Goal: Task Accomplishment & Management: Use online tool/utility

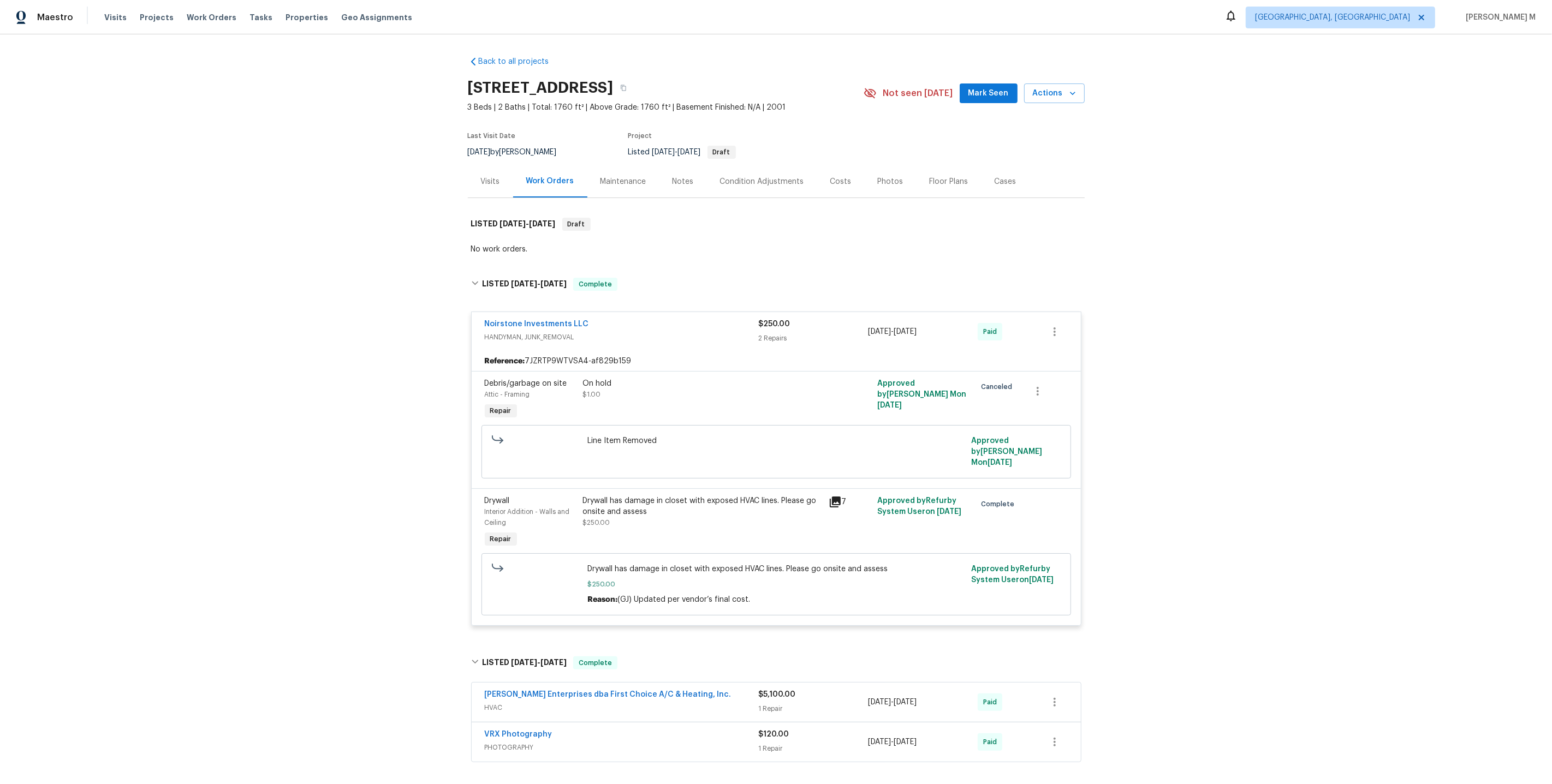
scroll to position [148, 0]
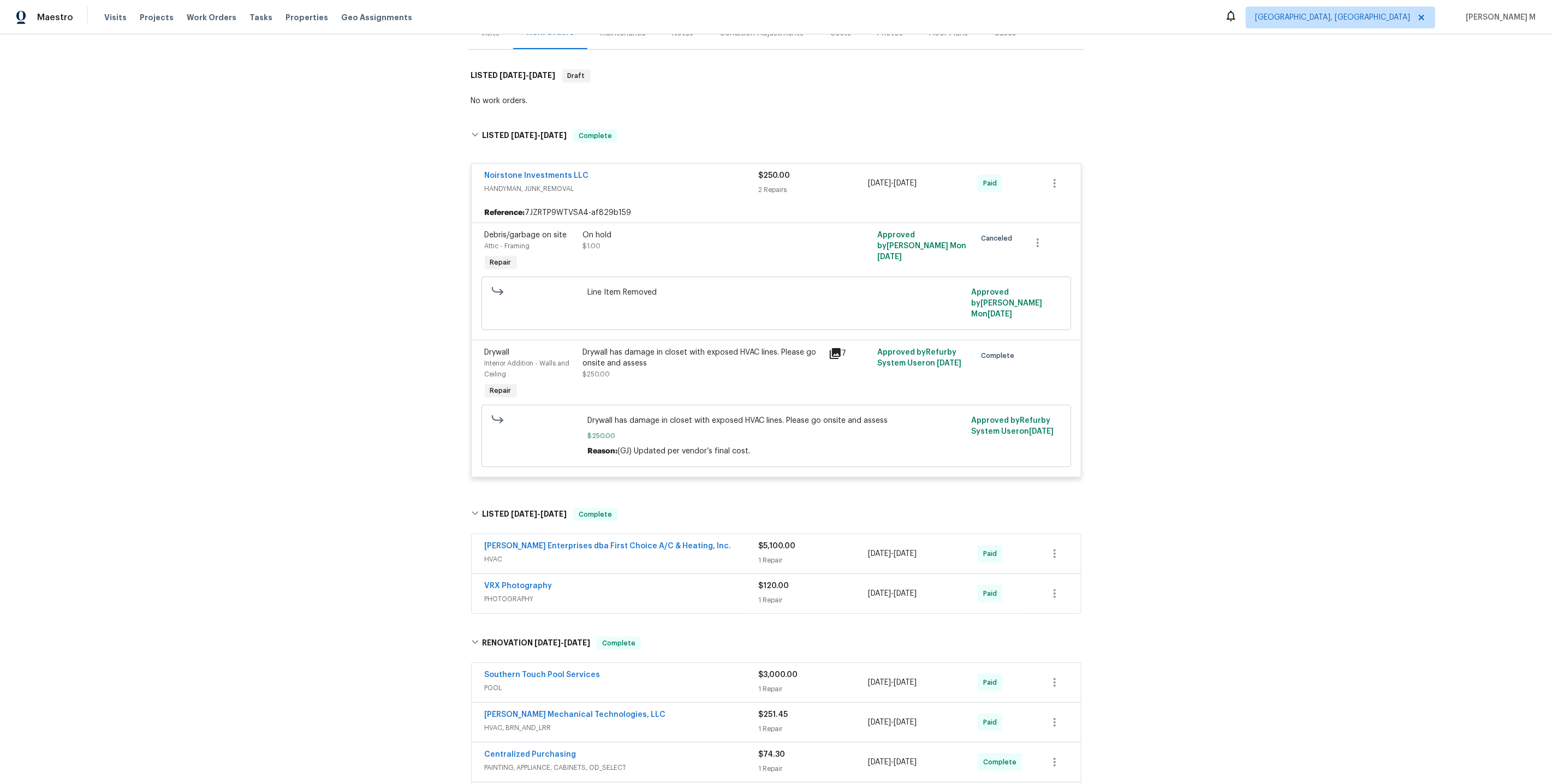
drag, startPoint x: 392, startPoint y: 336, endPoint x: 392, endPoint y: 26, distance: 310.0
click at [392, 318] on div "Back to all projects 4550 Briarcreek Rd, Maiden, NC 28650 3 Beds | 2 Baths | To…" at bounding box center [776, 409] width 1552 height 749
click at [262, 478] on div "Back to all projects 4550 Briarcreek Rd, Maiden, NC 28650 3 Beds | 2 Baths | To…" at bounding box center [776, 409] width 1552 height 749
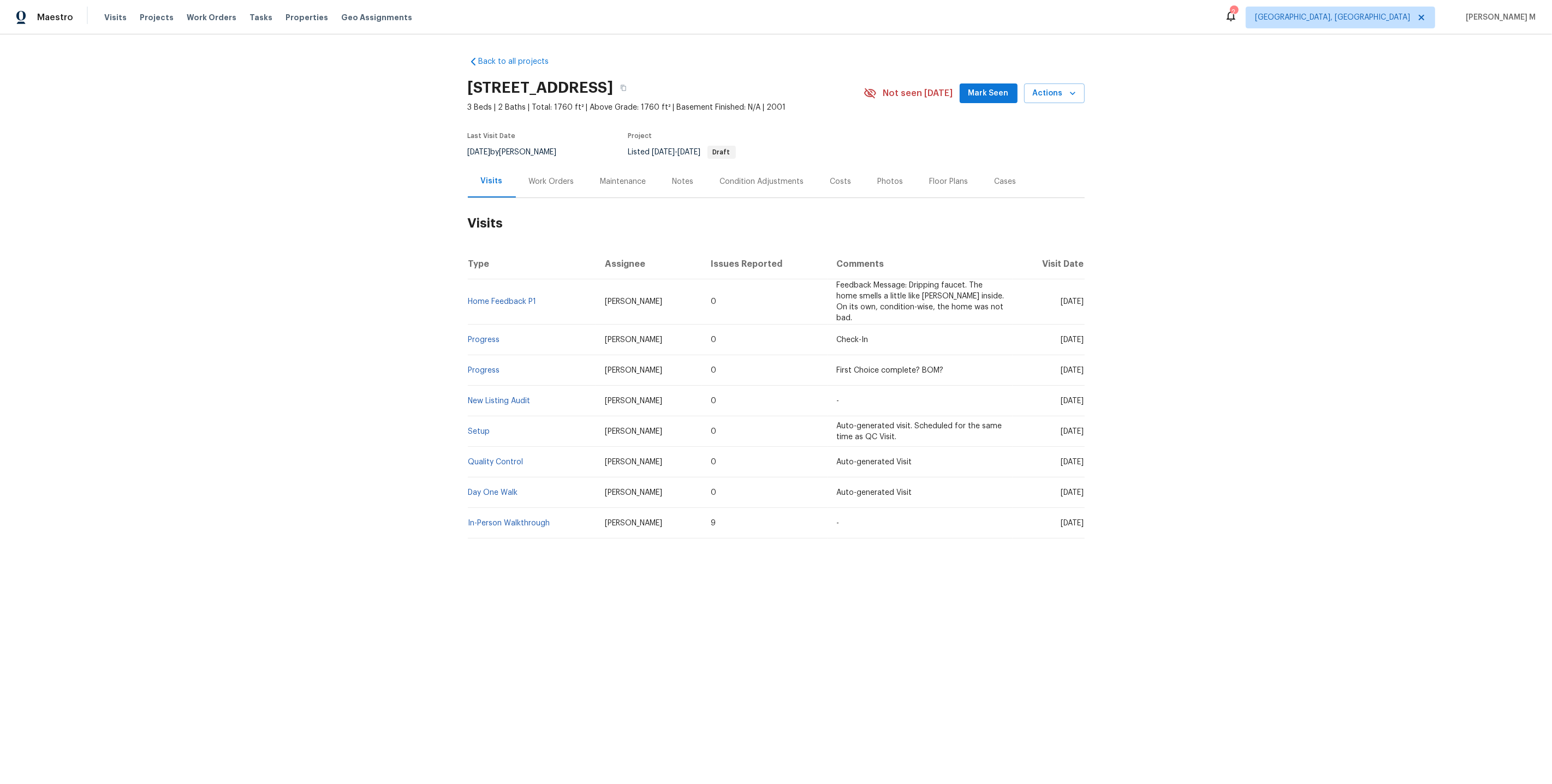
click at [539, 183] on div "Work Orders" at bounding box center [551, 181] width 72 height 32
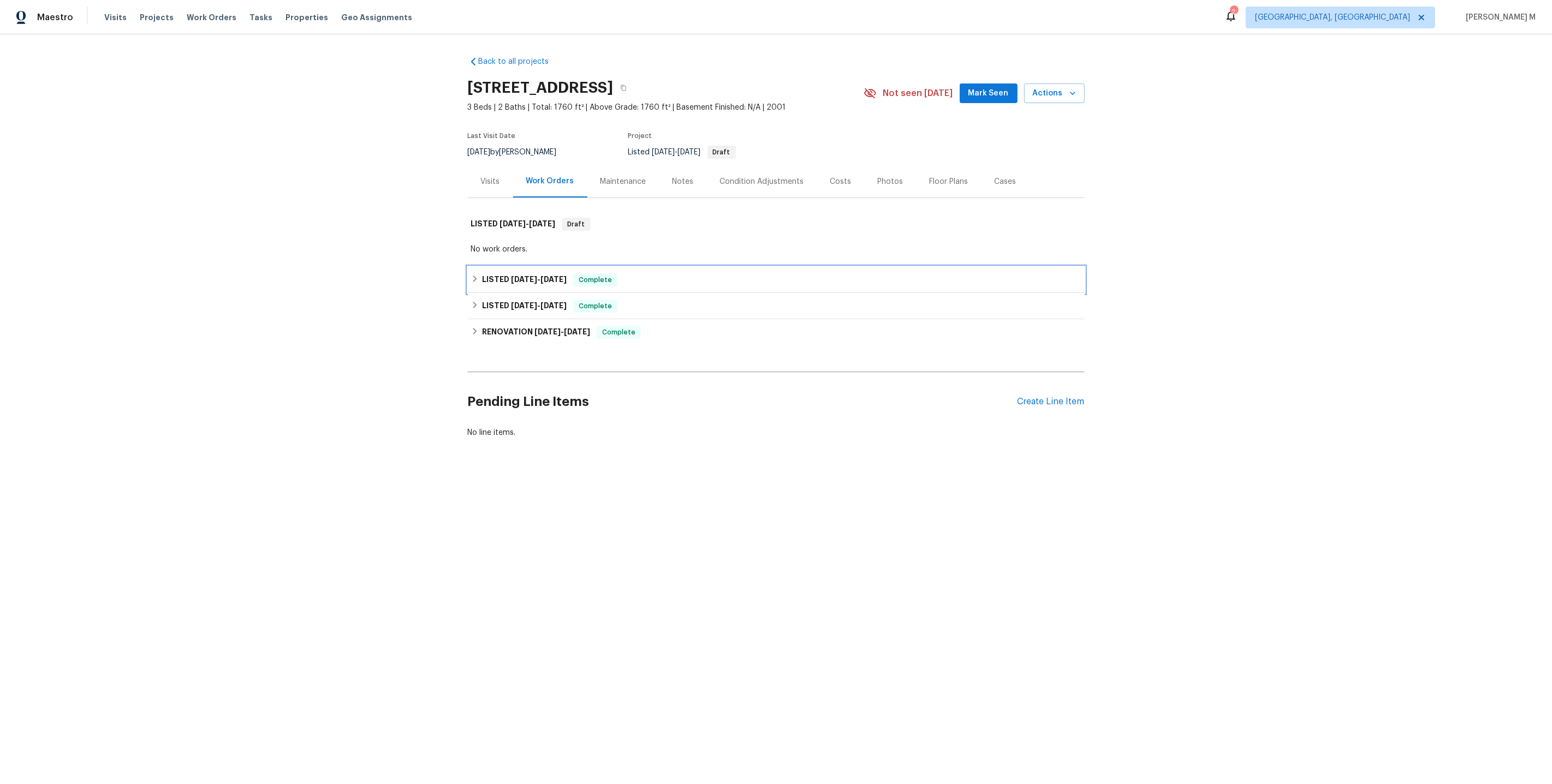
click at [509, 274] on h6 "LISTED 7/7/25 - 7/22/25" at bounding box center [525, 280] width 85 height 13
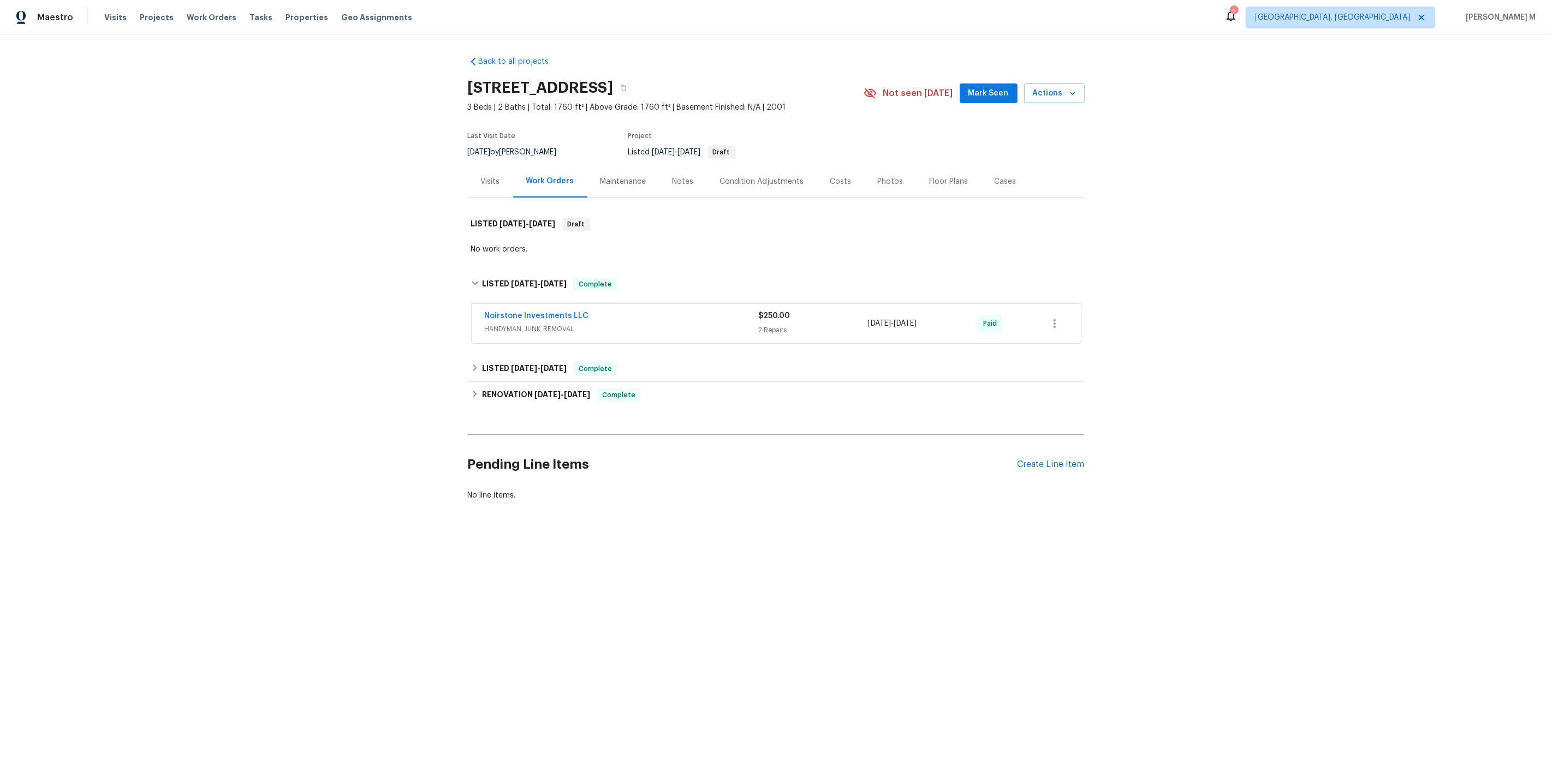
click at [524, 329] on div "Noirstone Investments LLC HANDYMAN, JUNK_REMOVAL $250.00 2 Repairs 7/11/2025 - …" at bounding box center [776, 324] width 609 height 40
click at [534, 325] on span "HANDYMAN, JUNK_REMOVAL" at bounding box center [621, 329] width 274 height 11
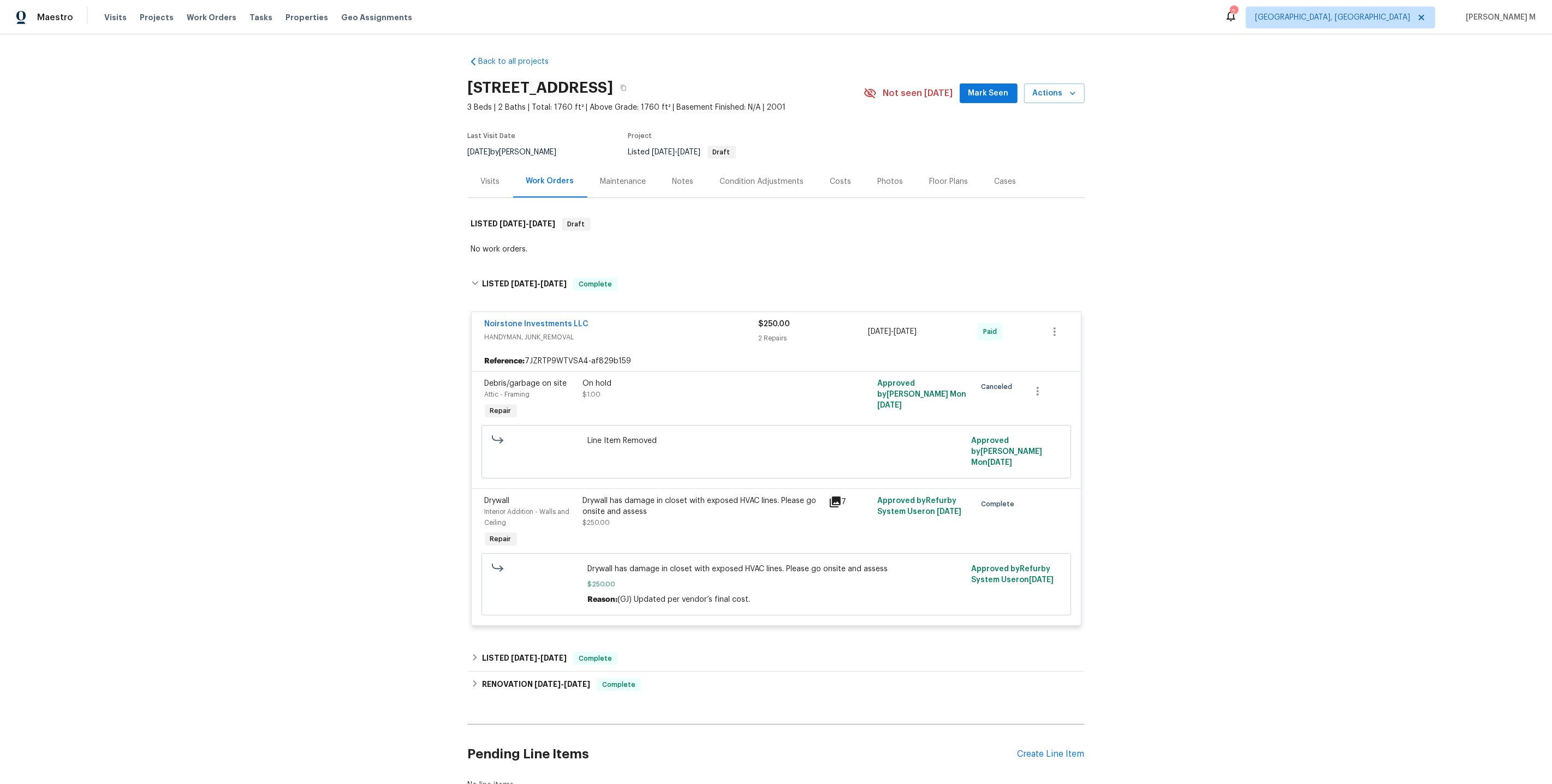
click at [635, 503] on div "Drywall has damage in closet with exposed HVAC lines. Please go onsite and asse…" at bounding box center [702, 511] width 239 height 33
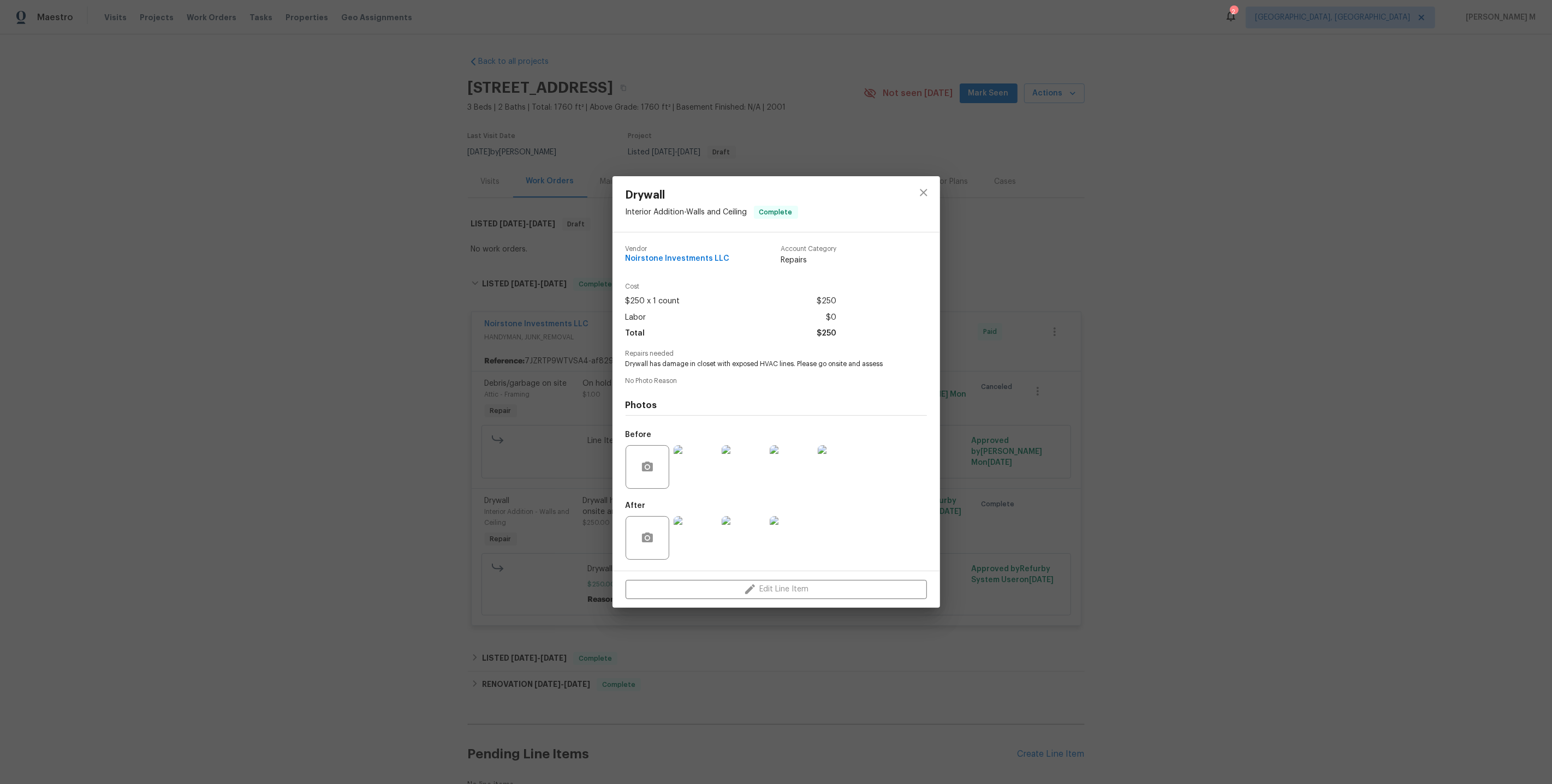
click at [695, 447] on img at bounding box center [696, 467] width 43 height 43
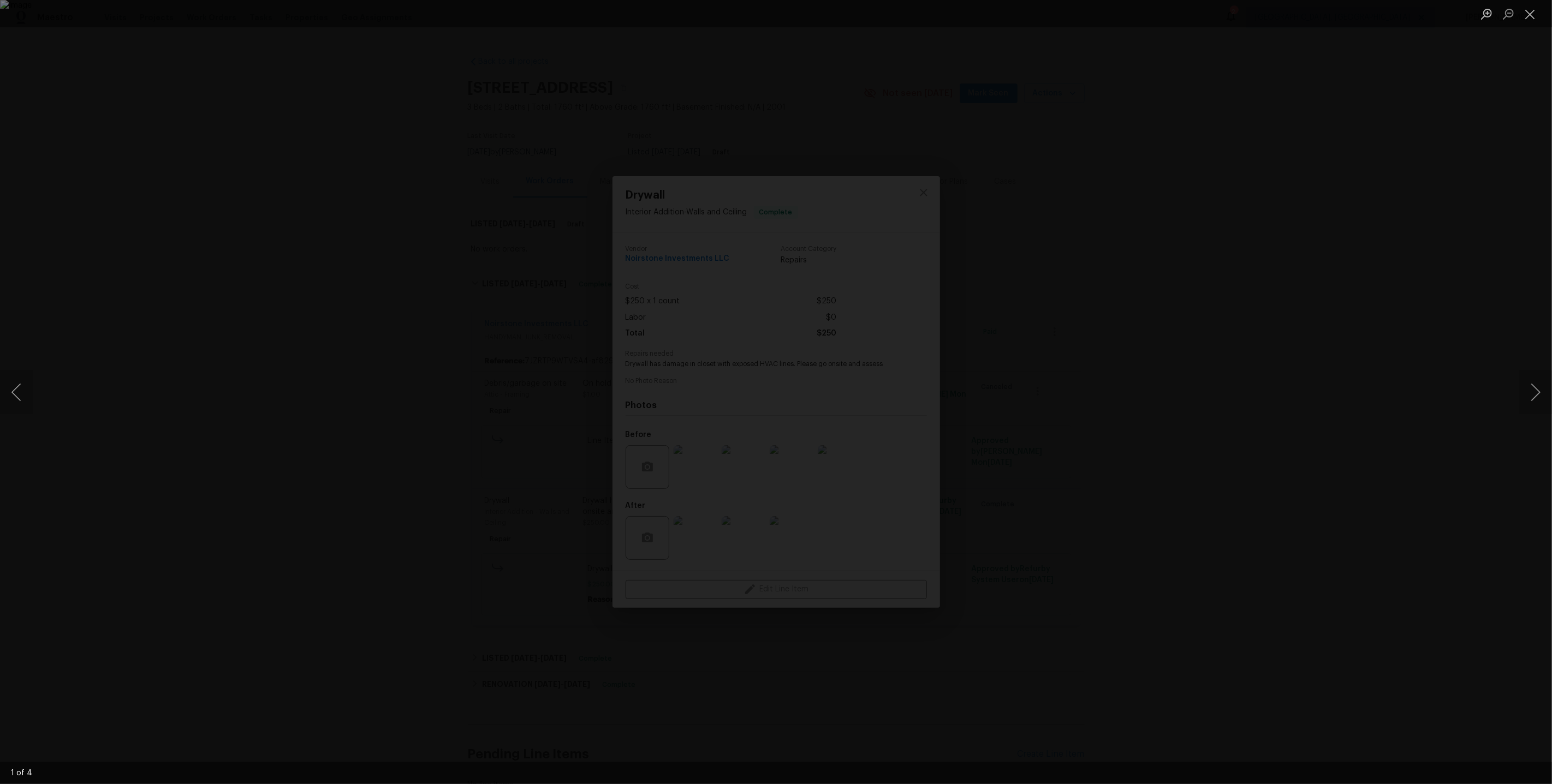
click at [1224, 412] on div "Lightbox" at bounding box center [776, 392] width 1552 height 784
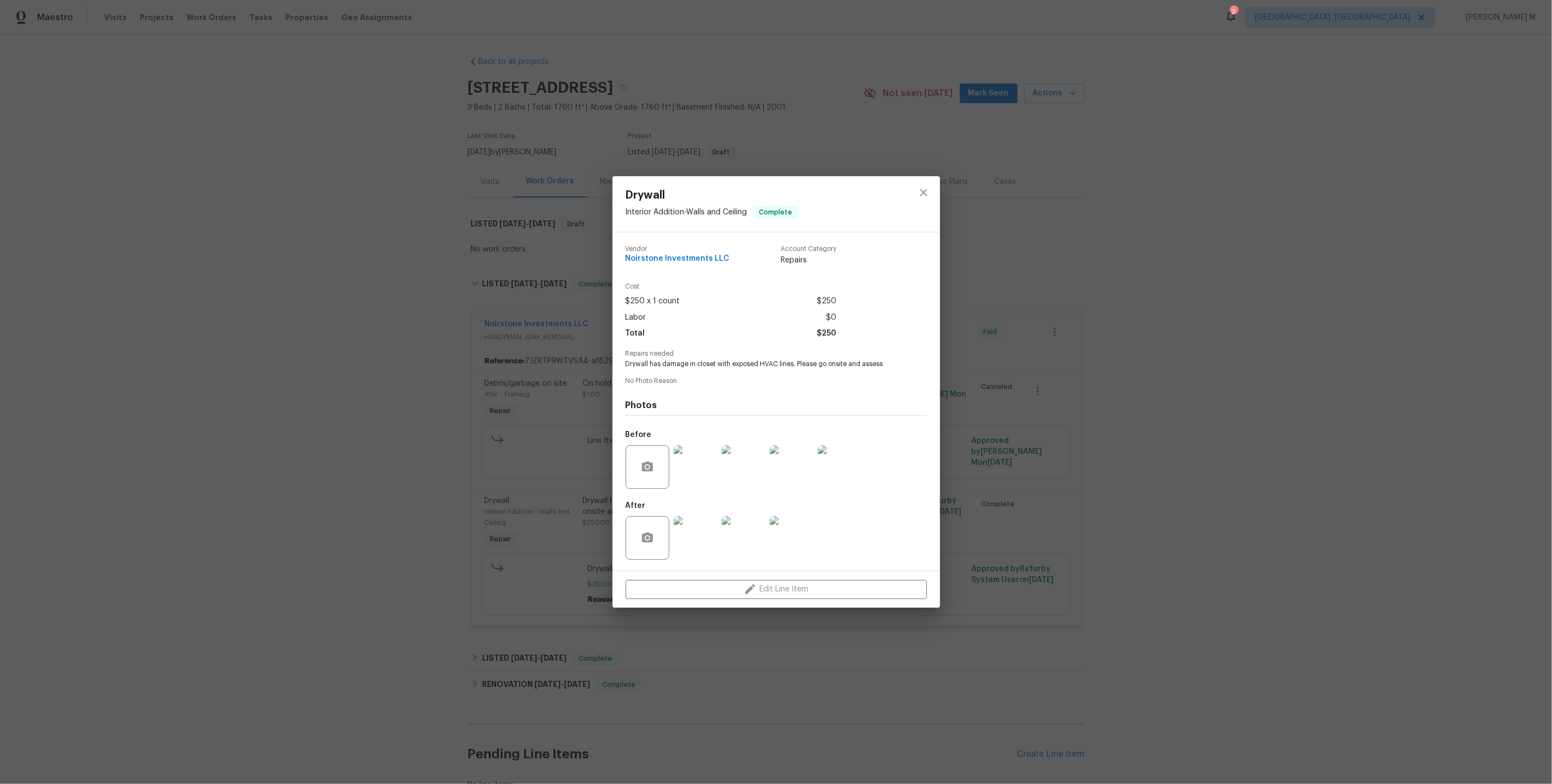
click at [770, 459] on img at bounding box center [791, 467] width 43 height 43
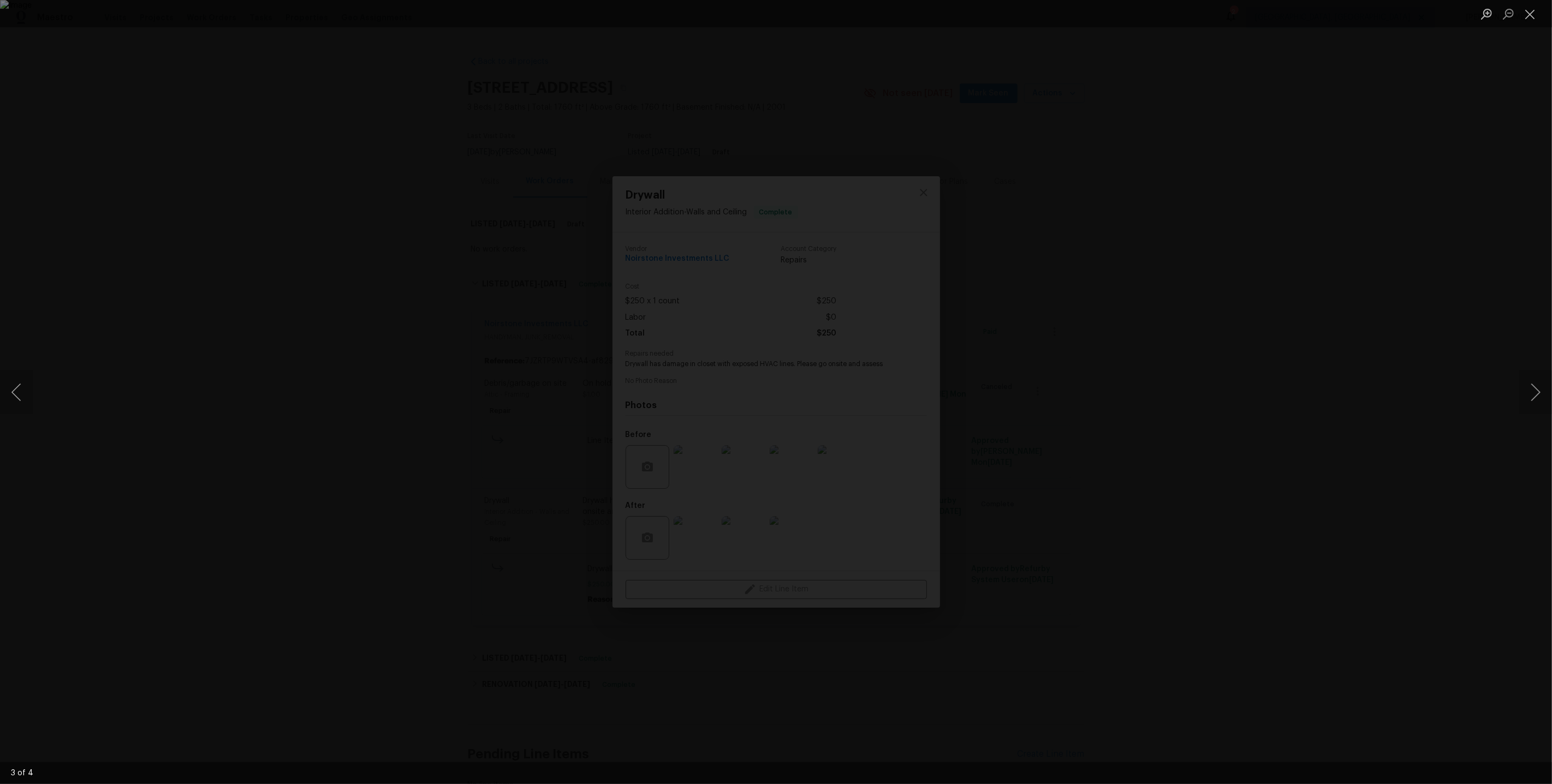
click at [1194, 277] on div "Lightbox" at bounding box center [776, 392] width 1552 height 784
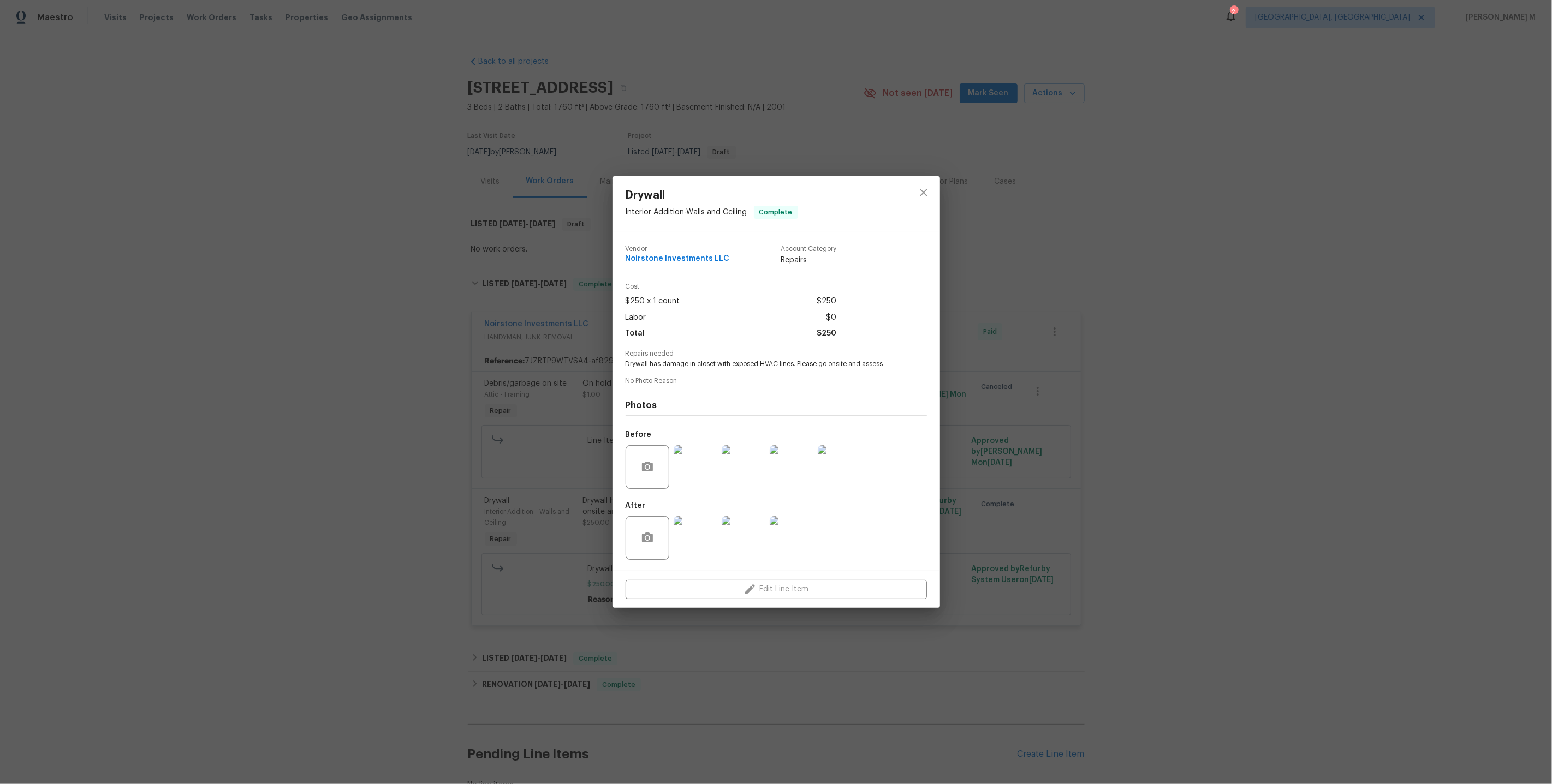
click at [793, 509] on div at bounding box center [791, 538] width 48 height 57
click at [786, 529] on img at bounding box center [791, 538] width 43 height 43
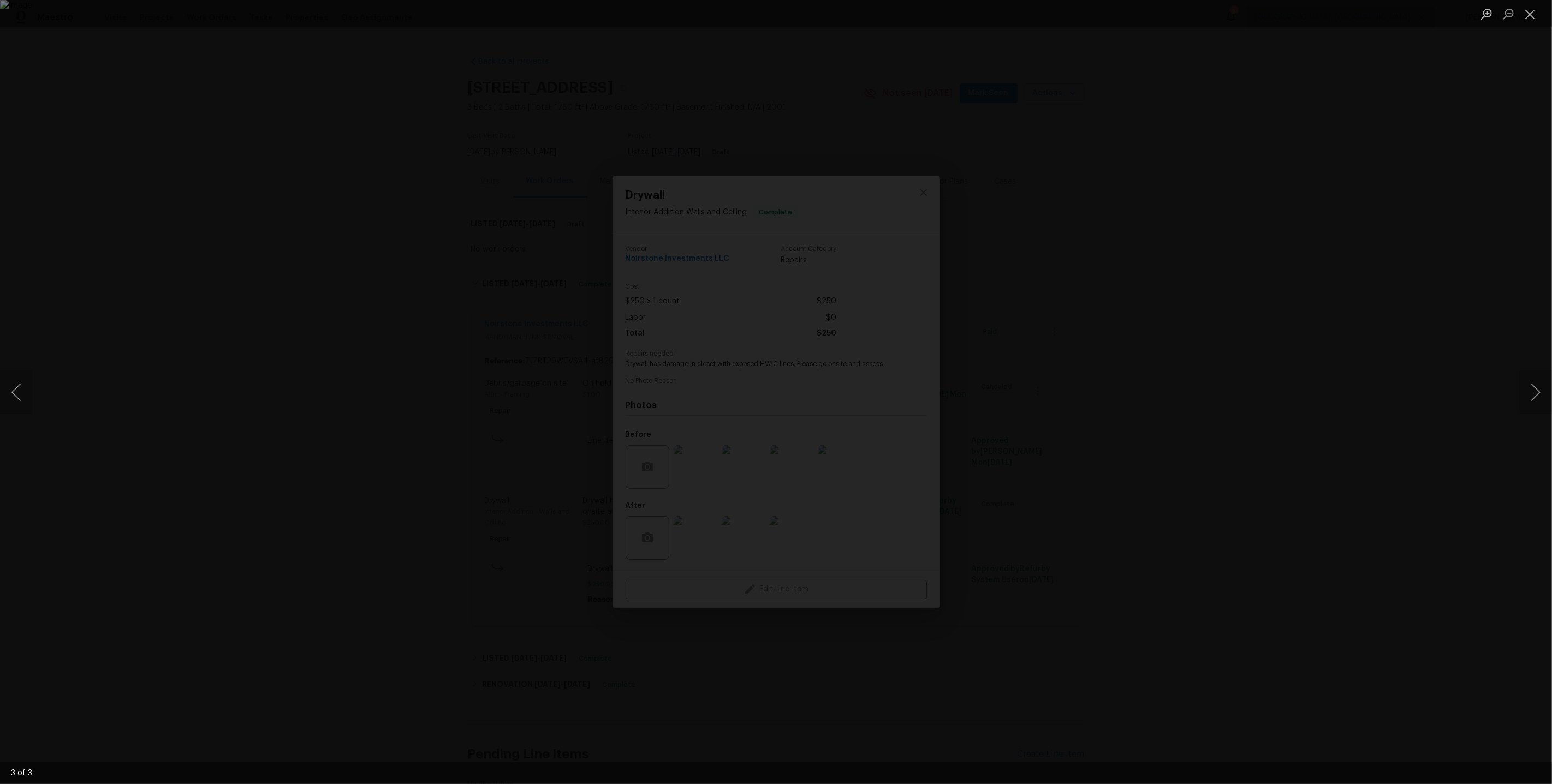
click at [1366, 320] on div "Lightbox" at bounding box center [776, 392] width 1552 height 784
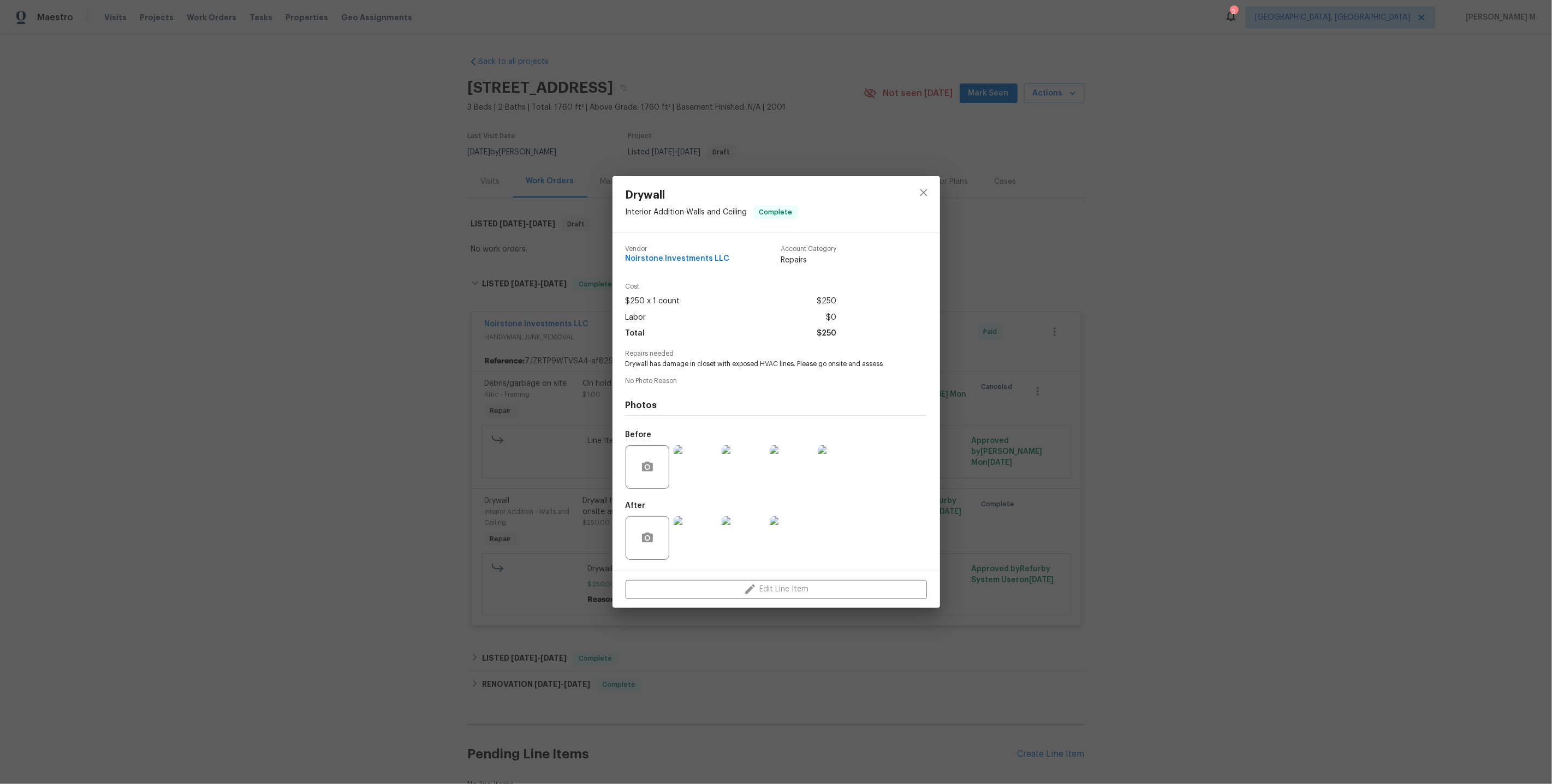
click at [950, 241] on div "Drywall Interior Addition - Walls and Ceiling Complete Vendor Noirstone Investm…" at bounding box center [776, 392] width 1552 height 784
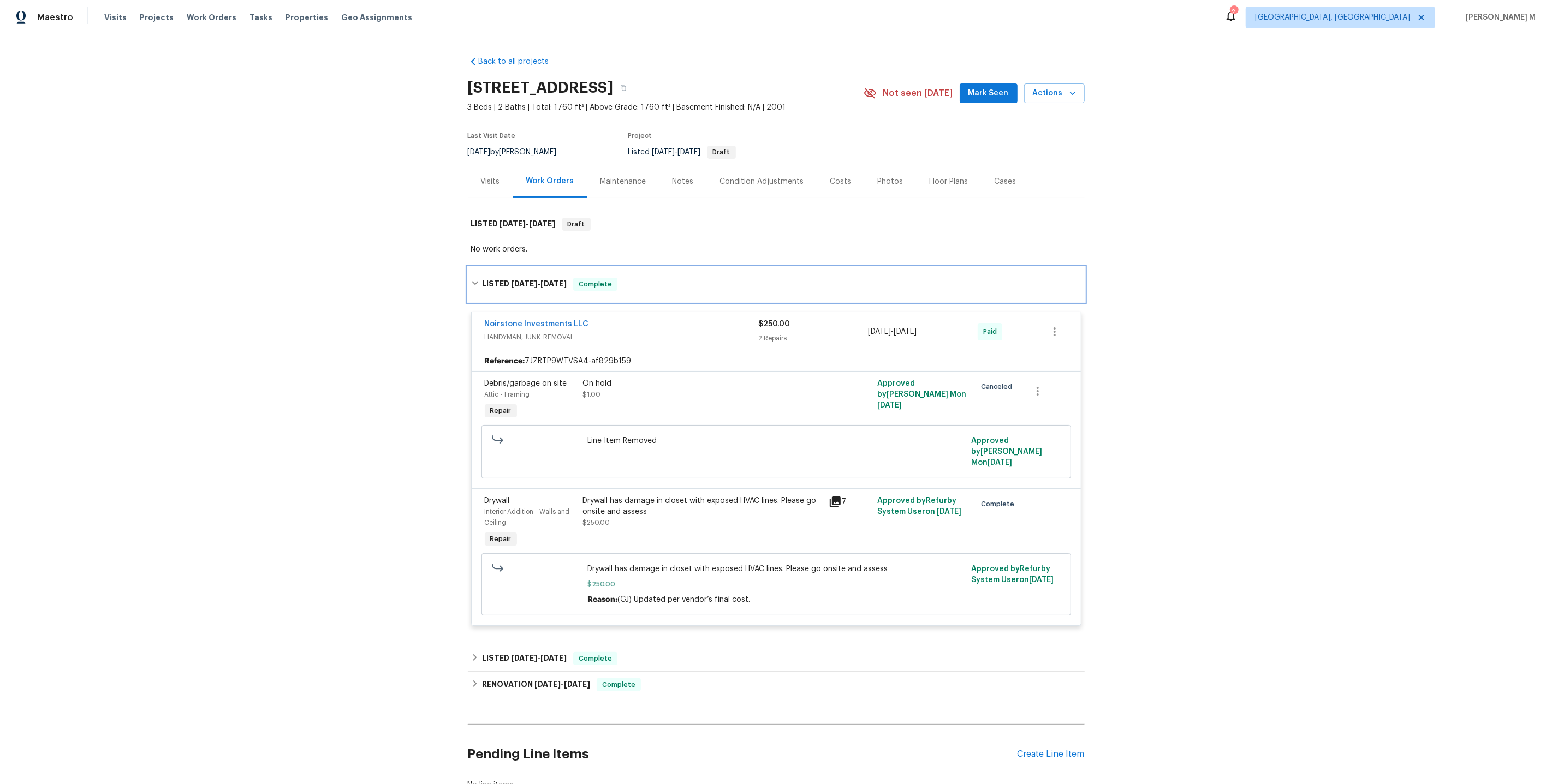
click at [715, 295] on div "LISTED 7/7/25 - 7/22/25 Complete" at bounding box center [776, 284] width 616 height 35
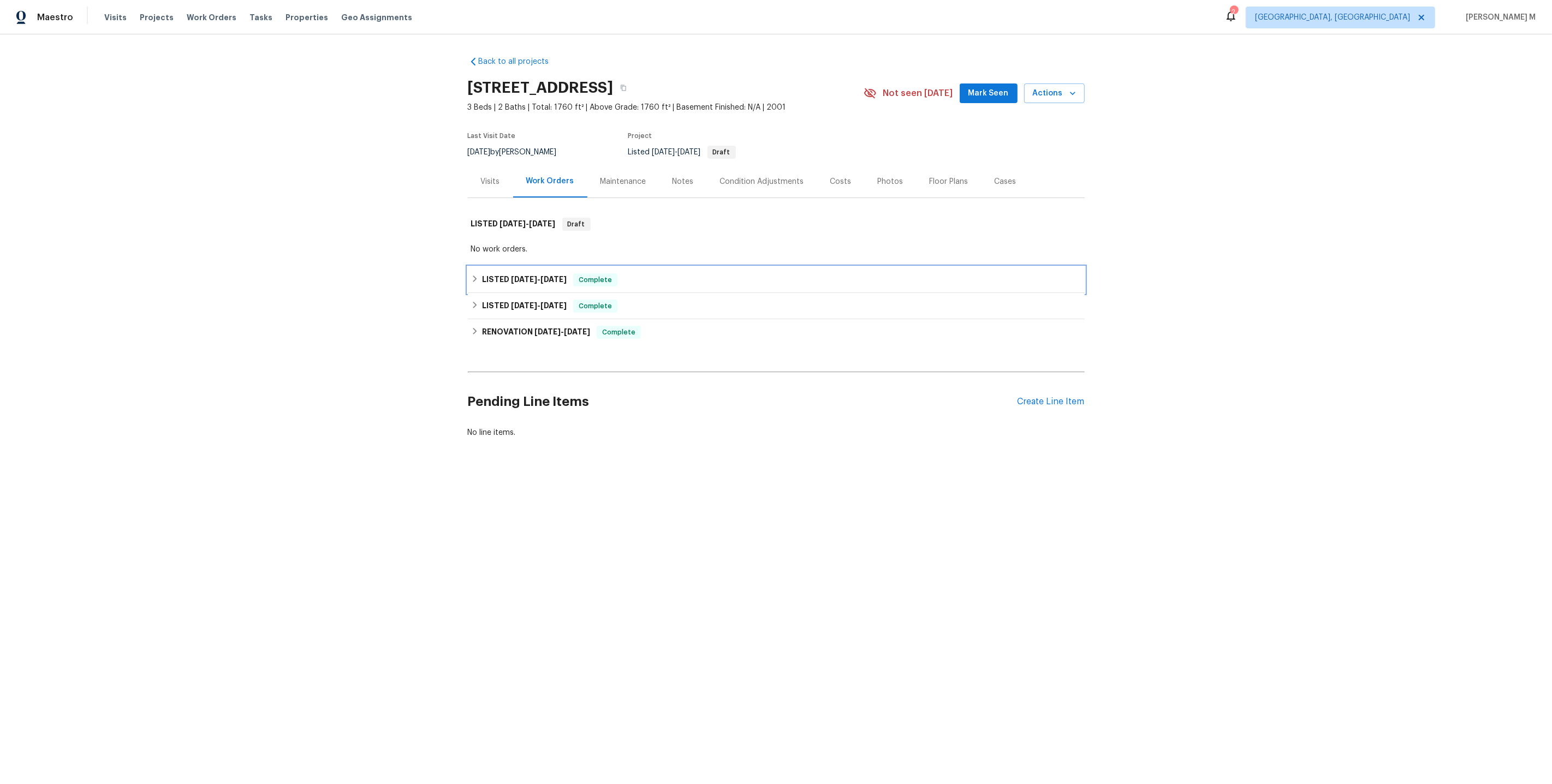
click at [481, 284] on div "LISTED 7/7/25 - 7/22/25 Complete" at bounding box center [776, 280] width 616 height 26
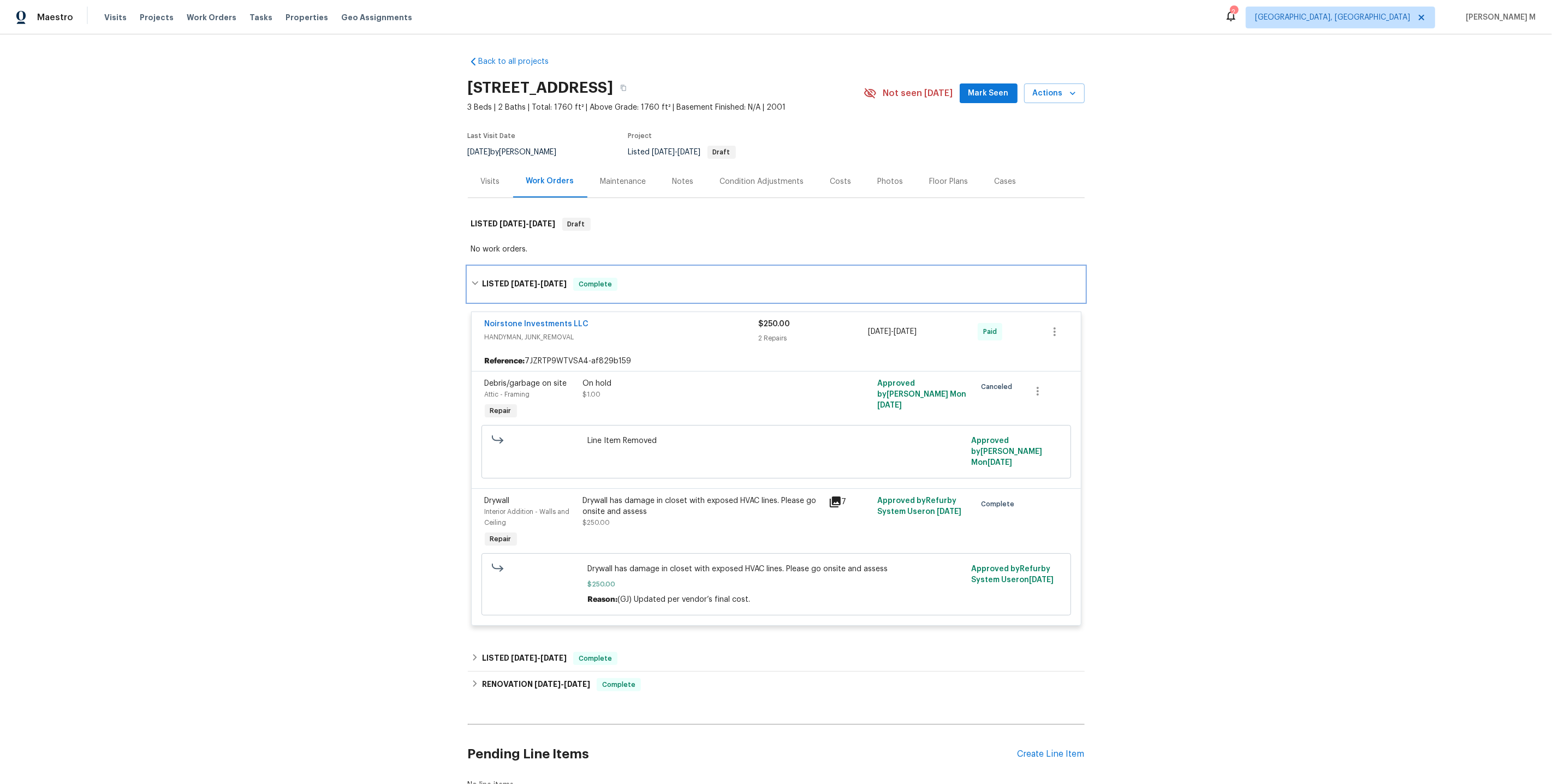
click at [552, 282] on h6 "LISTED 7/7/25 - 7/22/25" at bounding box center [525, 284] width 85 height 13
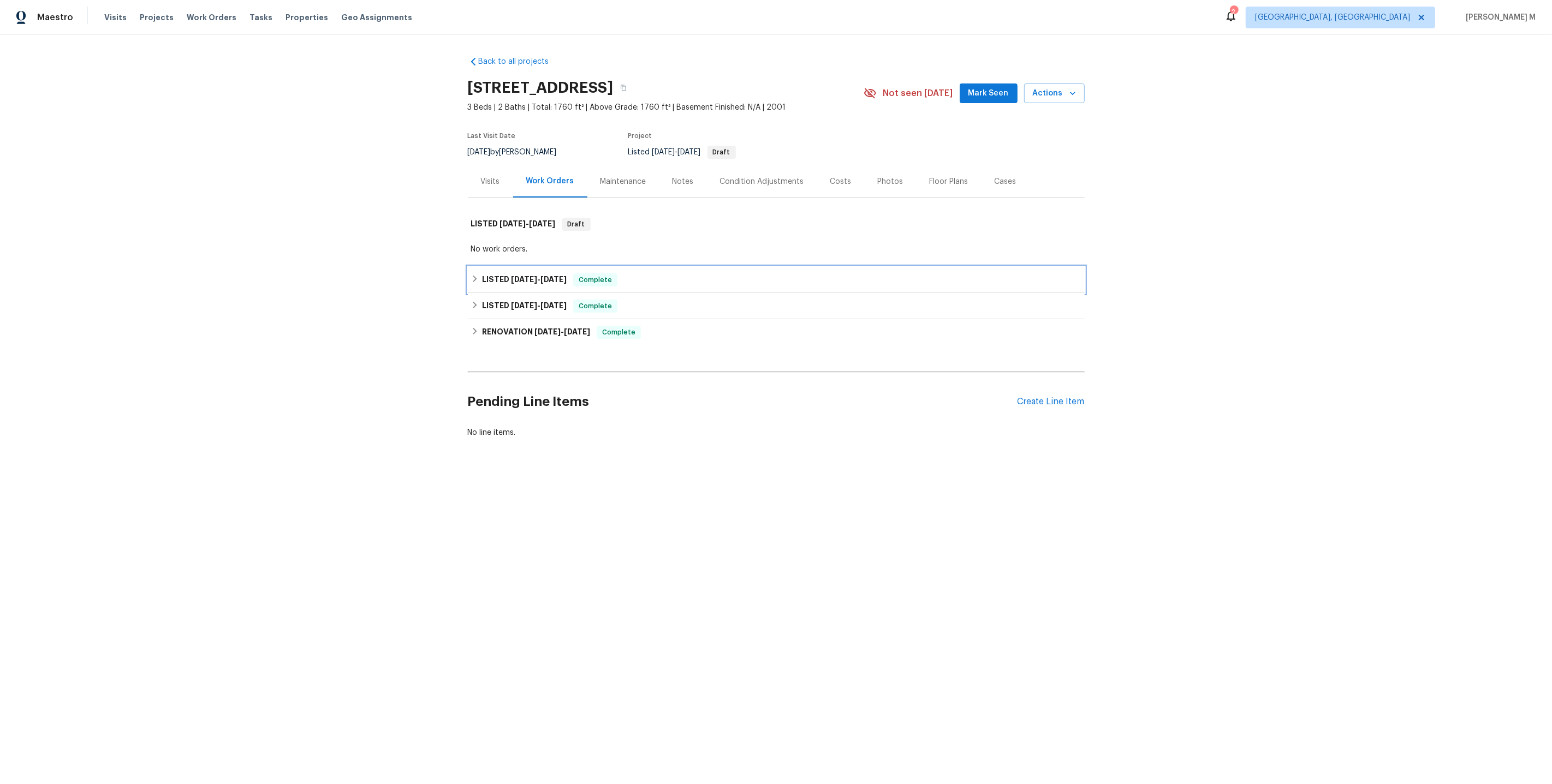
click at [552, 282] on div "LISTED 7/7/25 - 7/22/25 Complete" at bounding box center [776, 280] width 616 height 26
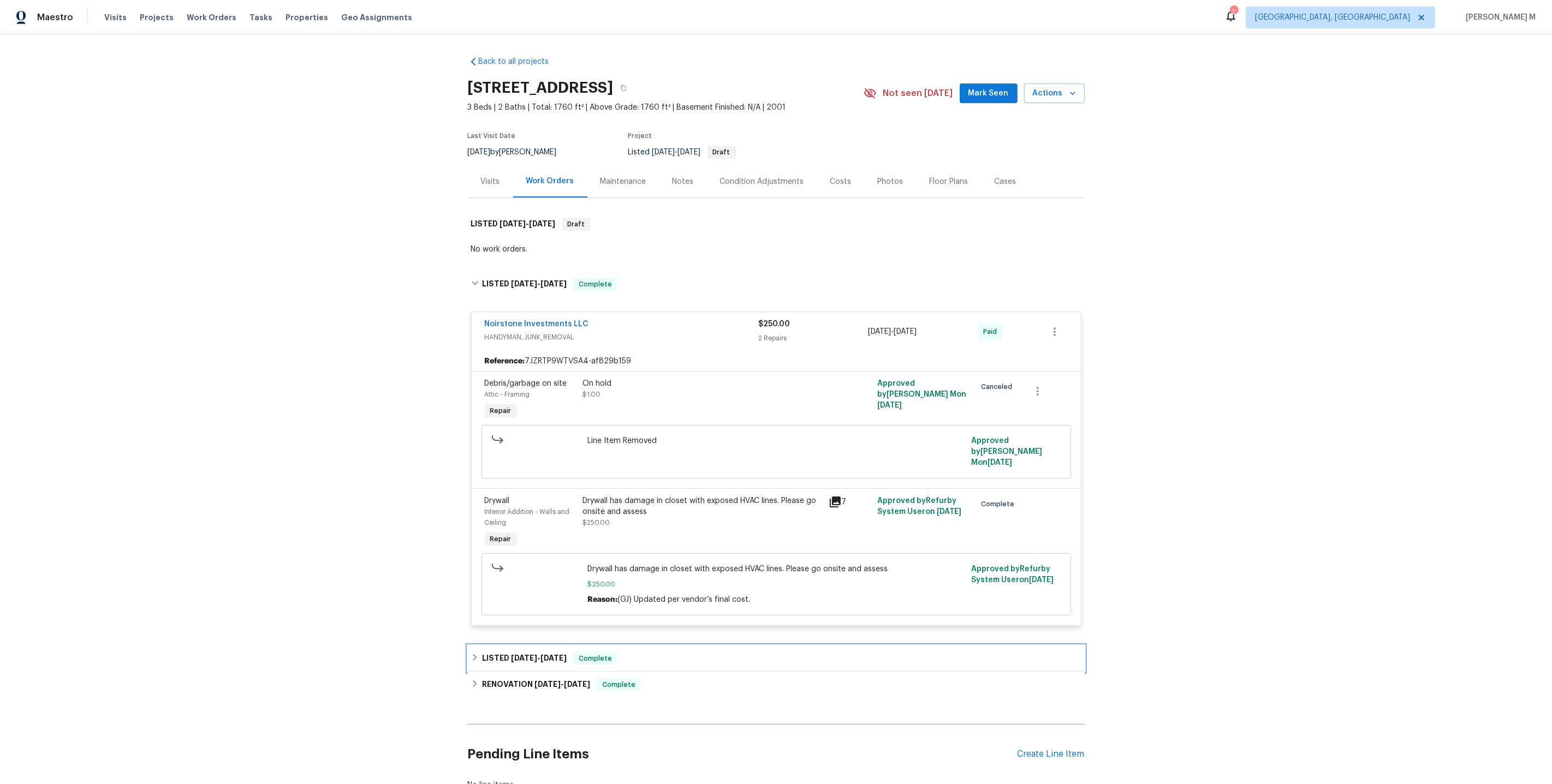
click at [547, 654] on span "6/17/25" at bounding box center [553, 658] width 26 height 8
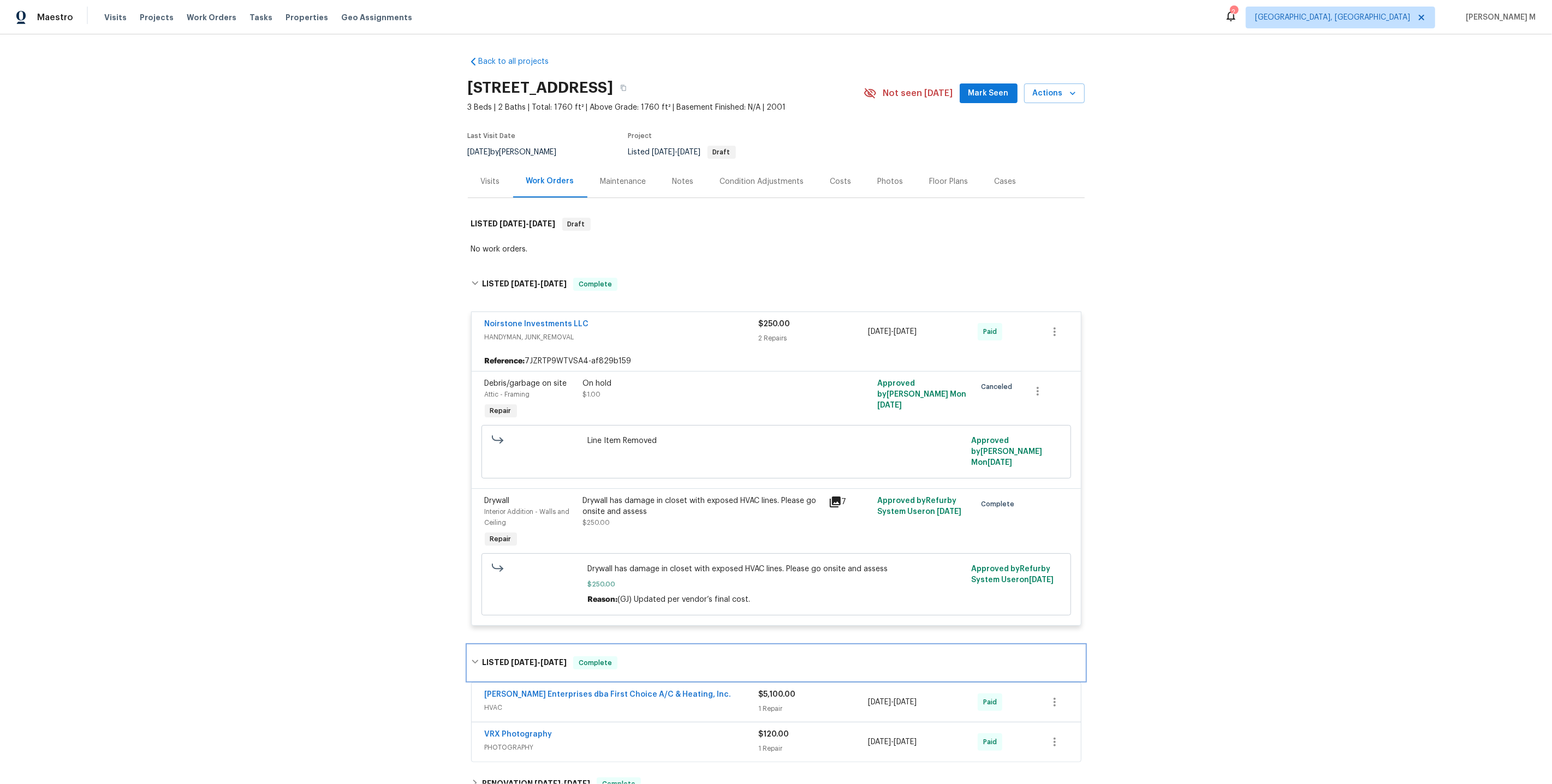
scroll to position [151, 0]
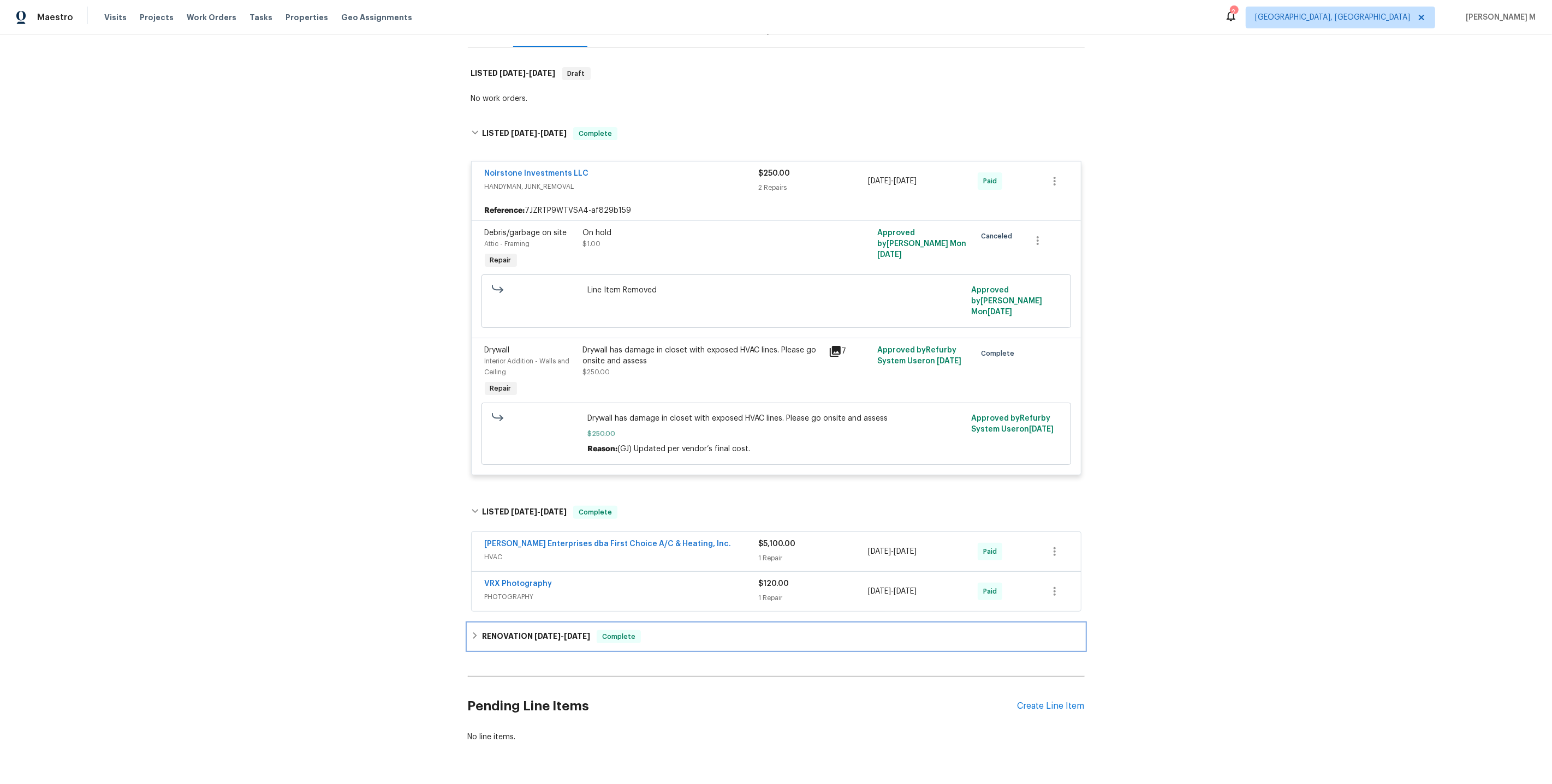
click at [512, 630] on h6 "RENOVATION 5/19/25 - 6/6/25" at bounding box center [536, 637] width 108 height 13
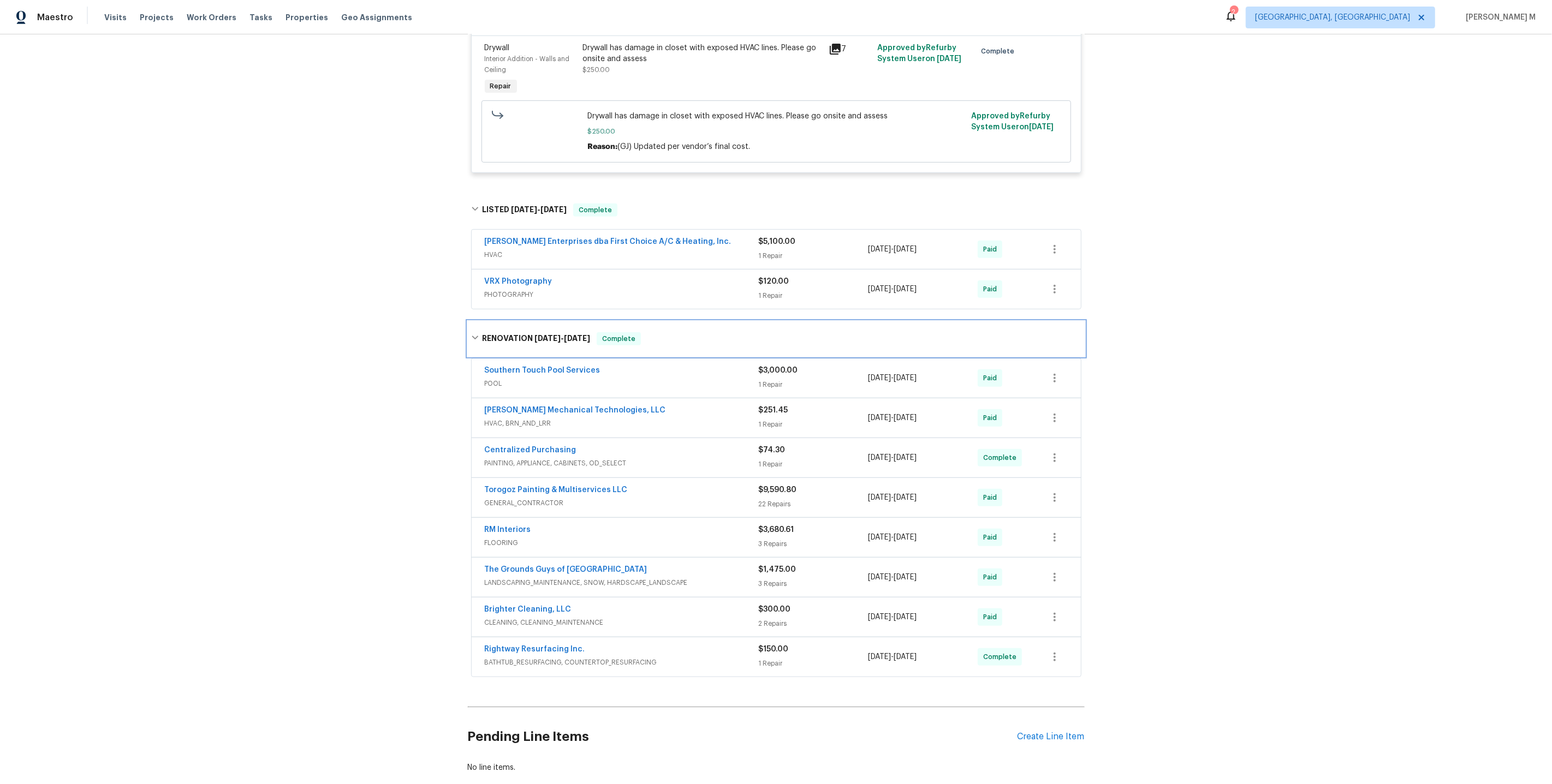
scroll to position [0, 0]
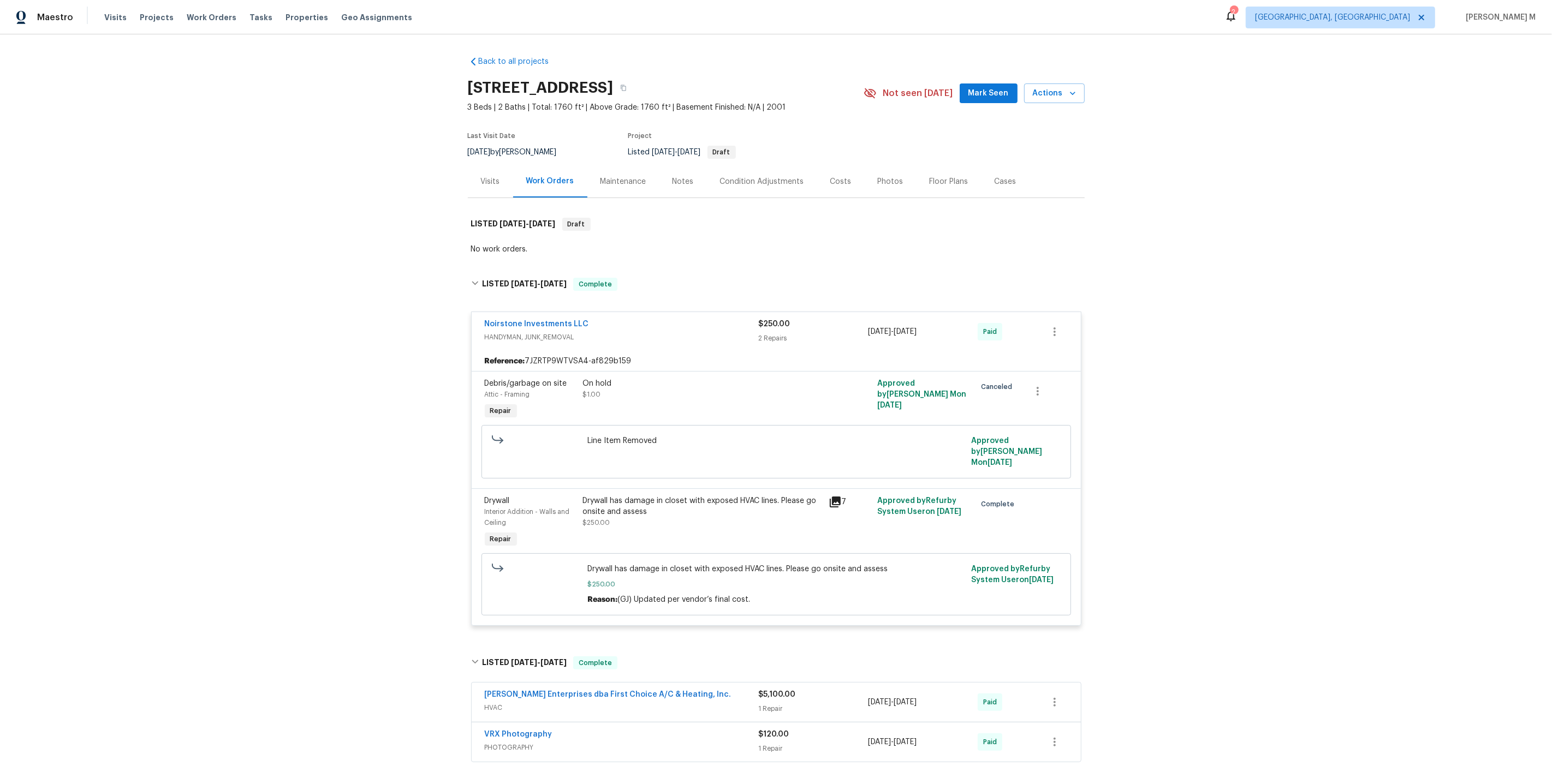
click at [607, 187] on div "Maintenance" at bounding box center [623, 181] width 72 height 32
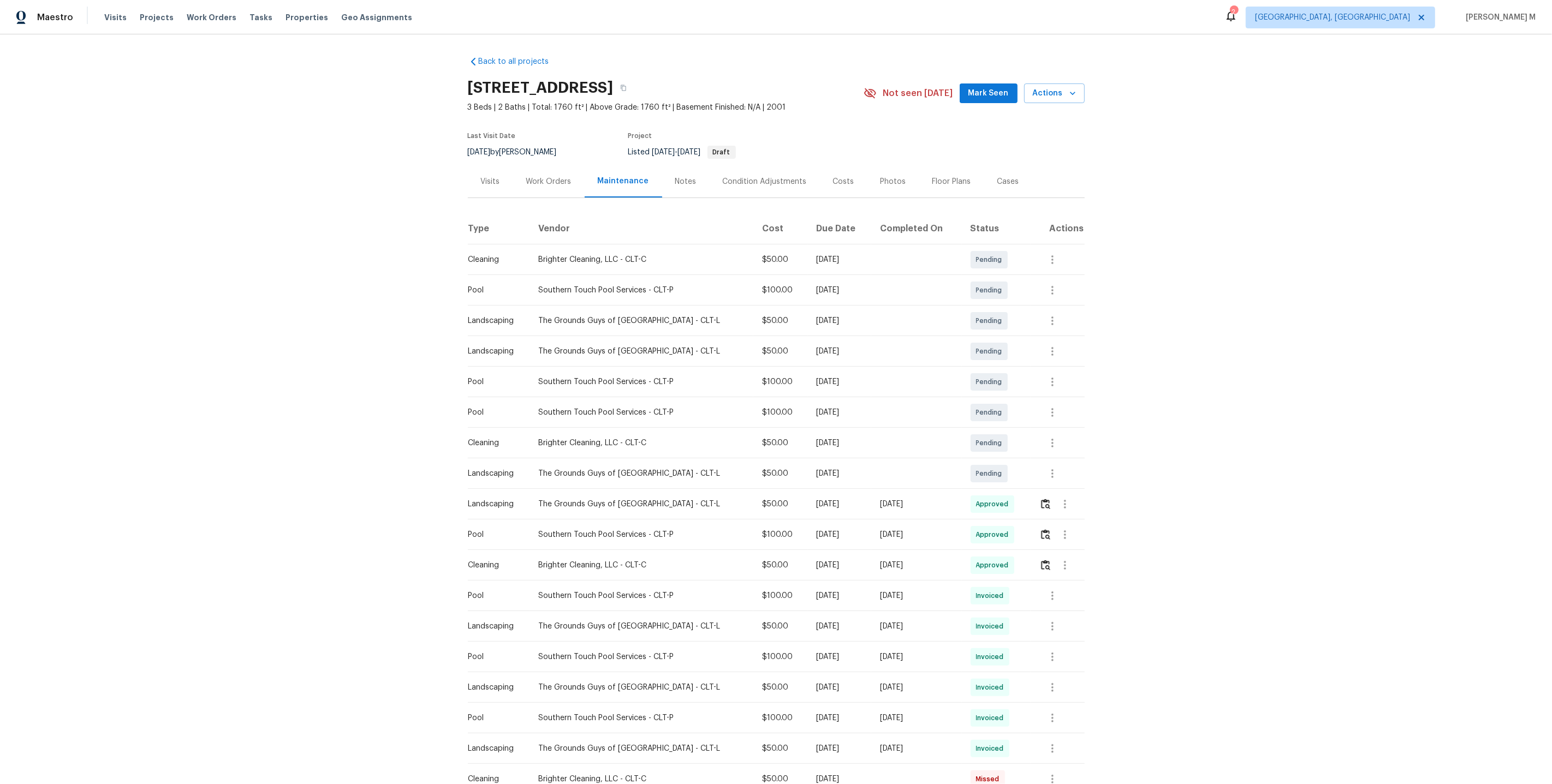
click at [1104, 497] on div "Back to all projects 4550 Briarcreek Rd, Maiden, NC 28650 3 Beds | 2 Baths | To…" at bounding box center [776, 409] width 1552 height 749
click at [1039, 499] on button "button" at bounding box center [1045, 504] width 12 height 26
click at [1049, 531] on img "button" at bounding box center [1046, 534] width 9 height 10
click at [1041, 499] on img "button" at bounding box center [1046, 504] width 9 height 10
click at [1194, 429] on div "Back to all projects 4550 Briarcreek Rd, Maiden, NC 28650 3 Beds | 2 Baths | To…" at bounding box center [776, 409] width 1552 height 749
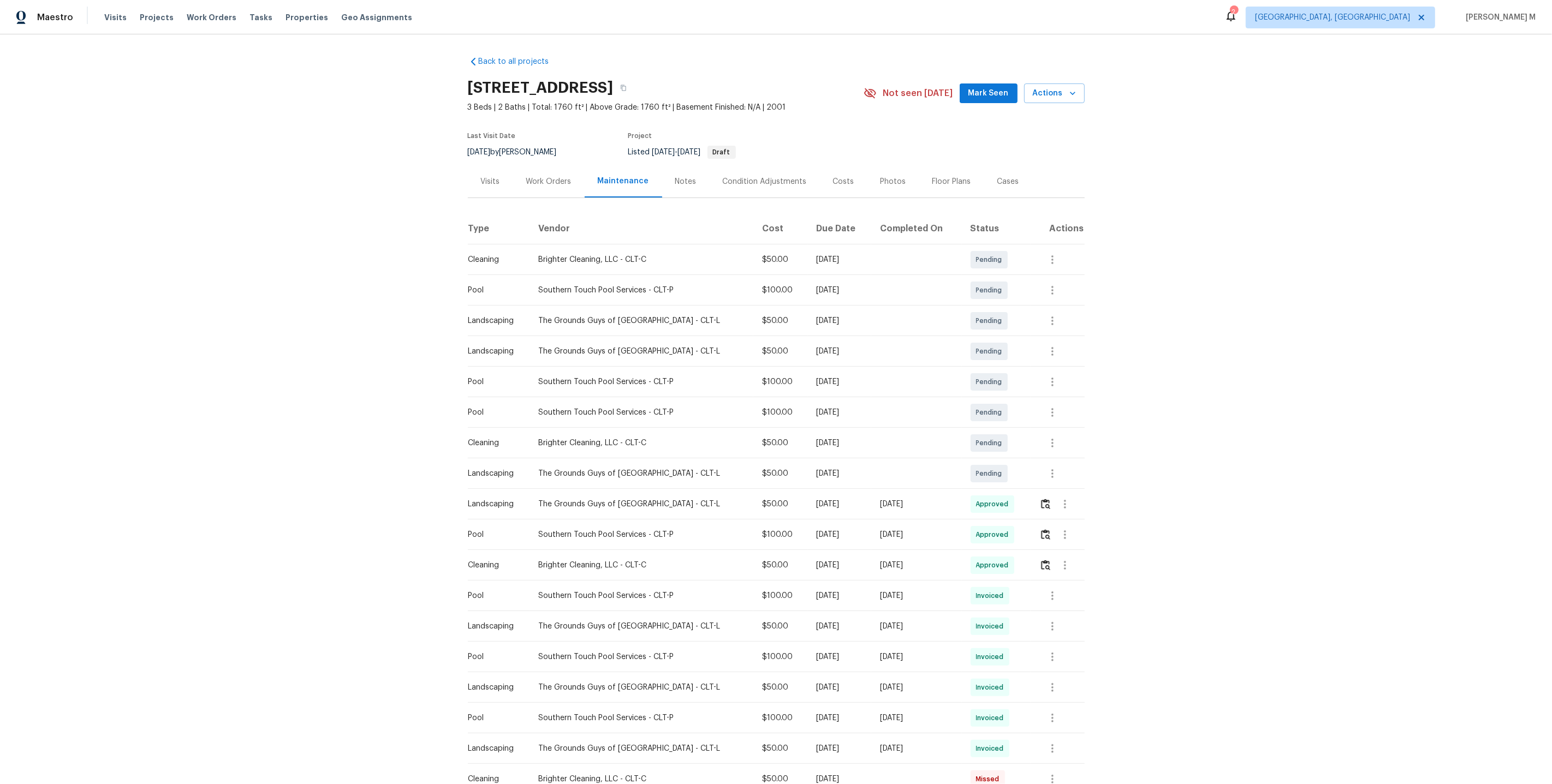
click at [1194, 429] on div "Back to all projects 4550 Briarcreek Rd, Maiden, NC 28650 3 Beds | 2 Baths | To…" at bounding box center [776, 409] width 1552 height 749
click at [561, 158] on div "Last Visit Date 8/12/2025 by Greg Janiak Project Listed 8/10/2025 - 8/13/2025 D…" at bounding box center [653, 146] width 370 height 40
click at [538, 190] on div "Work Orders" at bounding box center [549, 181] width 72 height 32
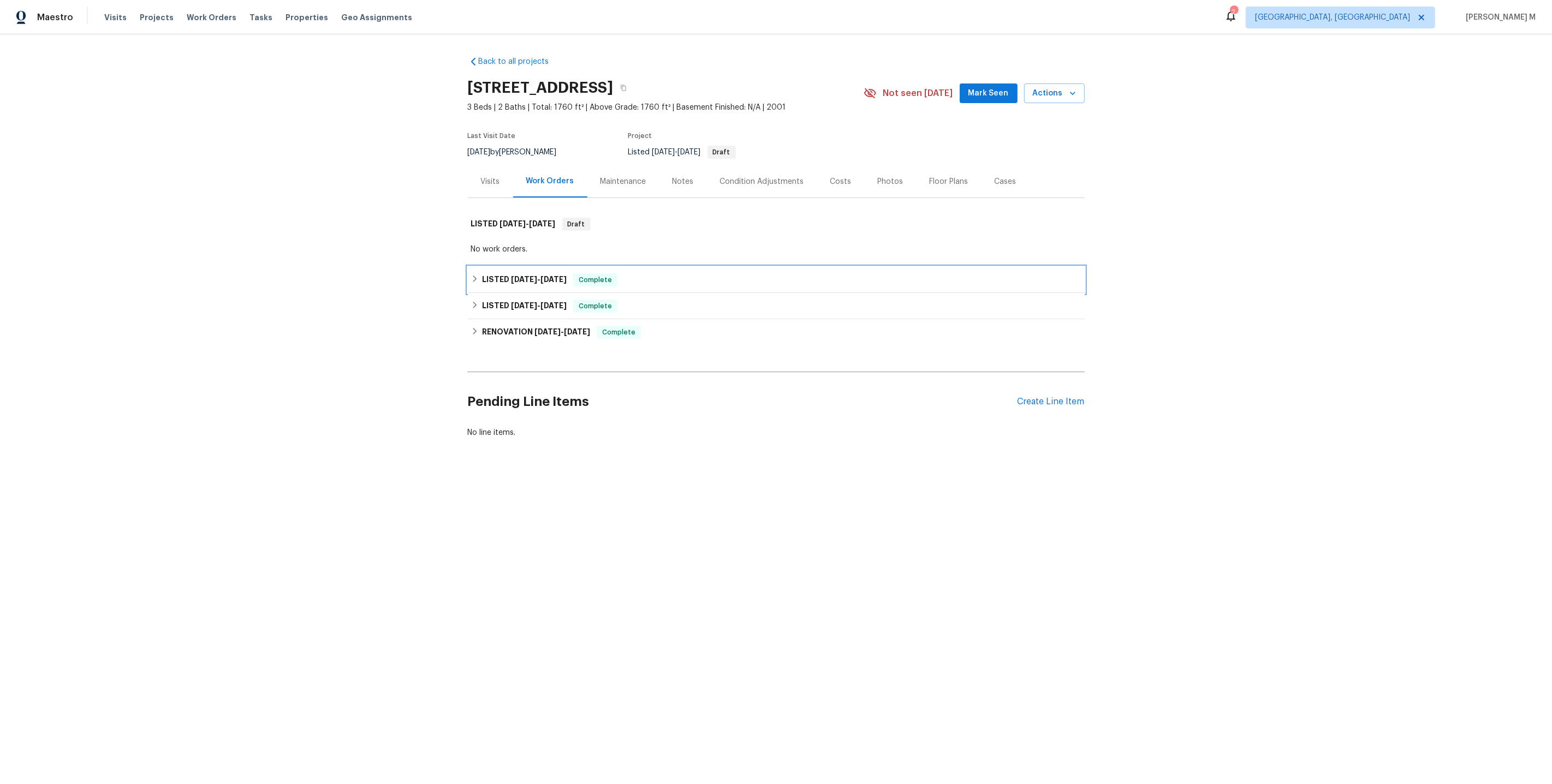
click at [553, 275] on span "7/22/25" at bounding box center [553, 279] width 26 height 8
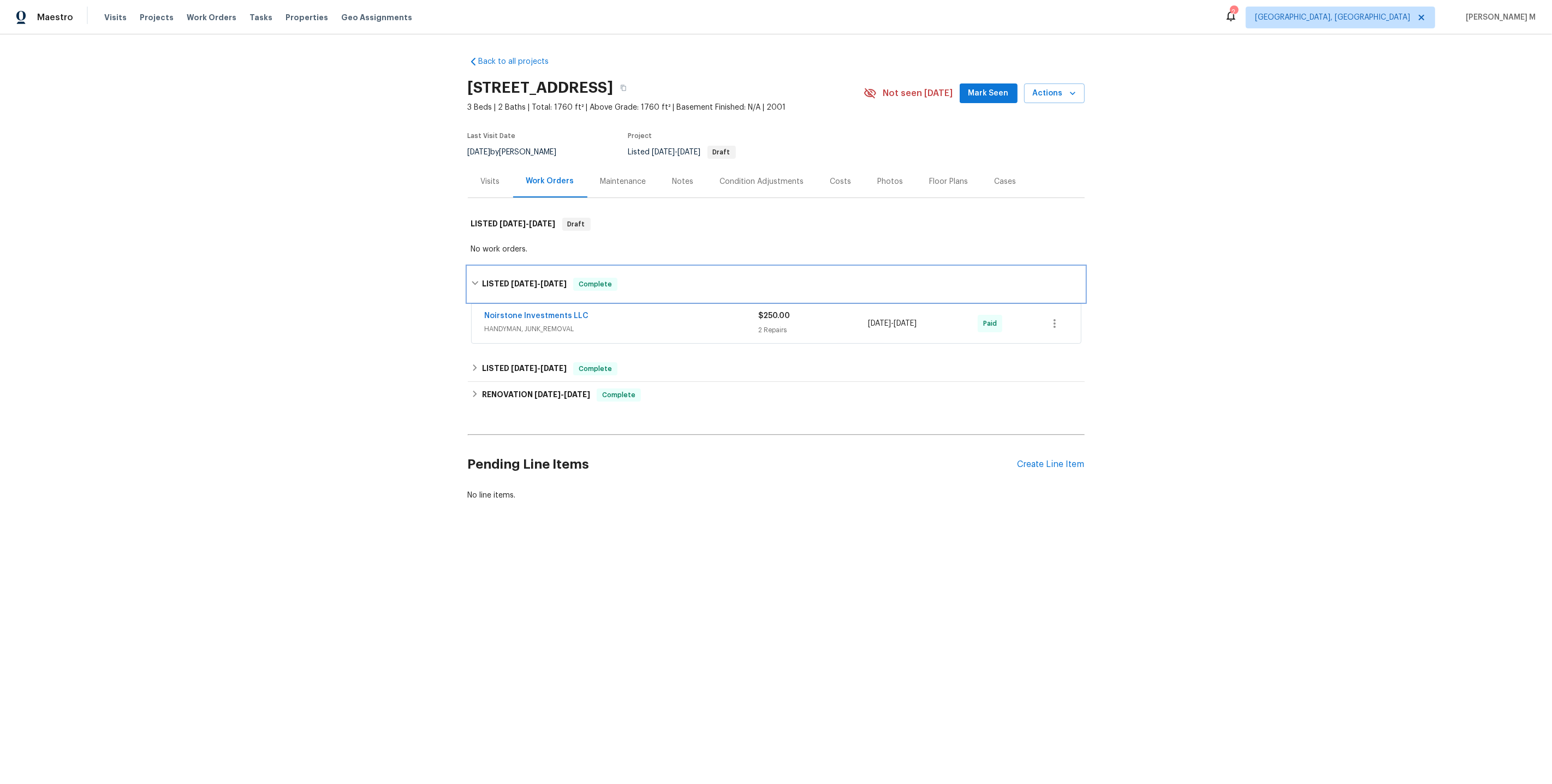
click at [544, 280] on span "7/22/25" at bounding box center [553, 284] width 26 height 8
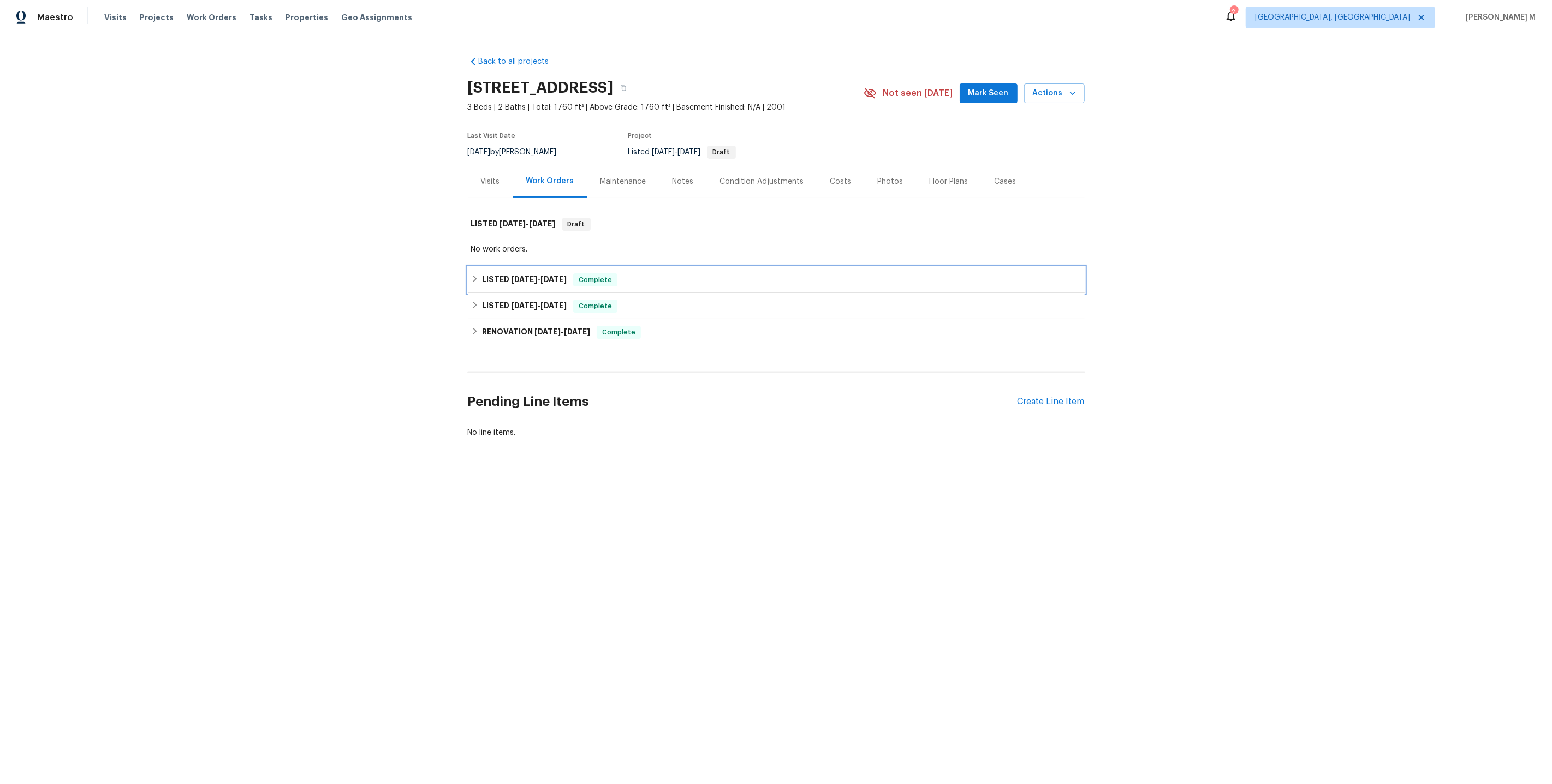
click at [544, 285] on div "LISTED 7/7/25 - 7/22/25 Complete" at bounding box center [776, 280] width 616 height 26
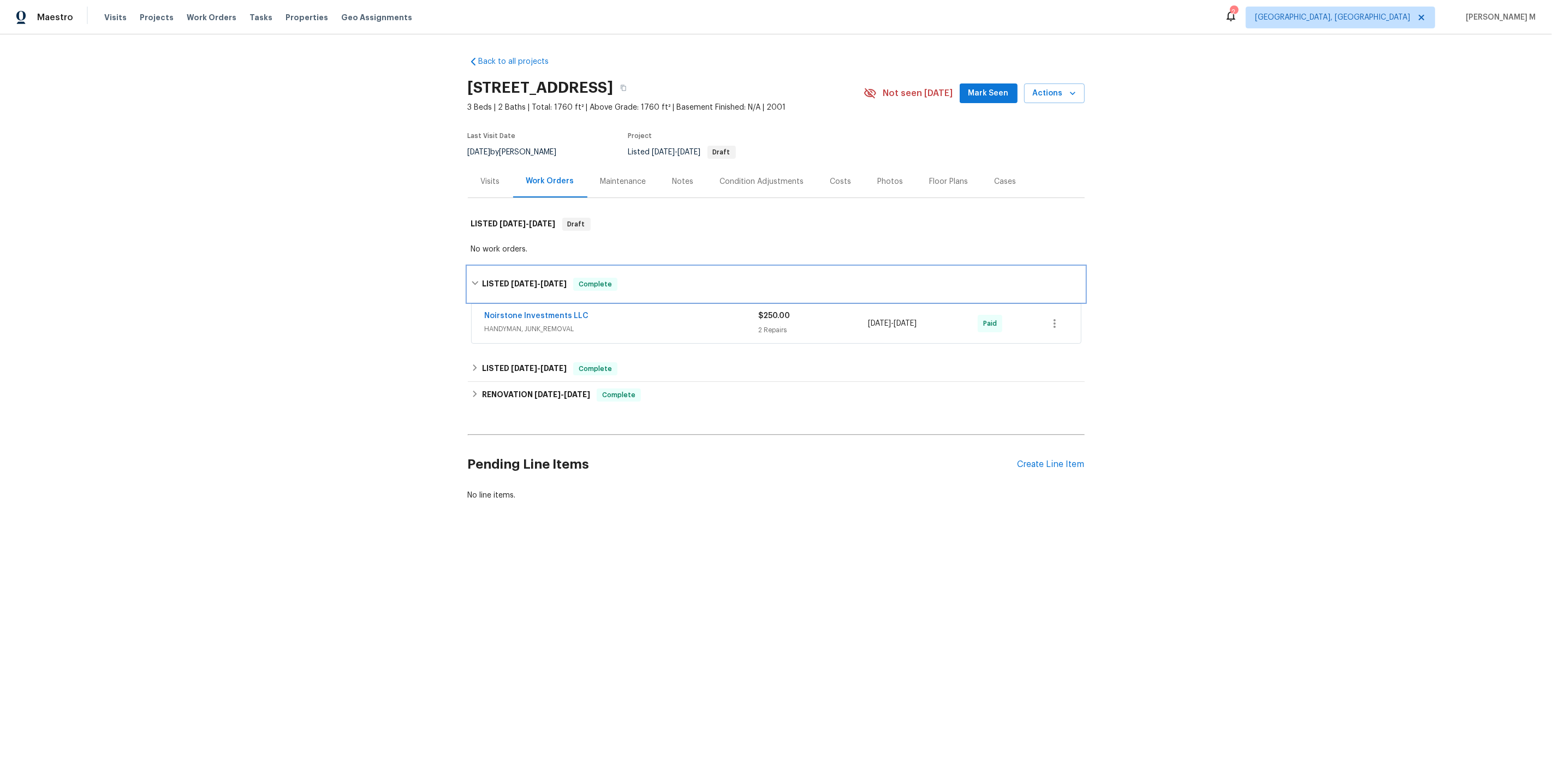
click at [544, 285] on h6 "LISTED 7/7/25 - 7/22/25" at bounding box center [525, 284] width 85 height 13
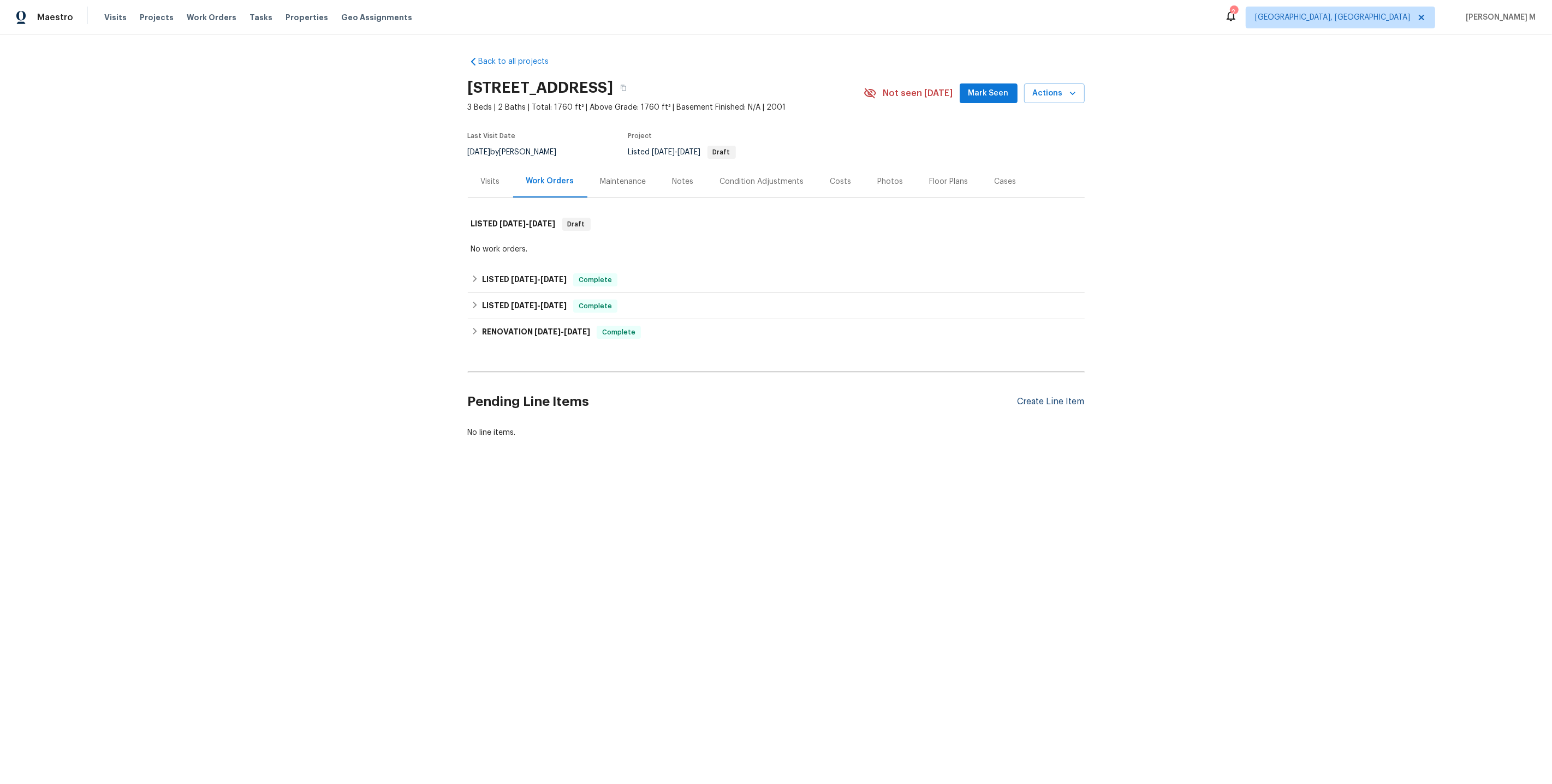
click at [1031, 396] on div "Create Line Item" at bounding box center [1051, 401] width 67 height 10
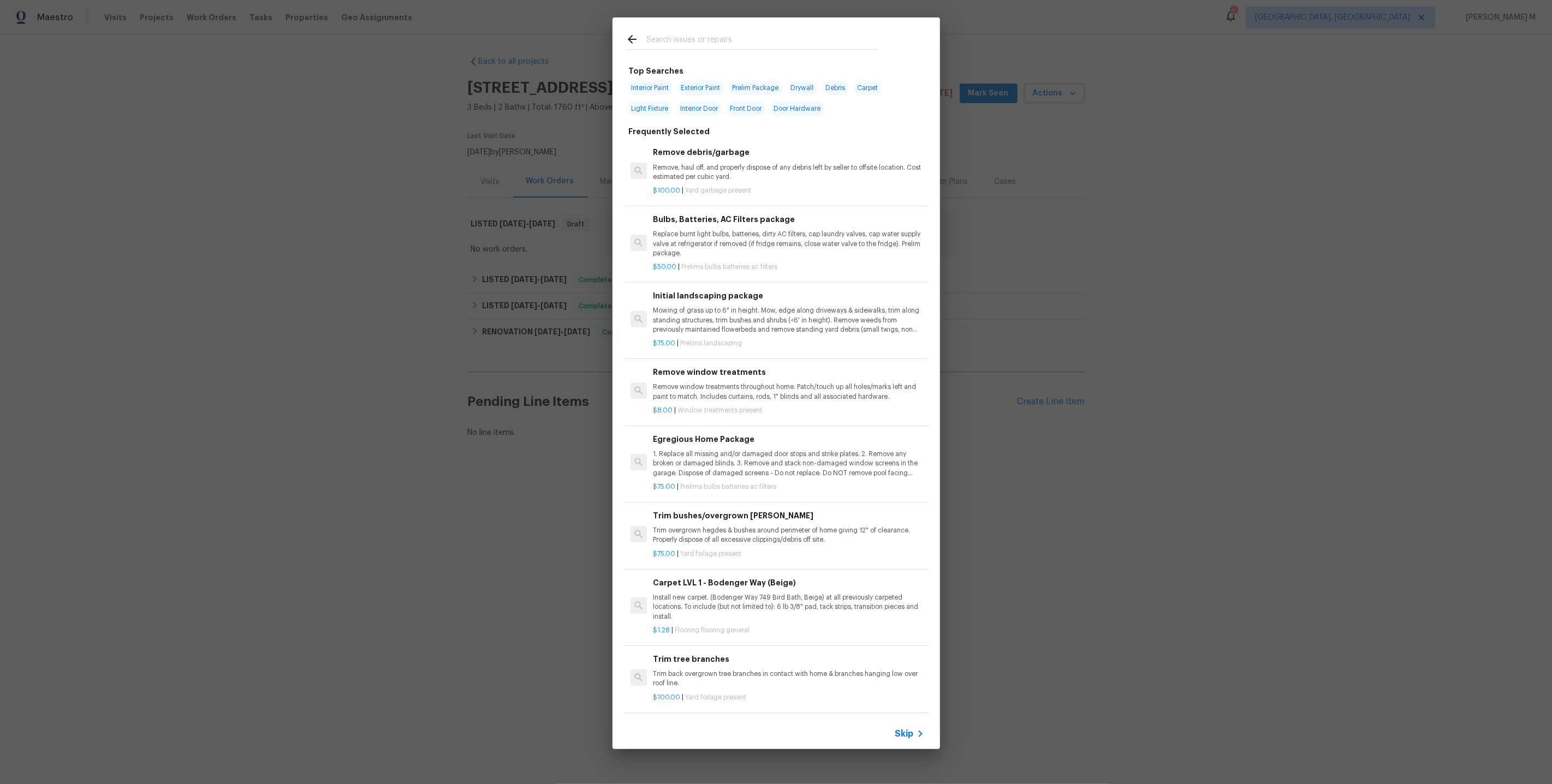
click at [680, 40] on input "text" at bounding box center [762, 41] width 231 height 16
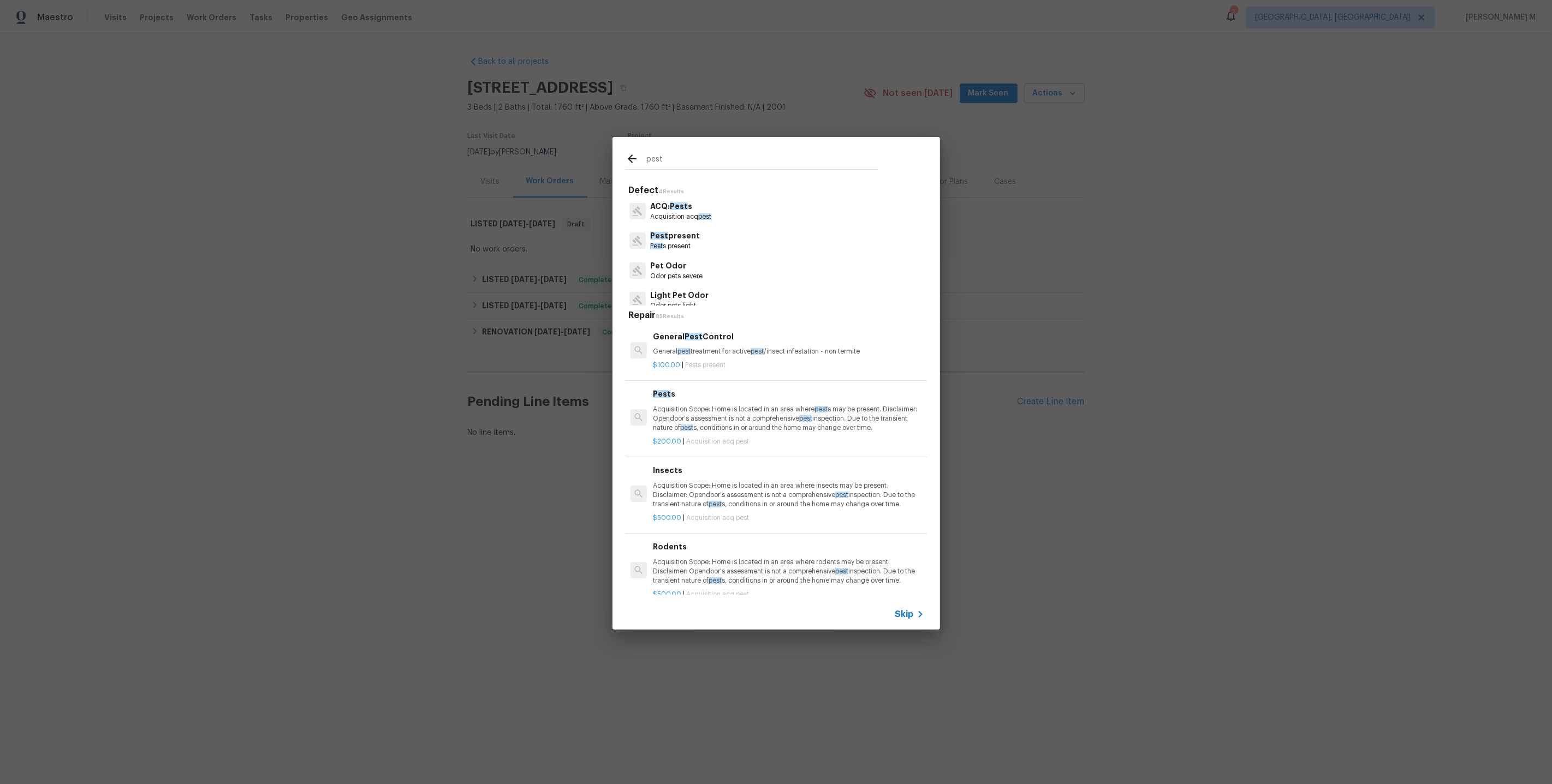
type input "pest"
click at [678, 240] on p "Pest present" at bounding box center [675, 236] width 50 height 11
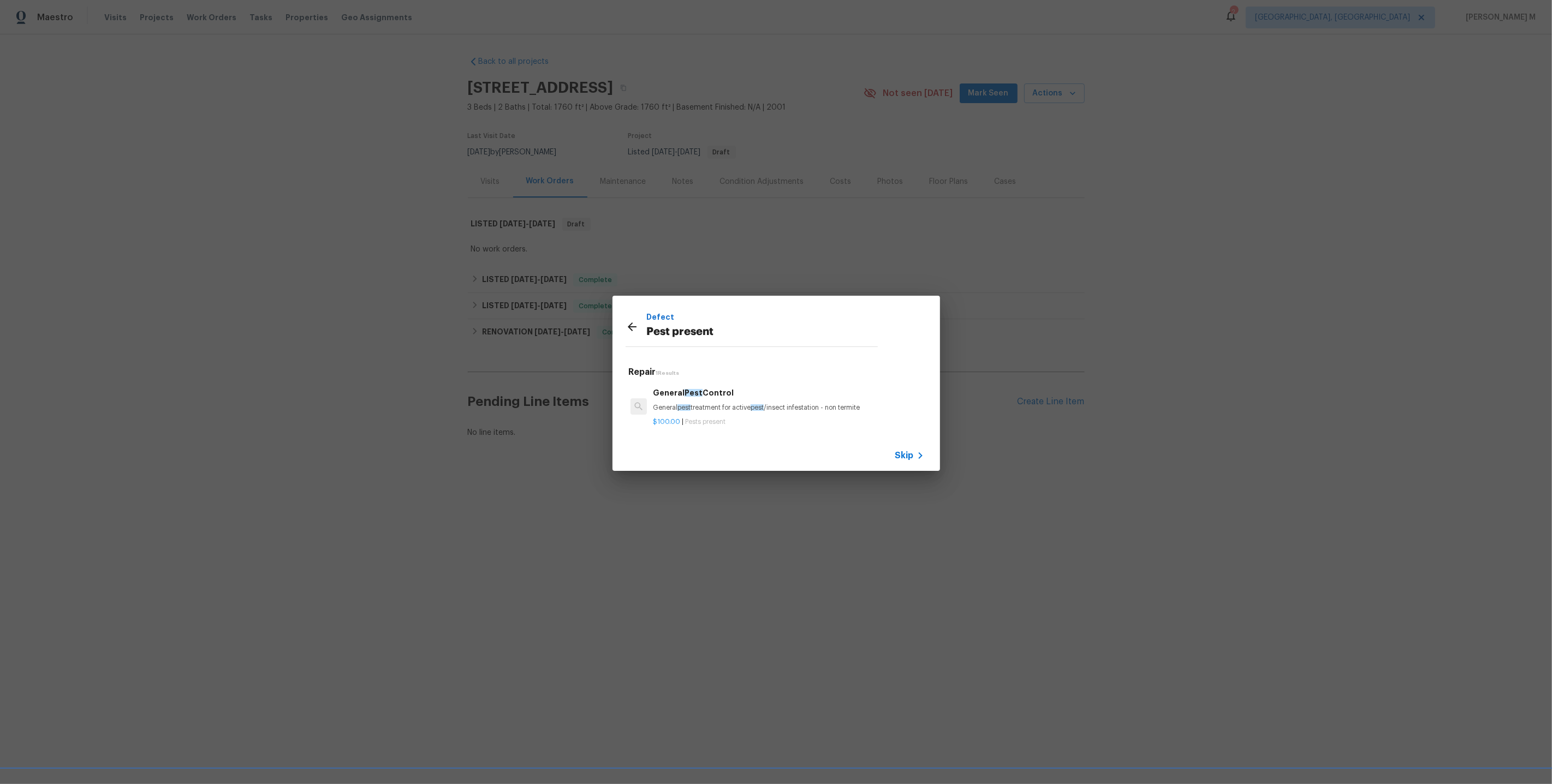
click at [734, 380] on div "General Pest Control General pest treatment for active pest /insect infestation…" at bounding box center [776, 407] width 305 height 61
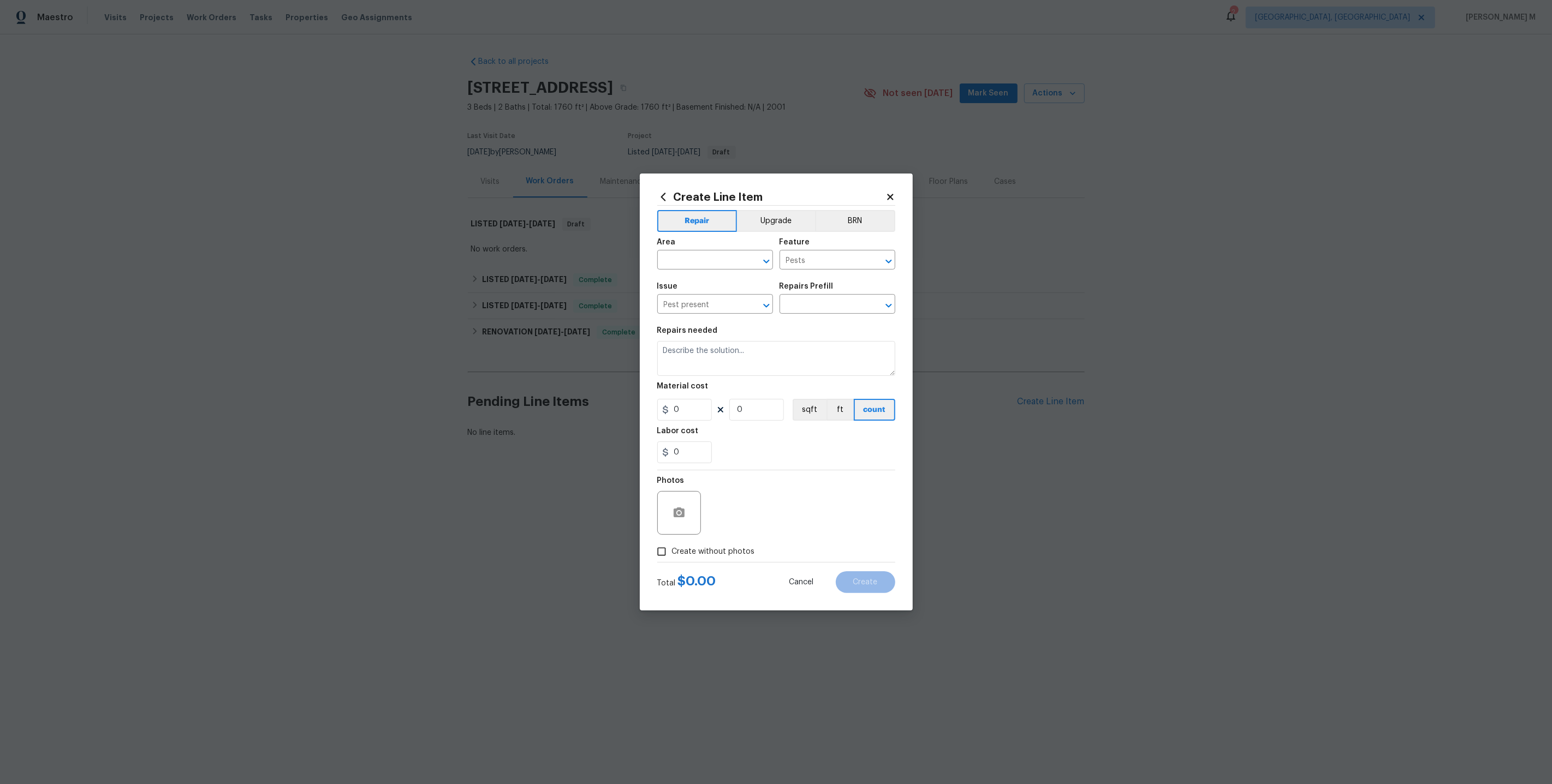
type input "General Pest Control $100.00"
type textarea "General pest treatment for active pest/insect infestation - non termite"
type input "100"
type input "1"
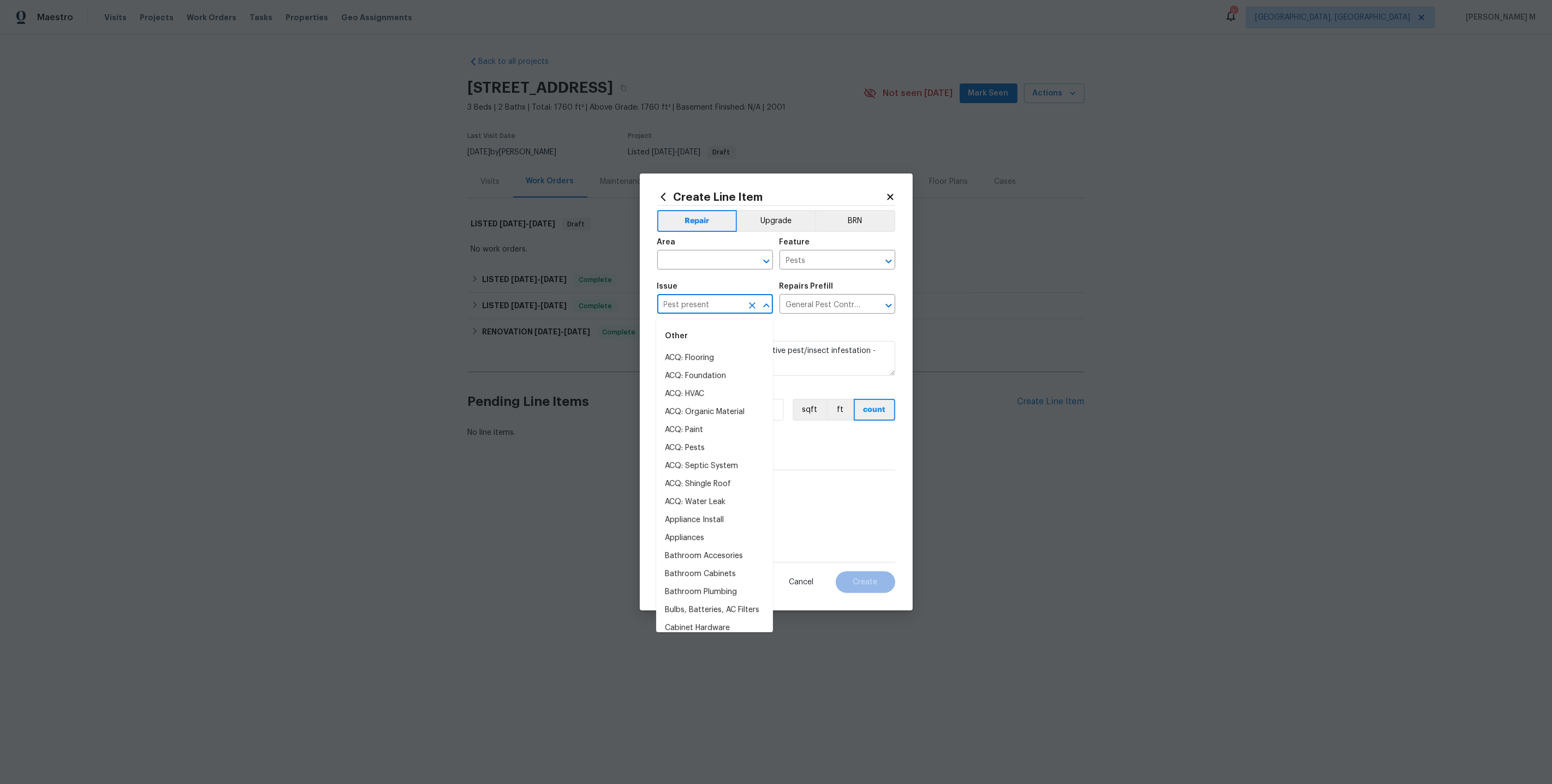
drag, startPoint x: 730, startPoint y: 309, endPoint x: 423, endPoint y: 309, distance: 307.0
click at [423, 309] on div "Create Line Item Repair Upgrade BRN Area ​ Feature Pests ​ Issue Pest present ​…" at bounding box center [776, 392] width 1552 height 784
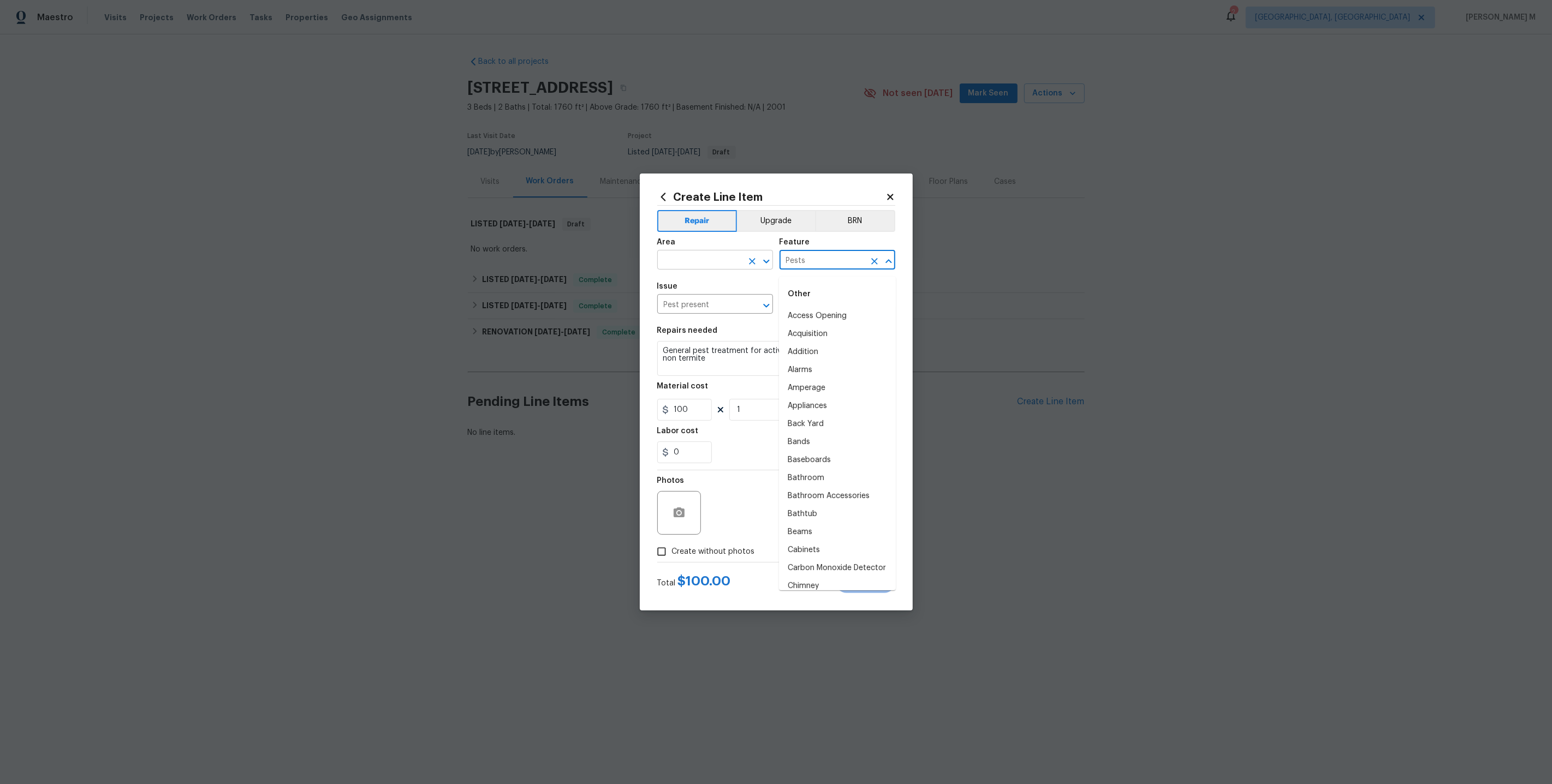
drag, startPoint x: 816, startPoint y: 265, endPoint x: 666, endPoint y: 265, distance: 150.0
click at [667, 265] on div "Area ​ Feature Pests ​" at bounding box center [776, 254] width 238 height 44
click at [748, 291] on div "Issue" at bounding box center [715, 290] width 116 height 14
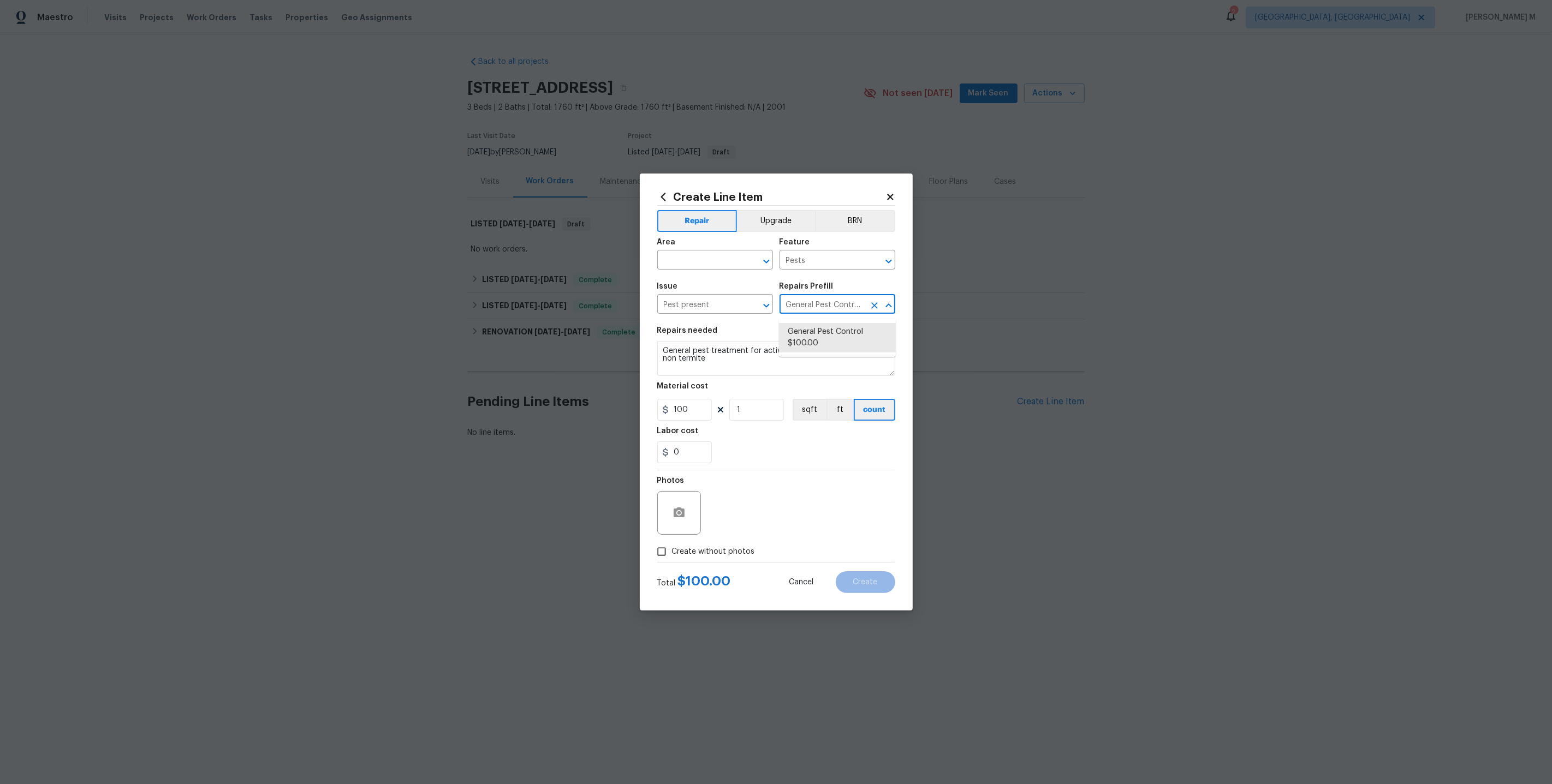
scroll to position [0, 25]
drag, startPoint x: 786, startPoint y: 309, endPoint x: 835, endPoint y: 308, distance: 49.0
click at [835, 308] on input "General Pest Control $100.00" at bounding box center [822, 306] width 85 height 17
click at [646, 337] on div "Create Line Item Repair Upgrade BRN Area ​ Feature Pests ​ Issue Pest present ​…" at bounding box center [776, 392] width 273 height 437
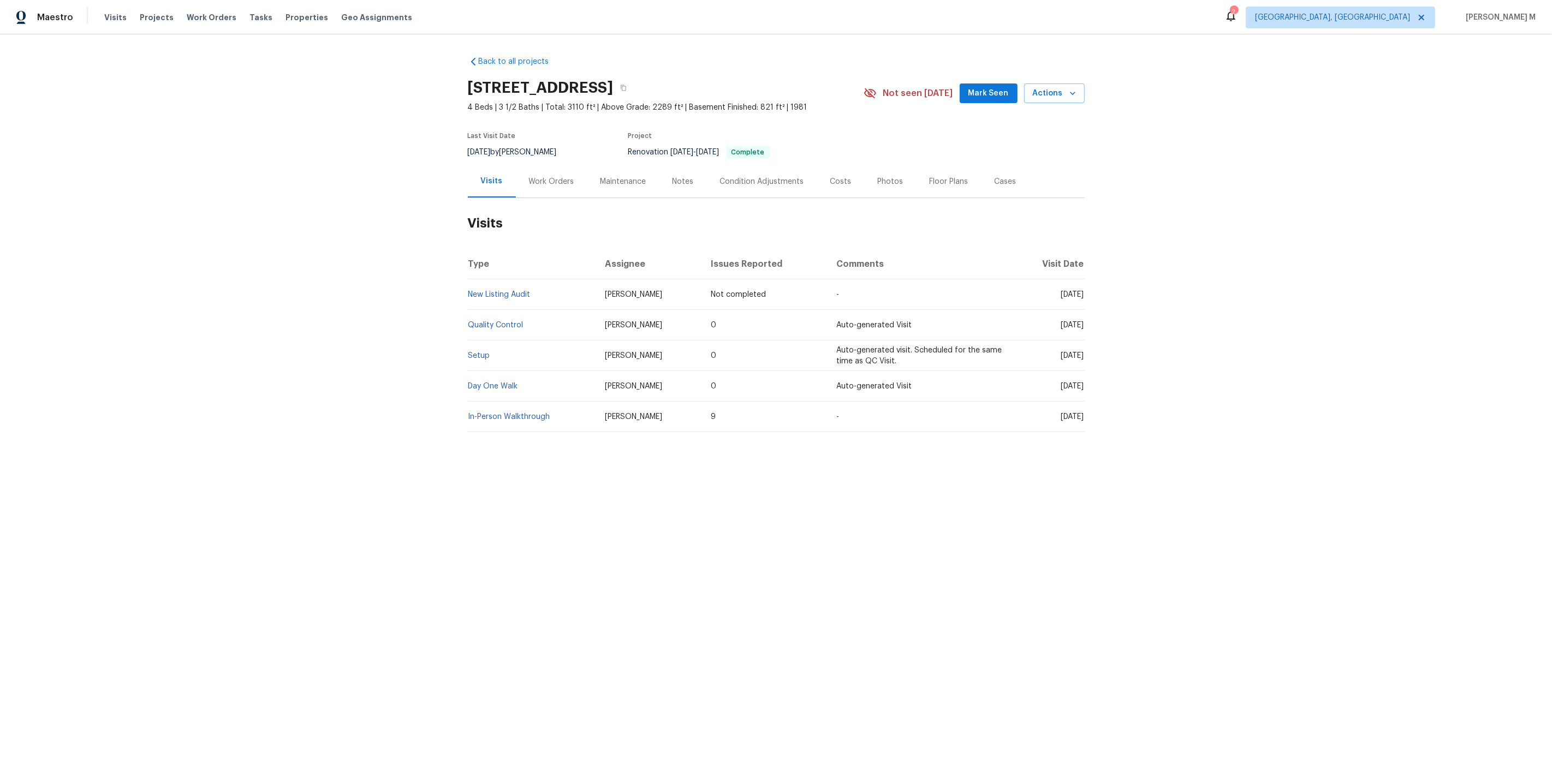
click at [553, 176] on div "Work Orders" at bounding box center [551, 182] width 45 height 11
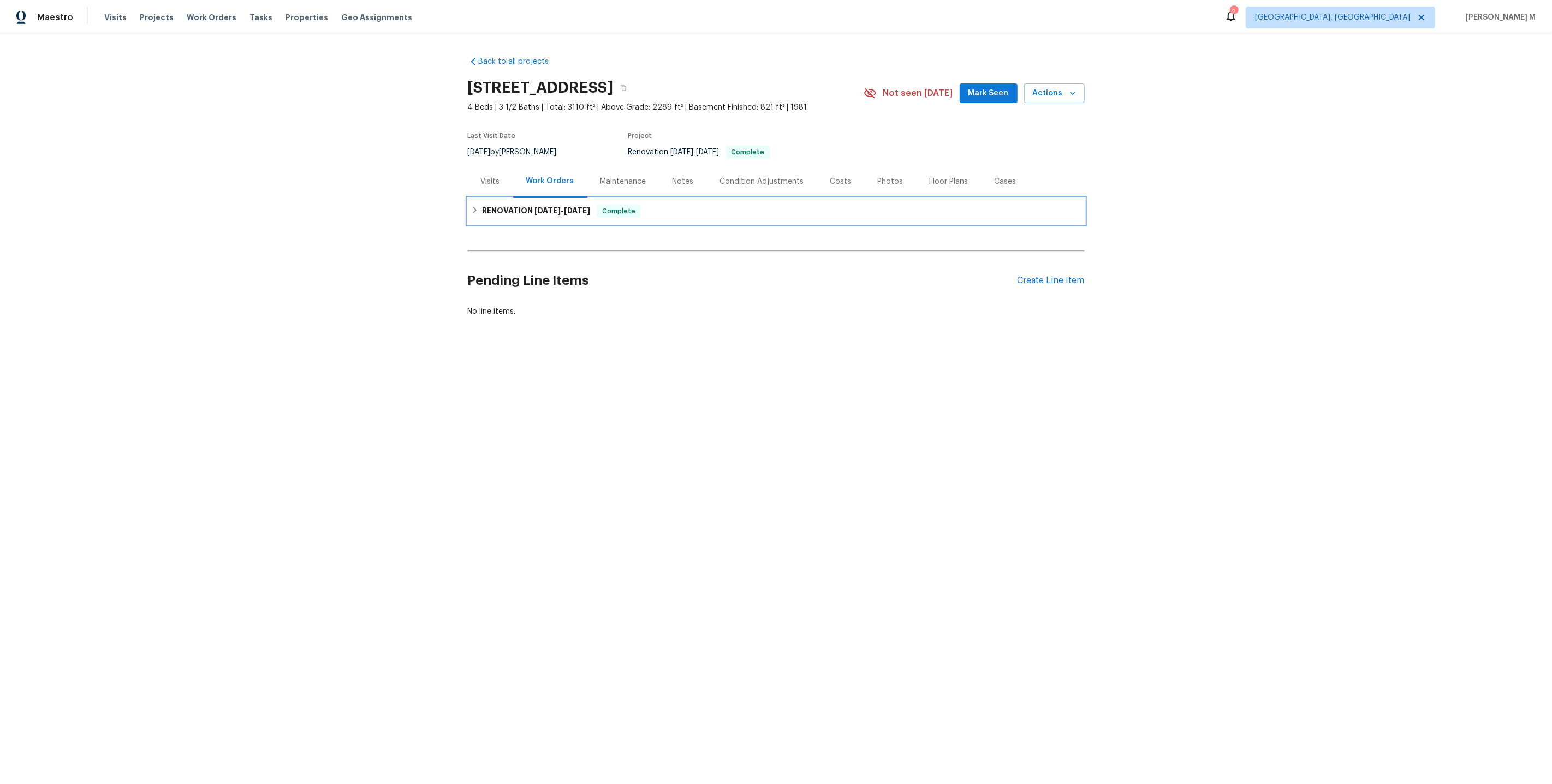
click at [549, 210] on h6 "RENOVATION 8/18/25 - 8/30/25" at bounding box center [536, 211] width 108 height 13
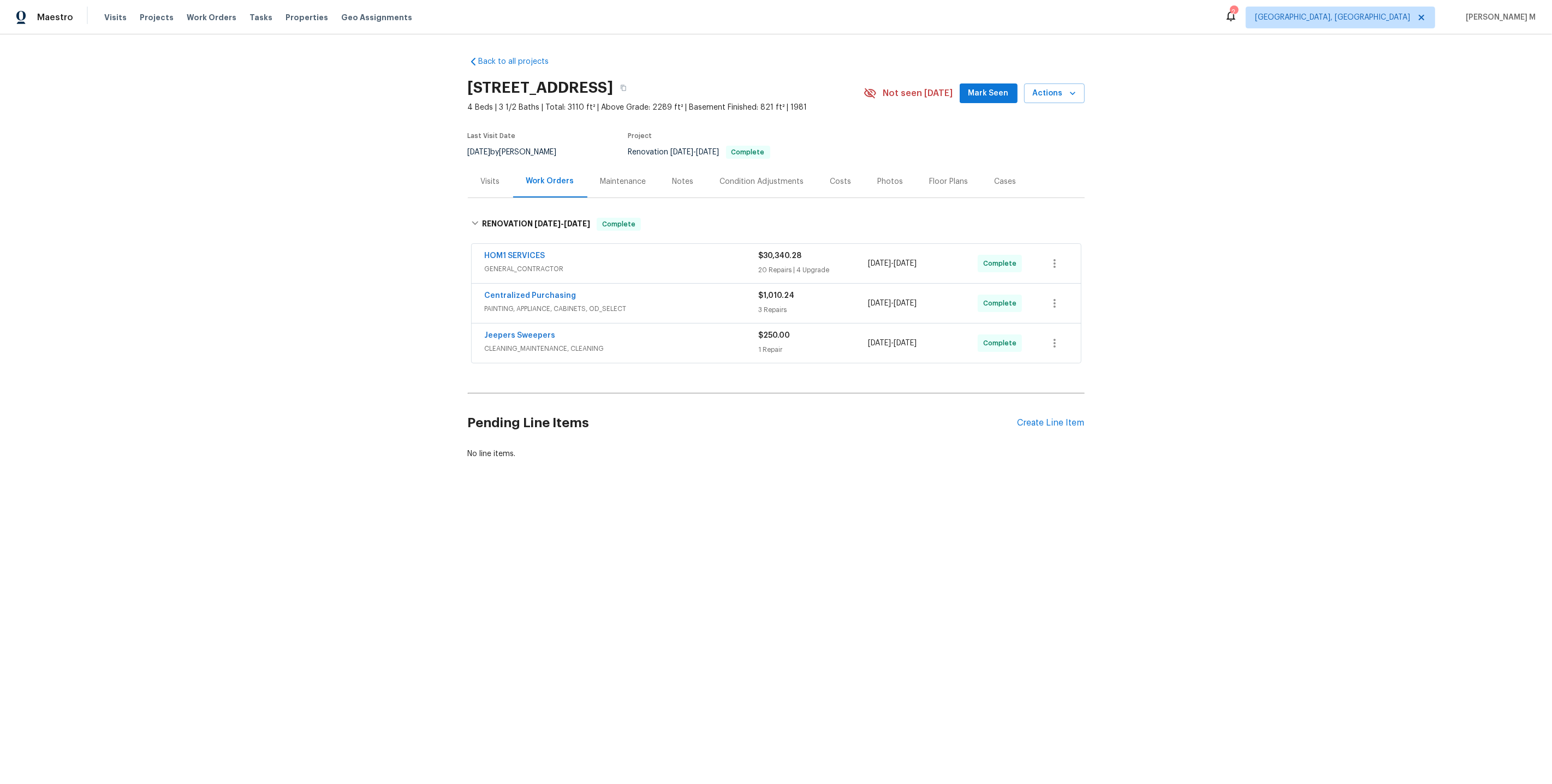
click at [620, 182] on div "Maintenance" at bounding box center [623, 181] width 72 height 32
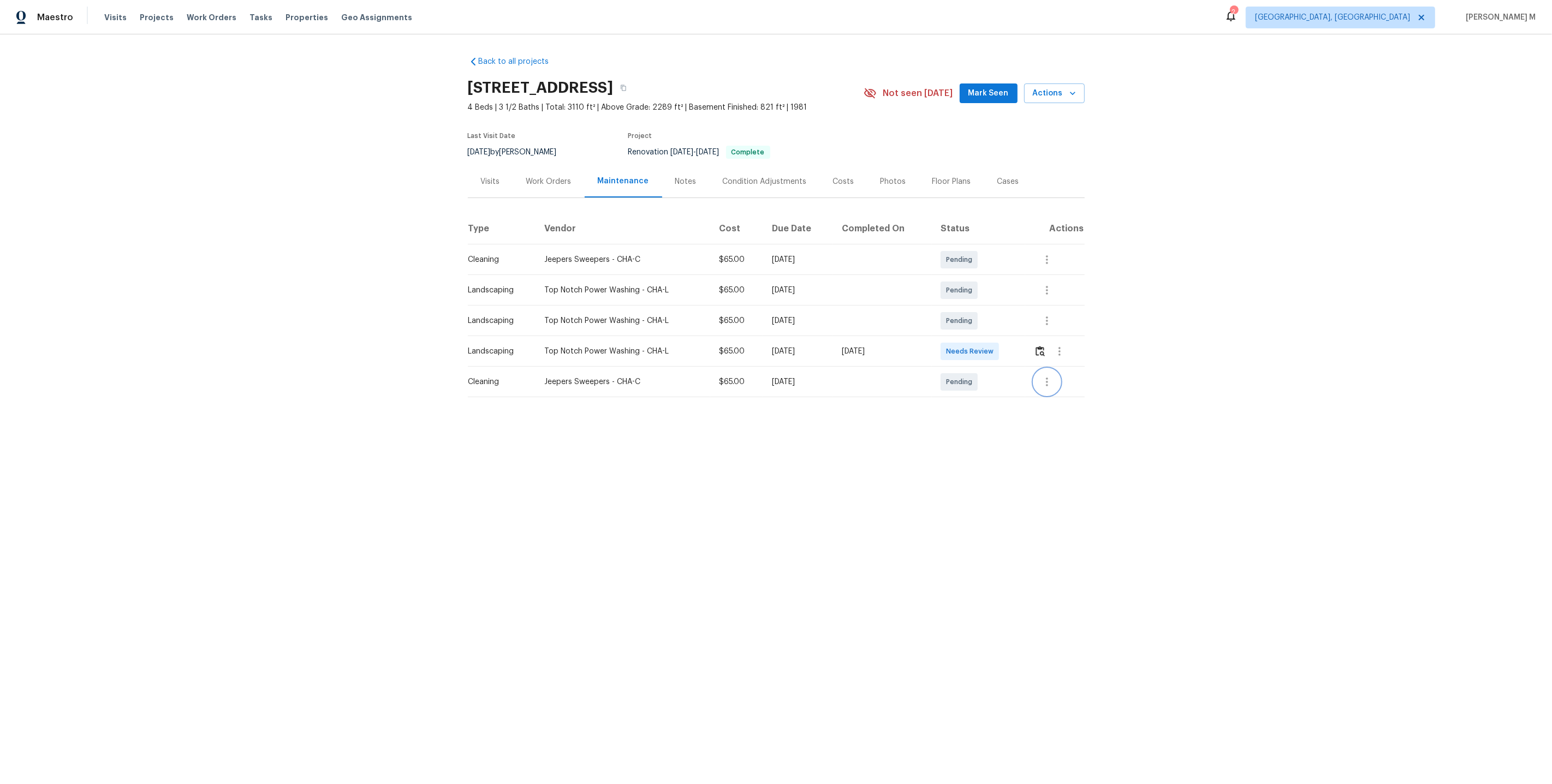
click at [1059, 377] on button "button" at bounding box center [1047, 382] width 26 height 26
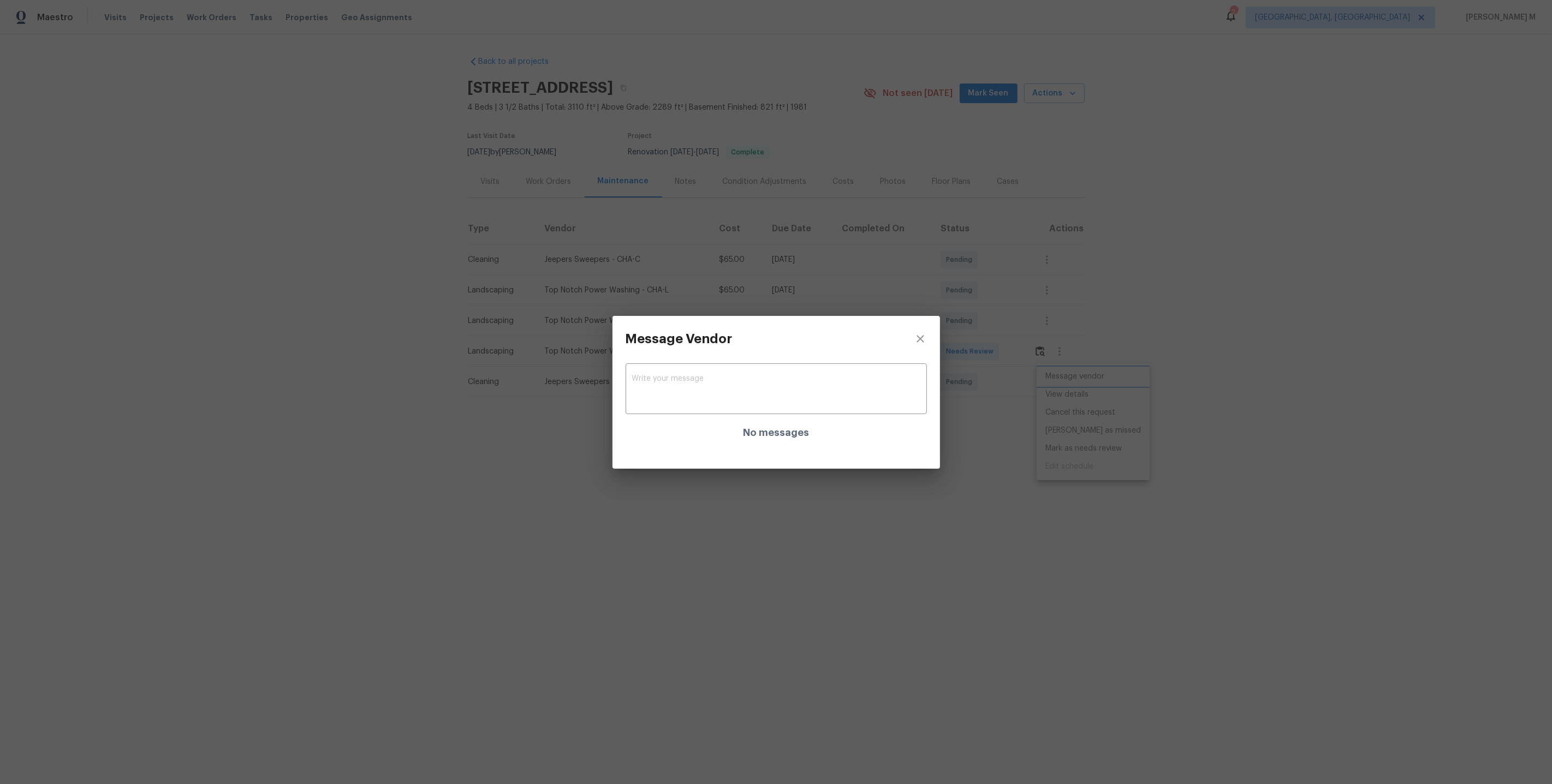
click at [981, 388] on div "Message Vendor x ​ No messages" at bounding box center [776, 392] width 1552 height 784
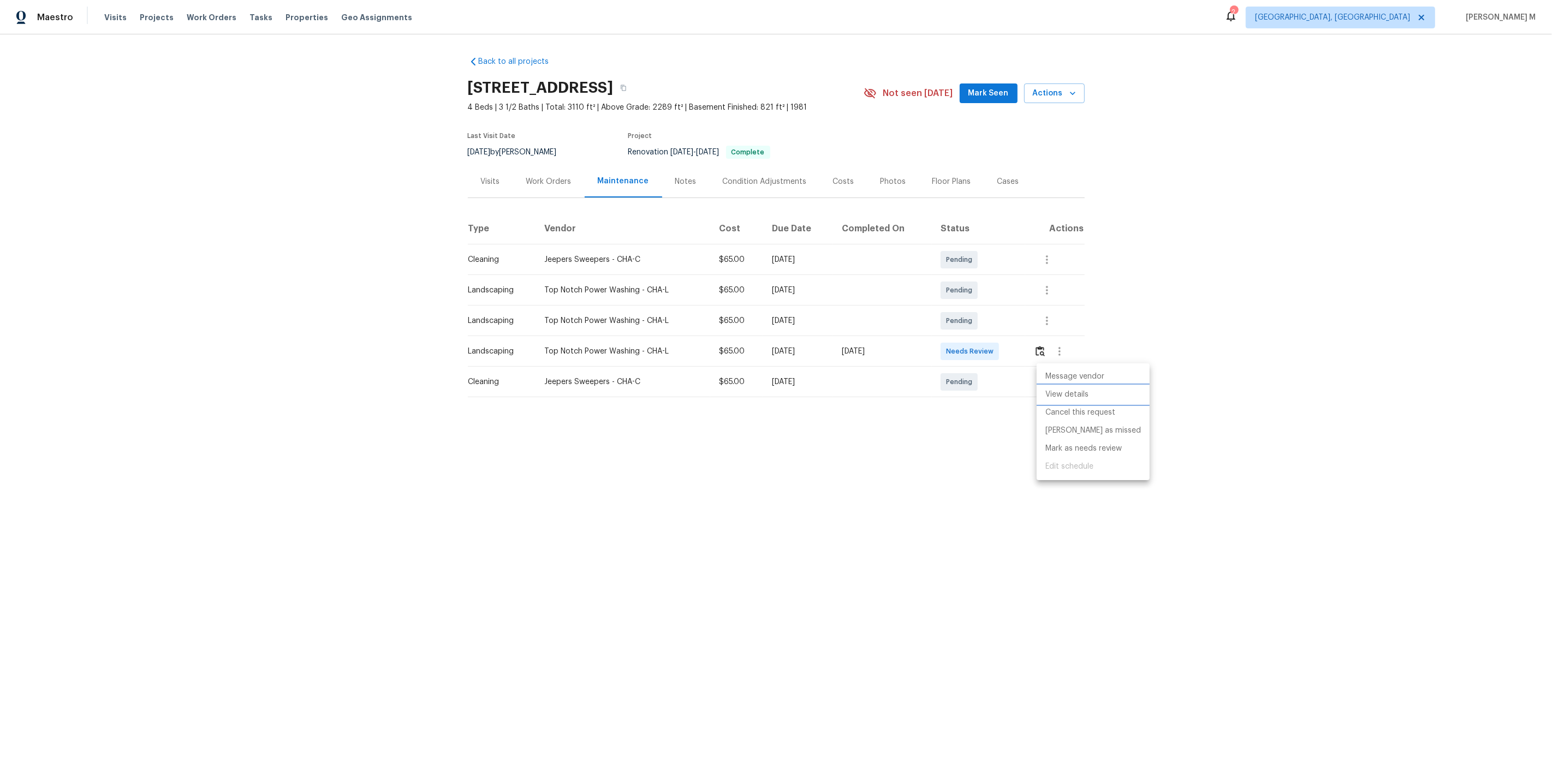
click at [1071, 396] on li "View details" at bounding box center [1093, 394] width 113 height 18
click at [557, 227] on div at bounding box center [776, 392] width 1552 height 784
click at [1044, 354] on button "button" at bounding box center [1039, 352] width 12 height 26
click at [1057, 387] on div at bounding box center [1047, 382] width 26 height 26
click at [1057, 385] on button "button" at bounding box center [1047, 382] width 26 height 26
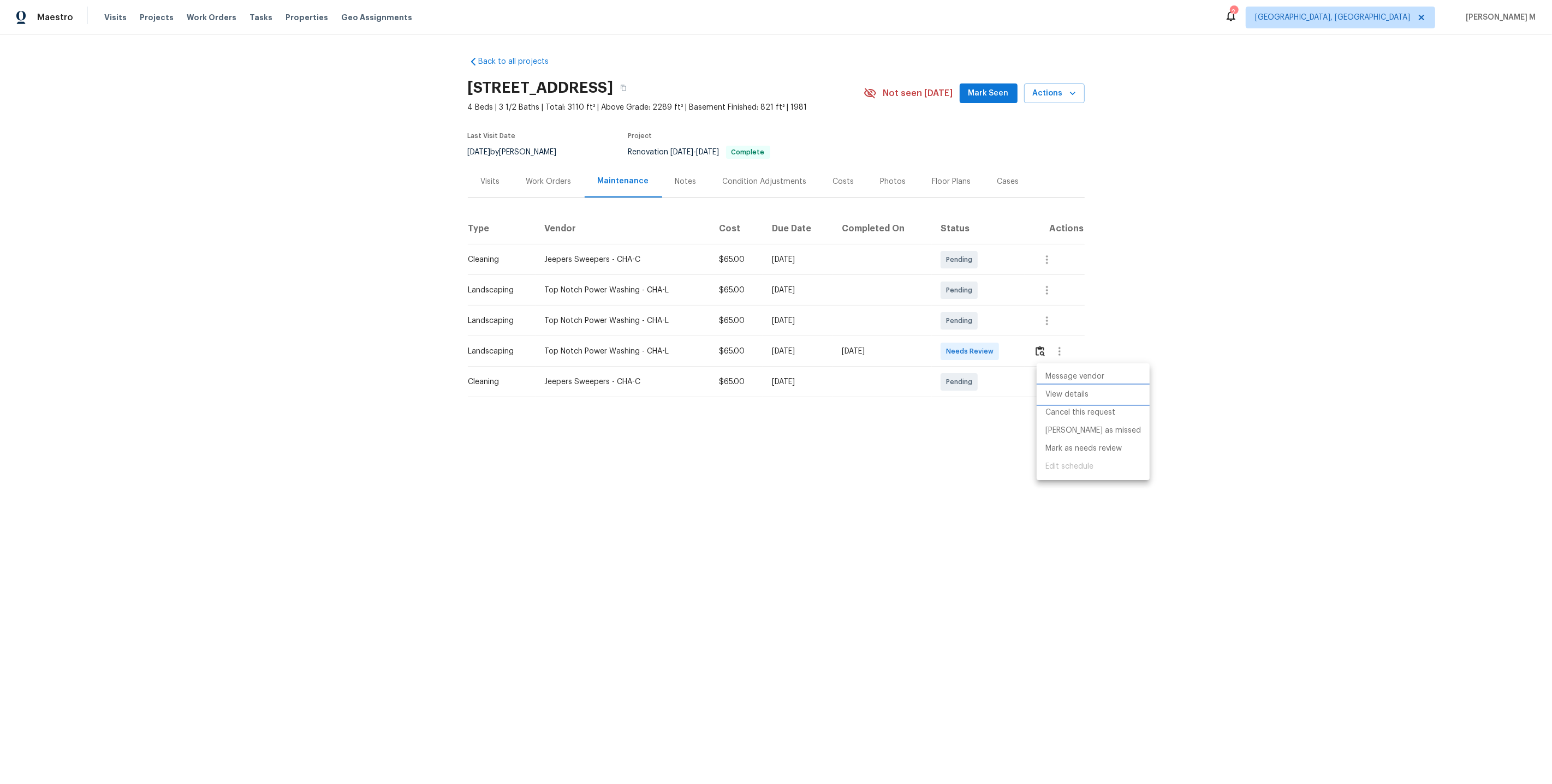
click at [1057, 386] on li "View details" at bounding box center [1093, 394] width 113 height 18
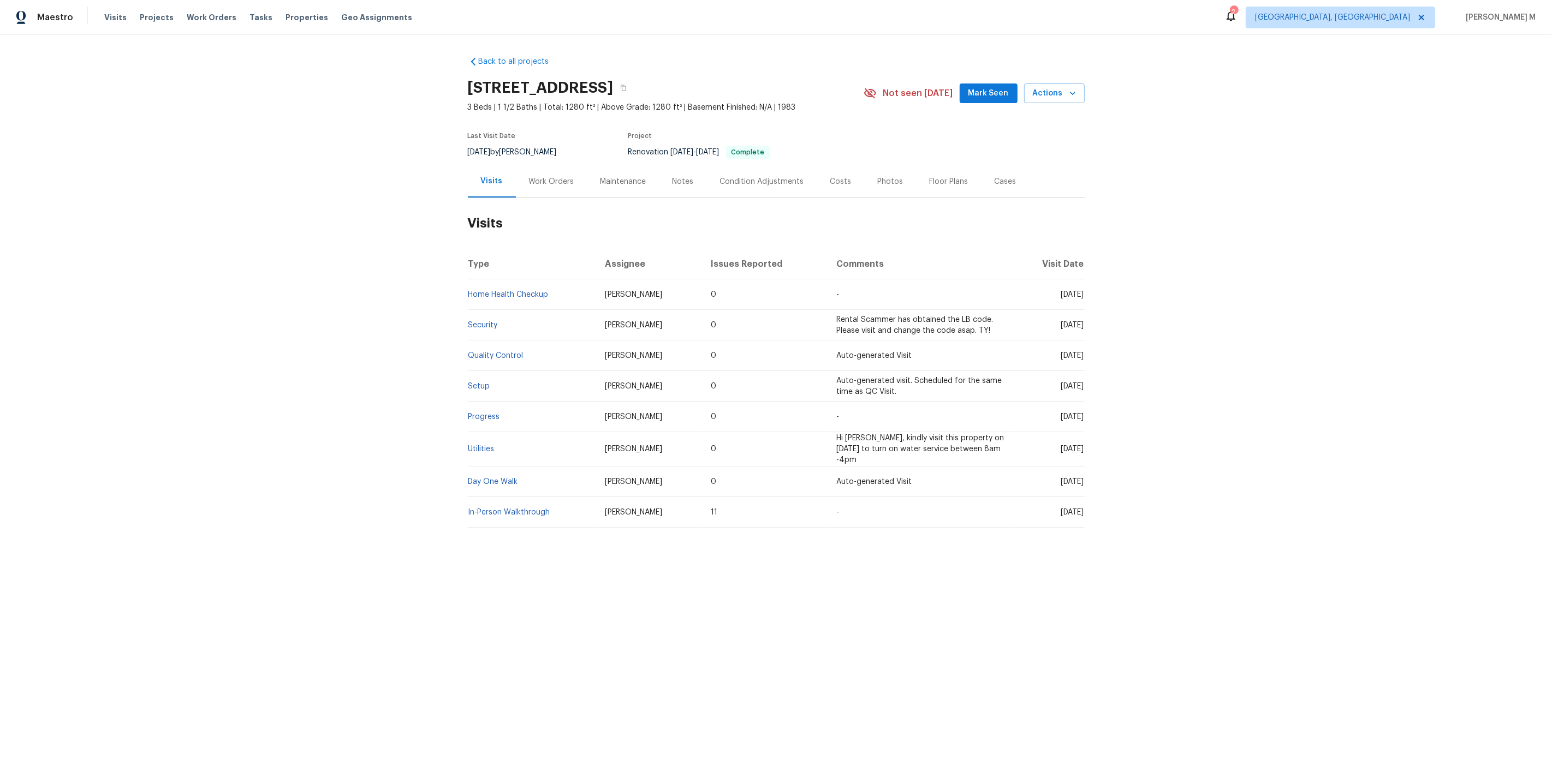
click at [545, 188] on div "Work Orders" at bounding box center [551, 181] width 72 height 32
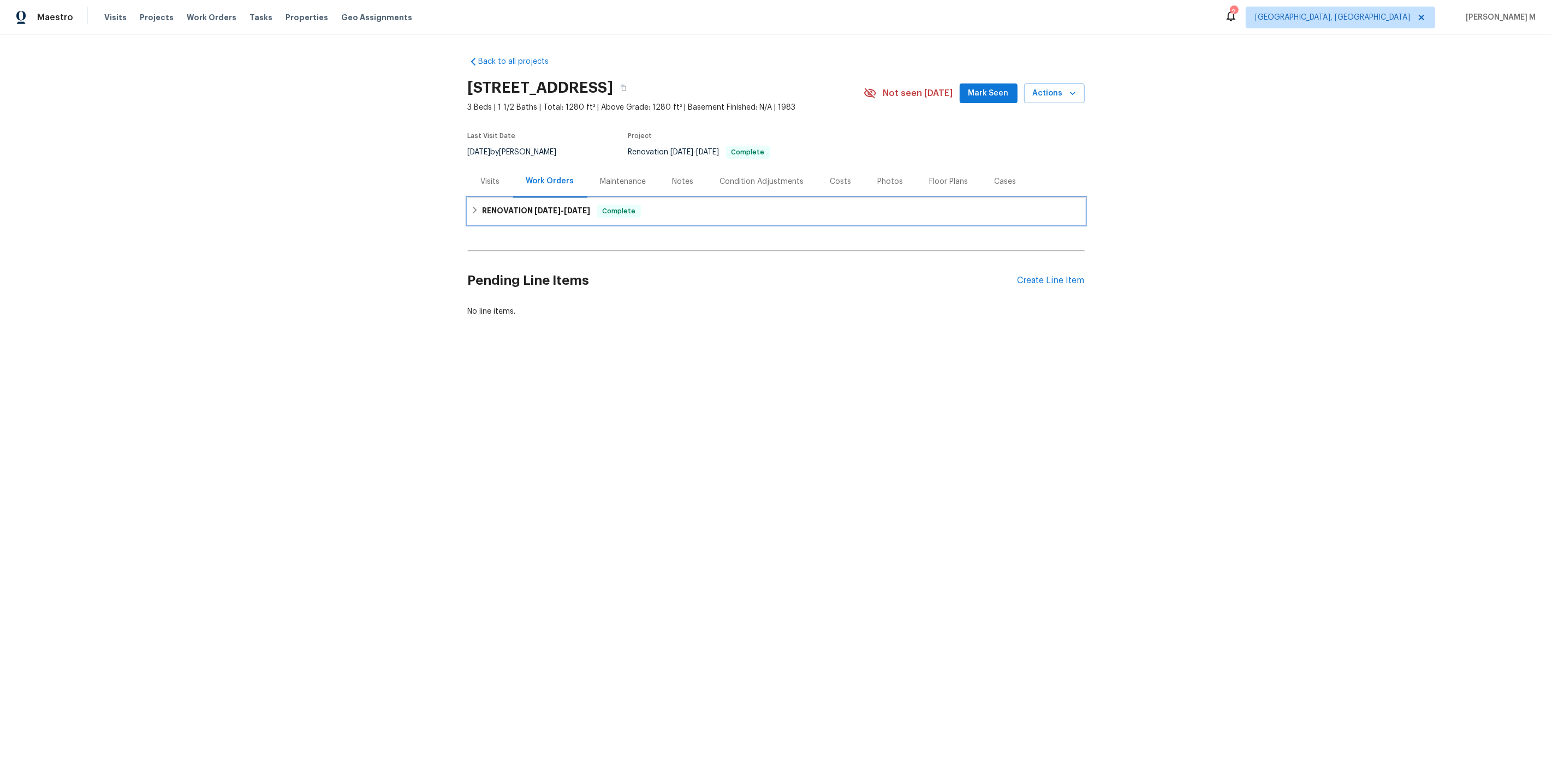
click at [546, 215] on div "RENOVATION 8/19/25 - 8/28/25 Complete" at bounding box center [776, 211] width 616 height 26
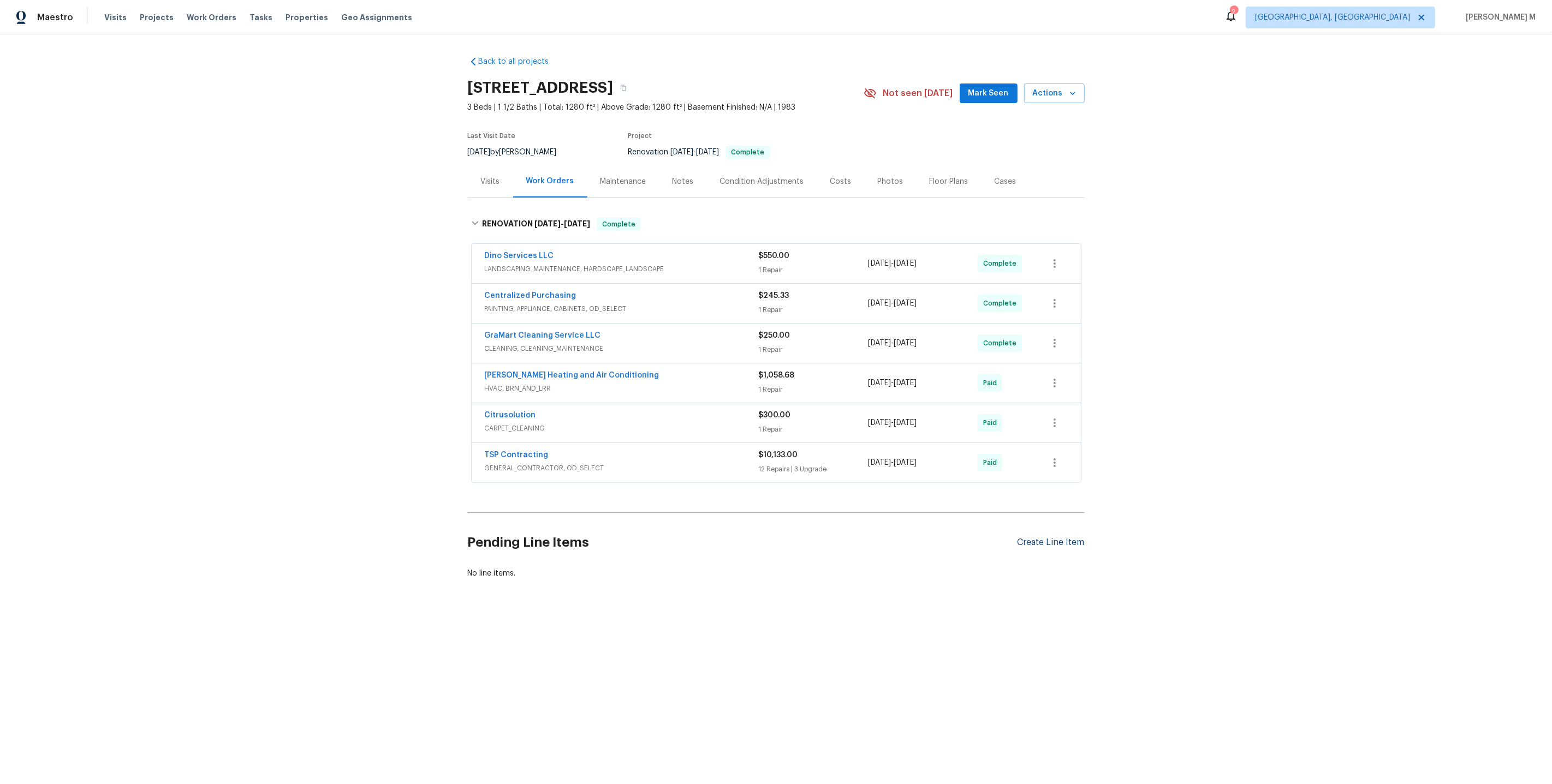
click at [1054, 538] on div "Create Line Item" at bounding box center [1051, 542] width 67 height 10
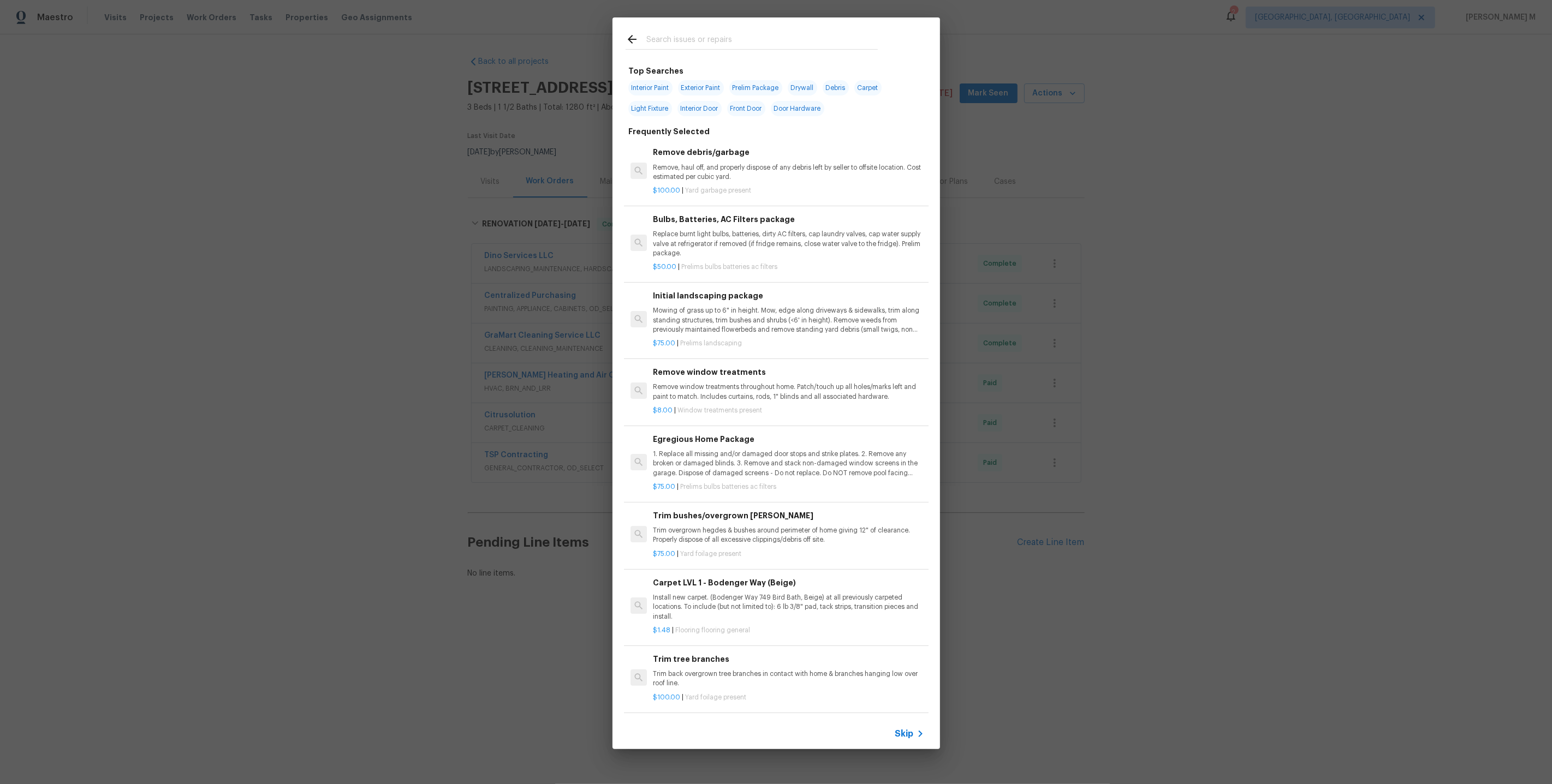
click at [911, 739] on span "Skip" at bounding box center [904, 734] width 19 height 11
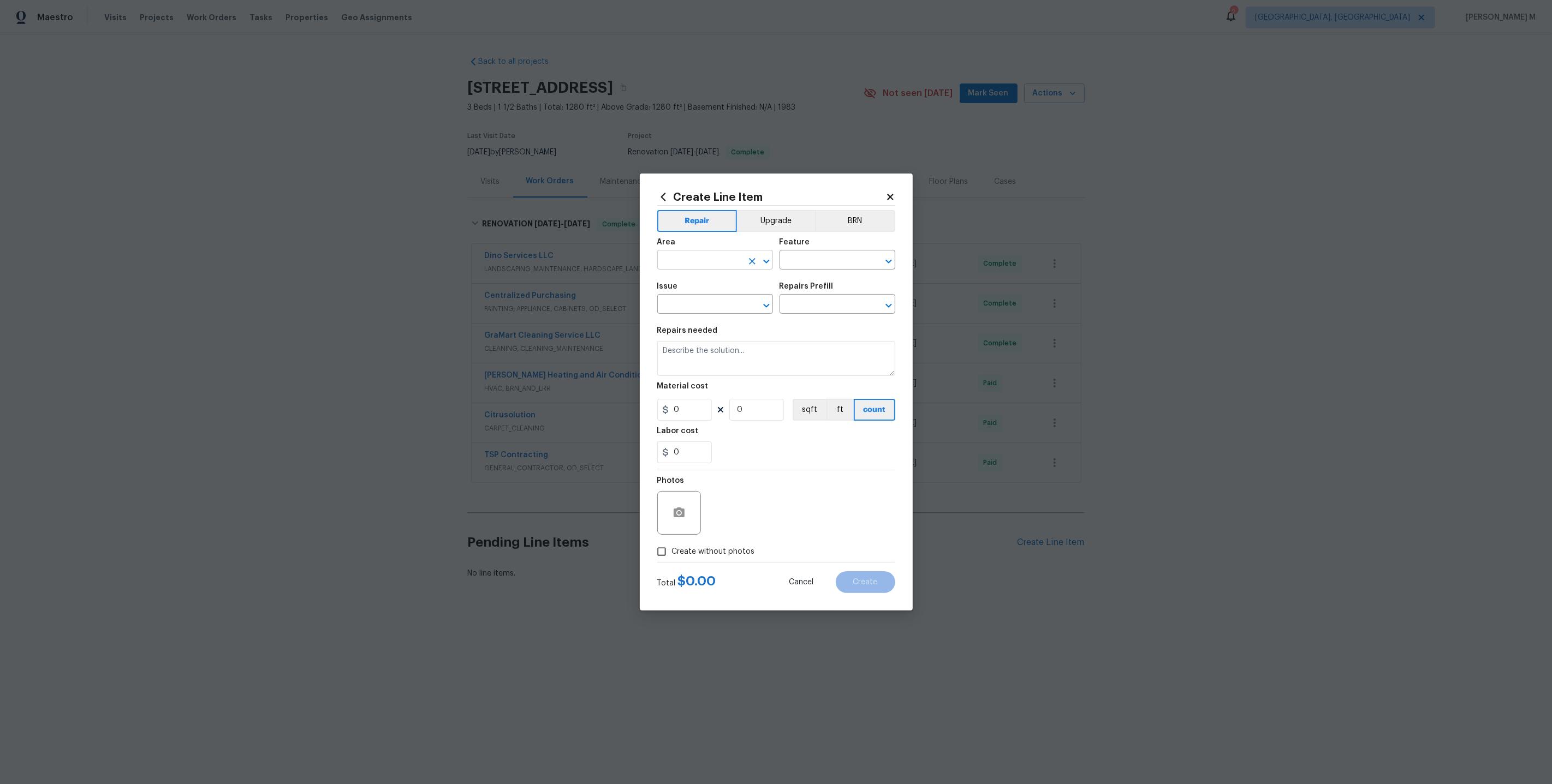
click at [698, 262] on input "text" at bounding box center [700, 261] width 85 height 17
type input "Odo"
click at [709, 311] on li "Interior Overall" at bounding box center [715, 308] width 117 height 18
type input "Interior Overall"
click at [822, 274] on body "Maestro Visits Projects Work Orders Tasks Properties Geo Assignments 2 Albuquer…" at bounding box center [776, 326] width 1552 height 653
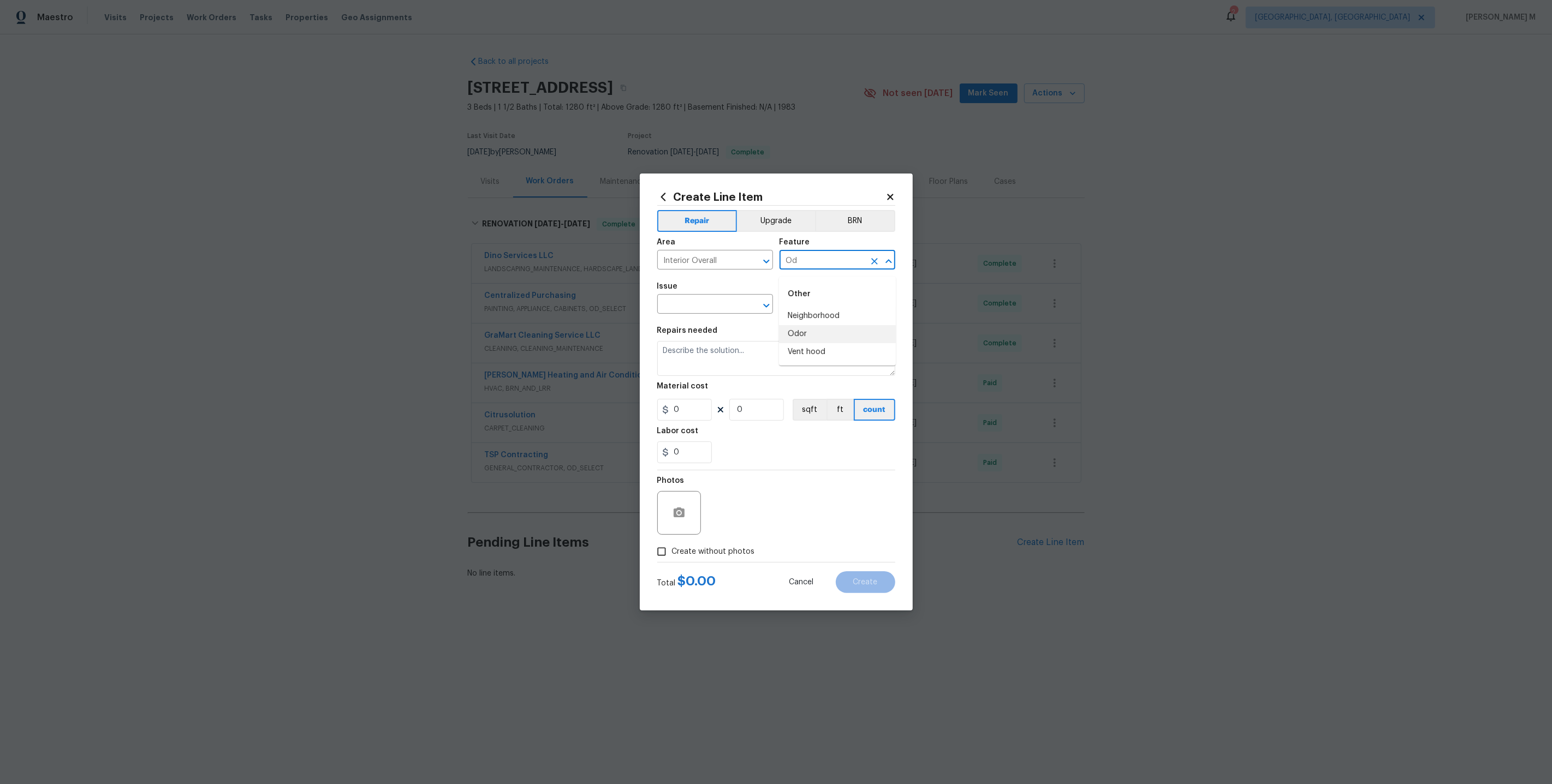
click at [813, 331] on li "Odor" at bounding box center [837, 334] width 117 height 18
type input "Odor"
click at [704, 309] on input "text" at bounding box center [700, 306] width 85 height 17
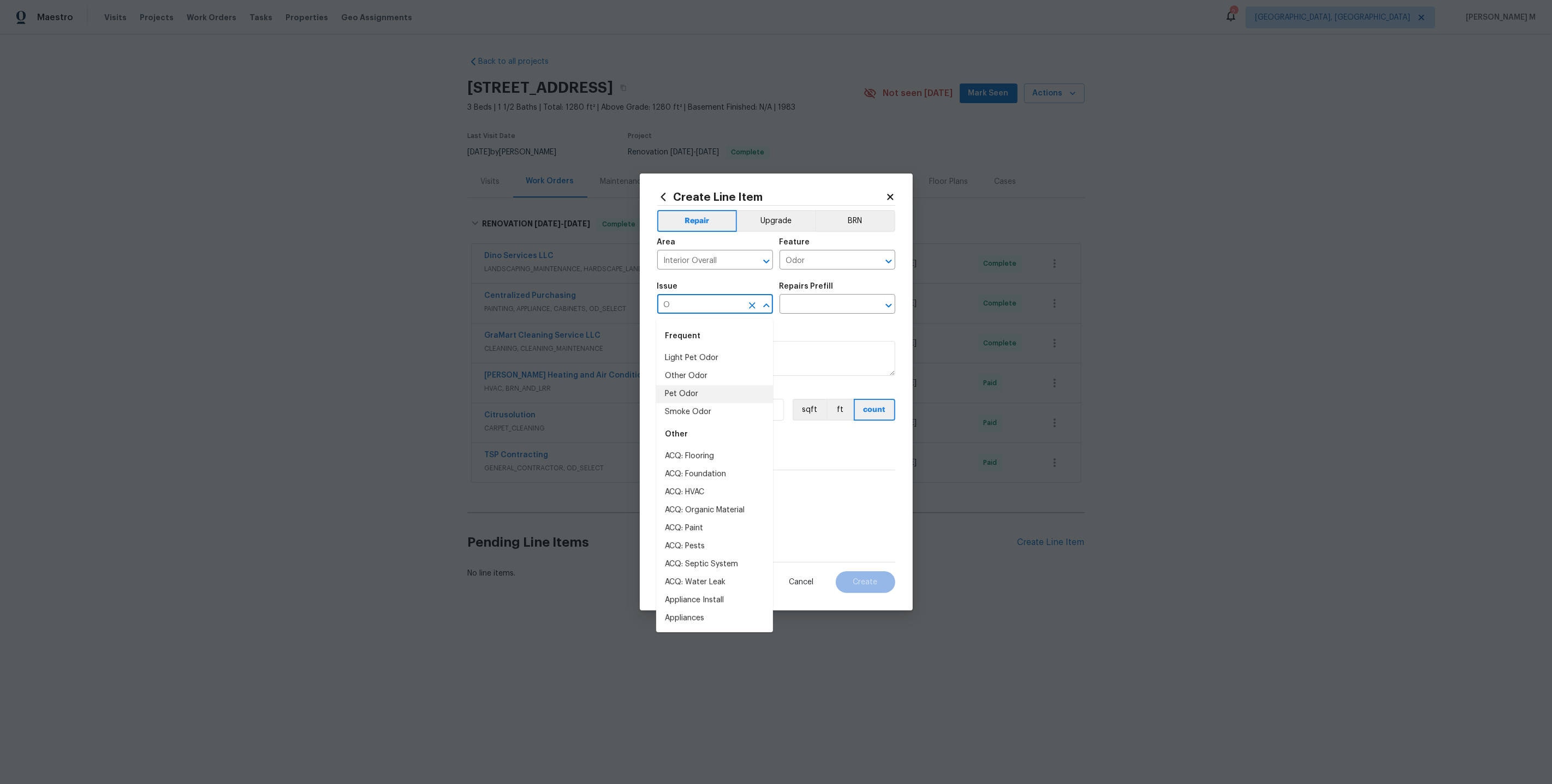
click at [682, 394] on li "Pet Odor" at bounding box center [715, 393] width 117 height 18
type input "Pet Odor"
click at [818, 297] on div "Repairs Prefill" at bounding box center [837, 290] width 116 height 14
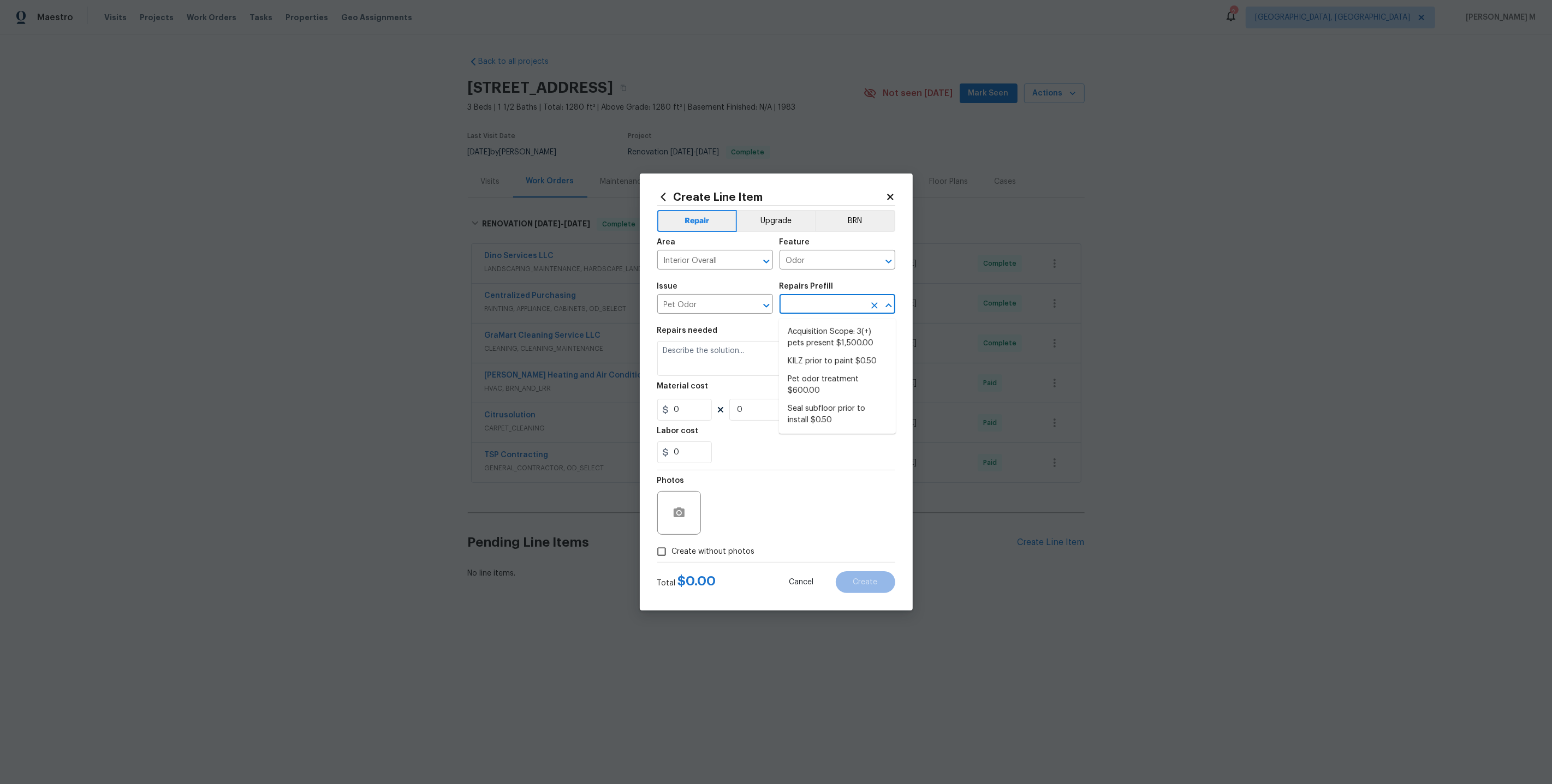
click at [815, 308] on input "text" at bounding box center [822, 306] width 85 height 17
click at [814, 377] on li "Pet odor treatment $600.00" at bounding box center [837, 385] width 117 height 29
type input "Pet odor treatment $600.00"
type textarea "Complete a chlorine dioxide odor treatment for the home due to heavy odor. This…"
type input "1"
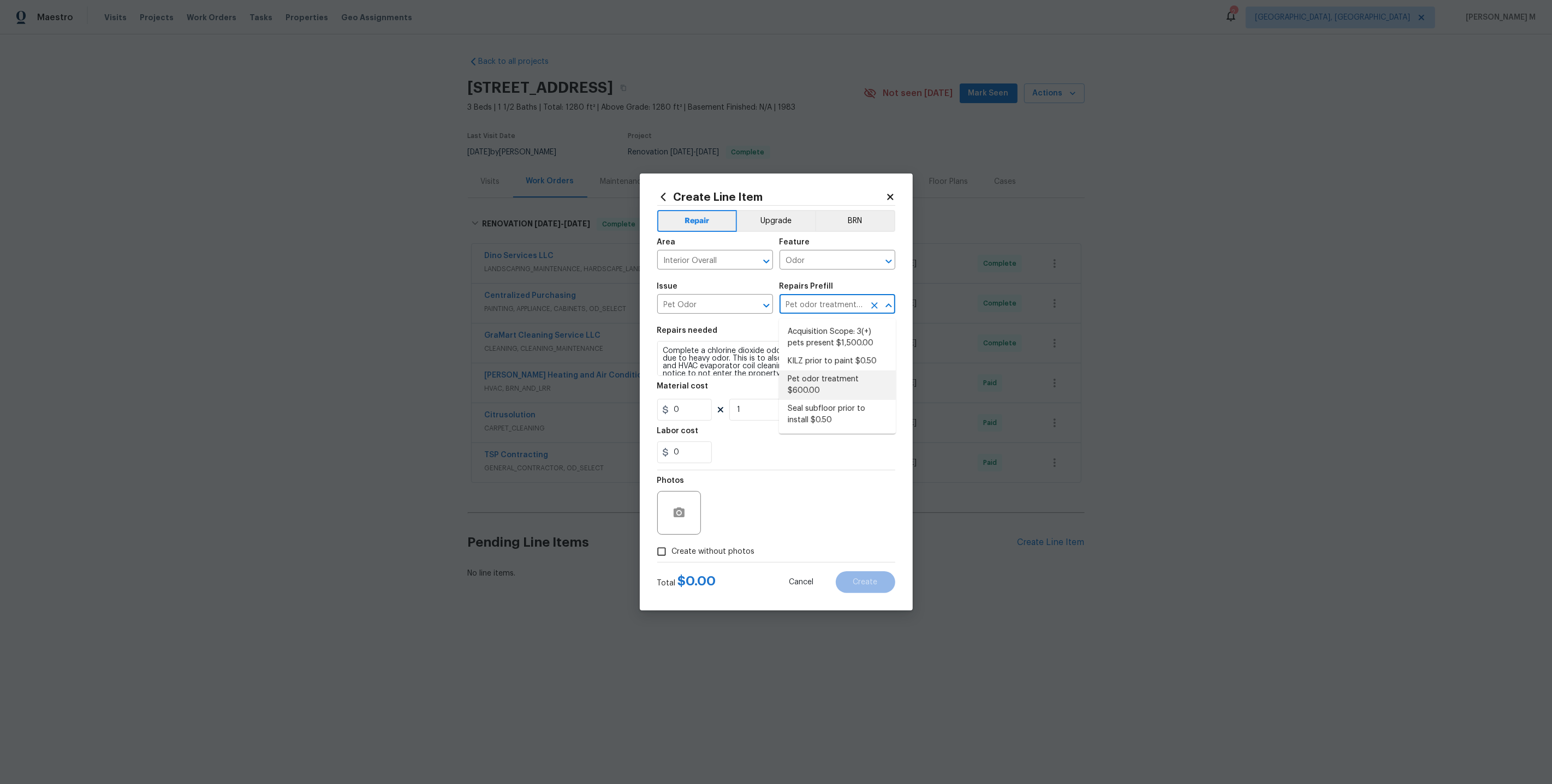
type input "600"
drag, startPoint x: 784, startPoint y: 309, endPoint x: 832, endPoint y: 309, distance: 48.0
click at [832, 309] on input "Pet odor treatment $600.00" at bounding box center [822, 306] width 85 height 17
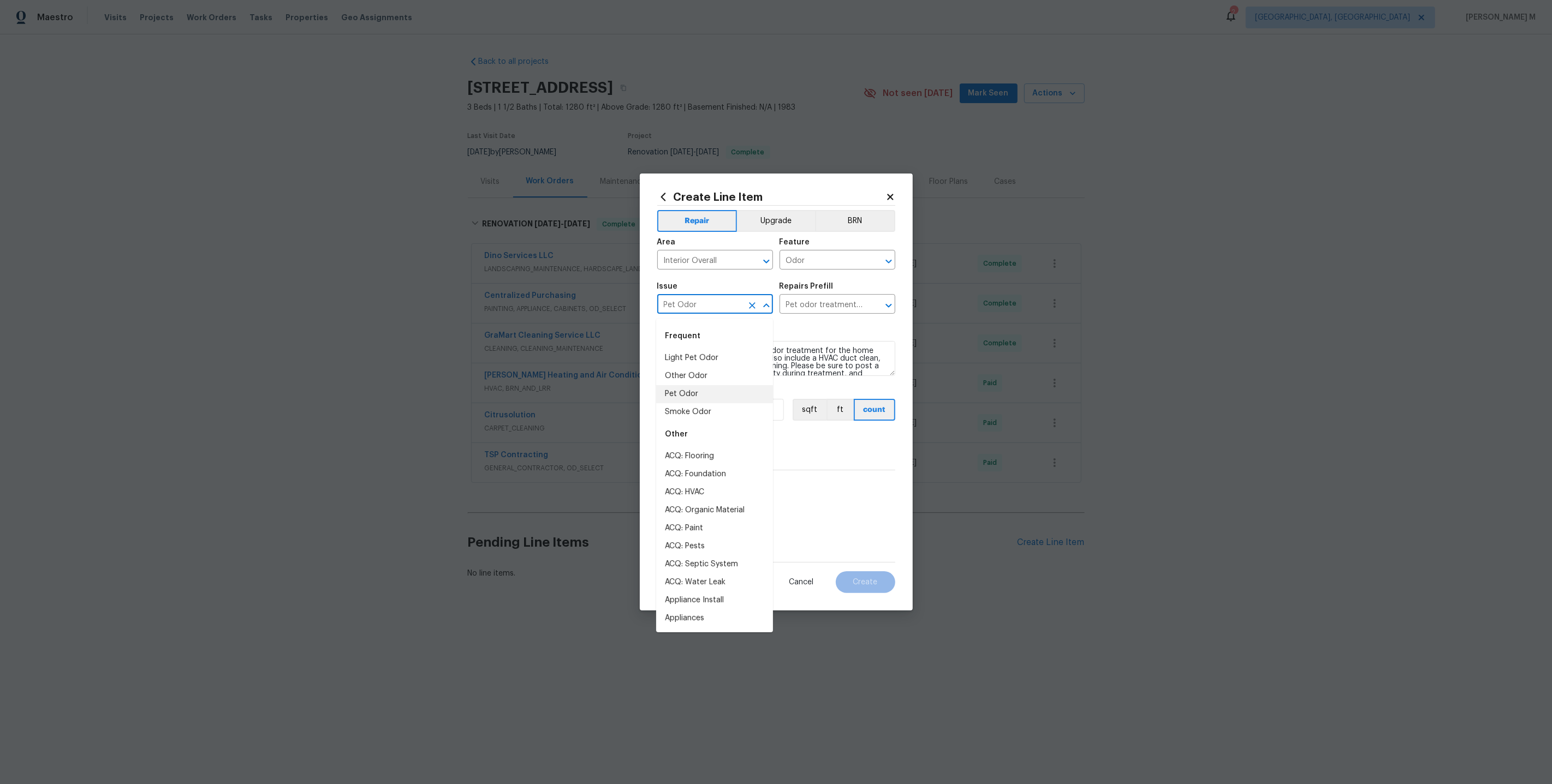
drag, startPoint x: 700, startPoint y: 309, endPoint x: 550, endPoint y: 309, distance: 150.0
click at [552, 309] on div "Create Line Item Repair Upgrade BRN Area Interior Overall ​ Feature Odor ​ Issu…" at bounding box center [776, 392] width 1552 height 784
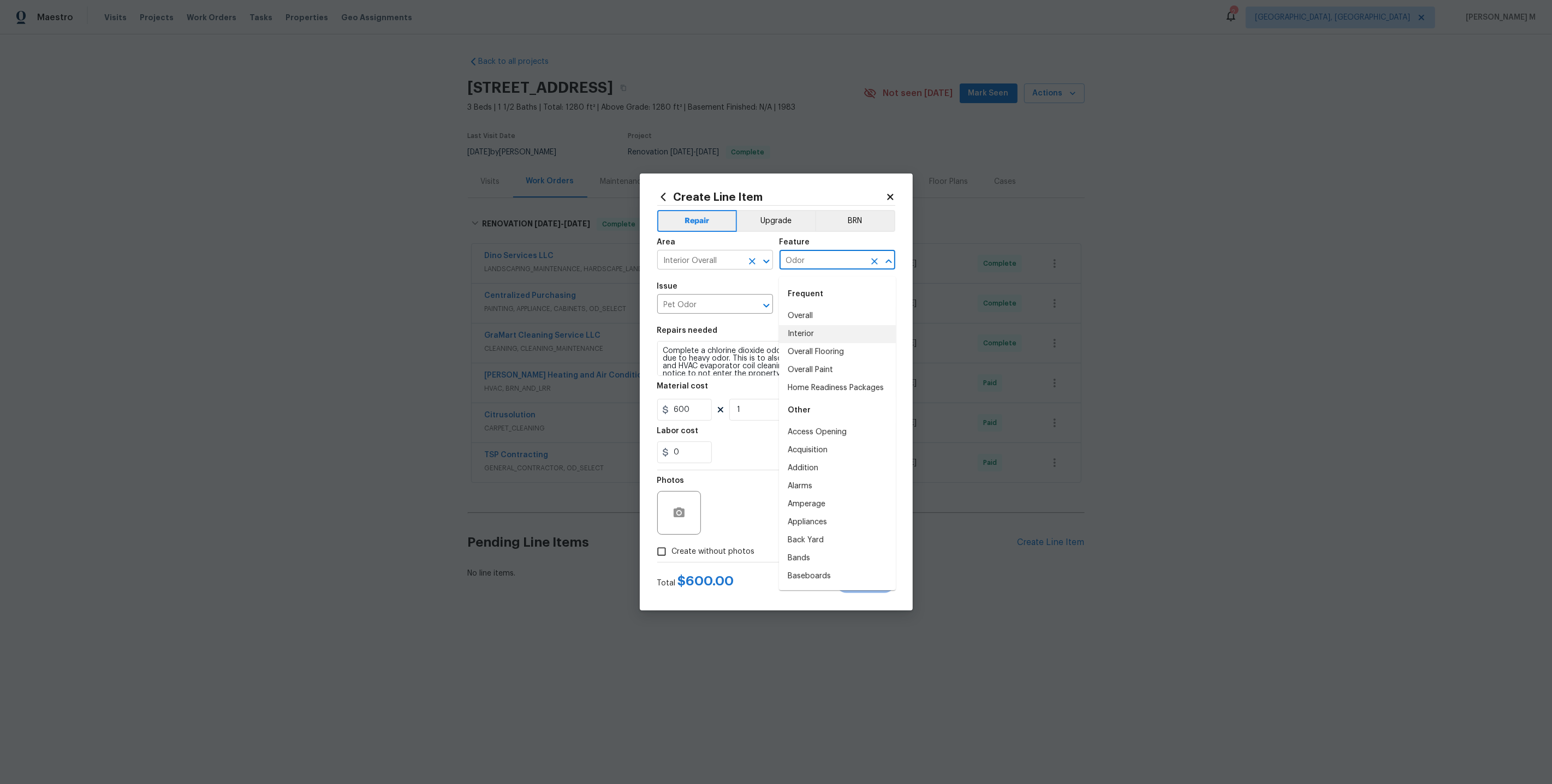
drag, startPoint x: 824, startPoint y: 268, endPoint x: 697, endPoint y: 268, distance: 127.0
click at [697, 268] on div "Area Interior Overall ​ Feature Odor ​" at bounding box center [776, 254] width 238 height 44
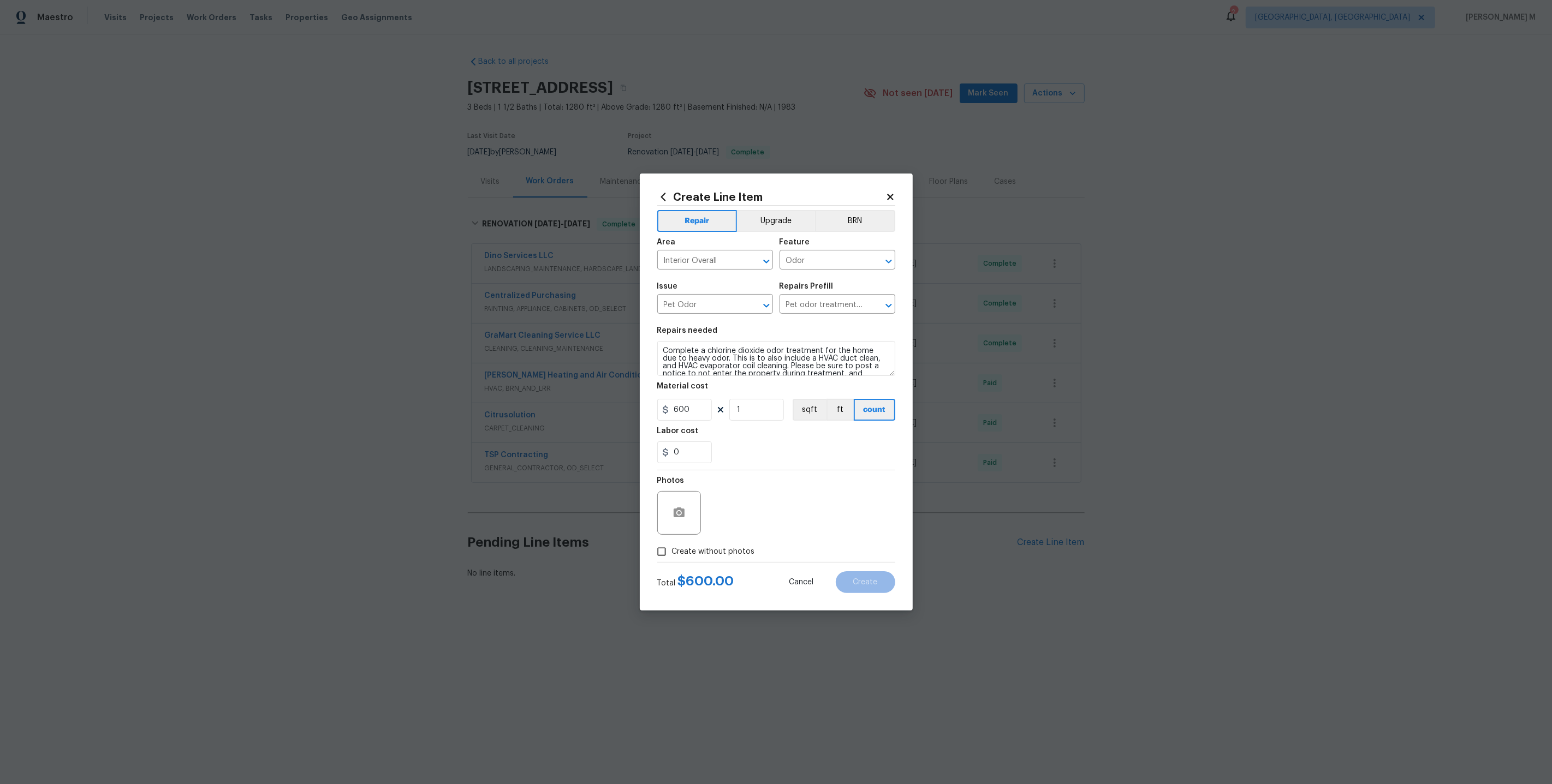
click at [734, 330] on div "Repairs needed" at bounding box center [776, 333] width 238 height 14
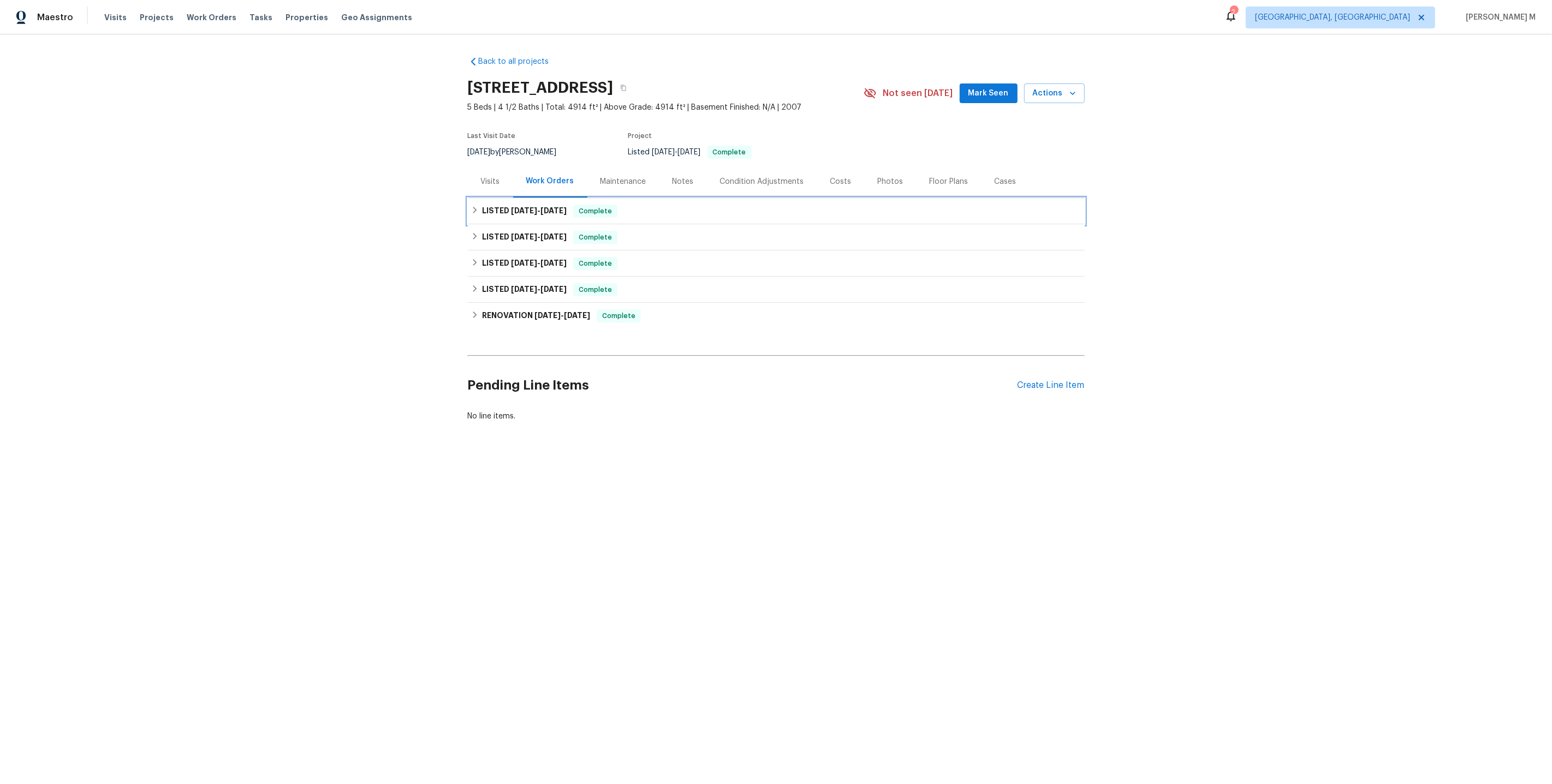
click at [500, 205] on h6 "LISTED [DATE] - [DATE]" at bounding box center [525, 211] width 85 height 13
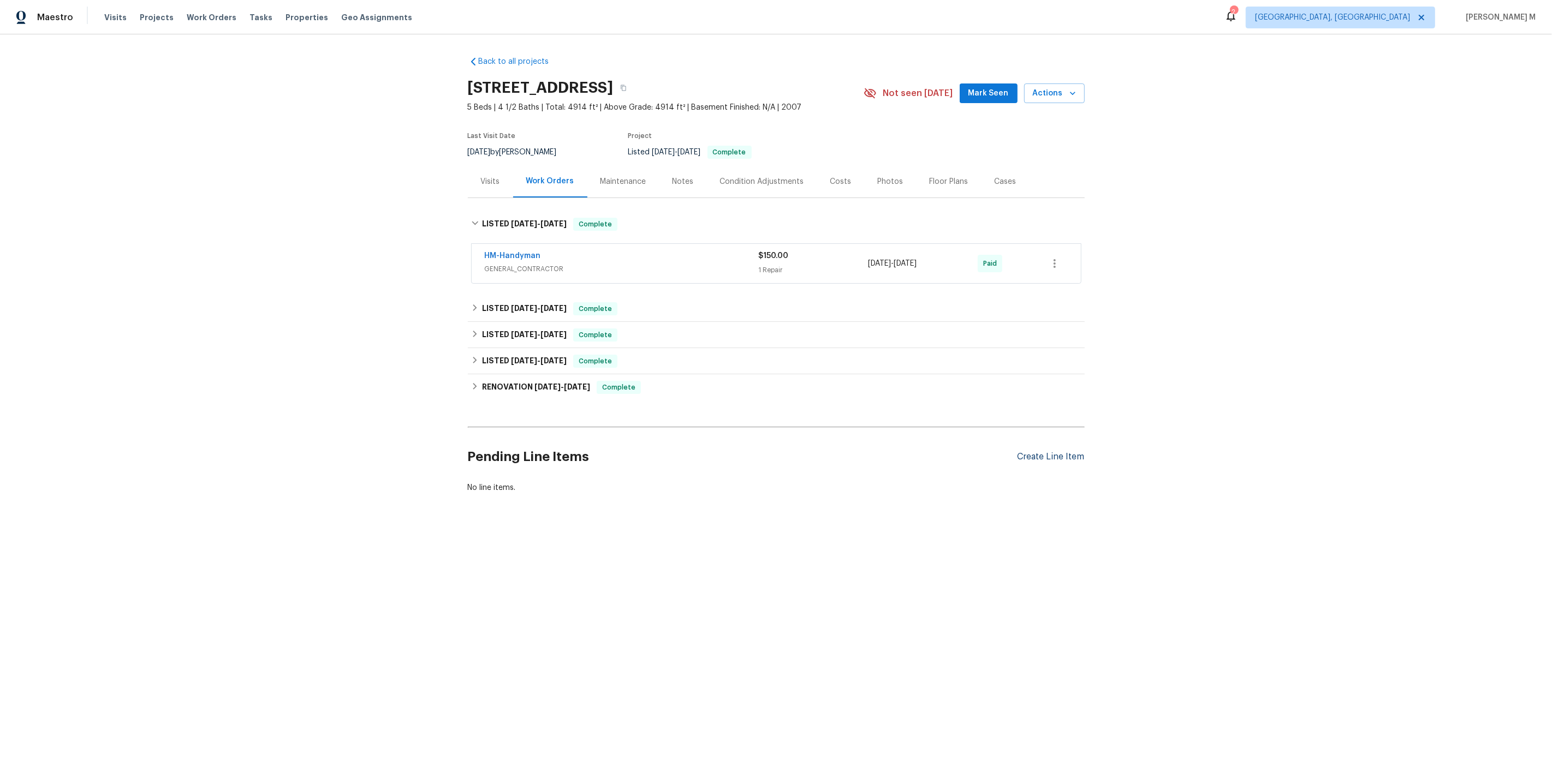
click at [1043, 452] on div "Create Line Item" at bounding box center [1051, 457] width 67 height 10
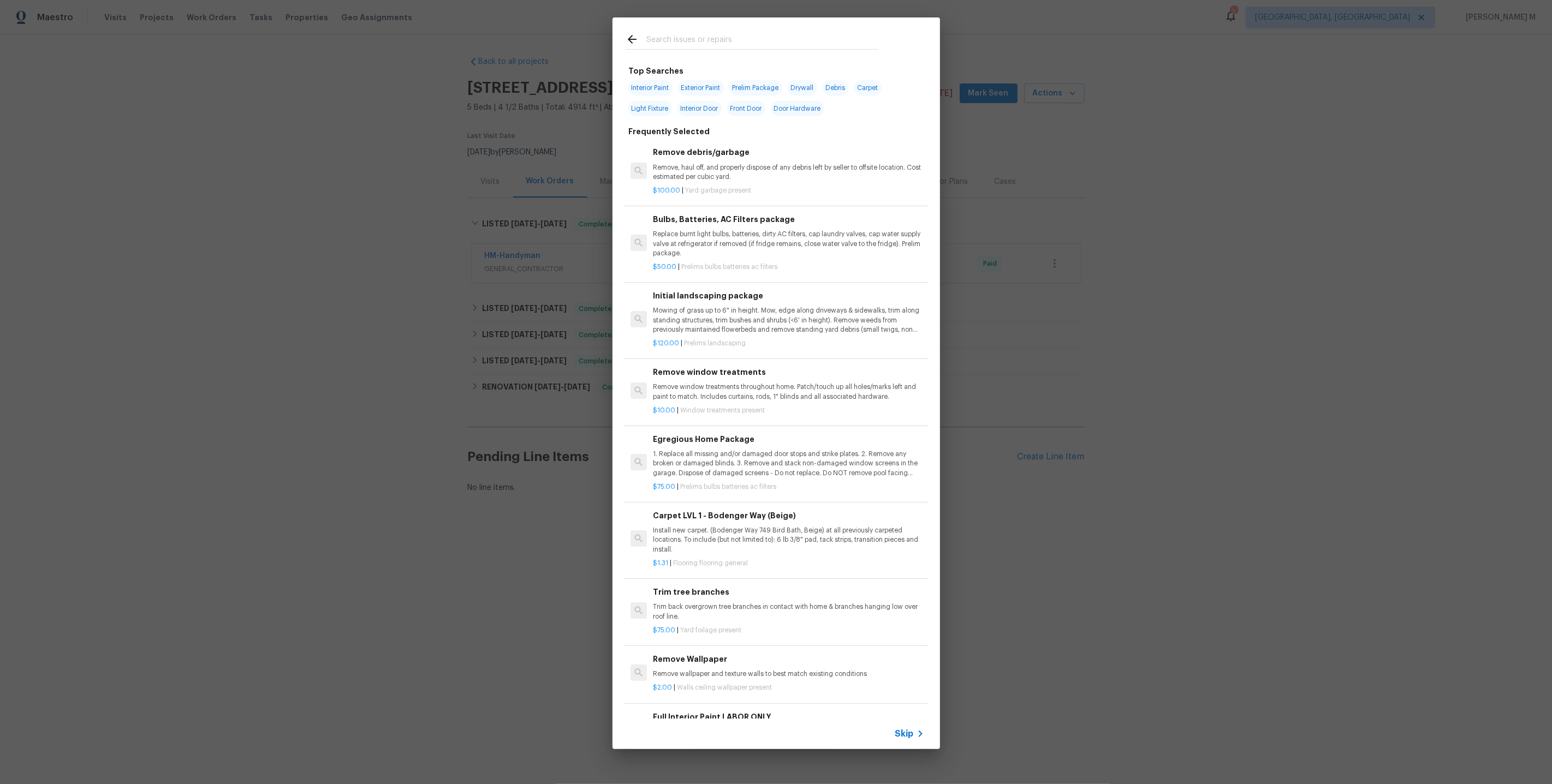
click at [670, 37] on input "text" at bounding box center [762, 41] width 231 height 16
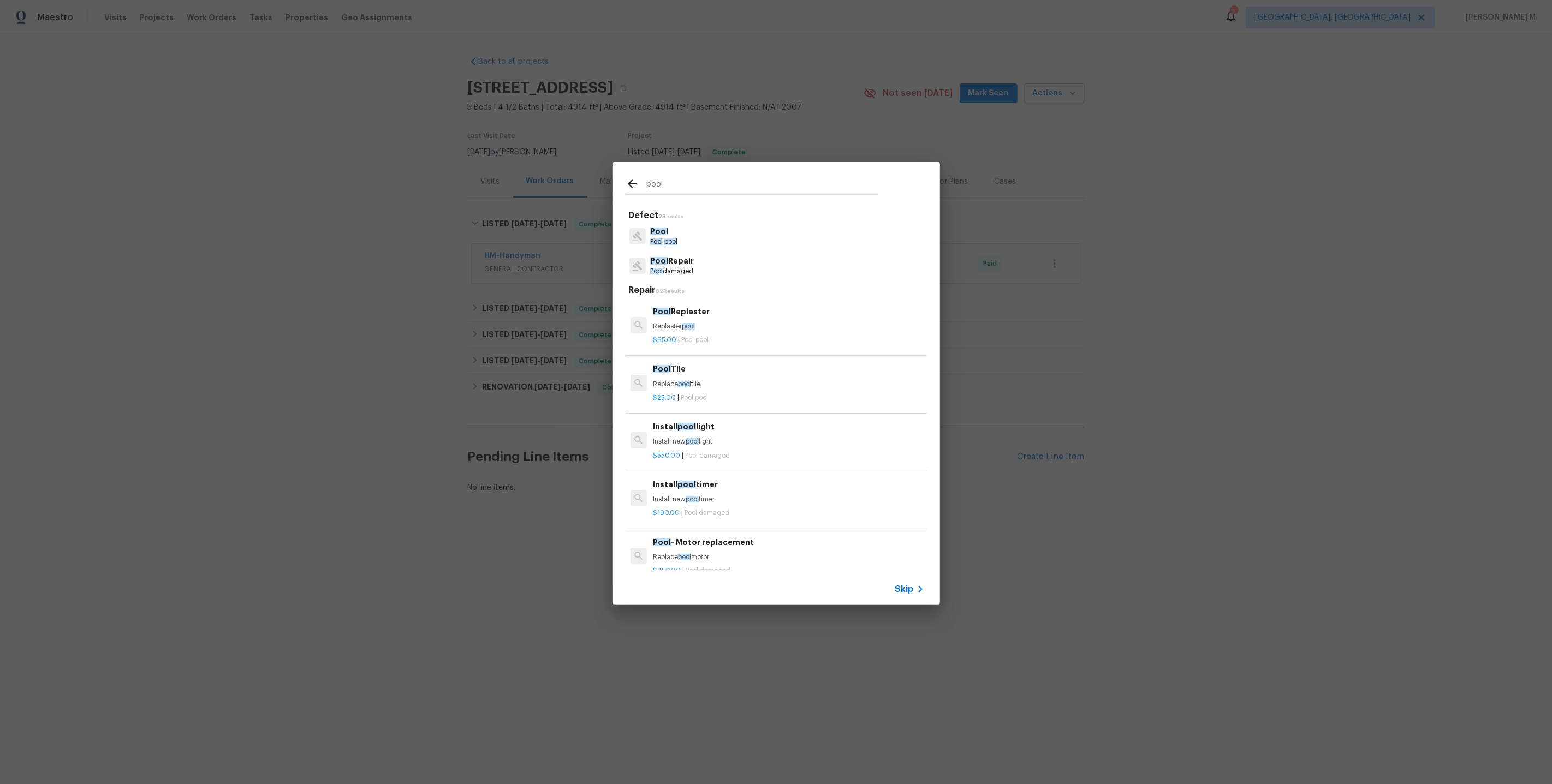
type input "pool"
click at [681, 241] on div "Pool Pool pool" at bounding box center [776, 236] width 301 height 29
click at [653, 238] on p "Pool" at bounding box center [664, 231] width 27 height 11
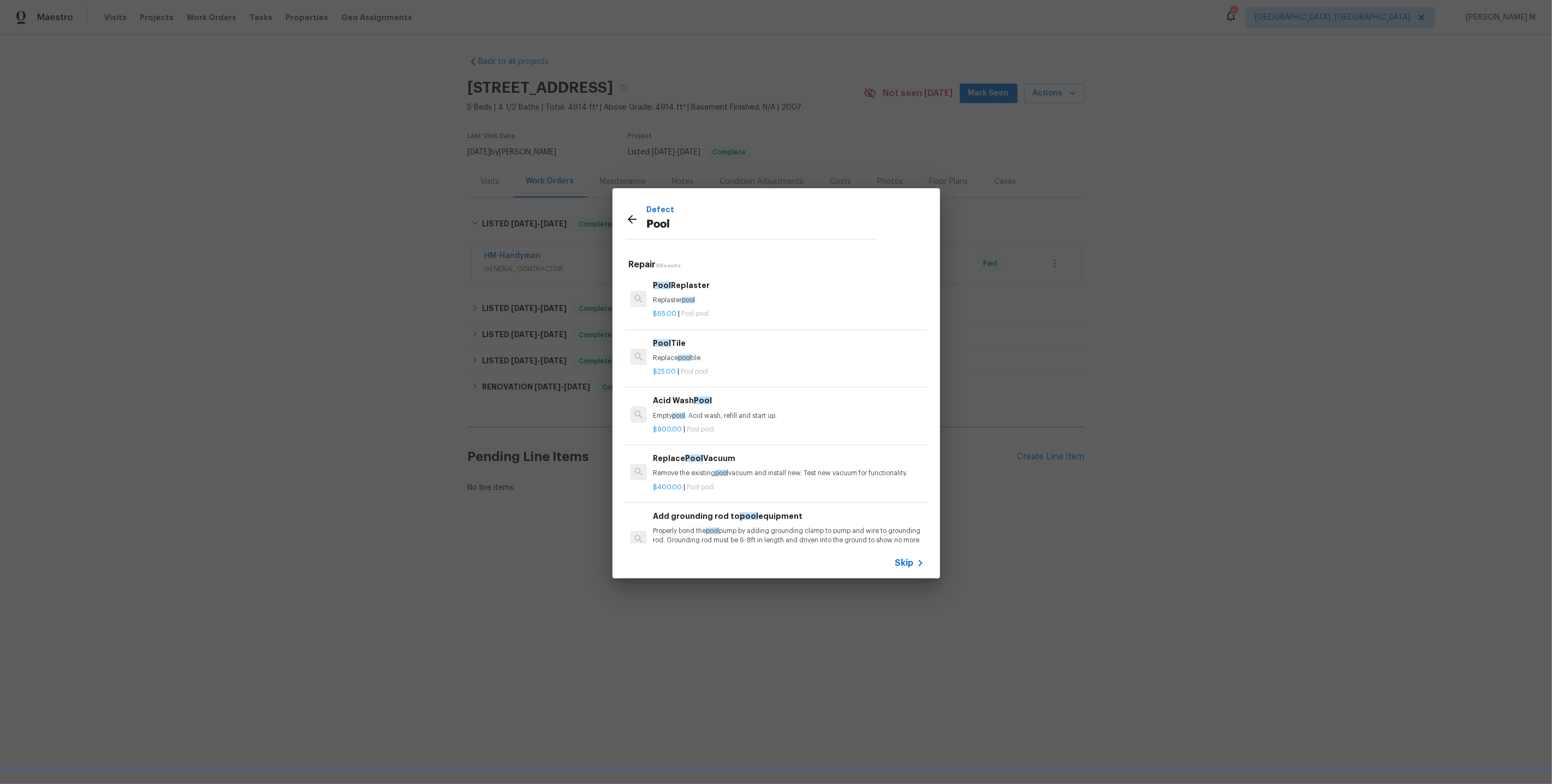
click at [700, 478] on div "$400.00 | Pool pool" at bounding box center [788, 485] width 271 height 13
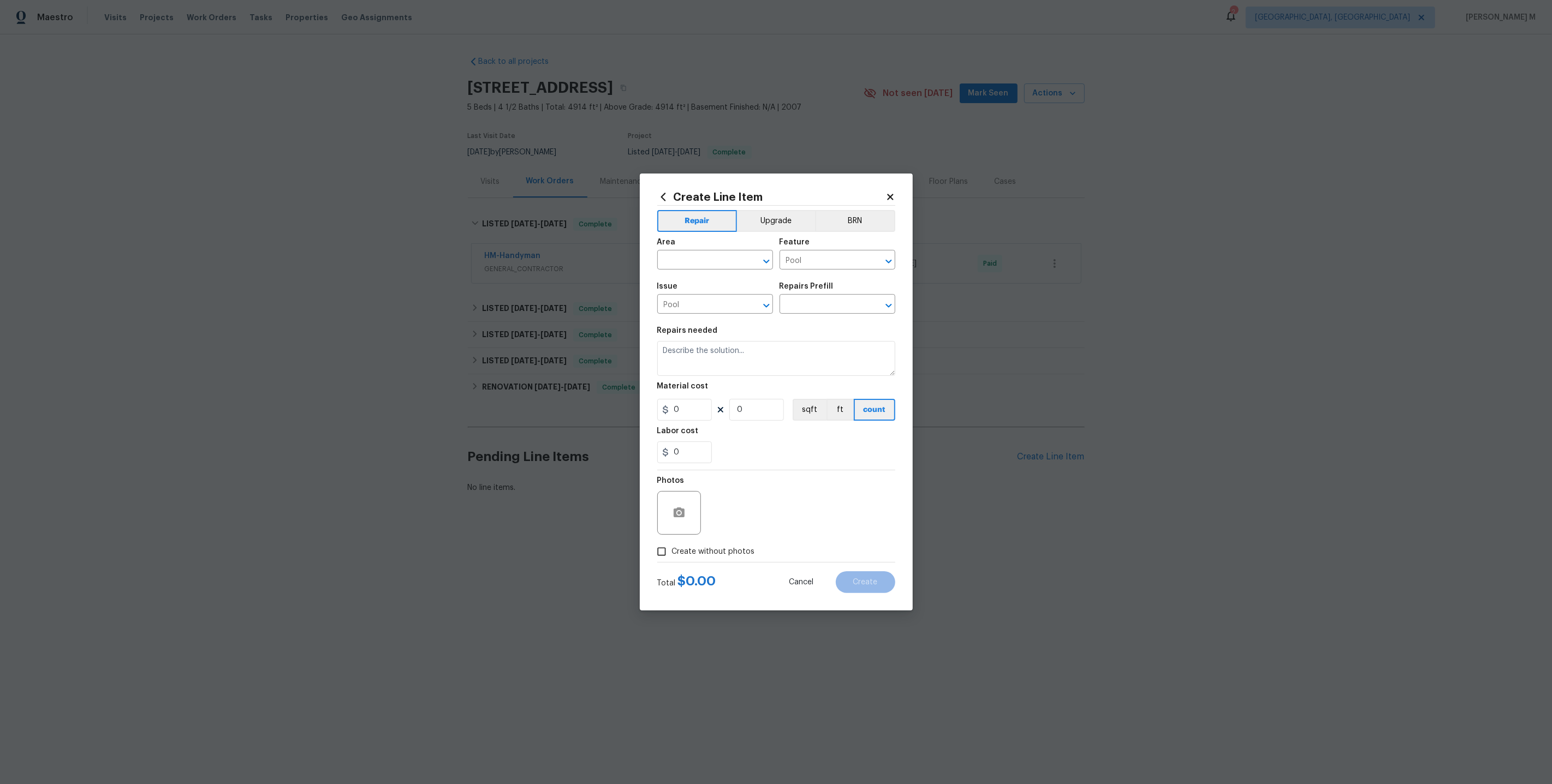
type input "Replace Pool Vacuum $400.00"
type textarea "Remove the existing pool vacuum and install new. Test new vacuum for functional…"
type input "400"
type input "1"
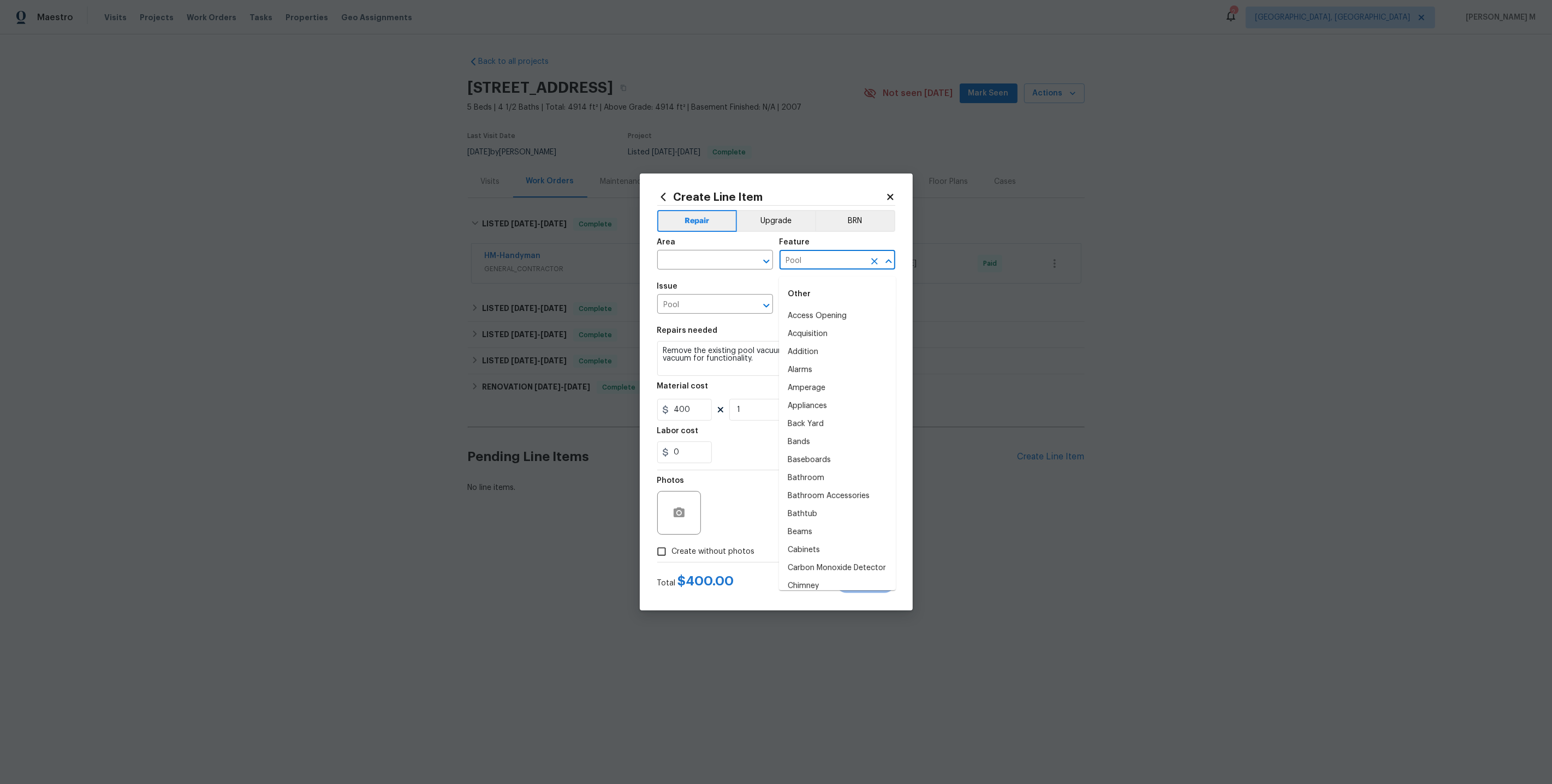
drag, startPoint x: 809, startPoint y: 262, endPoint x: 643, endPoint y: 262, distance: 166.0
click at [643, 262] on div "Create Line Item Repair Upgrade BRN Area ​ Feature Pool ​ Issue Pool ​ Repairs …" at bounding box center [776, 392] width 273 height 437
drag, startPoint x: 812, startPoint y: 265, endPoint x: 689, endPoint y: 266, distance: 123.0
click at [689, 266] on div "Area ​ Feature Pool ​" at bounding box center [776, 254] width 238 height 44
click at [756, 332] on div "Repairs needed" at bounding box center [776, 333] width 238 height 14
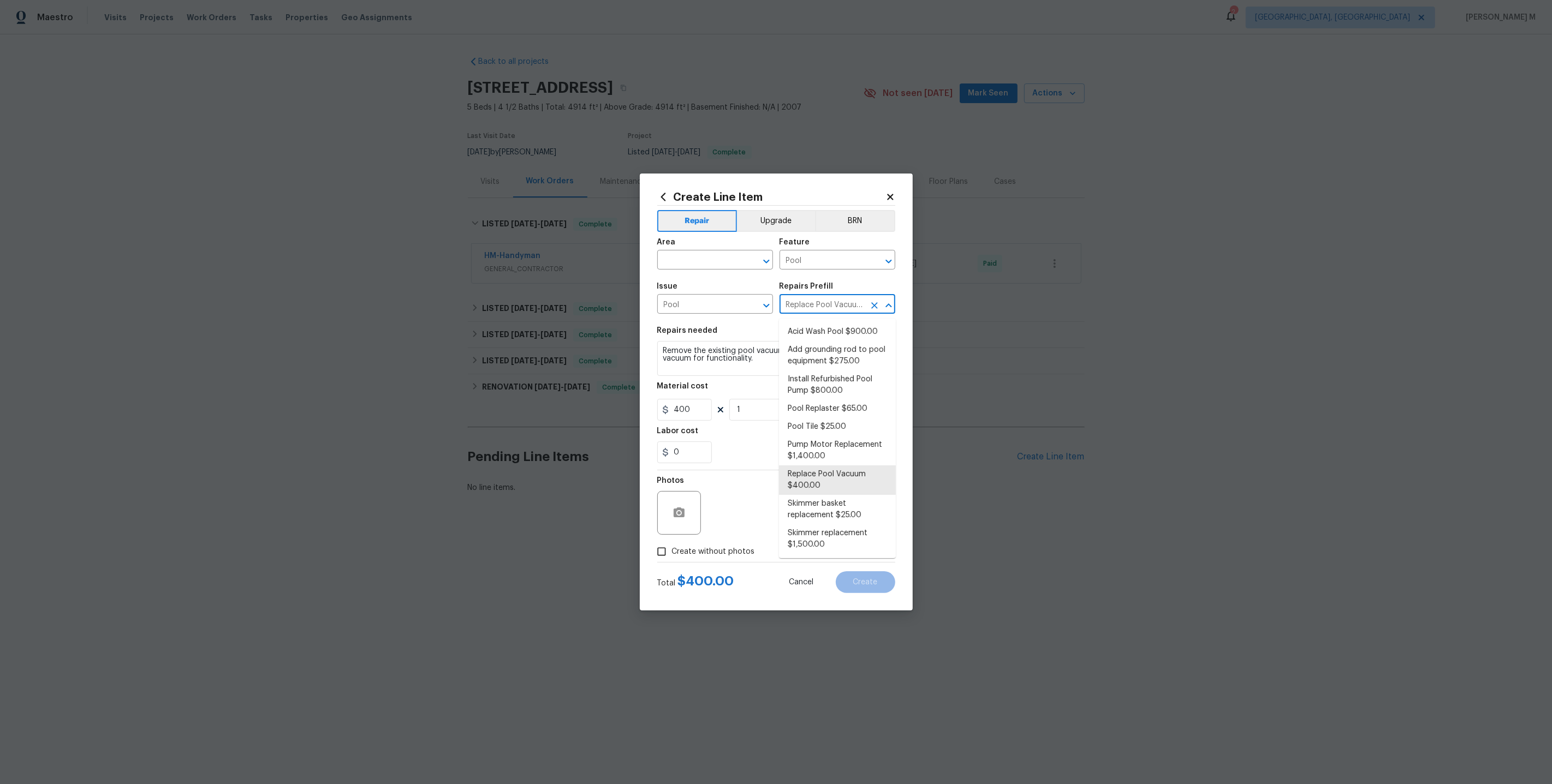
click at [807, 309] on input "Replace Pool Vacuum $400.00" at bounding box center [822, 306] width 85 height 17
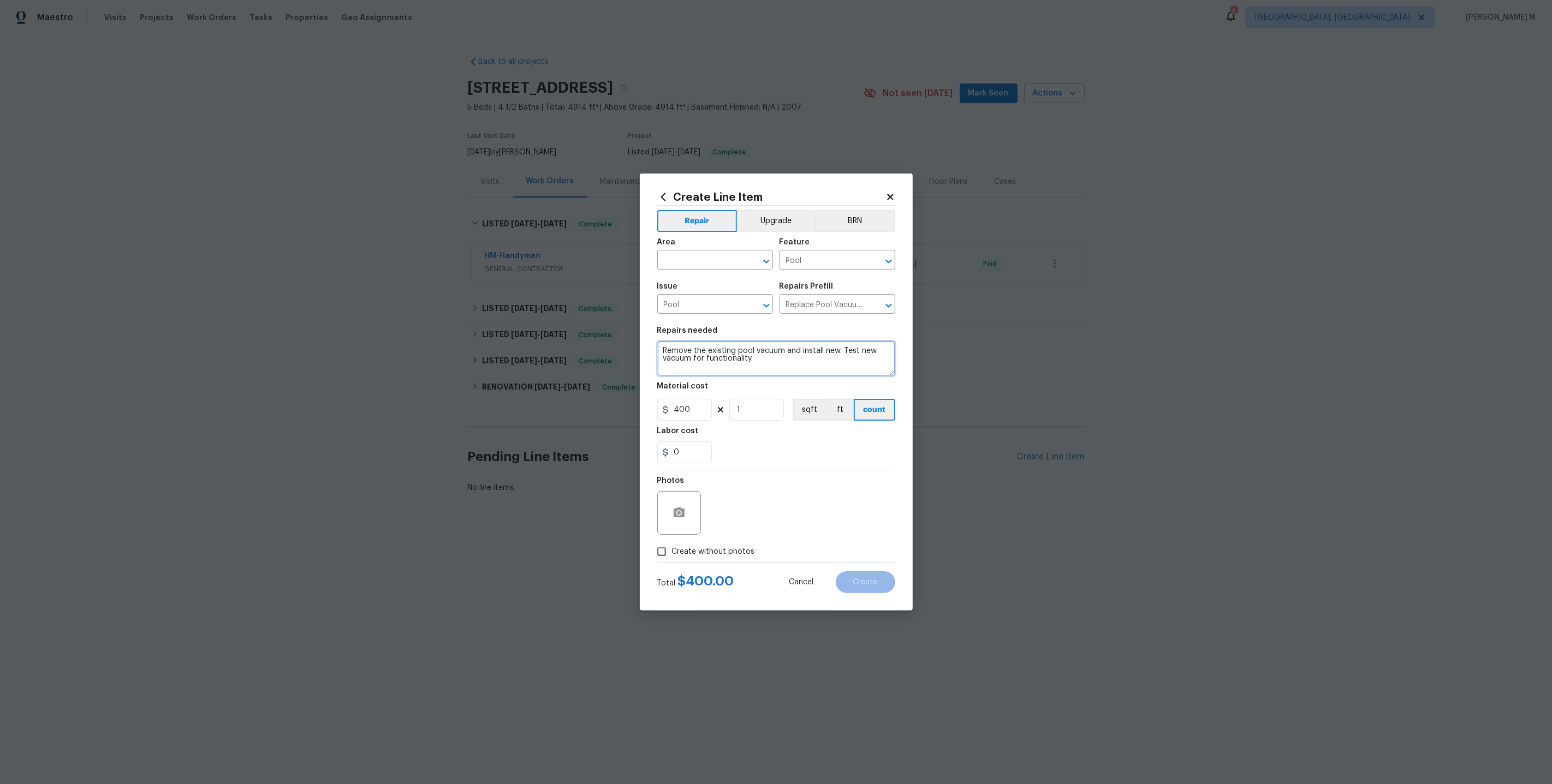
click at [694, 352] on textarea "Remove the existing pool vacuum and install new. Test new vacuum for functional…" at bounding box center [776, 358] width 238 height 35
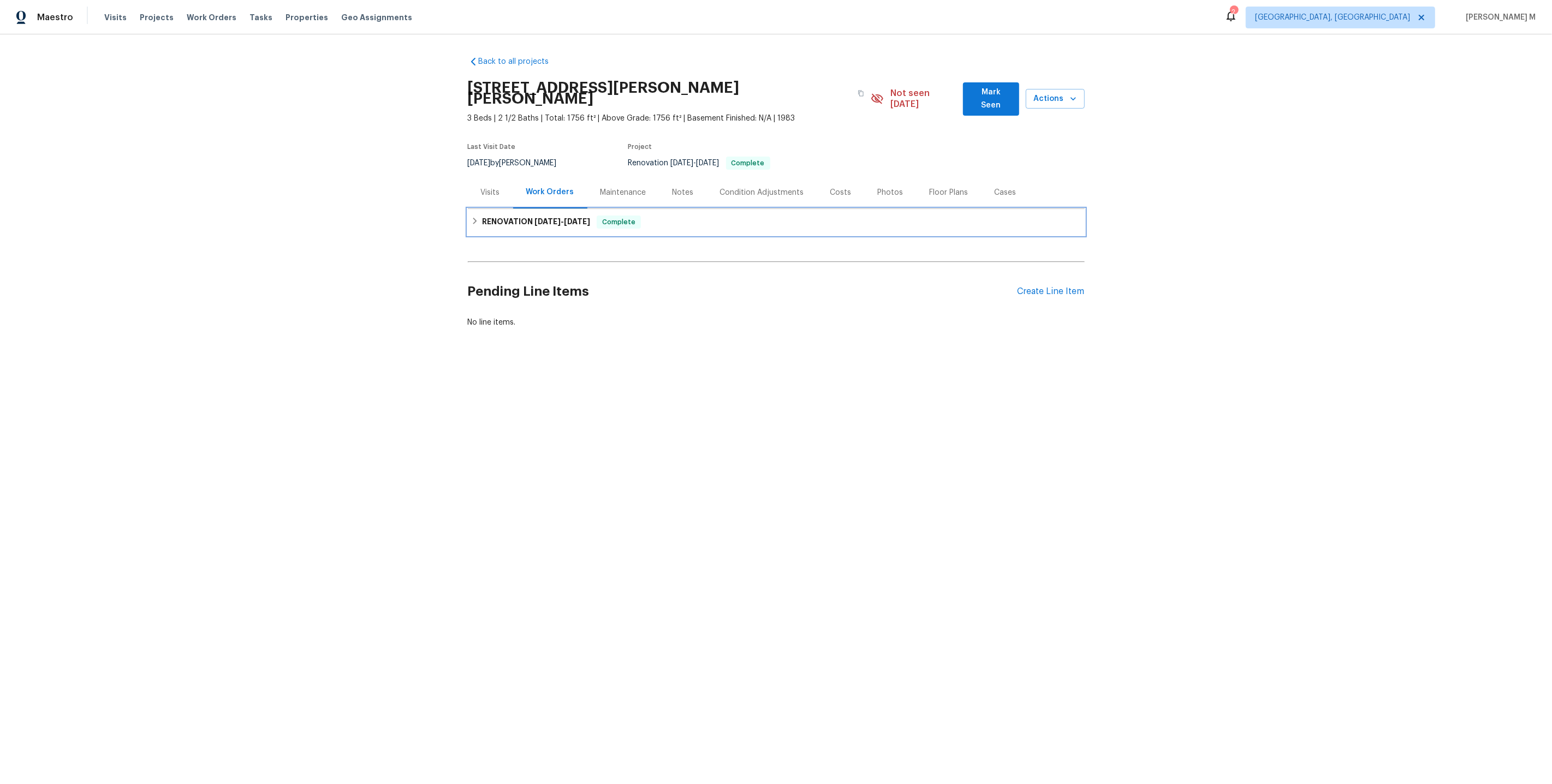
click at [521, 215] on h6 "RENOVATION [DATE] - [DATE]" at bounding box center [536, 222] width 108 height 13
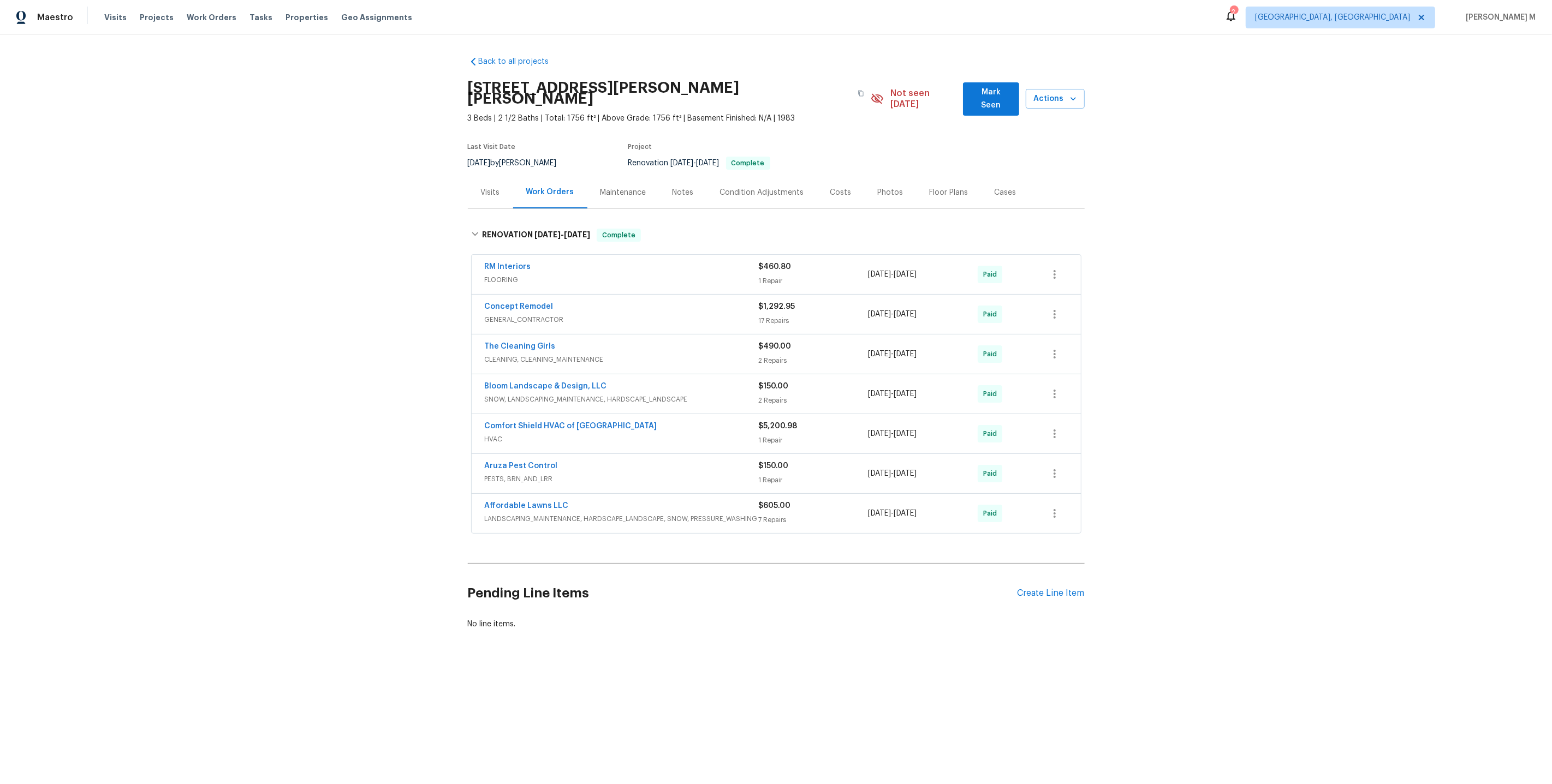
click at [518, 275] on span "FLOORING" at bounding box center [621, 280] width 274 height 11
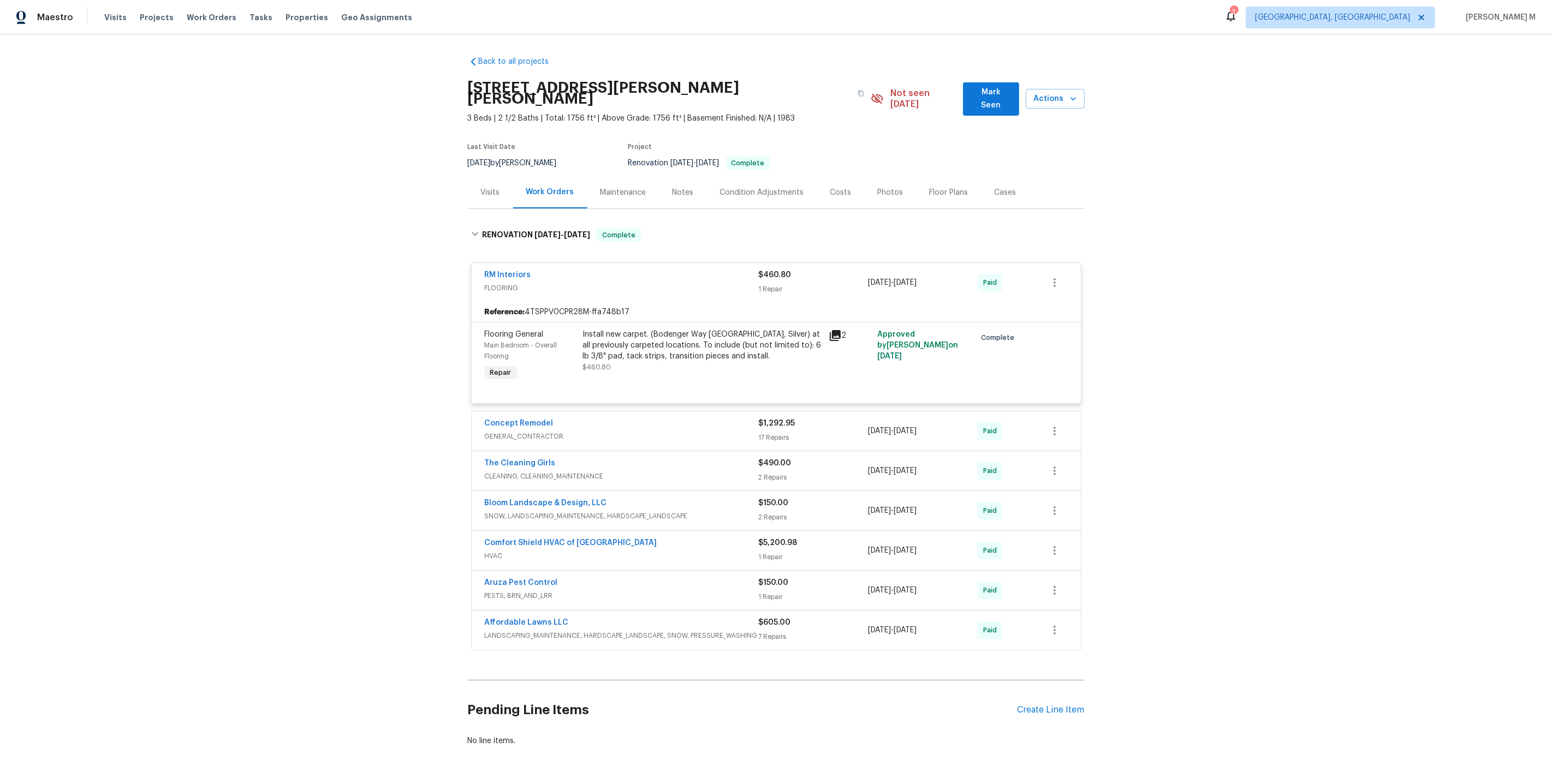
click at [532, 431] on span "GENERAL_CONTRACTOR" at bounding box center [621, 437] width 274 height 11
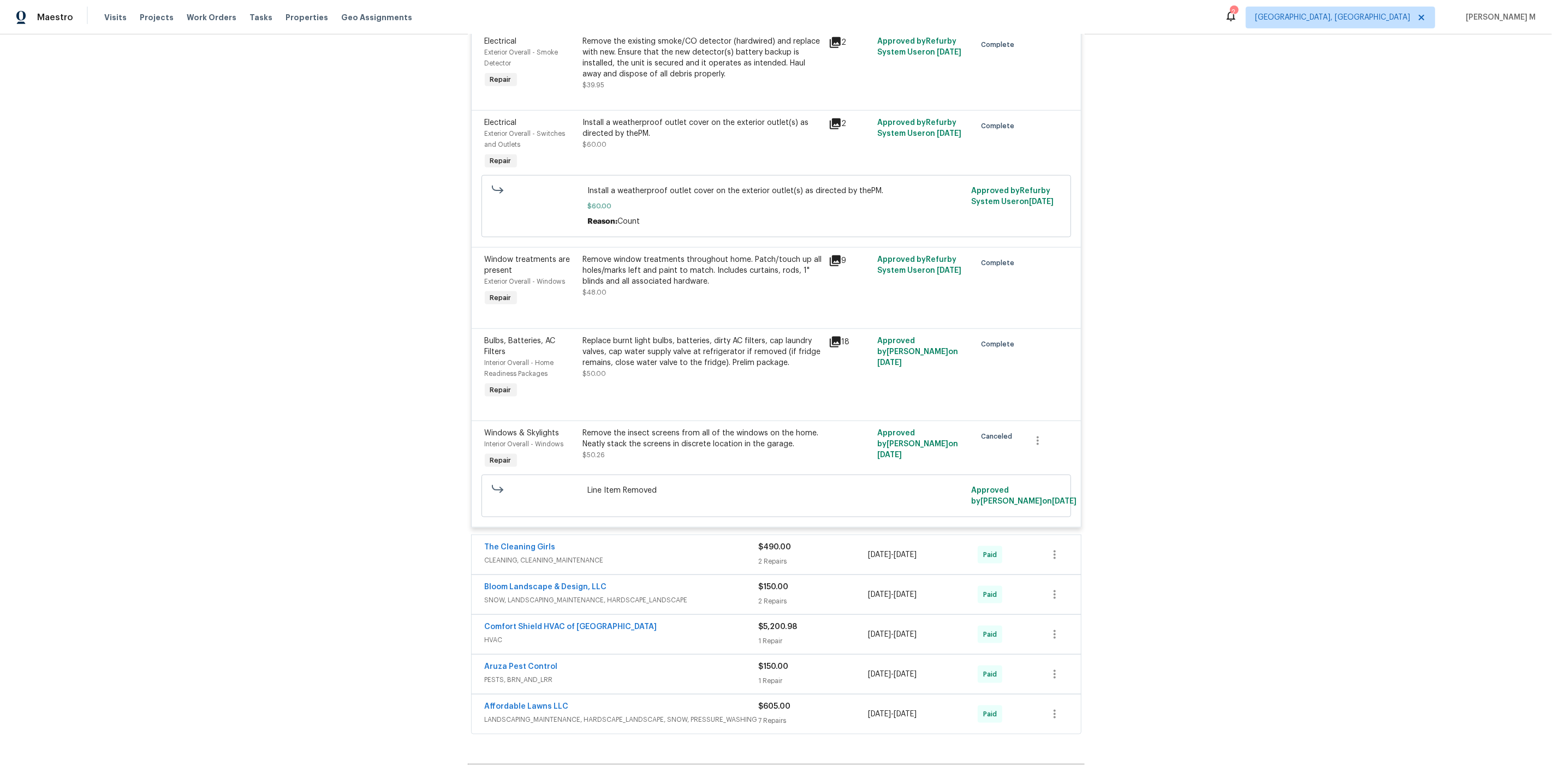
scroll to position [1498, 0]
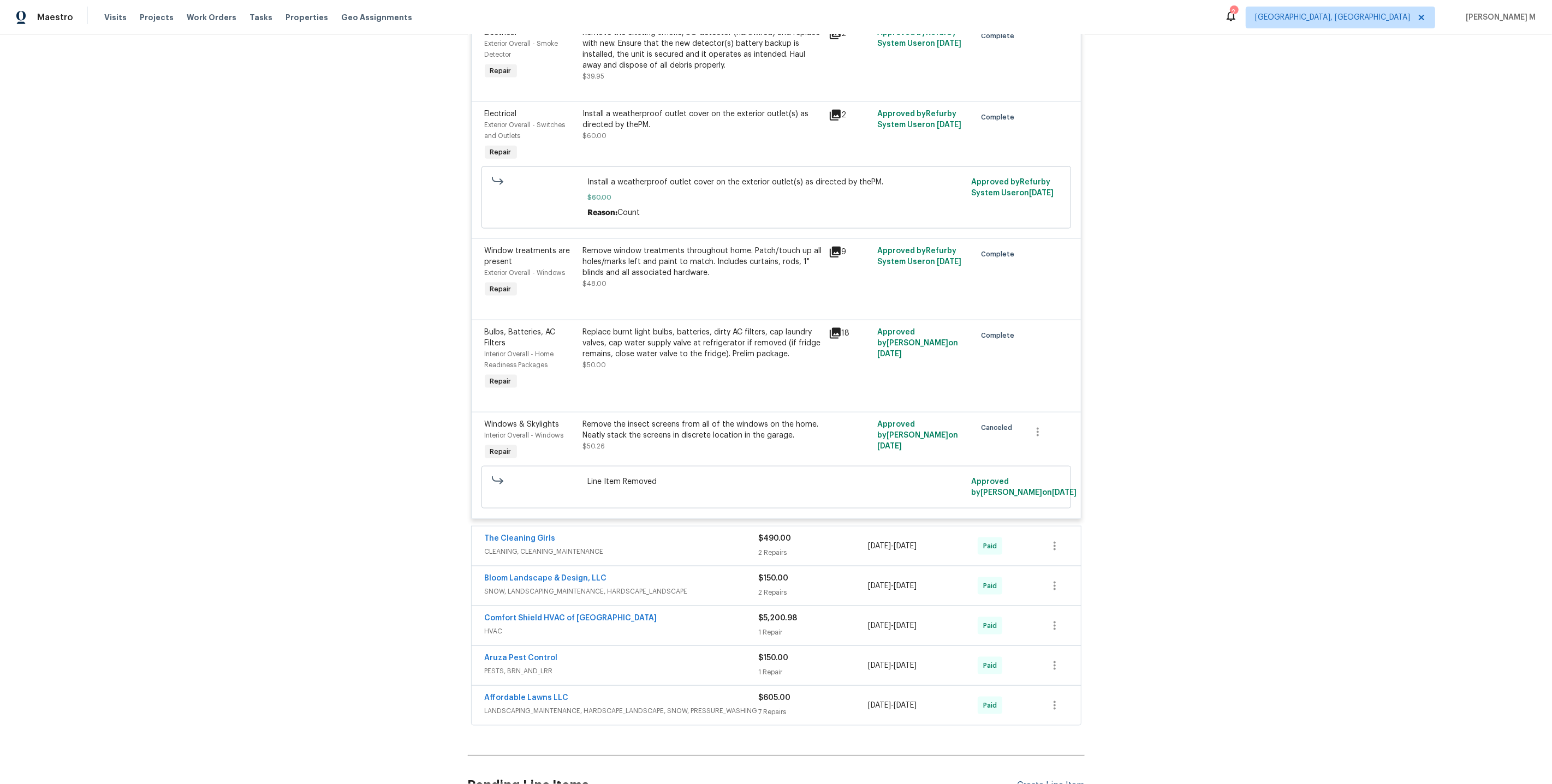
click at [1037, 780] on div "Create Line Item" at bounding box center [1051, 785] width 67 height 10
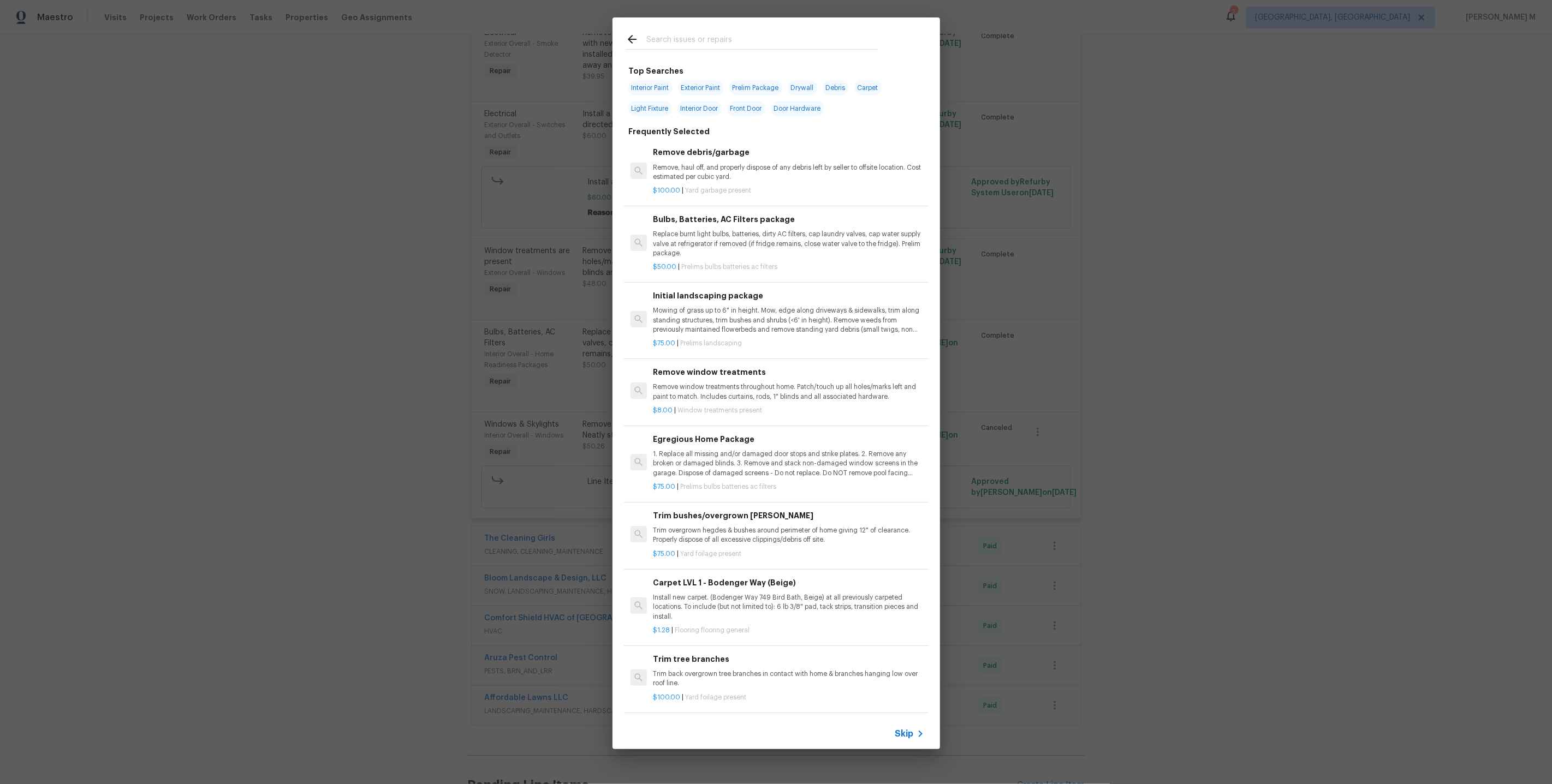
click at [902, 731] on span "Skip" at bounding box center [904, 734] width 19 height 11
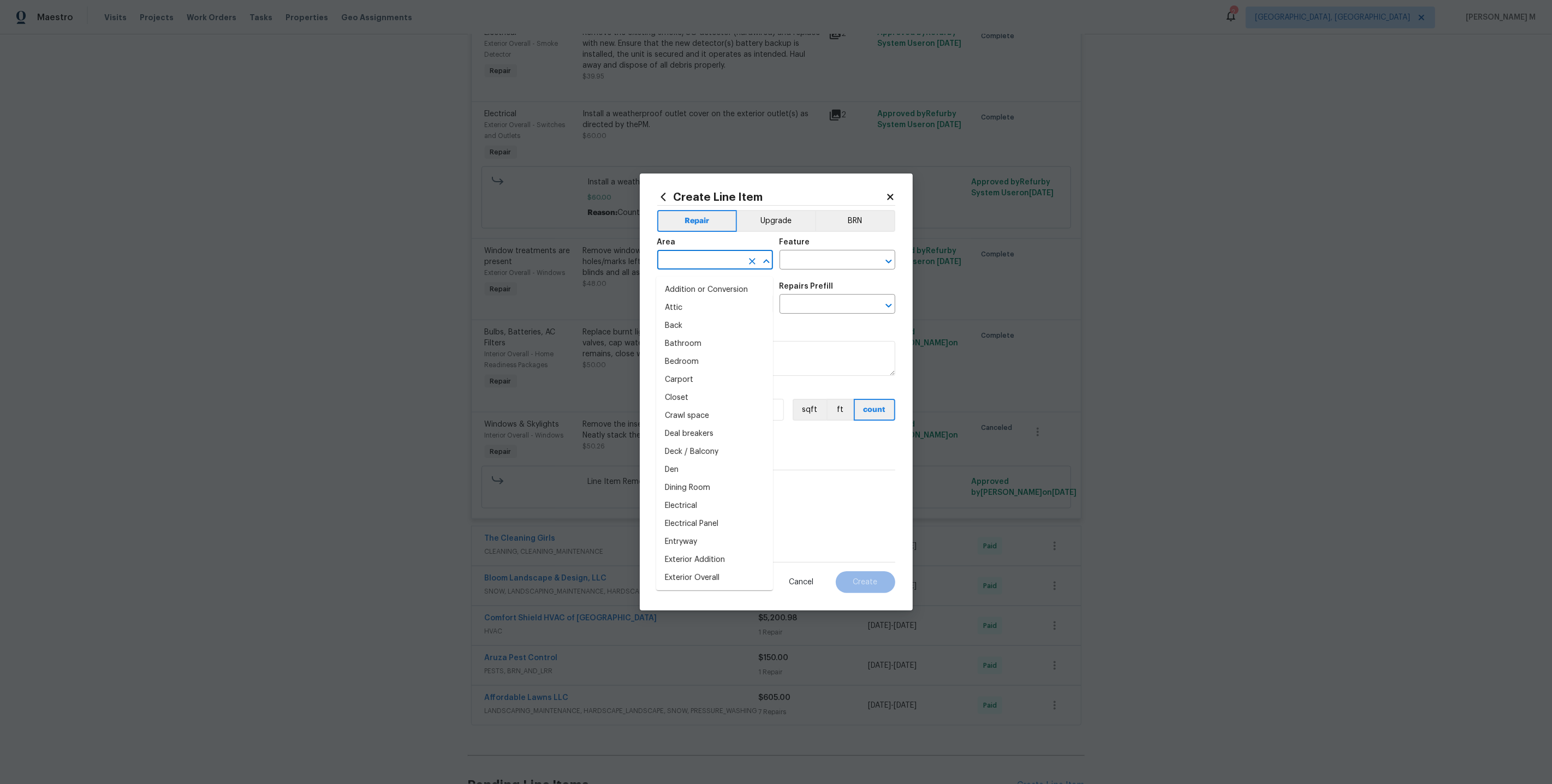
click at [660, 267] on input "text" at bounding box center [700, 261] width 85 height 17
type input "prim"
click at [688, 292] on li "Bathroom" at bounding box center [715, 290] width 117 height 18
drag, startPoint x: 711, startPoint y: 266, endPoint x: 563, endPoint y: 266, distance: 148.0
click at [563, 266] on div "Create Line Item Repair Upgrade BRN Area Bathroom ​ Feature ​ Issue ​ Repairs P…" at bounding box center [776, 392] width 1552 height 784
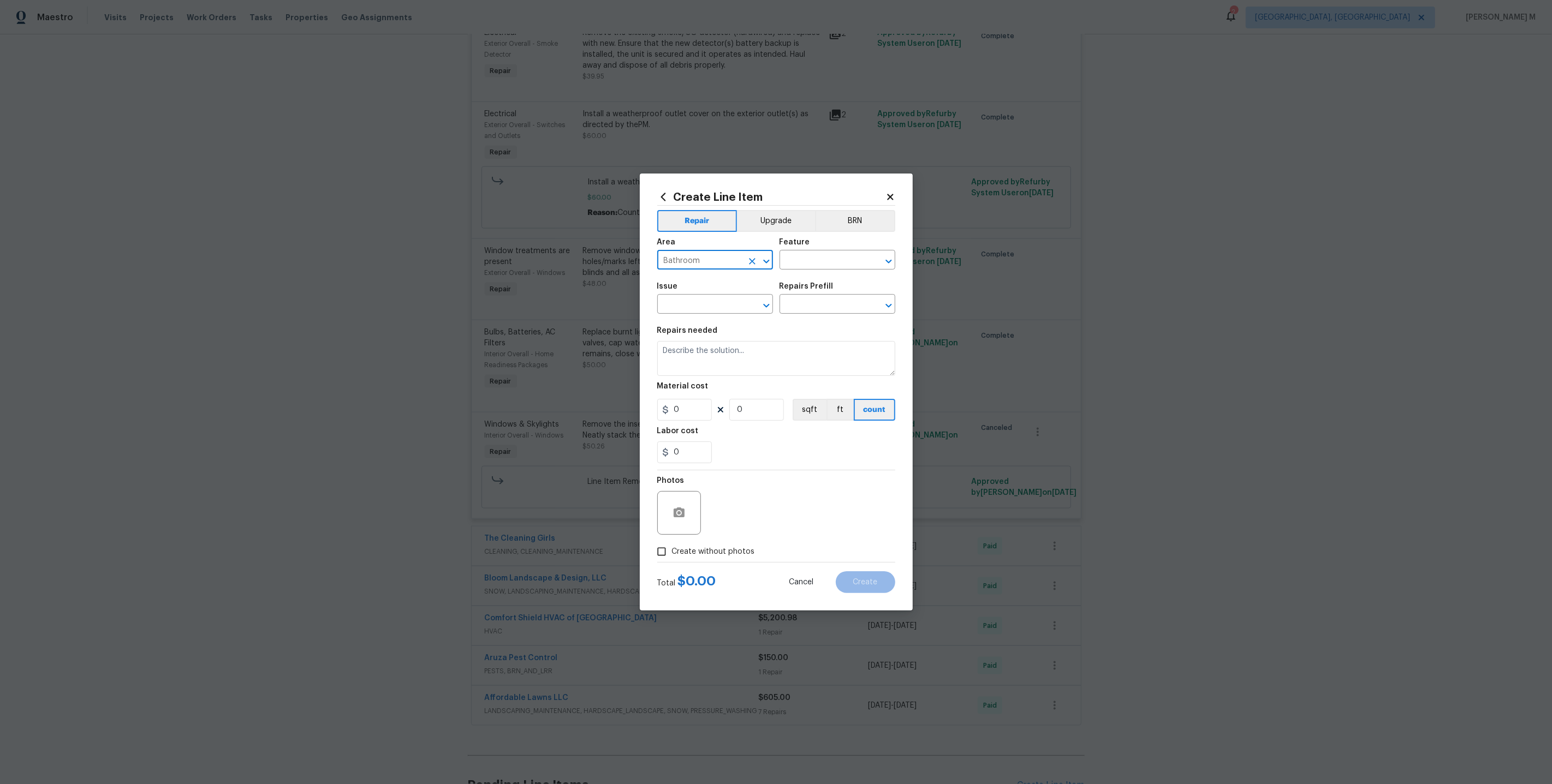
type input "Bathroom"
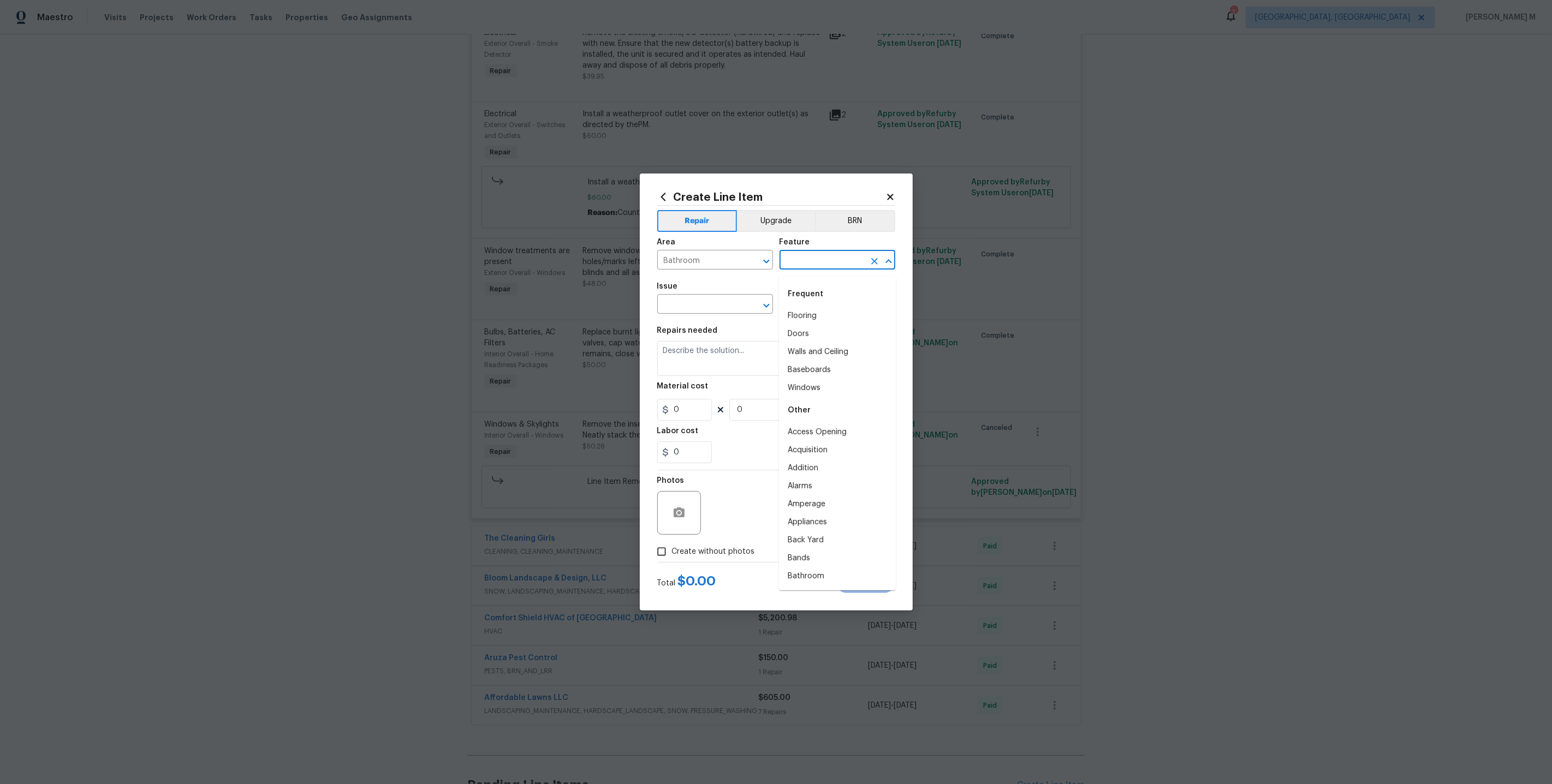
click at [825, 264] on input "text" at bounding box center [822, 261] width 85 height 17
click at [811, 309] on li "Flooring" at bounding box center [837, 316] width 117 height 18
type input "Flooring"
click at [732, 312] on input "text" at bounding box center [700, 306] width 85 height 17
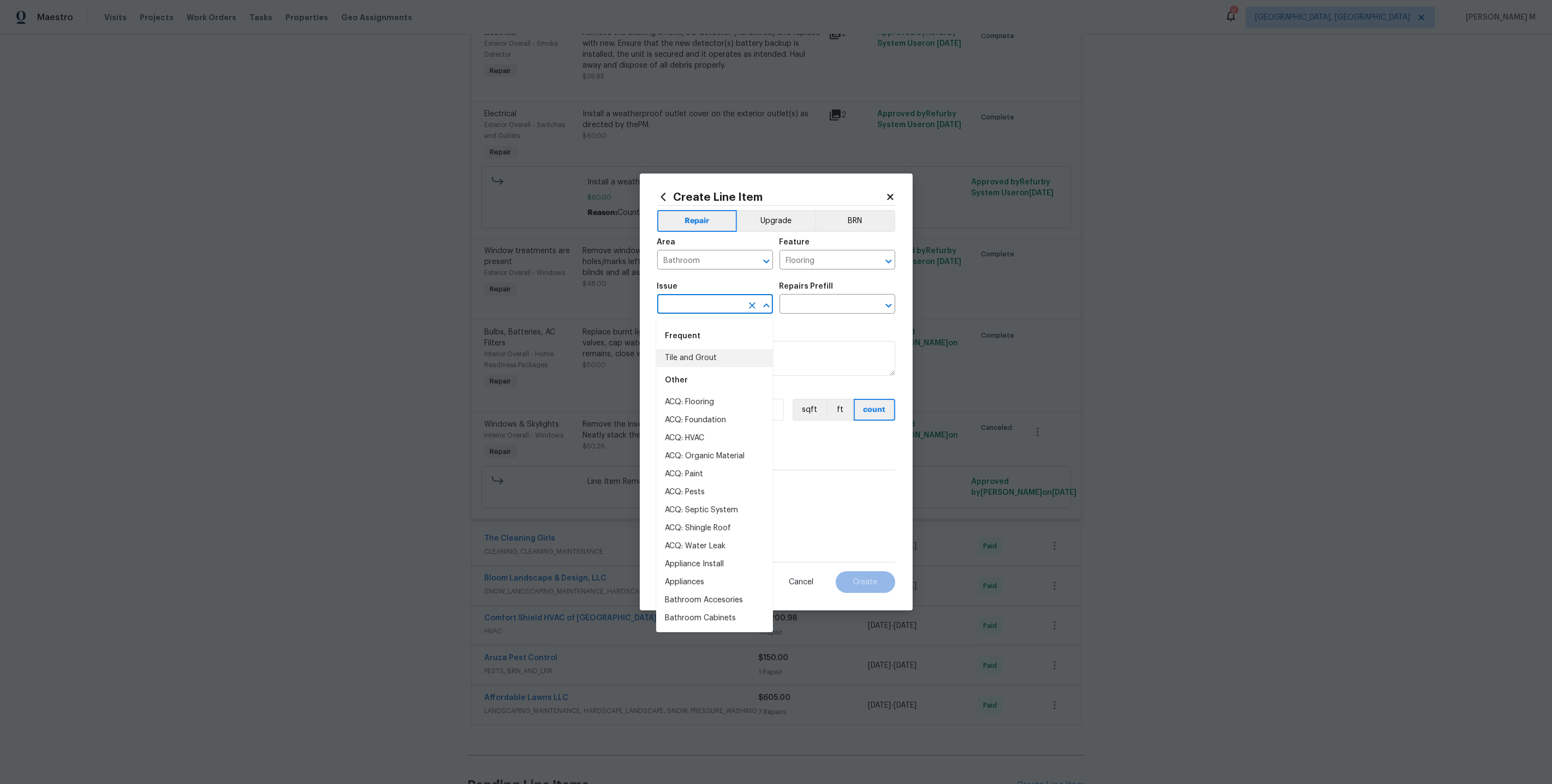
click at [704, 361] on li "Tile and Grout" at bounding box center [715, 358] width 117 height 18
type input "Tile and Grout"
drag, startPoint x: 714, startPoint y: 309, endPoint x: 582, endPoint y: 309, distance: 132.0
click at [582, 309] on div "Create Line Item Repair Upgrade BRN Area Bathroom ​ Feature Flooring ​ Issue Ti…" at bounding box center [776, 392] width 1552 height 784
click at [810, 318] on div "Issue Tile and Grout ​ Repairs Prefill ​" at bounding box center [776, 298] width 238 height 44
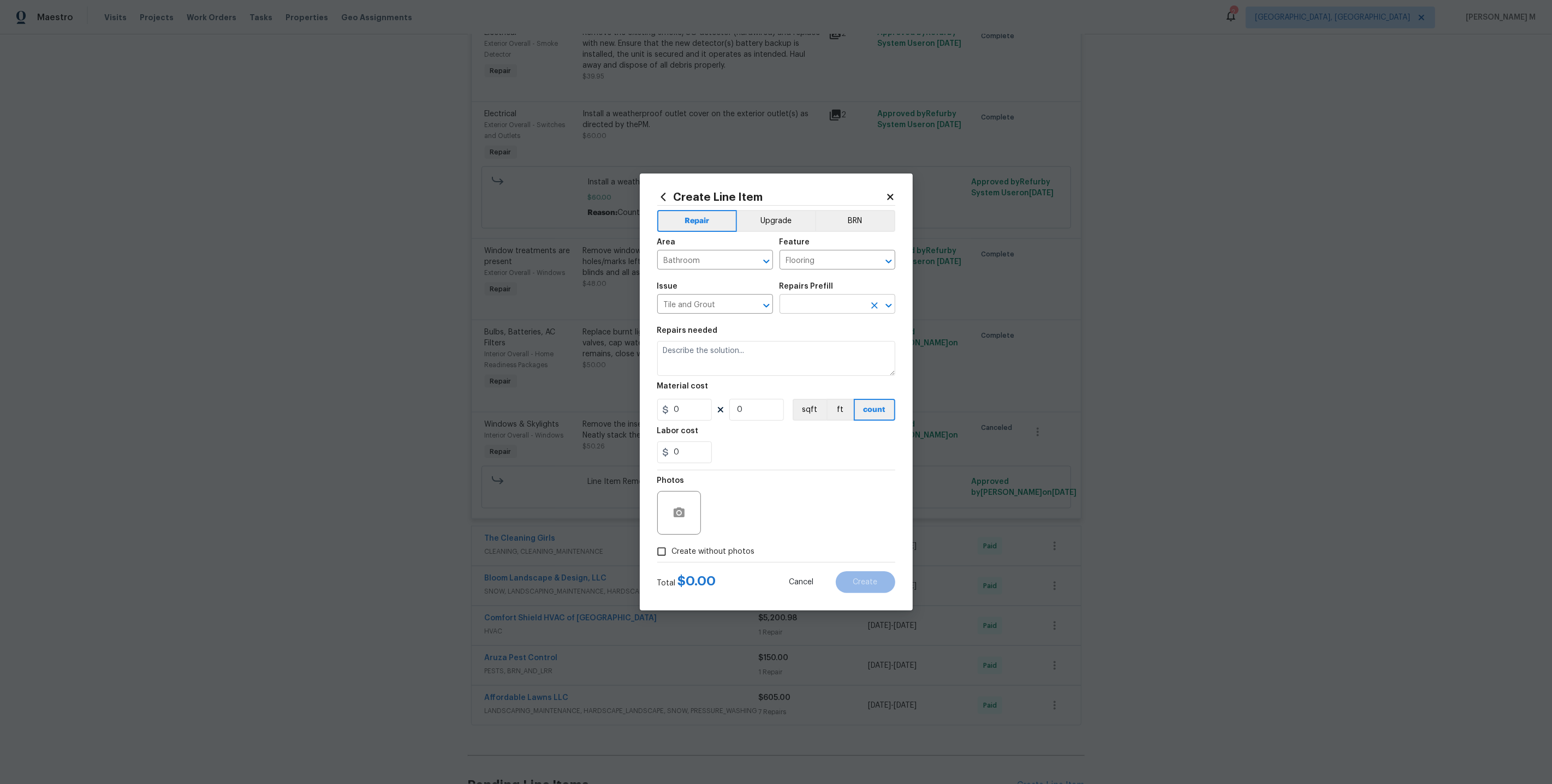
click at [810, 312] on input "text" at bounding box center [822, 306] width 85 height 17
click at [810, 389] on li "Replace grout $1.00" at bounding box center [837, 397] width 117 height 18
type input "Overall Flooring"
type input "Replace grout $1.00"
type textarea "Scrape clean and regrout tile to match existing."
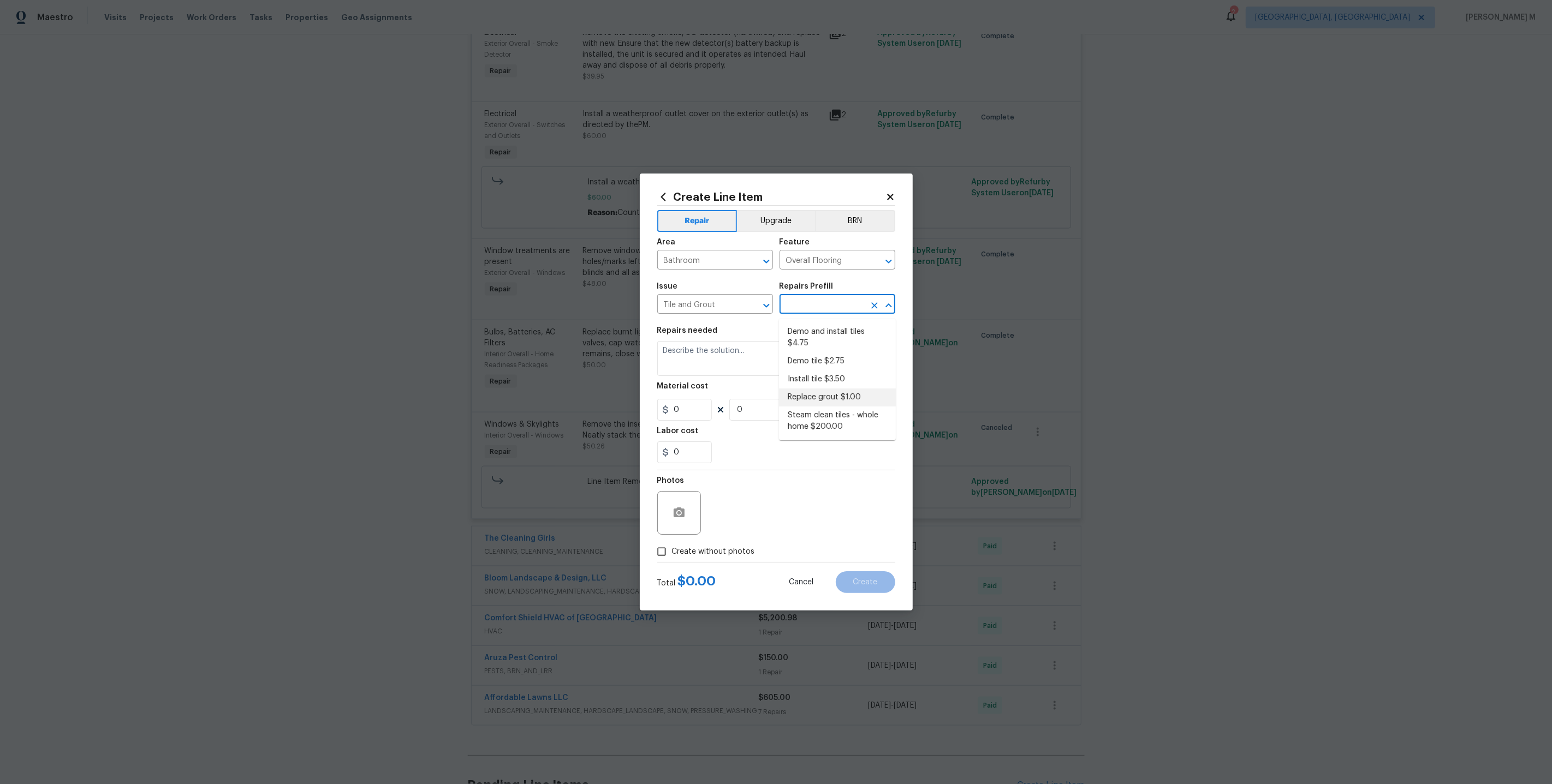
type input "1"
click at [834, 371] on li "Install tile $3.50" at bounding box center [837, 379] width 117 height 18
type input "Install tile $3.50"
type textarea "Install tile flooring, float (level), and grout."
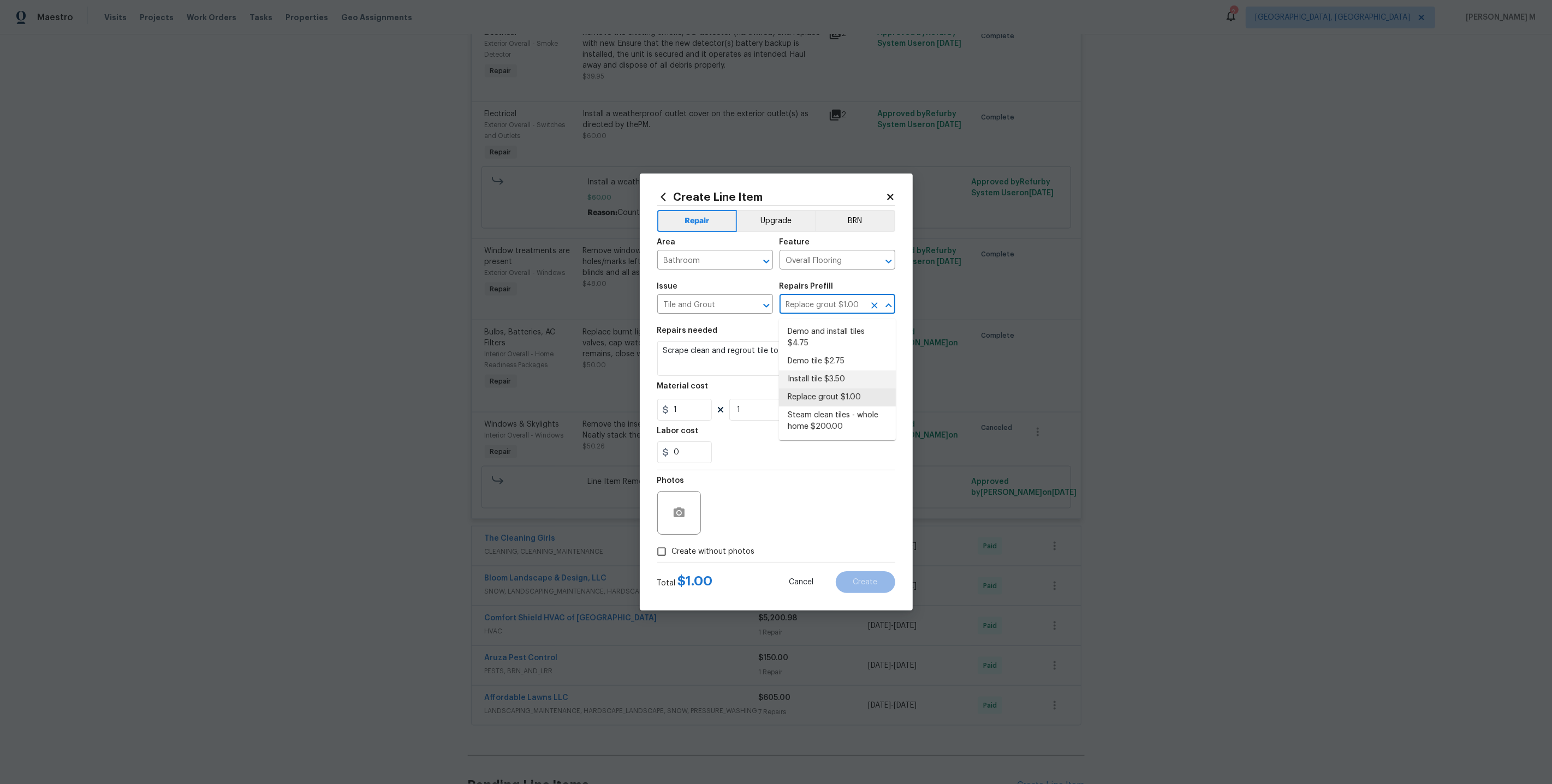
type input "3.5"
drag, startPoint x: 820, startPoint y: 308, endPoint x: 671, endPoint y: 308, distance: 149.0
click at [671, 308] on div "Issue Tile and Grout ​ Repairs Prefill Install tile $3.50 ​" at bounding box center [776, 298] width 238 height 44
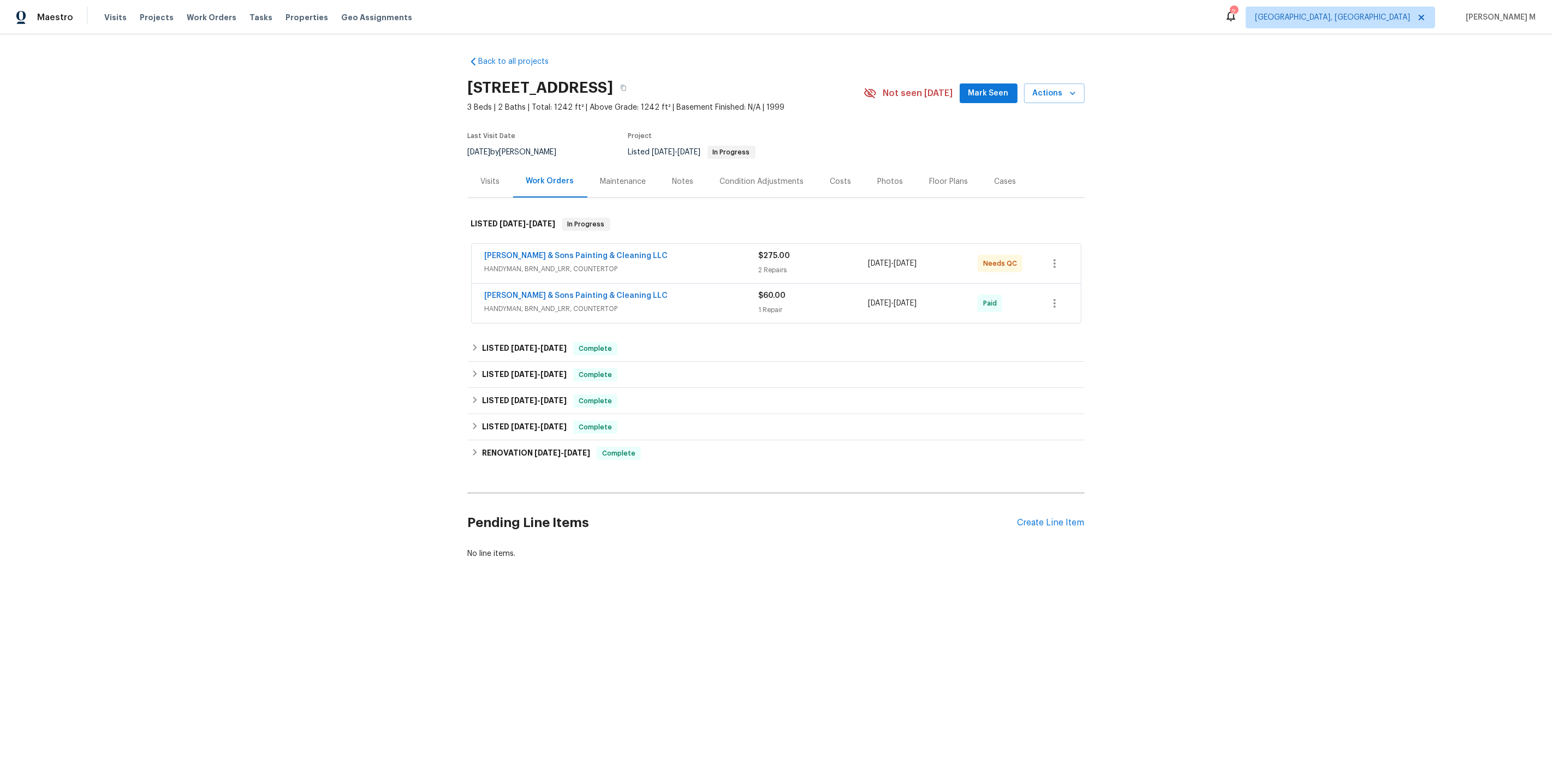
click at [563, 263] on span "HANDYMAN, BRN_AND_LRR, COUNTERTOP" at bounding box center [621, 269] width 274 height 11
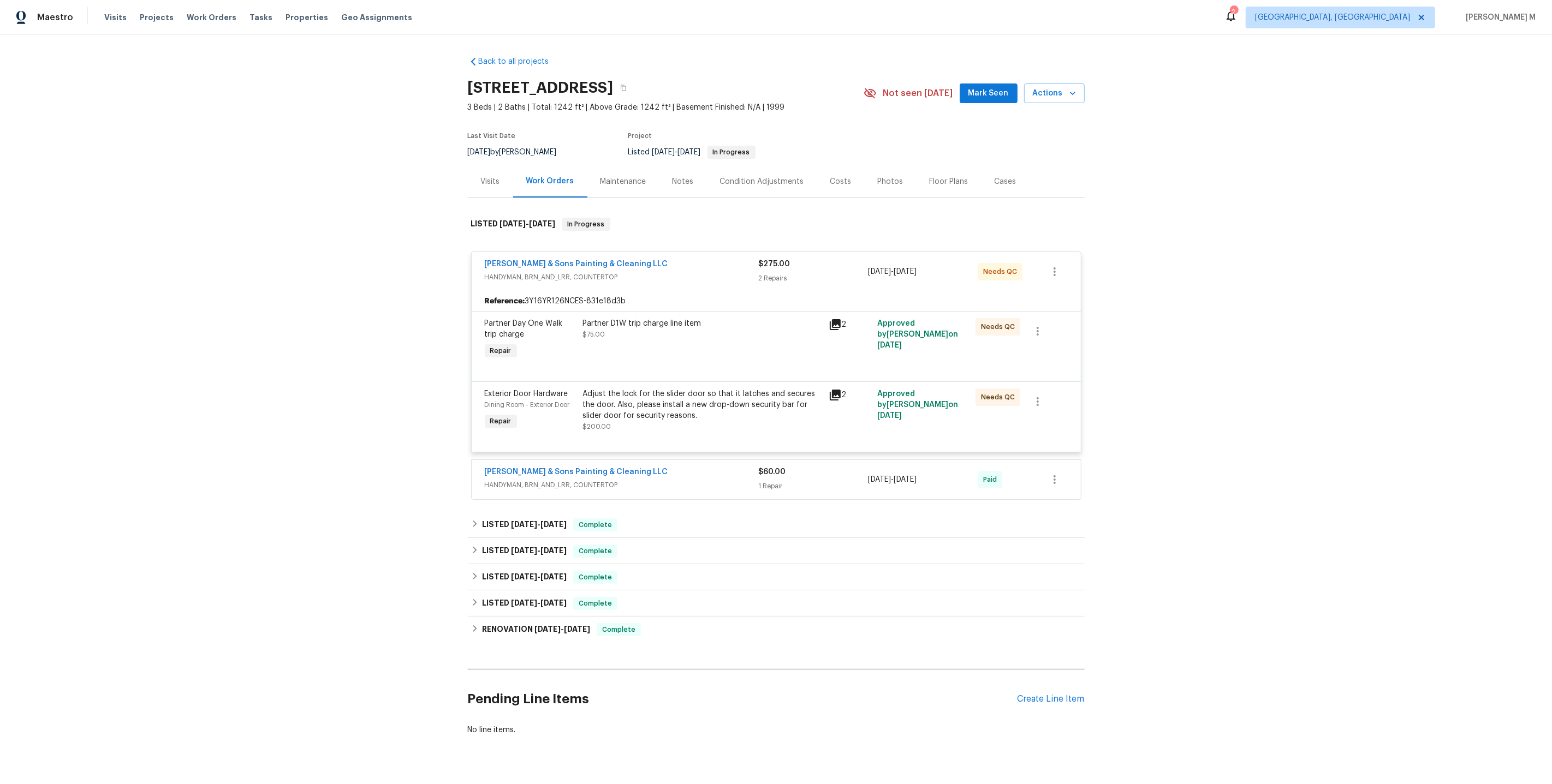
click at [667, 392] on div "Adjust the lock for the slider door so that it latches and secures the door. Al…" at bounding box center [702, 405] width 239 height 33
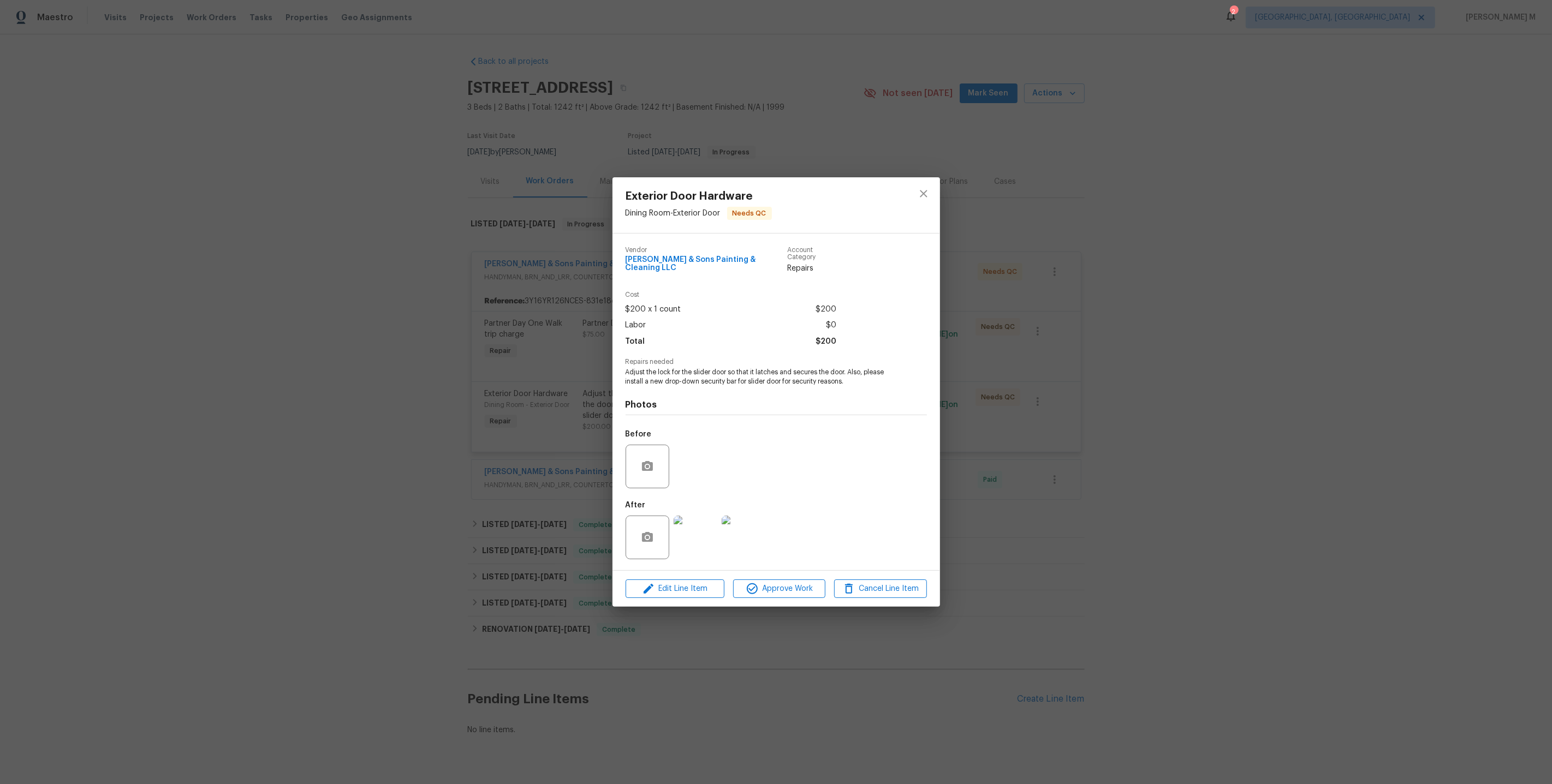
click at [1178, 409] on div "Exterior Door Hardware Dining Room - Exterior Door Needs QC Vendor Hodge & Sons…" at bounding box center [776, 392] width 1552 height 784
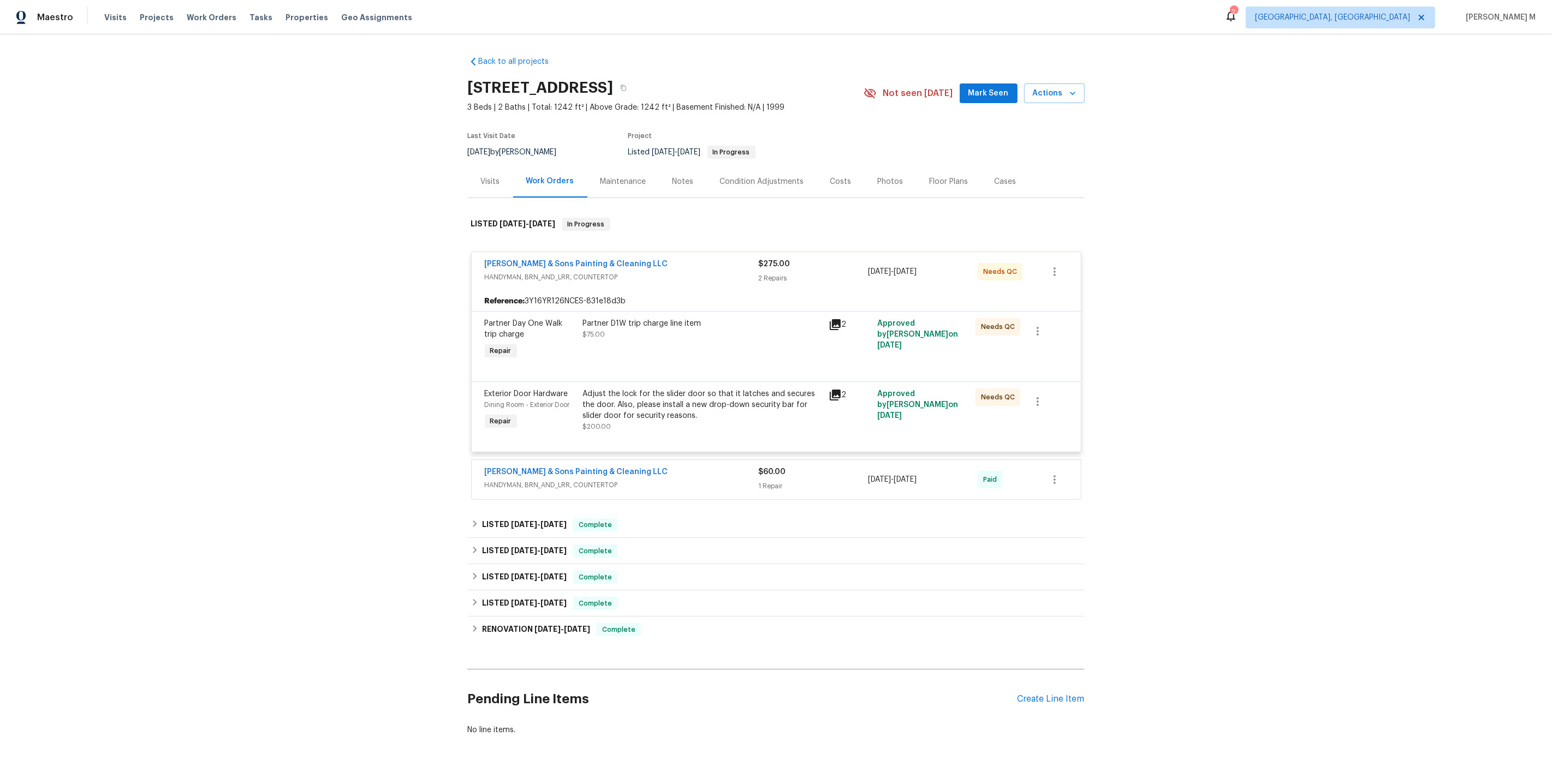
click at [594, 479] on span "HANDYMAN, BRN_AND_LRR, COUNTERTOP" at bounding box center [621, 485] width 274 height 11
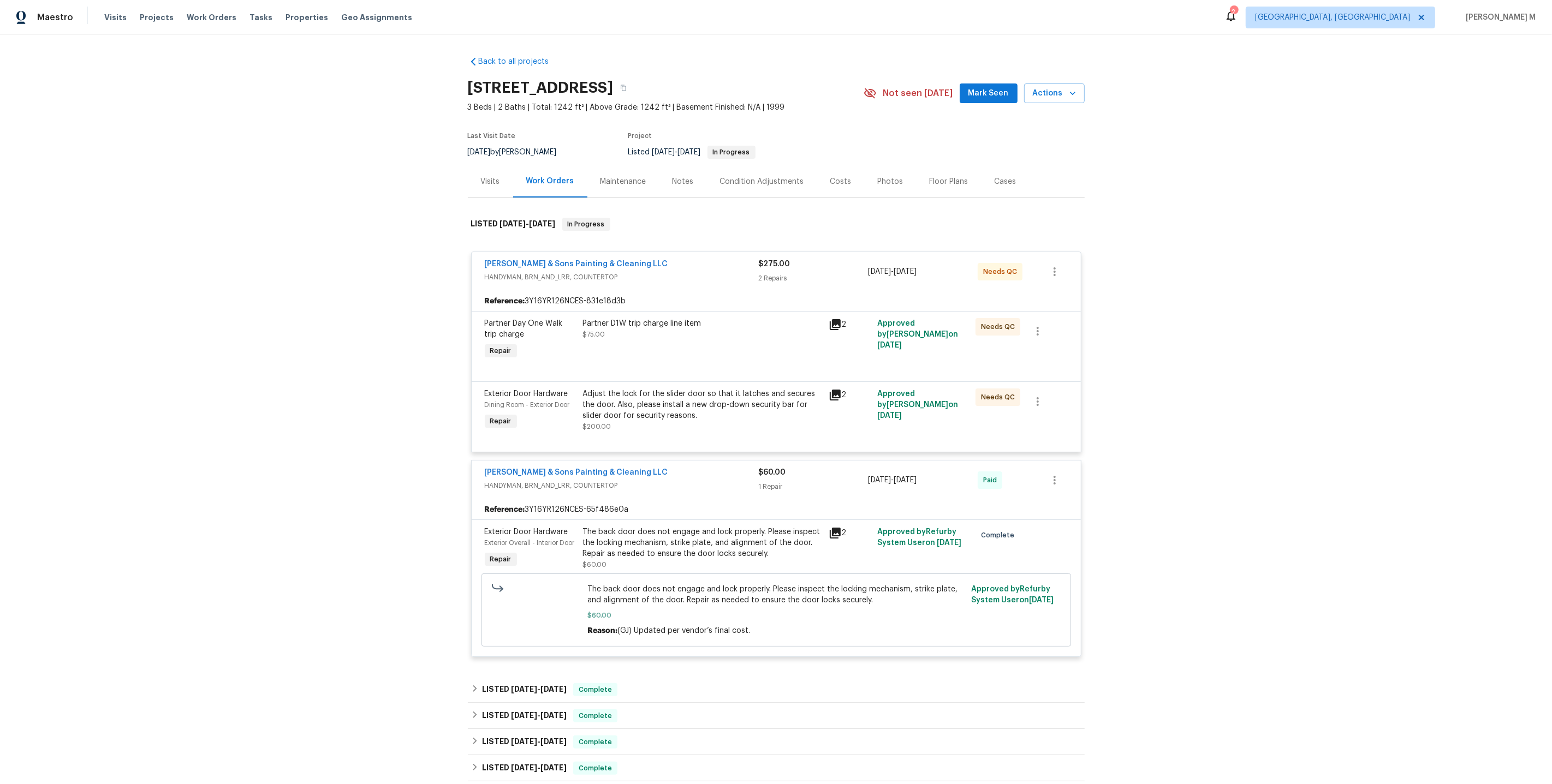
click at [669, 506] on div "Reference: 3Y16YR126NCES-65f486e0a" at bounding box center [776, 509] width 609 height 20
click at [669, 524] on div "The back door does not engage and lock properly. Please inspect the locking mec…" at bounding box center [702, 548] width 245 height 50
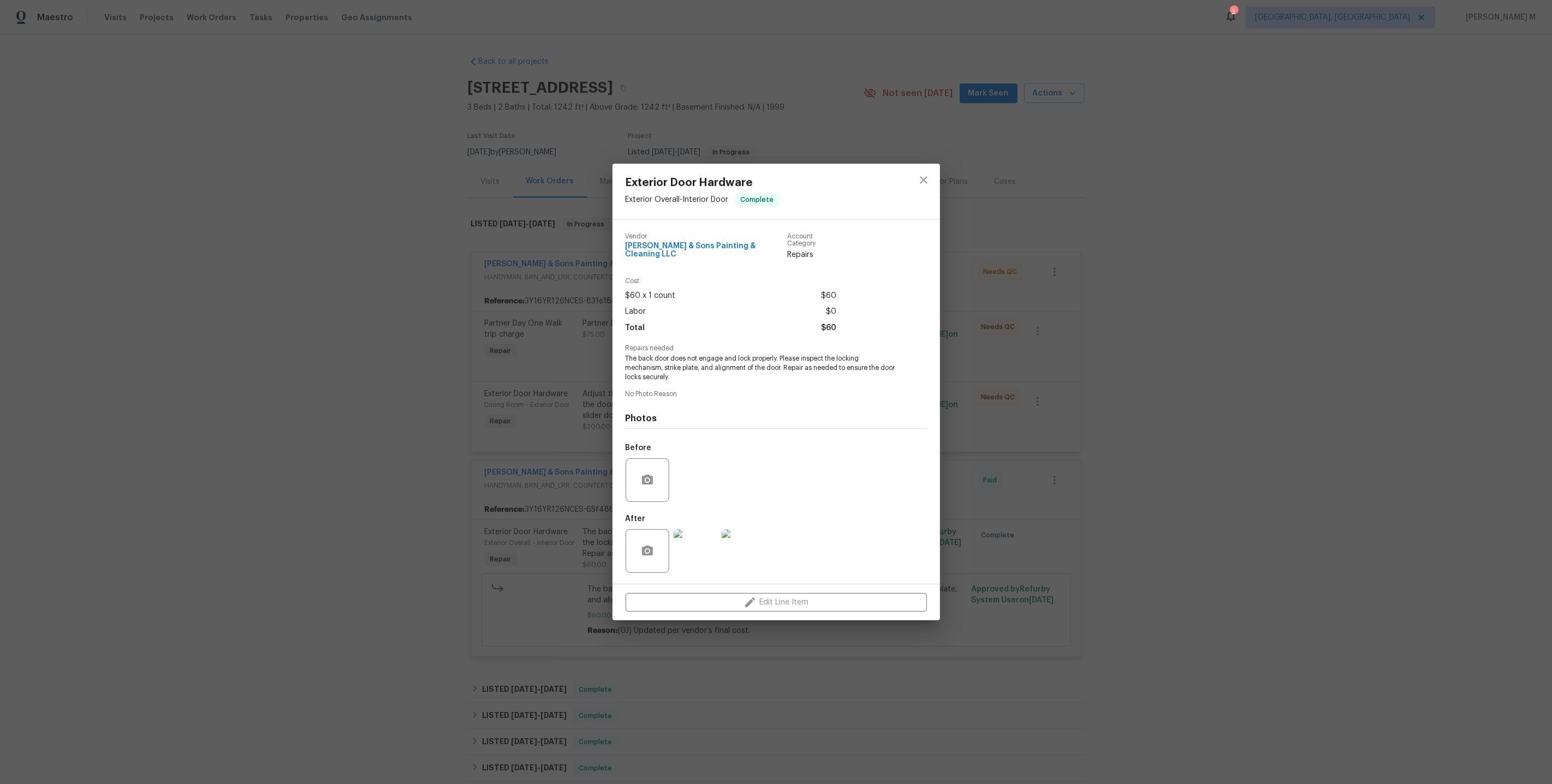
click at [1021, 403] on div "Exterior Door Hardware Exterior Overall - Interior Door Complete Vendor Hodge &…" at bounding box center [776, 392] width 1552 height 784
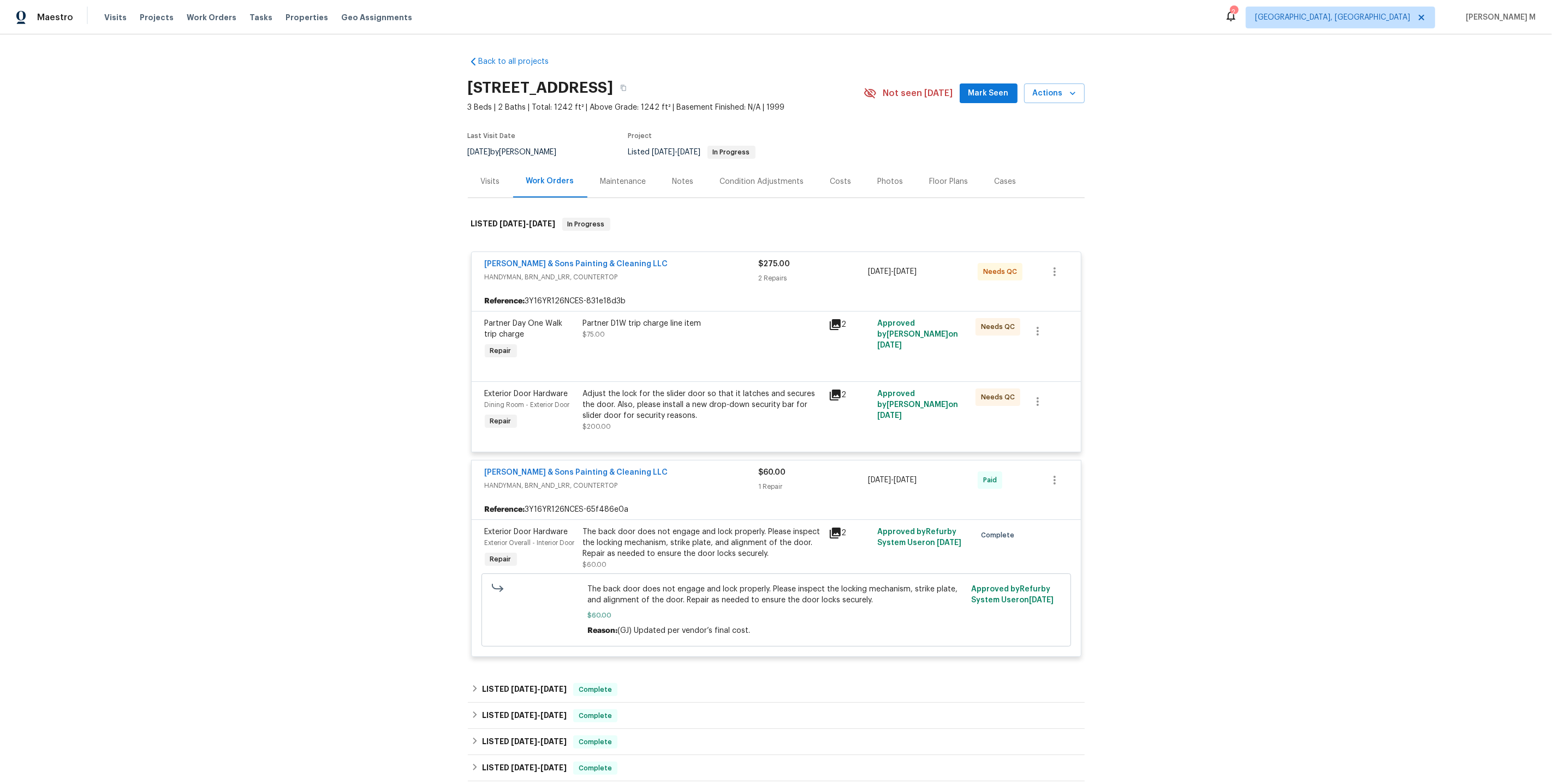
click at [665, 398] on div "Adjust the lock for the slider door so that it latches and secures the door. Al…" at bounding box center [702, 405] width 239 height 33
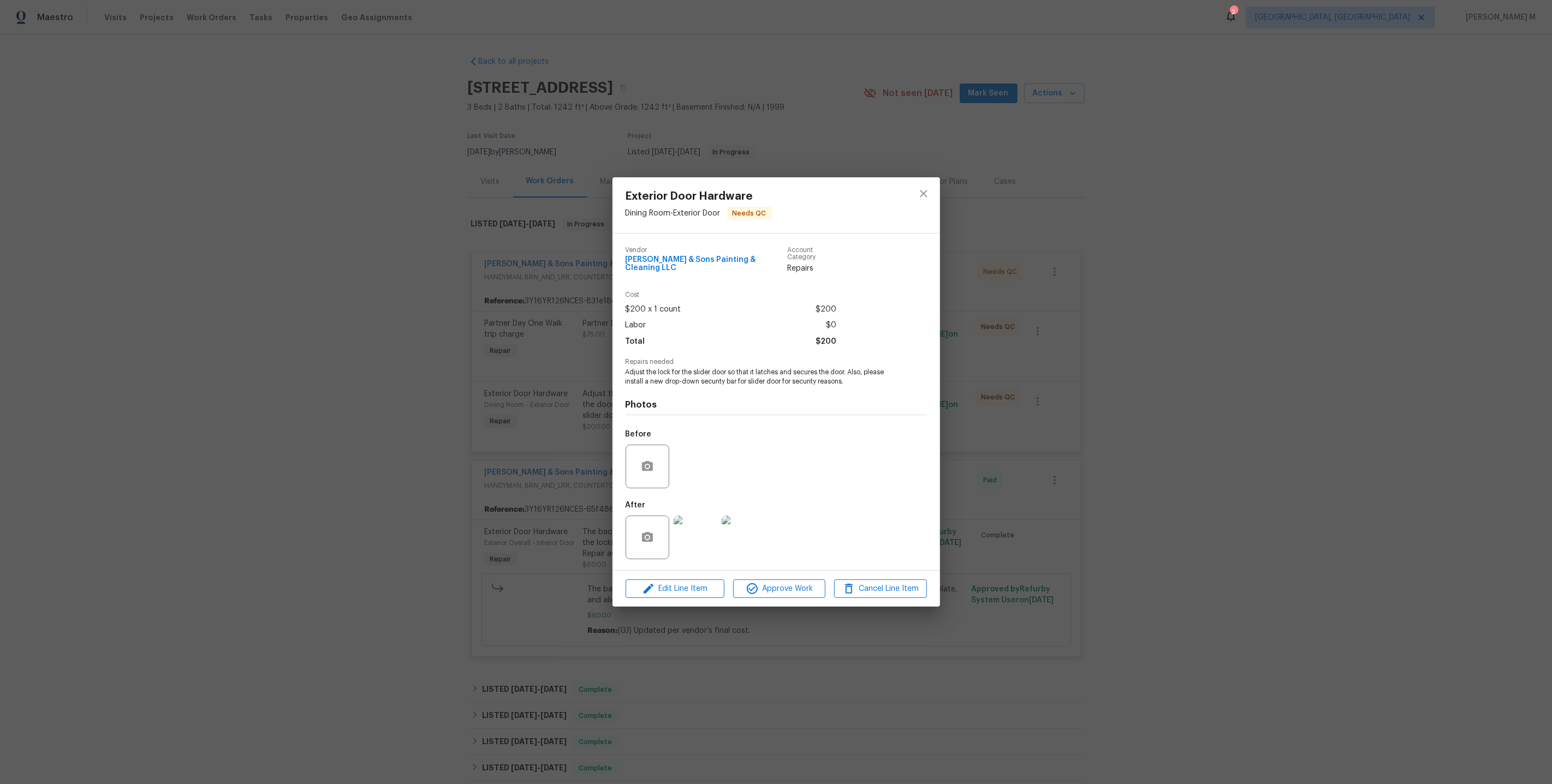
click at [1037, 502] on div "Exterior Door Hardware Dining Room - Exterior Door Needs QC Vendor Hodge & Sons…" at bounding box center [776, 392] width 1552 height 784
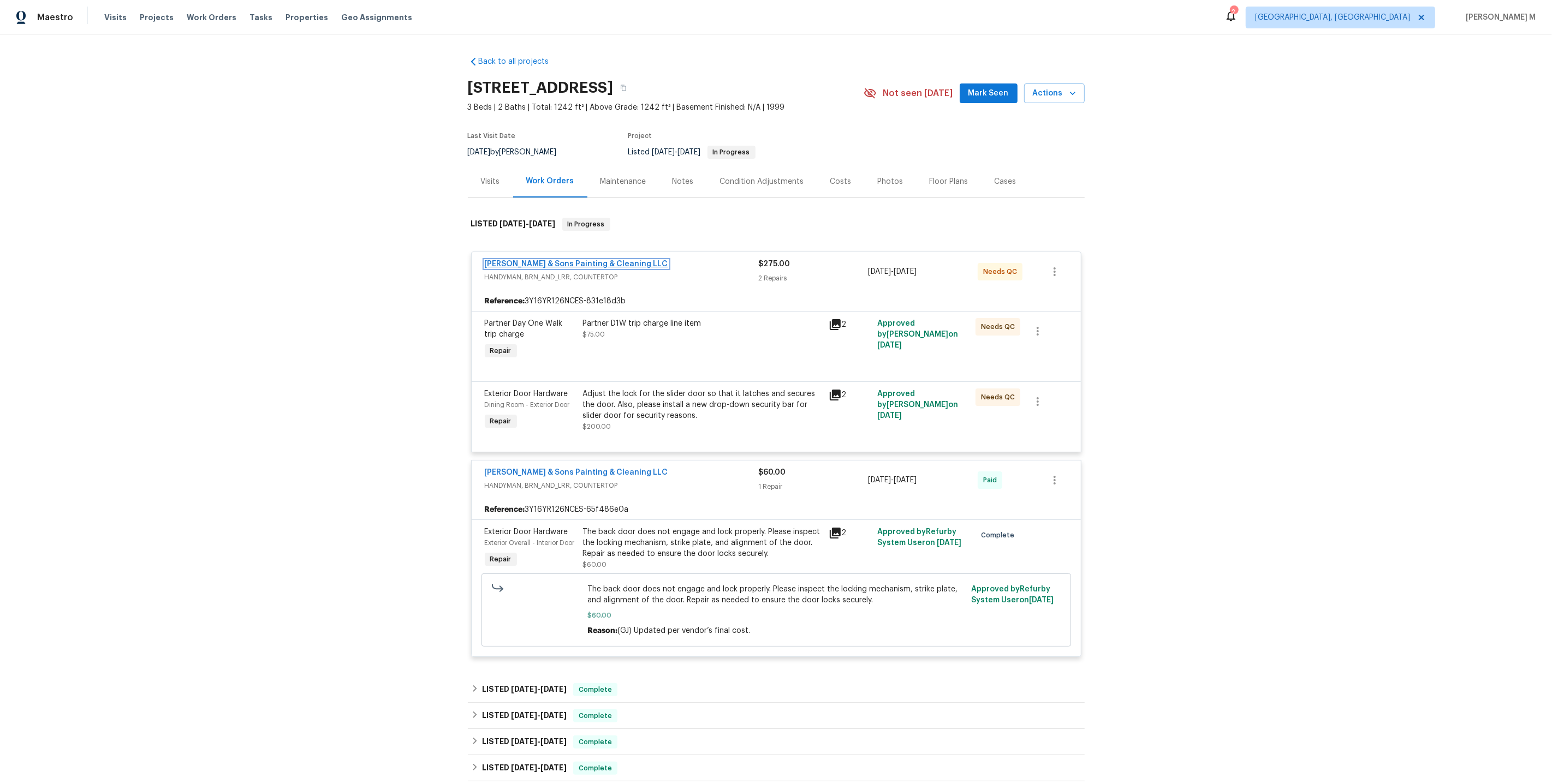
click at [569, 260] on link "Hodge & Sons Painting & Cleaning LLC" at bounding box center [576, 264] width 183 height 8
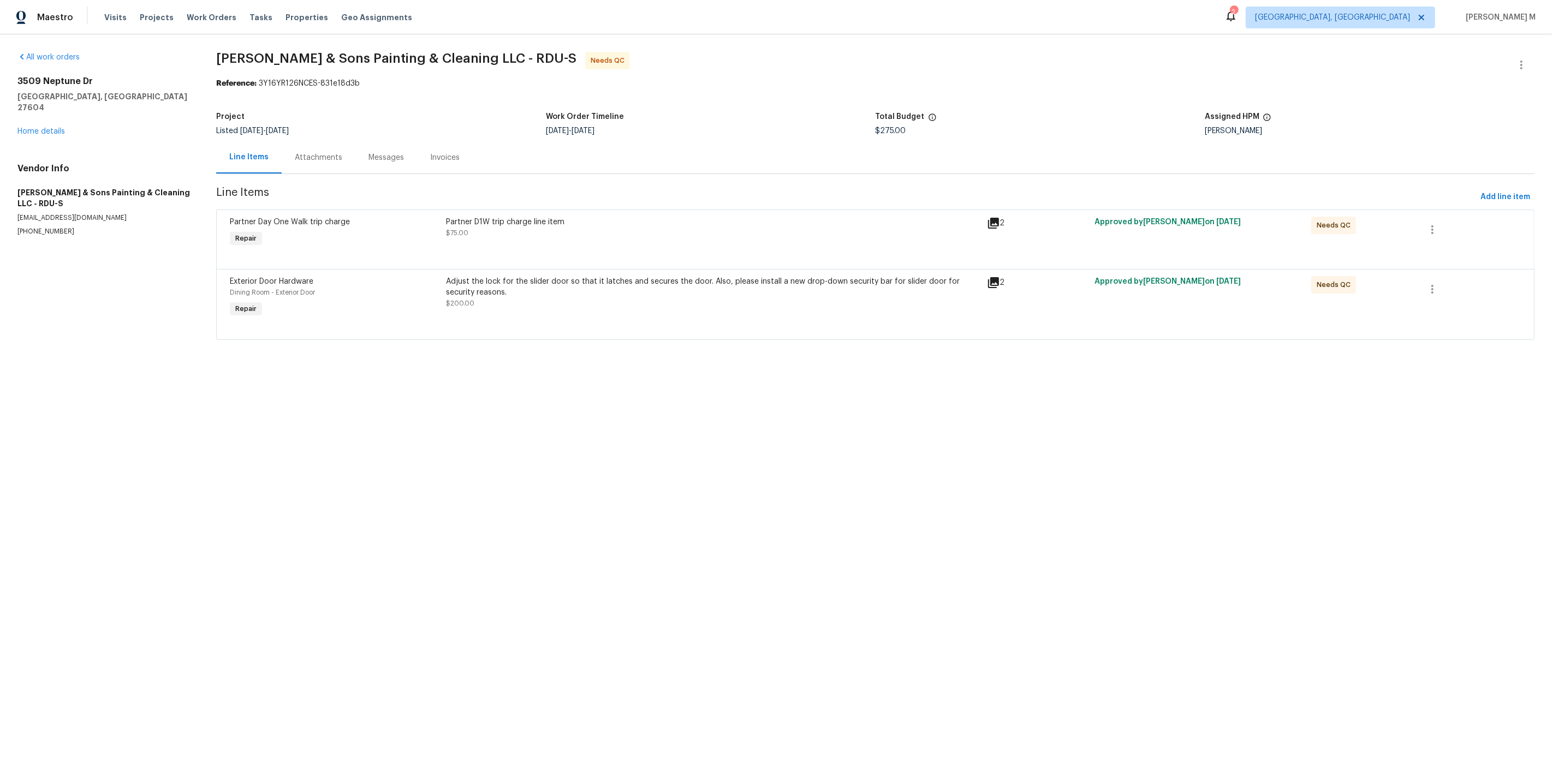
click at [295, 166] on div "Attachments" at bounding box center [318, 158] width 74 height 32
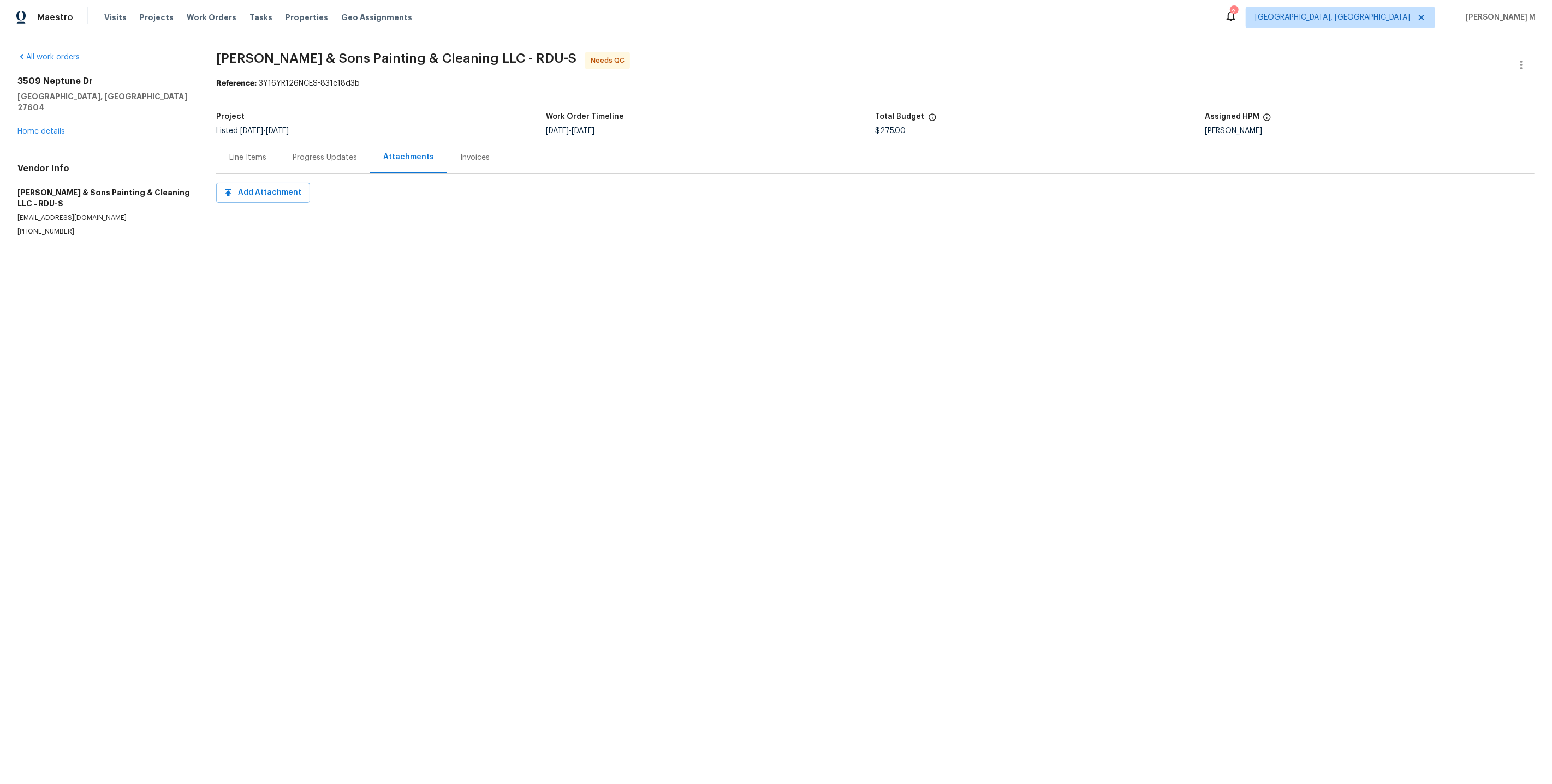
click at [334, 152] on div "Progress Updates" at bounding box center [325, 158] width 64 height 11
click at [54, 127] on link "Home details" at bounding box center [42, 131] width 47 height 8
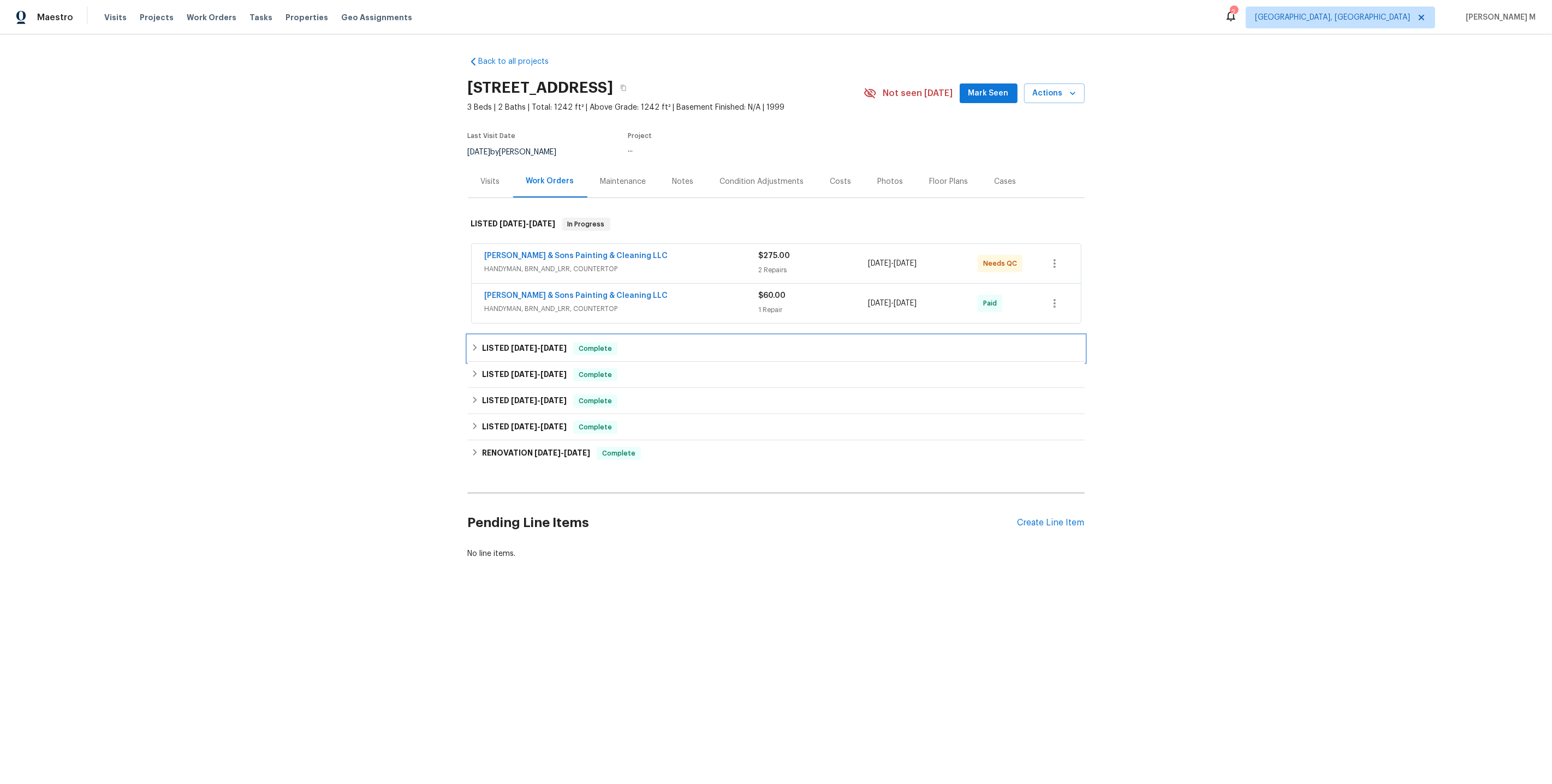
click at [515, 344] on span "8/4/25" at bounding box center [524, 348] width 26 height 8
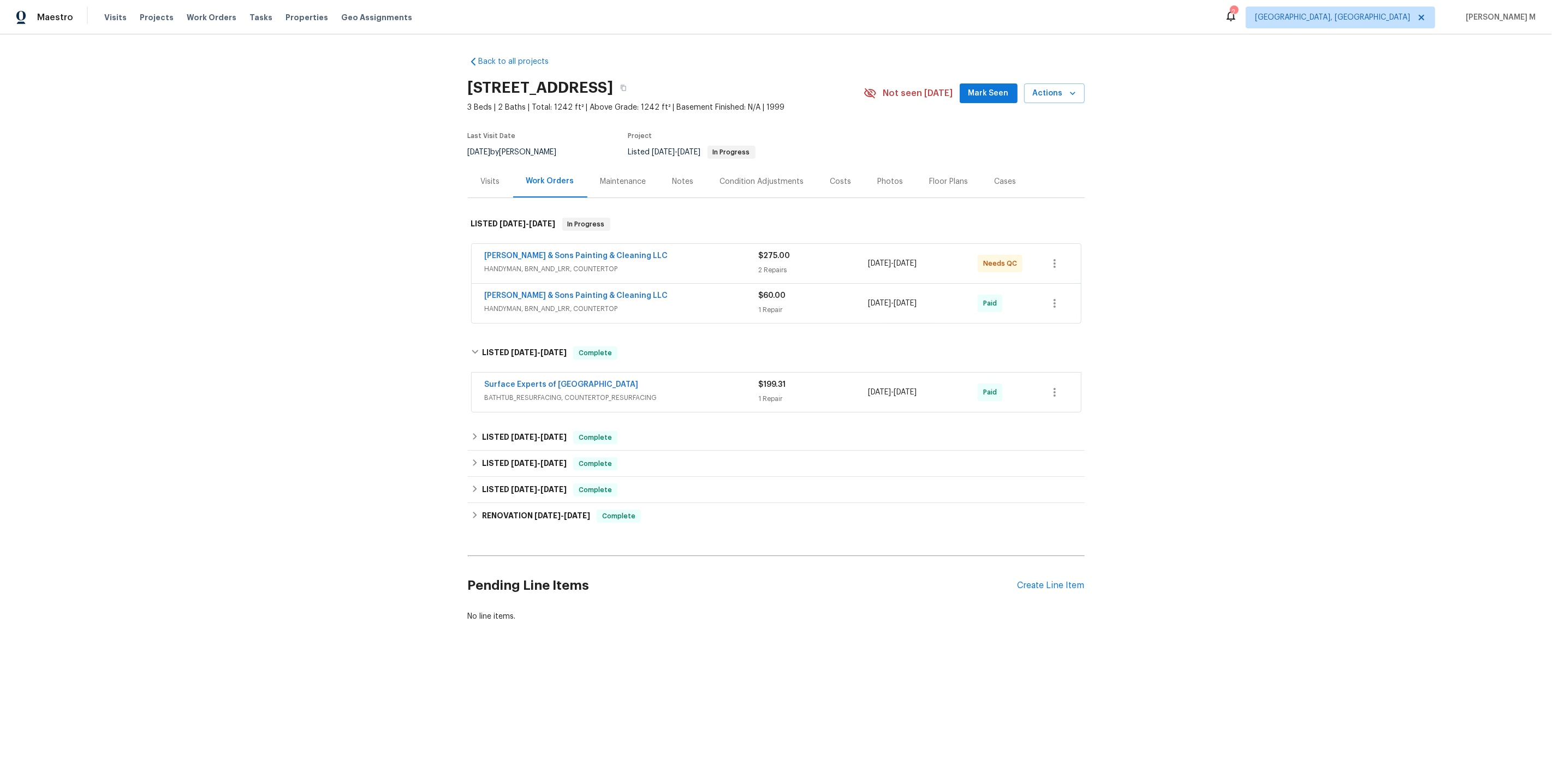
click at [559, 292] on span "Hodge & Sons Painting & Cleaning LLC" at bounding box center [576, 296] width 183 height 11
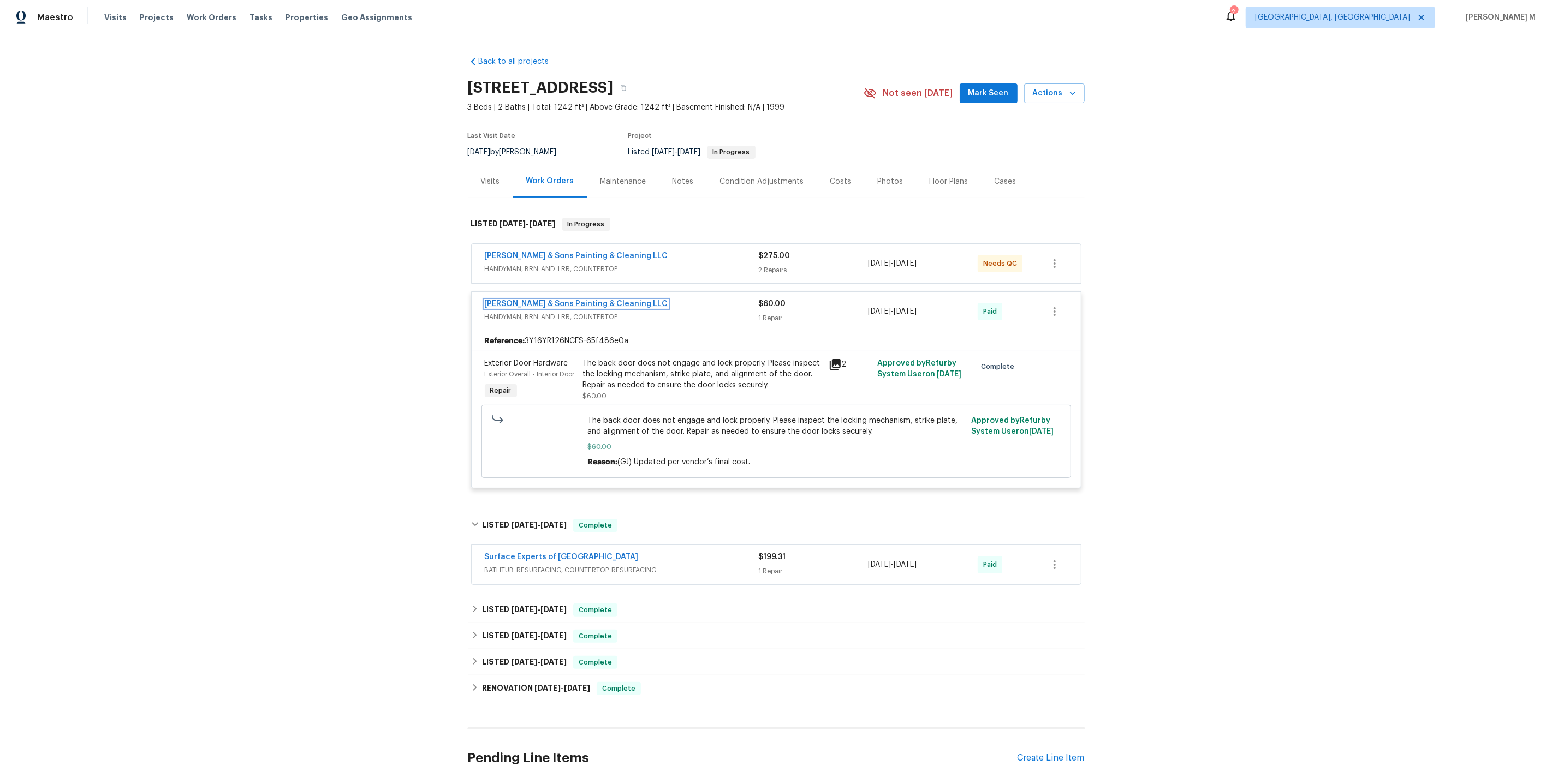
click at [561, 300] on link "Hodge & Sons Painting & Cleaning LLC" at bounding box center [576, 304] width 183 height 8
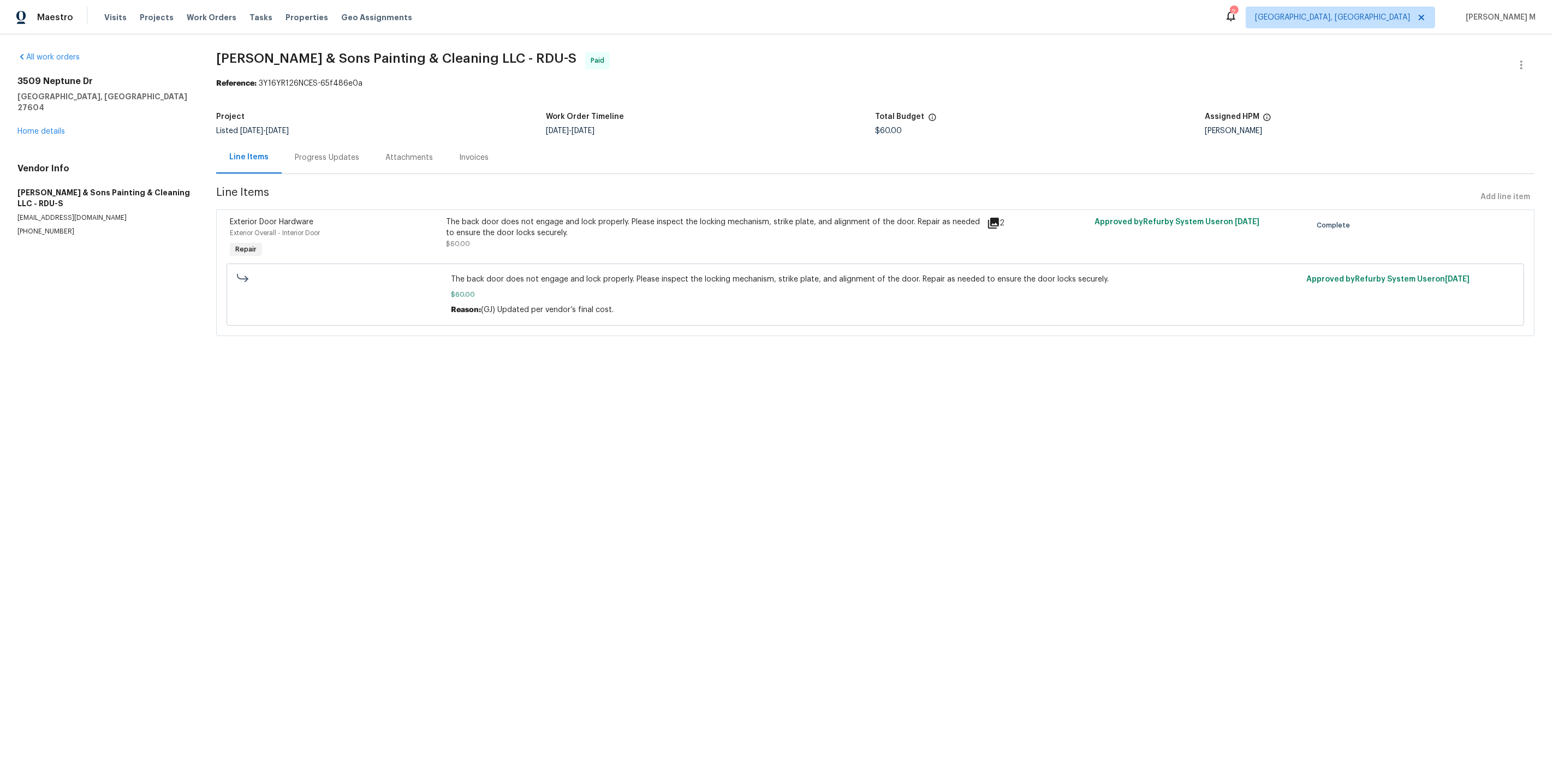
click at [295, 157] on div "Progress Updates" at bounding box center [327, 158] width 64 height 11
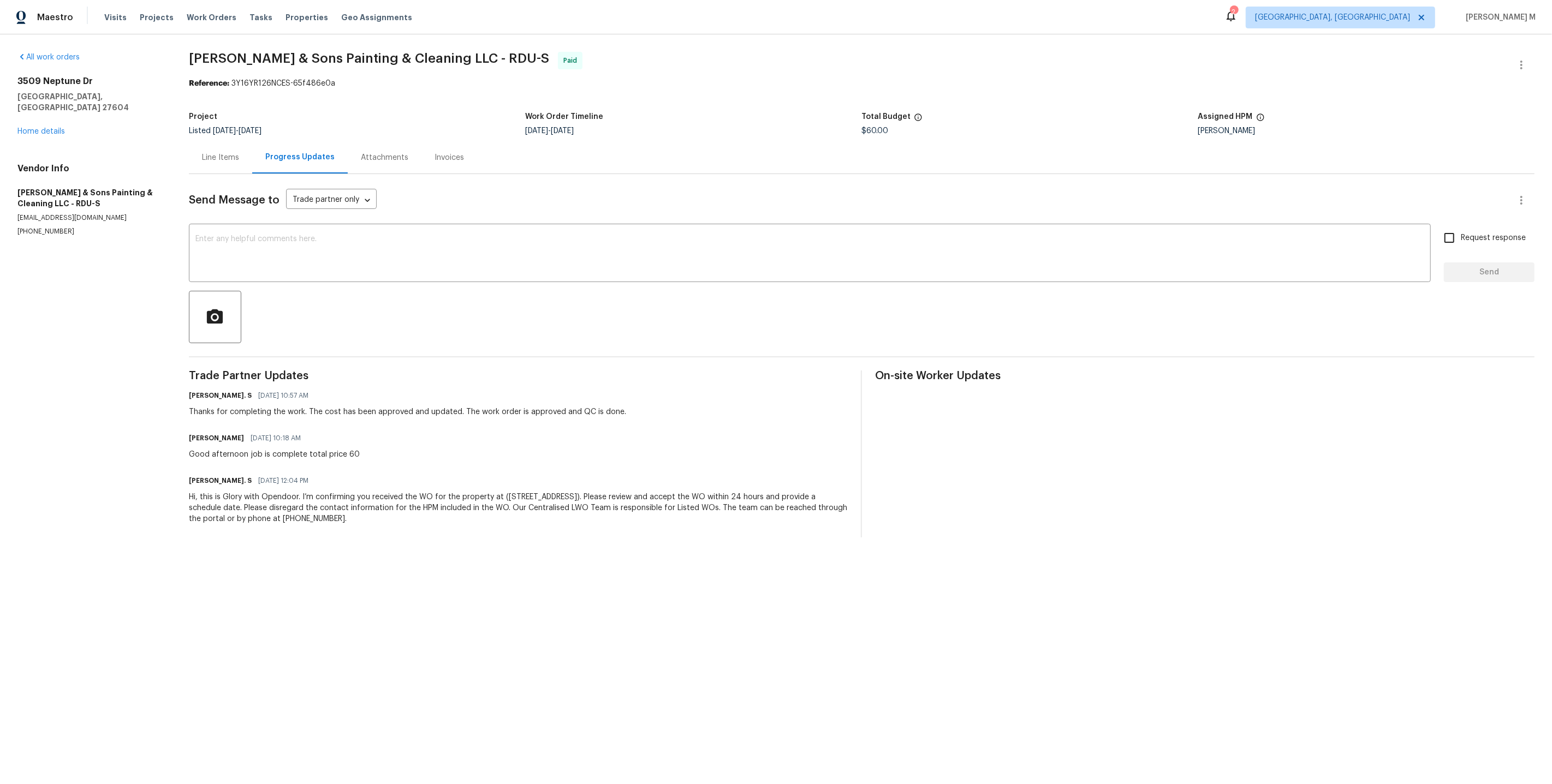
click at [211, 157] on div "Line Items" at bounding box center [220, 158] width 37 height 11
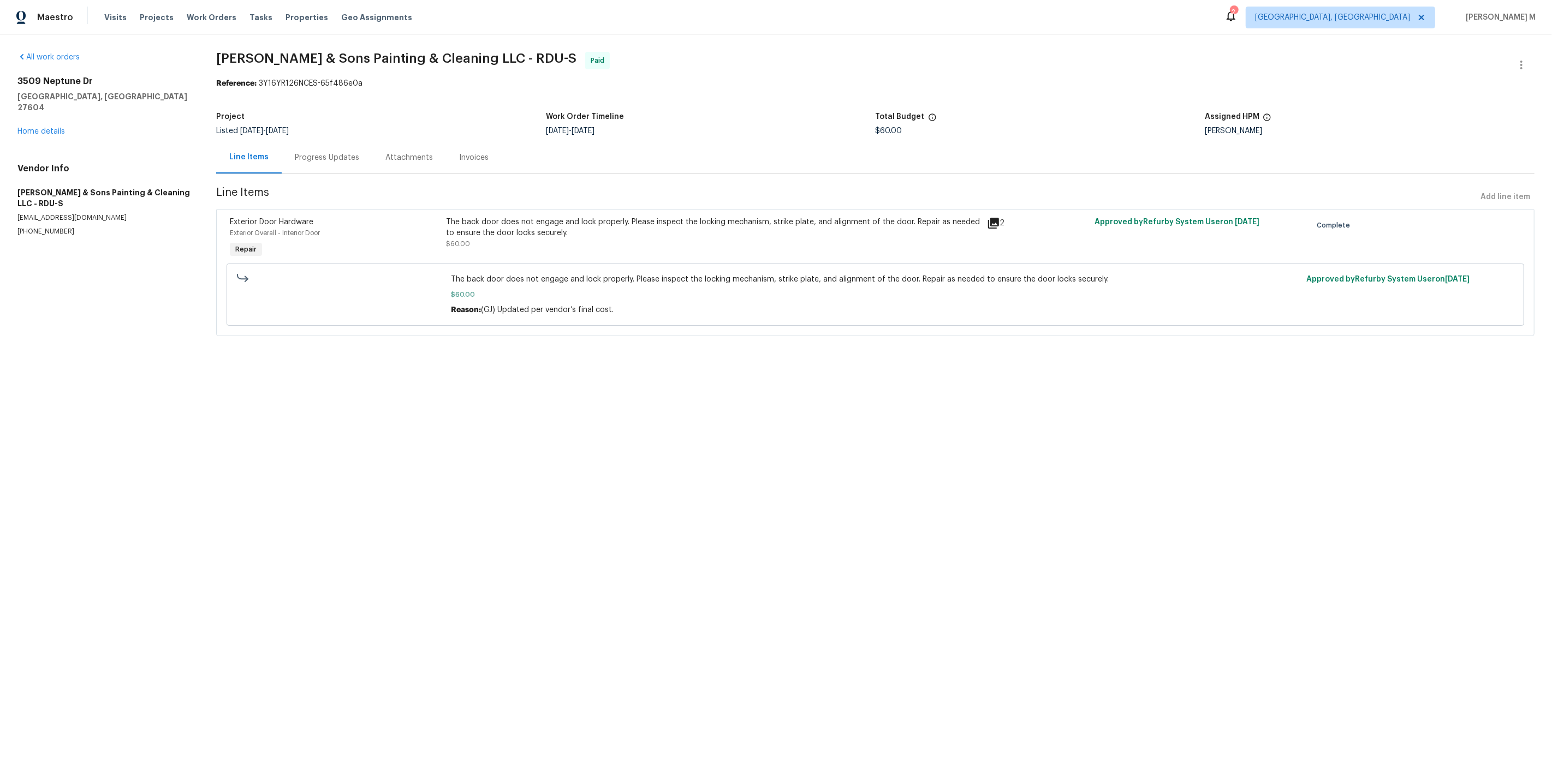
click at [605, 226] on div "The back door does not engage and lock properly. Please inspect the locking mec…" at bounding box center [713, 227] width 534 height 22
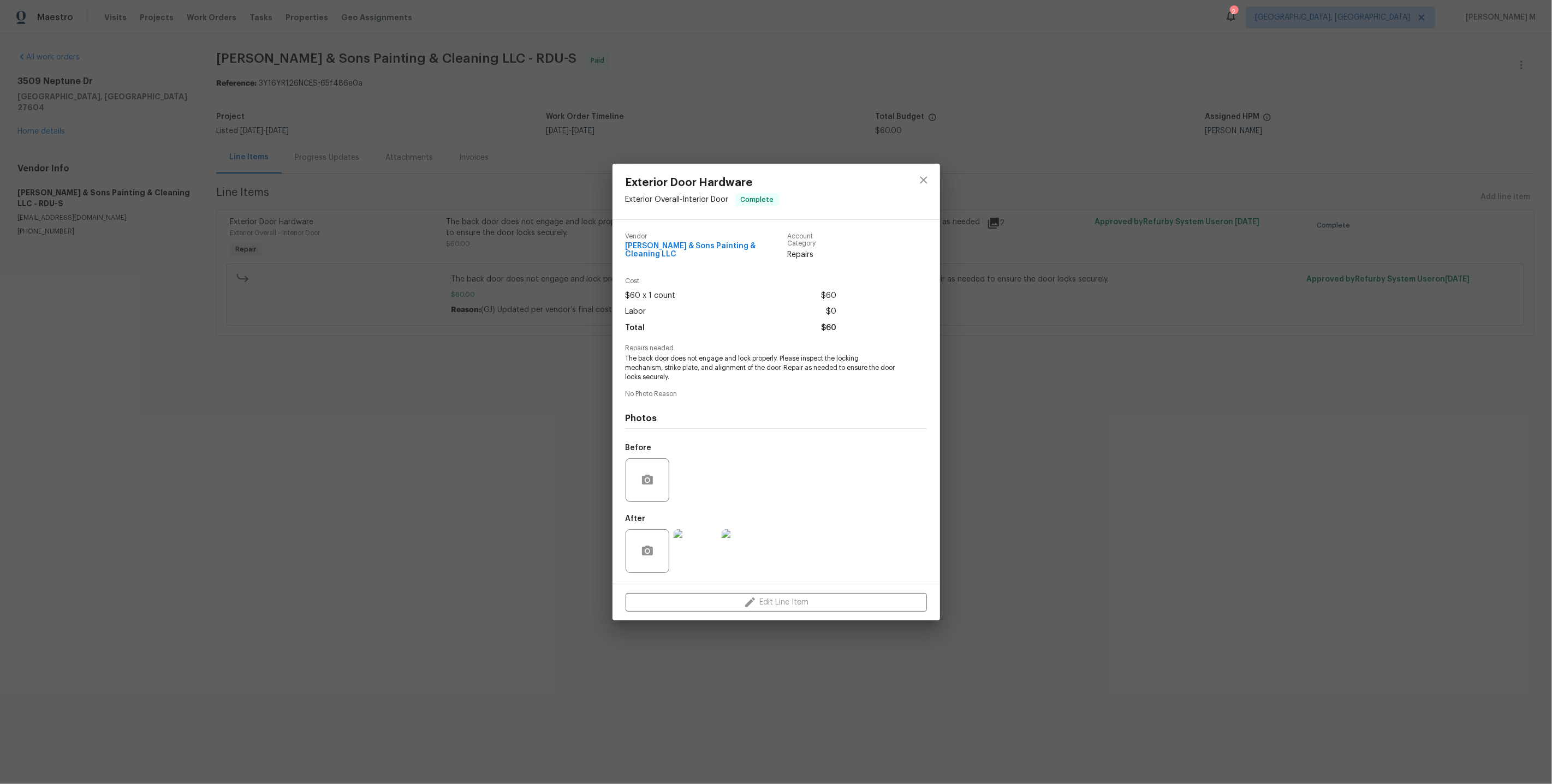
click at [688, 545] on img at bounding box center [696, 551] width 43 height 43
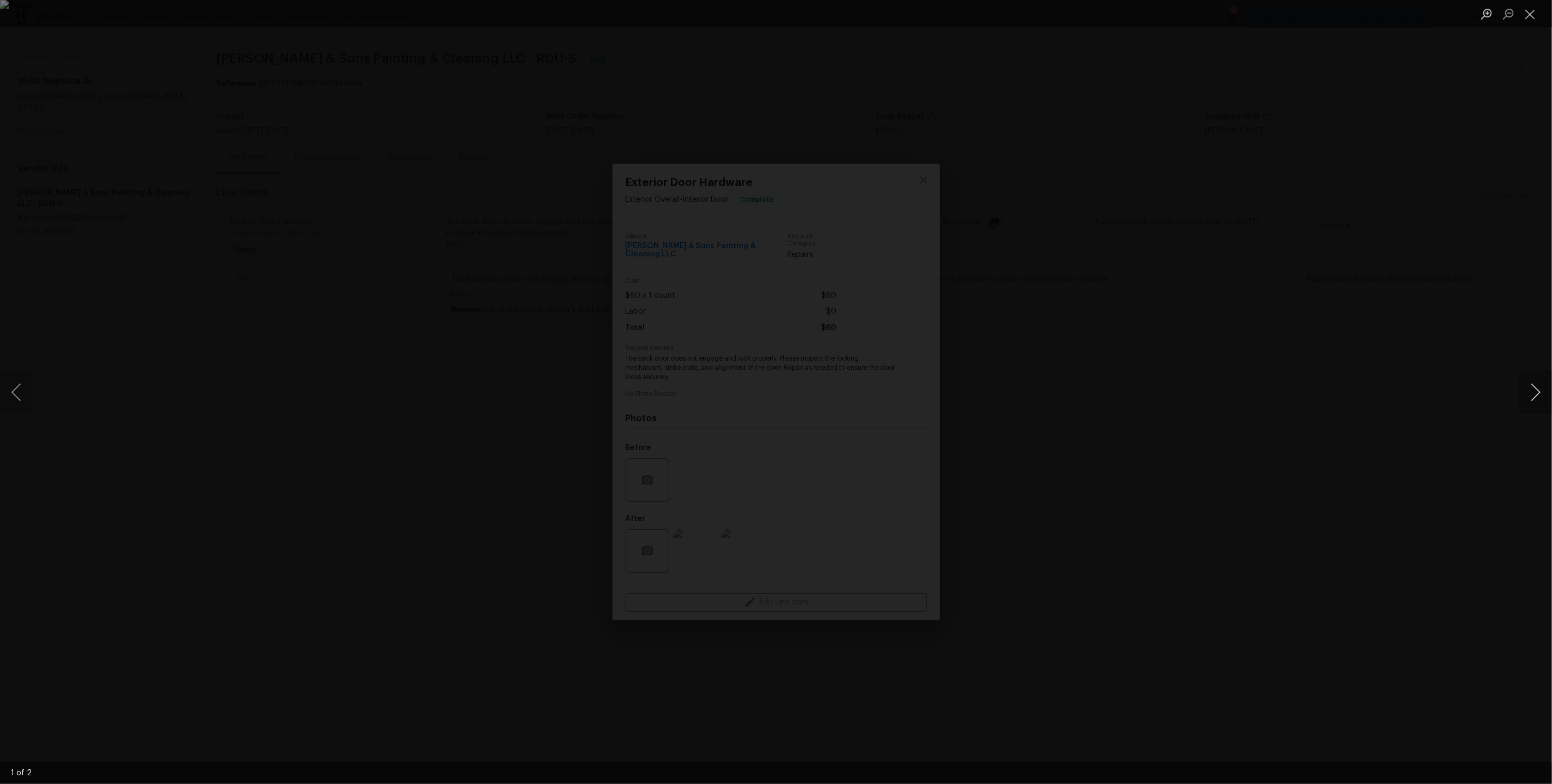
click at [1528, 388] on button "Next image" at bounding box center [1535, 392] width 33 height 43
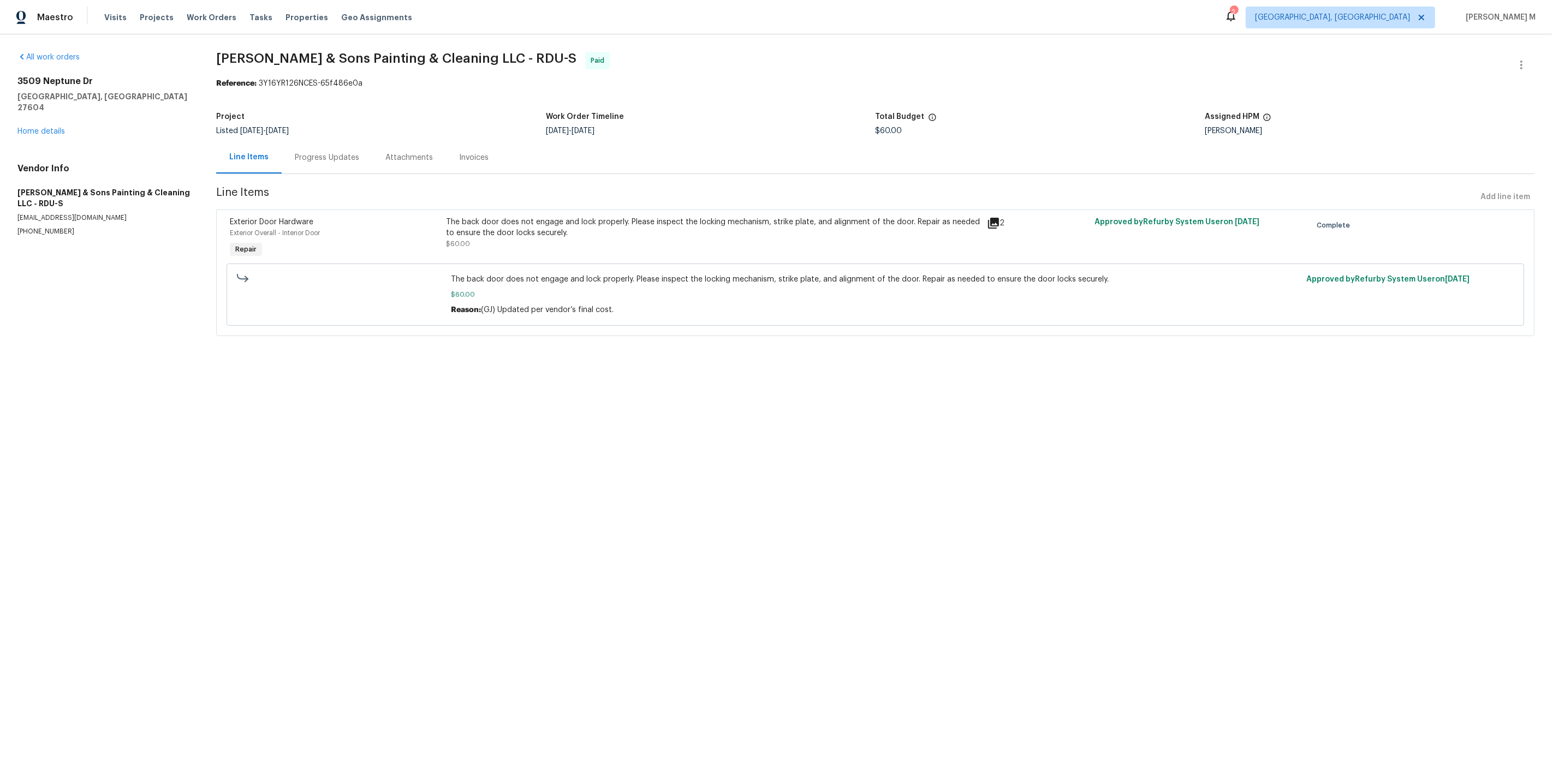
click at [32, 121] on div "3509 Neptune Dr Raleigh, NC 27604 Home details" at bounding box center [104, 106] width 173 height 61
click at [42, 127] on link "Home details" at bounding box center [42, 131] width 47 height 8
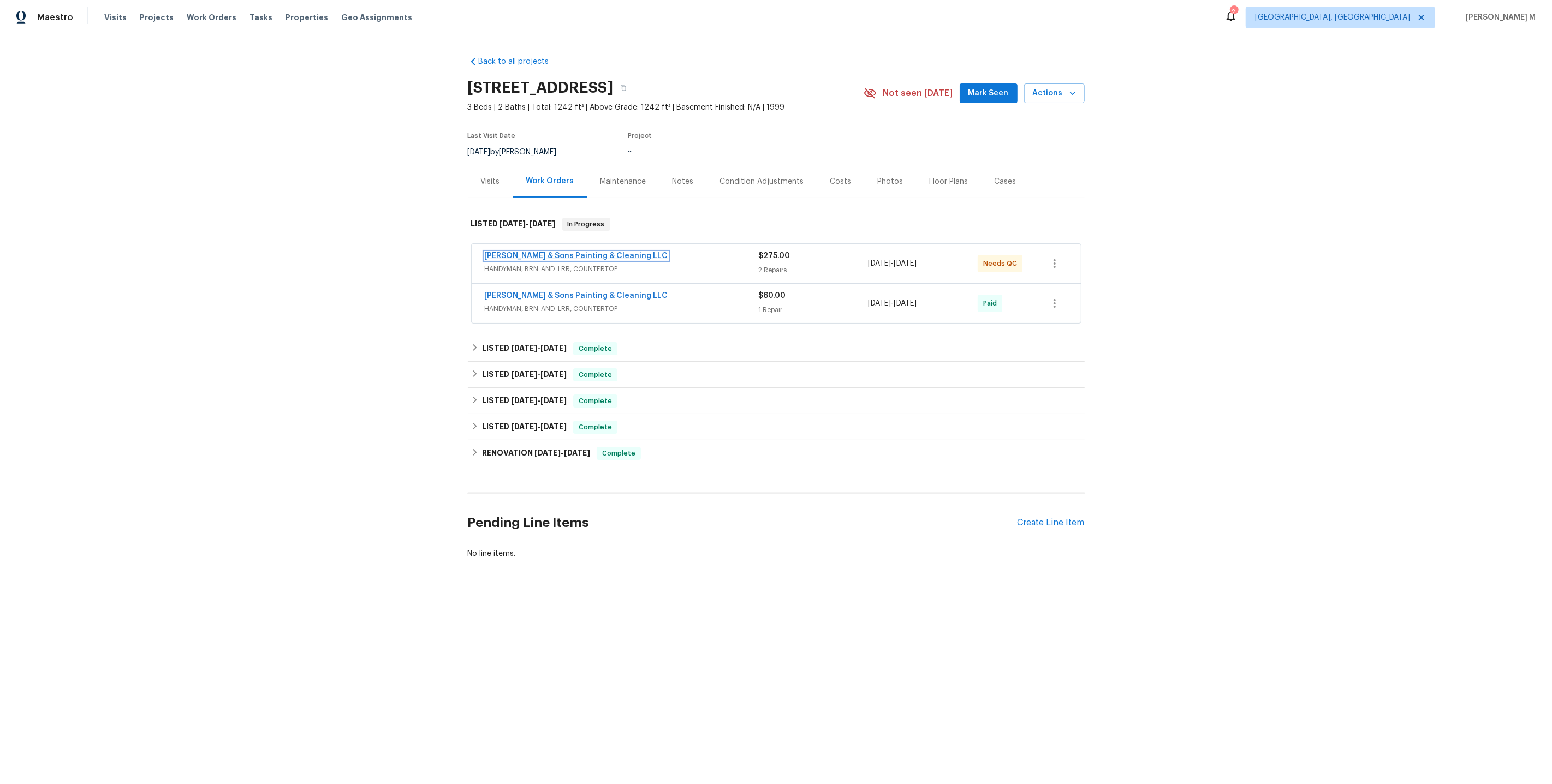
click at [514, 252] on link "Hodge & Sons Painting & Cleaning LLC" at bounding box center [576, 256] width 183 height 8
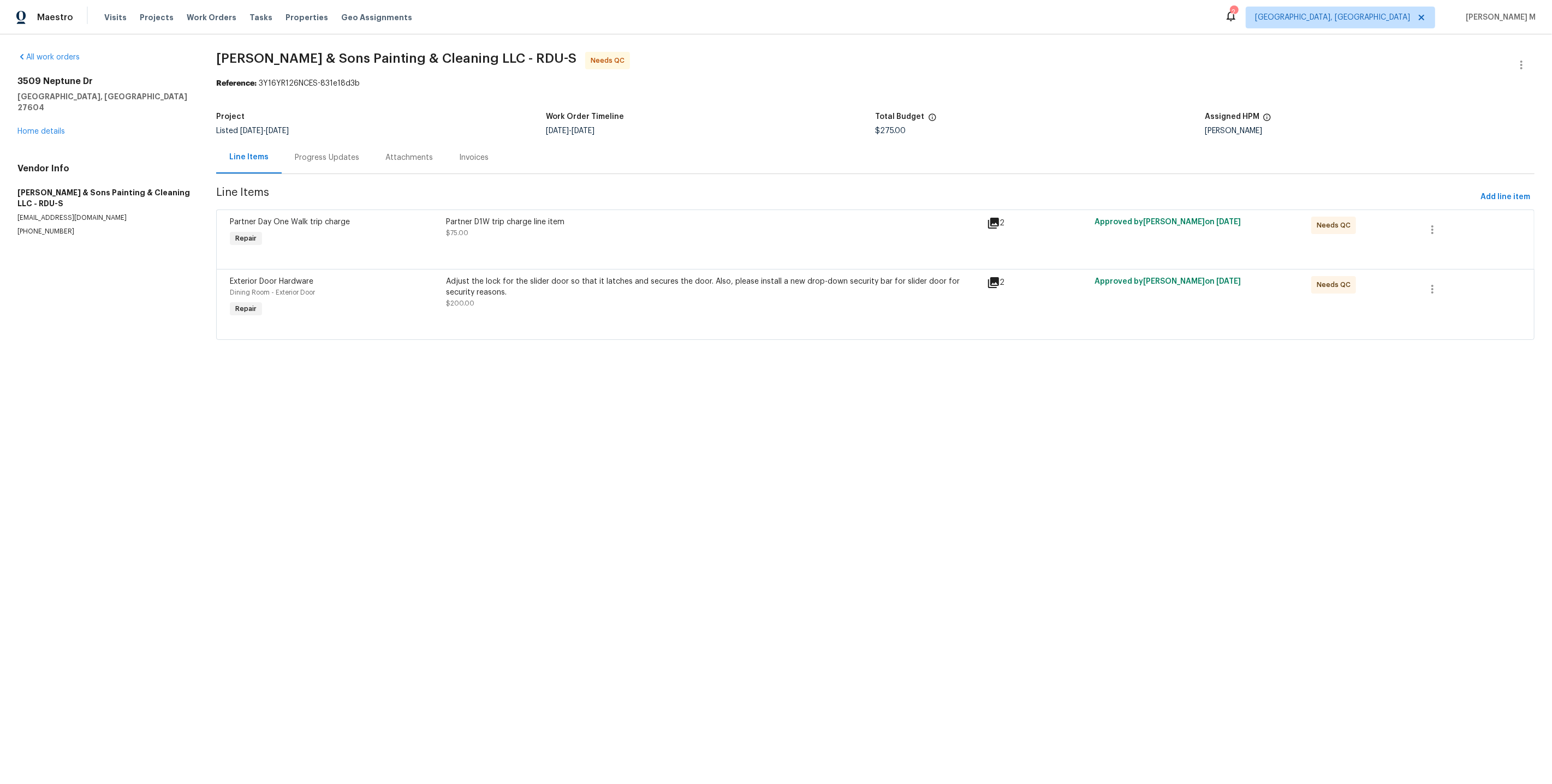
click at [601, 283] on div "Adjust the lock for the slider door so that it latches and secures the door. Al…" at bounding box center [713, 287] width 534 height 22
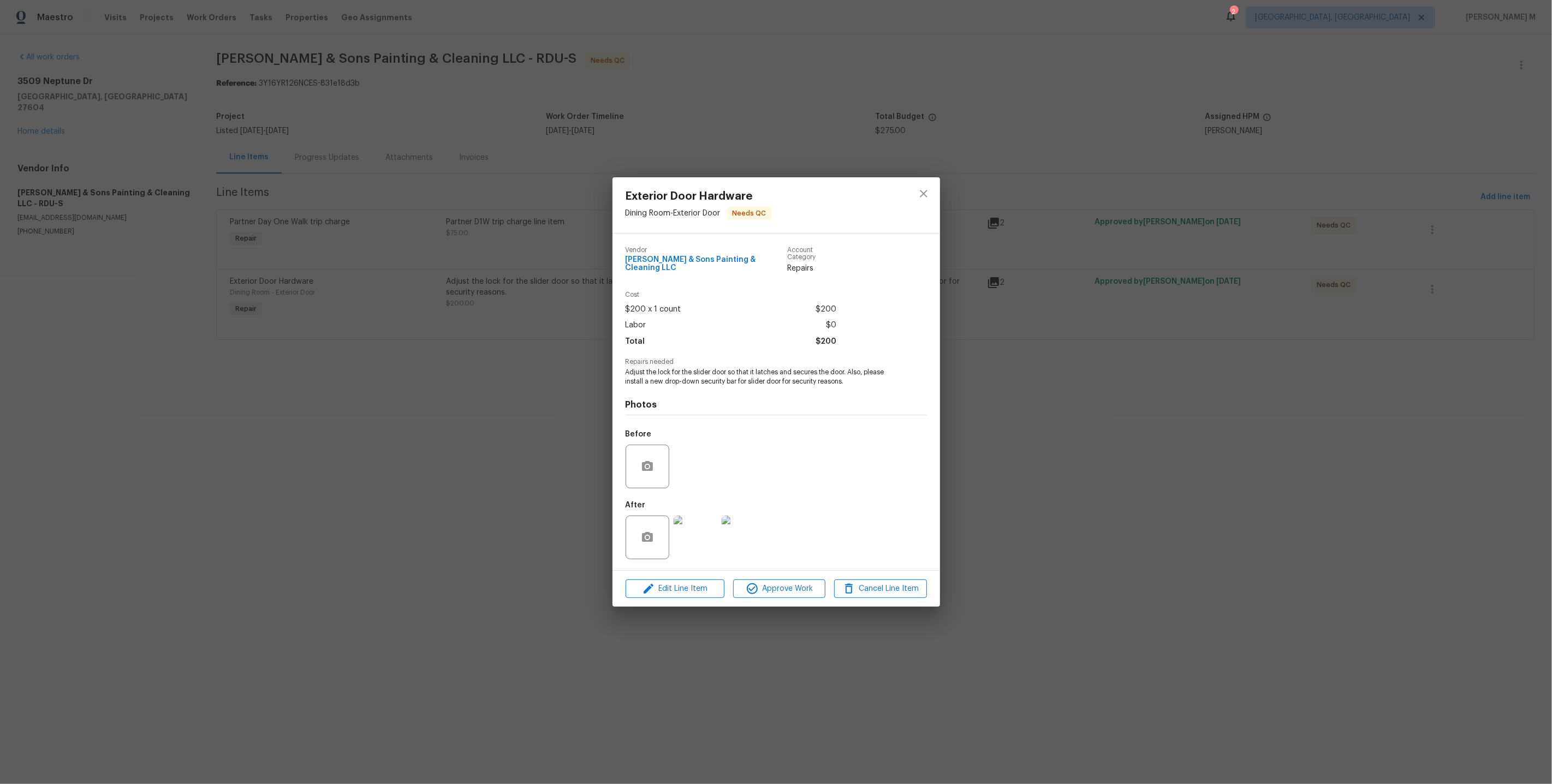
click at [707, 524] on img at bounding box center [696, 537] width 43 height 43
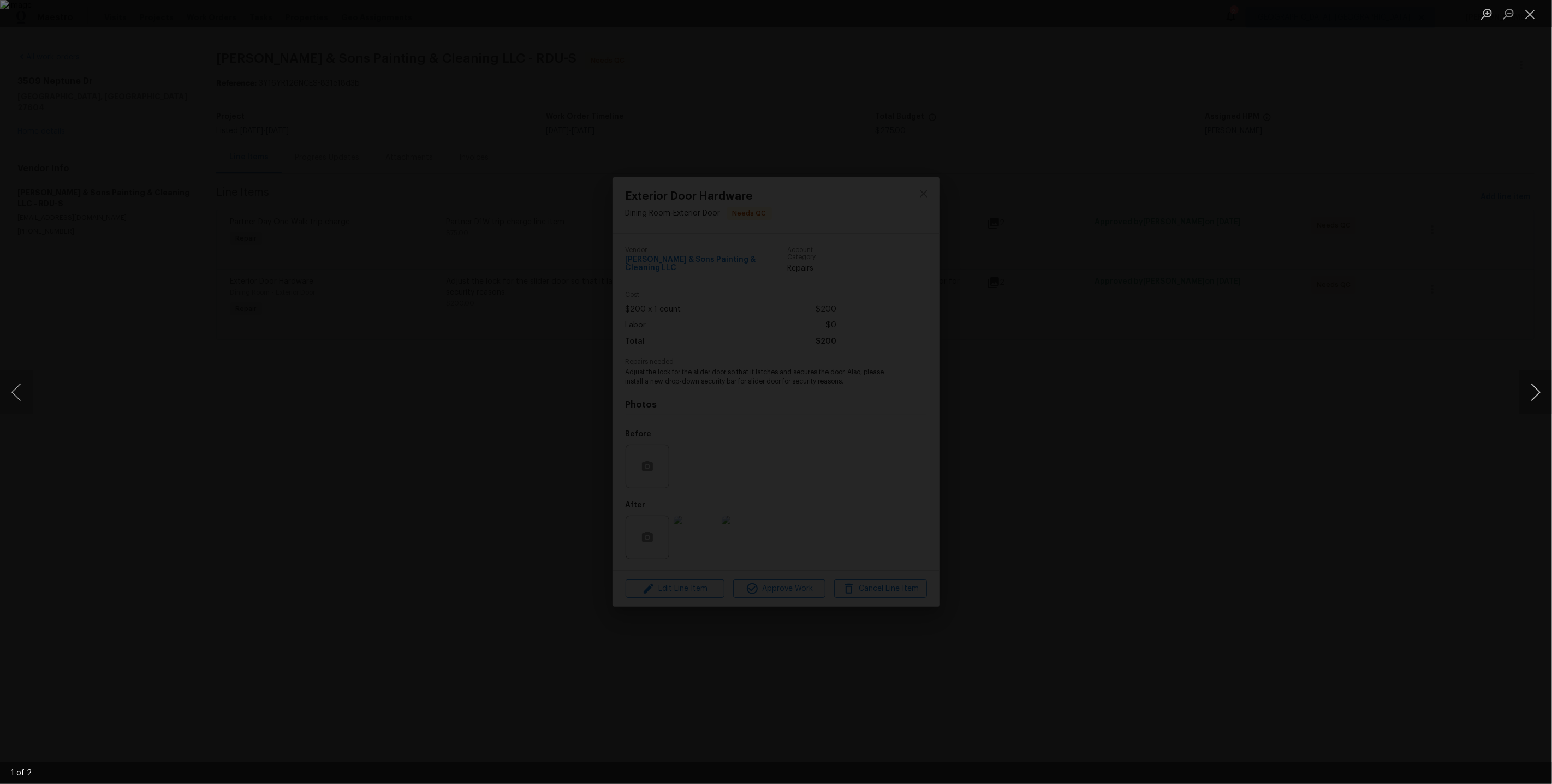
click at [1528, 385] on button "Next image" at bounding box center [1535, 392] width 33 height 43
click at [1360, 244] on div "Lightbox" at bounding box center [776, 392] width 1552 height 784
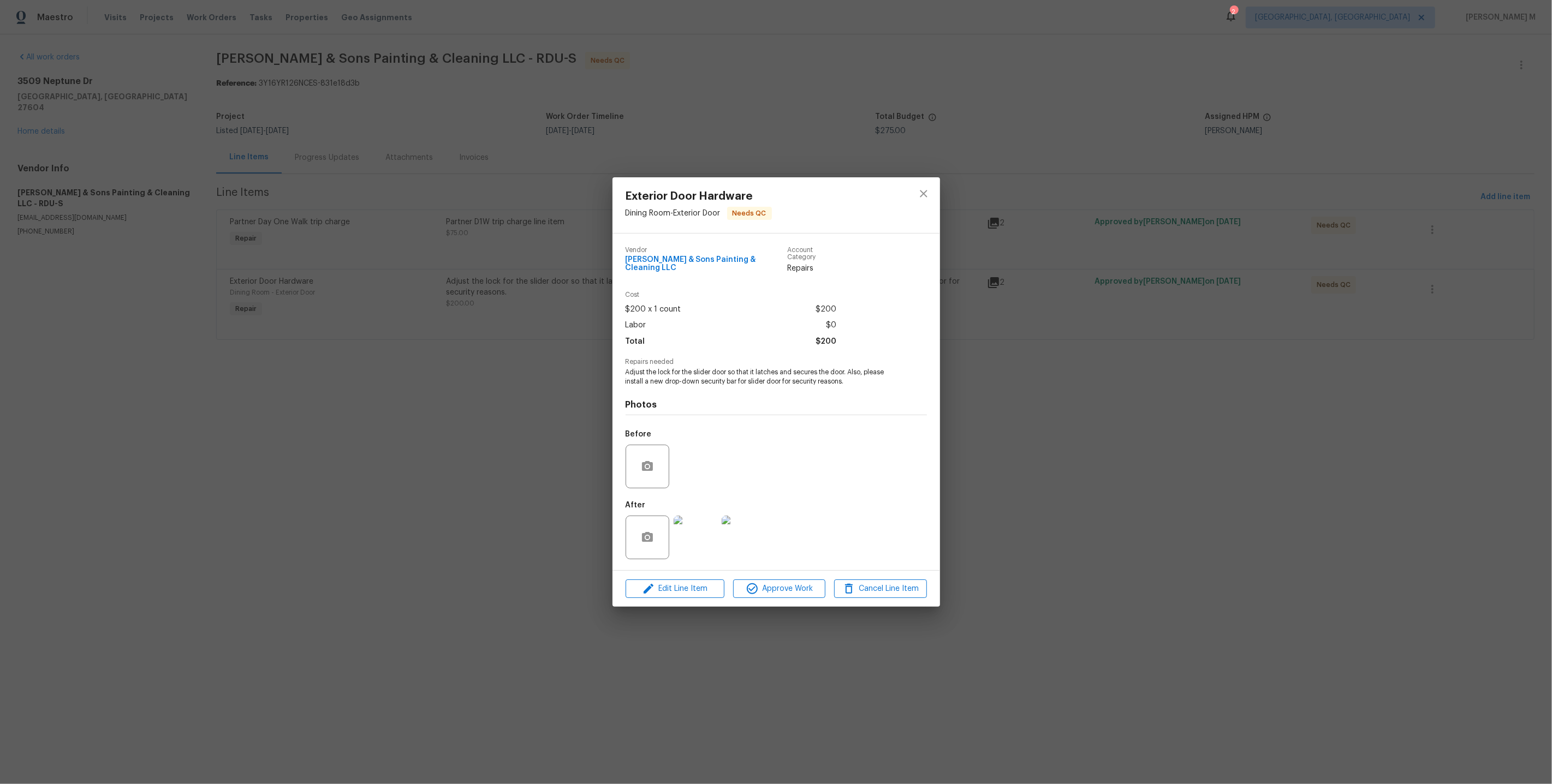
click at [449, 359] on div "Exterior Door Hardware Dining Room - Exterior Door Needs QC Vendor Hodge & Sons…" at bounding box center [776, 392] width 1552 height 784
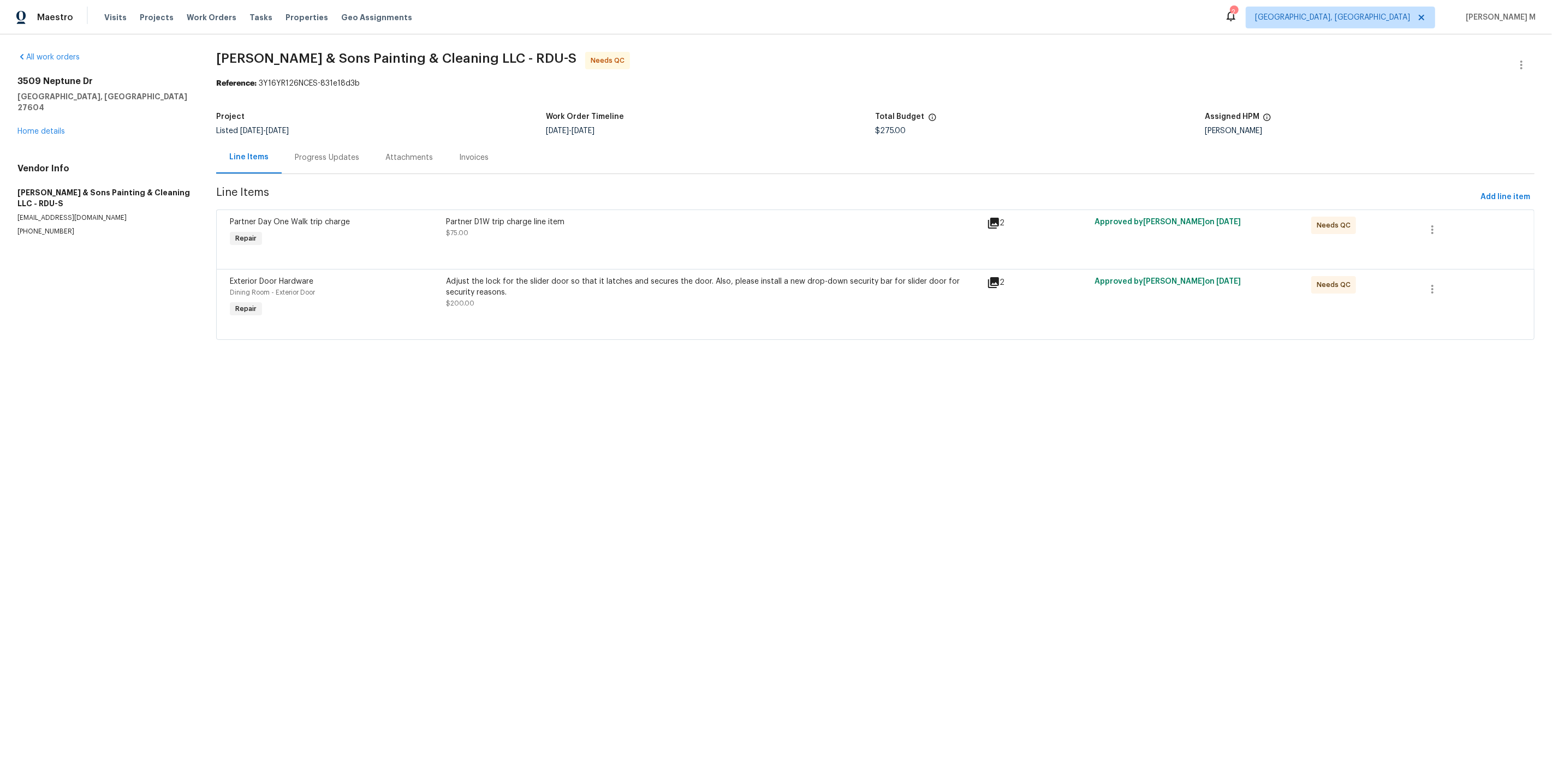
click at [42, 125] on div "All work orders 3509 Neptune Dr Raleigh, NC 27604 Home details Vendor Info Hodg…" at bounding box center [104, 143] width 173 height 184
click at [42, 127] on link "Home details" at bounding box center [42, 131] width 47 height 8
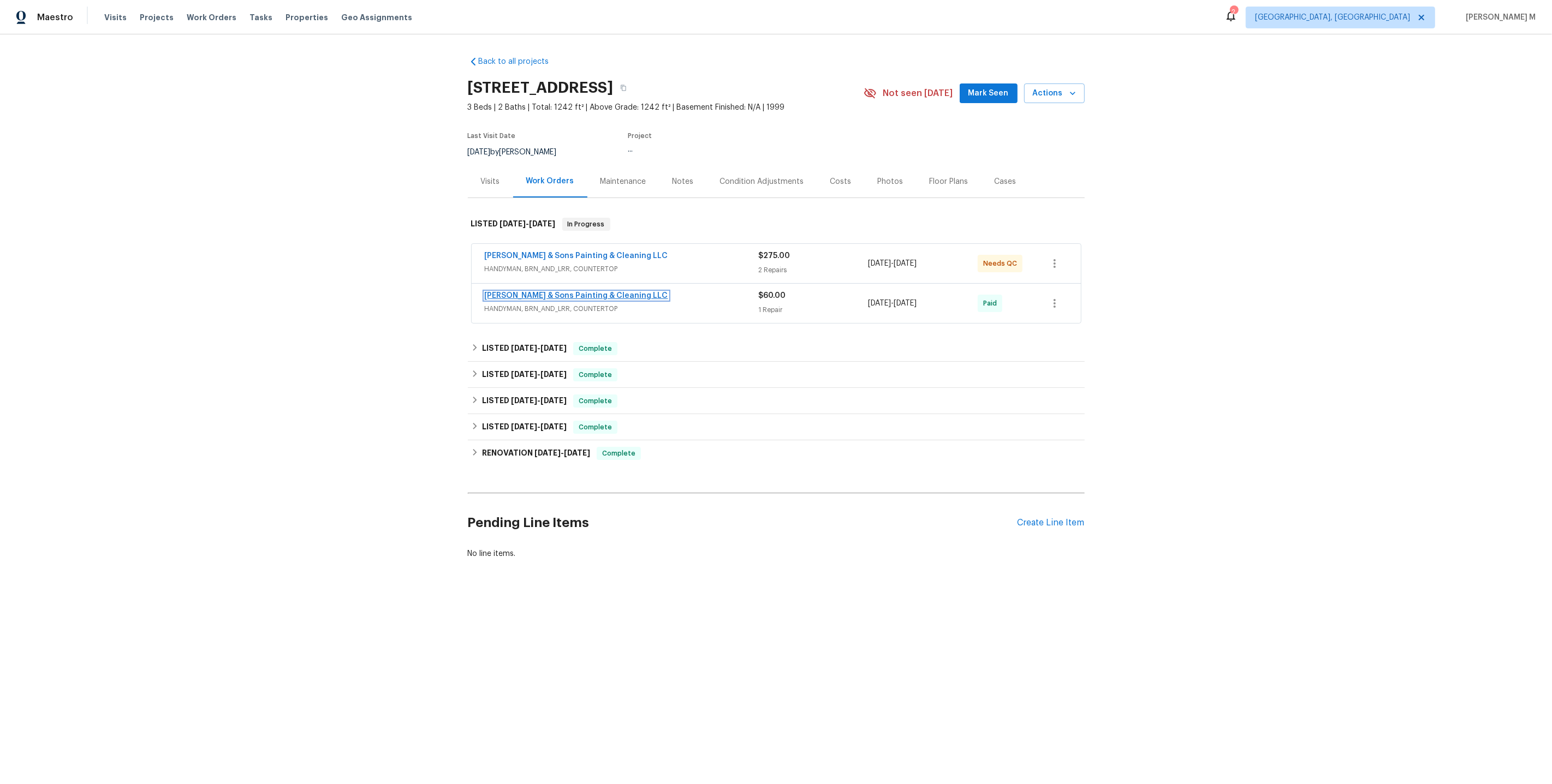
click at [584, 292] on link "[PERSON_NAME] & Sons Painting & Cleaning LLC" at bounding box center [576, 295] width 183 height 8
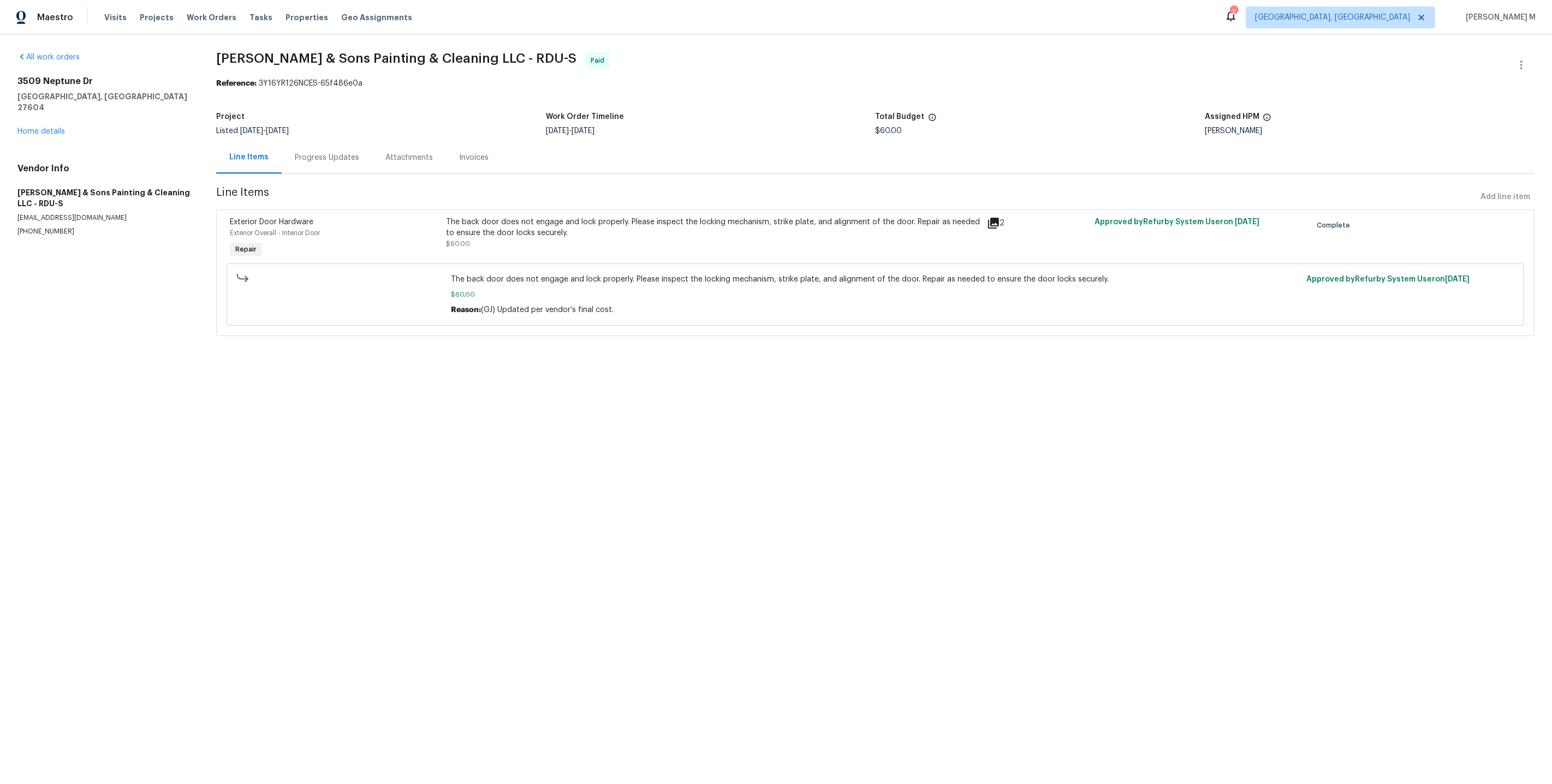
click at [527, 245] on div "The back door does not engage and lock properly. Please inspect the locking mec…" at bounding box center [713, 238] width 540 height 50
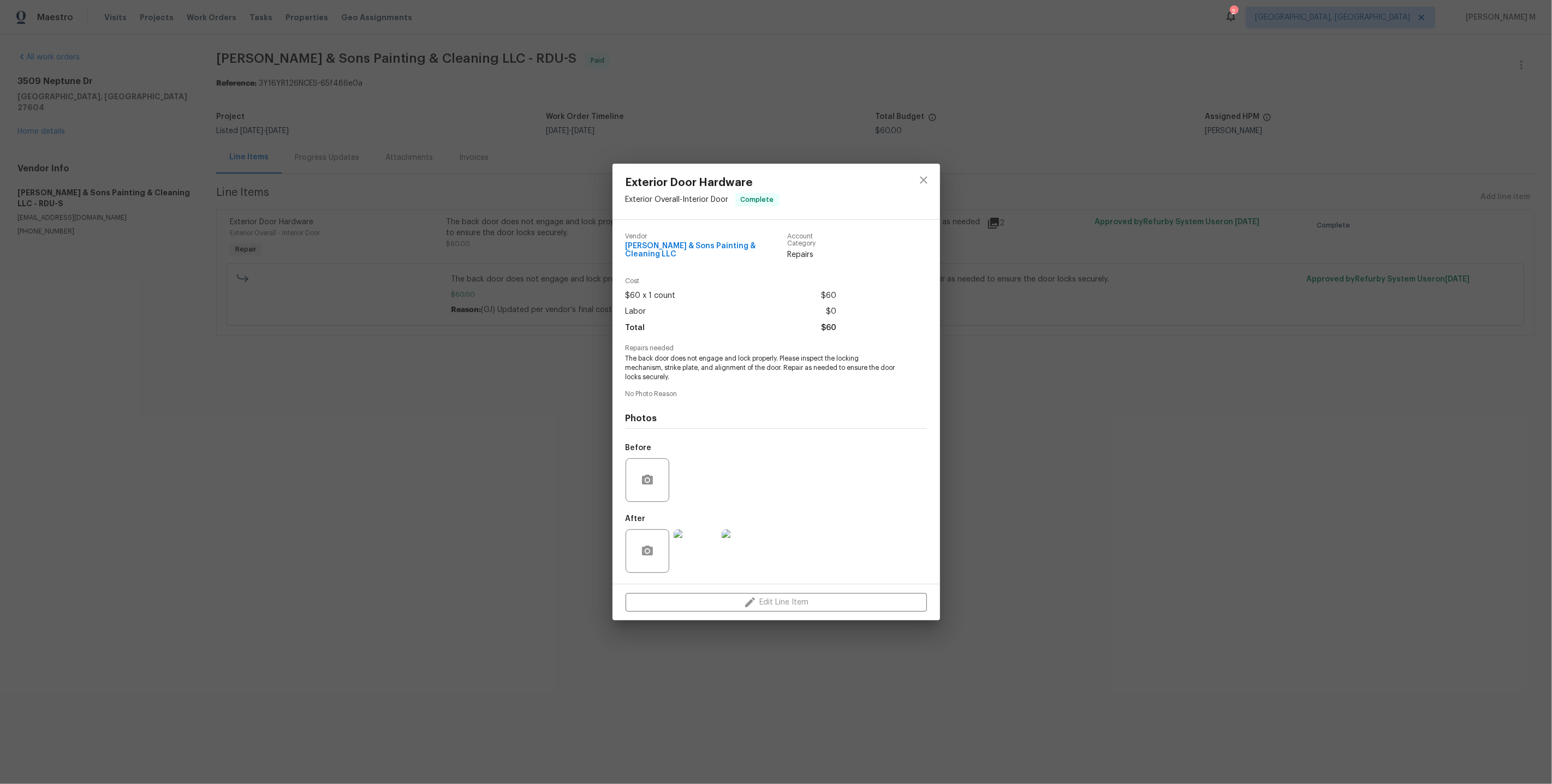
click at [683, 563] on div at bounding box center [695, 551] width 48 height 57
click at [687, 536] on img at bounding box center [696, 551] width 43 height 43
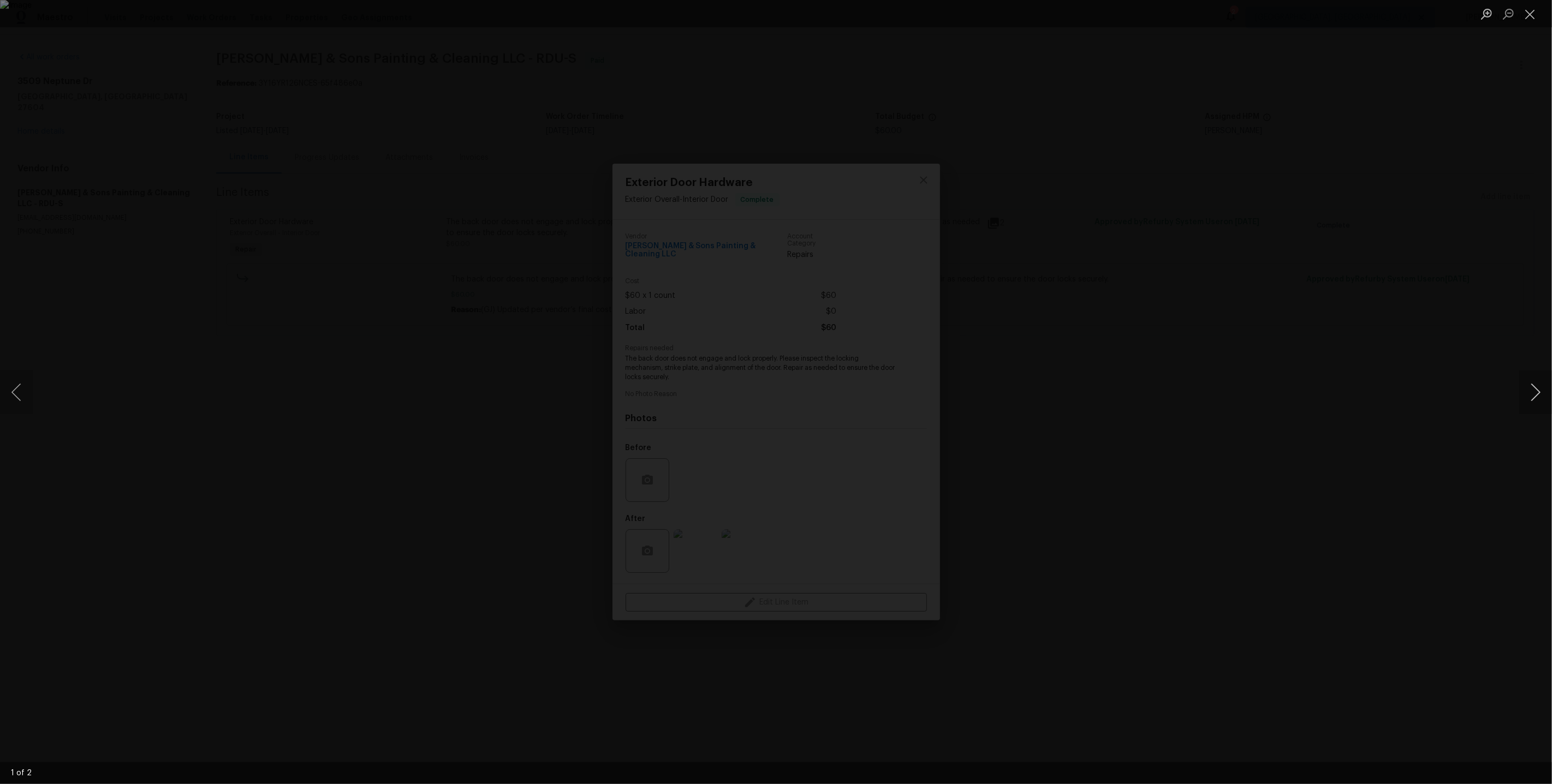
click at [1533, 386] on button "Next image" at bounding box center [1535, 392] width 33 height 43
click at [1534, 396] on button "Next image" at bounding box center [1535, 392] width 33 height 43
click at [1476, 305] on div "Lightbox" at bounding box center [776, 392] width 1552 height 784
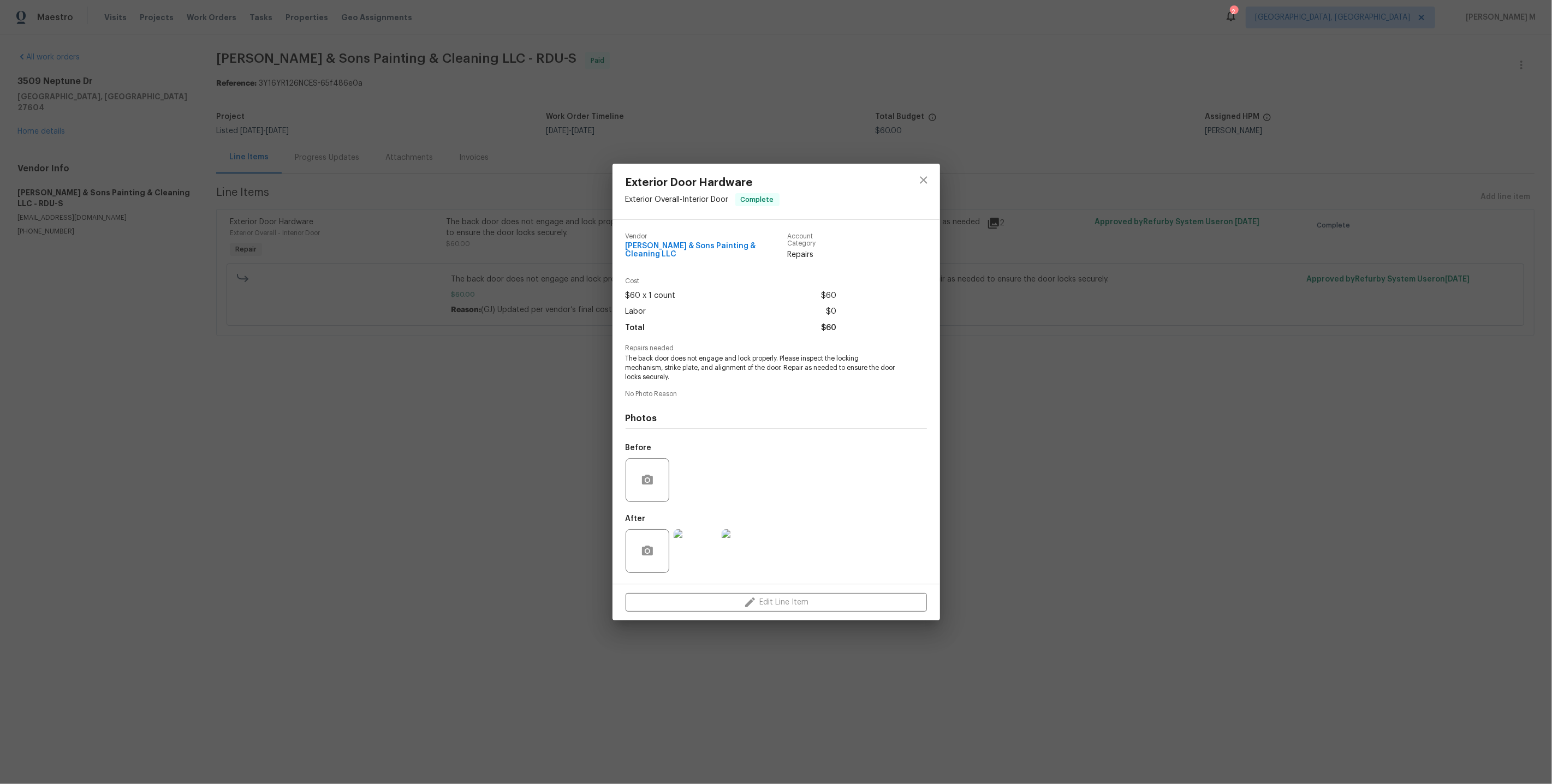
click at [1105, 381] on div "Exterior Door Hardware Exterior Overall - Interior Door Complete Vendor Hodge &…" at bounding box center [776, 392] width 1552 height 784
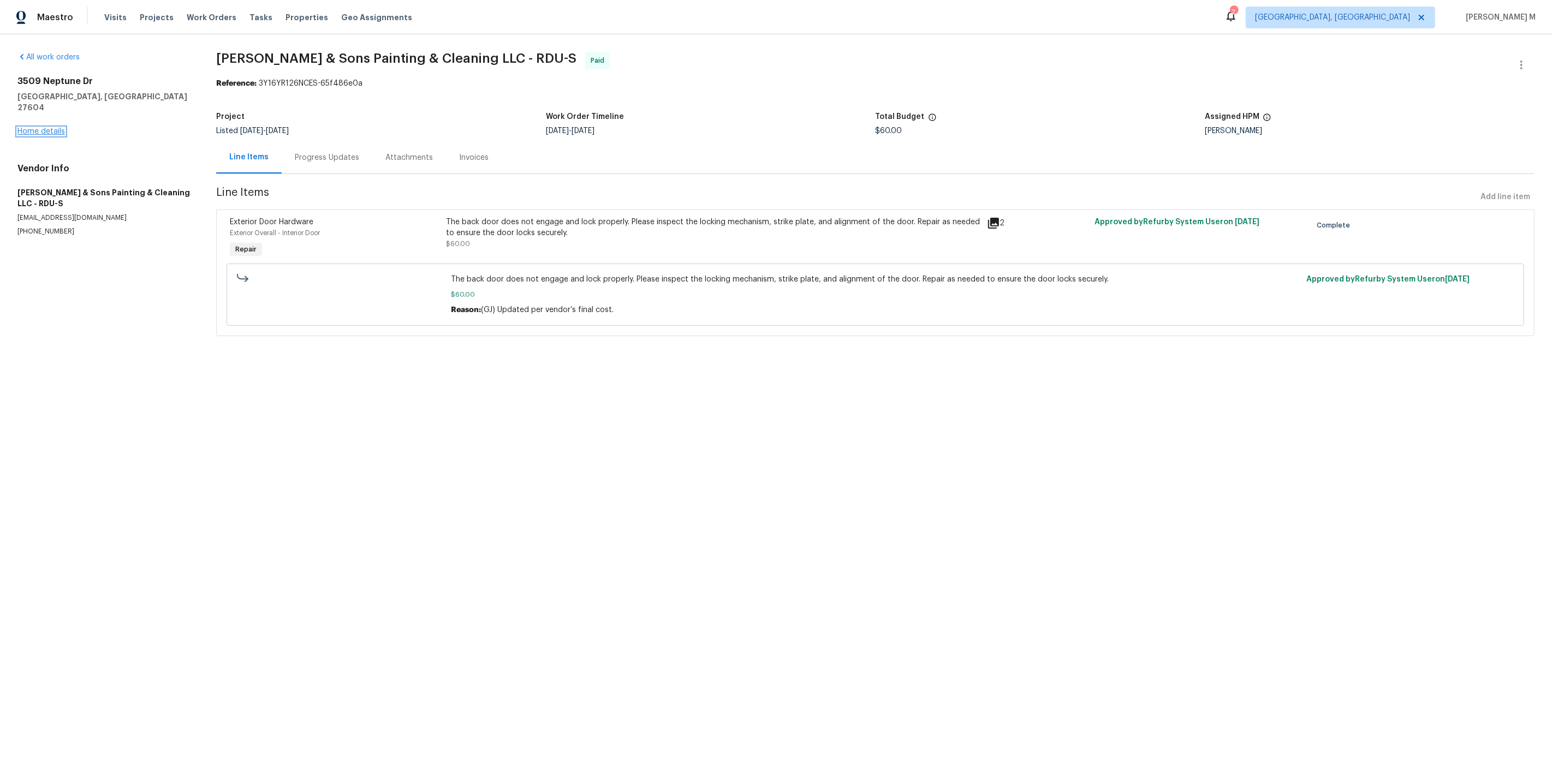
click at [44, 127] on link "Home details" at bounding box center [42, 131] width 47 height 8
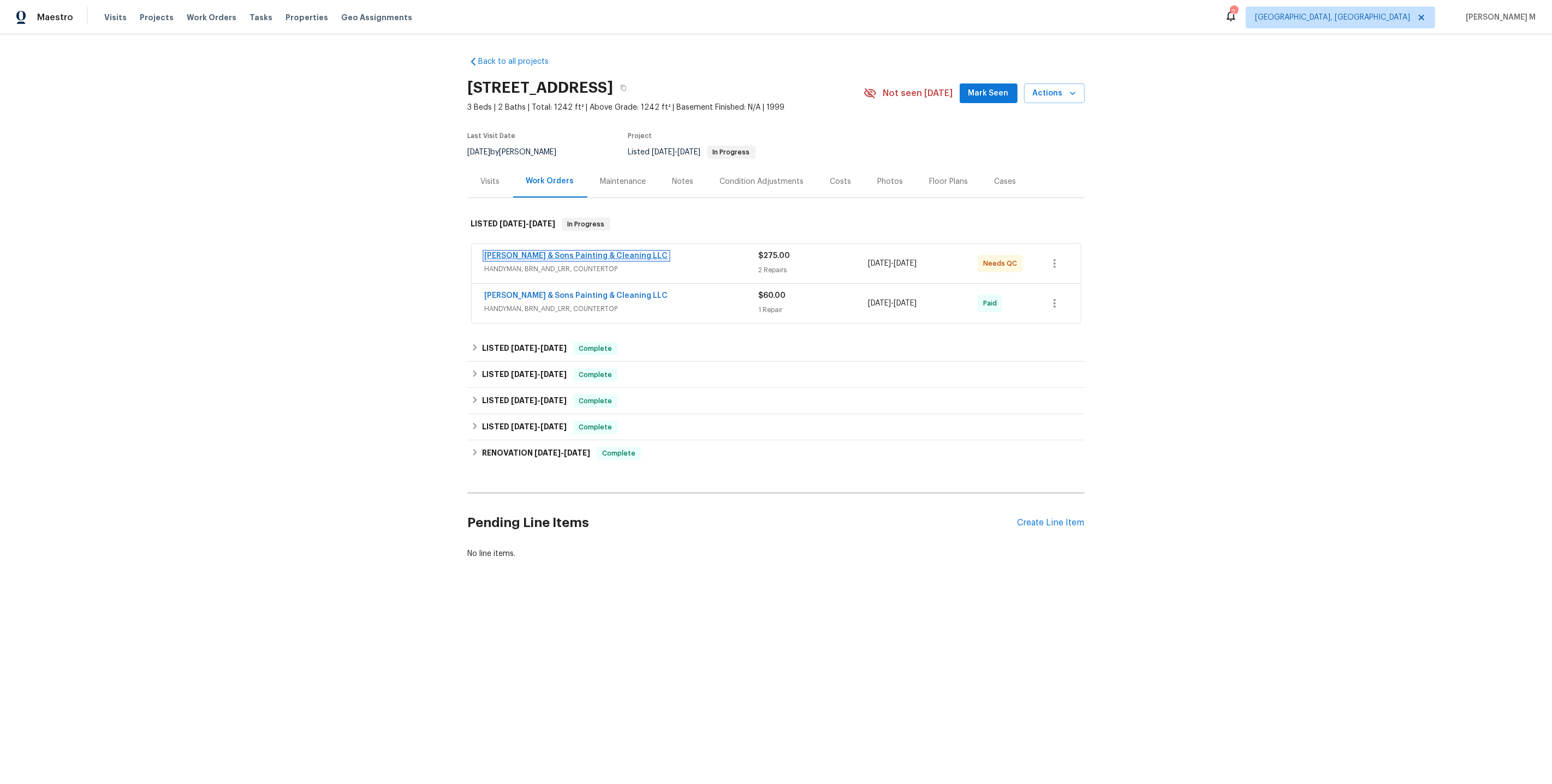
click at [503, 252] on link "[PERSON_NAME] & Sons Painting & Cleaning LLC" at bounding box center [576, 256] width 183 height 8
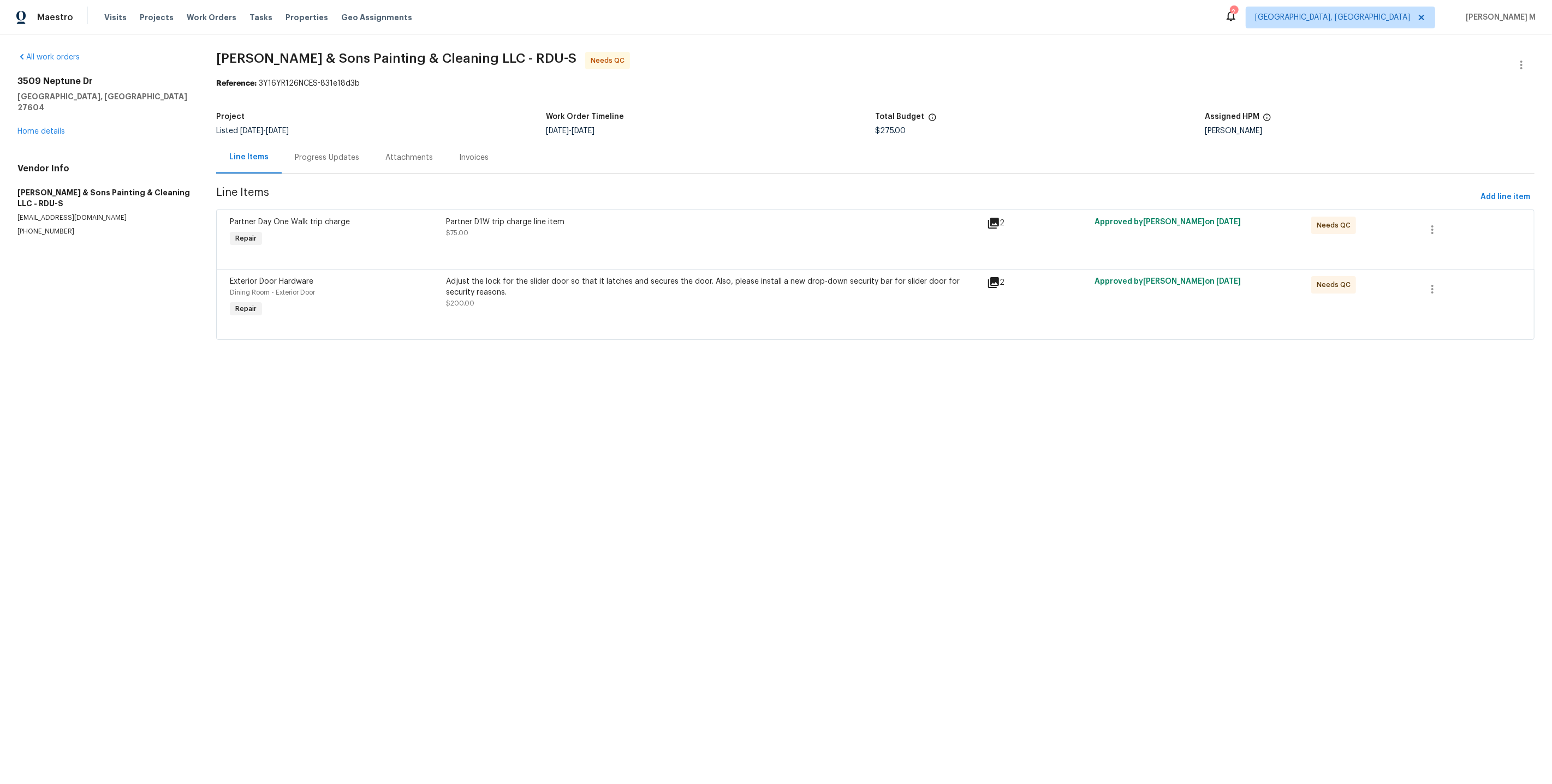
click at [336, 155] on div "Progress Updates" at bounding box center [327, 158] width 64 height 11
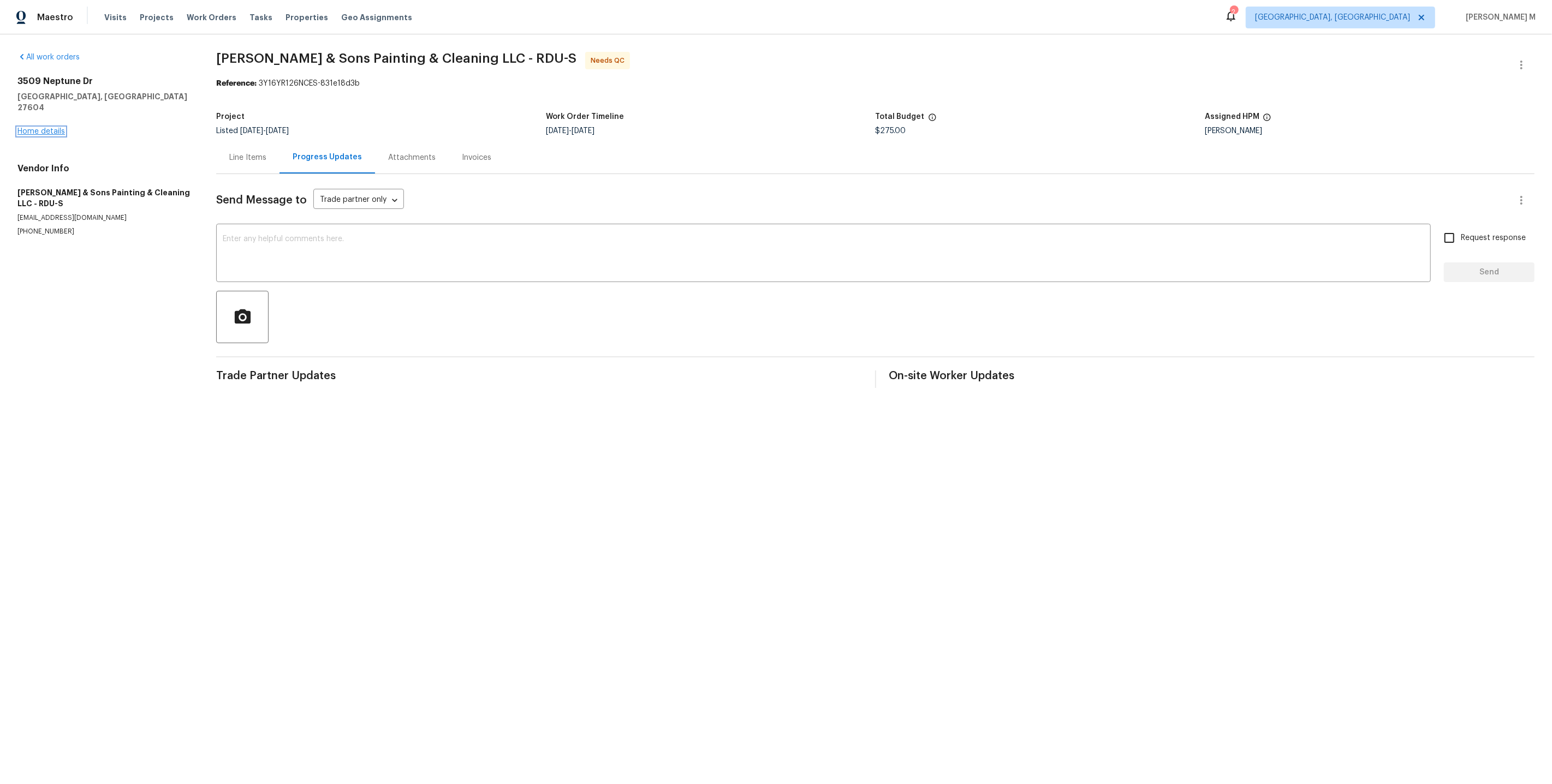
click at [38, 127] on link "Home details" at bounding box center [42, 131] width 47 height 8
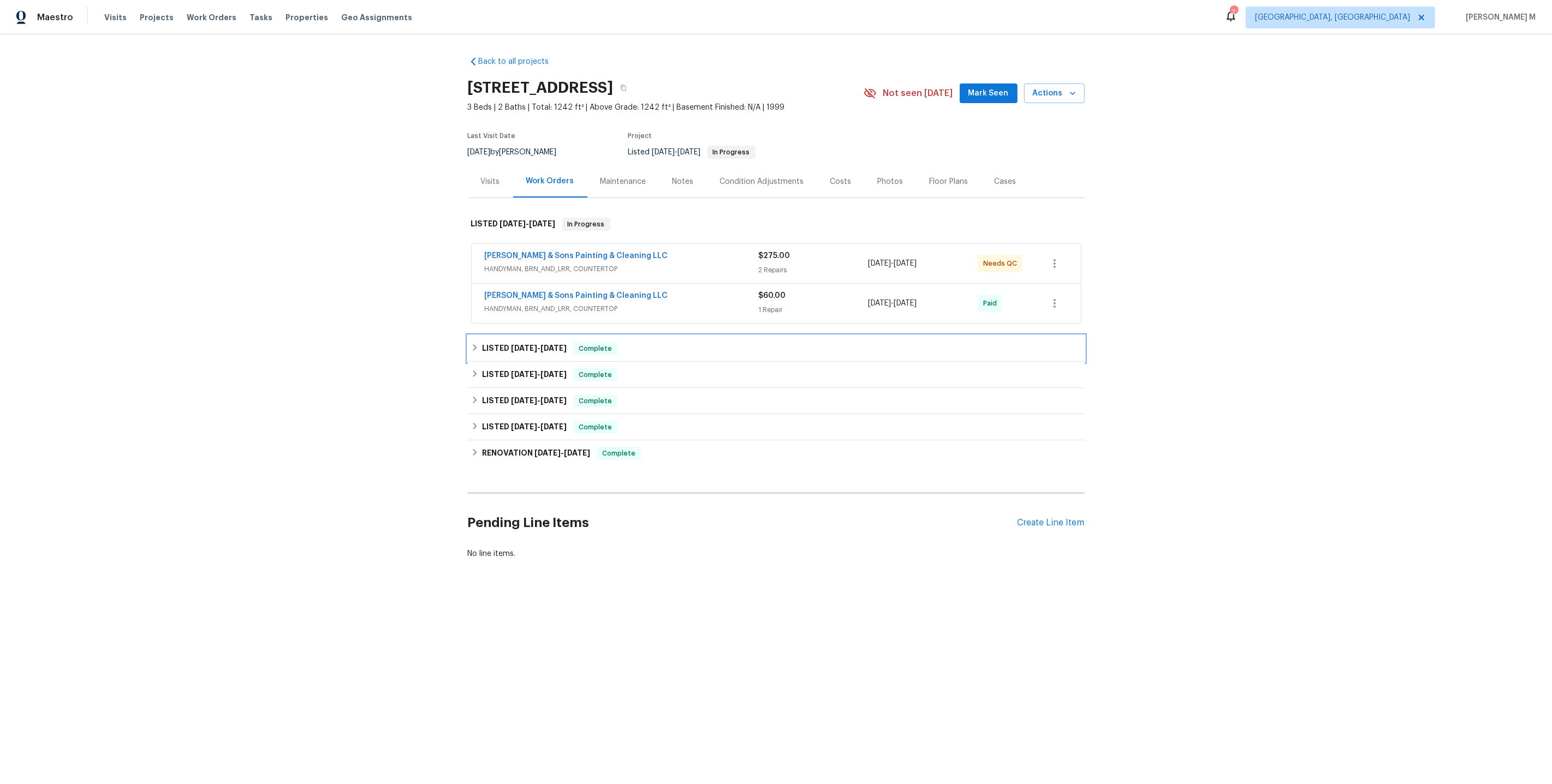
click at [516, 344] on span "8/4/25" at bounding box center [524, 348] width 26 height 8
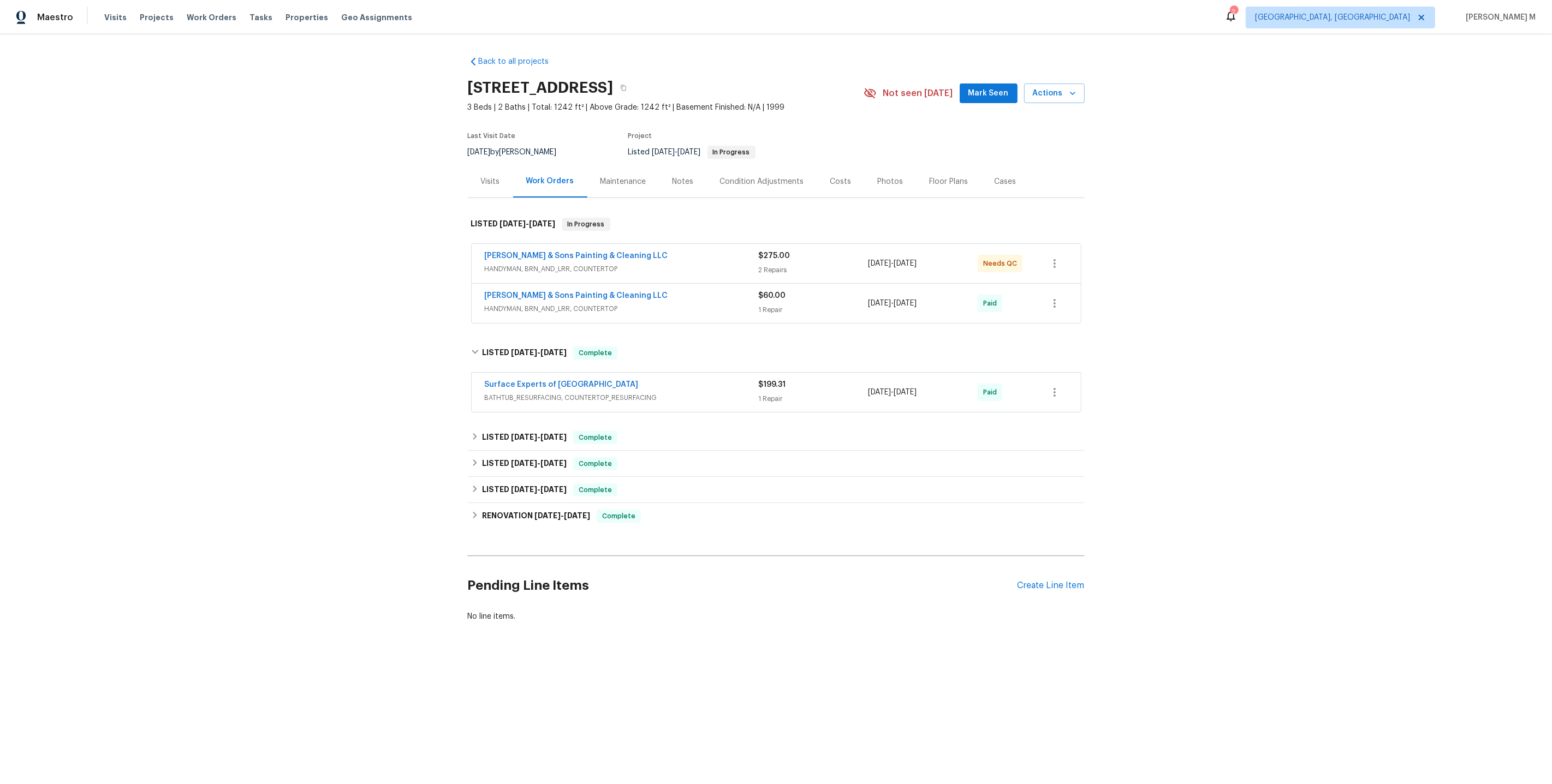
click at [526, 392] on span "BATHTUB_RESURFACING, COUNTERTOP_RESURFACING" at bounding box center [621, 398] width 274 height 11
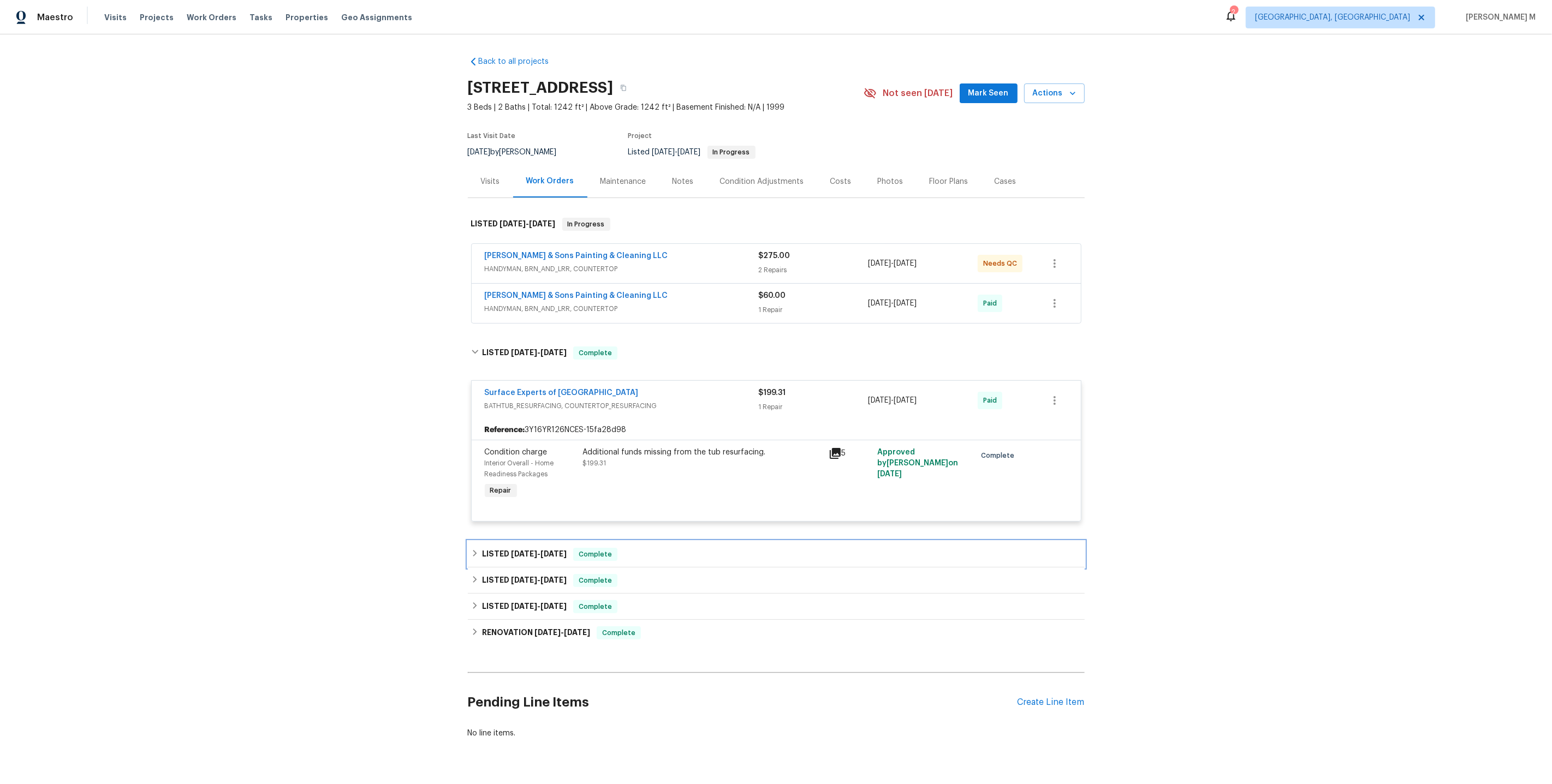
click at [548, 548] on h6 "LISTED 7/28/25 - 8/5/25" at bounding box center [525, 555] width 85 height 13
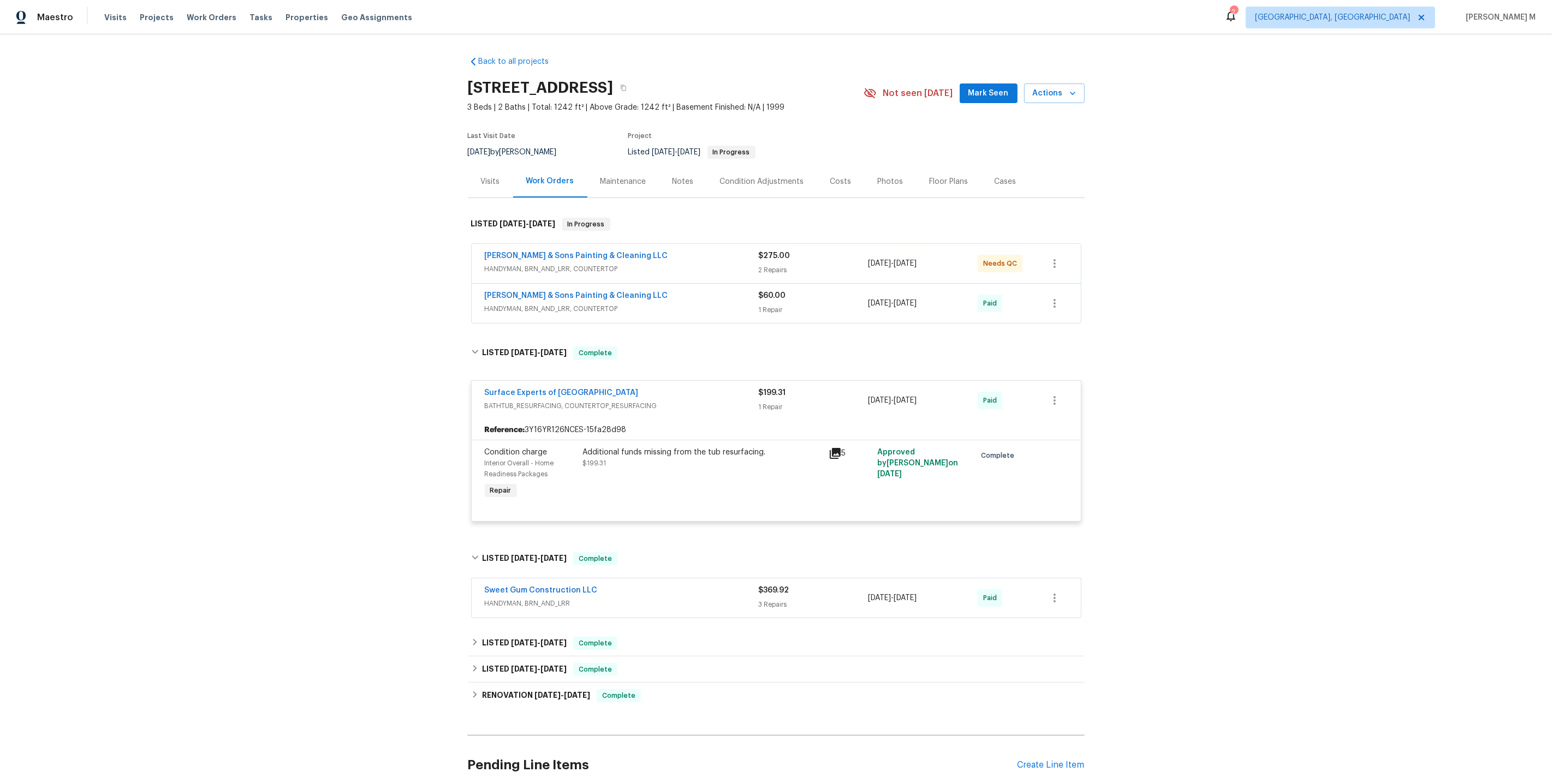
click at [509, 596] on div "Sweet Gum Construction LLC HANDYMAN, BRN_AND_LRR" at bounding box center [621, 598] width 274 height 26
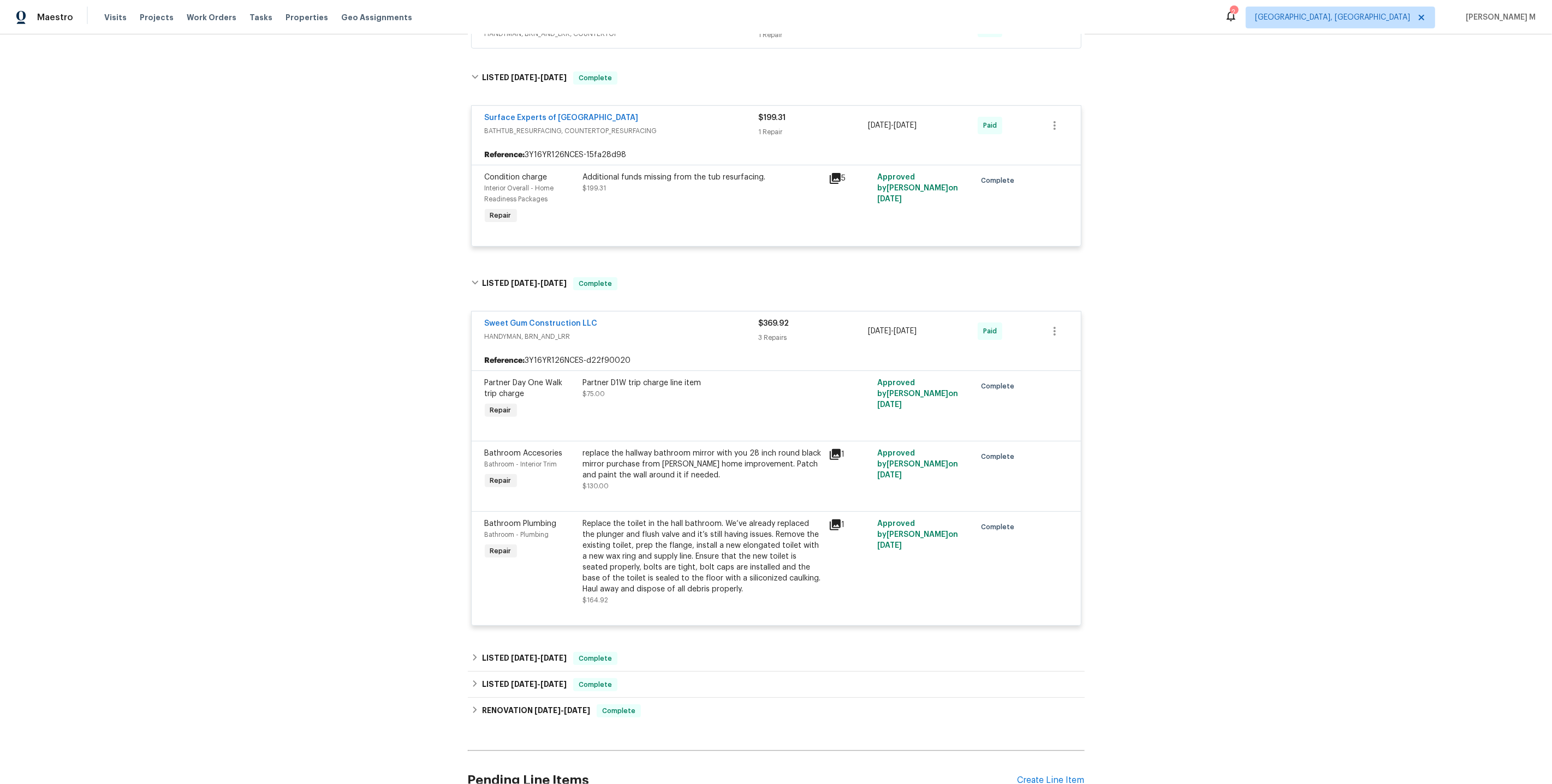
scroll to position [278, 0]
click at [662, 554] on div "Replace the toilet in the hall bathroom. We’ve already replaced the plunger and…" at bounding box center [702, 553] width 239 height 76
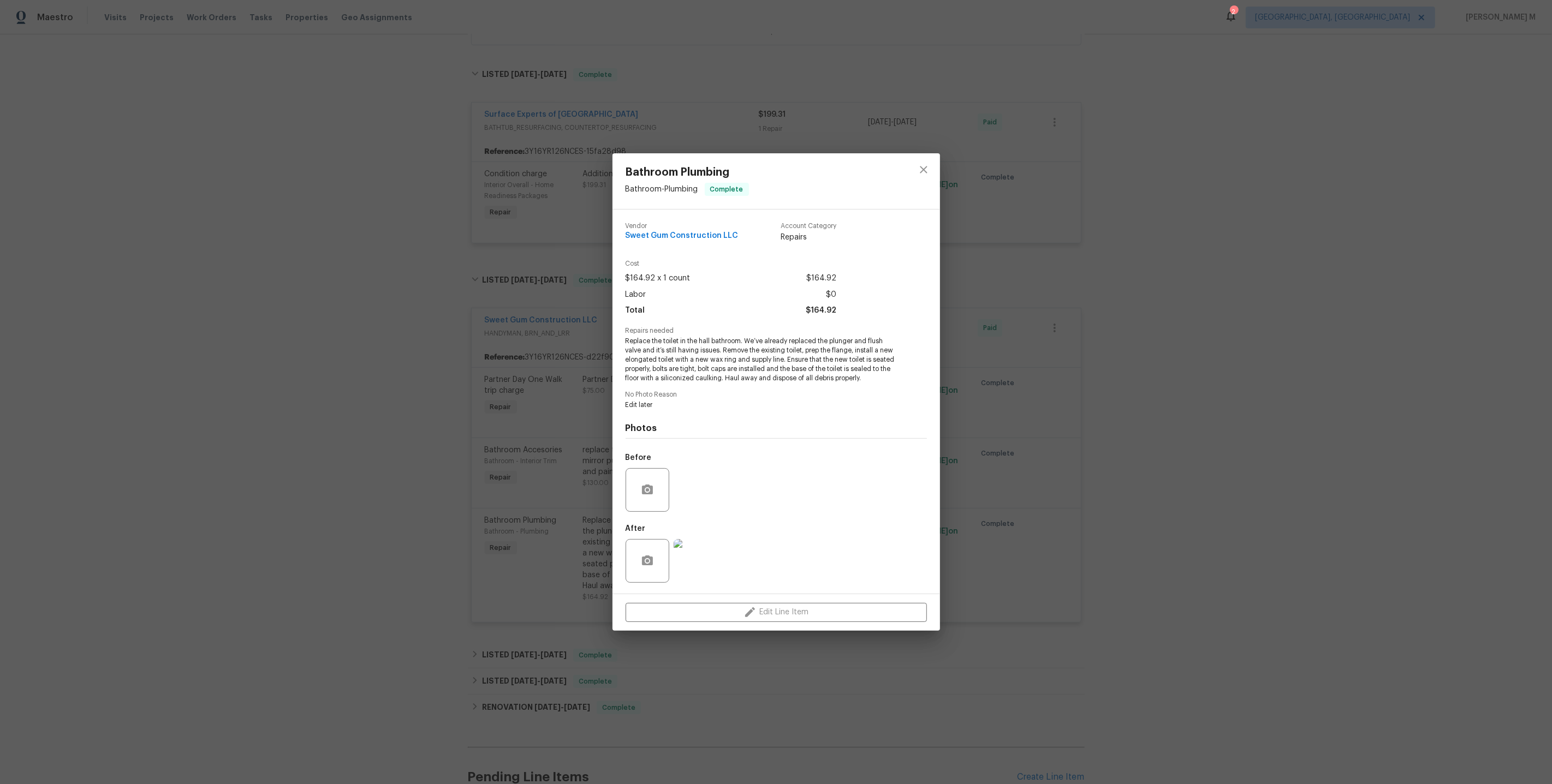
click at [1160, 433] on div "Bathroom Plumbing Bathroom - Plumbing Complete Vendor Sweet Gum Construction LL…" at bounding box center [776, 392] width 1552 height 784
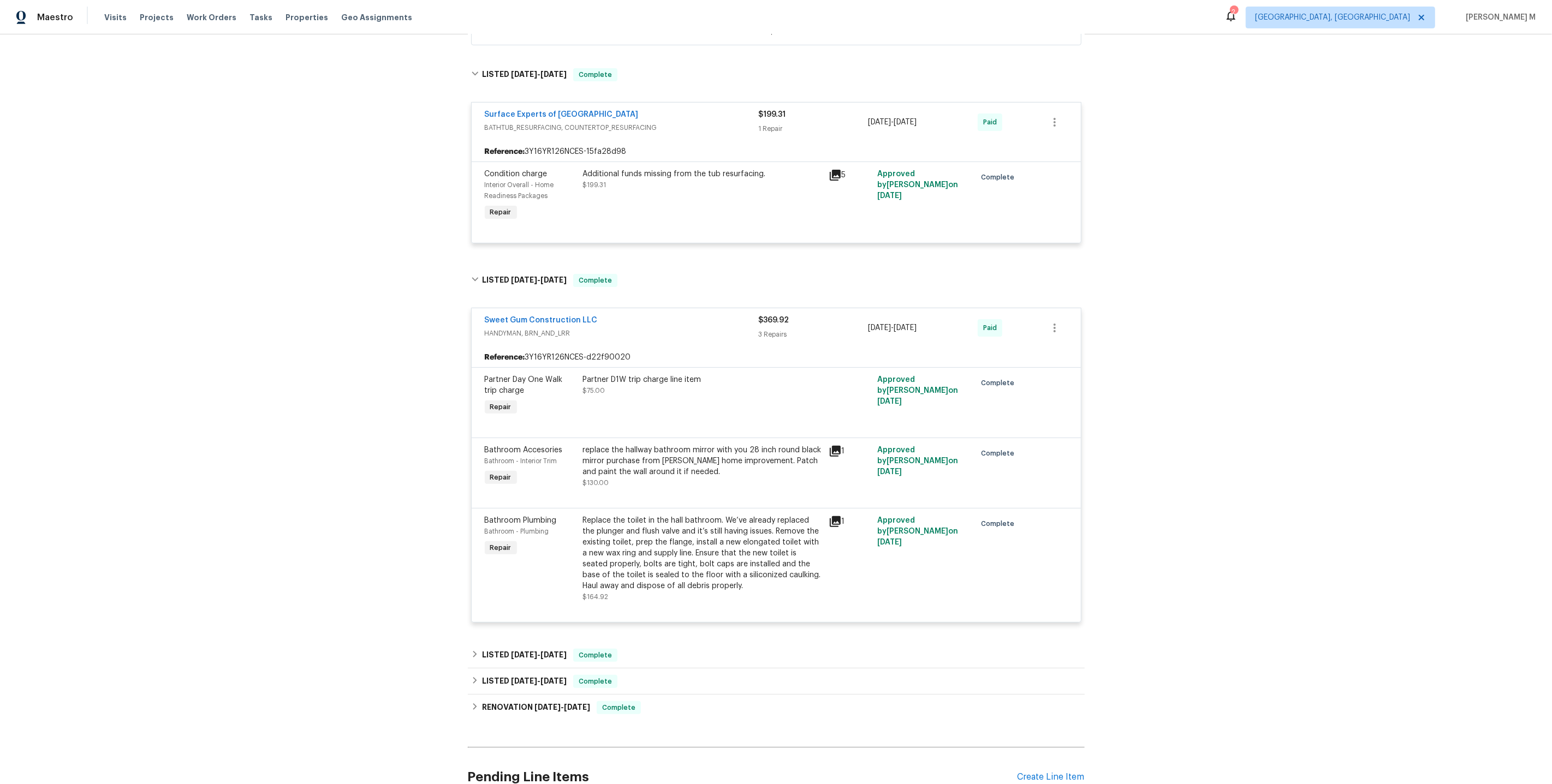
scroll to position [358, 0]
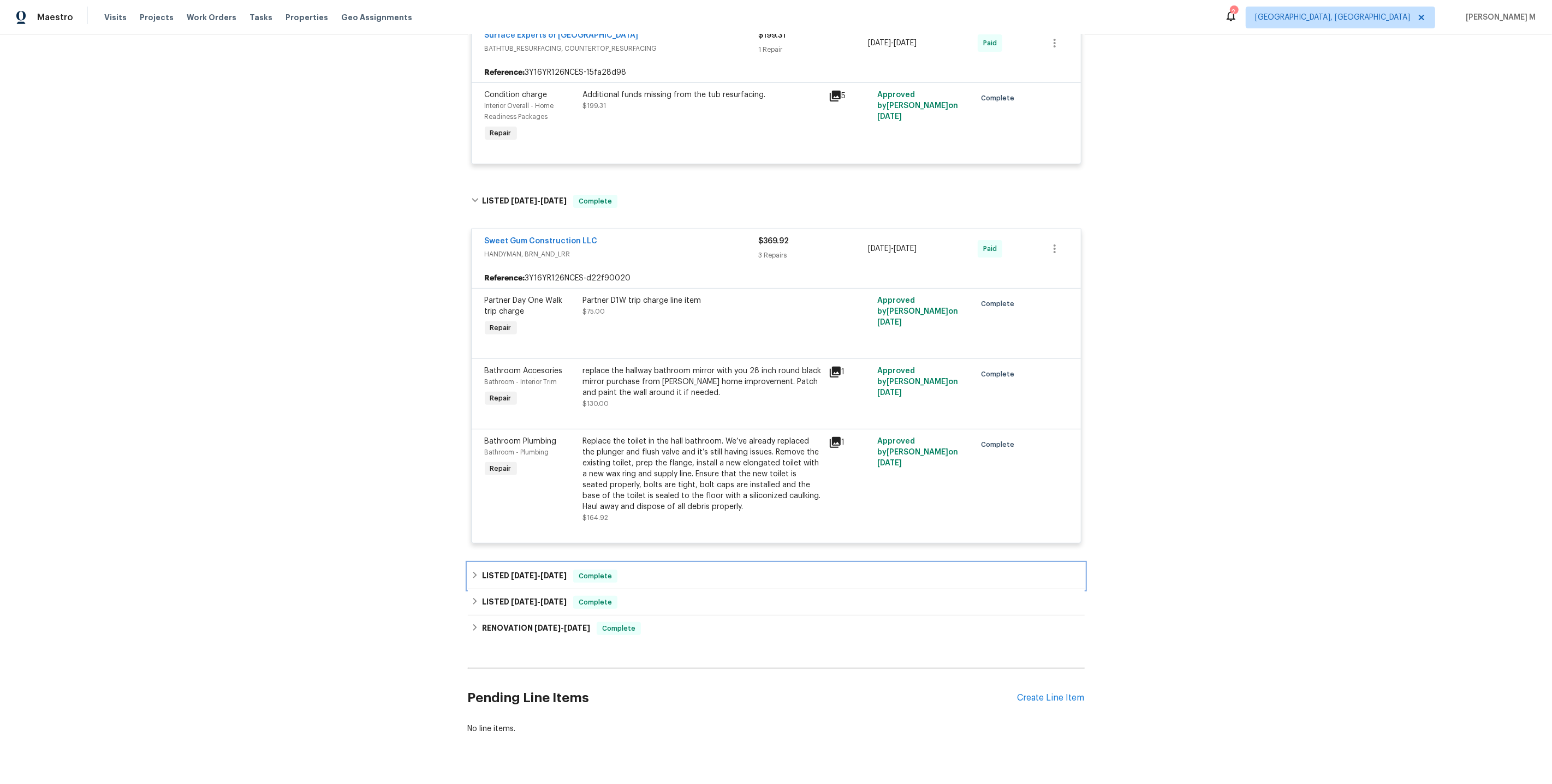
click at [493, 570] on h6 "LISTED 7/28/25 - 8/5/25" at bounding box center [525, 576] width 85 height 13
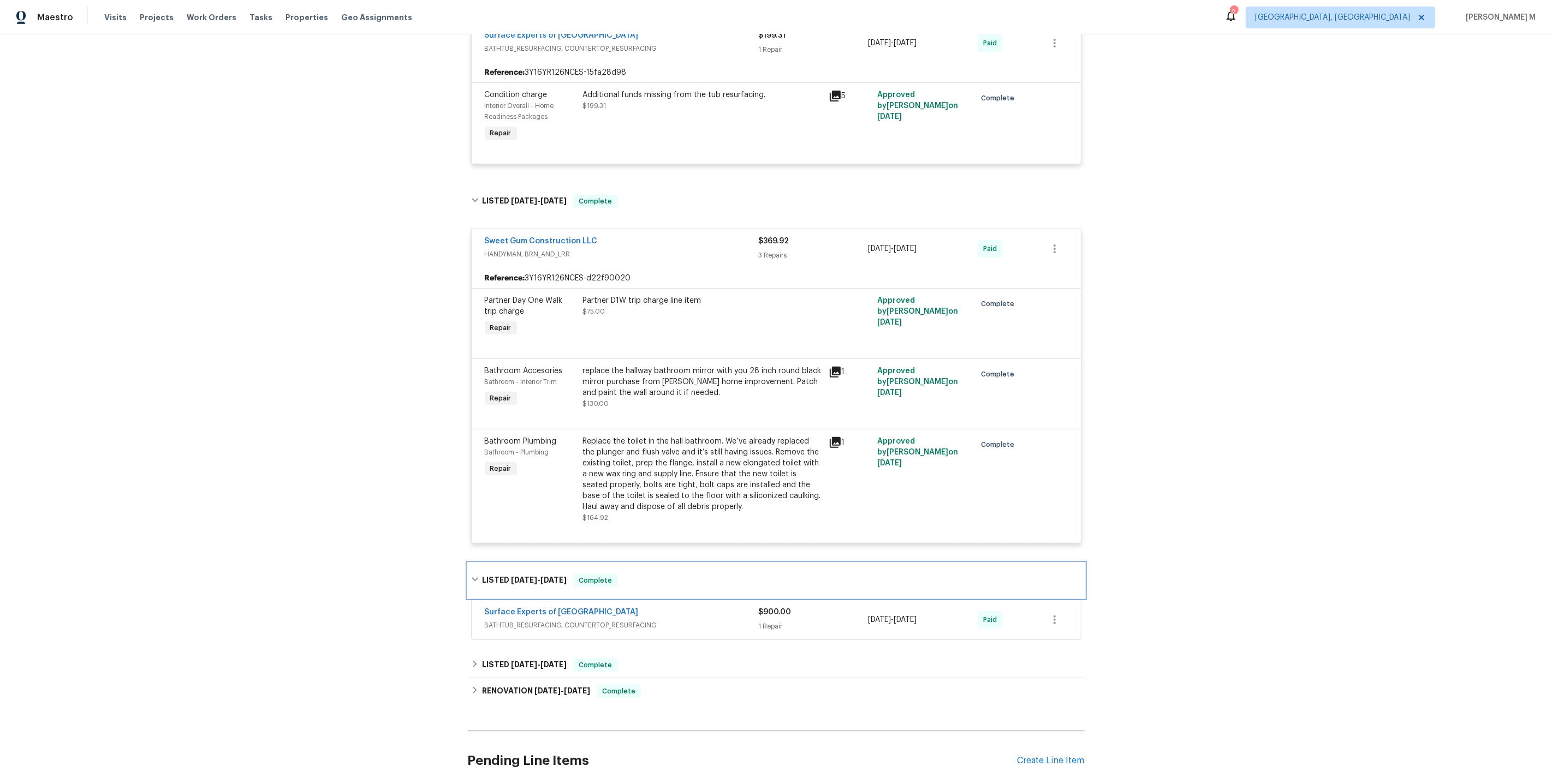
scroll to position [418, 0]
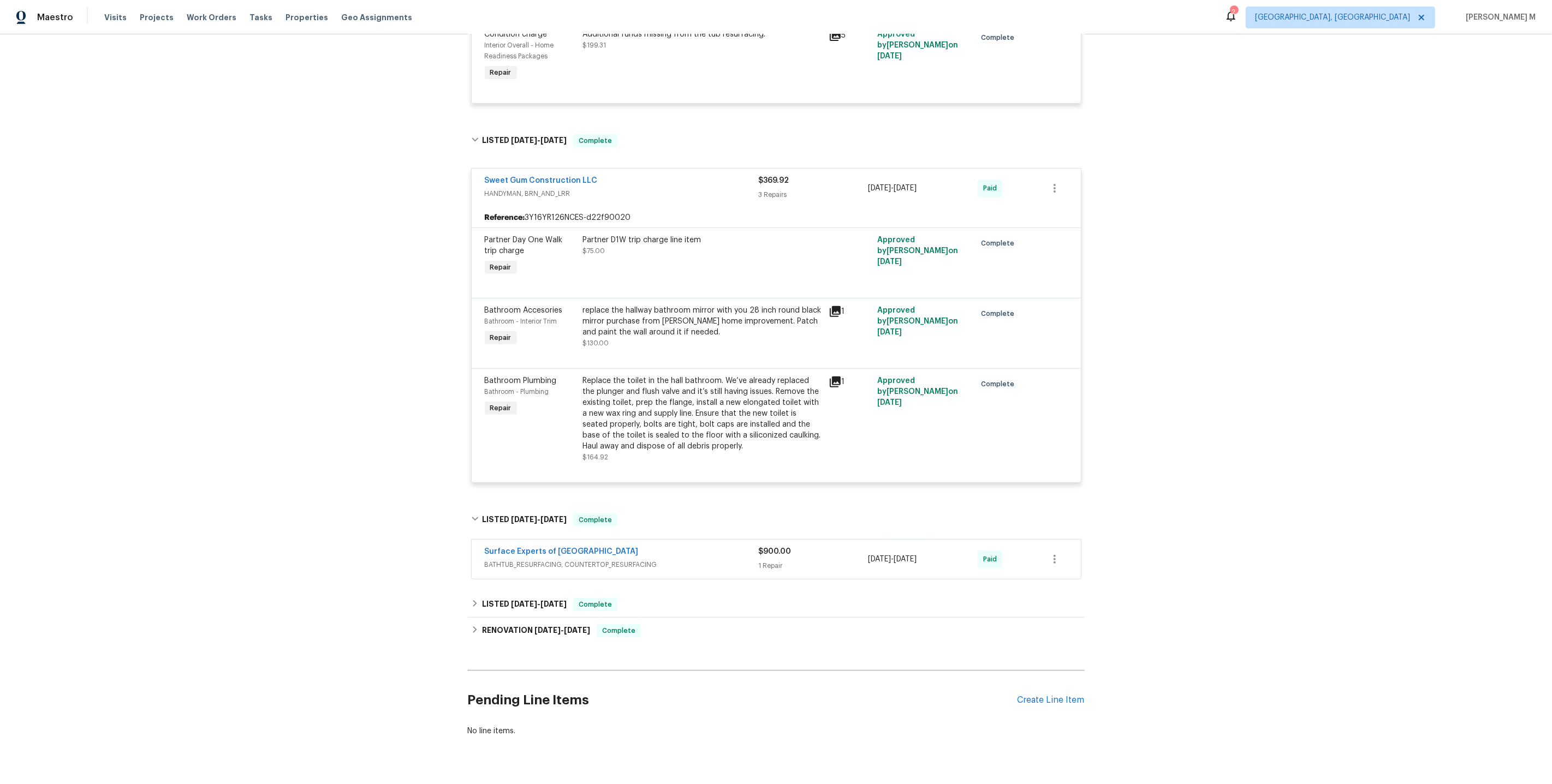
click at [536, 546] on div "Surface Experts of North Raleigh" at bounding box center [621, 553] width 274 height 13
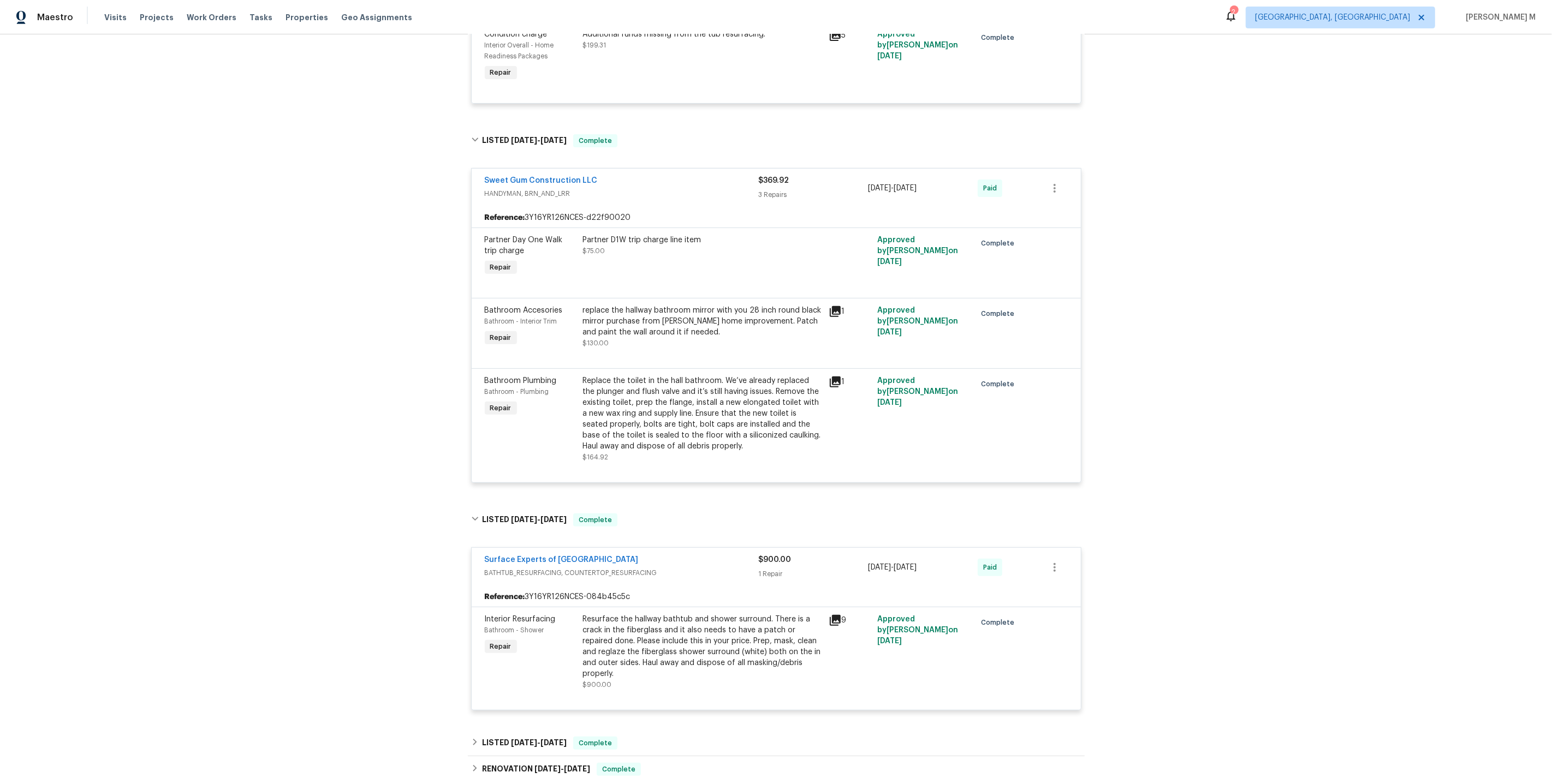
scroll to position [544, 0]
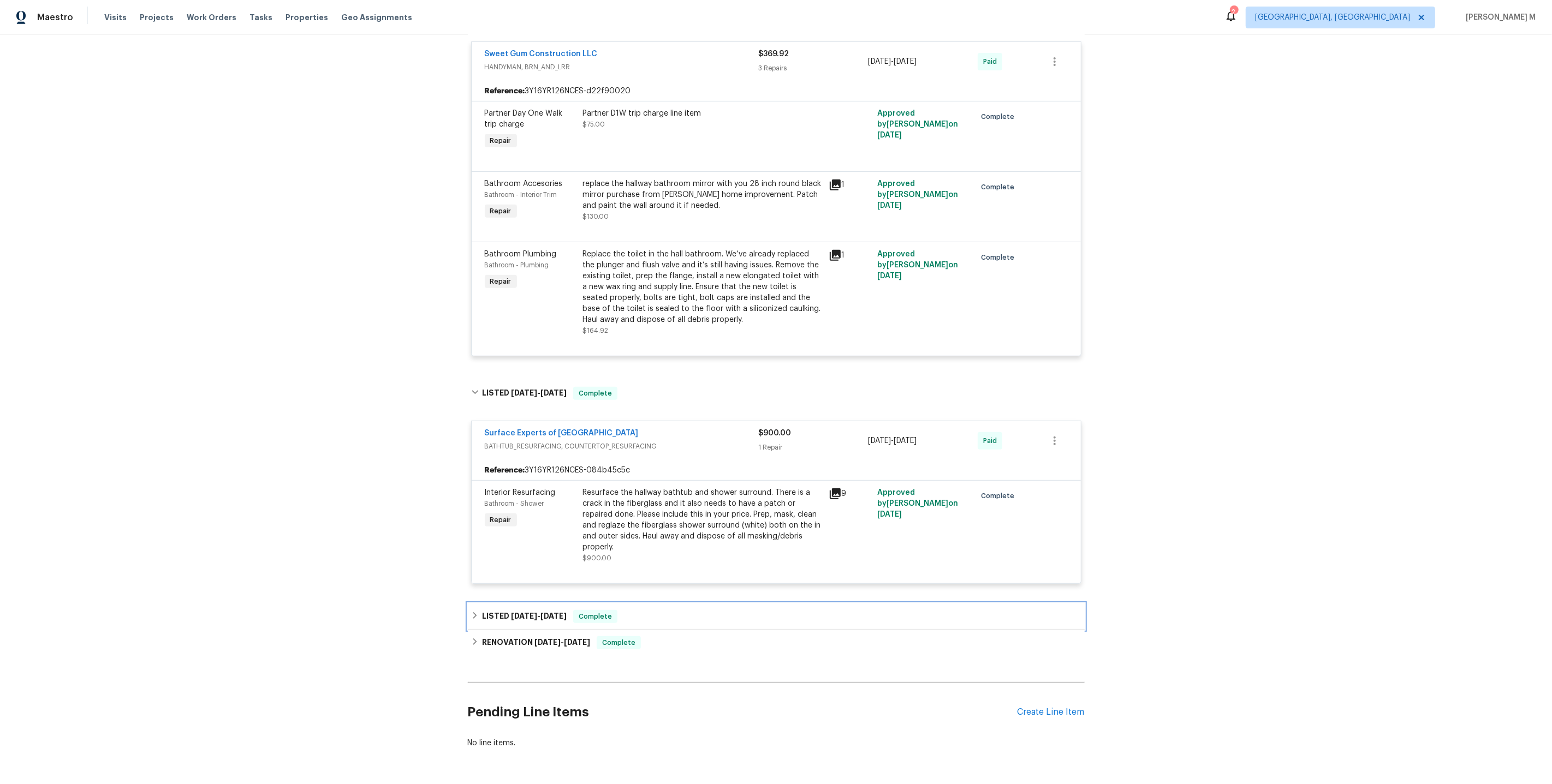
click at [494, 609] on h6 "LISTED 6/17/25 - 6/20/25" at bounding box center [525, 616] width 85 height 13
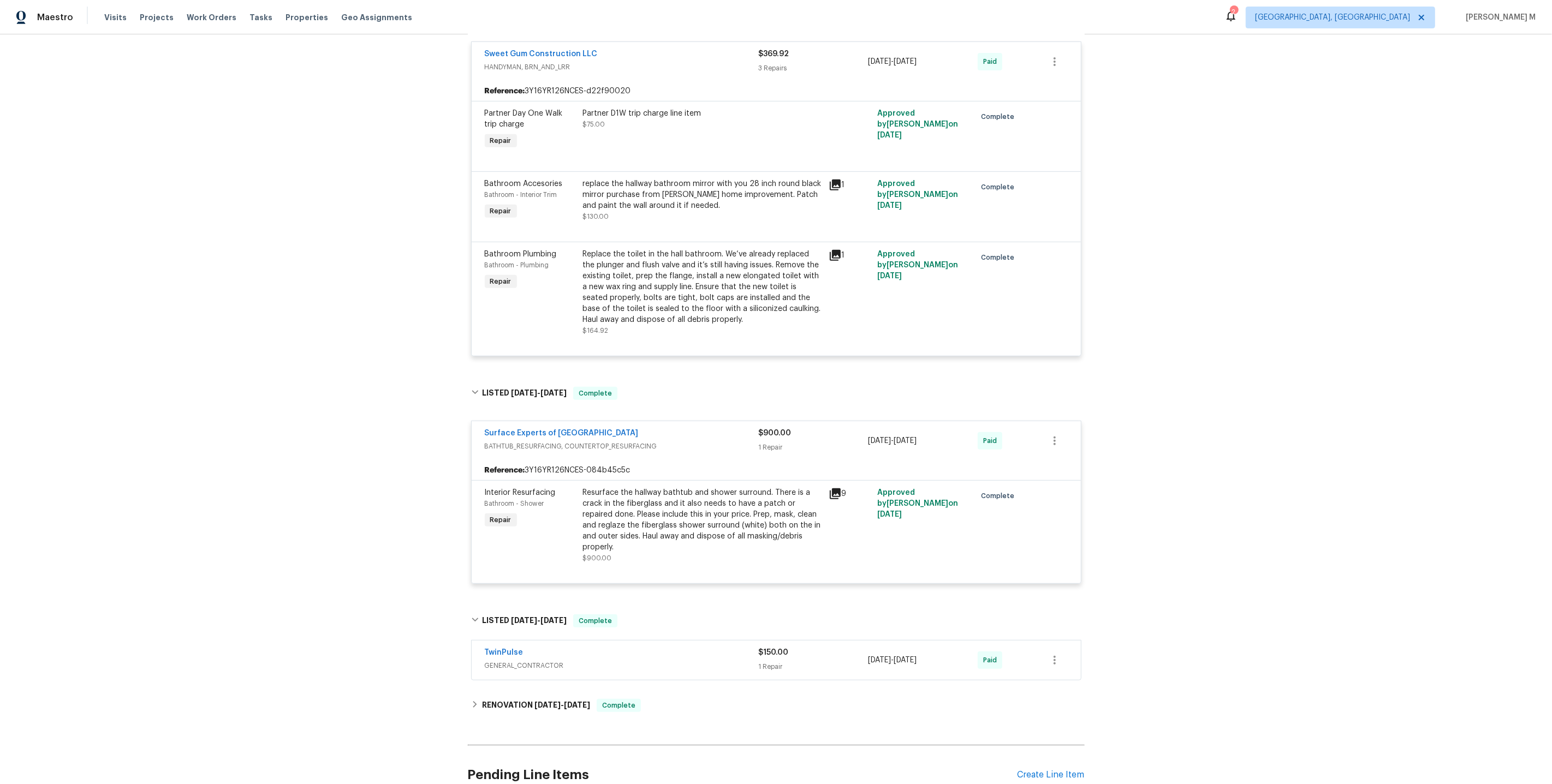
click at [507, 660] on span "GENERAL_CONTRACTOR" at bounding box center [621, 666] width 274 height 11
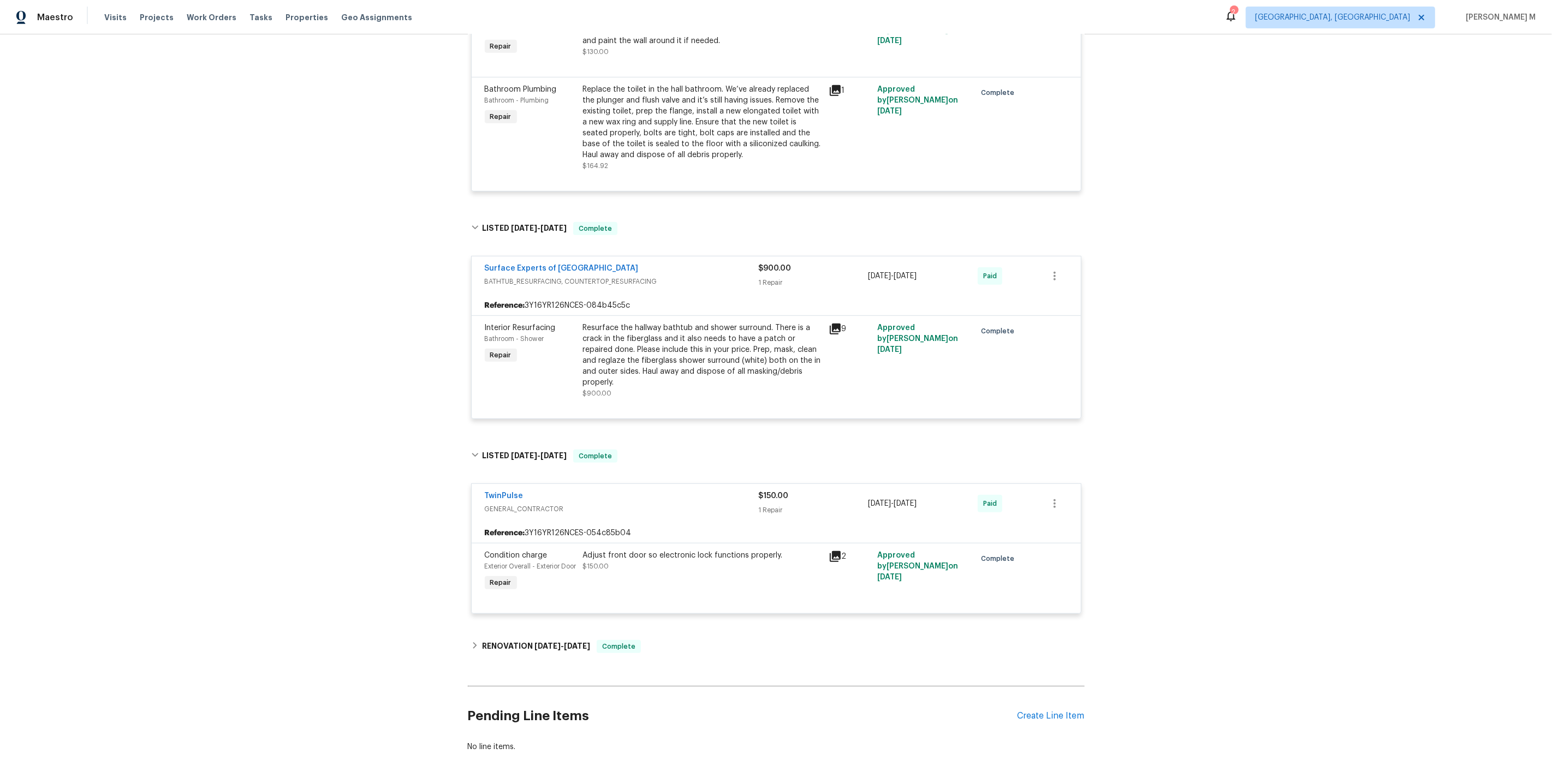
scroll to position [0, 0]
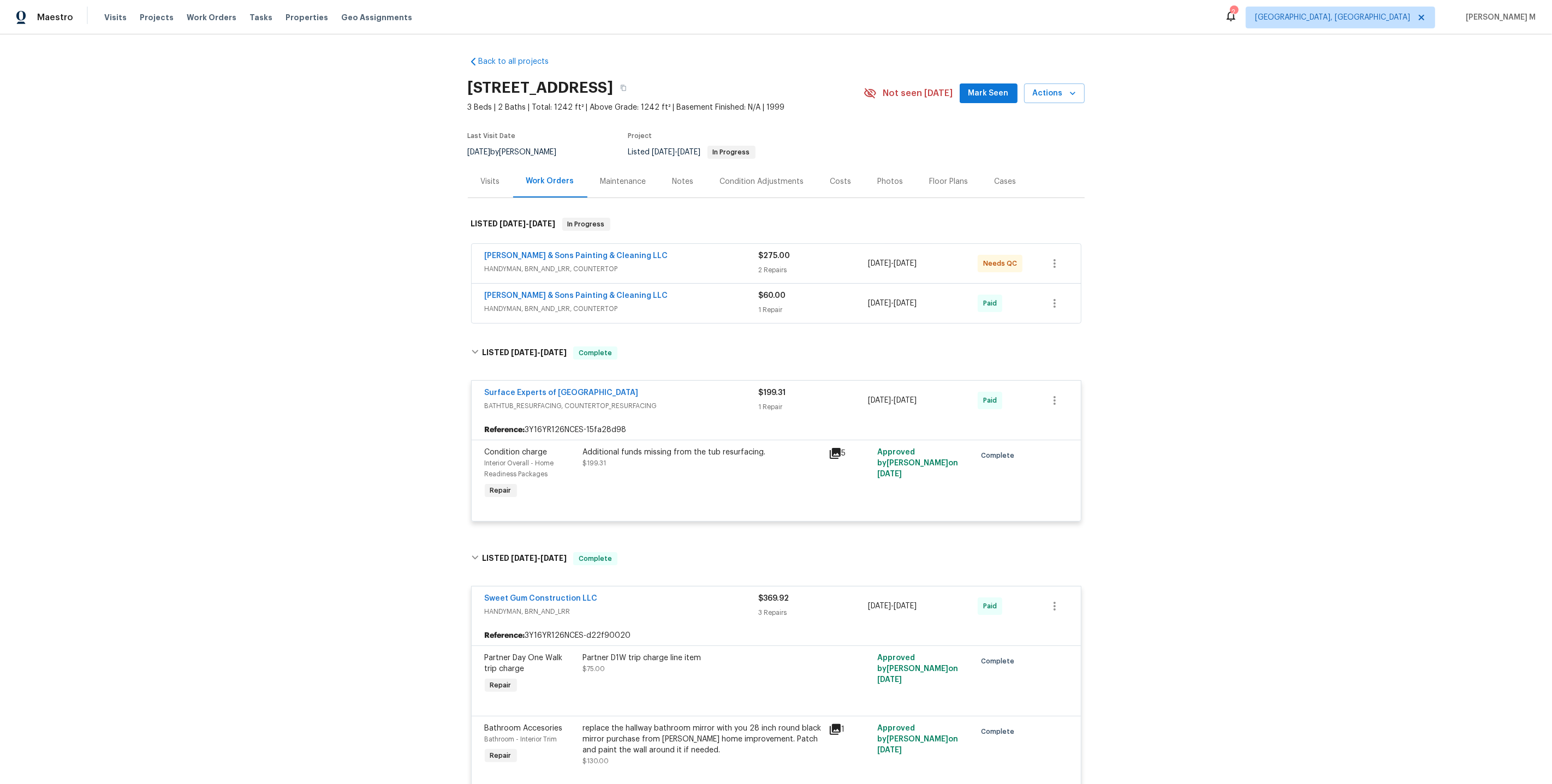
click at [606, 184] on div "Maintenance" at bounding box center [623, 181] width 72 height 32
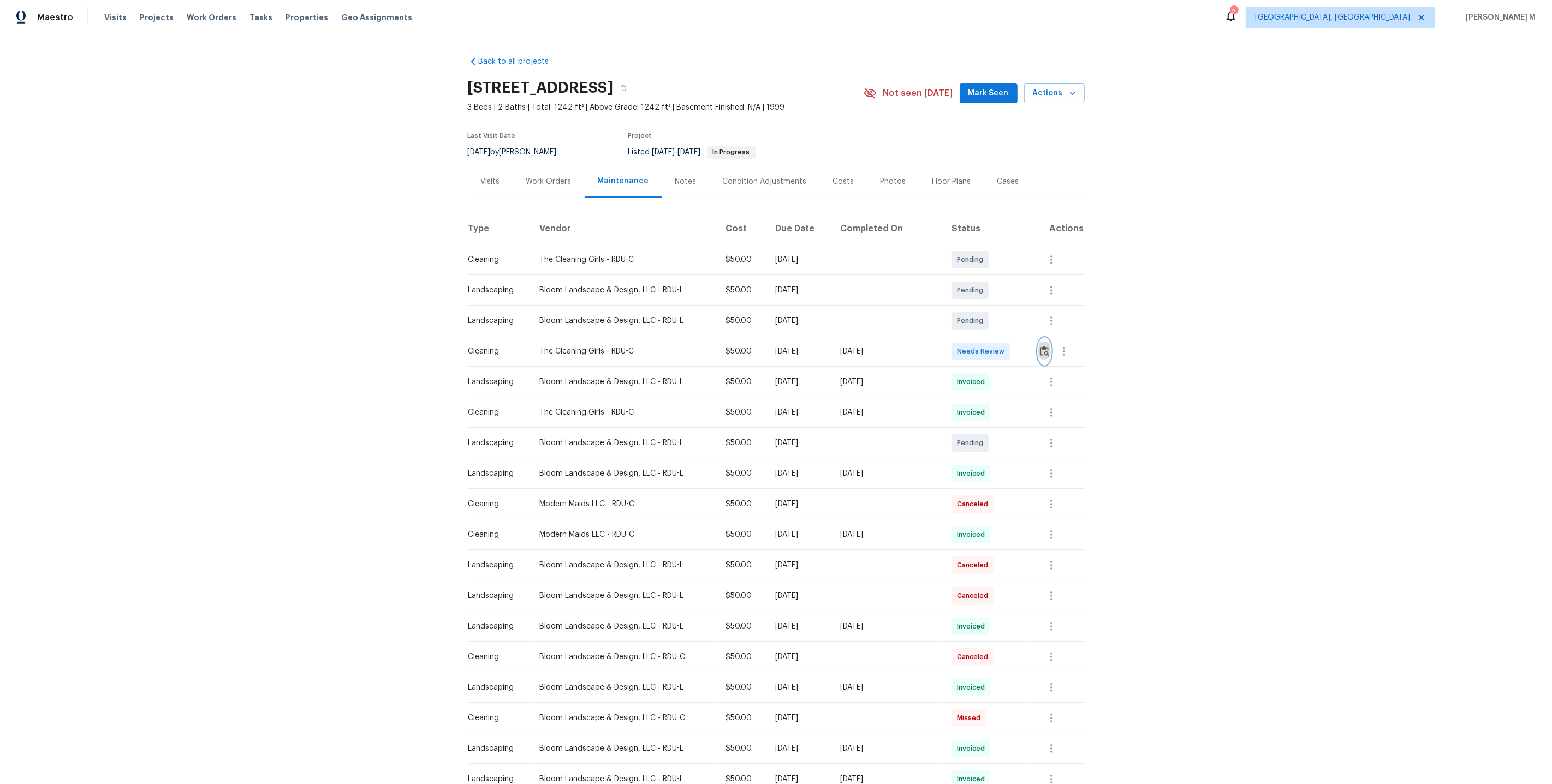
click at [1041, 347] on img "button" at bounding box center [1045, 351] width 9 height 10
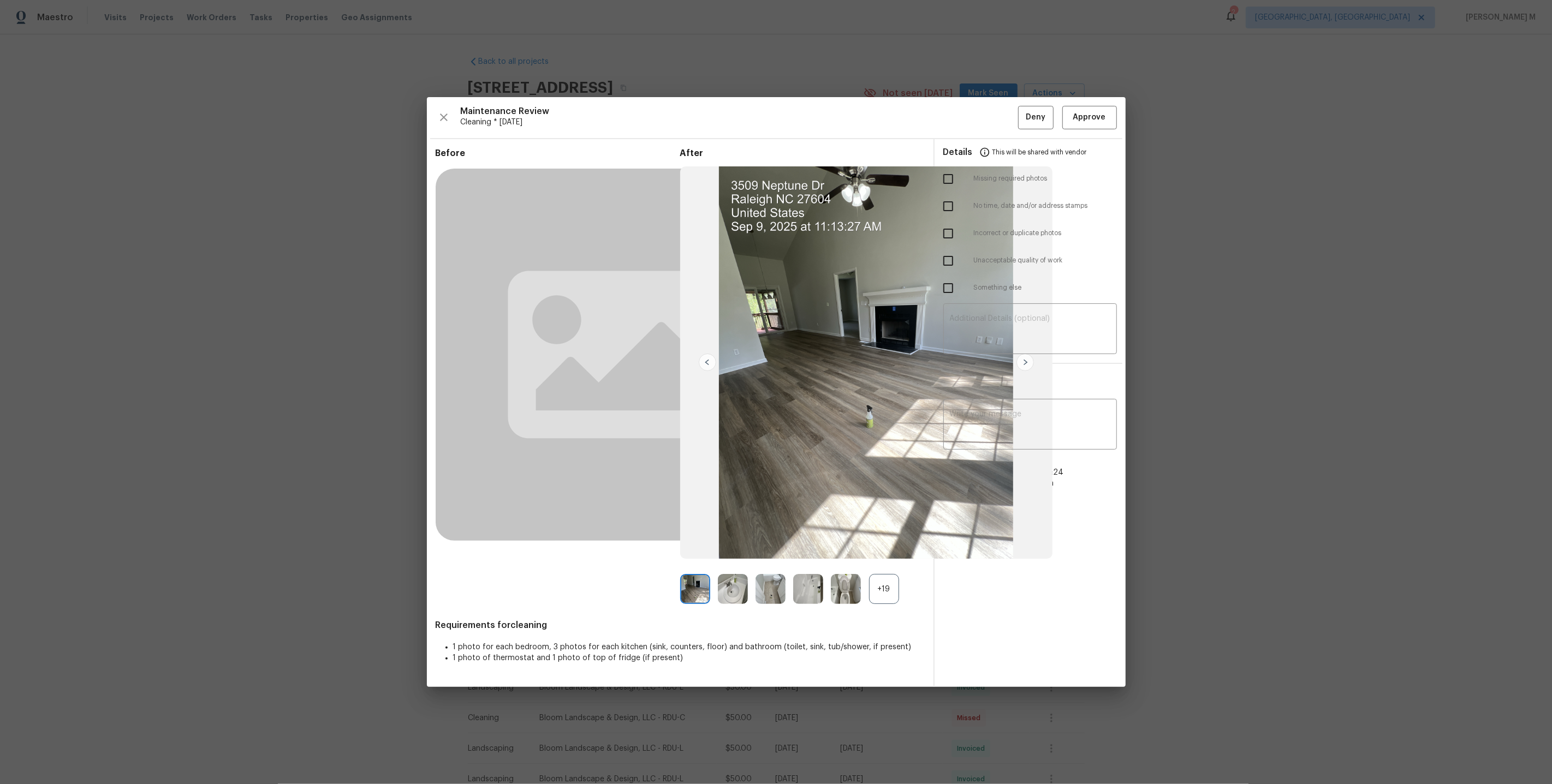
click at [882, 584] on div "+19" at bounding box center [885, 589] width 30 height 30
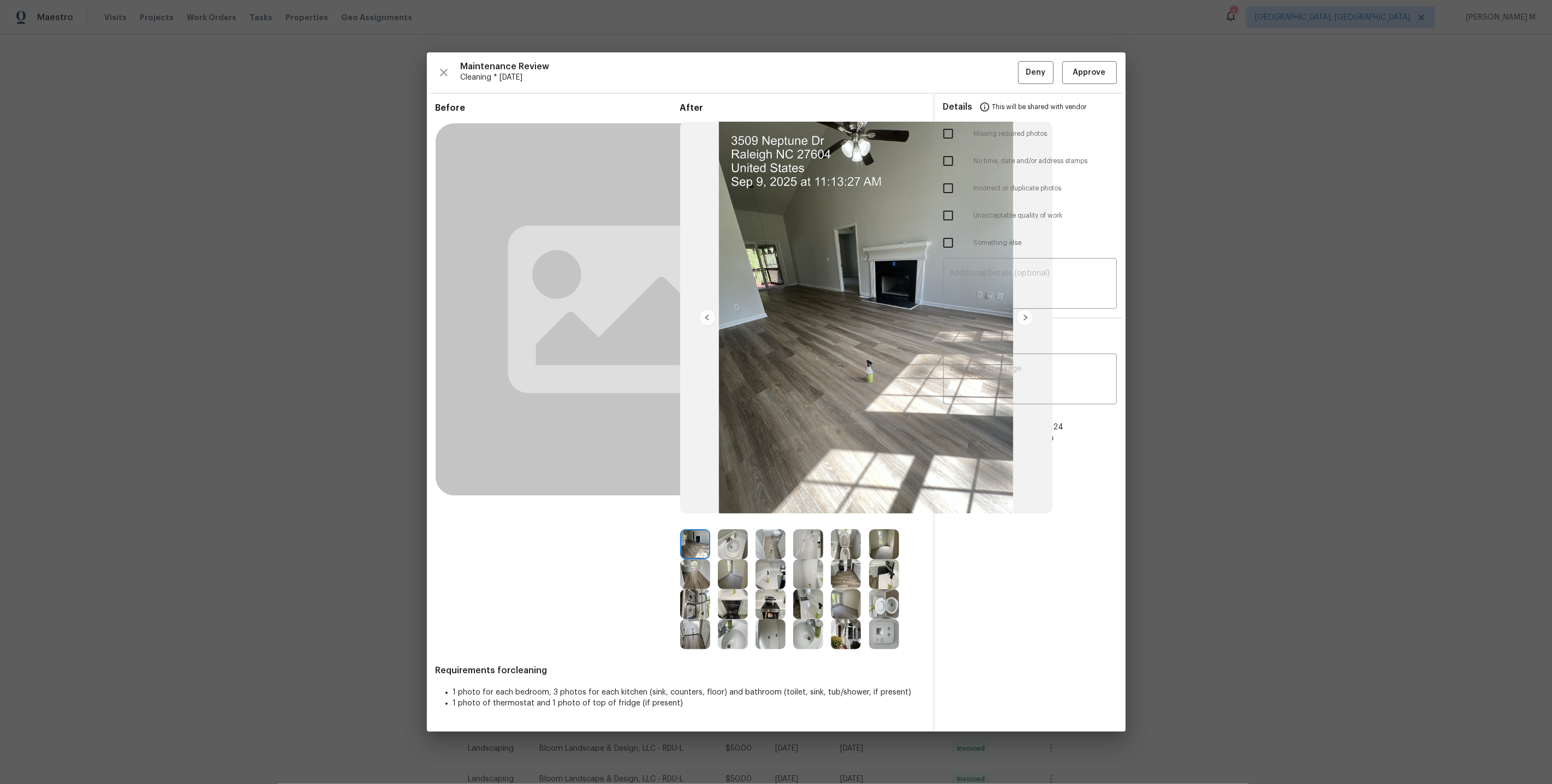
click at [719, 542] on img at bounding box center [733, 544] width 30 height 30
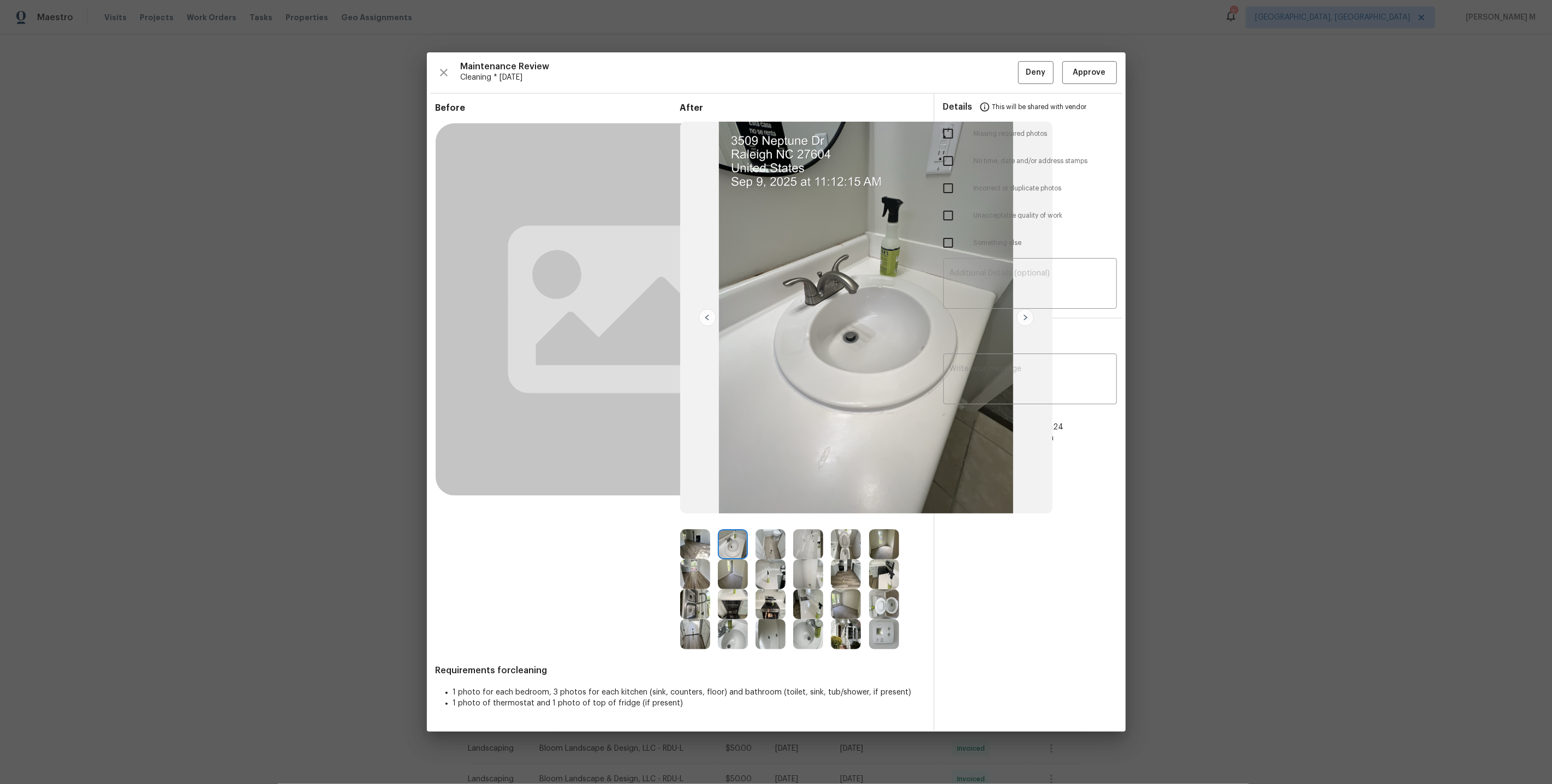
click at [685, 609] on img at bounding box center [695, 604] width 30 height 30
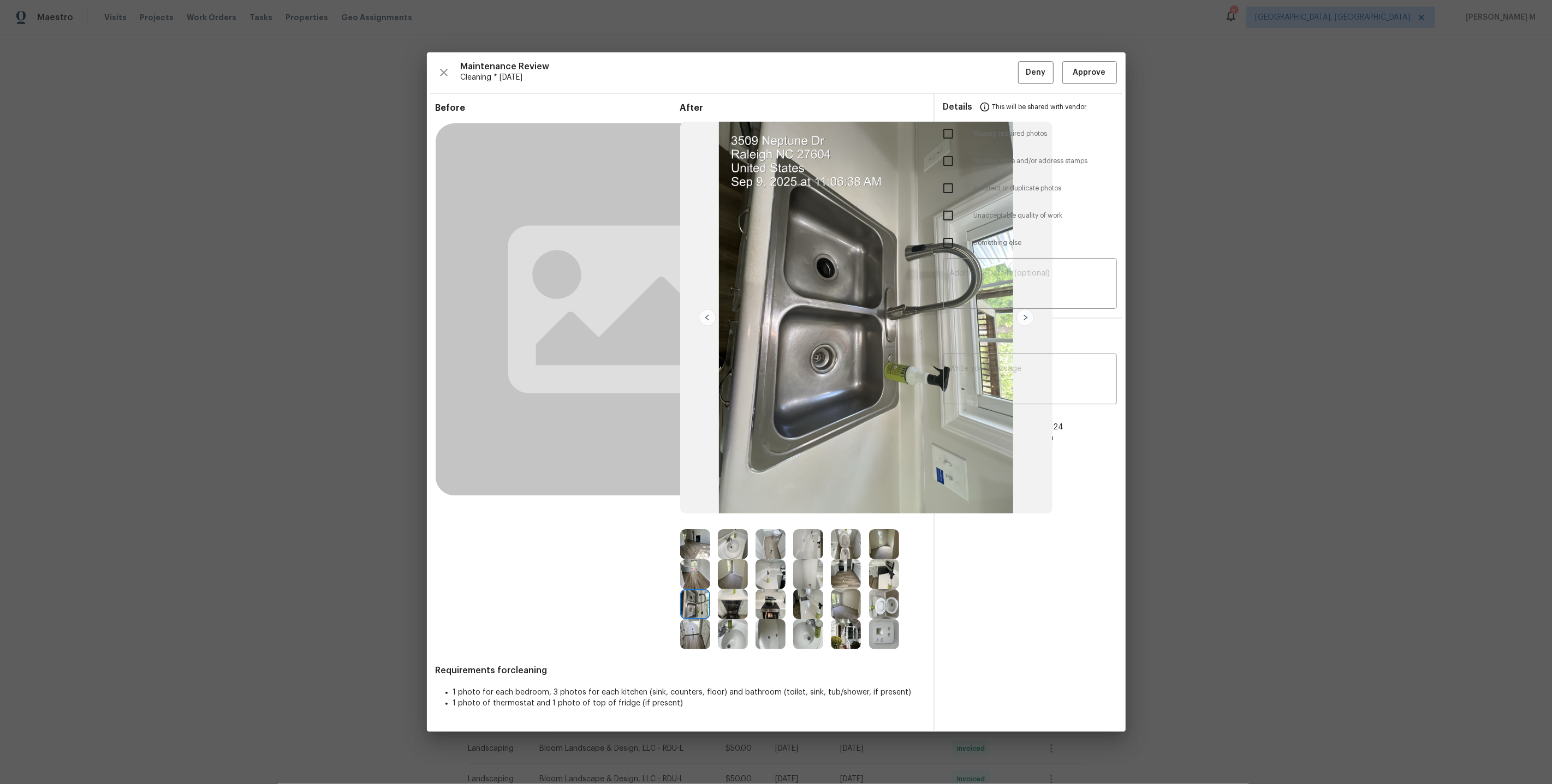
click at [731, 642] on img at bounding box center [733, 634] width 30 height 30
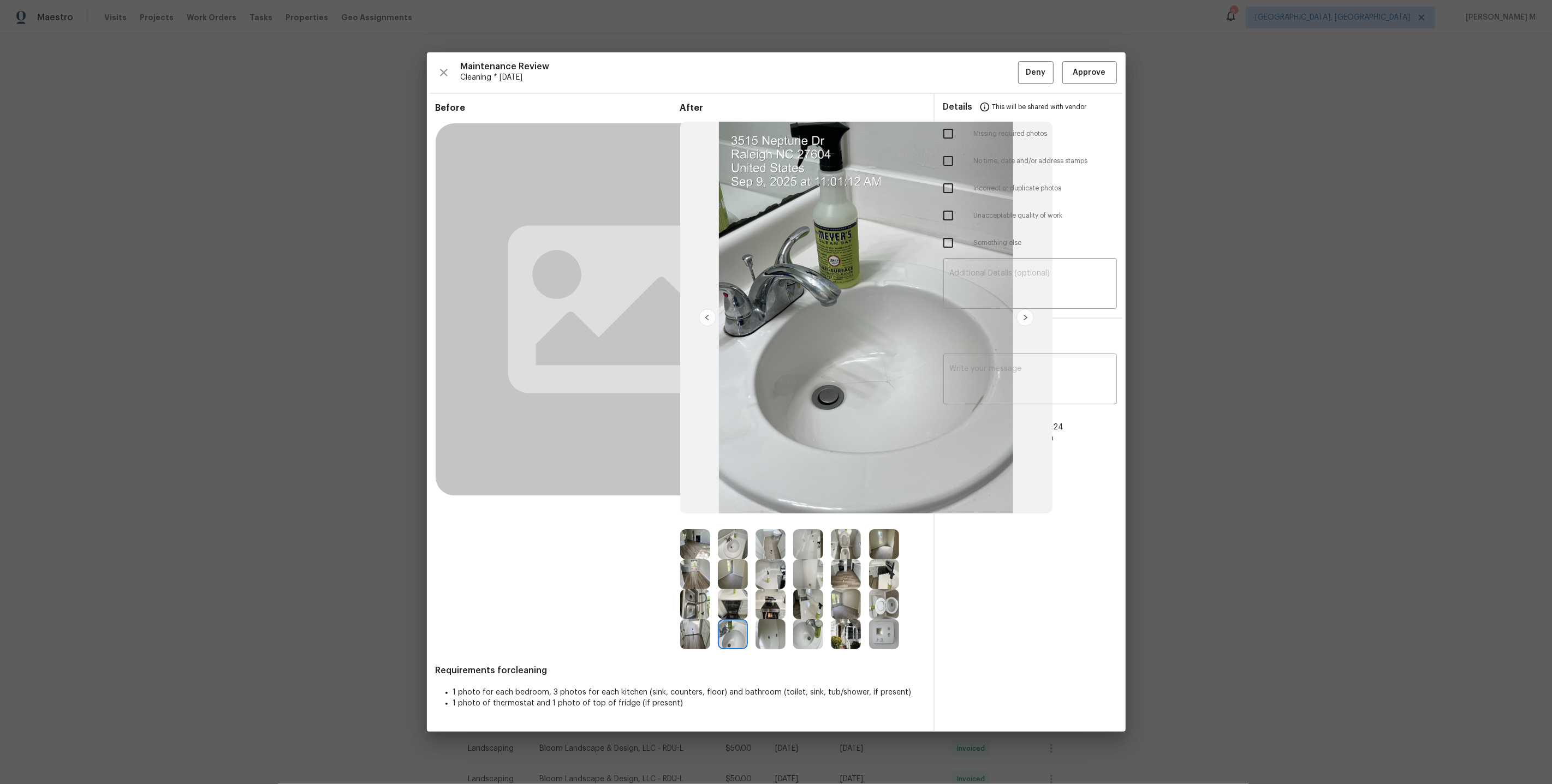
click at [731, 642] on img at bounding box center [733, 634] width 30 height 30
click at [737, 642] on img at bounding box center [733, 634] width 30 height 30
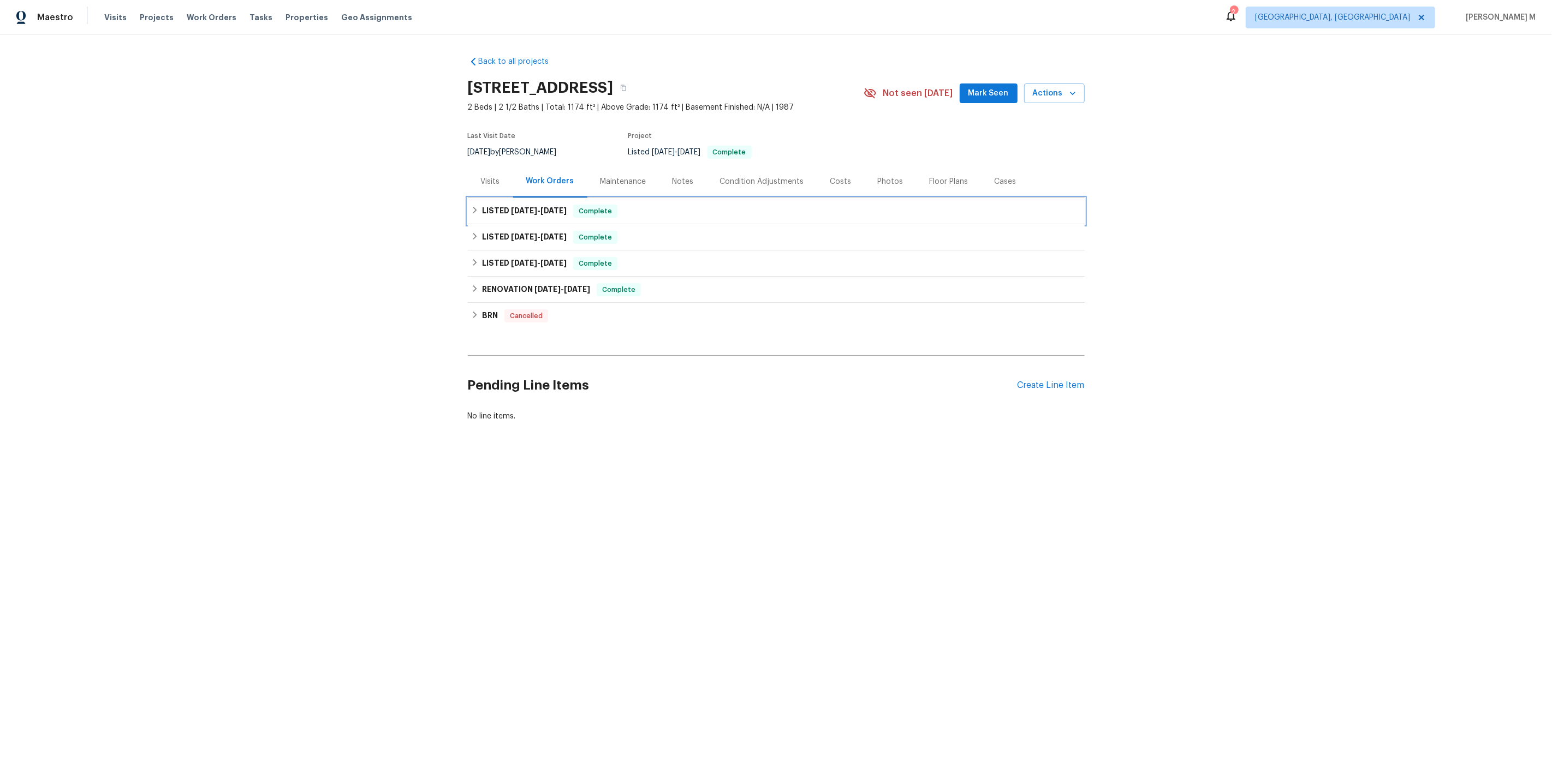
click at [546, 215] on div "LISTED [DATE] - [DATE] Complete" at bounding box center [776, 211] width 616 height 26
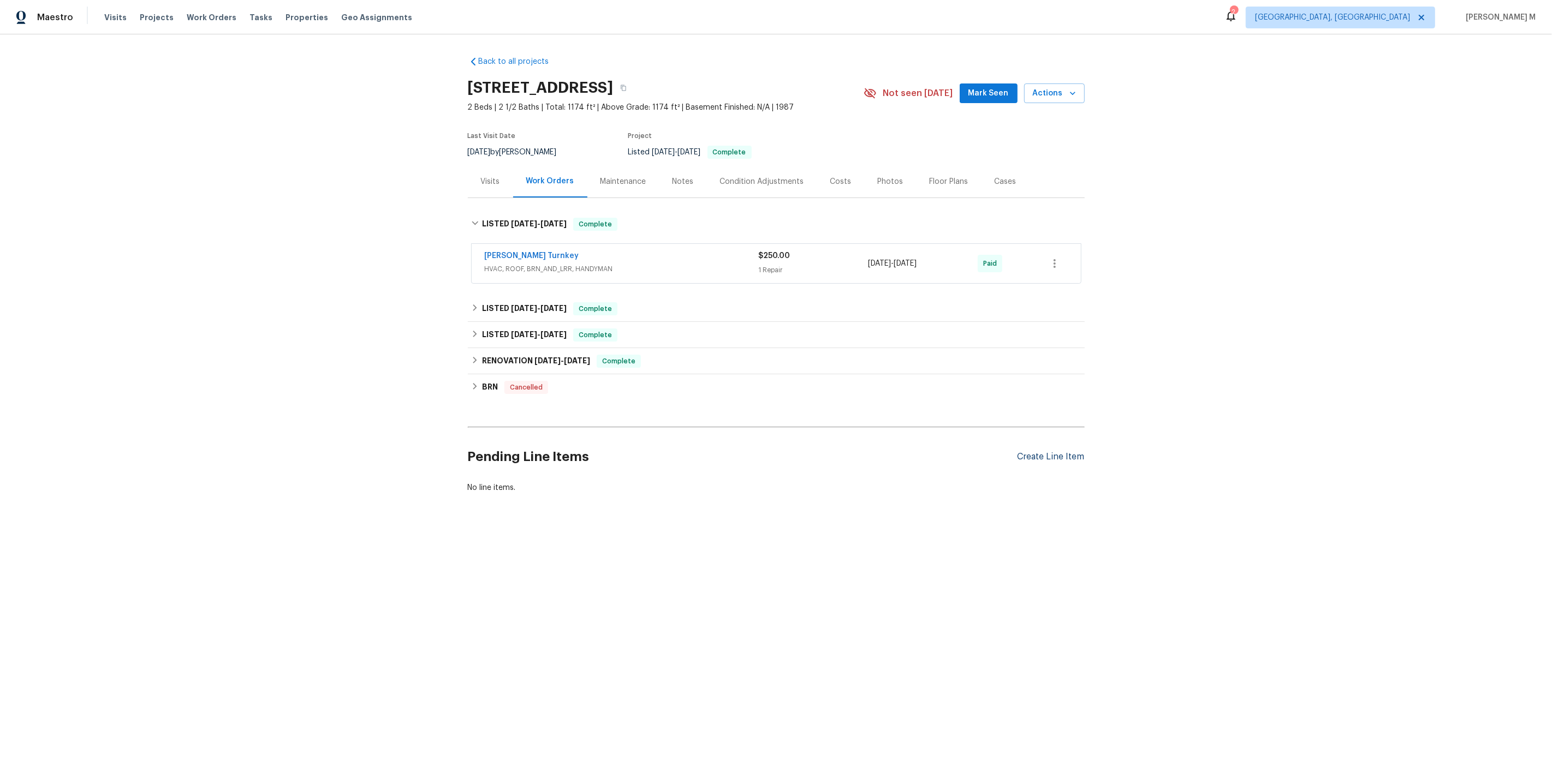
click at [1052, 452] on div "Create Line Item" at bounding box center [1051, 457] width 67 height 10
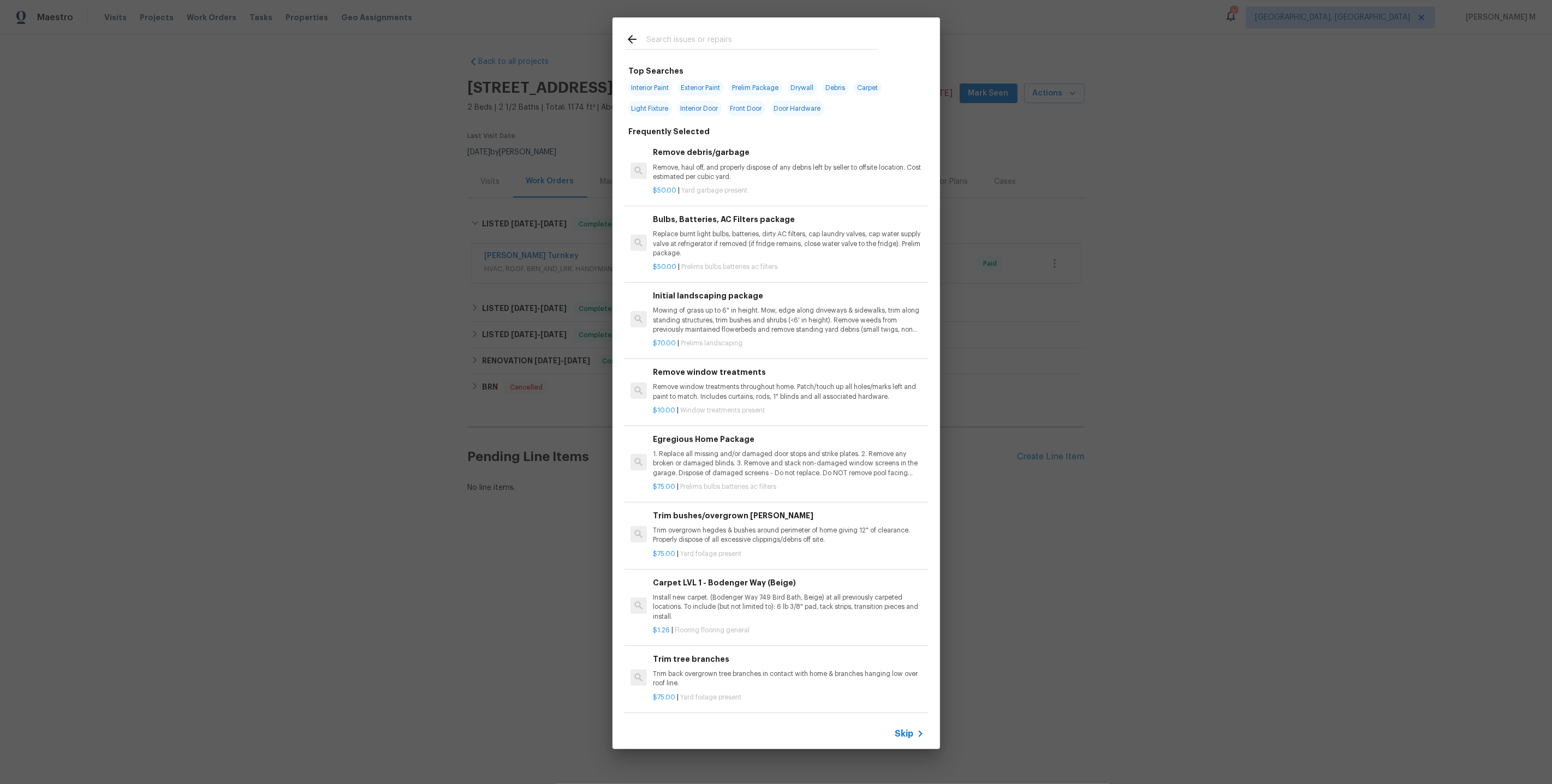
click at [914, 738] on span "Skip" at bounding box center [904, 734] width 19 height 11
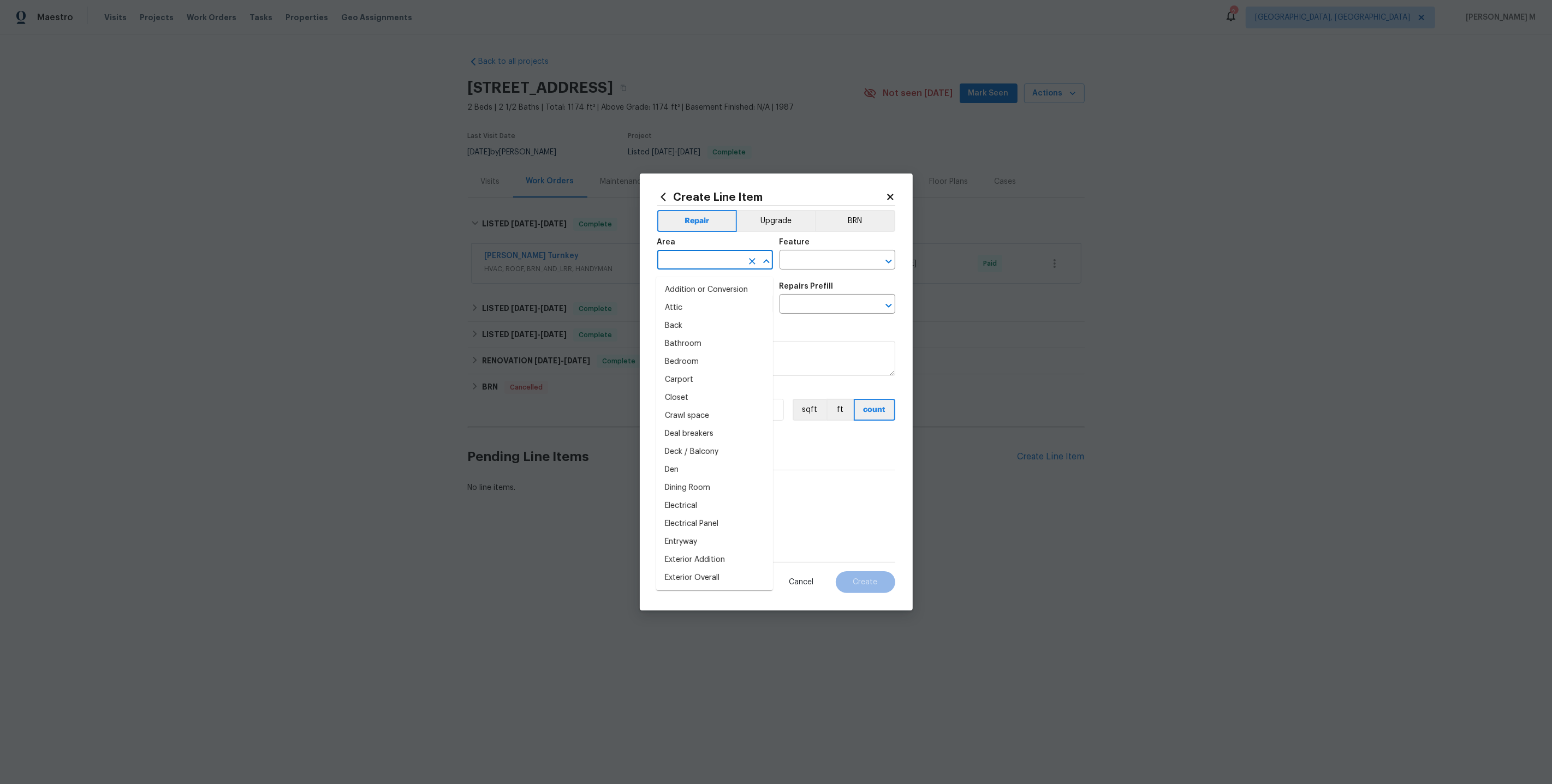
click at [697, 265] on input "text" at bounding box center [700, 261] width 85 height 17
click at [711, 315] on li "Interior Overall" at bounding box center [715, 308] width 117 height 18
type input "Interior Overall"
click at [818, 253] on div "Feature" at bounding box center [837, 245] width 116 height 14
click at [814, 268] on input "text" at bounding box center [822, 261] width 85 height 17
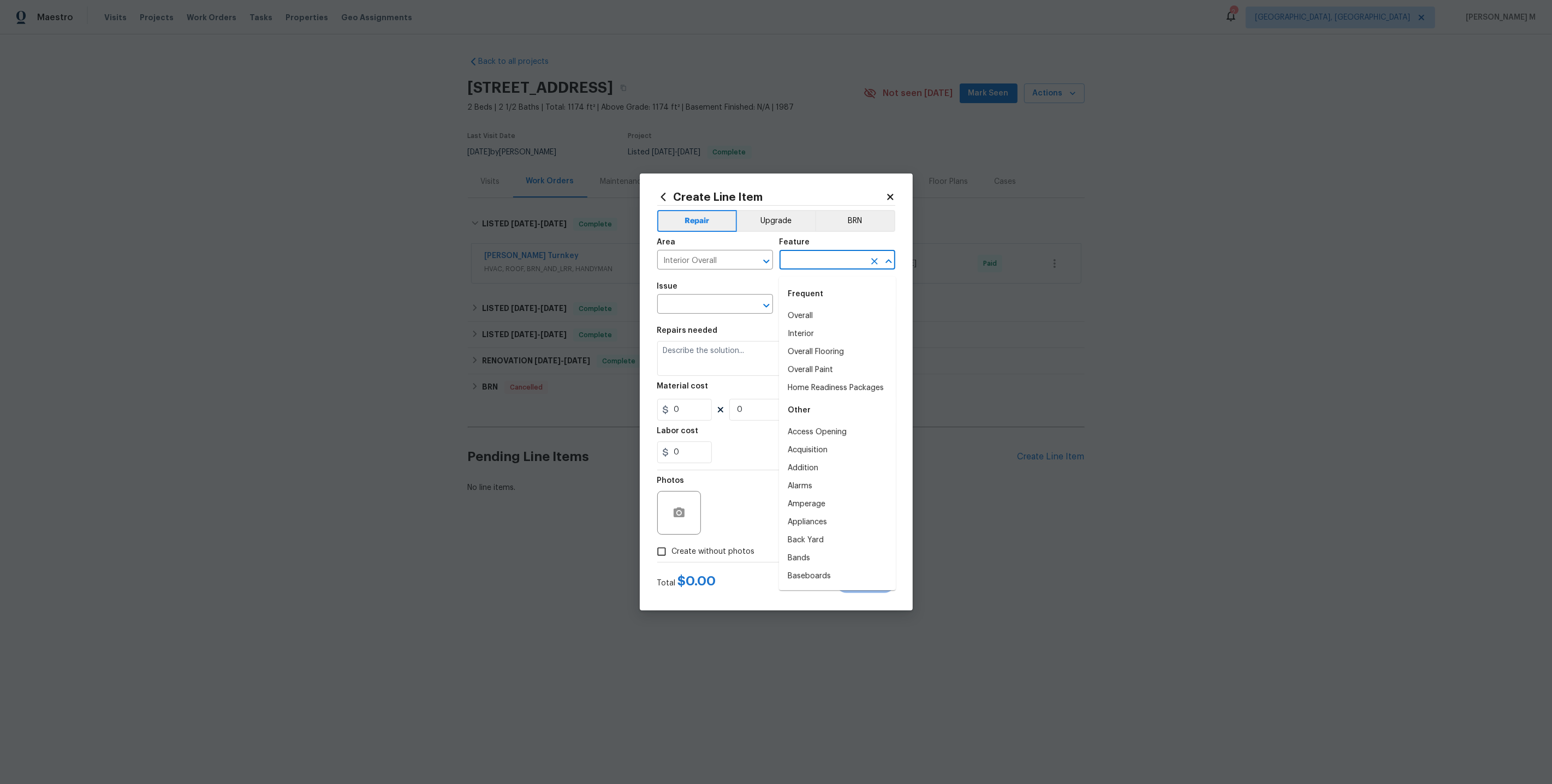
type input "["
click at [813, 319] on li "Pests" at bounding box center [837, 316] width 117 height 18
type input "Pests"
click at [709, 307] on input "text" at bounding box center [700, 306] width 85 height 17
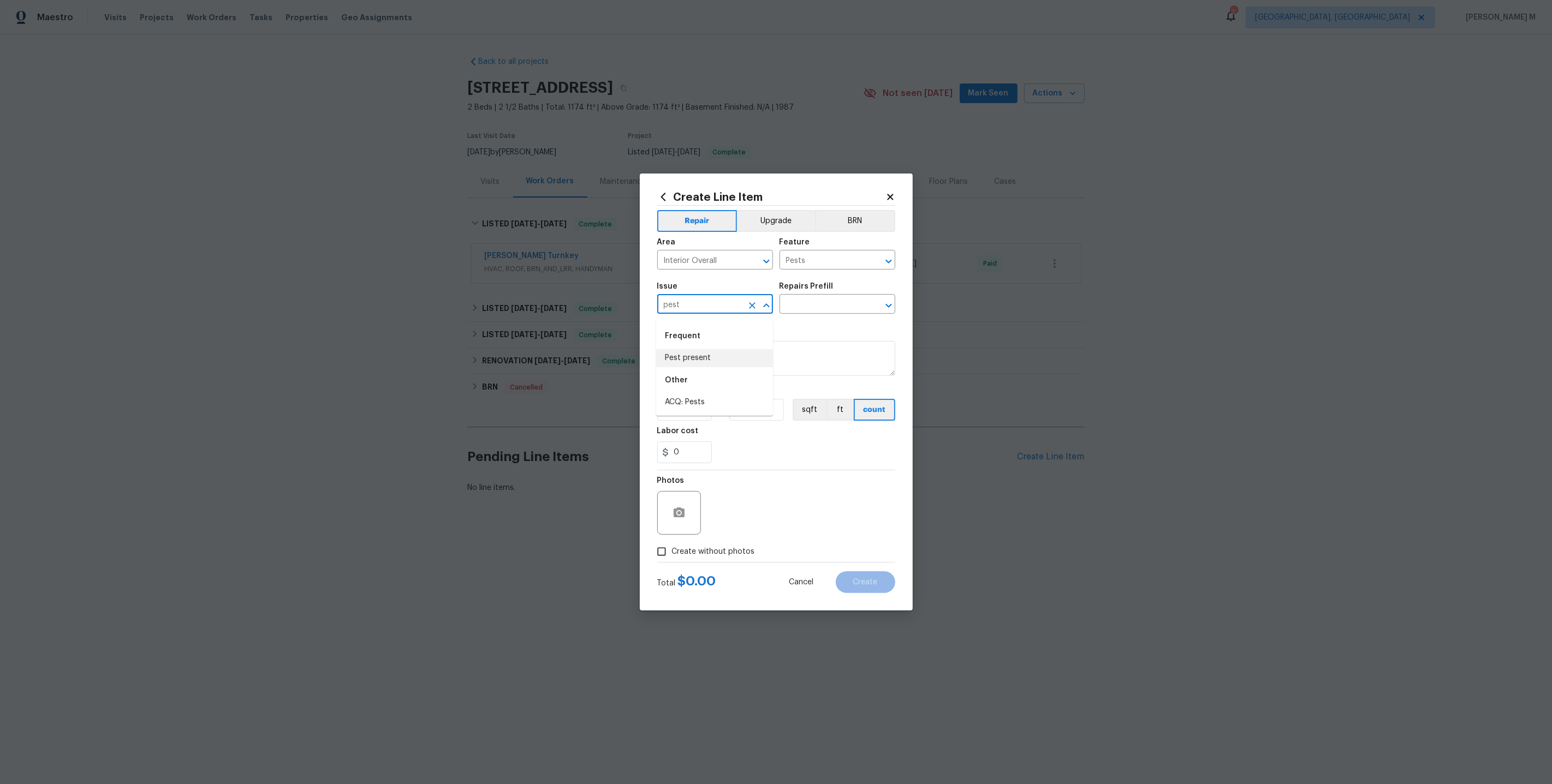
click at [700, 357] on li "Pest present" at bounding box center [715, 358] width 117 height 18
type input "Pest present"
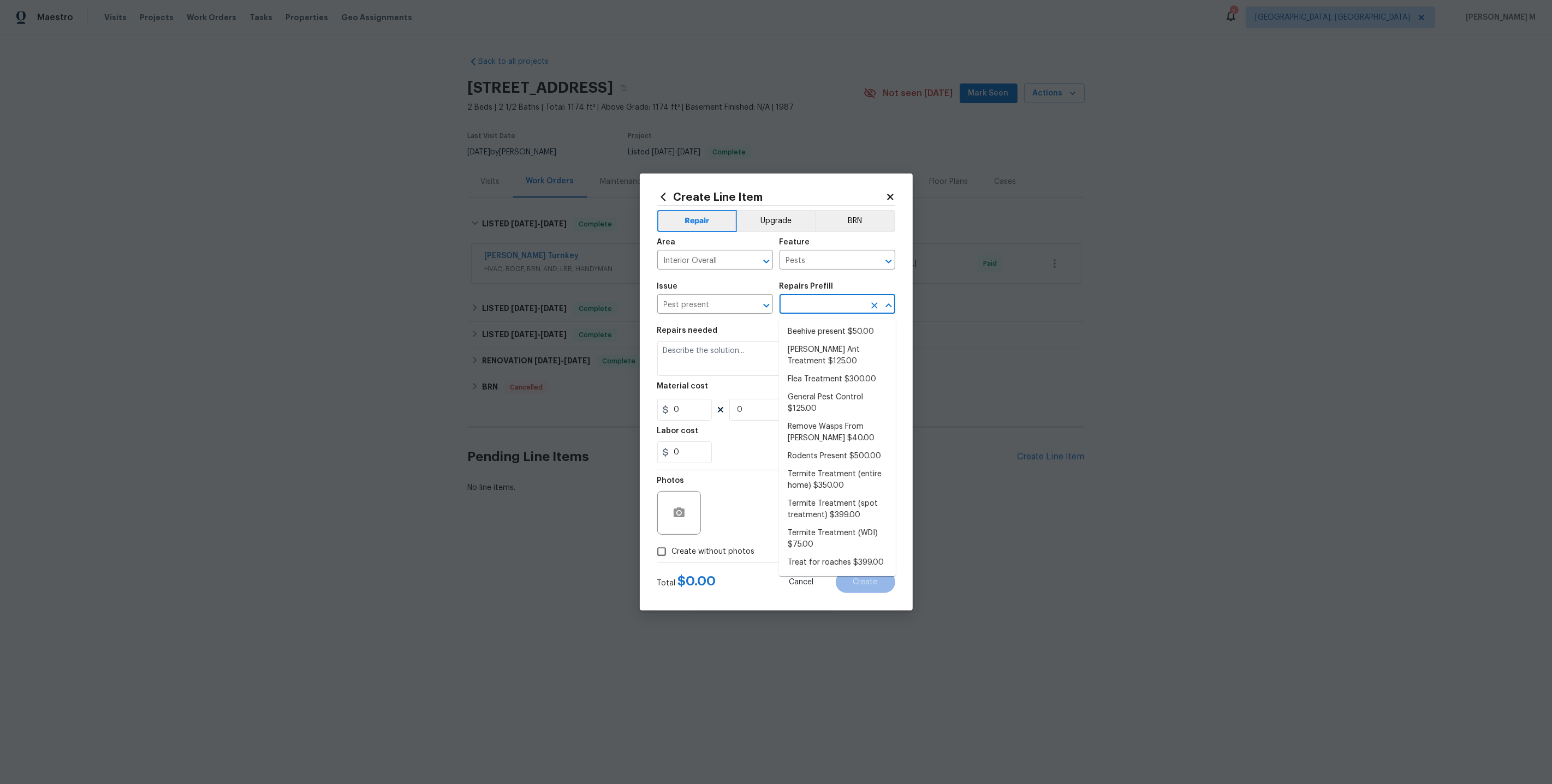
click at [805, 301] on input "text" at bounding box center [822, 306] width 85 height 17
click at [815, 377] on li "Flea Treatment $300.00" at bounding box center [837, 379] width 117 height 18
type input "Flea Treatment $300.00"
type textarea "Treat for active flea infestation"
type input "300"
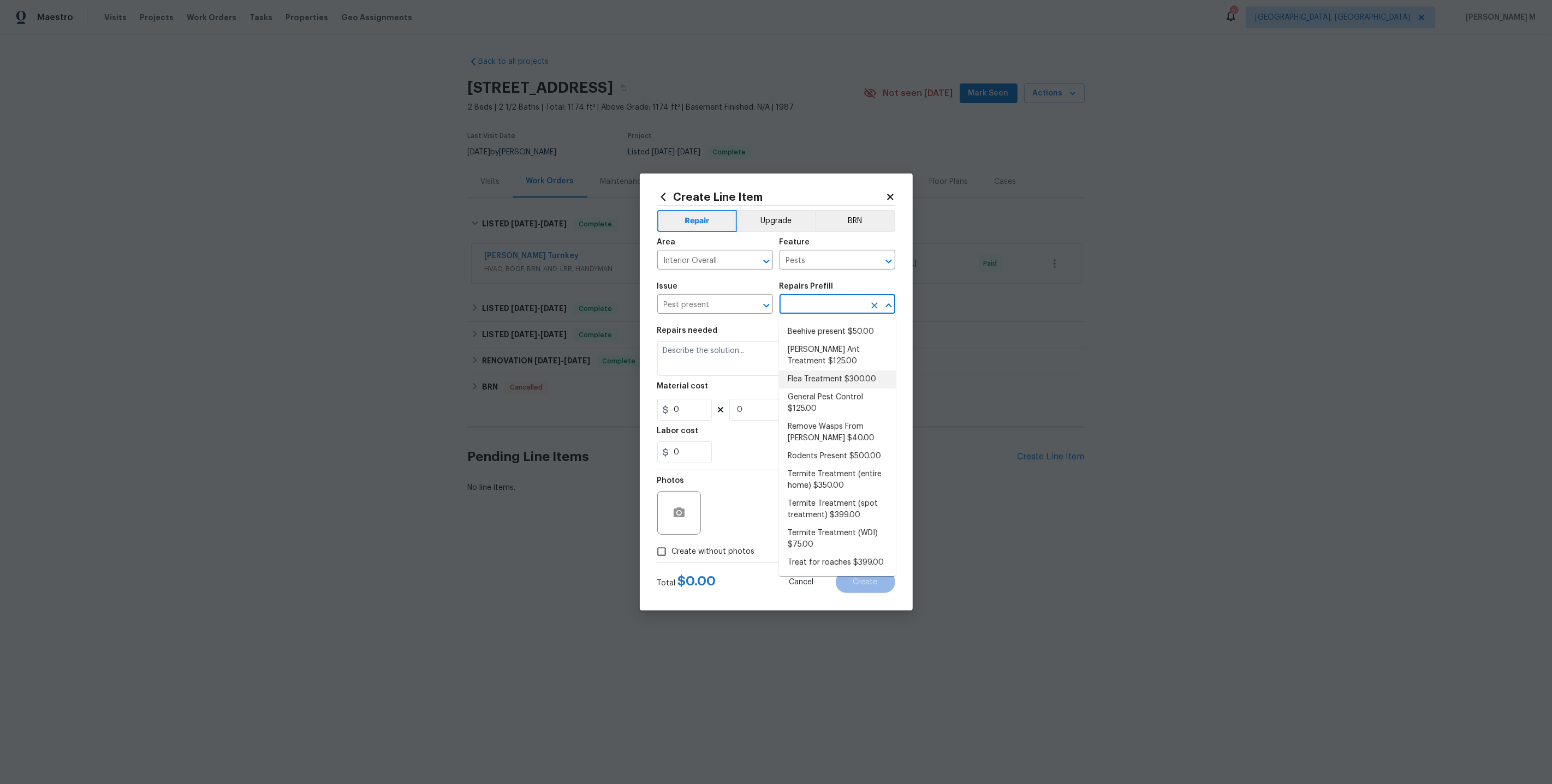
type input "1"
drag, startPoint x: 818, startPoint y: 269, endPoint x: 682, endPoint y: 269, distance: 136.0
click at [682, 269] on div "Area Interior Overall ​ Feature Pests ​" at bounding box center [776, 254] width 238 height 44
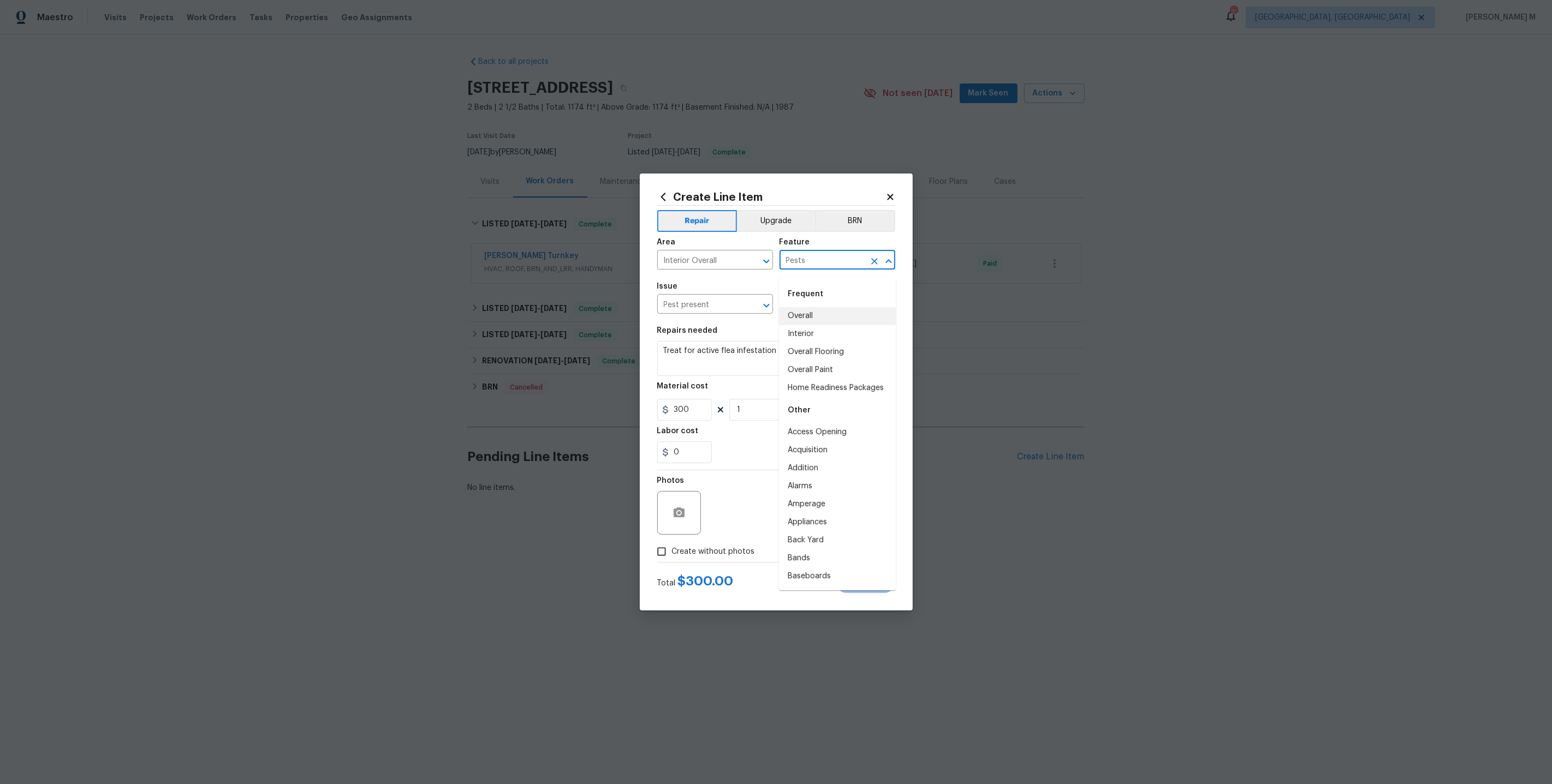
drag, startPoint x: 720, startPoint y: 305, endPoint x: 406, endPoint y: 311, distance: 314.1
click at [406, 311] on div "Create Line Item Repair Upgrade BRN Area Interior Overall ​ Feature Pests ​ Iss…" at bounding box center [776, 392] width 1552 height 784
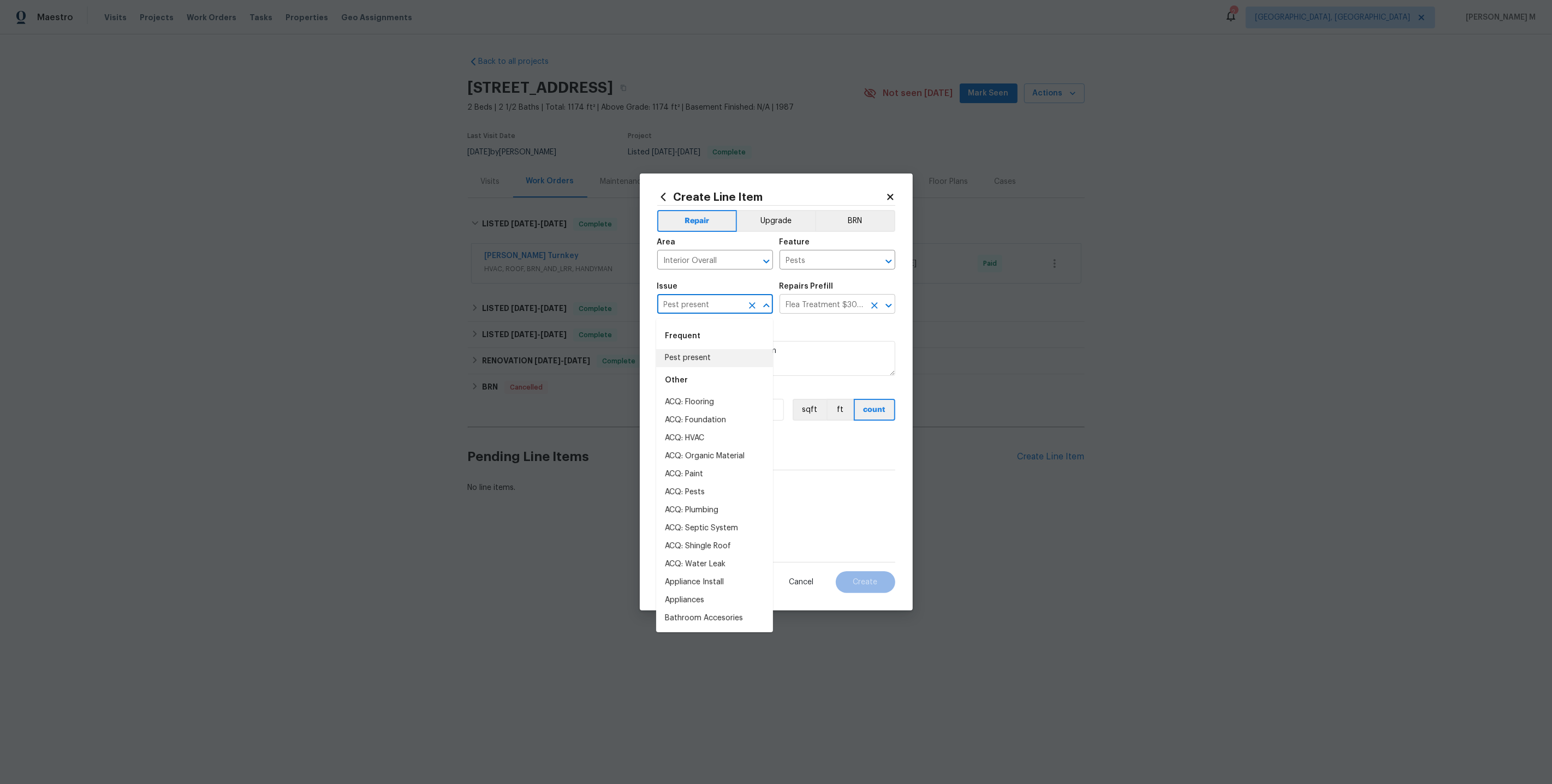
click at [796, 305] on input "Flea Treatment $300.00" at bounding box center [822, 306] width 85 height 17
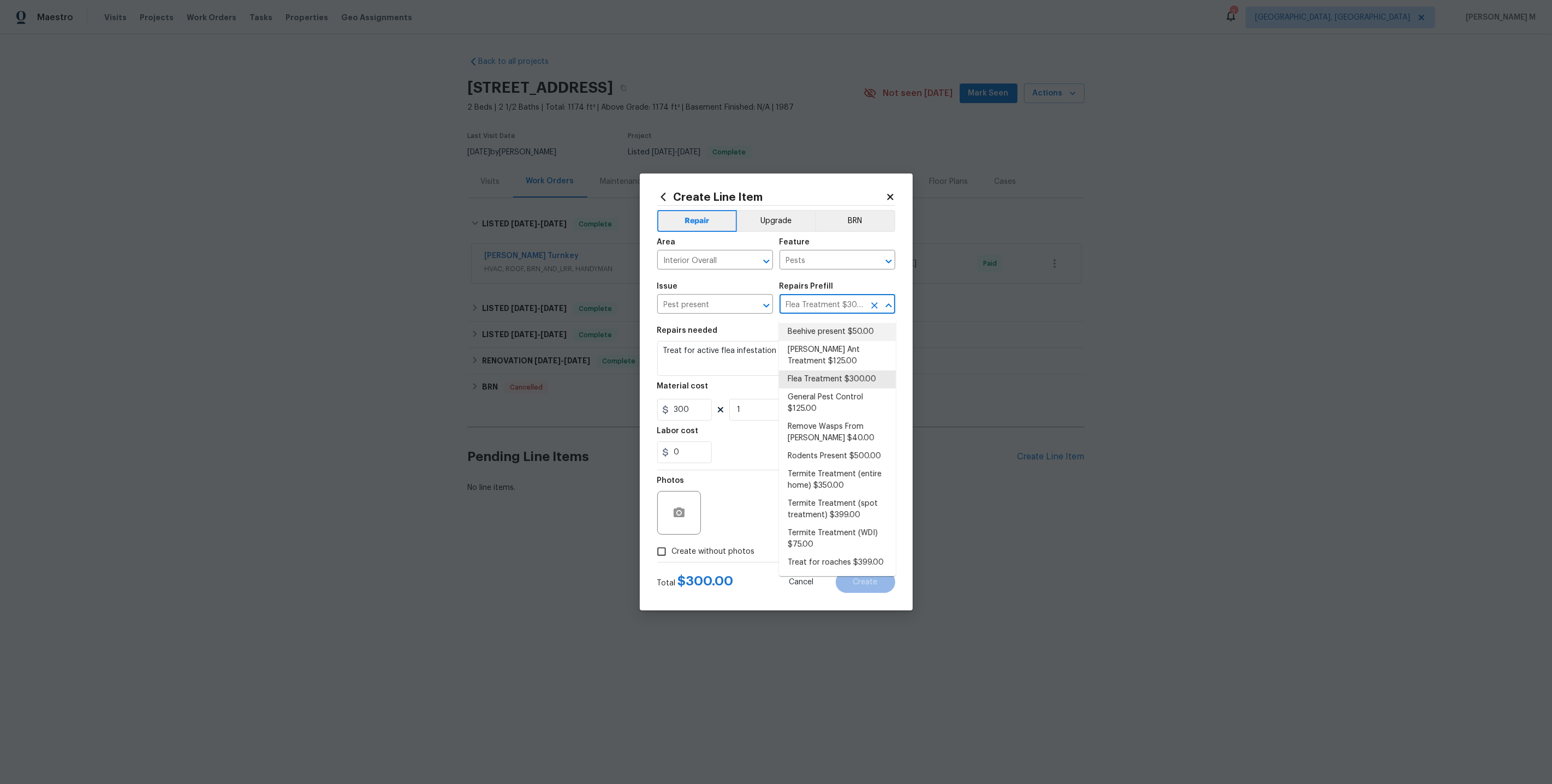
click at [796, 305] on input "Flea Treatment $300.00" at bounding box center [822, 306] width 85 height 17
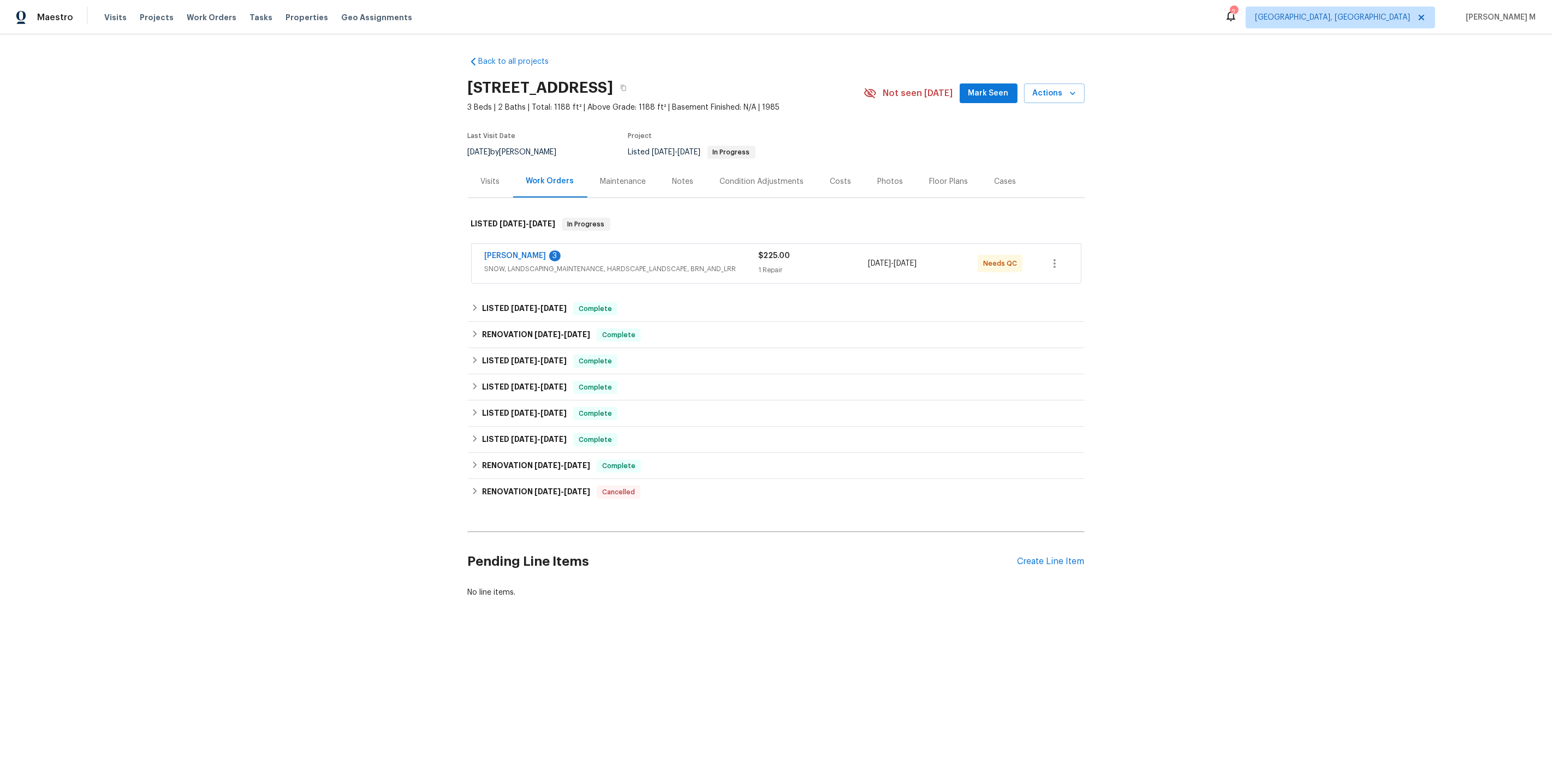
click at [518, 263] on span "SNOW, LANDSCAPING_MAINTENANCE, HARDSCAPE_LANDSCAPE, BRN_AND_LRR" at bounding box center [621, 269] width 274 height 11
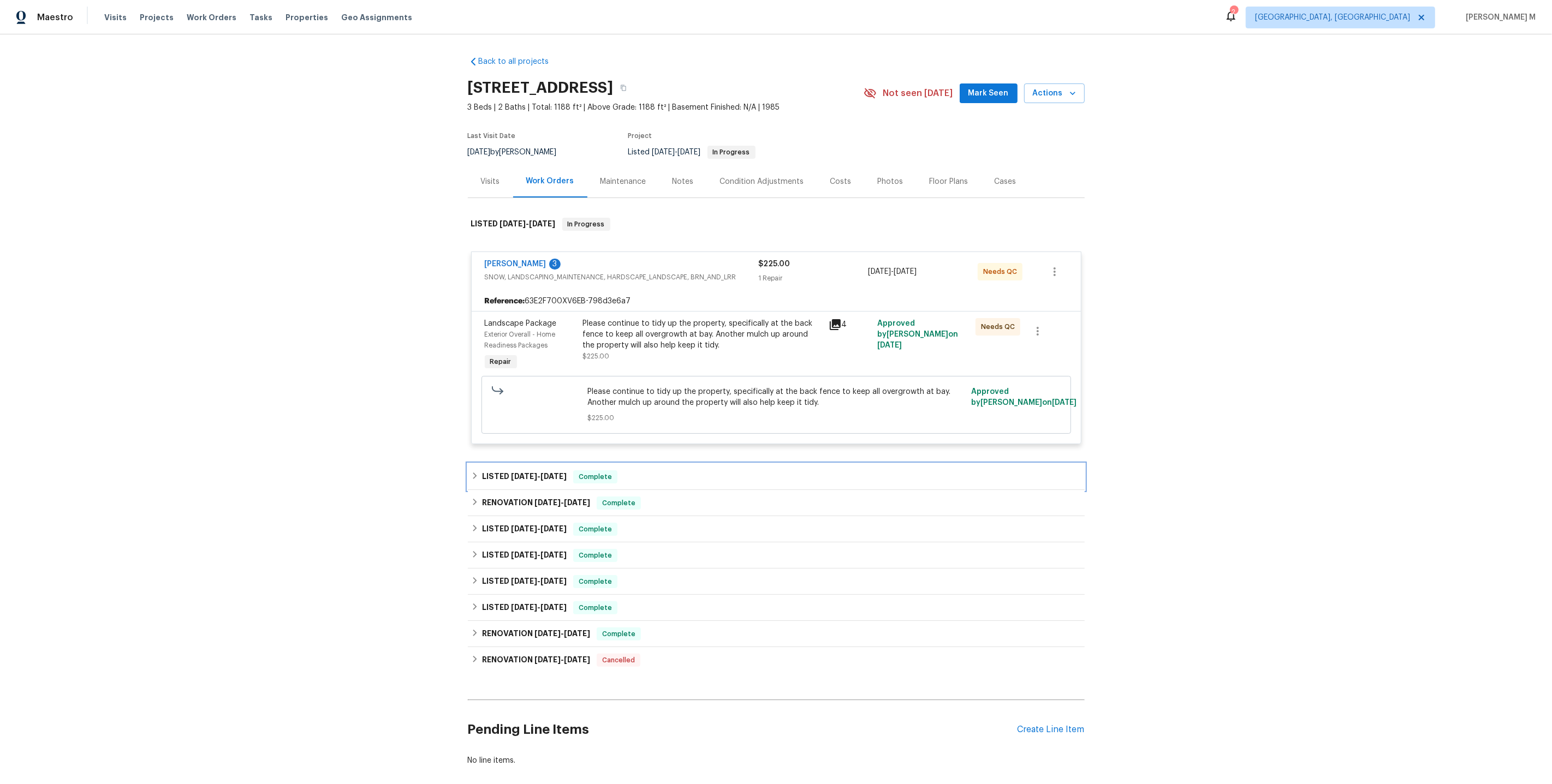
click at [544, 463] on div "LISTED 9/5/25 - 9/8/25 Complete" at bounding box center [776, 476] width 616 height 26
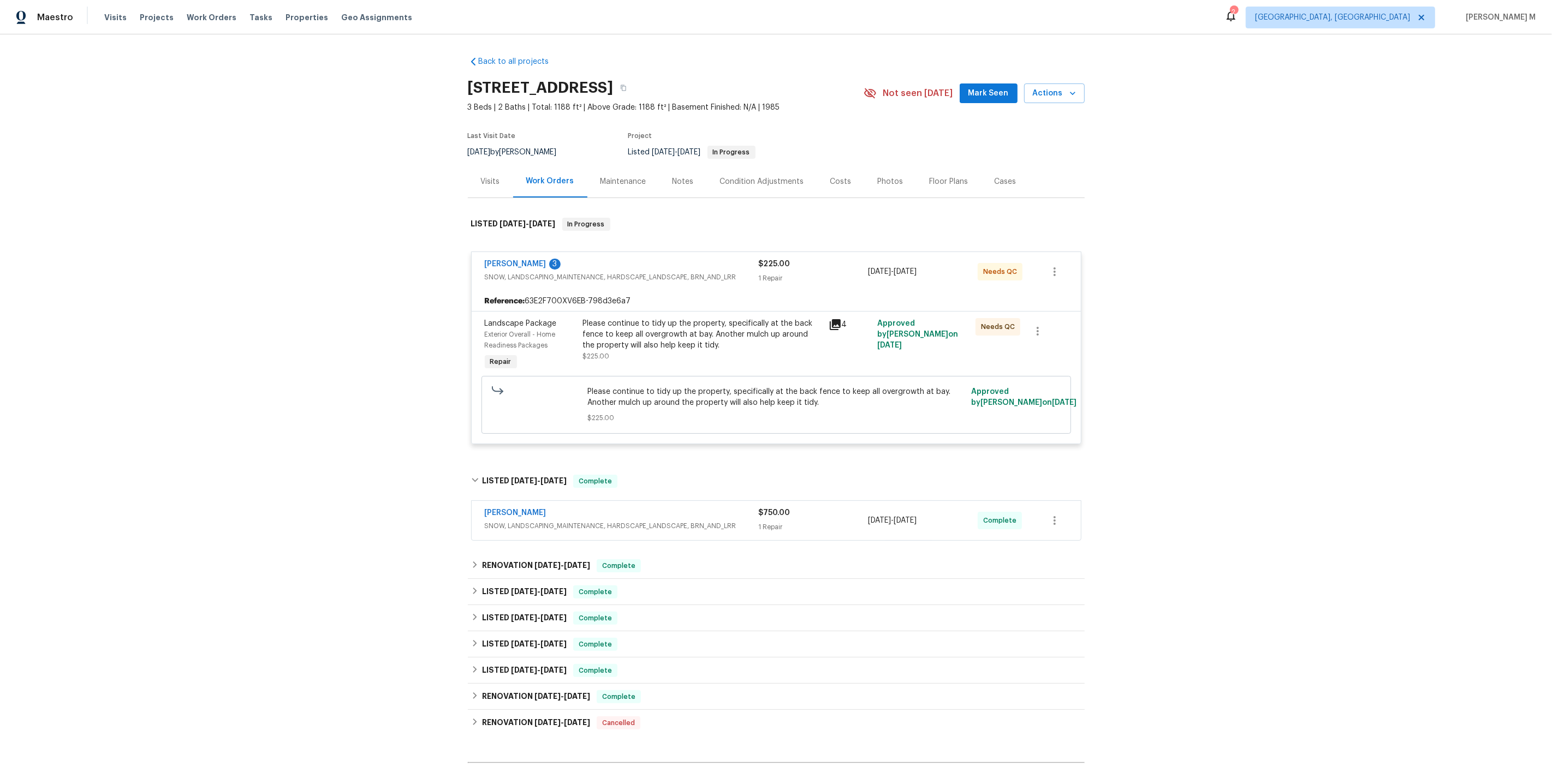
click at [526, 521] on span "SNOW, LANDSCAPING_MAINTENANCE, HARDSCAPE_LANDSCAPE, BRN_AND_LRR" at bounding box center [621, 526] width 274 height 11
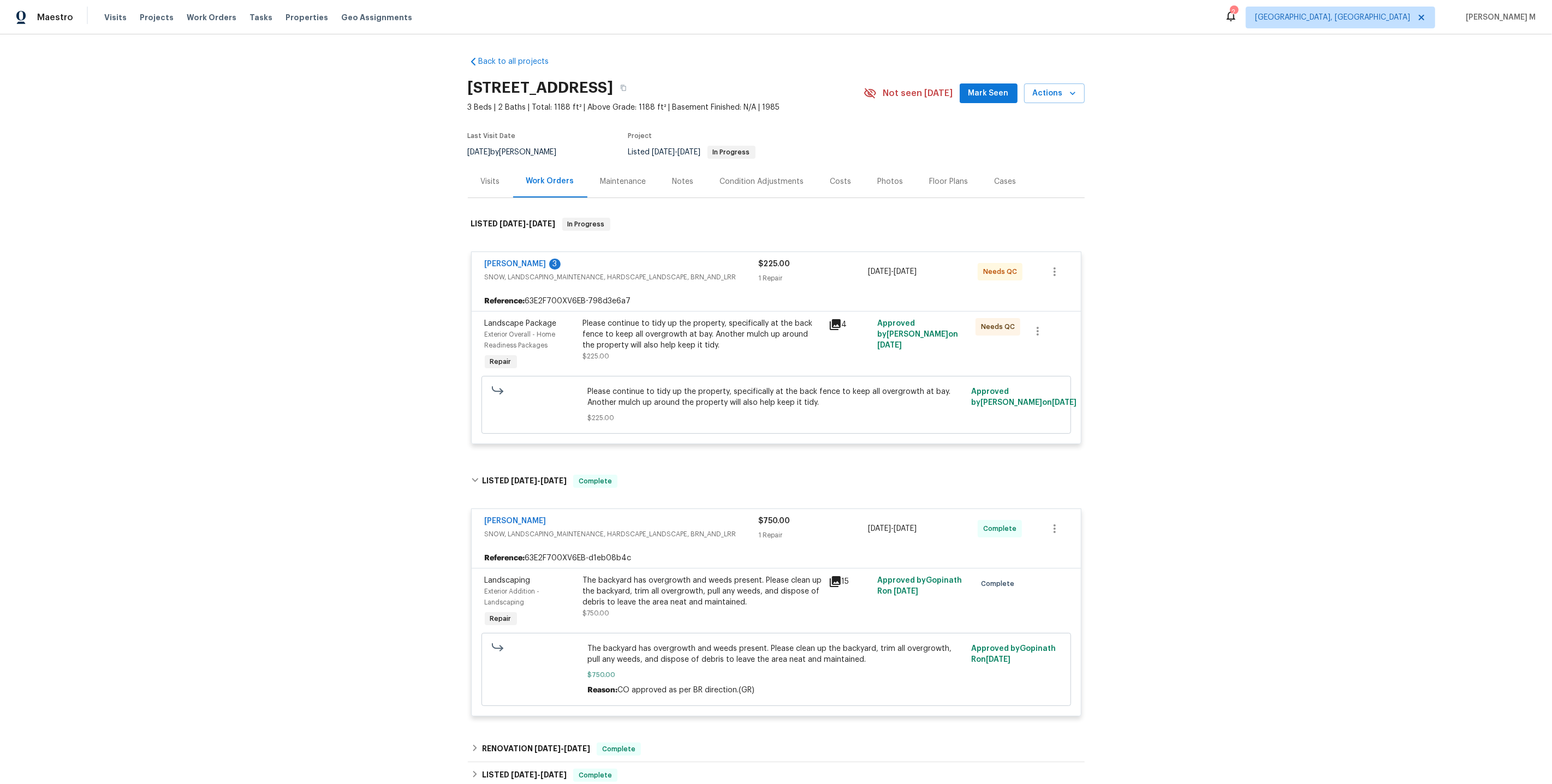
scroll to position [106, 0]
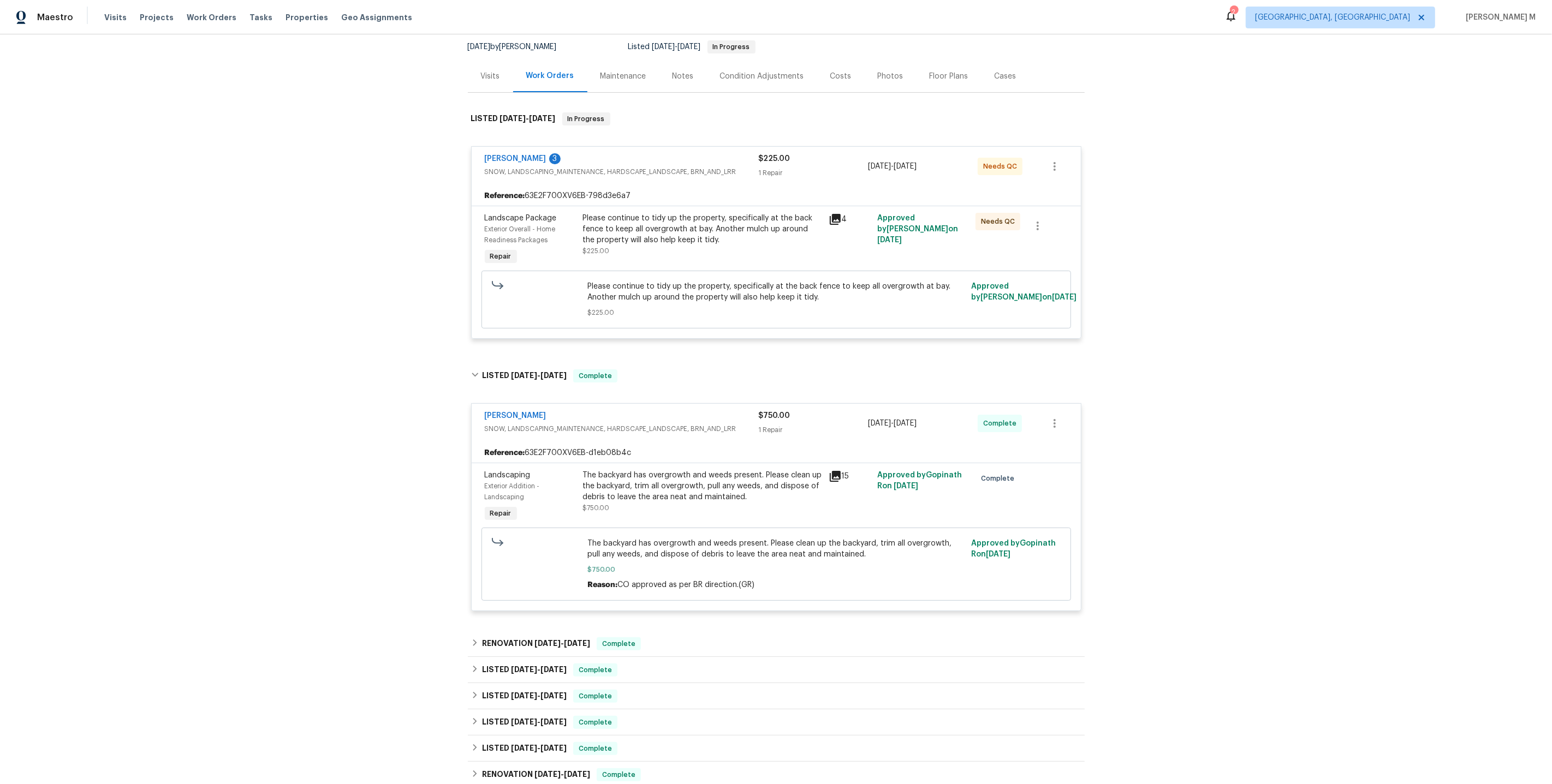
click at [740, 496] on div "The backyard has overgrowth and weeds present. Please clean up the backyard, tr…" at bounding box center [702, 492] width 239 height 43
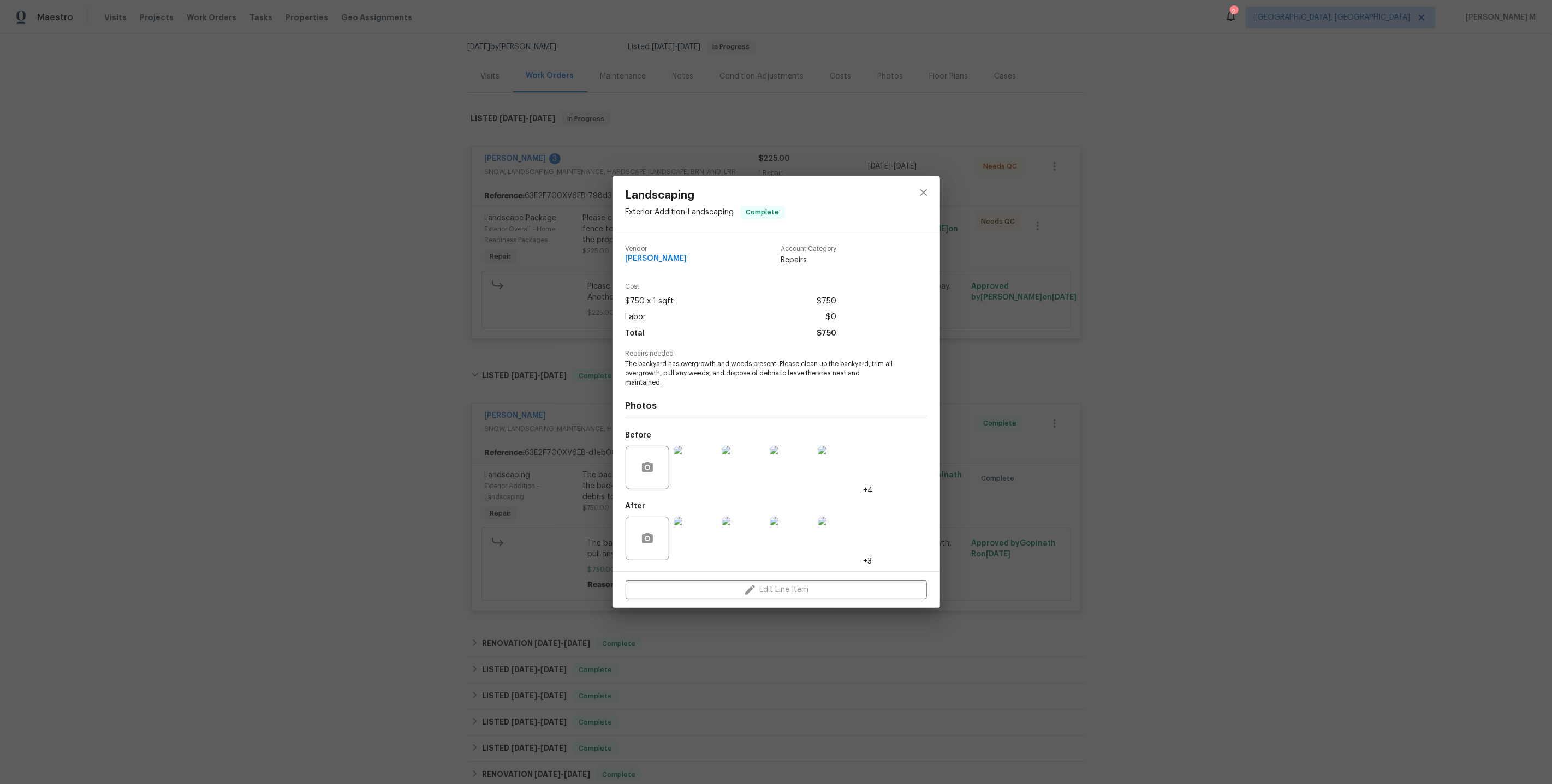
click at [688, 537] on img at bounding box center [696, 539] width 43 height 43
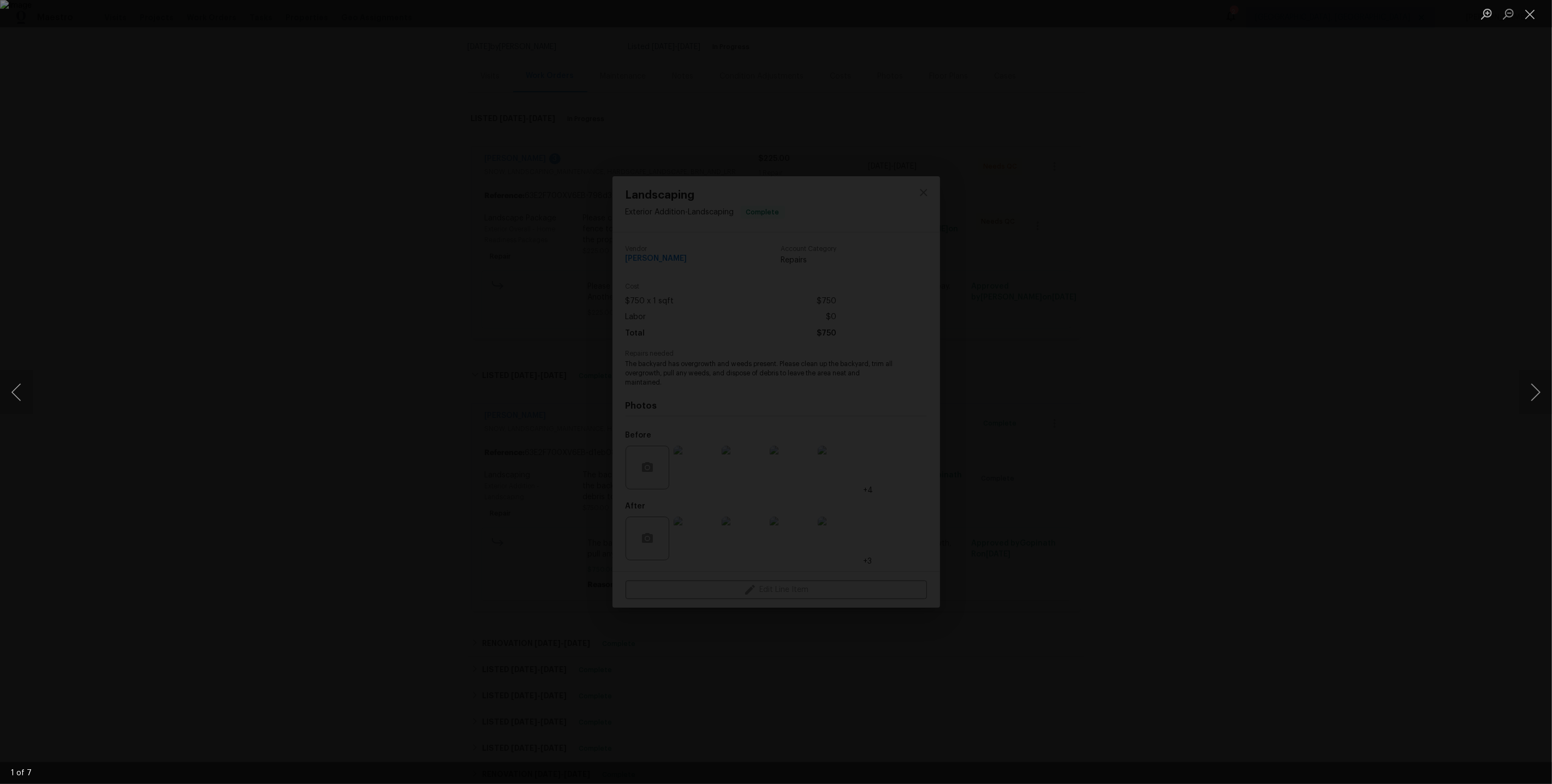
click at [1388, 361] on div "Lightbox" at bounding box center [776, 392] width 1552 height 784
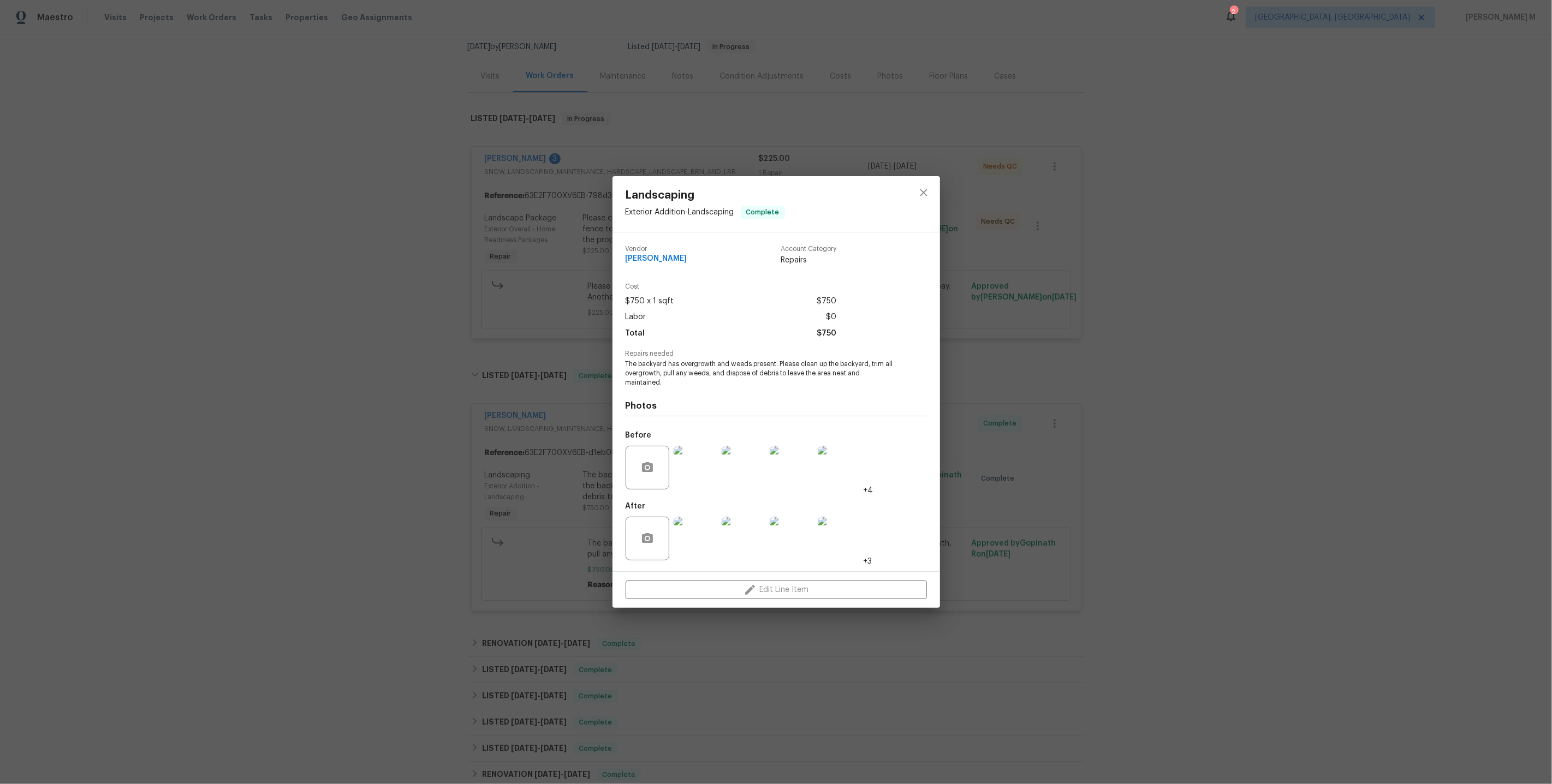
click at [701, 459] on img at bounding box center [696, 467] width 43 height 43
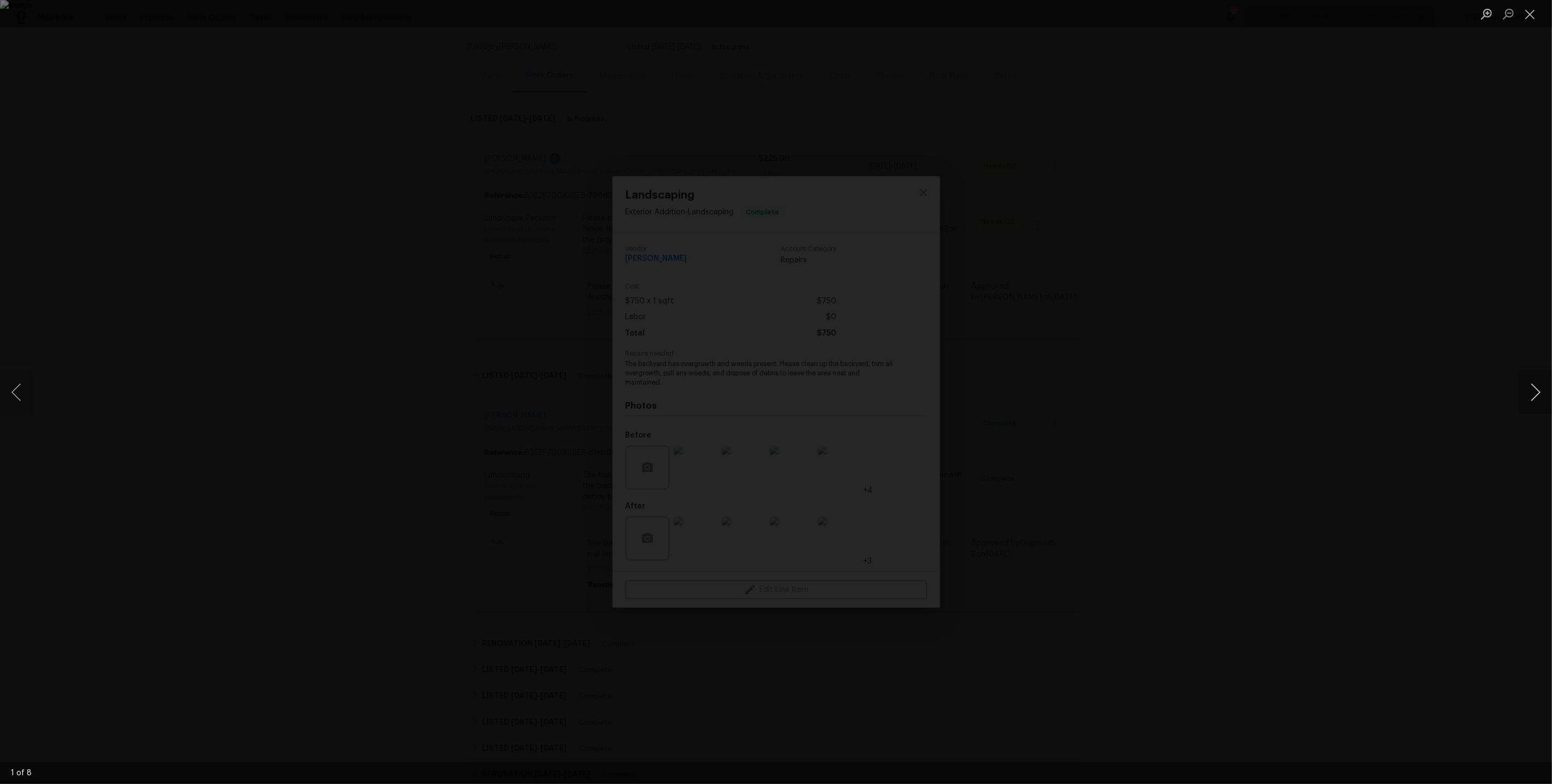
click at [1544, 392] on button "Next image" at bounding box center [1535, 392] width 33 height 43
click at [1306, 479] on div "Lightbox" at bounding box center [776, 392] width 1552 height 784
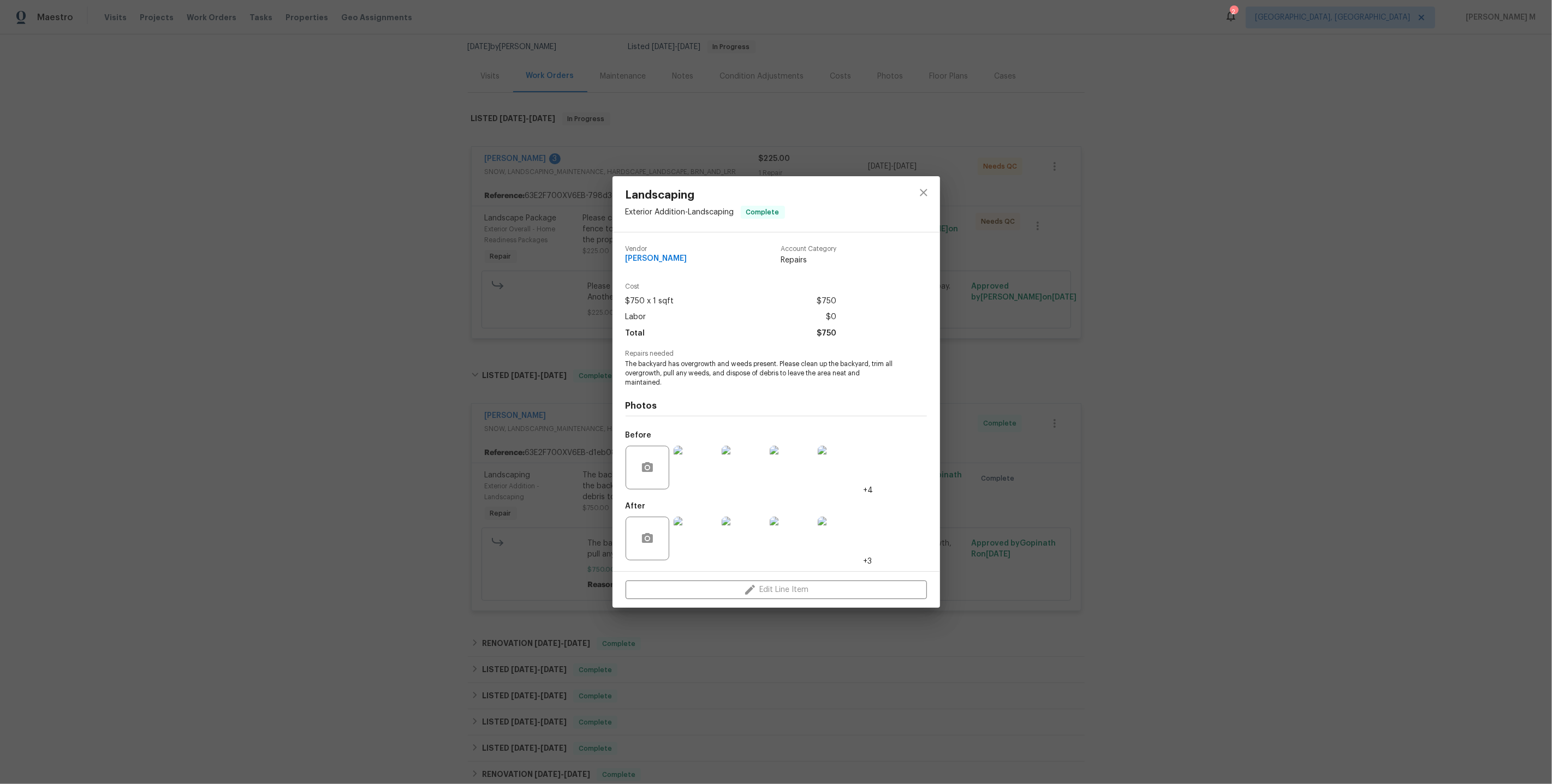
click at [719, 535] on div at bounding box center [743, 539] width 48 height 57
click at [707, 535] on img at bounding box center [696, 539] width 43 height 43
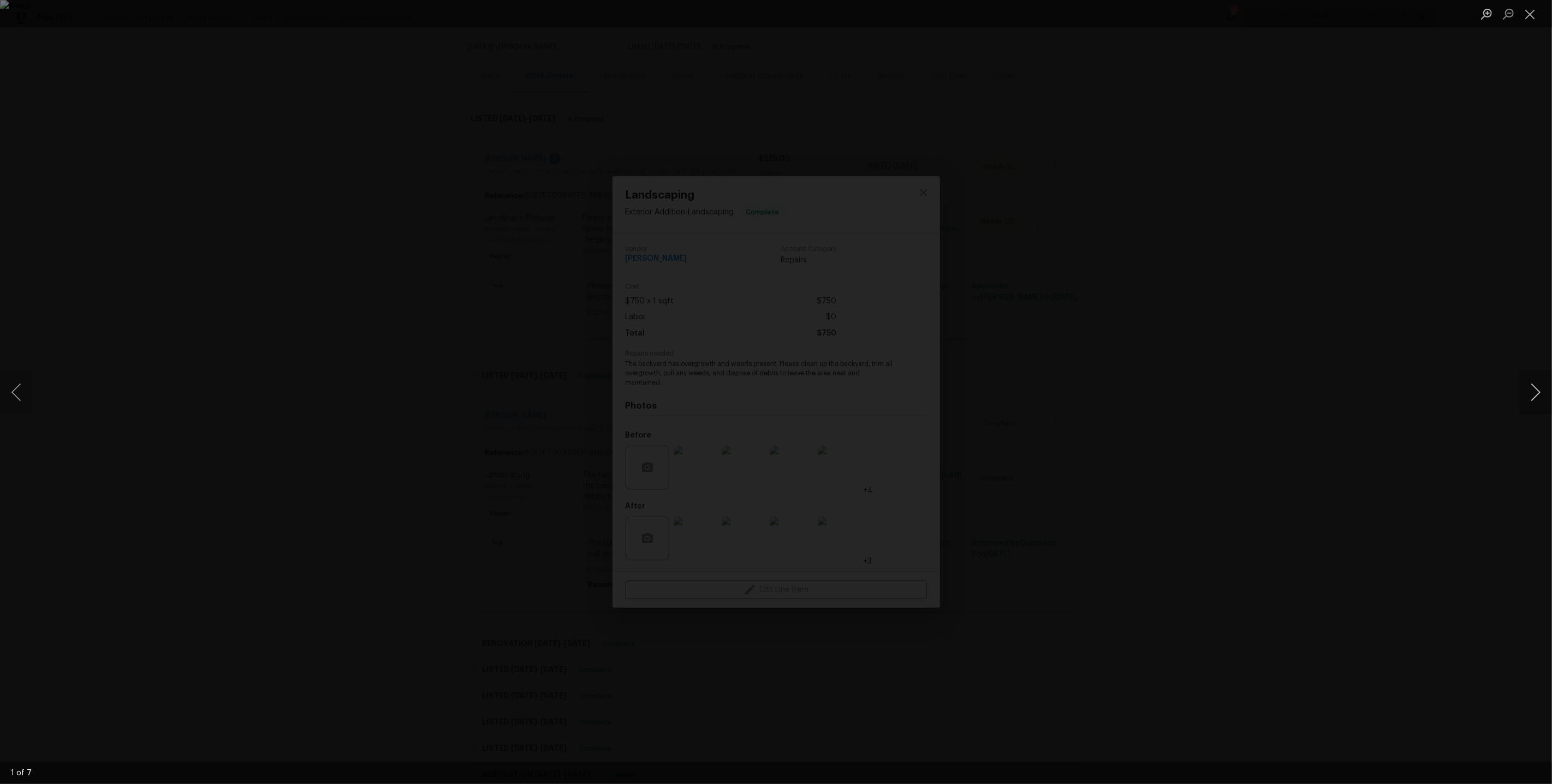
click at [1537, 395] on button "Next image" at bounding box center [1535, 392] width 33 height 43
click at [11, 385] on button "Previous image" at bounding box center [16, 392] width 33 height 43
click at [1529, 398] on button "Next image" at bounding box center [1535, 392] width 33 height 43
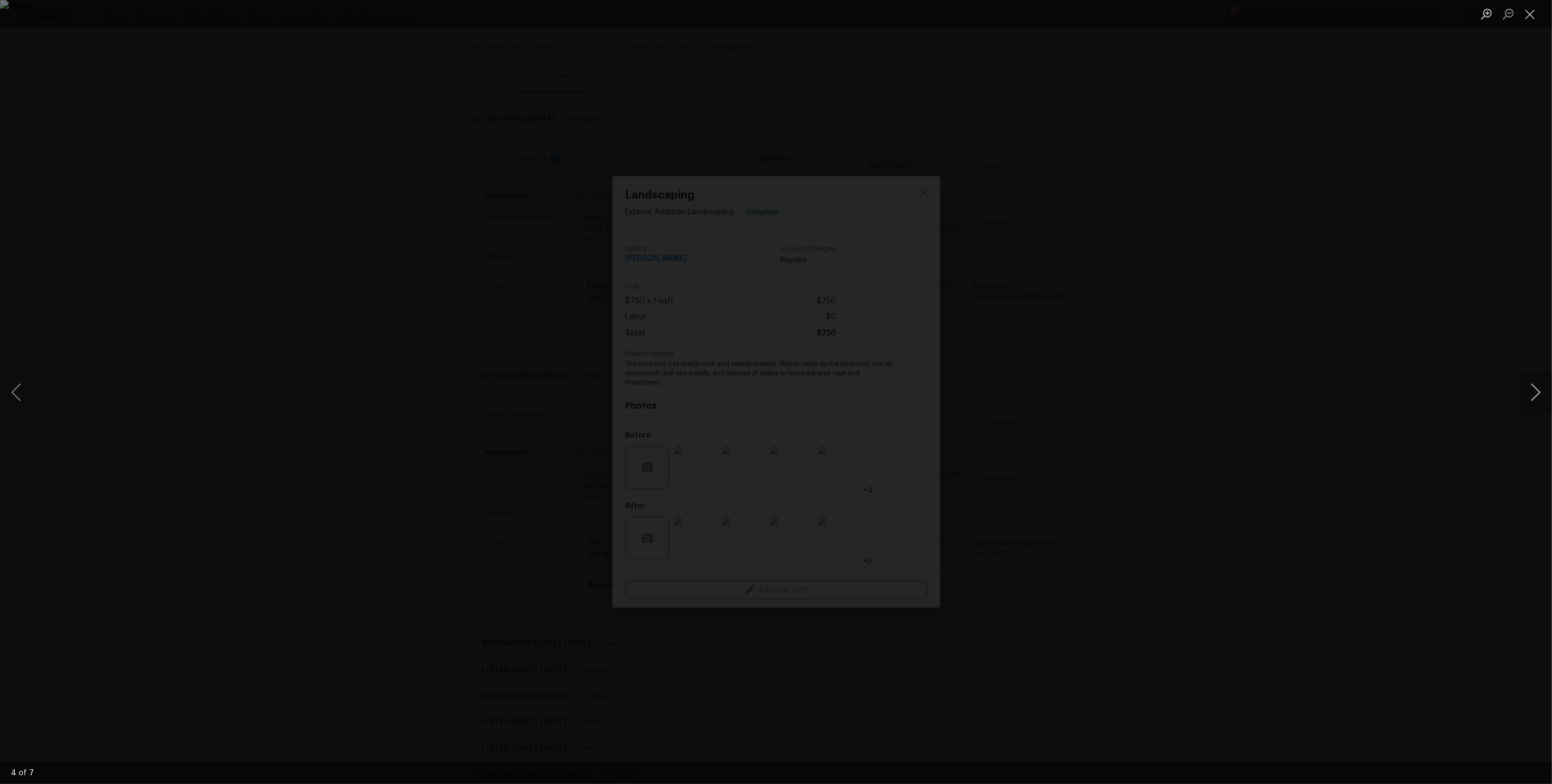
click at [1529, 398] on button "Next image" at bounding box center [1535, 392] width 33 height 43
click at [1169, 413] on div "Lightbox" at bounding box center [776, 392] width 1552 height 784
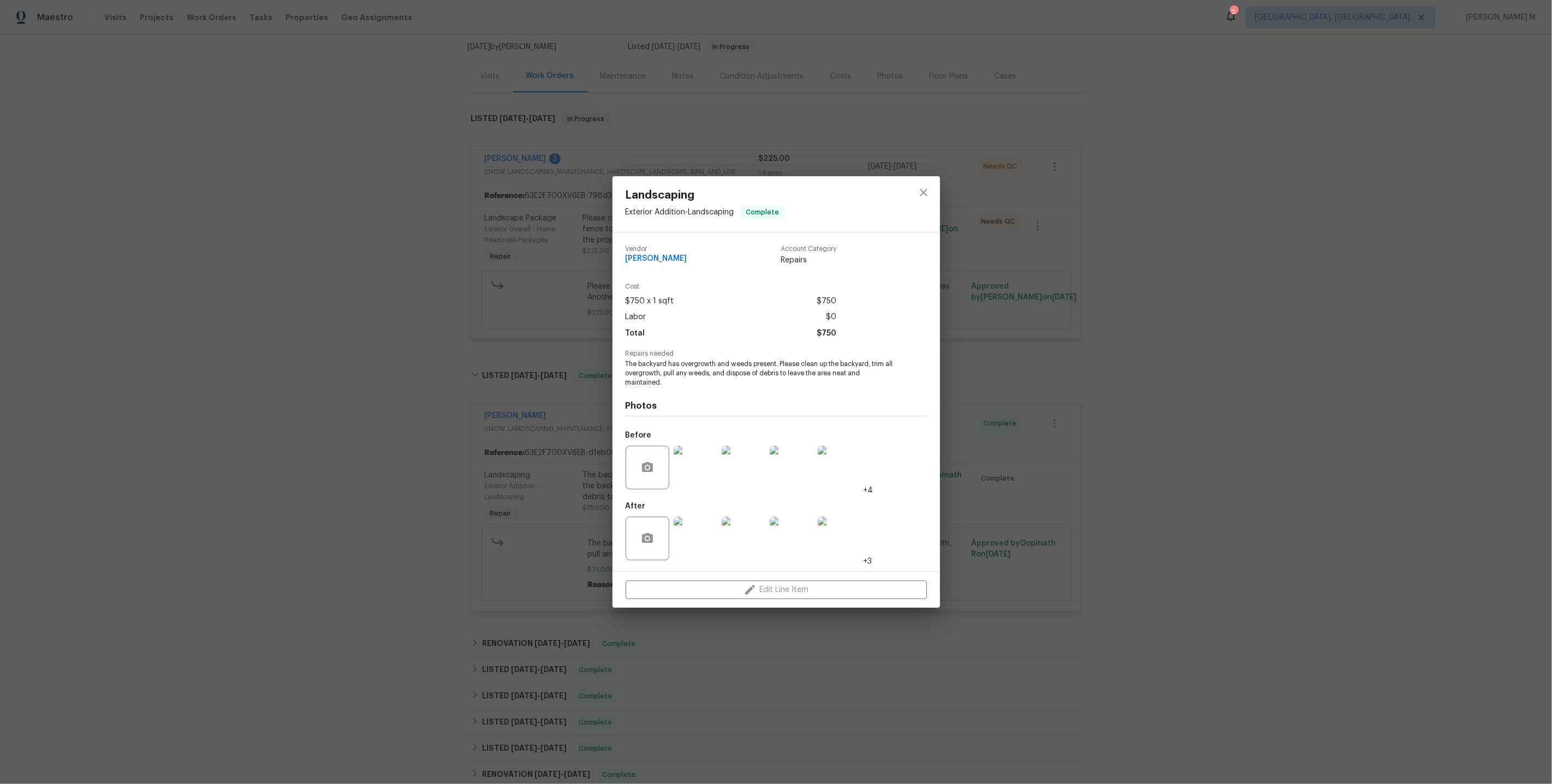
click at [1129, 421] on div "Landscaping Exterior Addition - Landscaping Complete Vendor Cameron Sweeney Acc…" at bounding box center [776, 392] width 1552 height 784
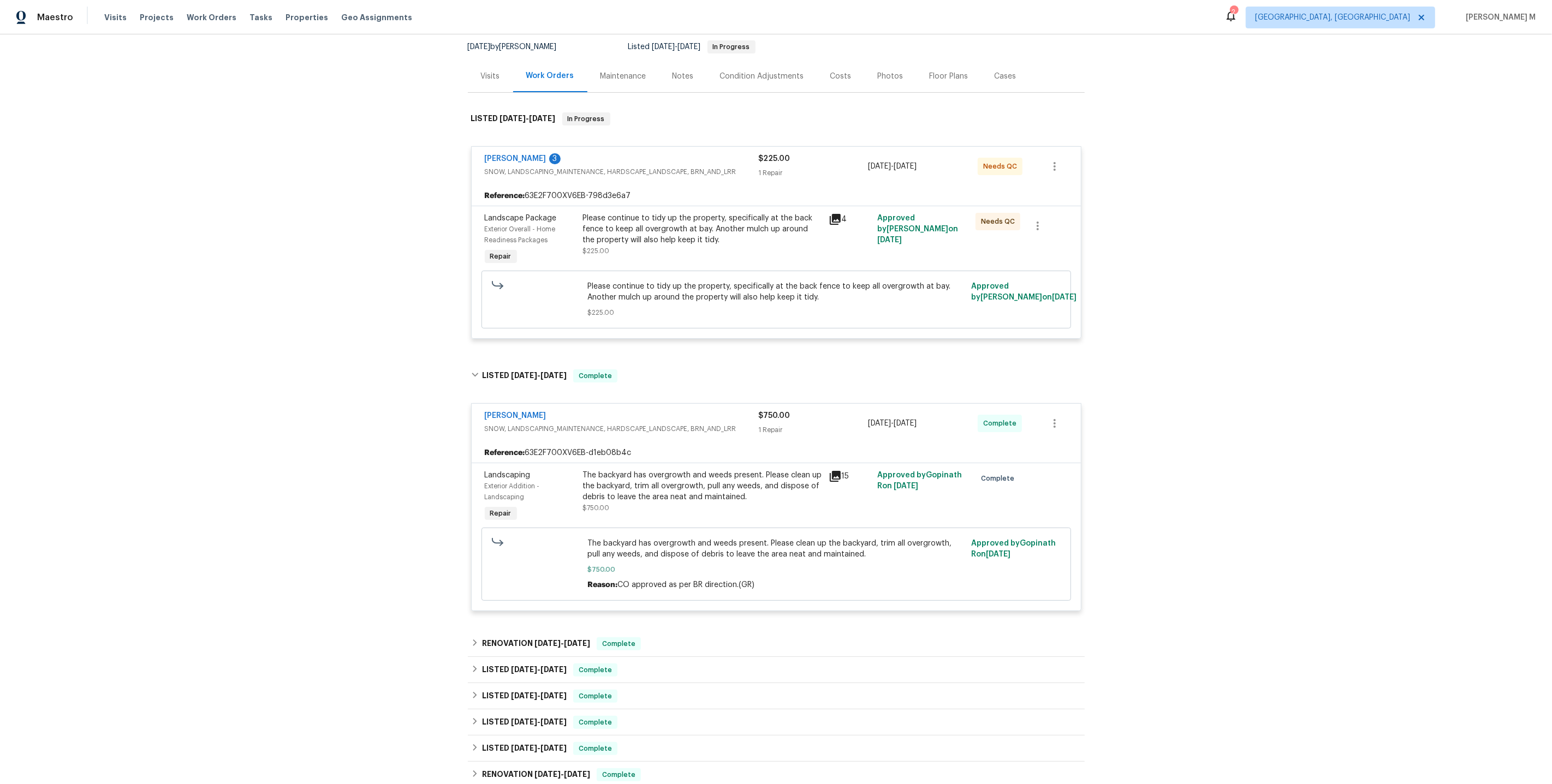
click at [649, 473] on div "The backyard has overgrowth and weeds present. Please clean up the backyard, tr…" at bounding box center [702, 486] width 239 height 33
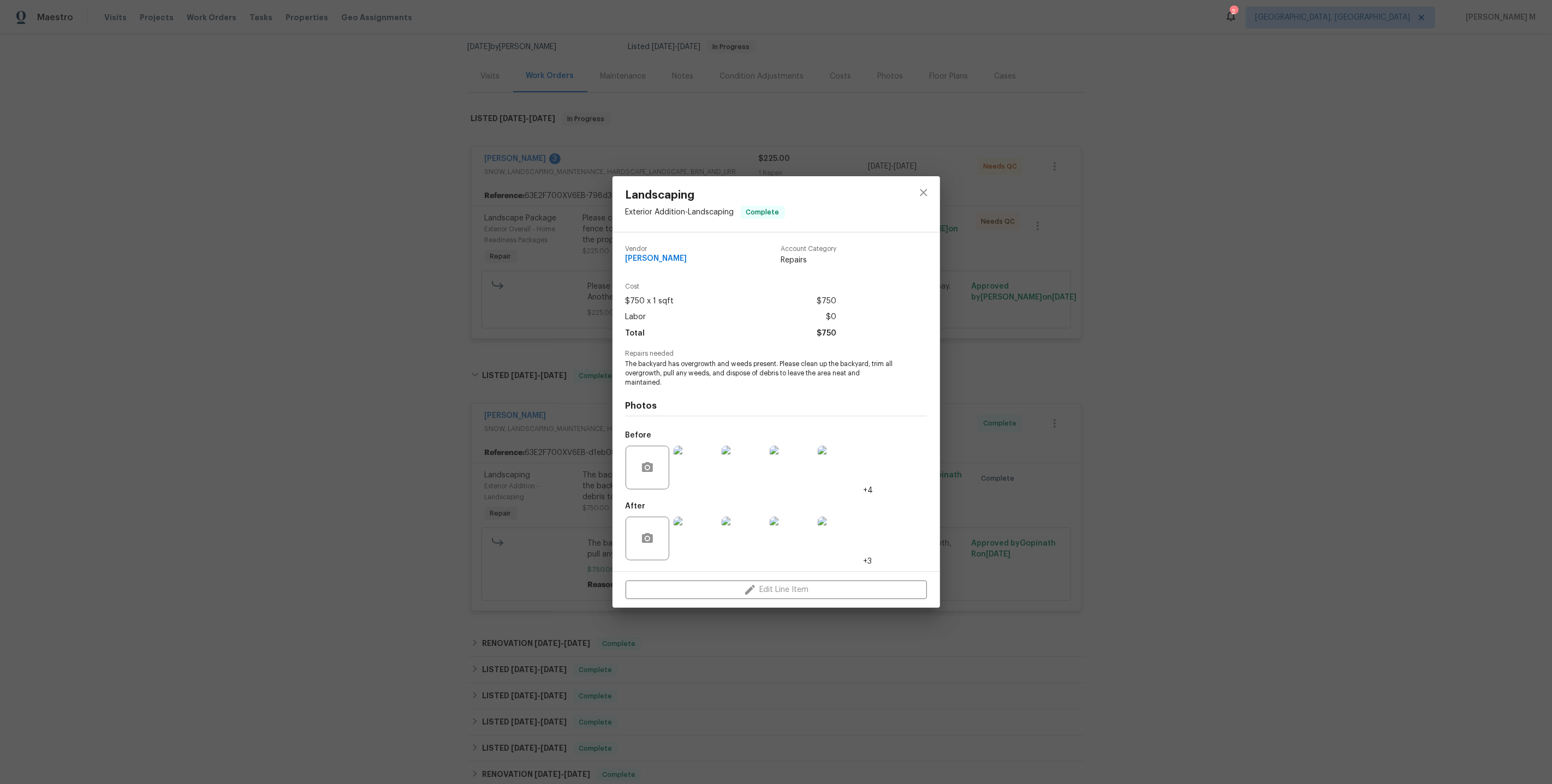
click at [838, 532] on img at bounding box center [839, 539] width 43 height 43
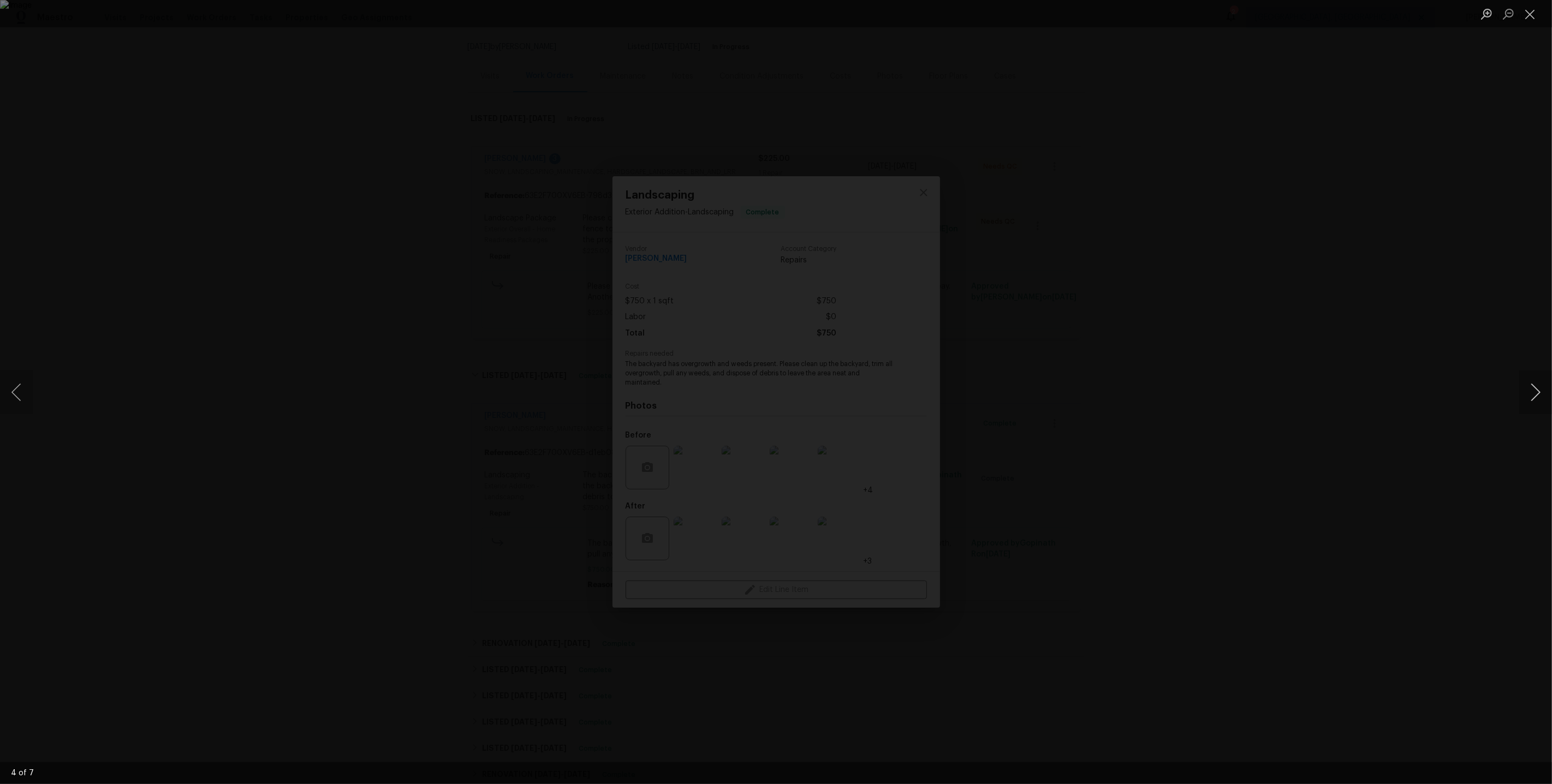
click at [1538, 402] on button "Next image" at bounding box center [1535, 392] width 33 height 43
click at [1269, 309] on div "Lightbox" at bounding box center [776, 392] width 1552 height 784
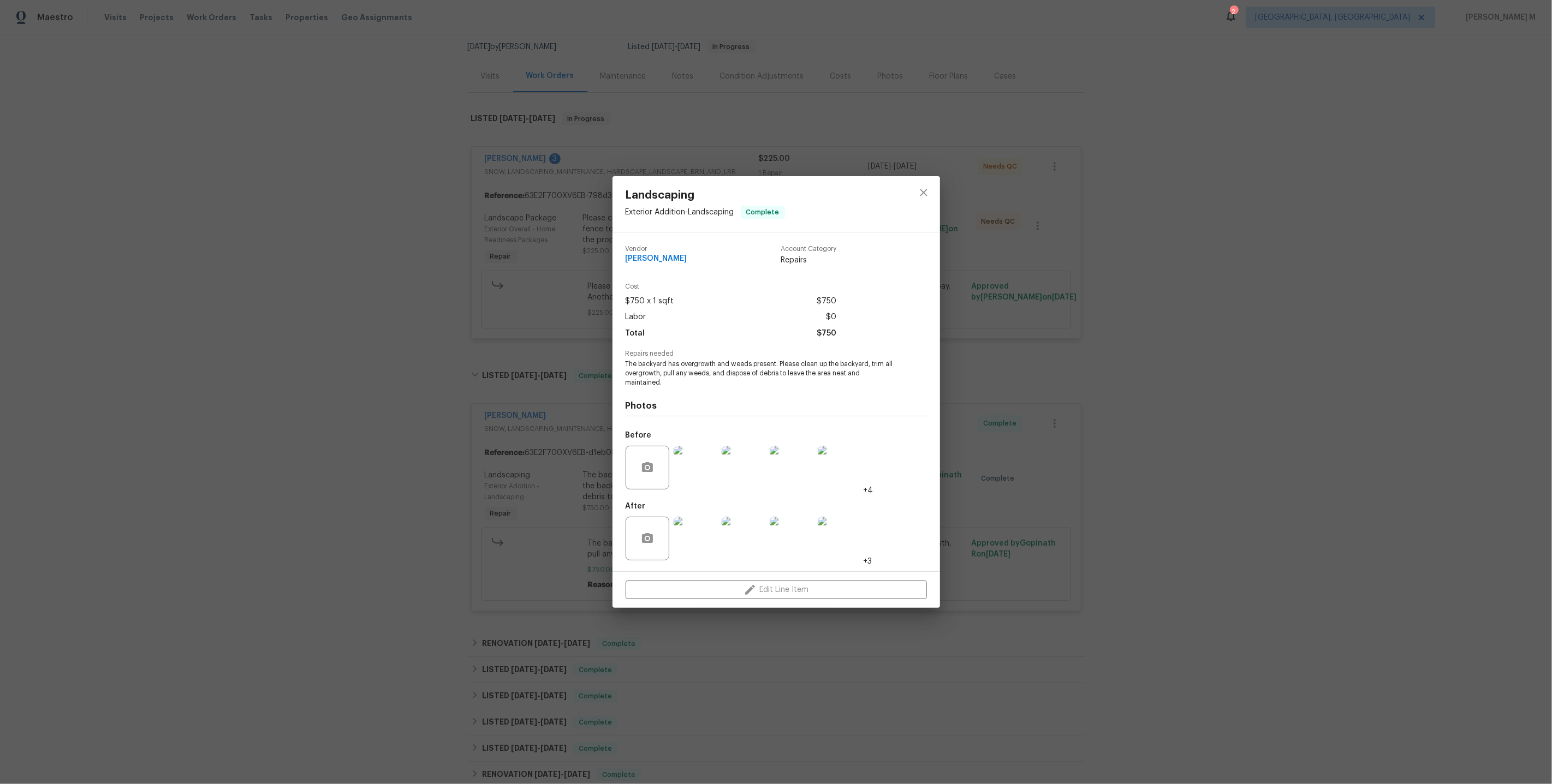
click at [931, 304] on div "Vendor Cameron Sweeney Account Category Repairs Cost $750 x 1 sqft $750 Labor $…" at bounding box center [776, 401] width 328 height 339
click at [1064, 285] on div "Landscaping Exterior Addition - Landscaping Complete Vendor Cameron Sweeney Acc…" at bounding box center [776, 392] width 1552 height 784
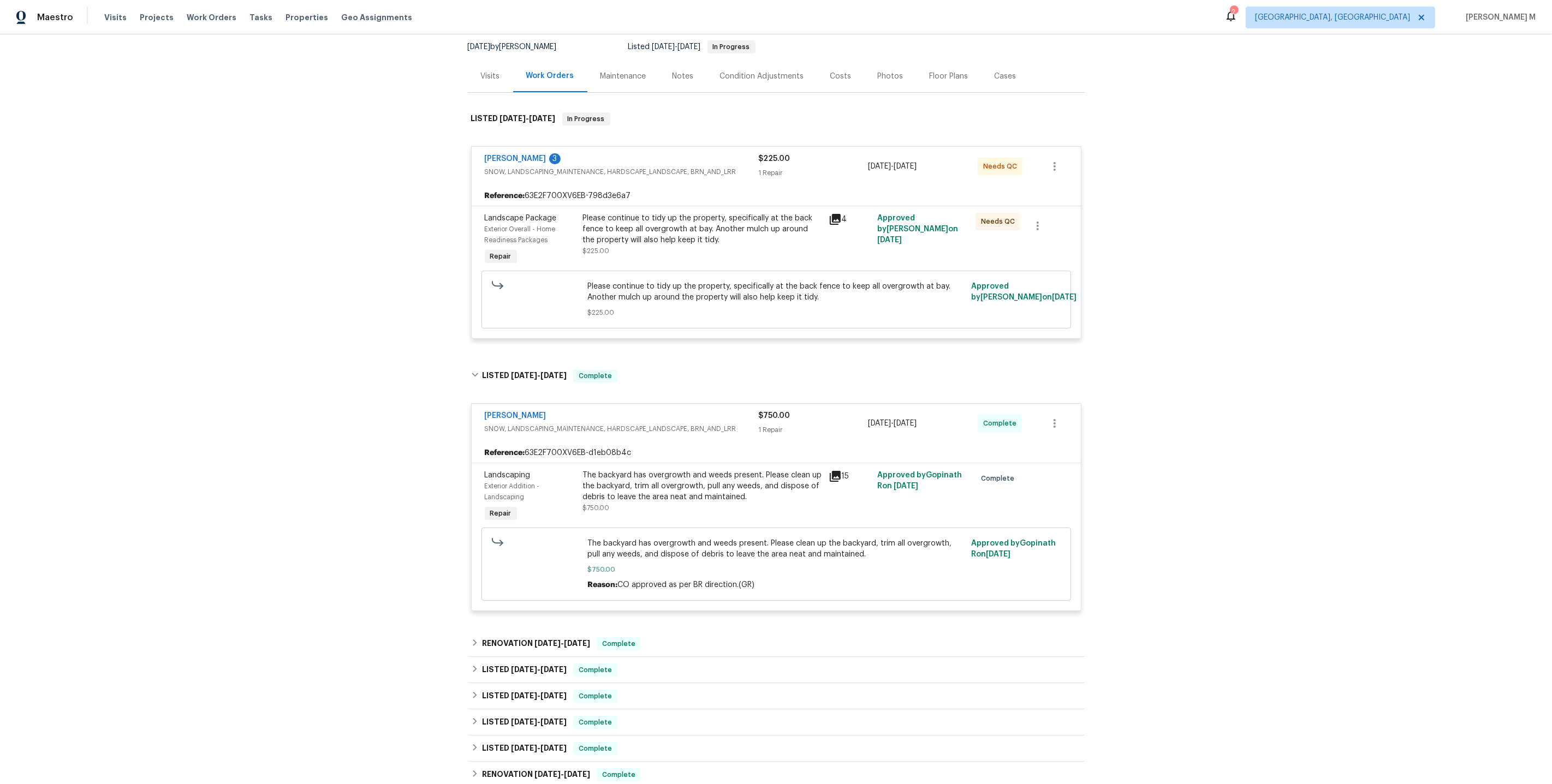
click at [697, 225] on div "Please continue to tidy up the property, specifically at the back fence to keep…" at bounding box center [702, 229] width 239 height 33
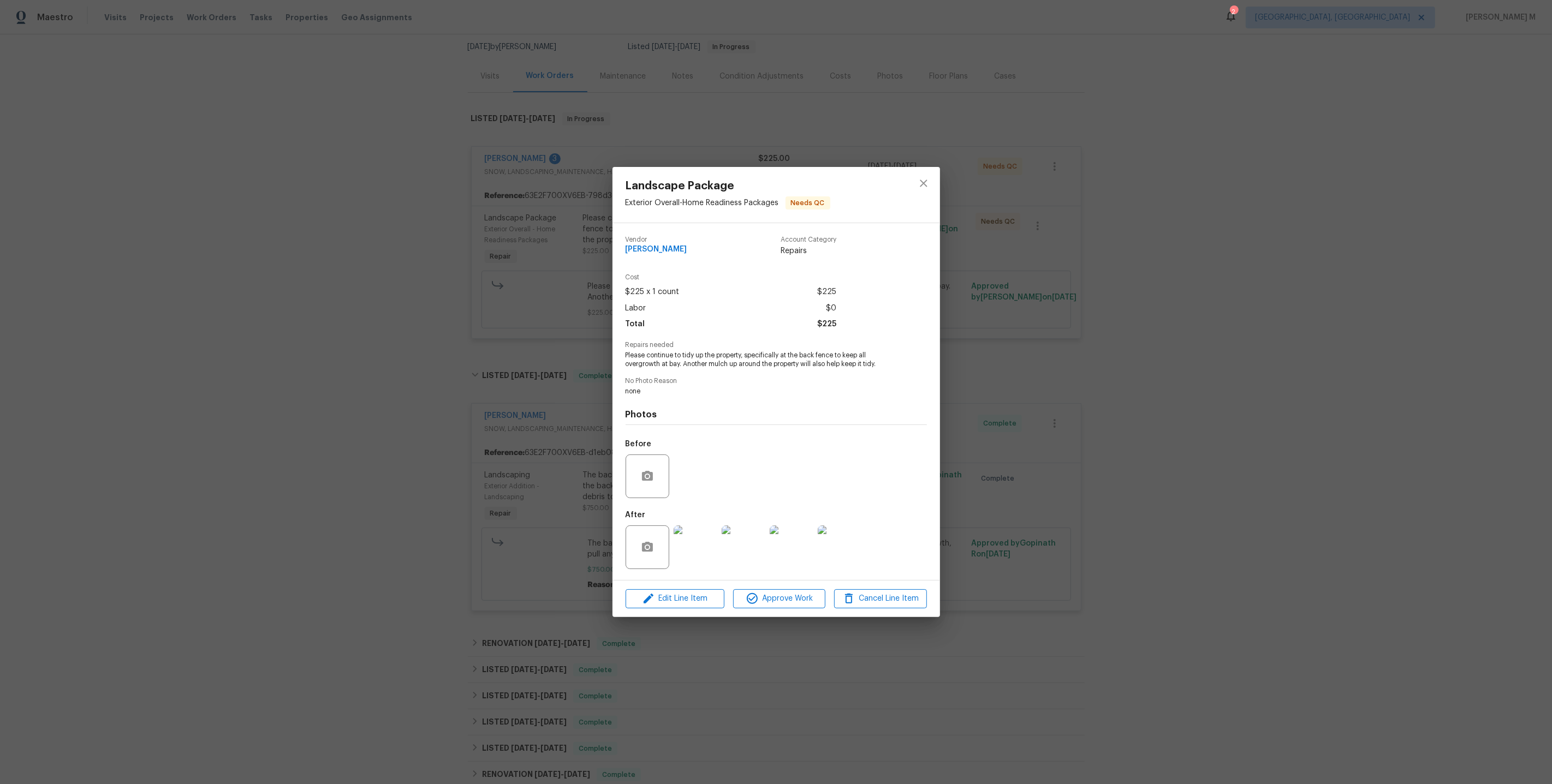
click at [684, 543] on img at bounding box center [696, 547] width 43 height 43
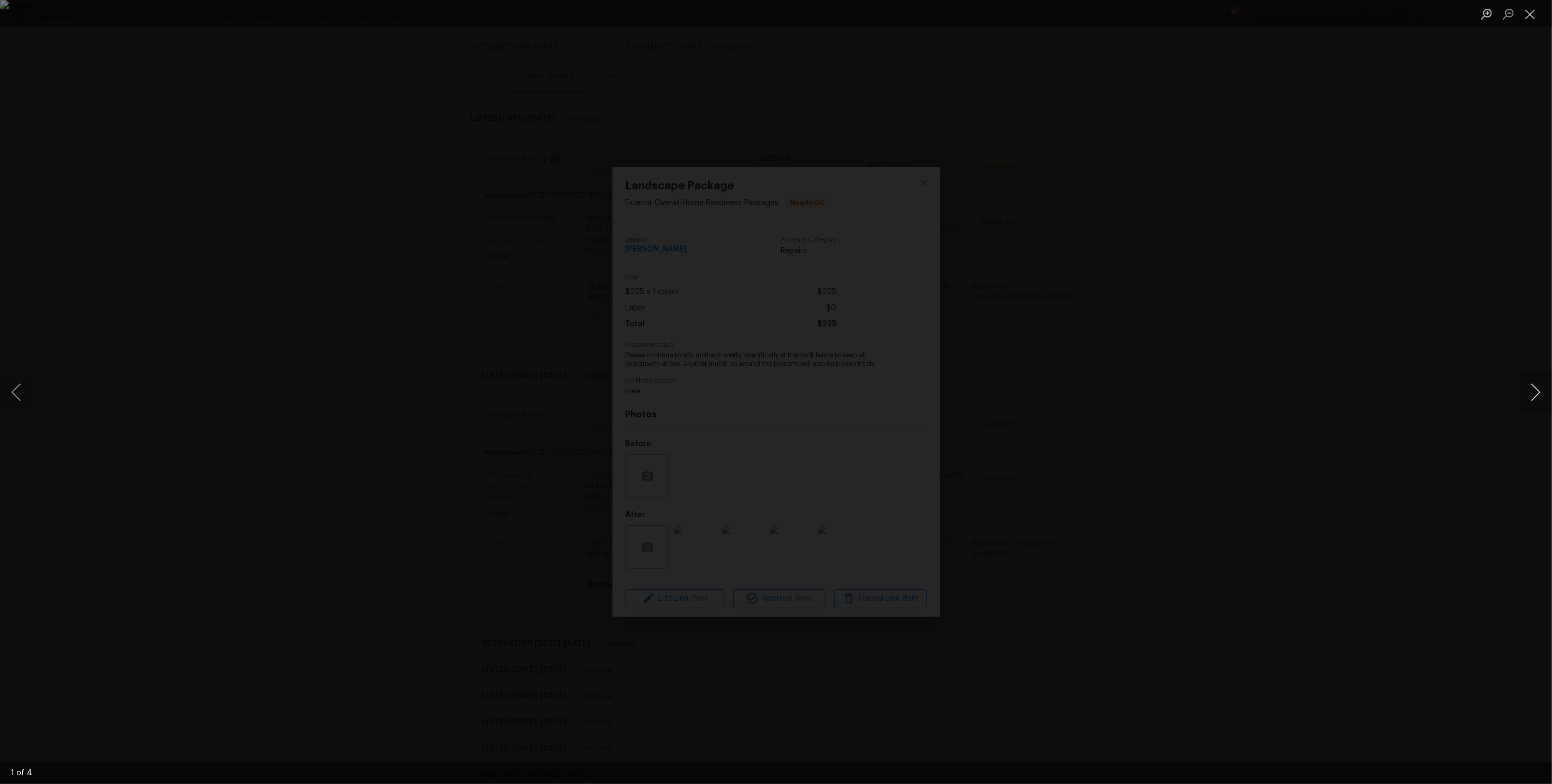
click at [1537, 392] on button "Next image" at bounding box center [1535, 392] width 33 height 43
click at [1340, 236] on div "Lightbox" at bounding box center [776, 392] width 1552 height 784
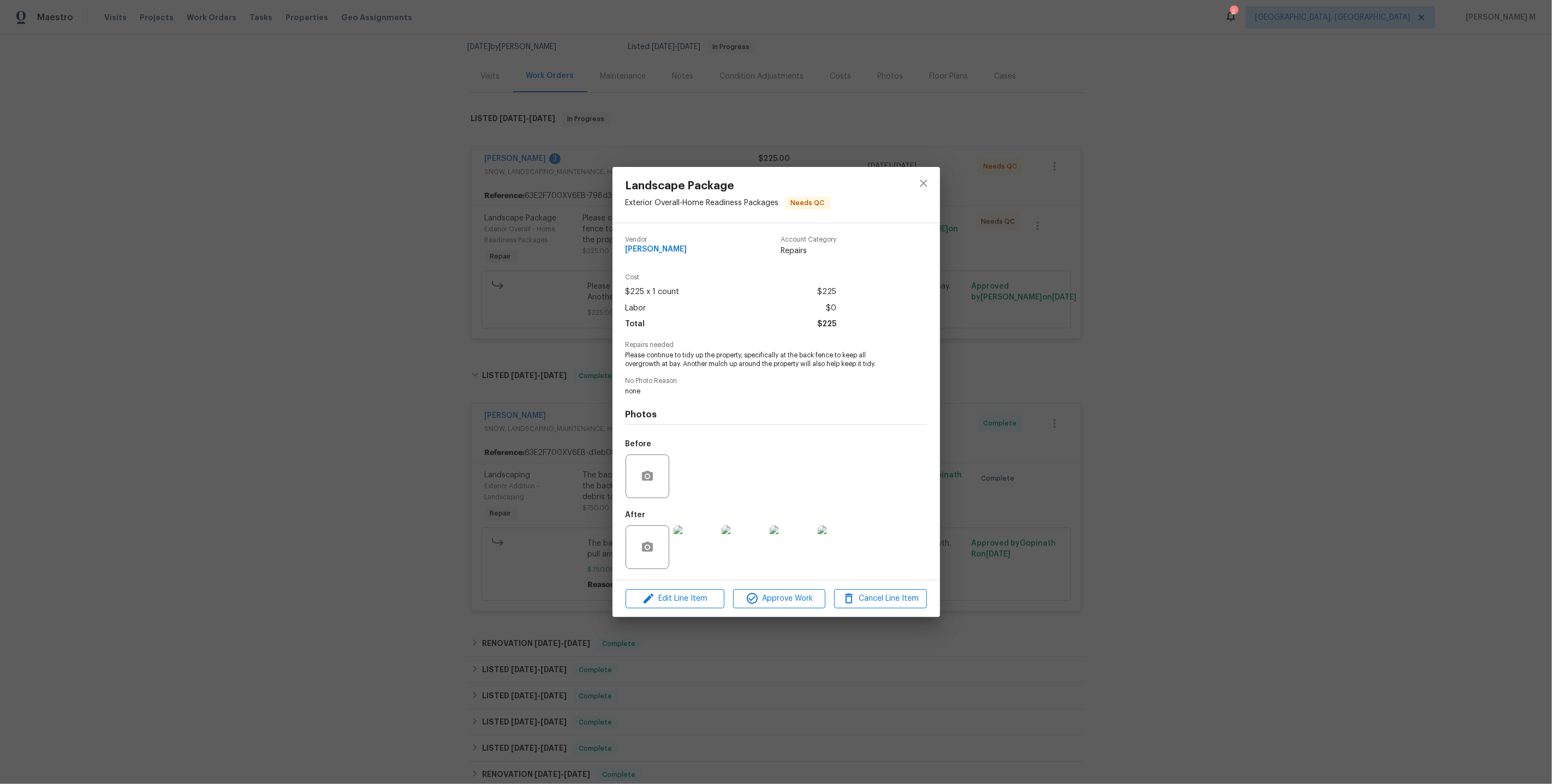
click at [1159, 240] on div "Landscape Package Exterior Overall - Home Readiness Packages Needs QC Vendor Ca…" at bounding box center [776, 392] width 1552 height 784
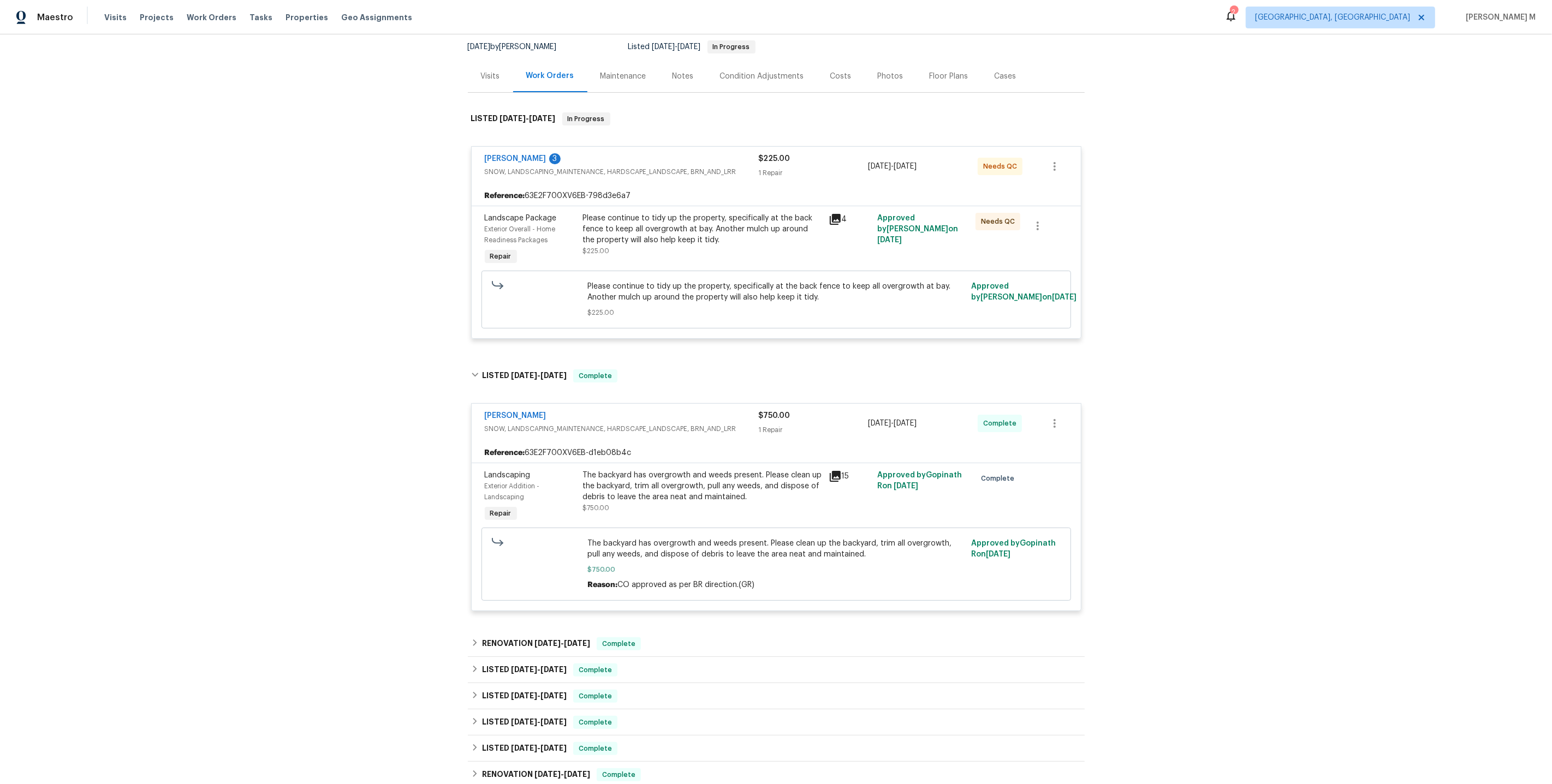
click at [982, 139] on div "Cameron Sweeney 3 SNOW, LANDSCAPING_MAINTENANCE, HARDSCAPE_LANDSCAPE, BRN_AND_L…" at bounding box center [776, 242] width 610 height 208
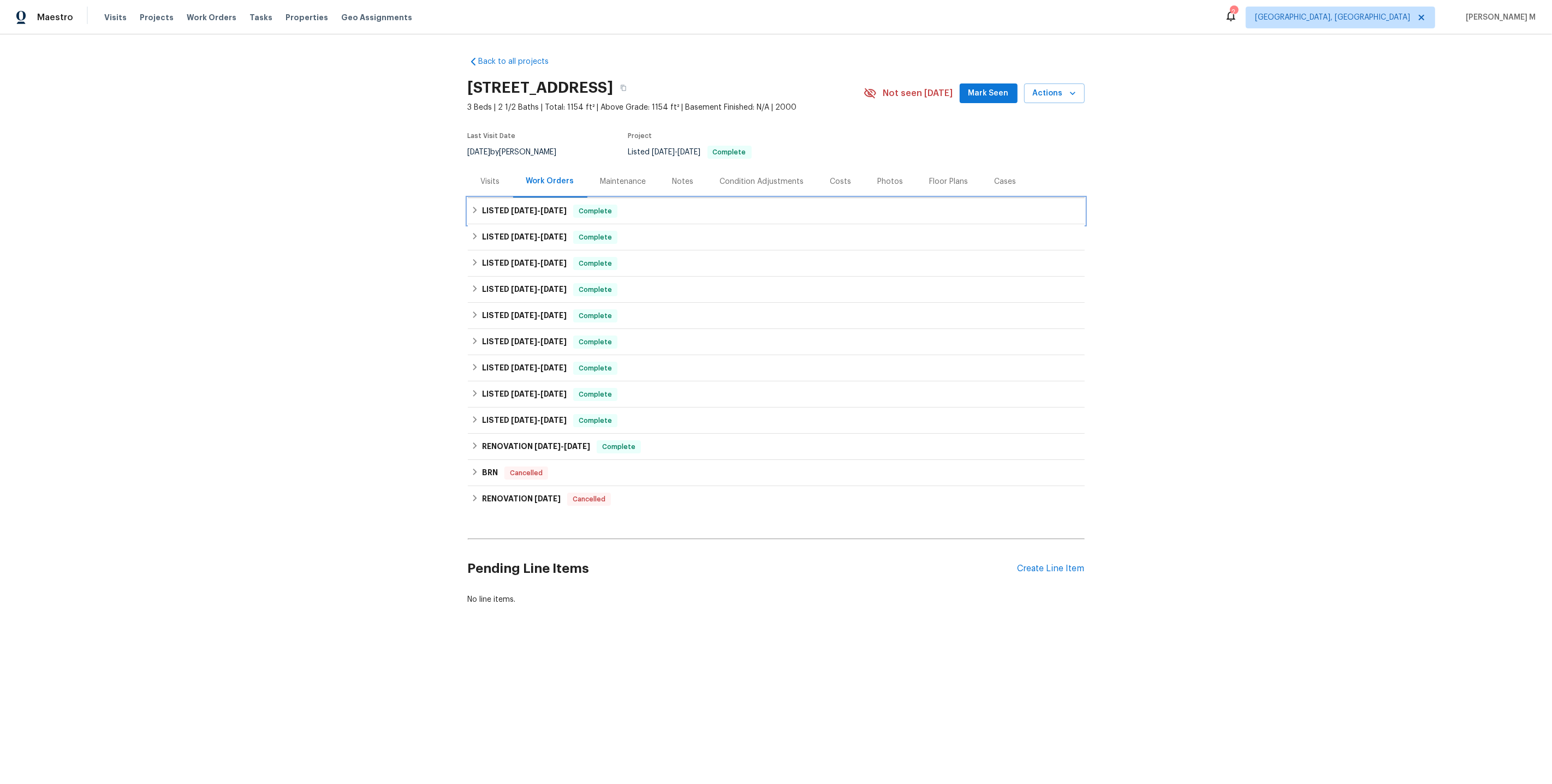
click at [566, 207] on span "[DATE]" at bounding box center [553, 210] width 26 height 8
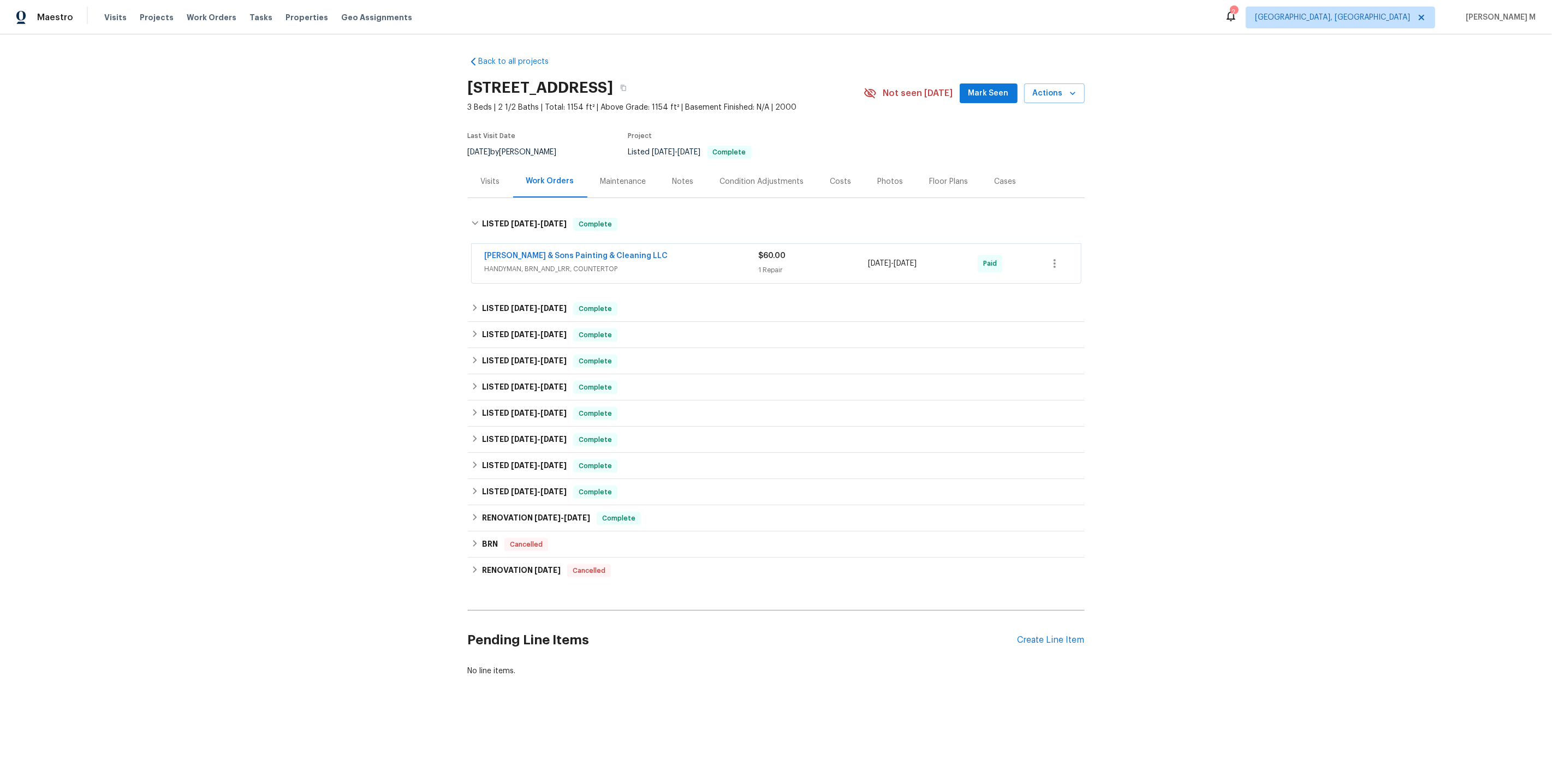
click at [546, 263] on span "HANDYMAN, BRN_AND_LRR, COUNTERTOP" at bounding box center [621, 269] width 274 height 11
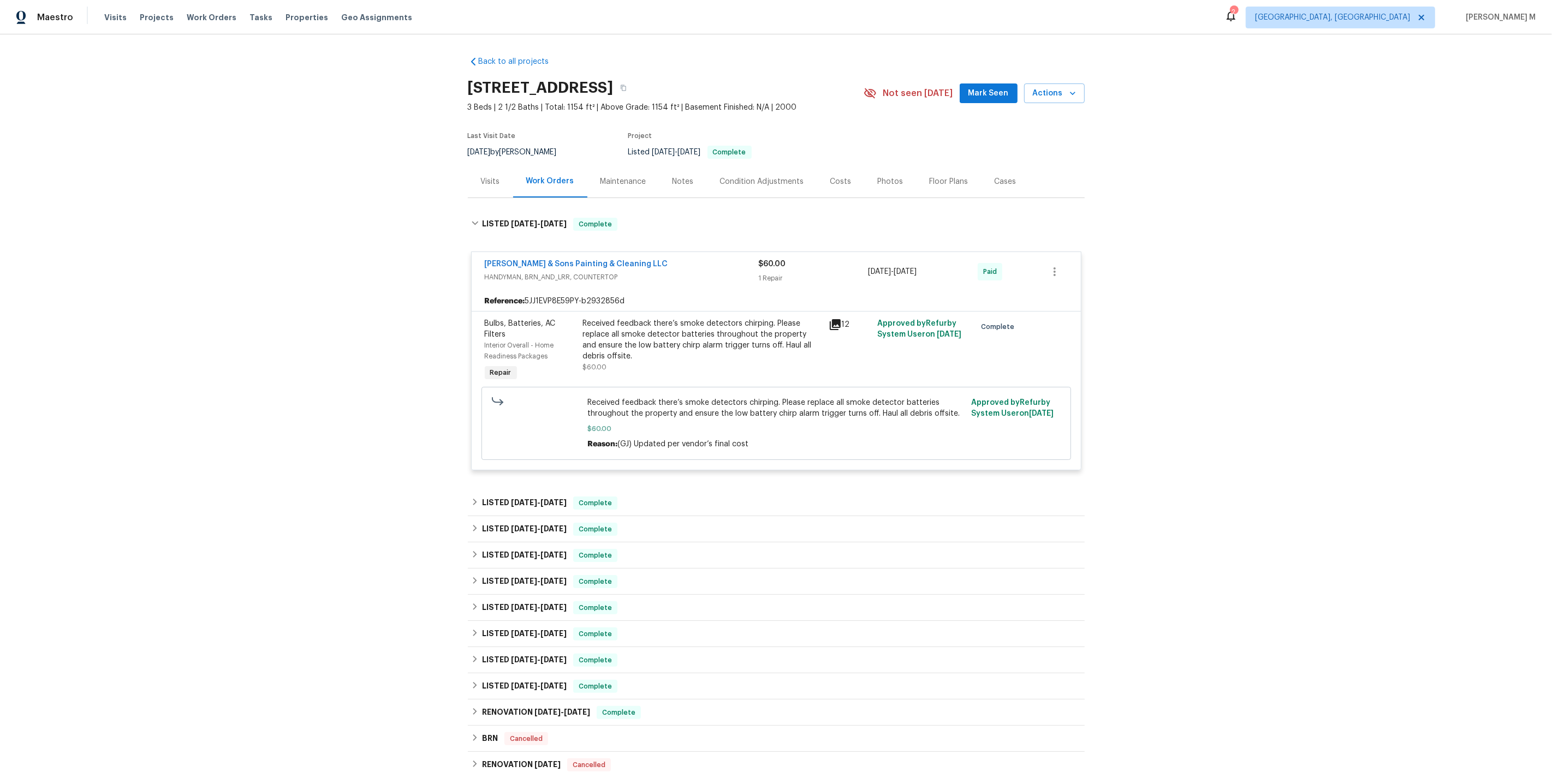
scroll to position [134, 0]
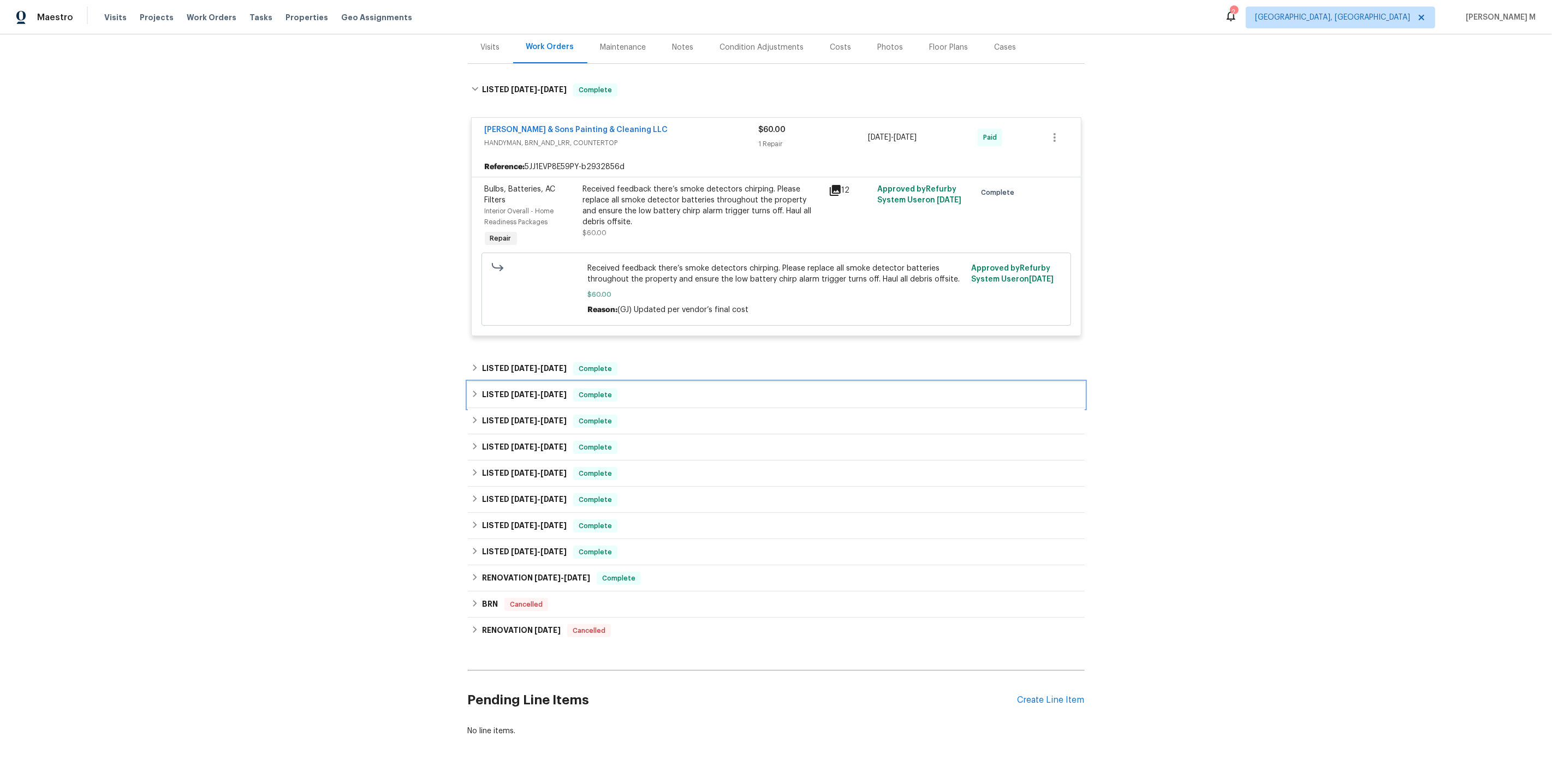
click at [531, 391] on span "[DATE] - [DATE]" at bounding box center [538, 394] width 56 height 8
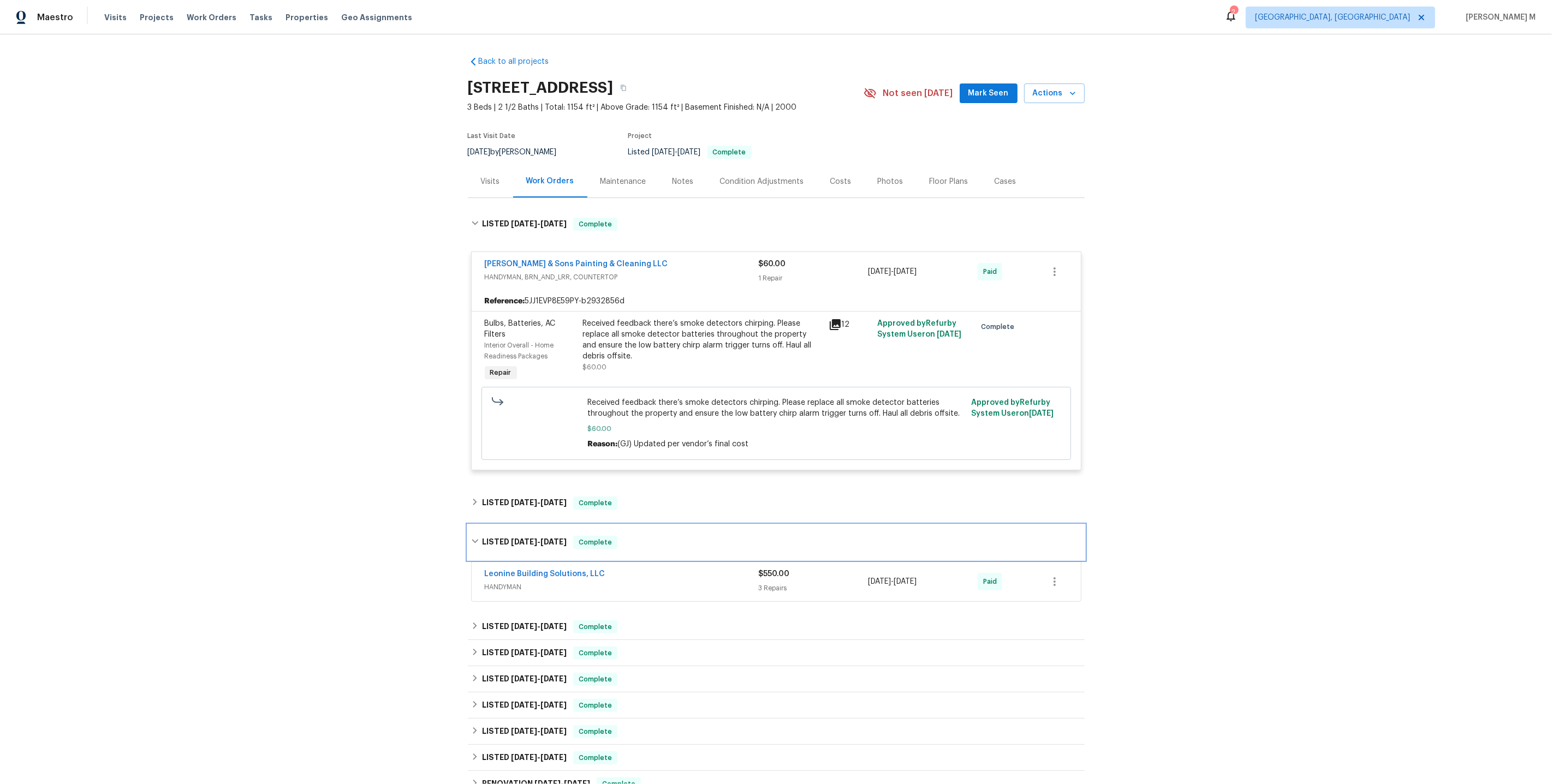
scroll to position [204, 0]
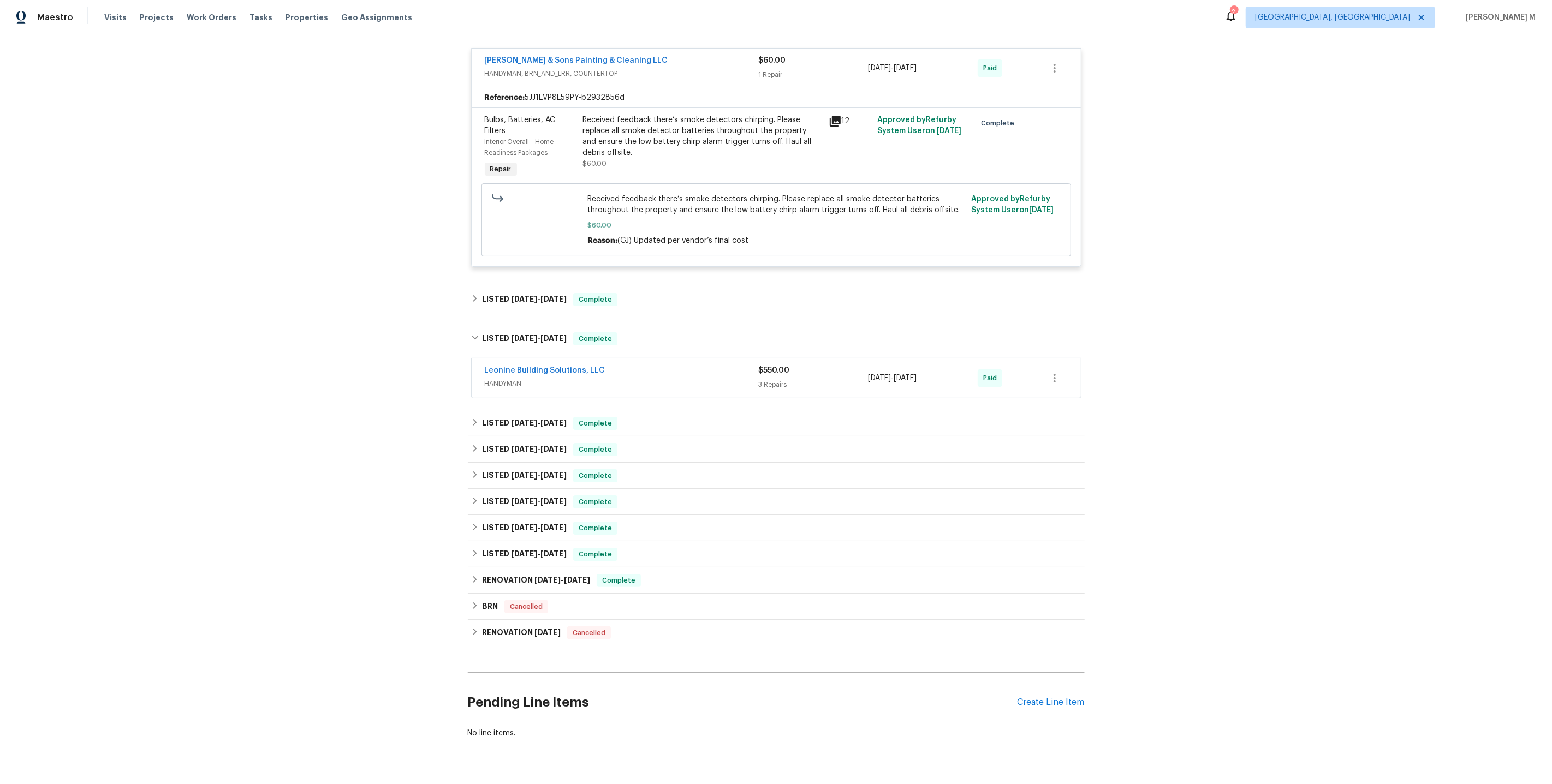
click at [1037, 682] on div "Pending Line Items Create Line Item" at bounding box center [776, 703] width 616 height 51
click at [1037, 697] on div "Create Line Item" at bounding box center [1051, 702] width 67 height 10
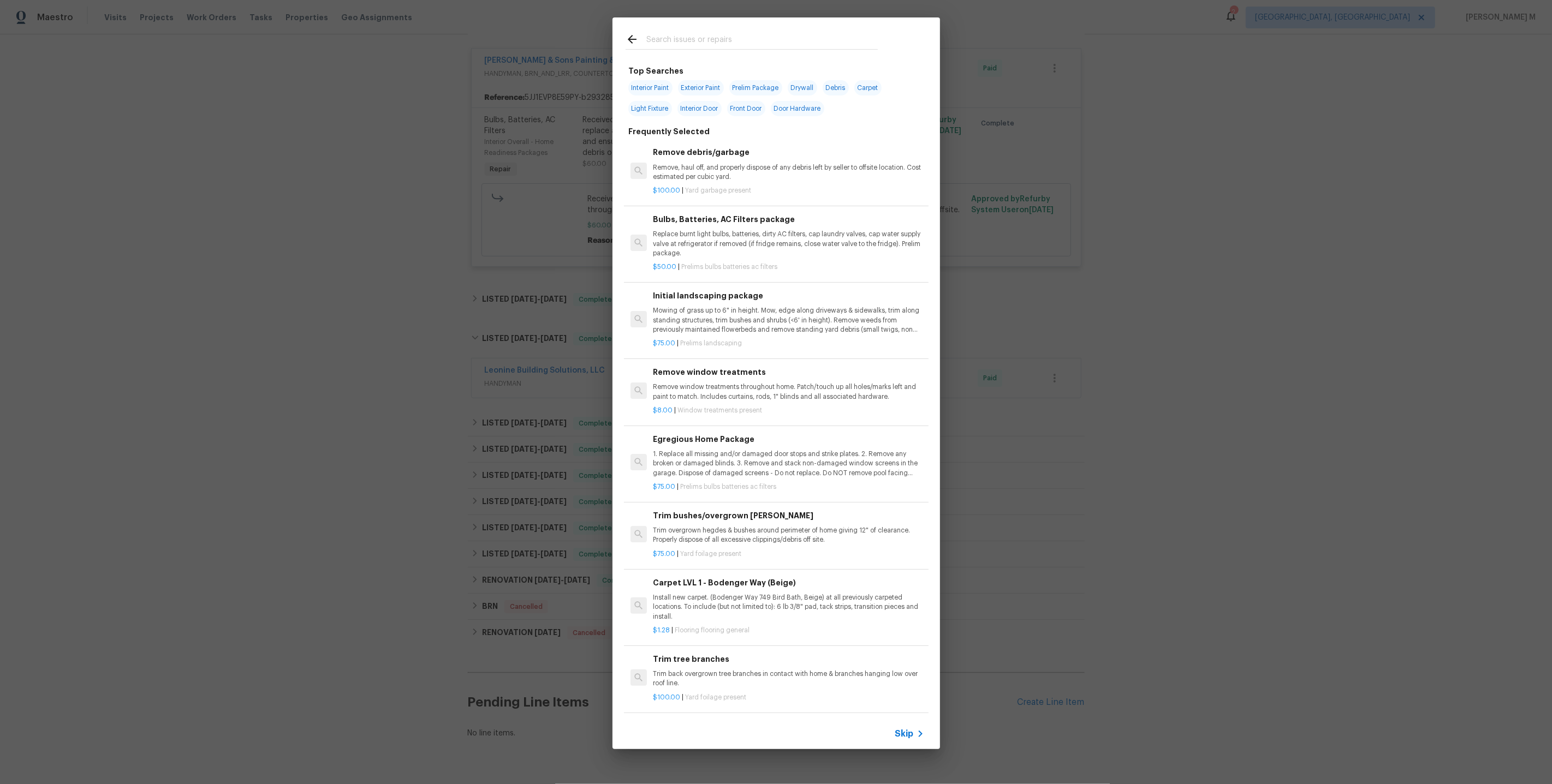
click at [903, 734] on span "Skip" at bounding box center [904, 734] width 19 height 11
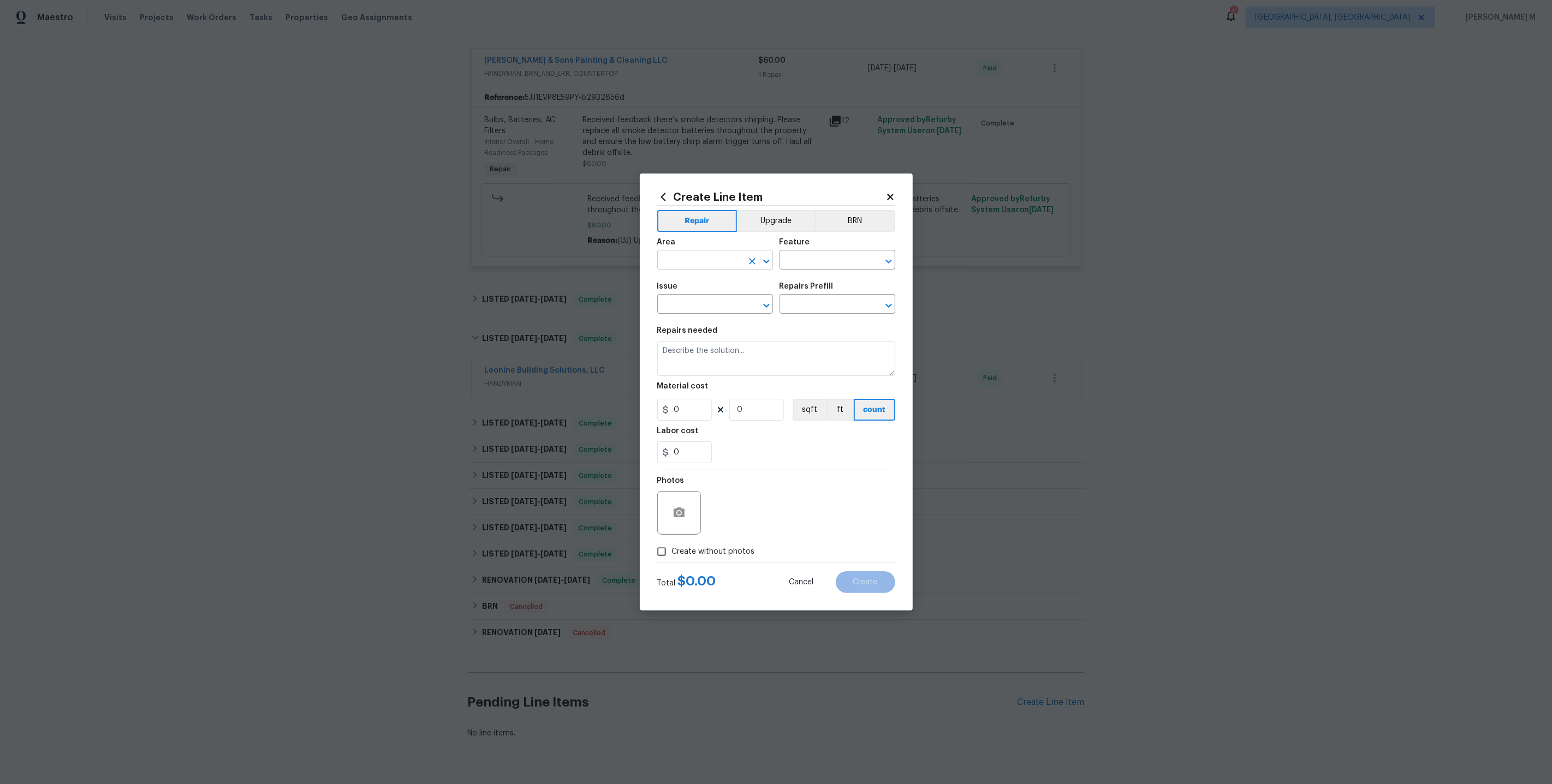
click at [678, 270] on input "text" at bounding box center [700, 261] width 85 height 17
type input "e"
type input "d"
type input "s"
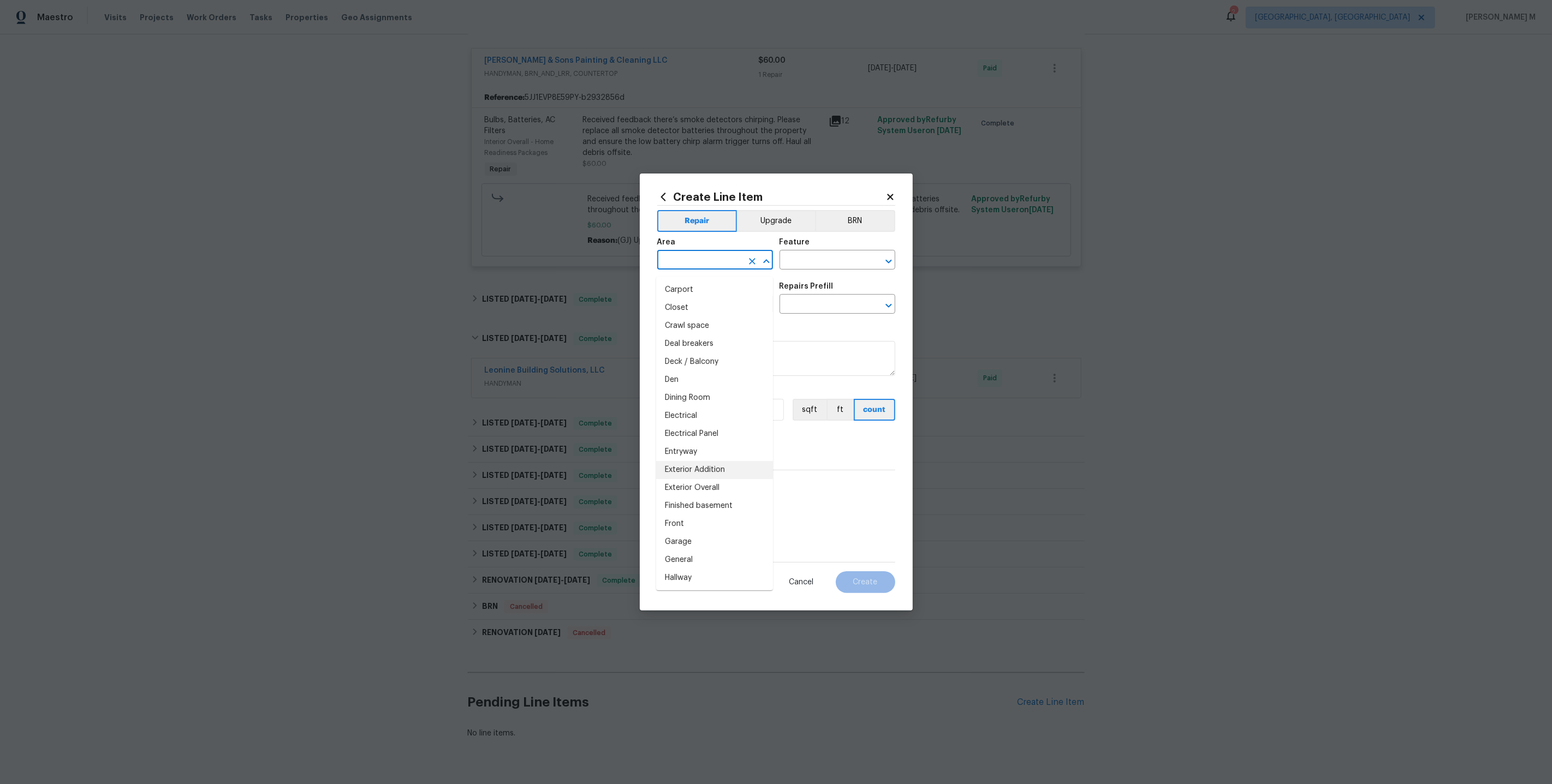
click at [715, 461] on li "Exterior Addition" at bounding box center [715, 470] width 117 height 18
type input "Exterior Addition"
click at [805, 269] on input "text" at bounding box center [822, 261] width 85 height 17
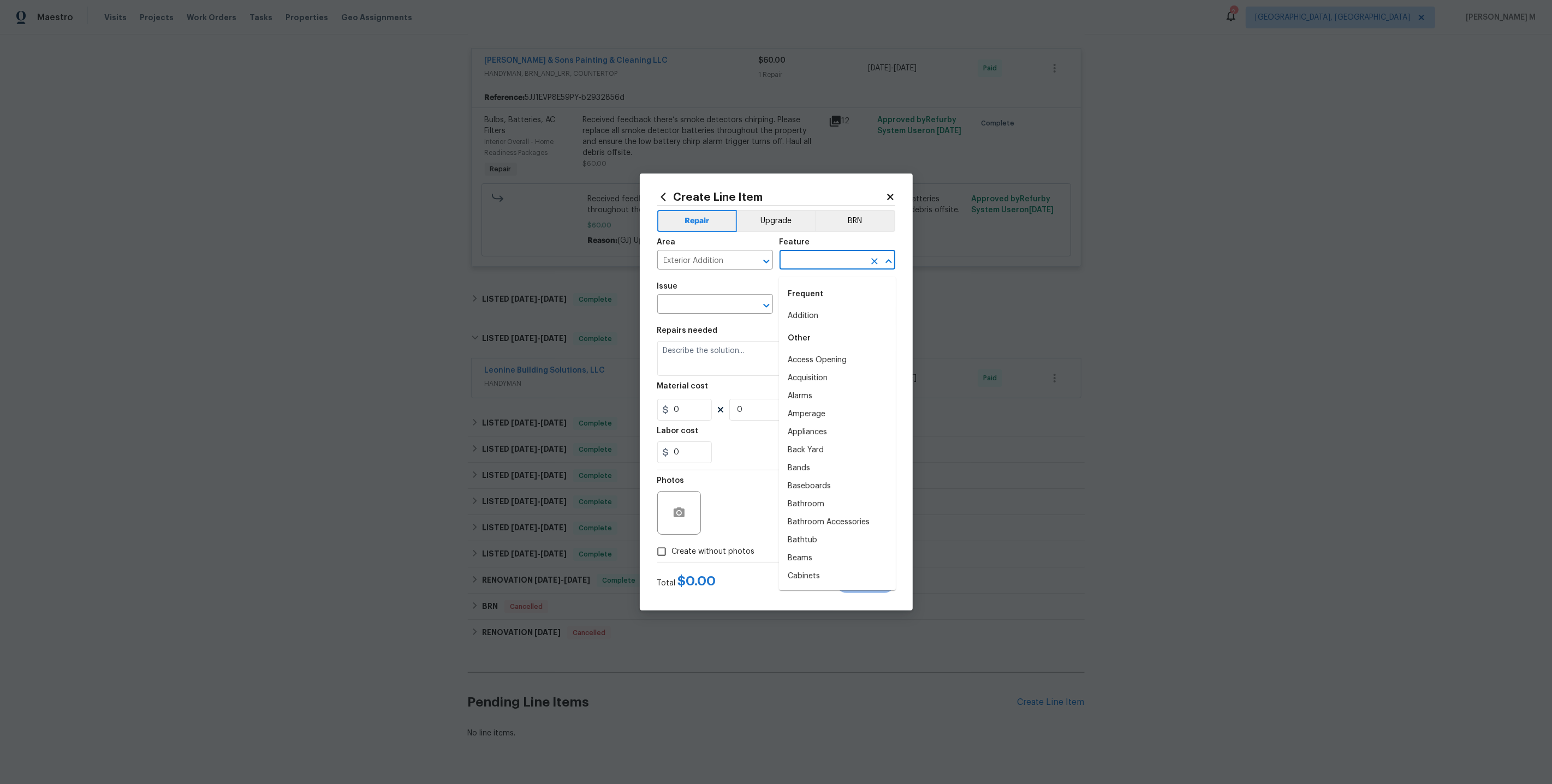
type input "d"
type input "scr"
click at [826, 326] on li "Exterior Door" at bounding box center [837, 334] width 117 height 18
type input "Exterior Door"
click at [697, 306] on input "text" at bounding box center [700, 306] width 85 height 17
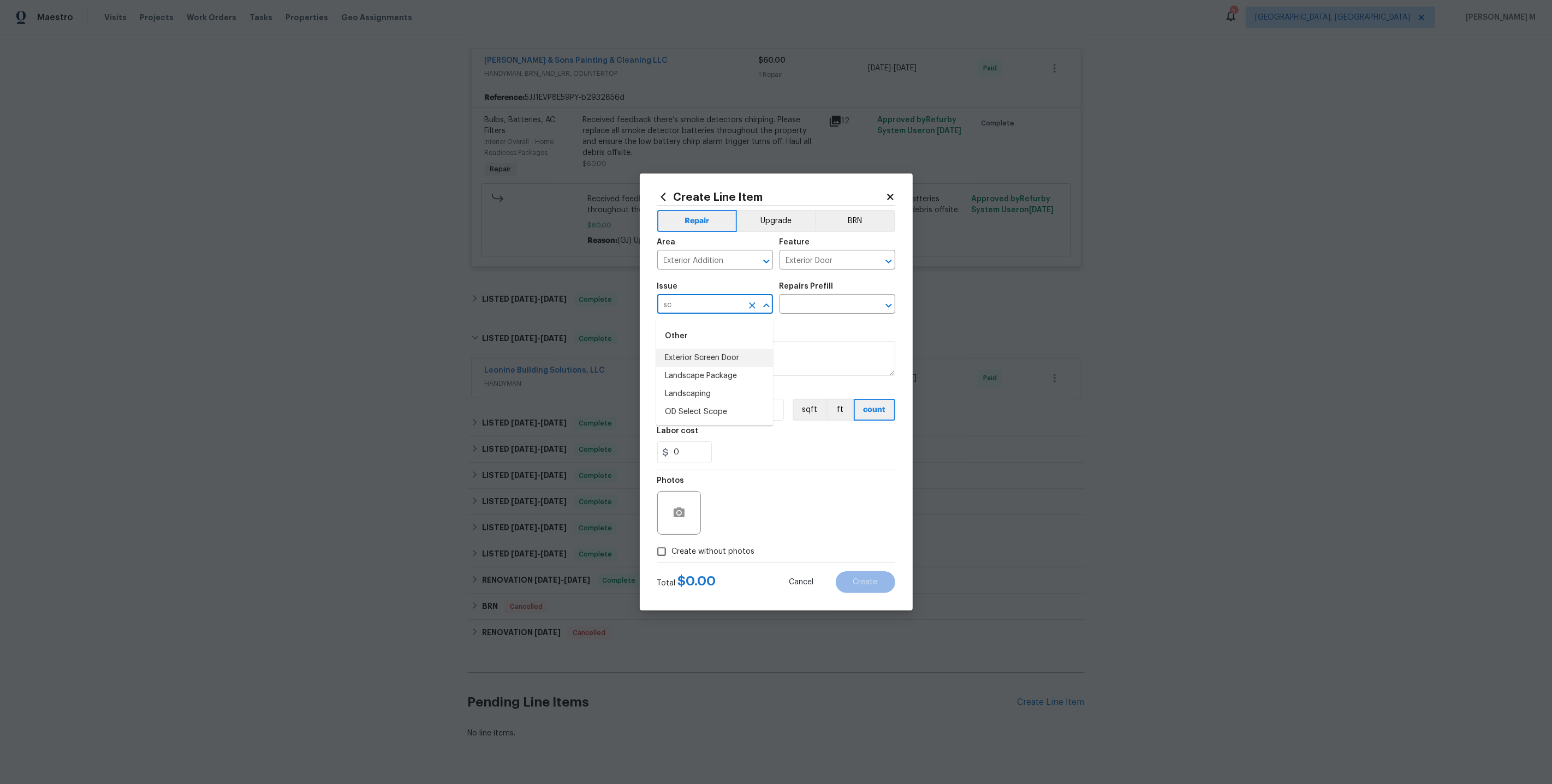
click at [716, 358] on li "Exterior Screen Door" at bounding box center [715, 358] width 117 height 18
type input "Exterior Screen Door"
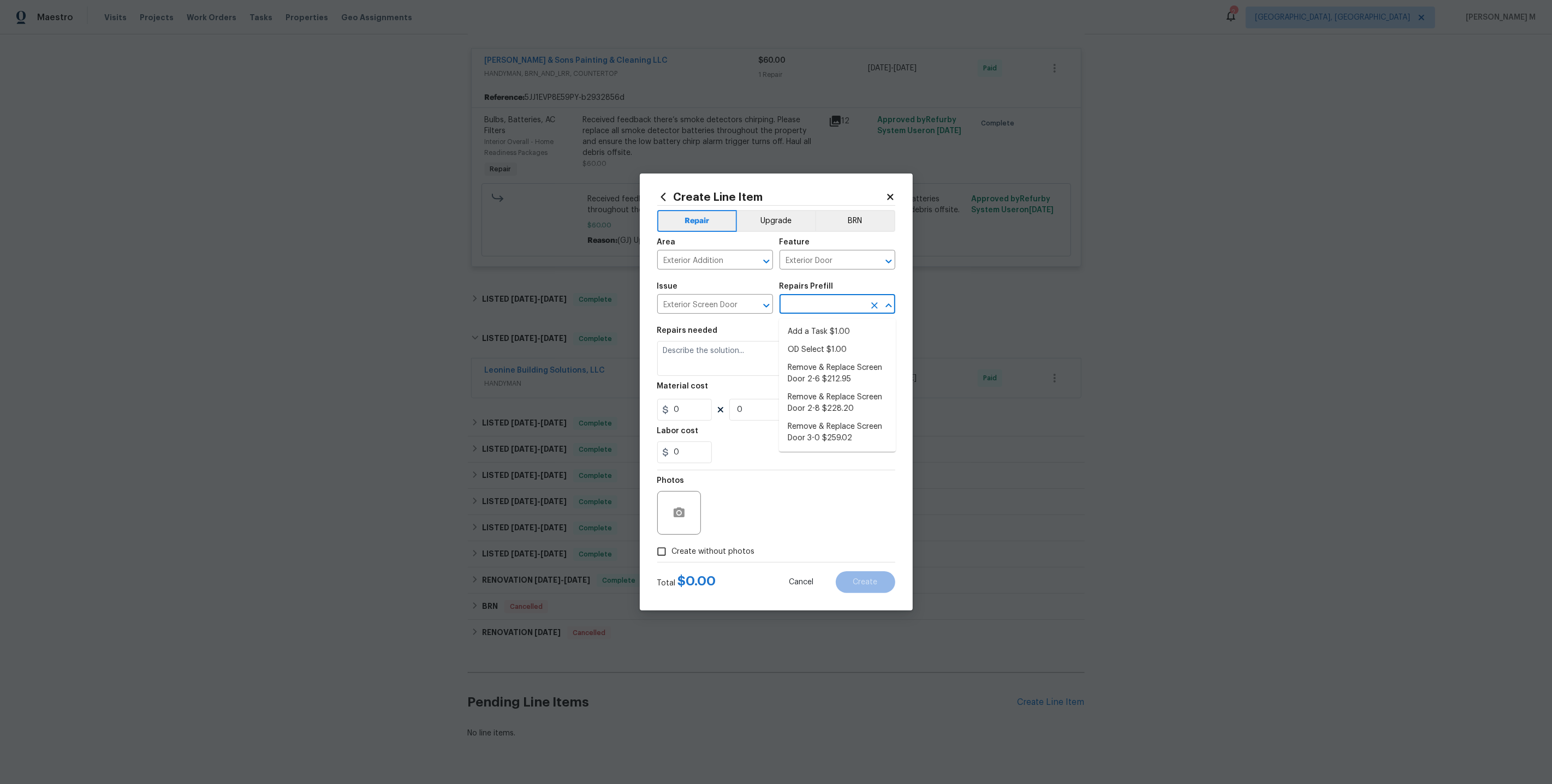
click at [835, 309] on input "text" at bounding box center [822, 306] width 85 height 17
click at [818, 335] on li "Add a Task $1.00" at bounding box center [837, 331] width 117 height 18
type input "Interior Door"
type input "Add a Task $1.00"
type textarea "HPM to detail"
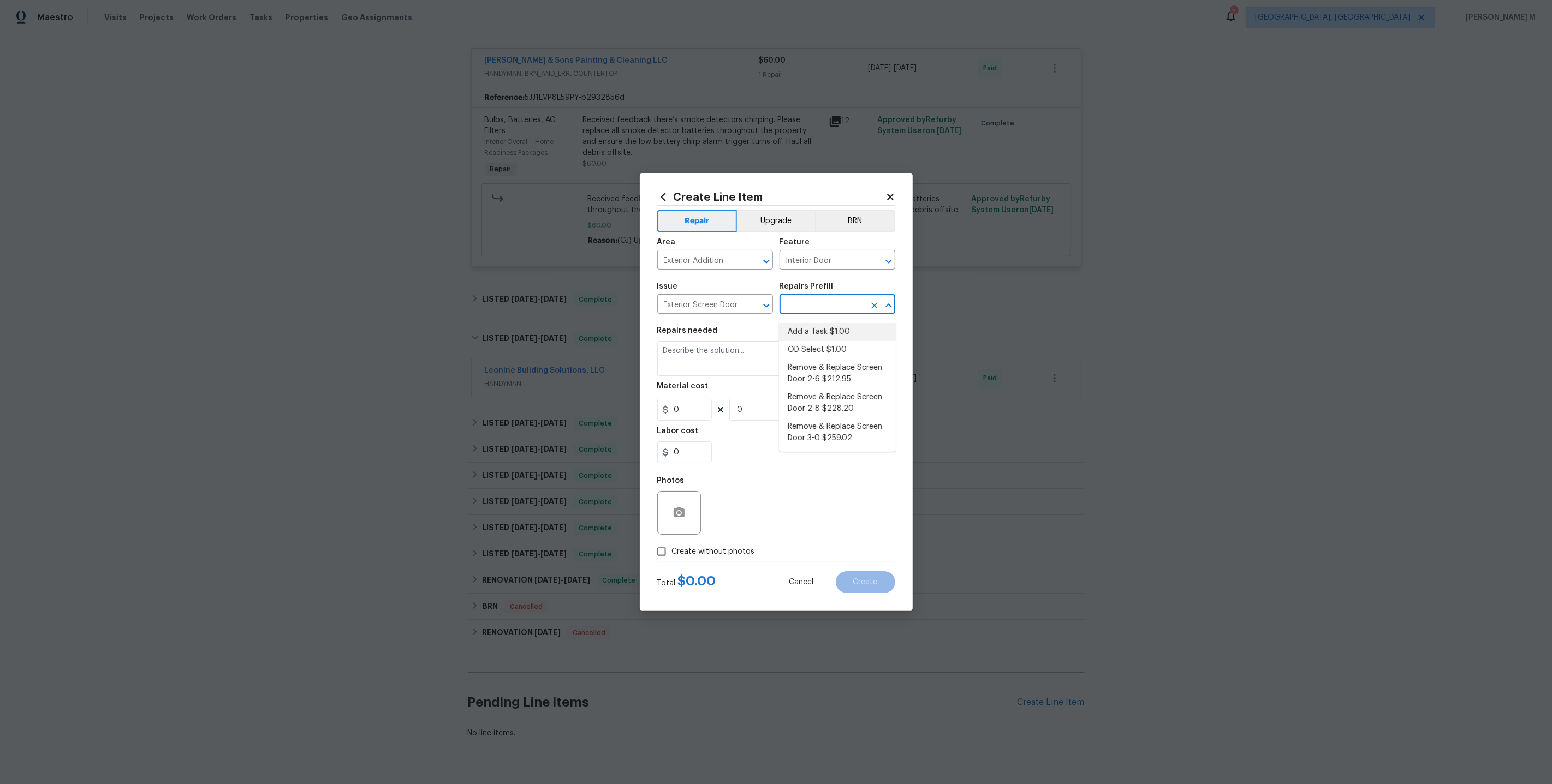
type input "1"
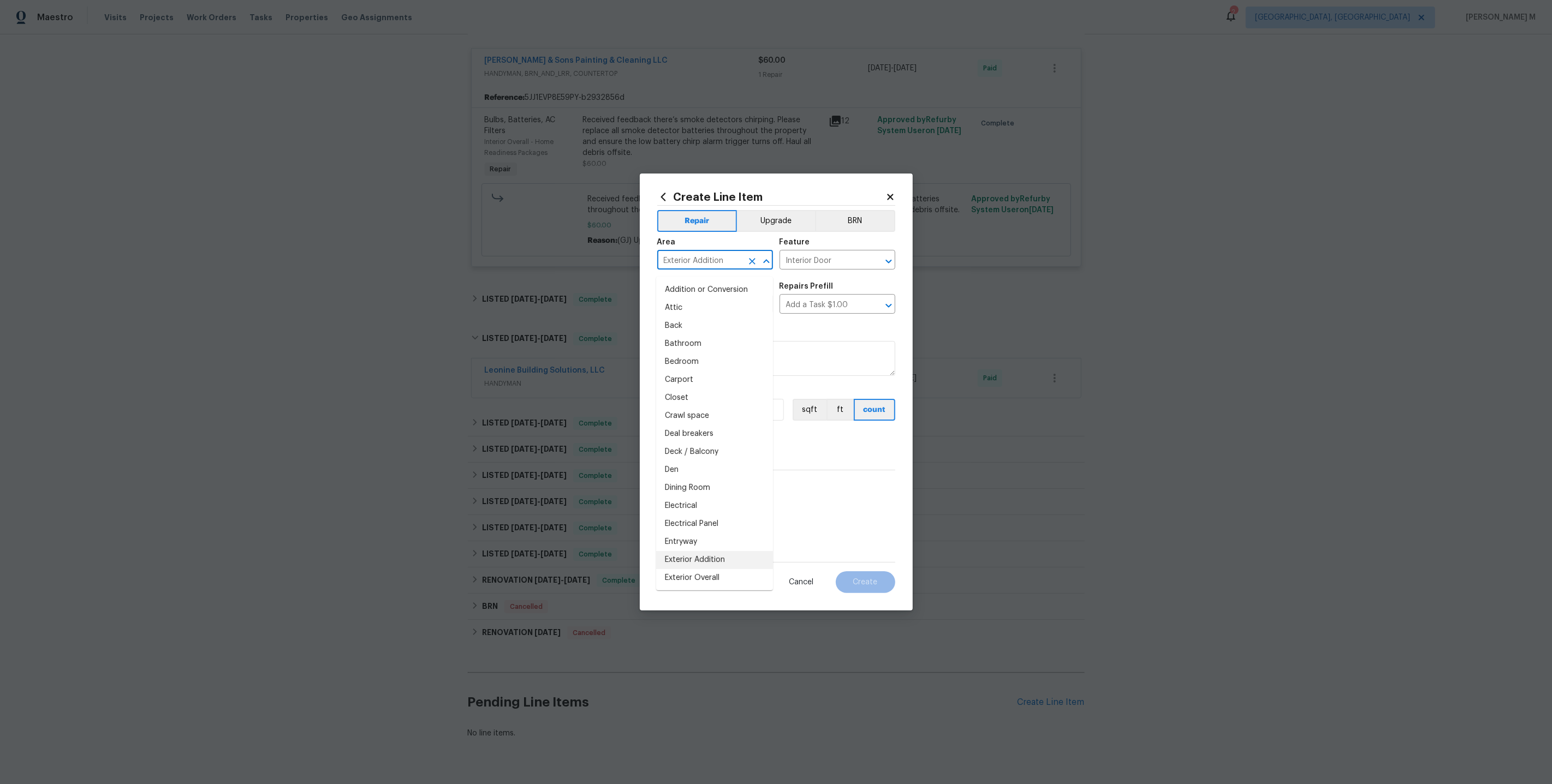
drag, startPoint x: 733, startPoint y: 263, endPoint x: 549, endPoint y: 263, distance: 184.0
click at [549, 263] on div "Create Line Item Repair Upgrade BRN Area Exterior Addition ​ Feature Interior D…" at bounding box center [776, 392] width 1552 height 784
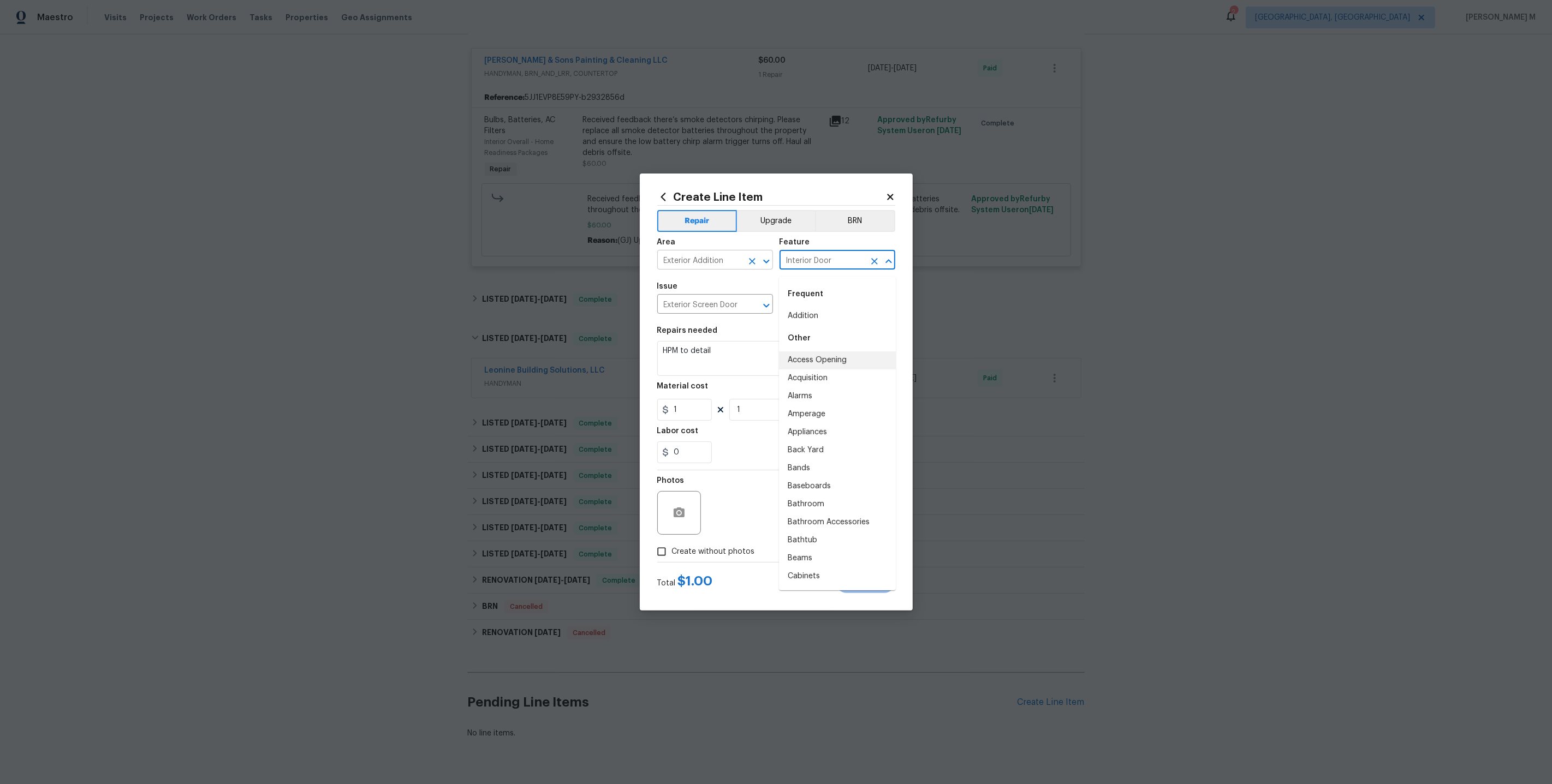
drag, startPoint x: 837, startPoint y: 266, endPoint x: 700, endPoint y: 266, distance: 137.0
click at [700, 266] on div "Area Exterior Addition ​ Feature Interior Door ​" at bounding box center [776, 254] width 238 height 44
click at [812, 316] on li "Doors" at bounding box center [837, 316] width 117 height 18
drag, startPoint x: 826, startPoint y: 264, endPoint x: 727, endPoint y: 264, distance: 99.0
click at [727, 264] on div "Area Exterior Addition ​ Feature Doors ​" at bounding box center [776, 254] width 238 height 44
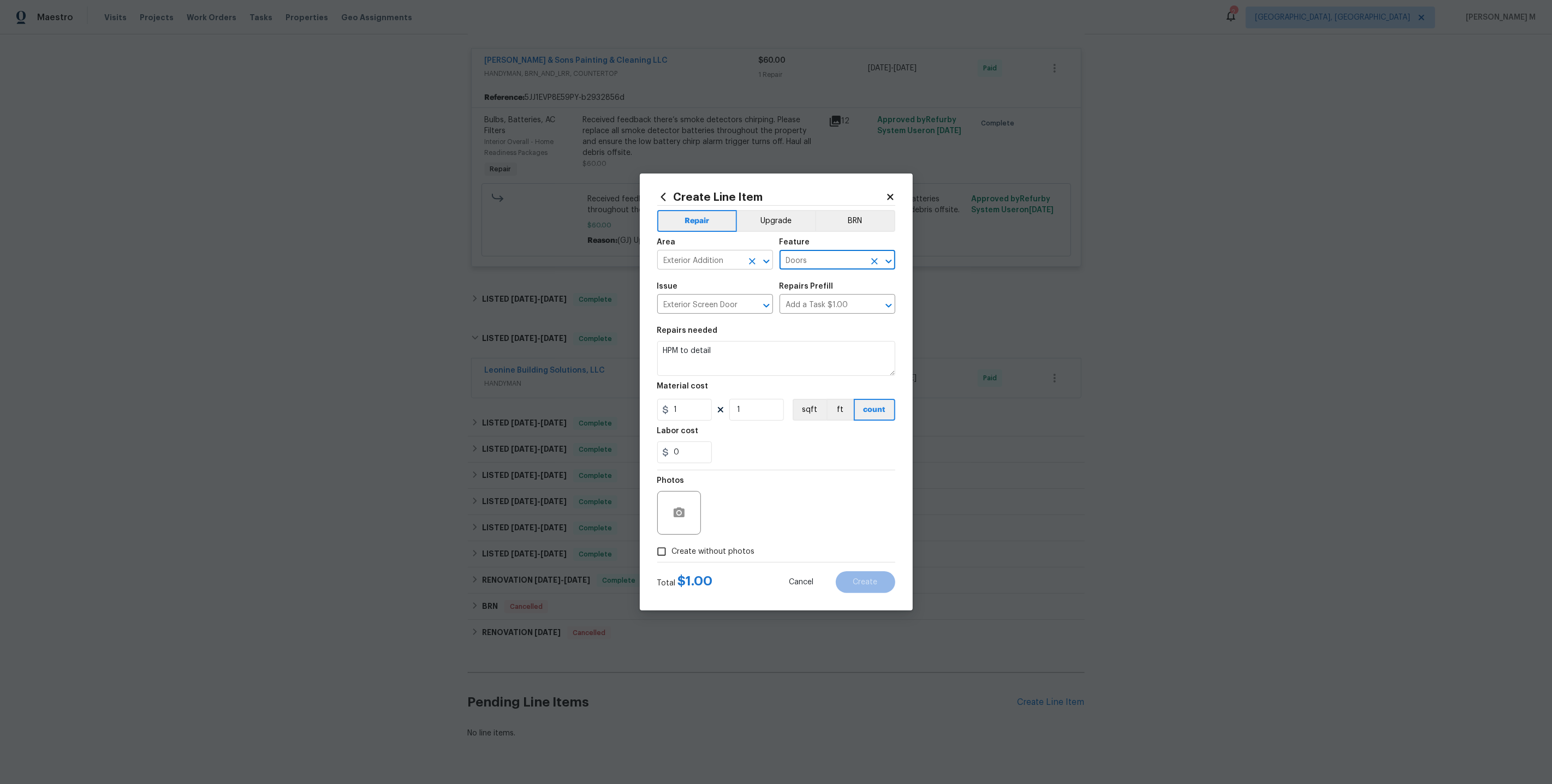
type input "Doors"
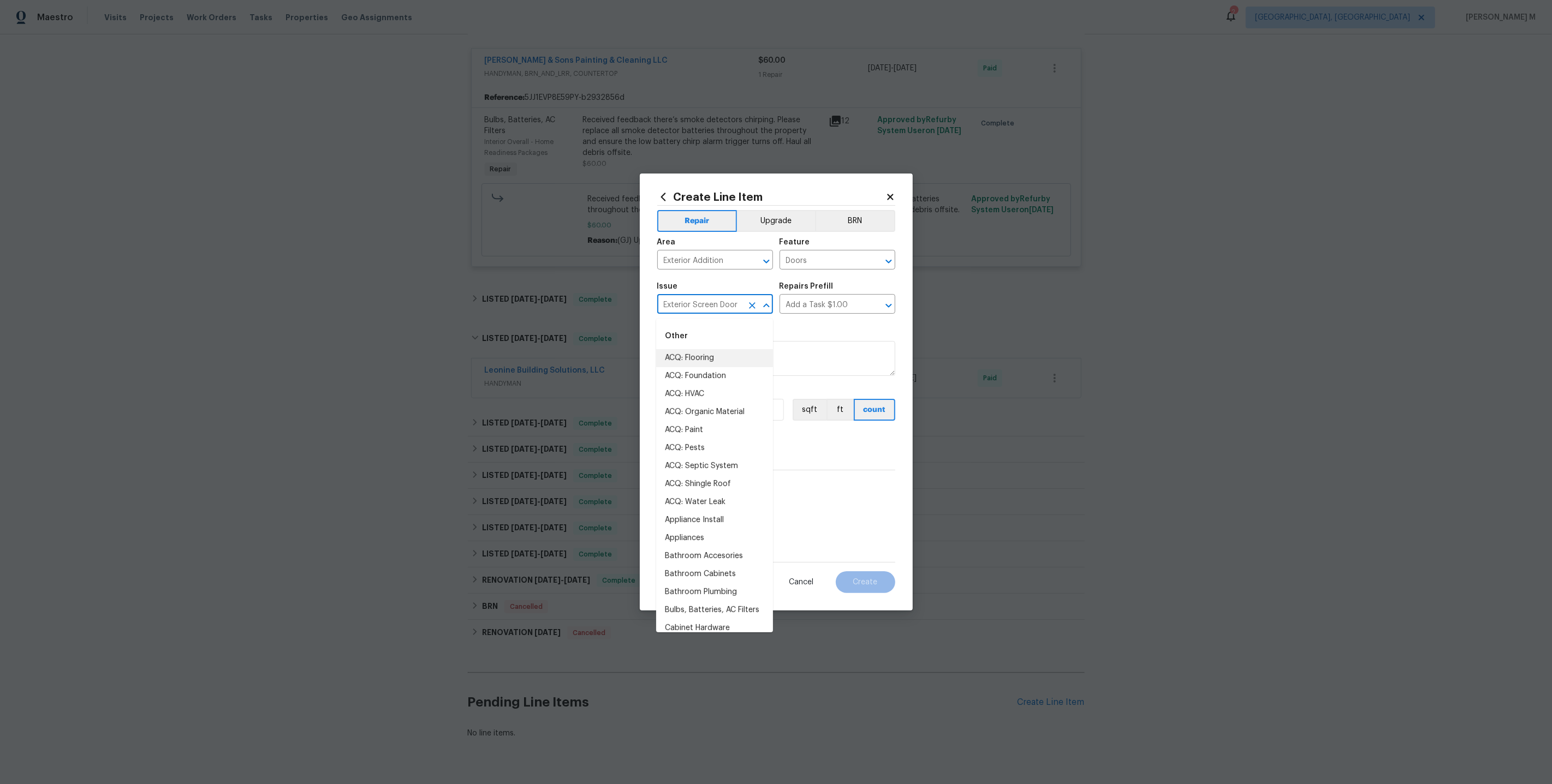
drag, startPoint x: 740, startPoint y: 309, endPoint x: 591, endPoint y: 309, distance: 149.0
click at [591, 309] on div "Create Line Item Repair Upgrade BRN Area Exterior Addition ​ Feature Doors ​ Is…" at bounding box center [776, 392] width 1552 height 784
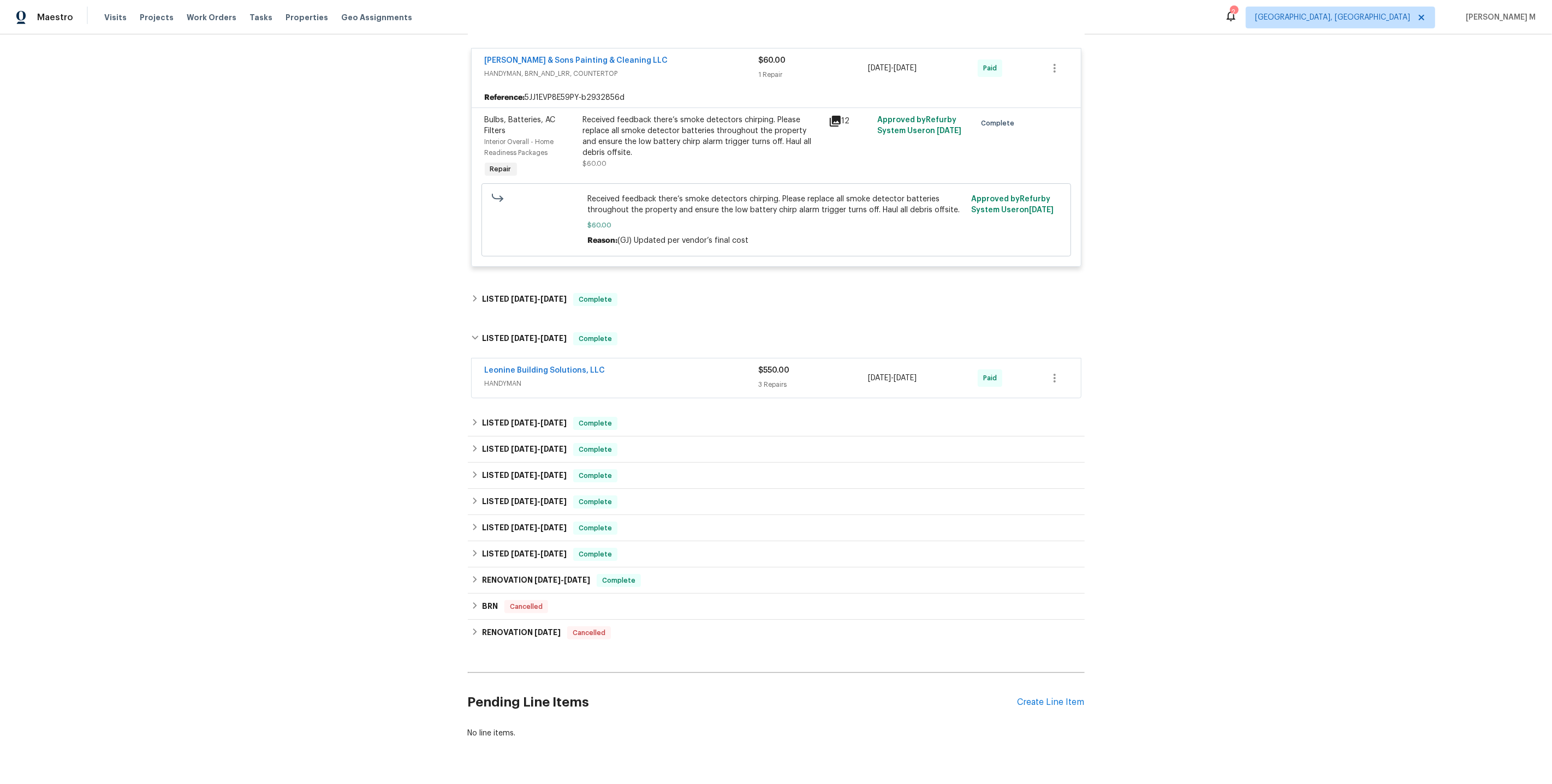
scroll to position [0, 0]
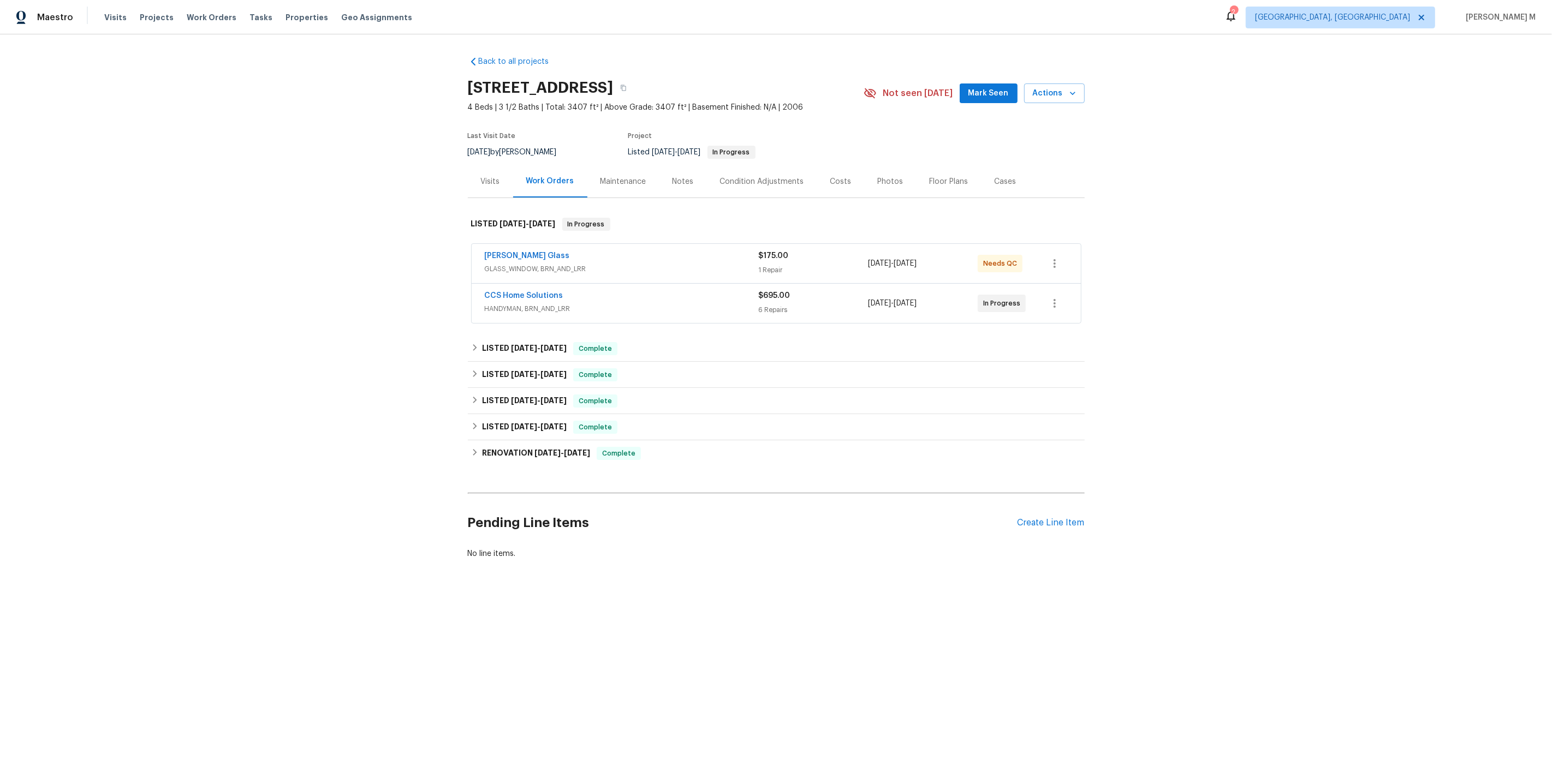
click at [507, 263] on span "GLASS_WINDOW, BRN_AND_LRR" at bounding box center [621, 269] width 274 height 11
click at [530, 303] on span "HANDYMAN, BRN_AND_LRR" at bounding box center [621, 309] width 274 height 11
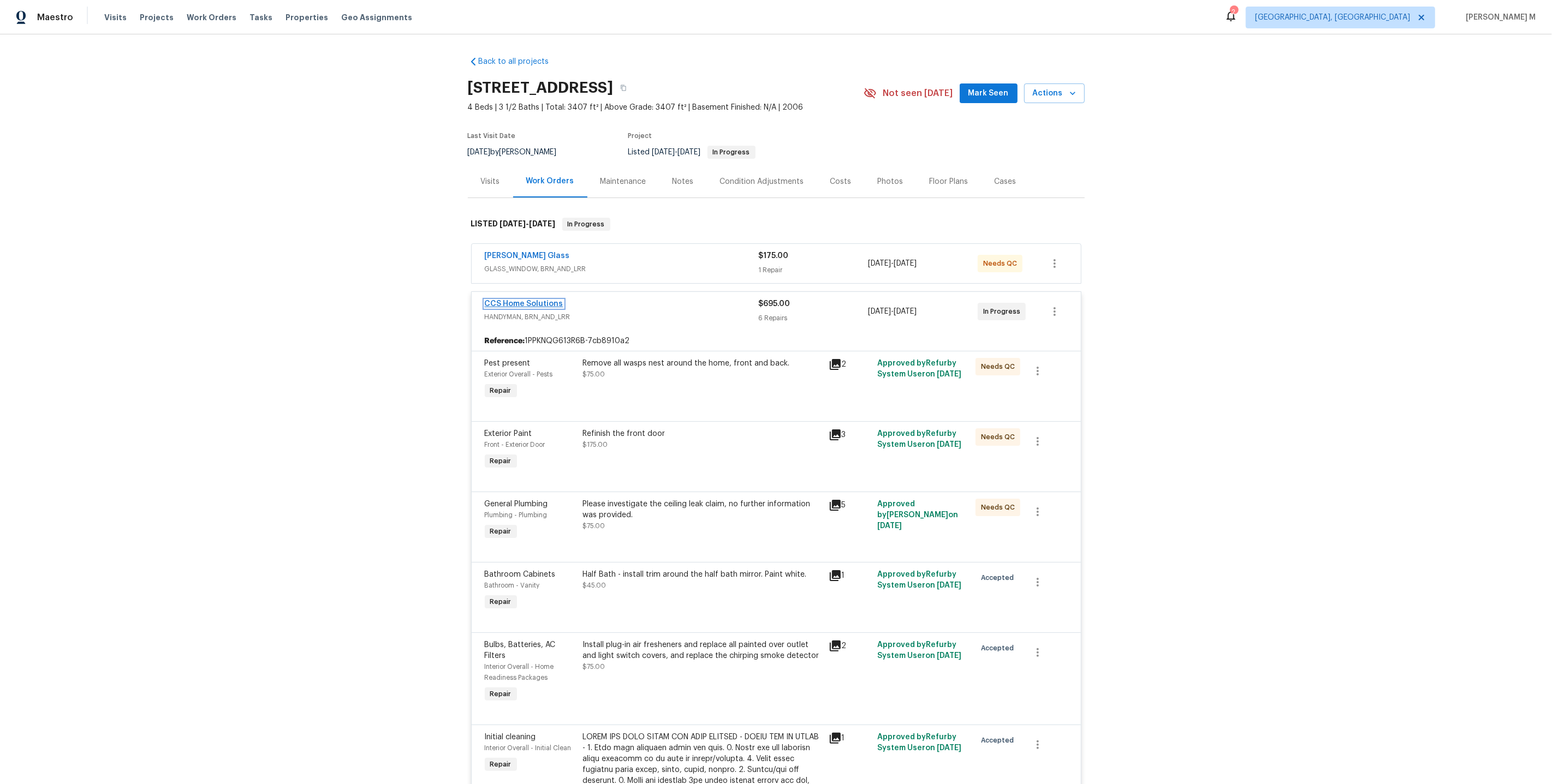
click at [532, 300] on link "CCS Home Solutions" at bounding box center [523, 304] width 78 height 8
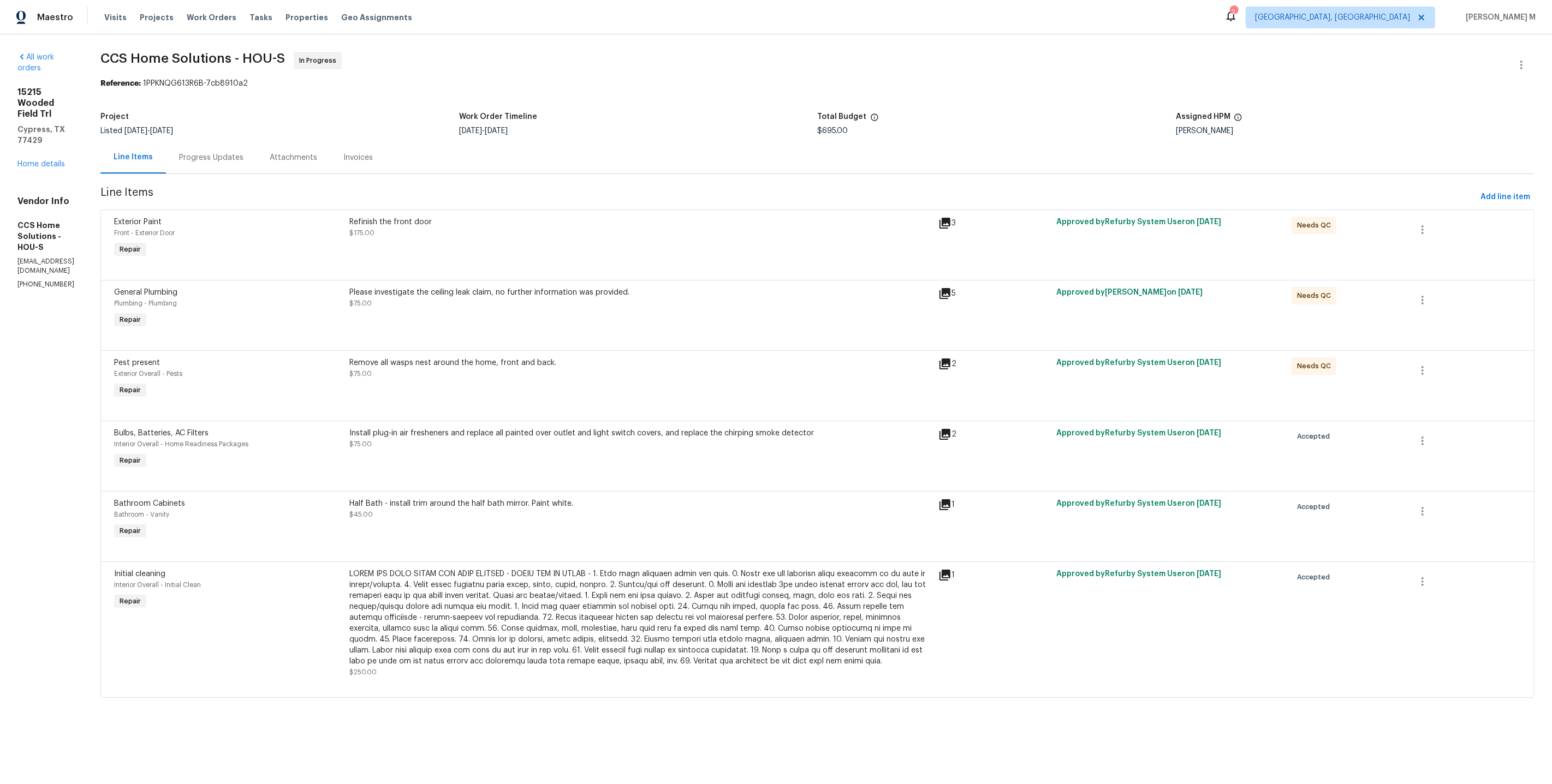
click at [211, 156] on div "Progress Updates" at bounding box center [211, 158] width 64 height 11
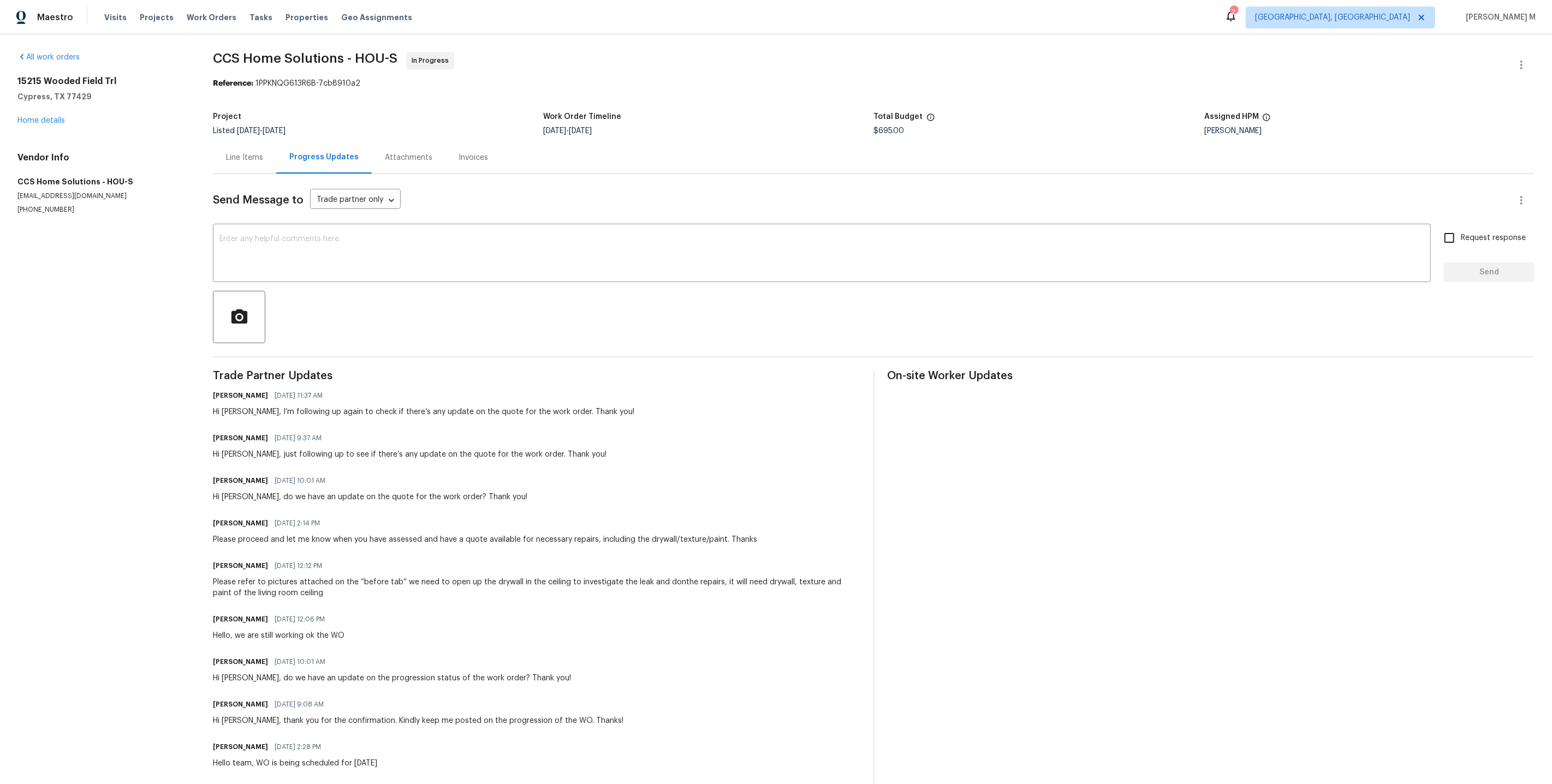
click at [248, 142] on div "Line Items" at bounding box center [245, 158] width 63 height 32
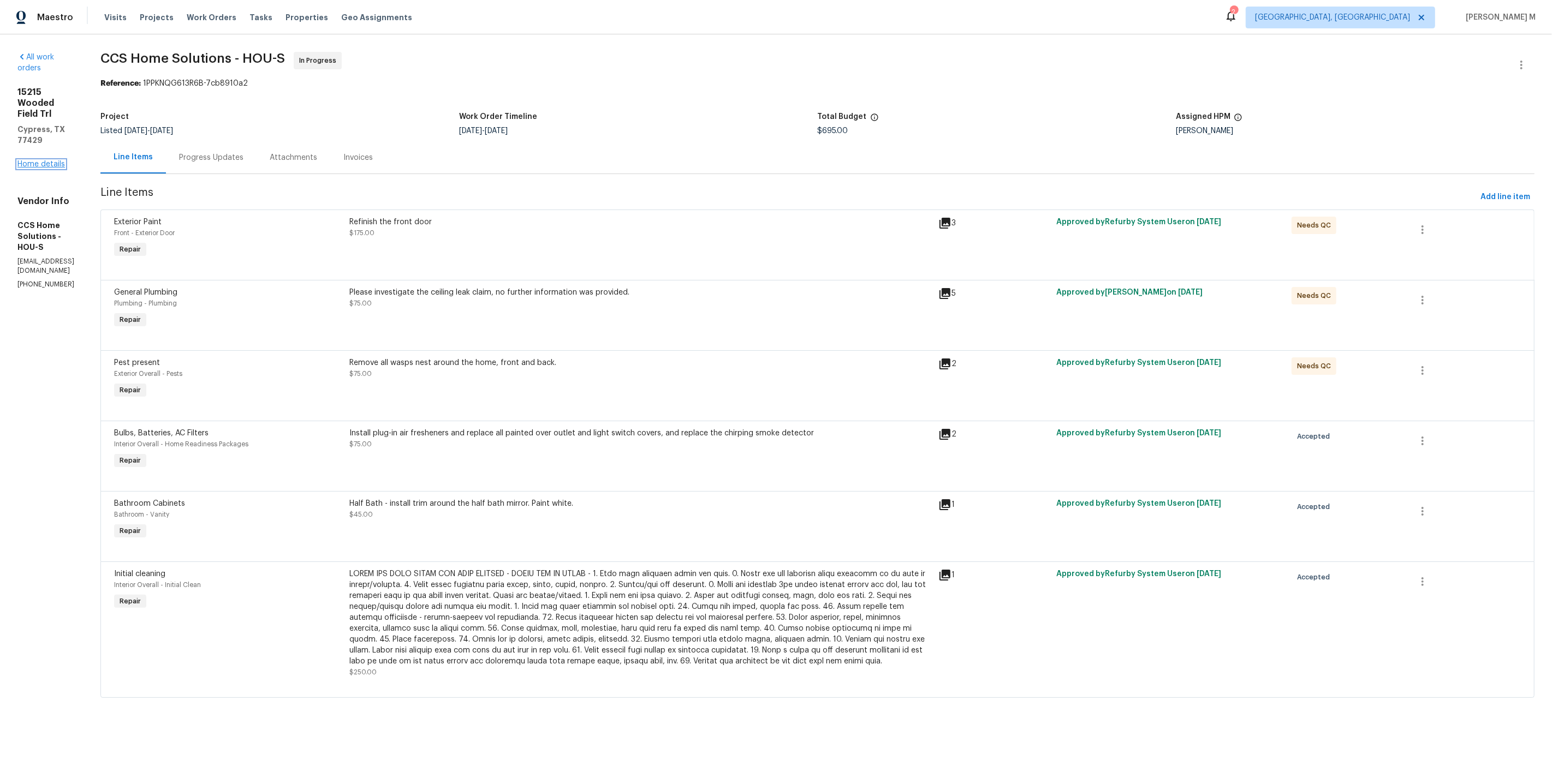
click at [42, 160] on link "Home details" at bounding box center [42, 164] width 47 height 8
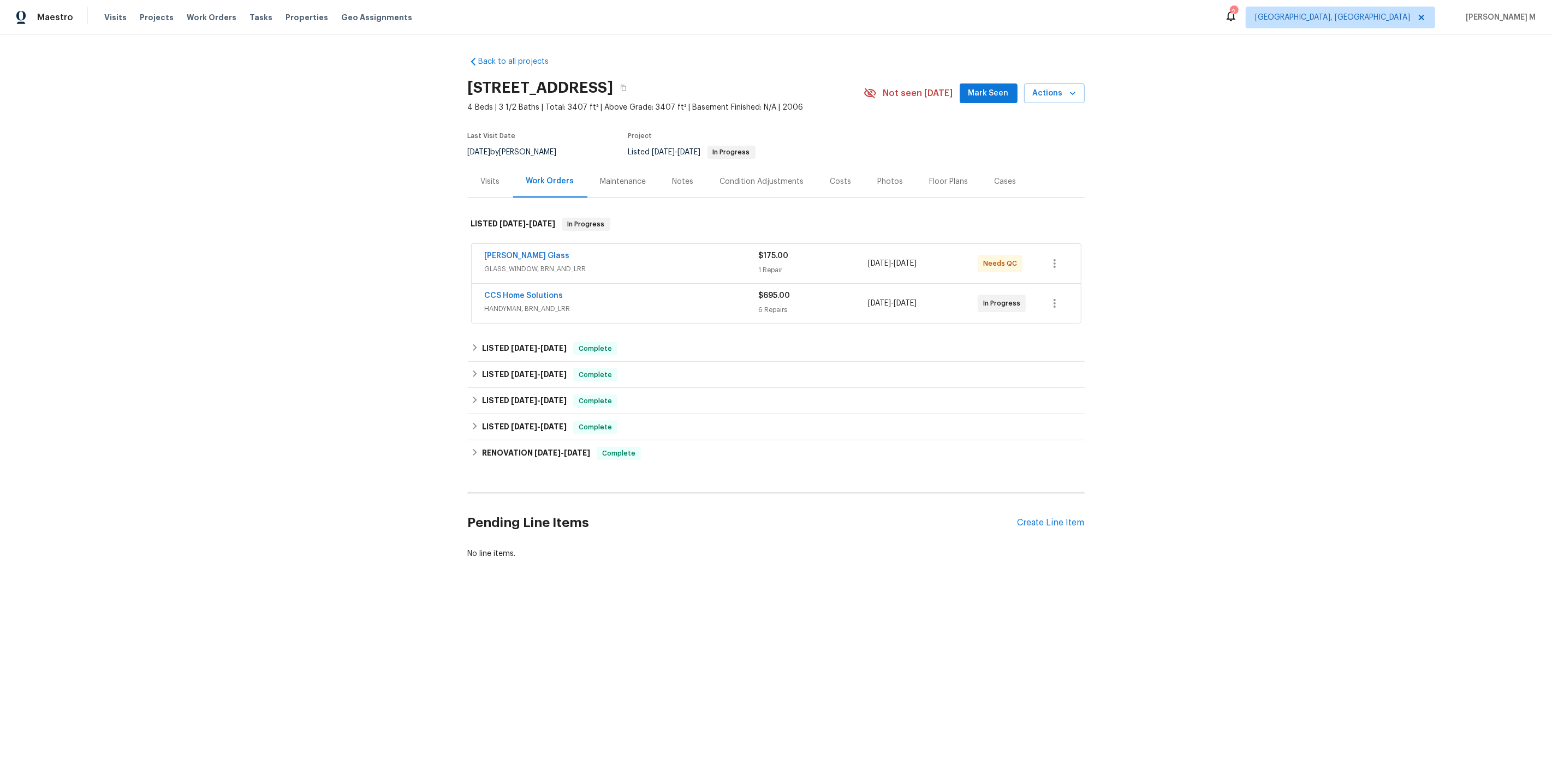
click at [521, 263] on span "GLASS_WINDOW, BRN_AND_LRR" at bounding box center [621, 269] width 274 height 11
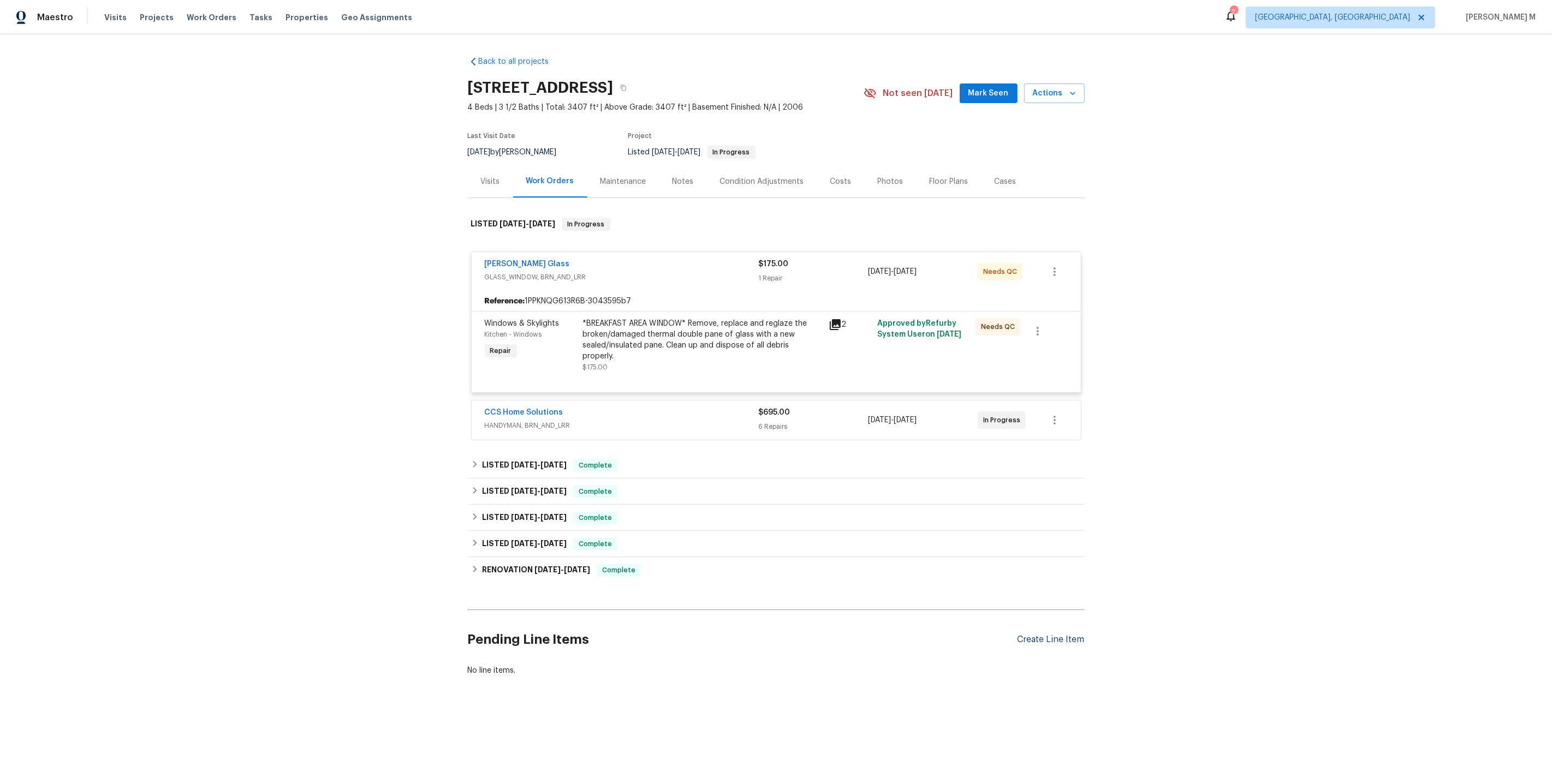
click at [1054, 634] on div "Create Line Item" at bounding box center [1051, 639] width 67 height 10
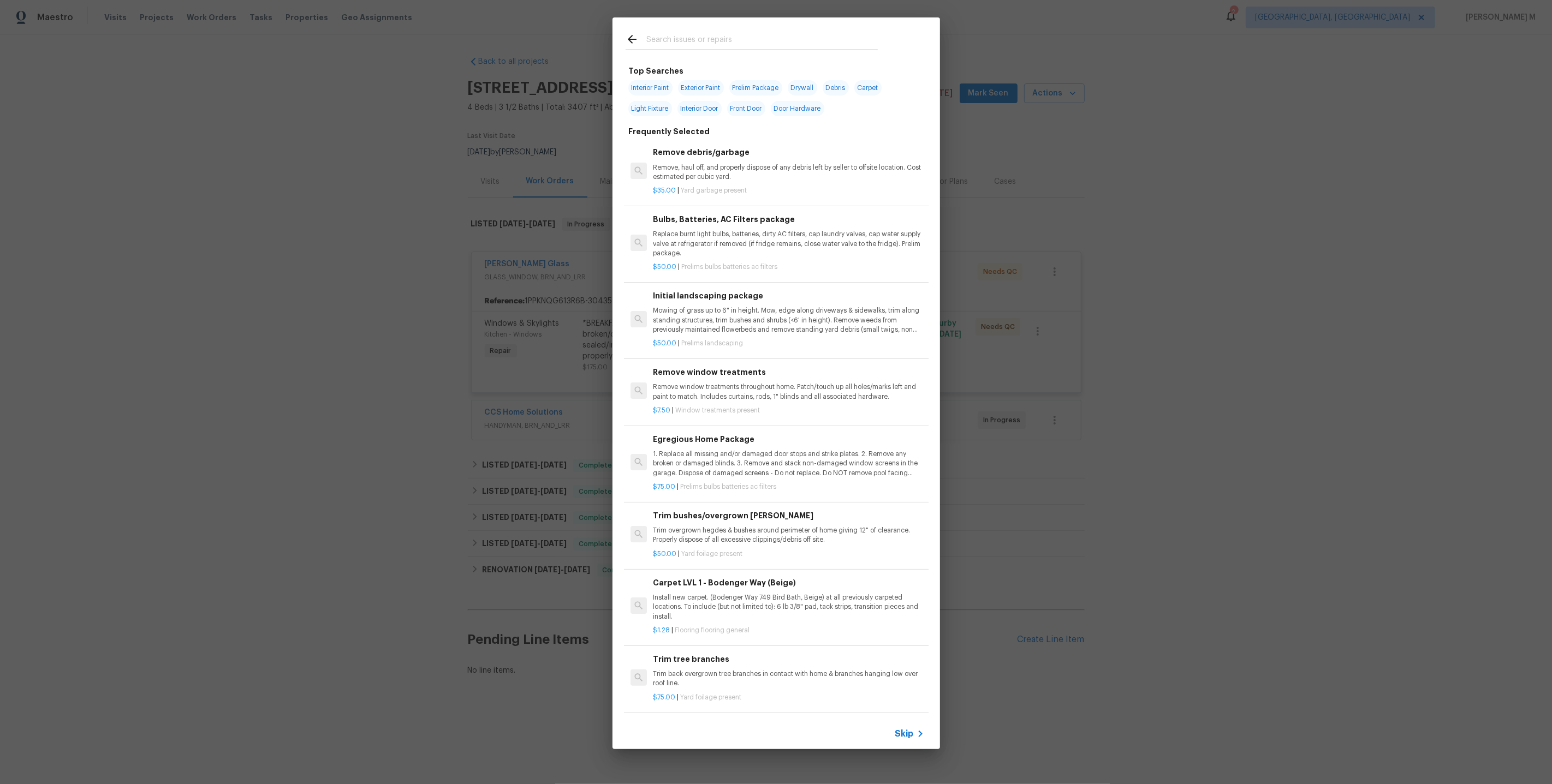
click at [910, 740] on span "Skip" at bounding box center [904, 734] width 19 height 11
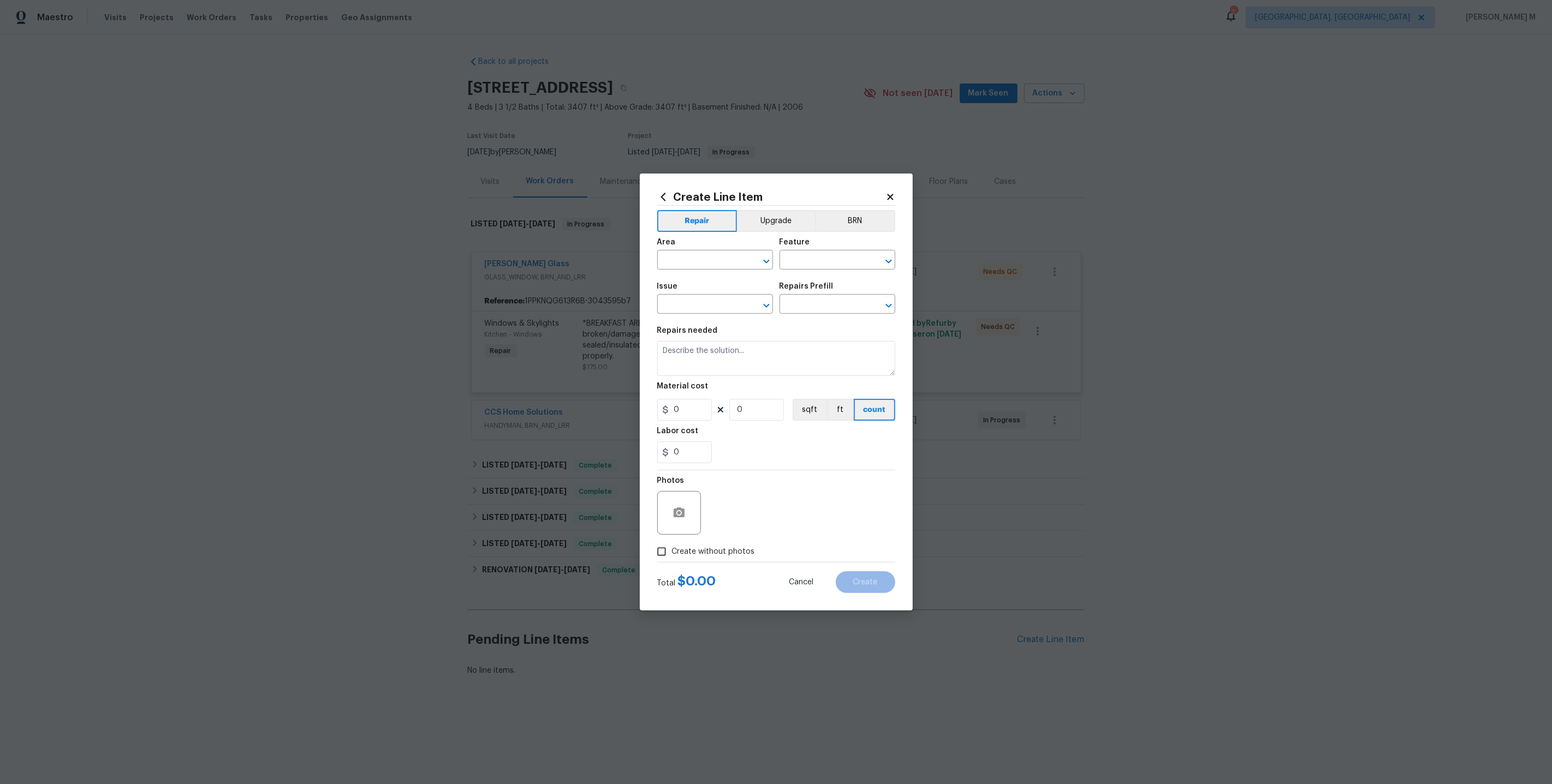
click at [717, 253] on div "Area" at bounding box center [715, 245] width 116 height 14
click at [712, 266] on input "text" at bounding box center [700, 261] width 85 height 17
type input "int"
click at [701, 291] on li "Bathroom" at bounding box center [715, 290] width 117 height 18
type input "Bathroom"
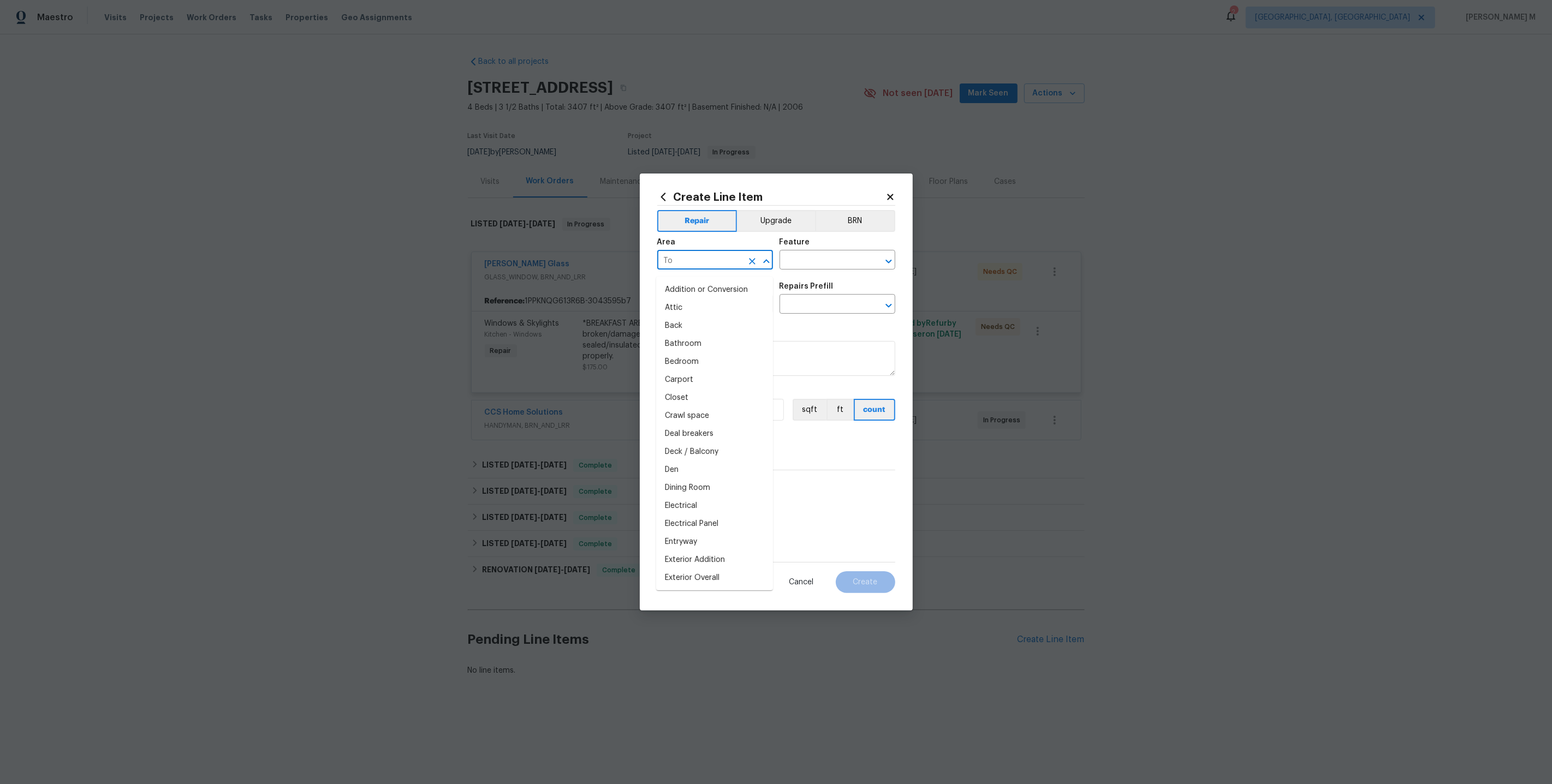
type input "Toi"
type input "bath"
click at [694, 284] on li "Laundry" at bounding box center [715, 290] width 117 height 18
type input "Laundry"
click at [835, 253] on div "Feature" at bounding box center [837, 245] width 116 height 14
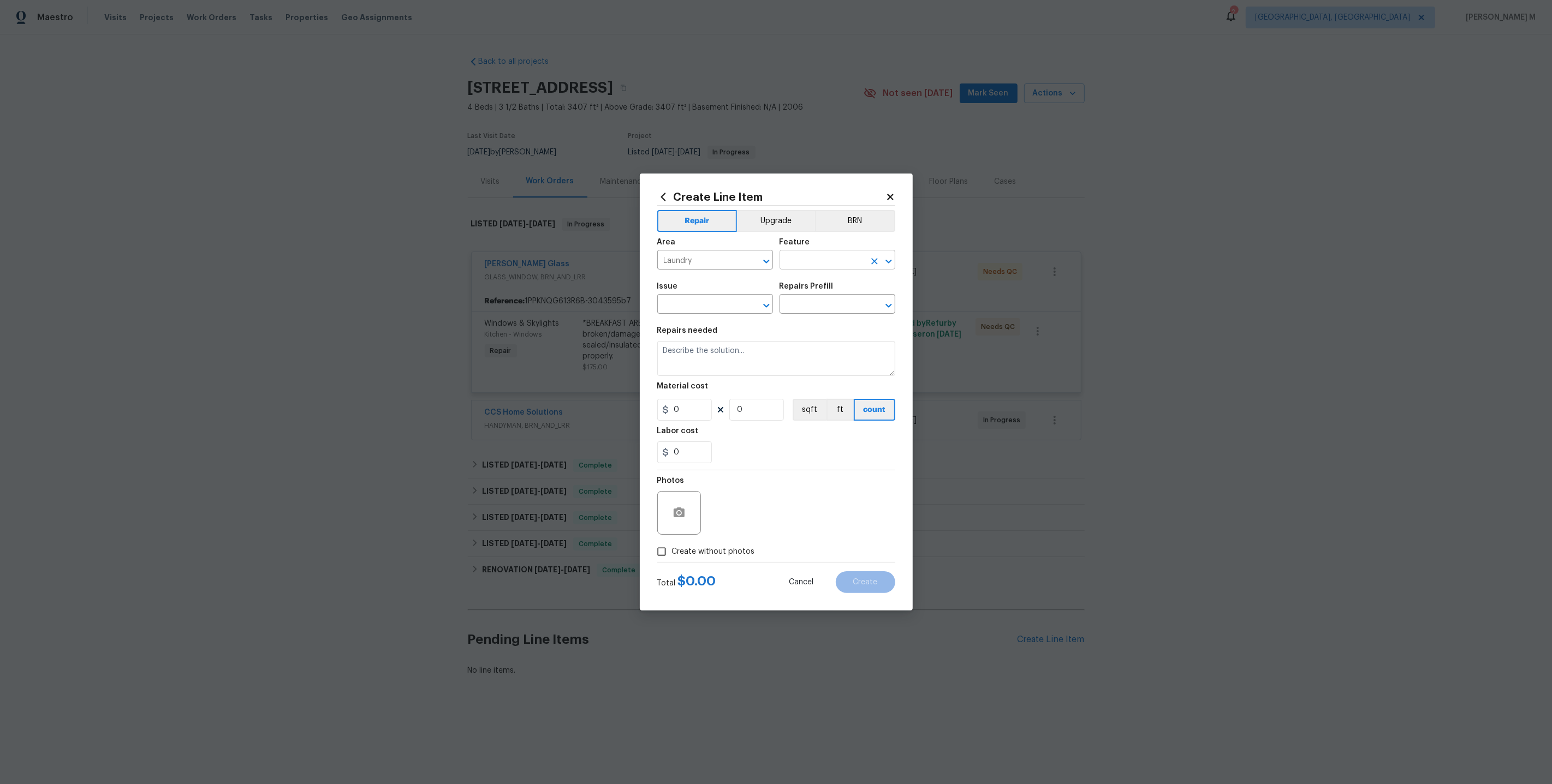
click at [818, 270] on input "text" at bounding box center [822, 261] width 85 height 17
click at [804, 306] on div "Other" at bounding box center [837, 294] width 117 height 26
click at [801, 312] on li "Toilet" at bounding box center [837, 316] width 117 height 18
type input "Toilet"
click at [672, 313] on input "text" at bounding box center [700, 306] width 85 height 17
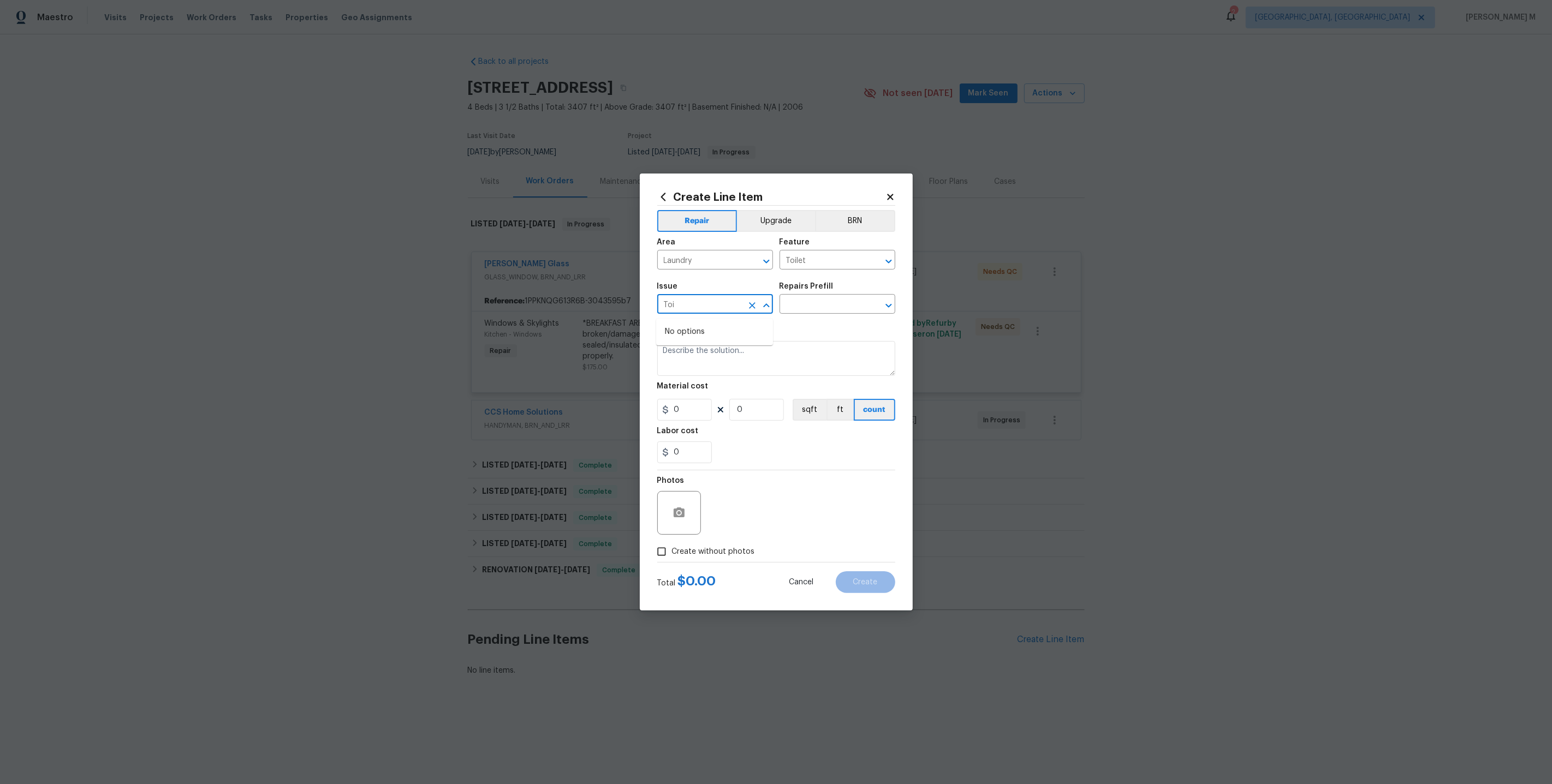
type input "To"
click at [707, 354] on li "Bathroom Plumbing" at bounding box center [715, 358] width 117 height 18
type input "Bathroom Plumbing"
click at [835, 302] on input "text" at bounding box center [822, 306] width 85 height 17
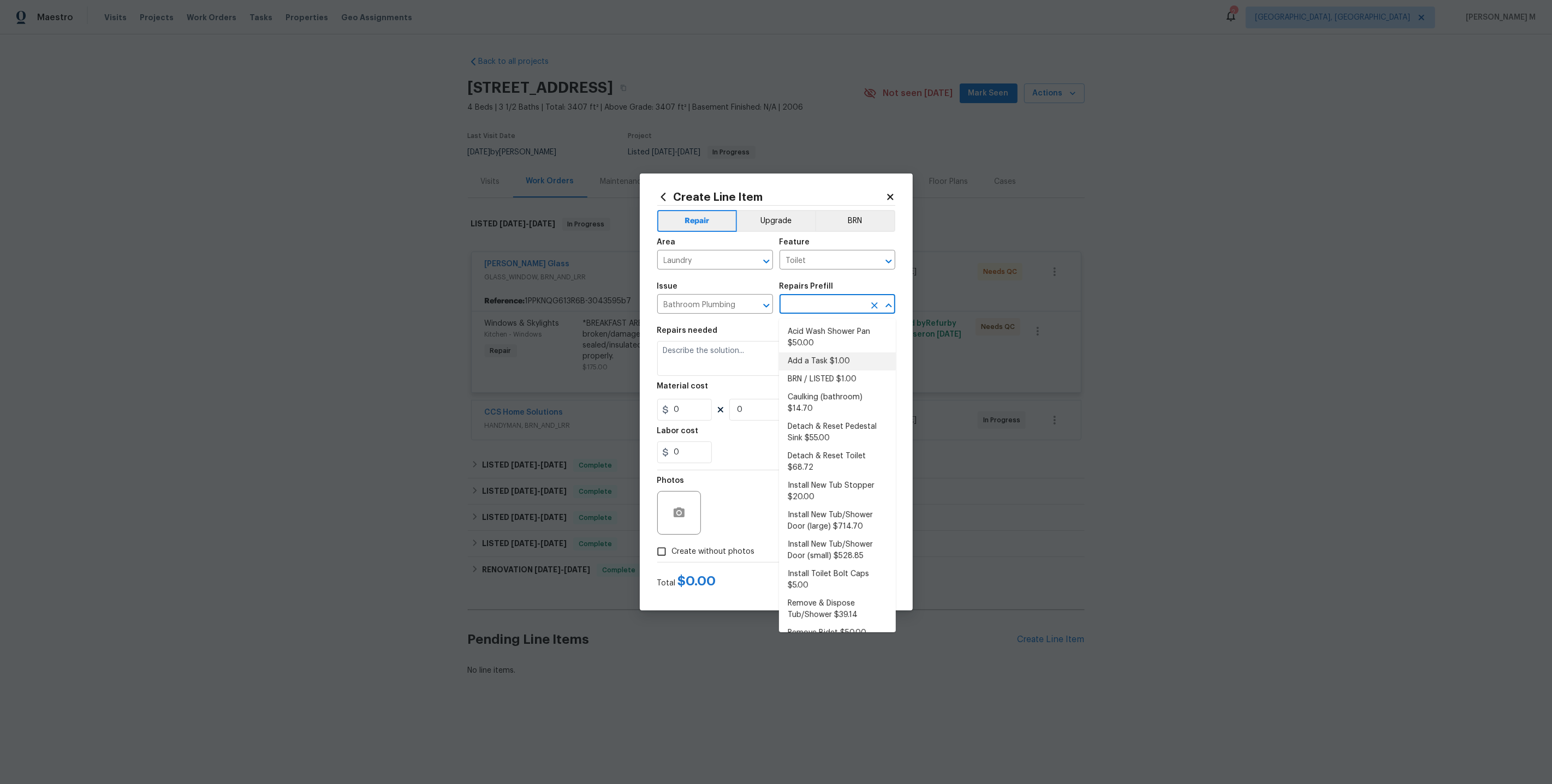
click at [816, 358] on li "Add a Task $1.00" at bounding box center [837, 361] width 117 height 18
type input "Plumbing"
type input "Add a Task $1.00"
type textarea "HPM to detail"
type input "1"
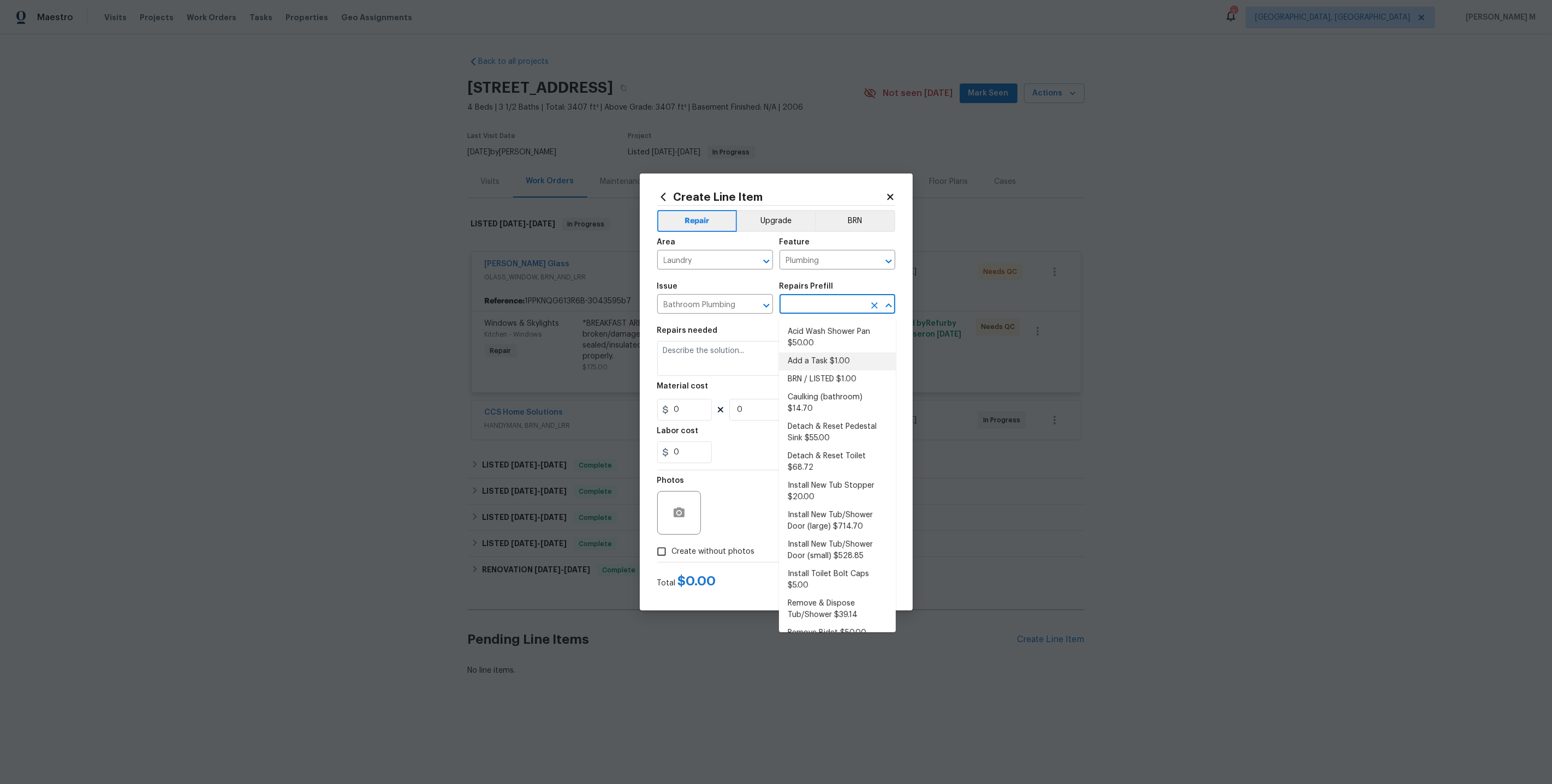
type input "1"
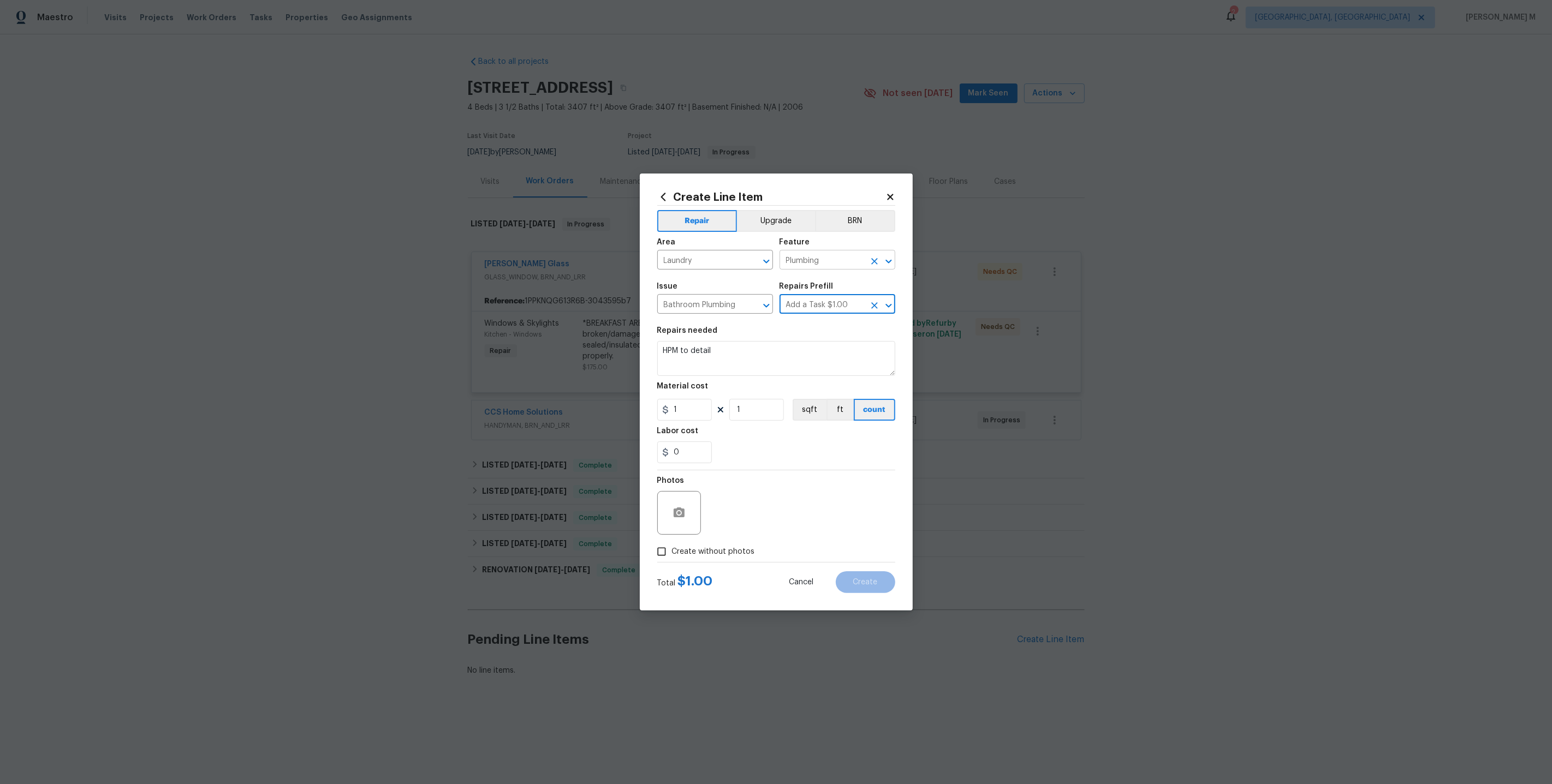
click at [811, 267] on input "Plumbing" at bounding box center [822, 261] width 85 height 17
click at [811, 318] on li "Toilet" at bounding box center [837, 316] width 117 height 18
type input "Toilet"
drag, startPoint x: 708, startPoint y: 268, endPoint x: 590, endPoint y: 268, distance: 118.0
click at [590, 268] on div "Create Line Item Repair Upgrade BRN Area Laundry ​ Feature Toilet ​ Issue Bathr…" at bounding box center [776, 392] width 1552 height 784
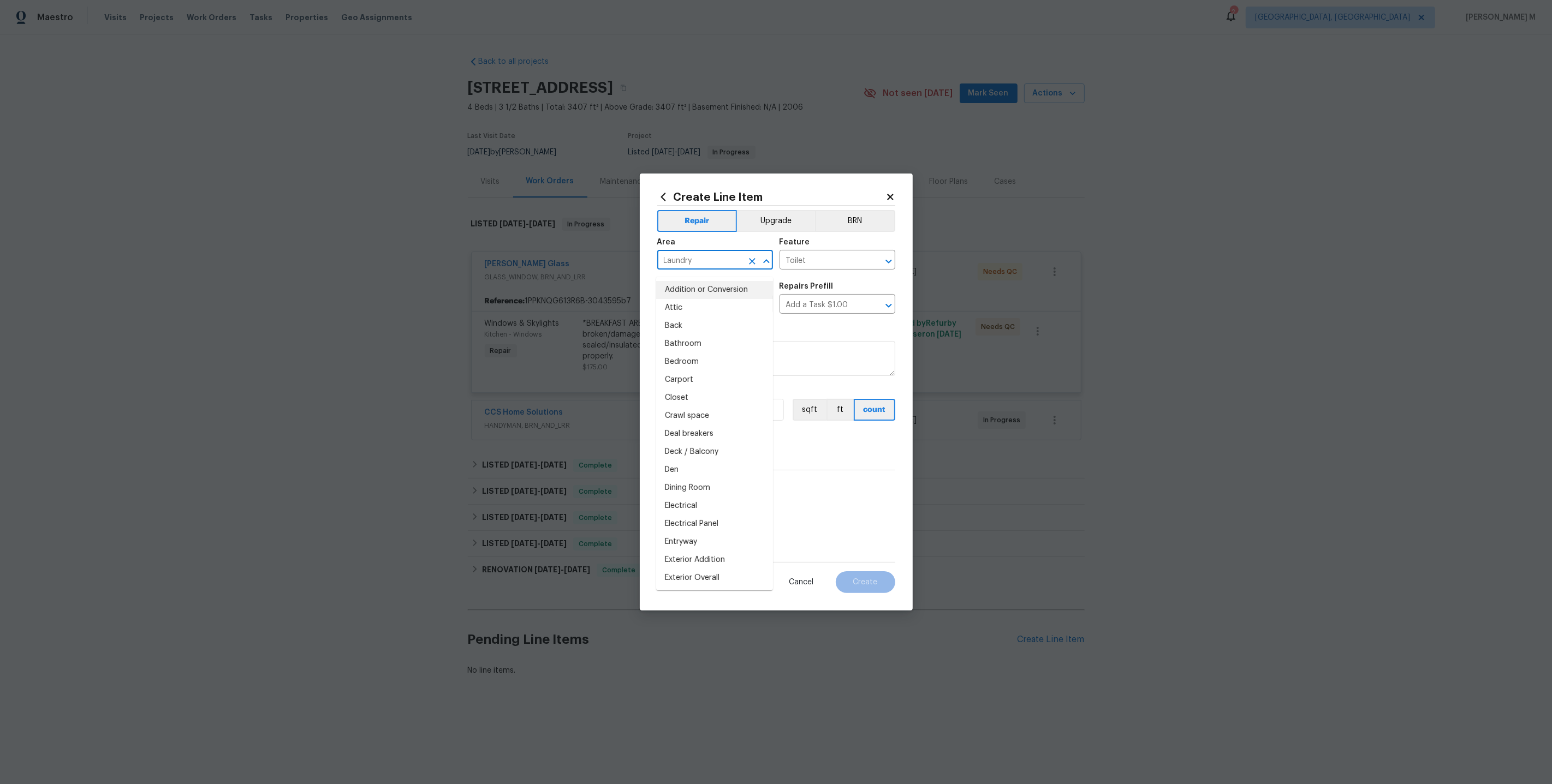
click at [819, 337] on div "Repairs needed" at bounding box center [776, 333] width 238 height 14
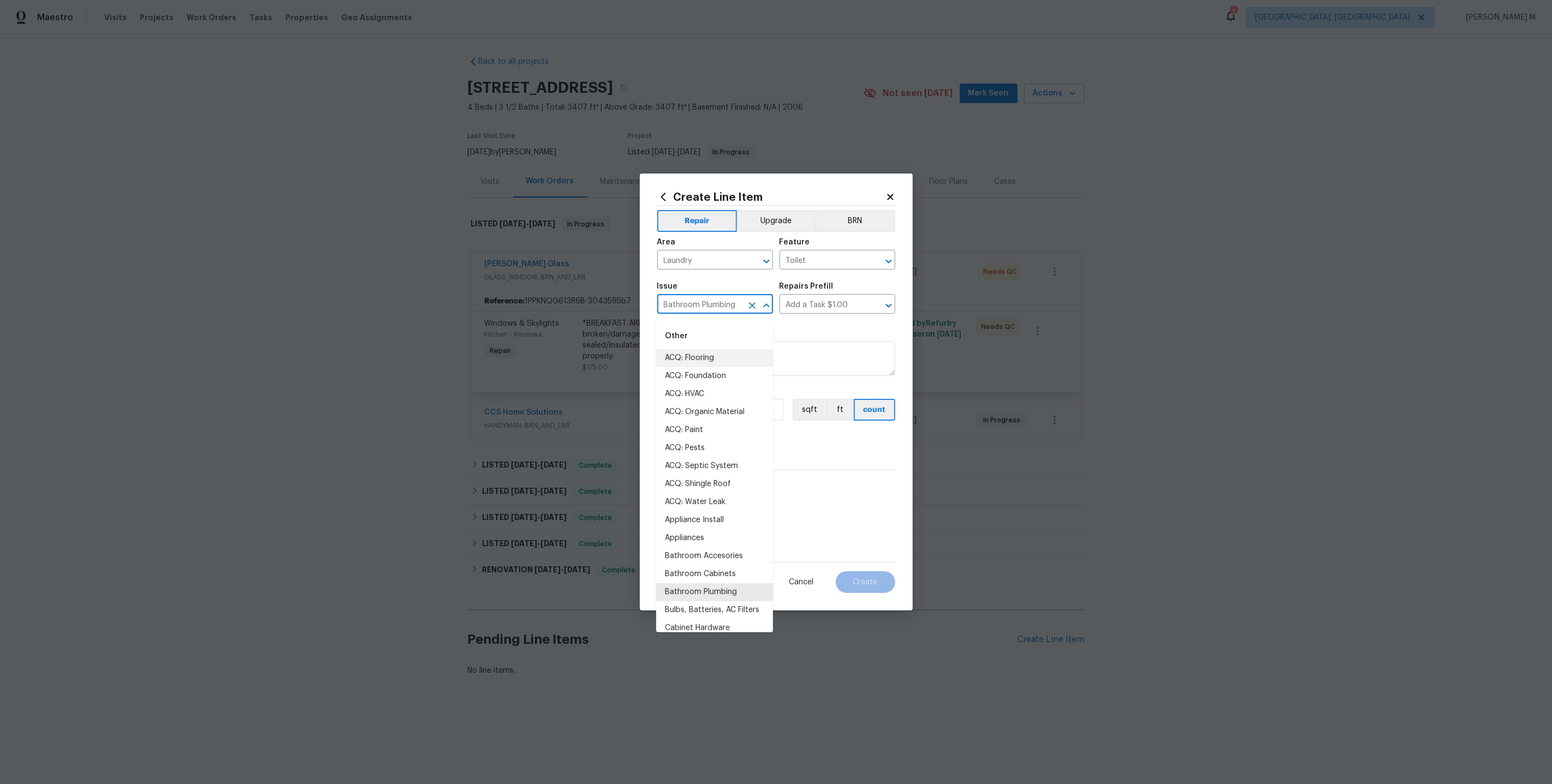
drag, startPoint x: 734, startPoint y: 305, endPoint x: 522, endPoint y: 305, distance: 212.0
click at [522, 305] on div "Create Line Item Repair Upgrade BRN Area Laundry ​ Feature Toilet ​ Issue Bathr…" at bounding box center [776, 392] width 1552 height 784
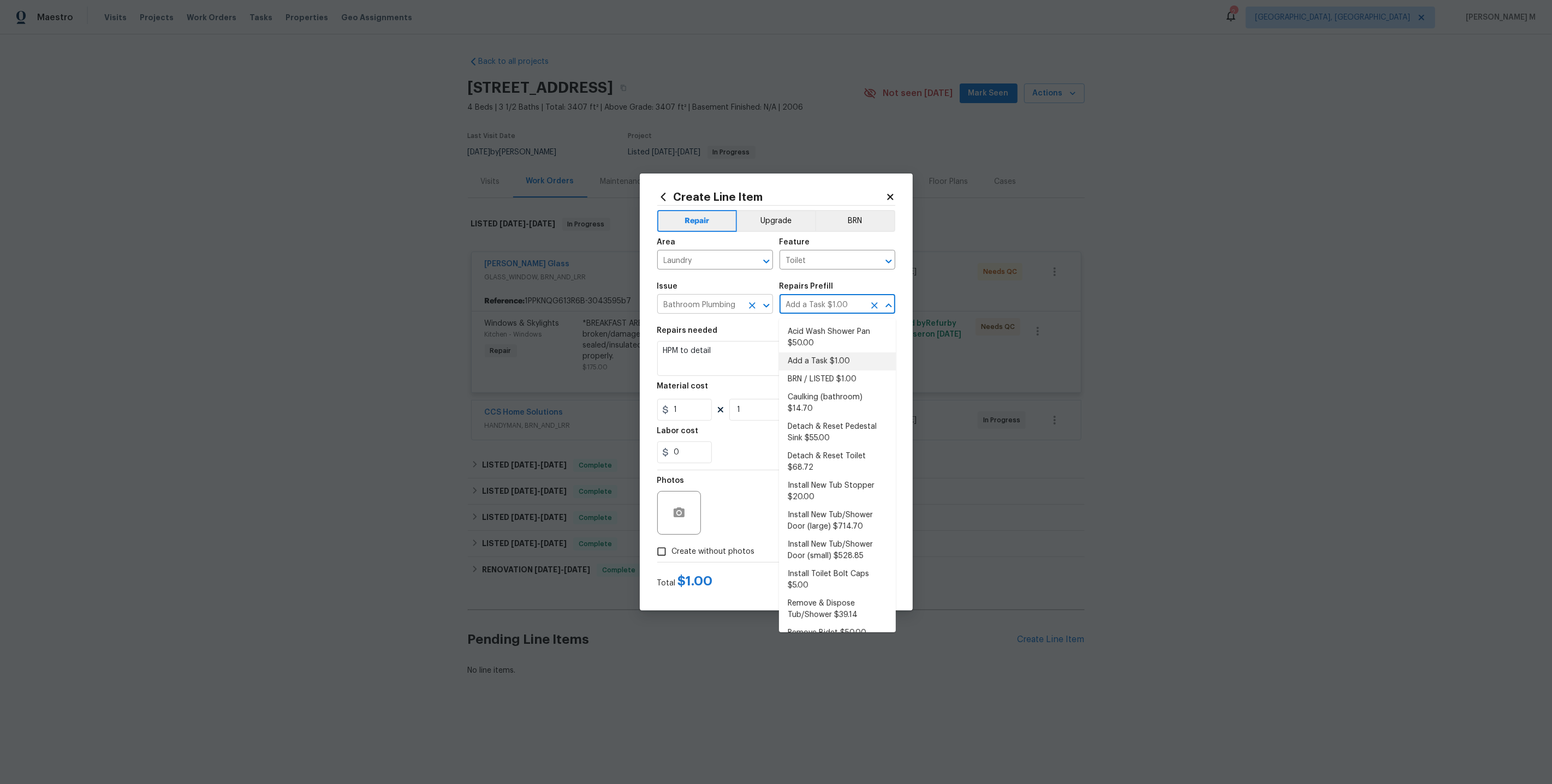
drag, startPoint x: 847, startPoint y: 306, endPoint x: 709, endPoint y: 306, distance: 138.0
click at [709, 306] on div "Issue Bathroom Plumbing ​ Repairs Prefill Add a Task $1.00 ​" at bounding box center [776, 298] width 238 height 44
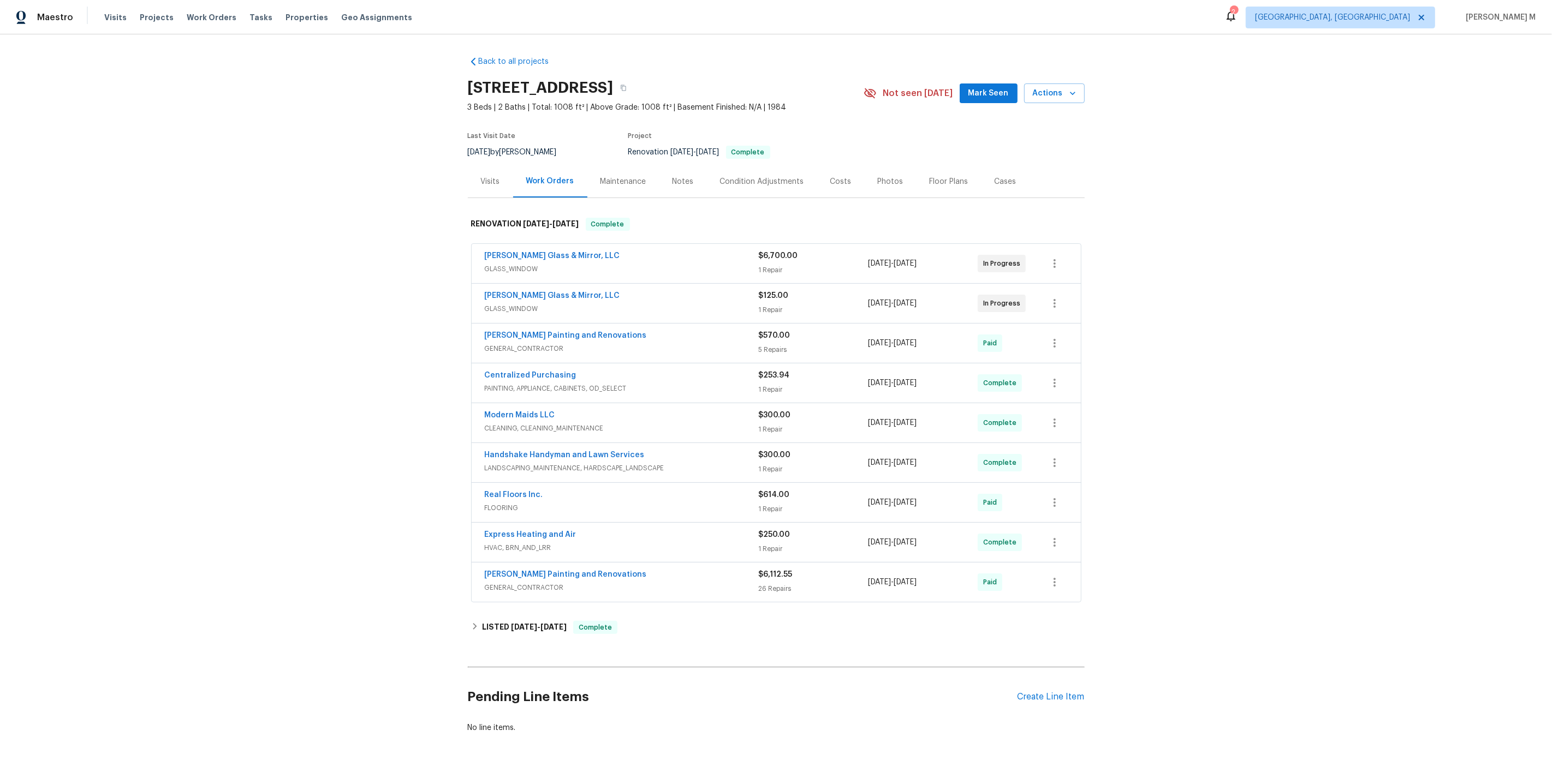
click at [505, 303] on span "GLASS_WINDOW" at bounding box center [621, 309] width 274 height 11
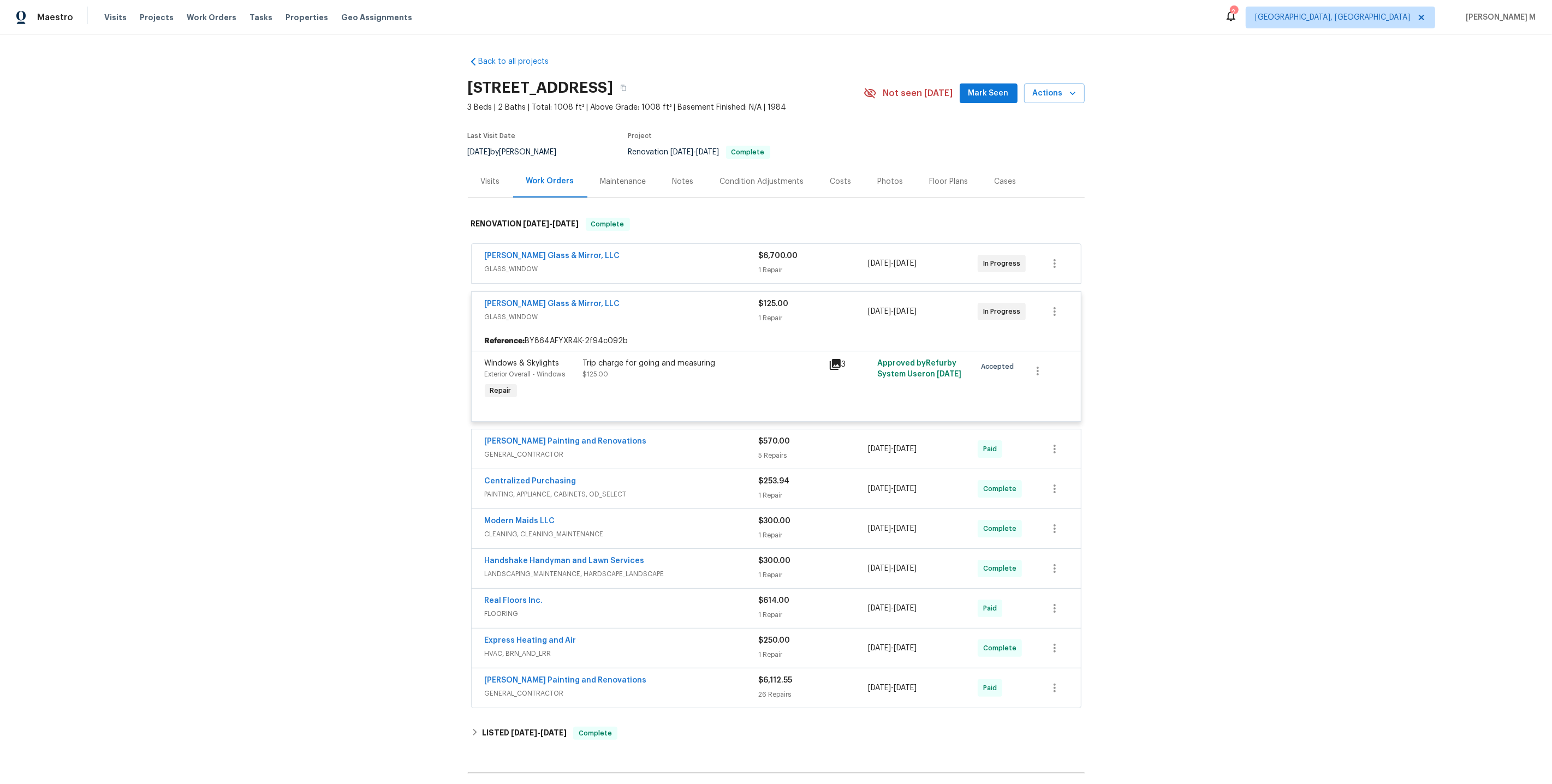
click at [512, 264] on span "GLASS_WINDOW" at bounding box center [621, 269] width 274 height 11
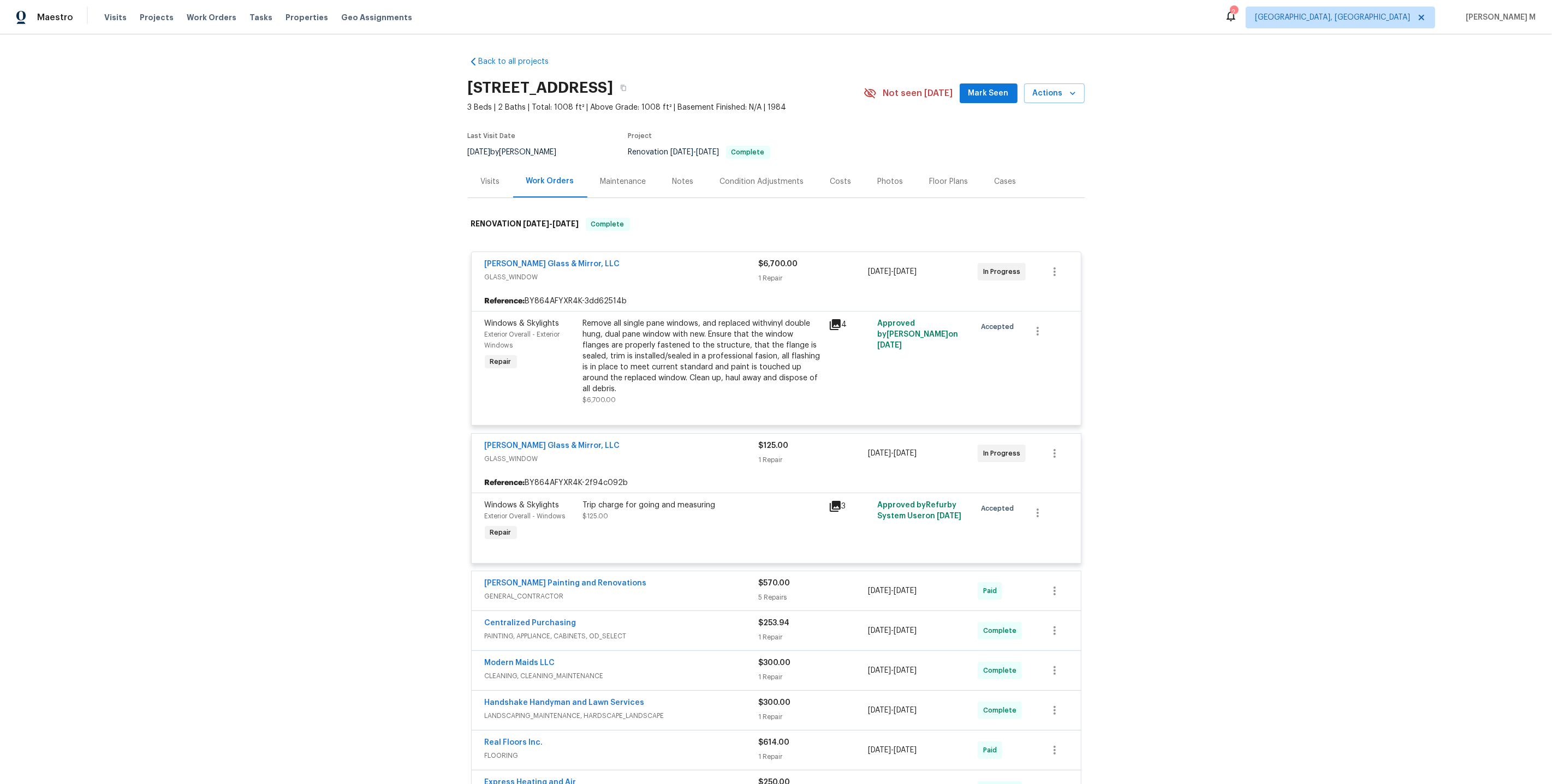
scroll to position [231, 0]
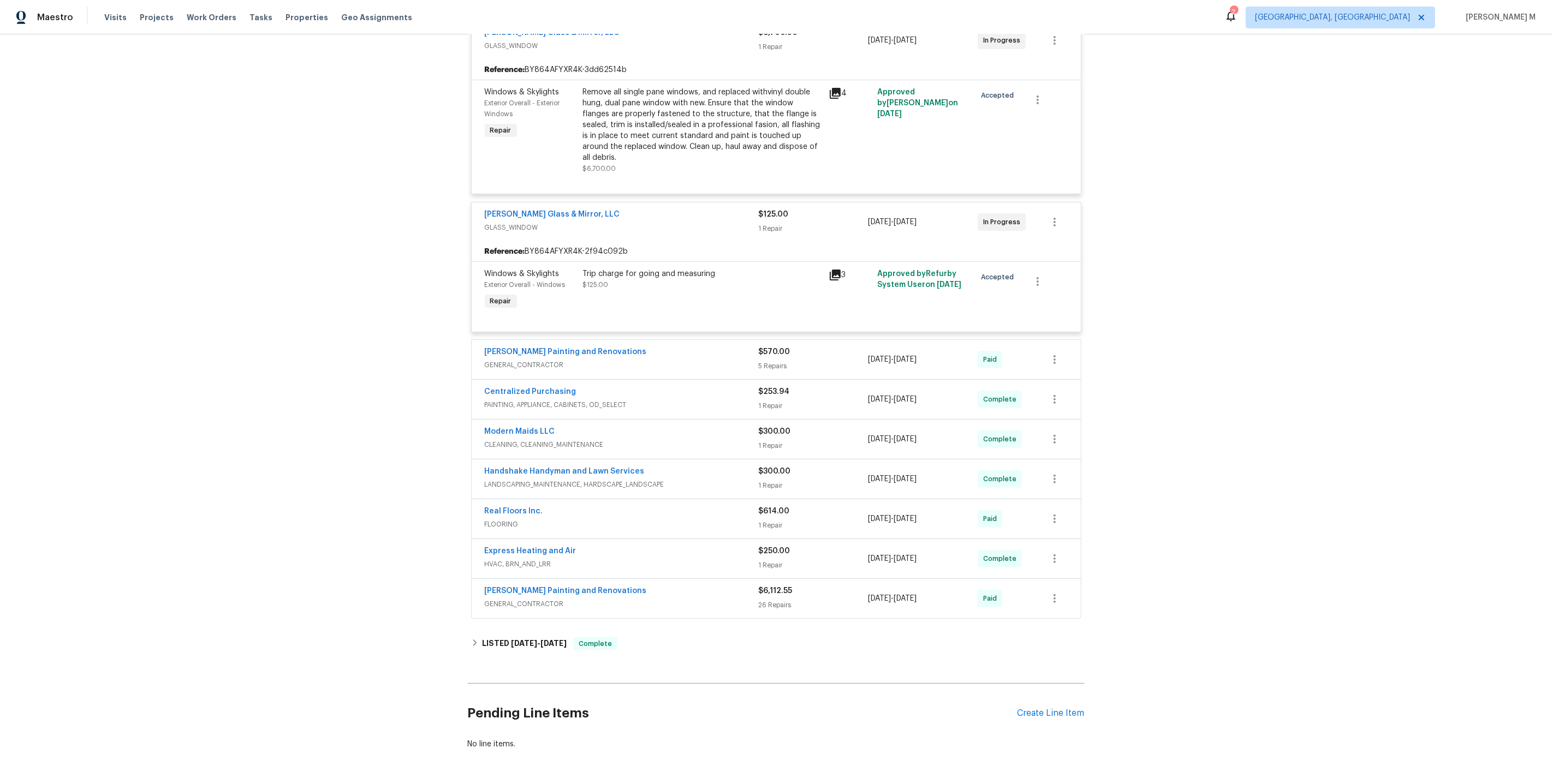
click at [532, 359] on span "GENERAL_CONTRACTOR" at bounding box center [621, 365] width 274 height 11
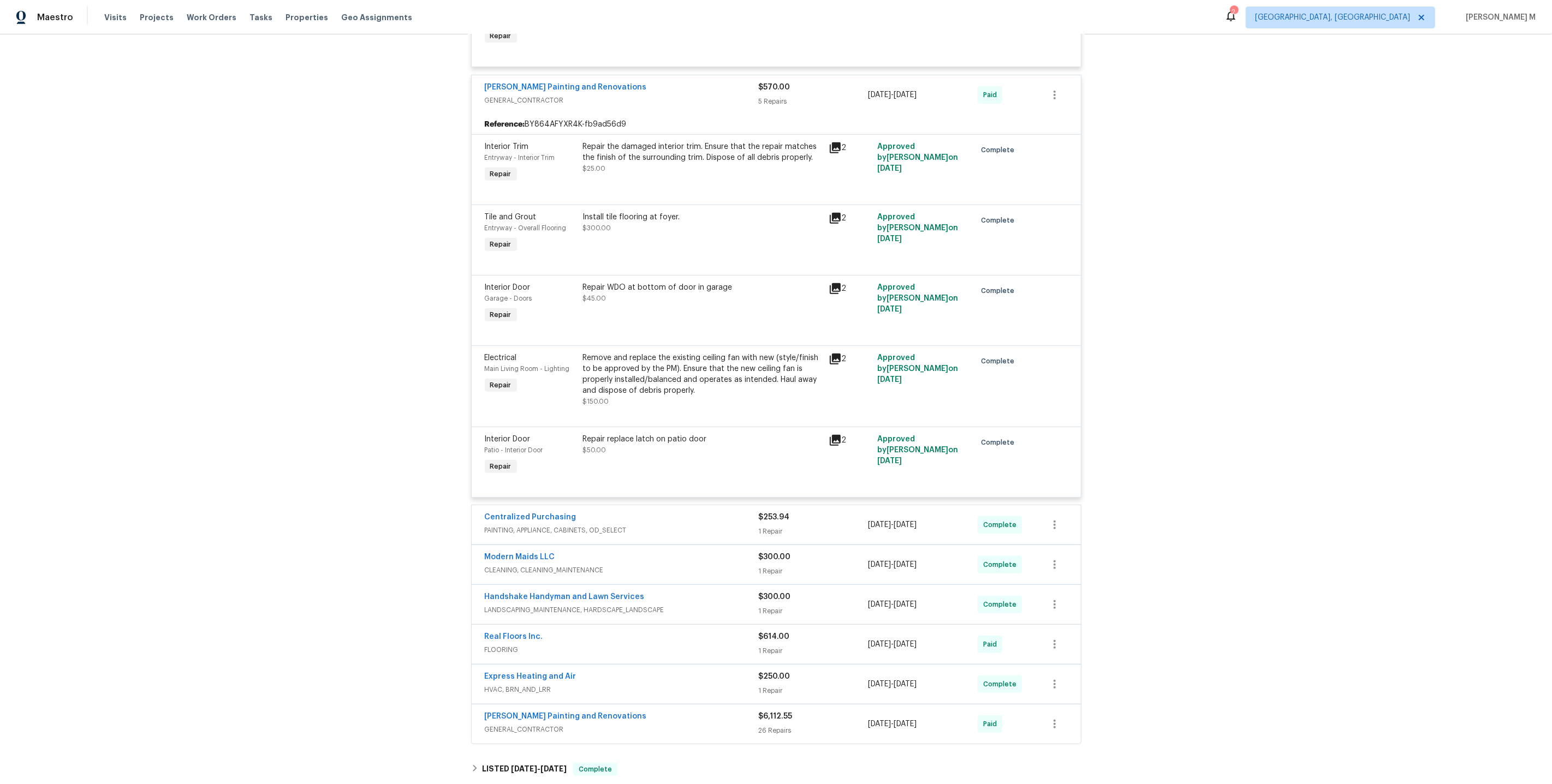
scroll to position [503, 0]
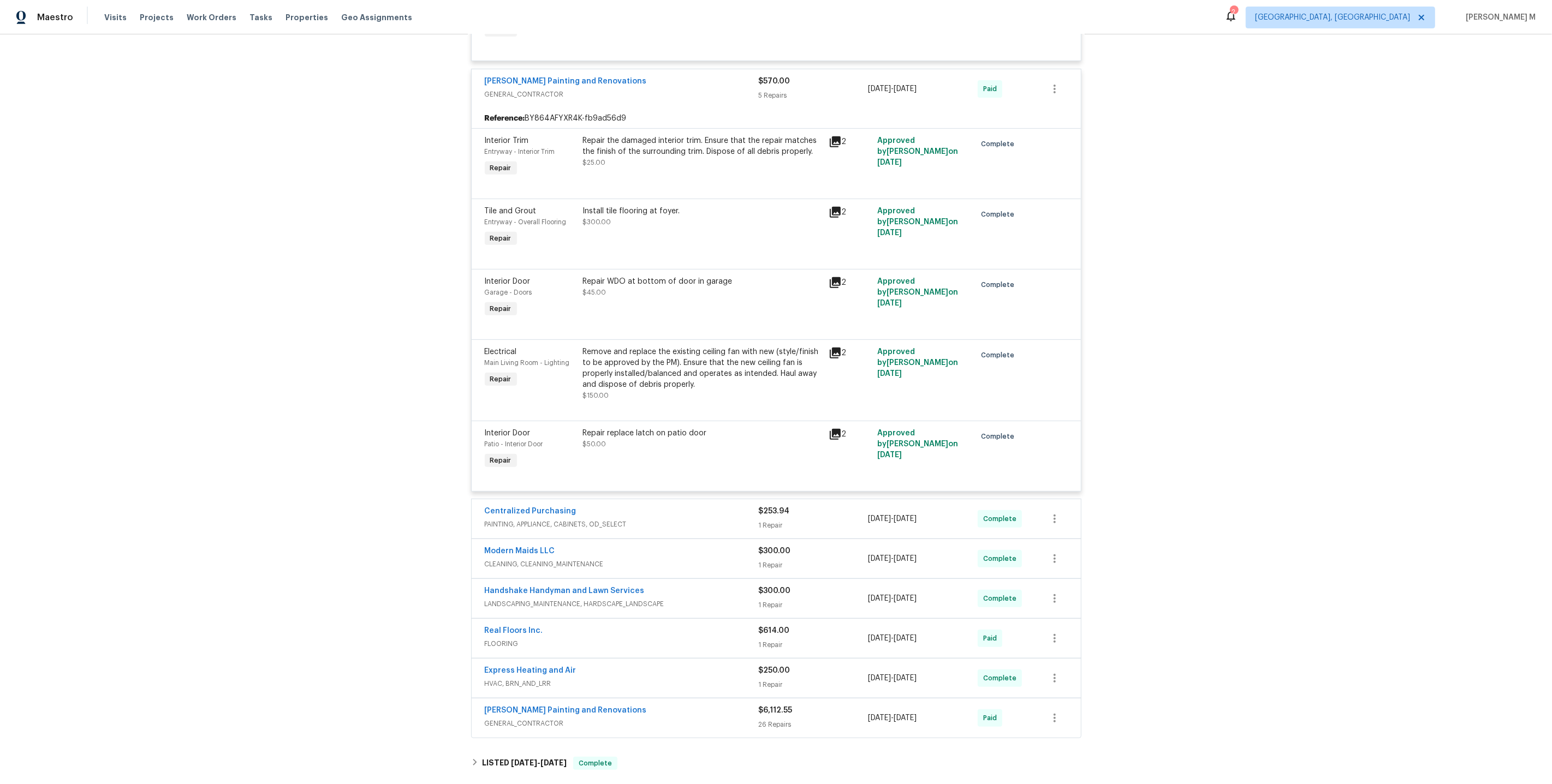
click at [517, 519] on span "PAINTING, APPLIANCE, CABINETS, OD_SELECT" at bounding box center [621, 525] width 274 height 11
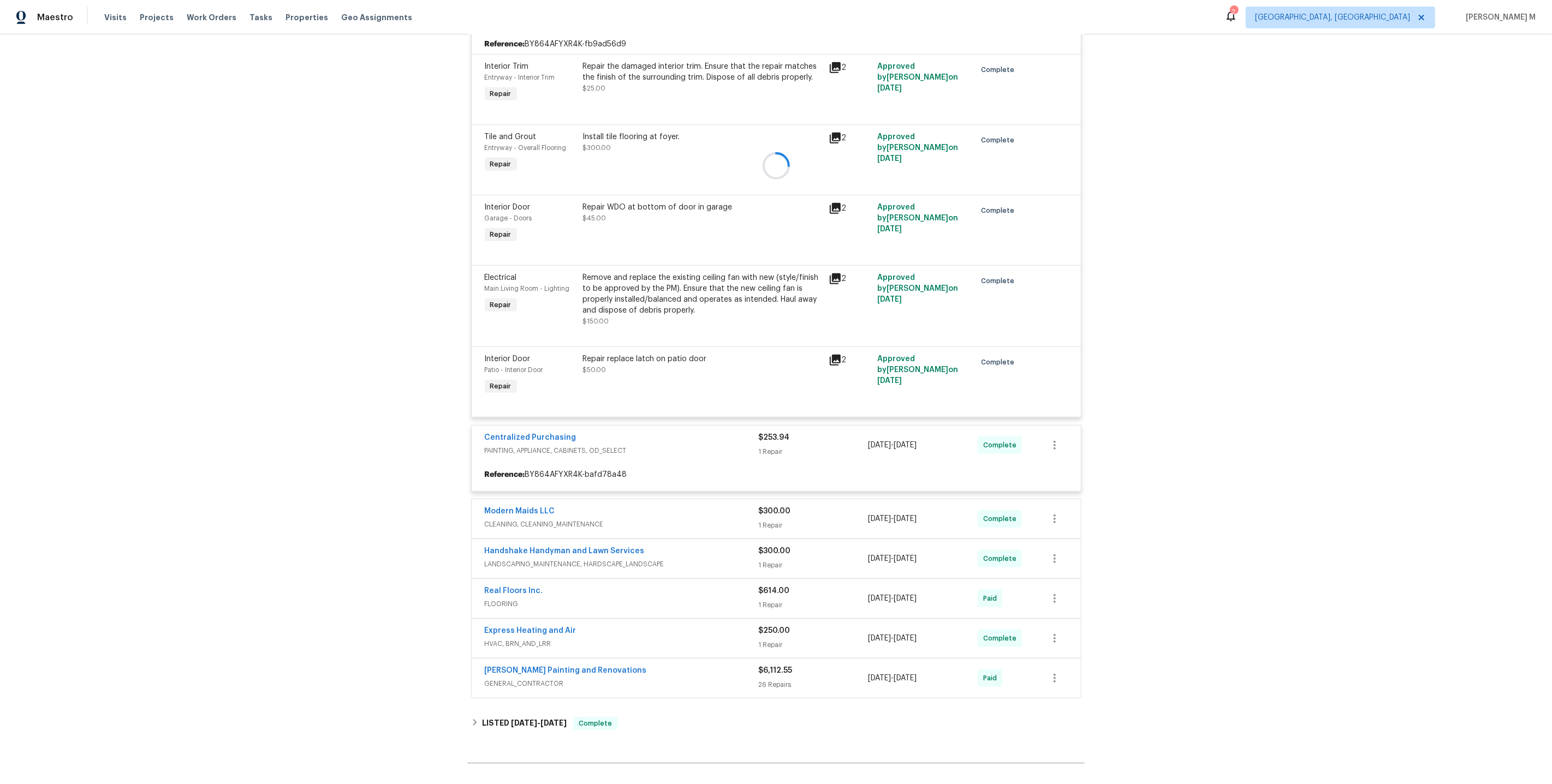
scroll to position [647, 0]
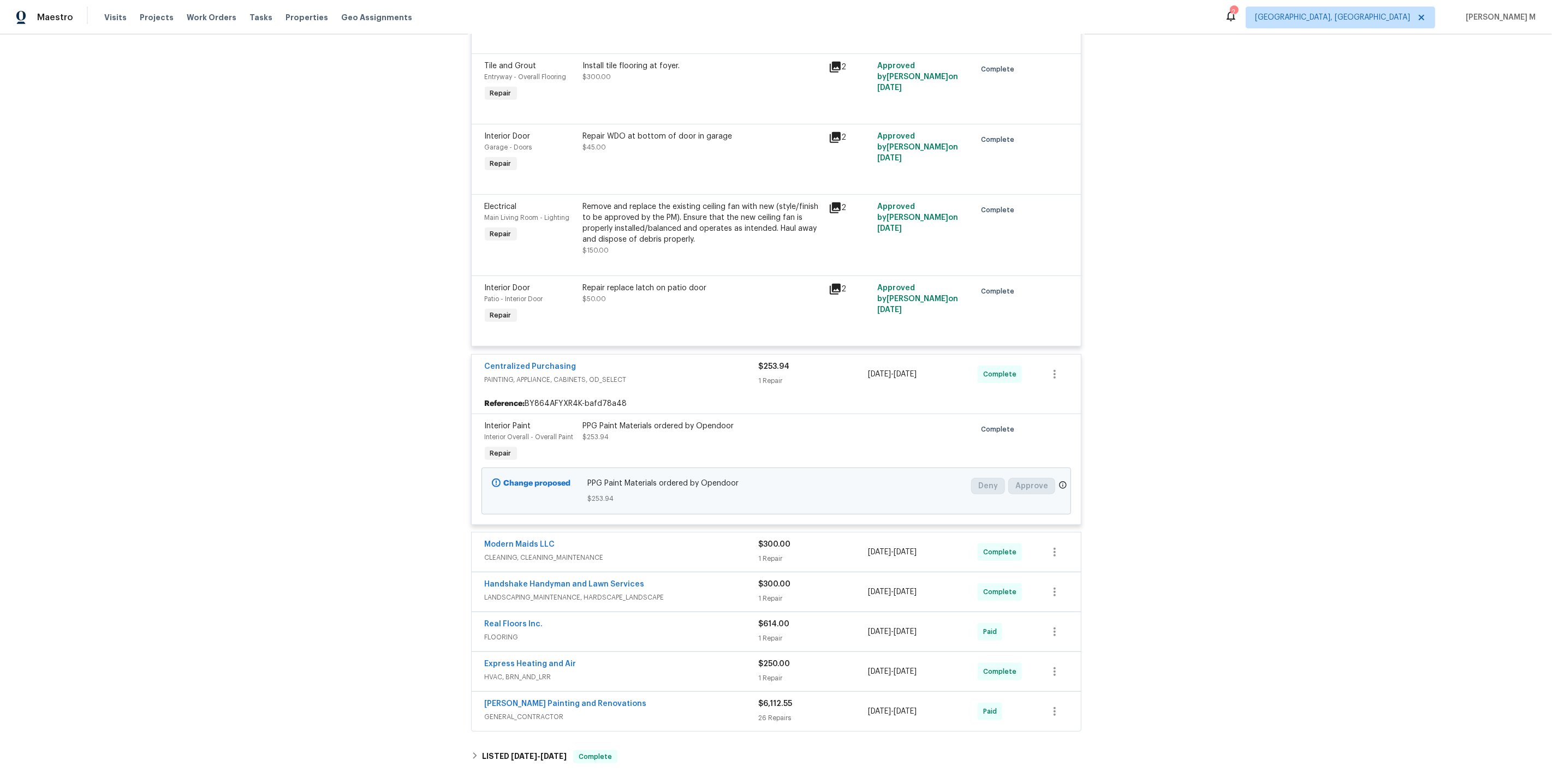
click at [517, 552] on span "CLEANING, CLEANING_MAINTENANCE" at bounding box center [621, 558] width 274 height 11
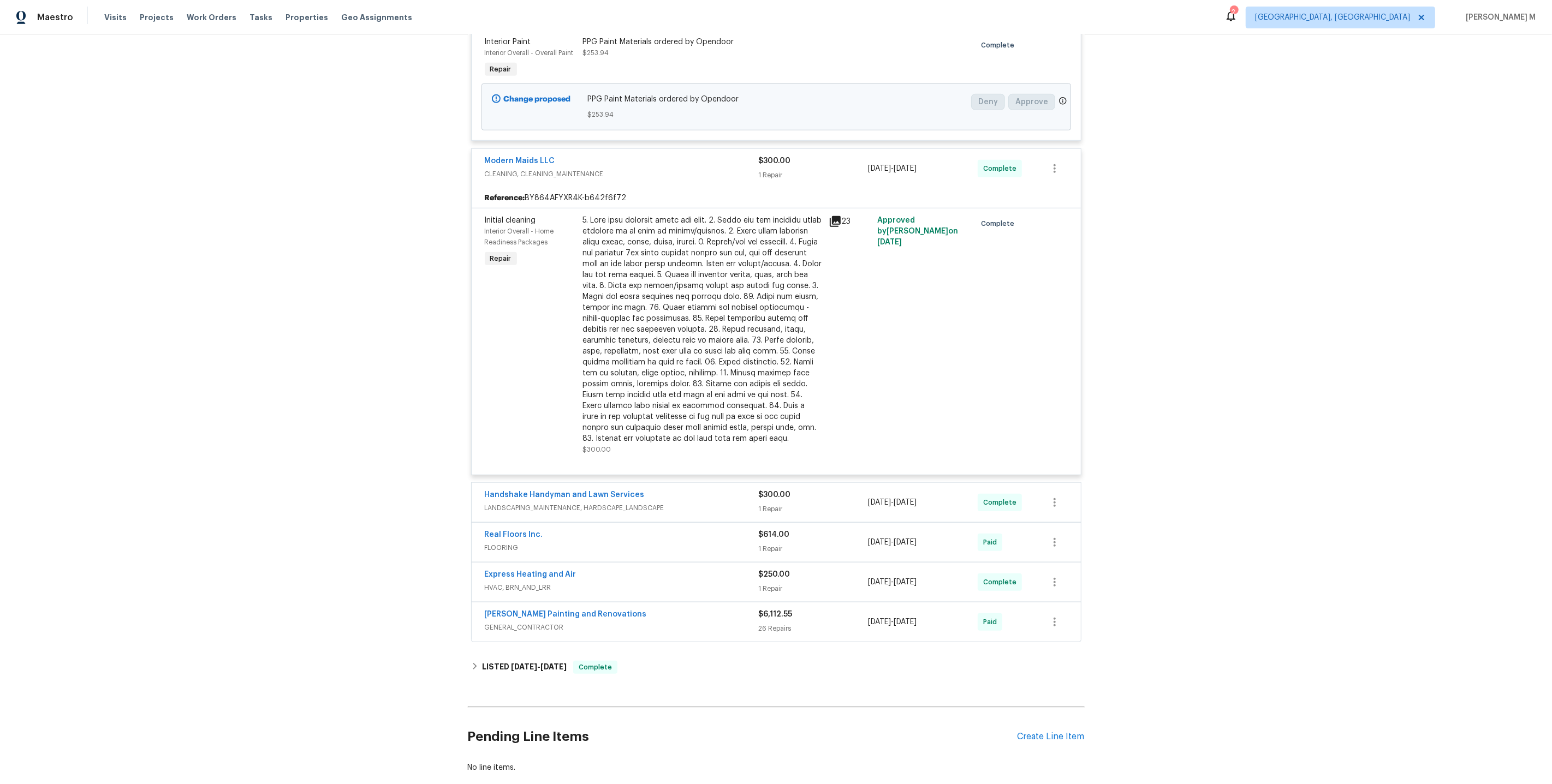
scroll to position [1032, 0]
click at [514, 502] on span "LANDSCAPING_MAINTENANCE, HARDSCAPE_LANDSCAPE" at bounding box center [621, 508] width 274 height 11
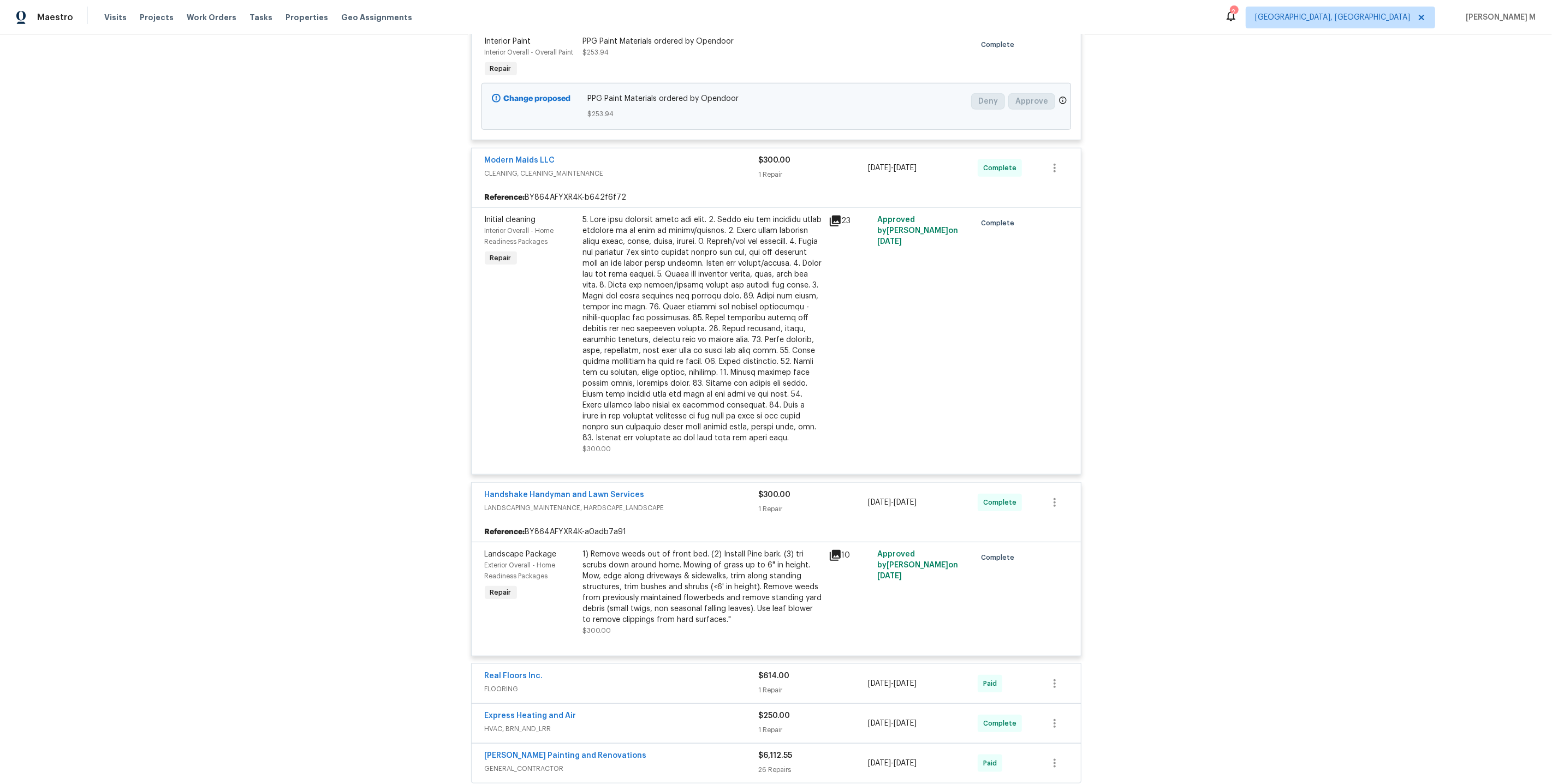
scroll to position [1173, 0]
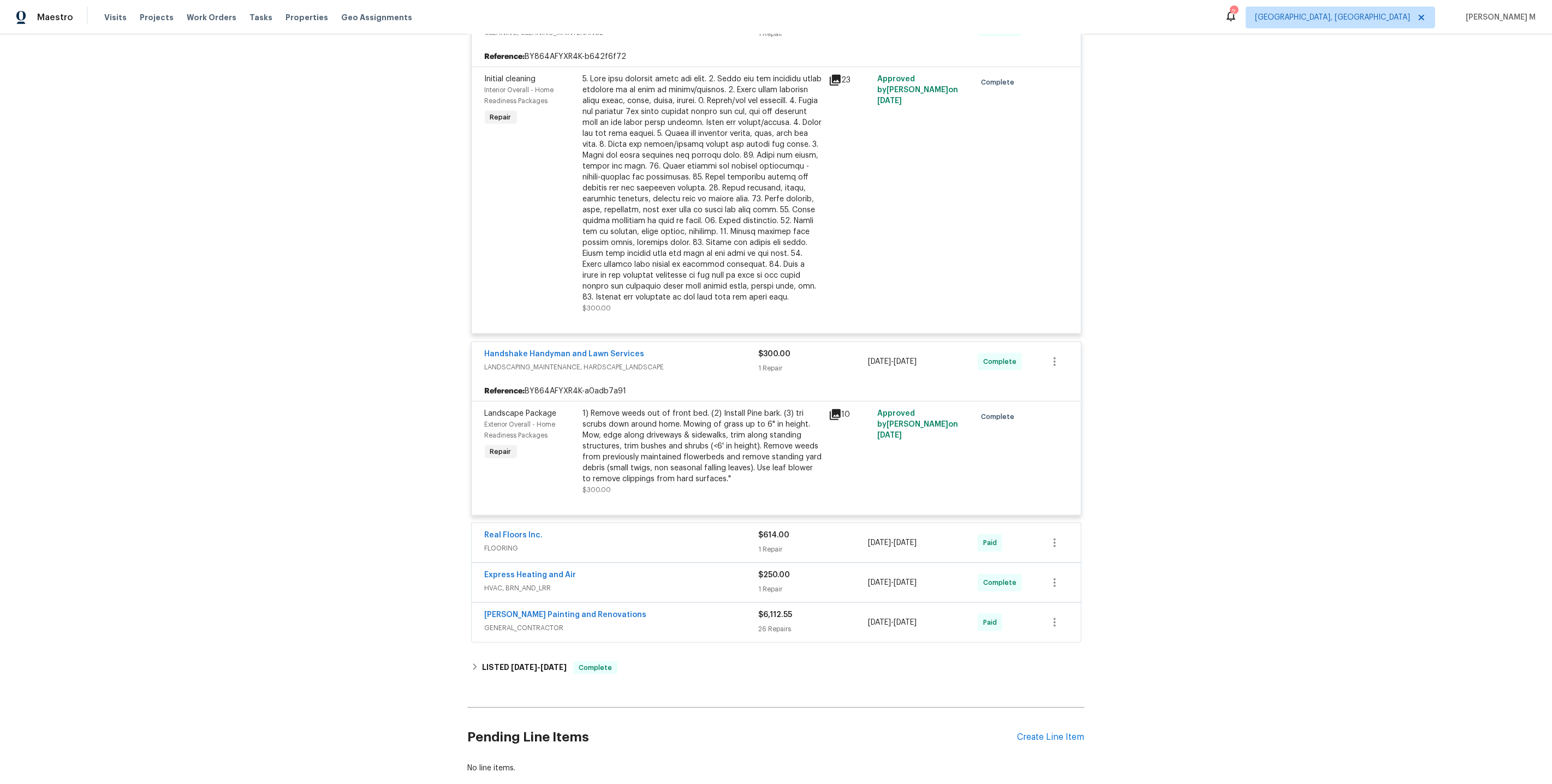
click at [491, 583] on span "HVAC, BRN_AND_LRR" at bounding box center [621, 589] width 274 height 11
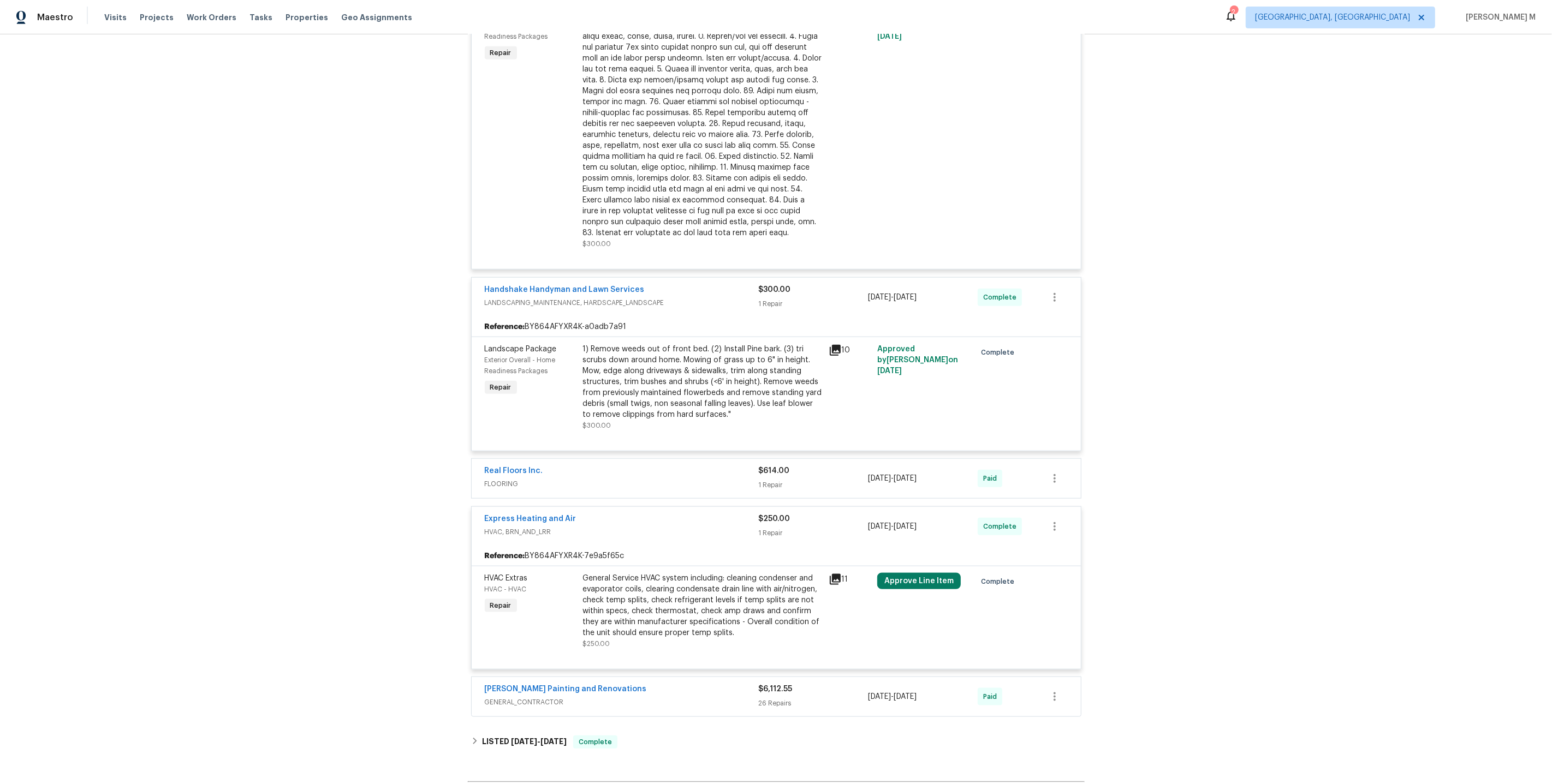
scroll to position [1239, 0]
click at [515, 476] on span "FLOORING" at bounding box center [621, 482] width 274 height 11
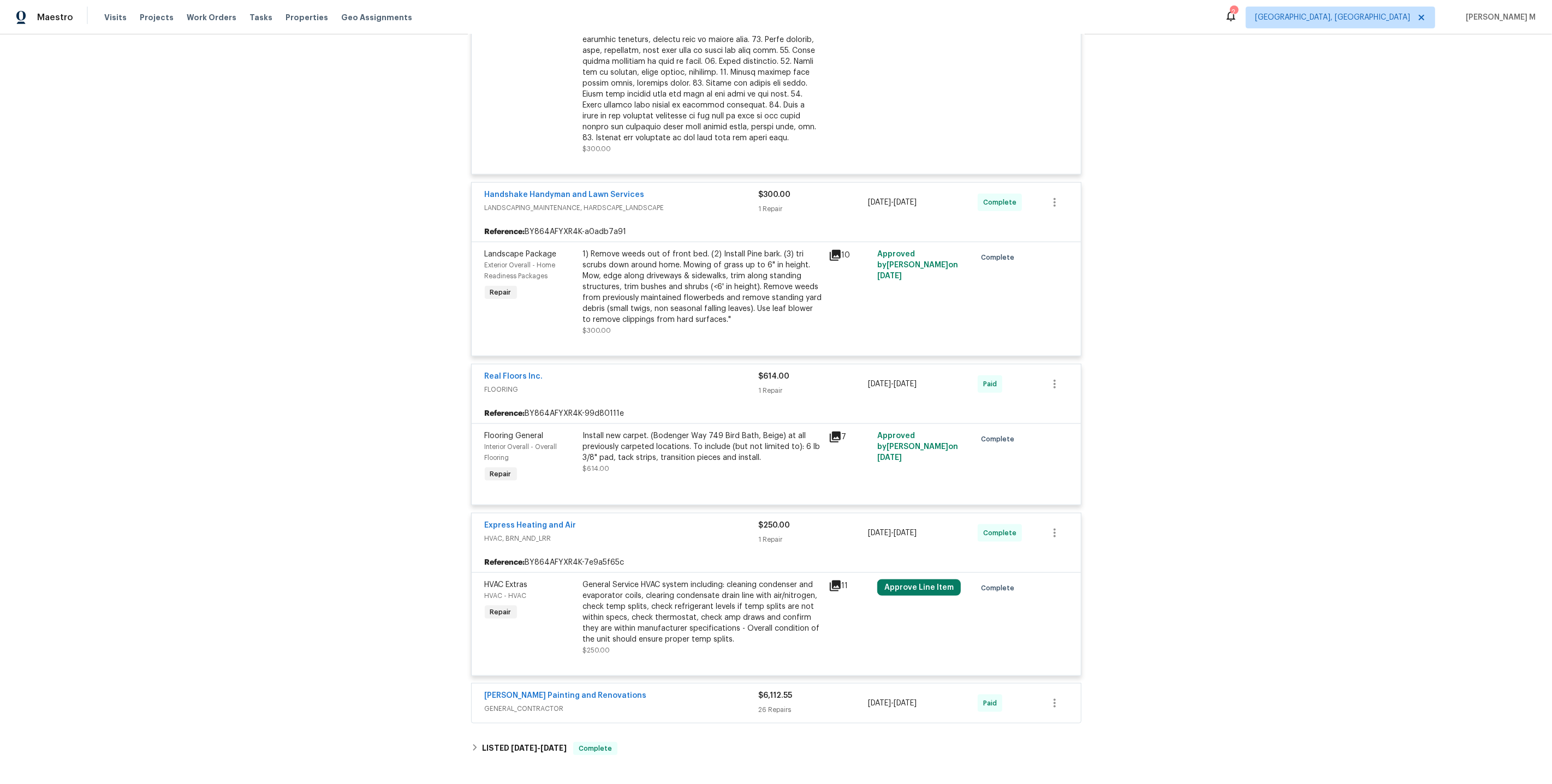
scroll to position [1410, 0]
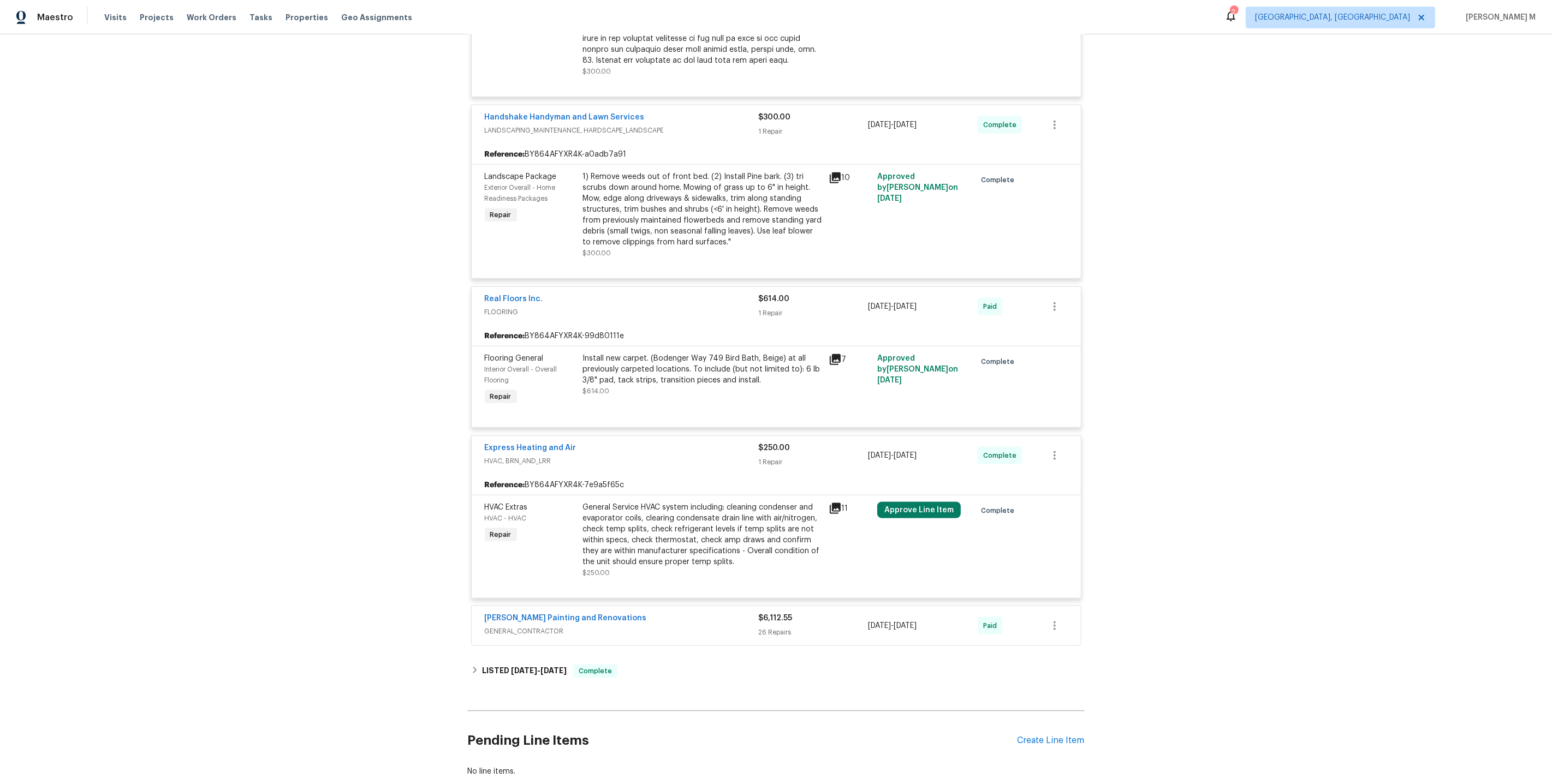
click at [547, 606] on div "Hildebrandt Painting and Renovations GENERAL_CONTRACTOR $6,112.55 26 Repairs 8/…" at bounding box center [776, 626] width 609 height 40
click at [547, 626] on span "GENERAL_CONTRACTOR" at bounding box center [621, 631] width 274 height 11
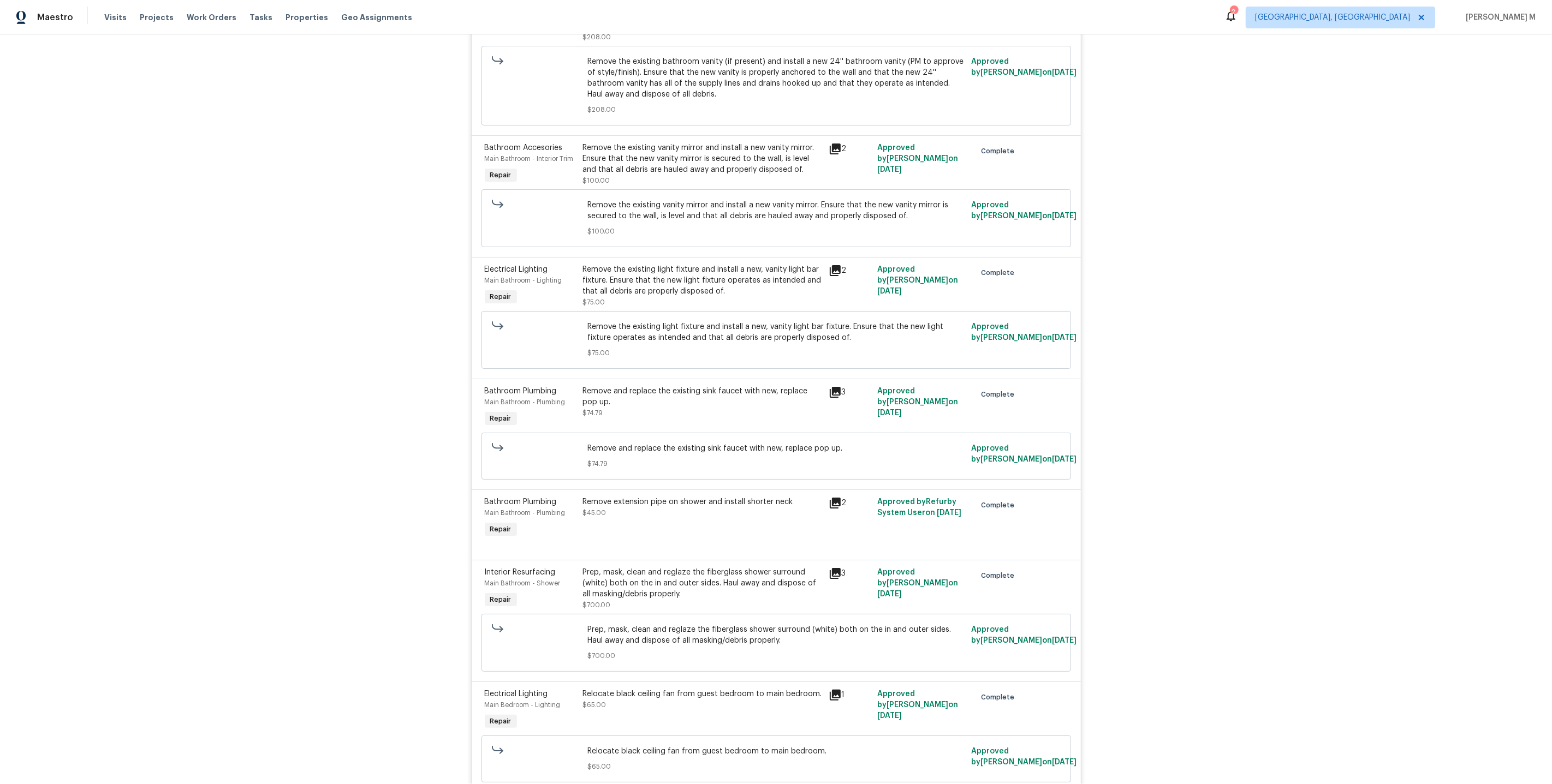
scroll to position [4745, 0]
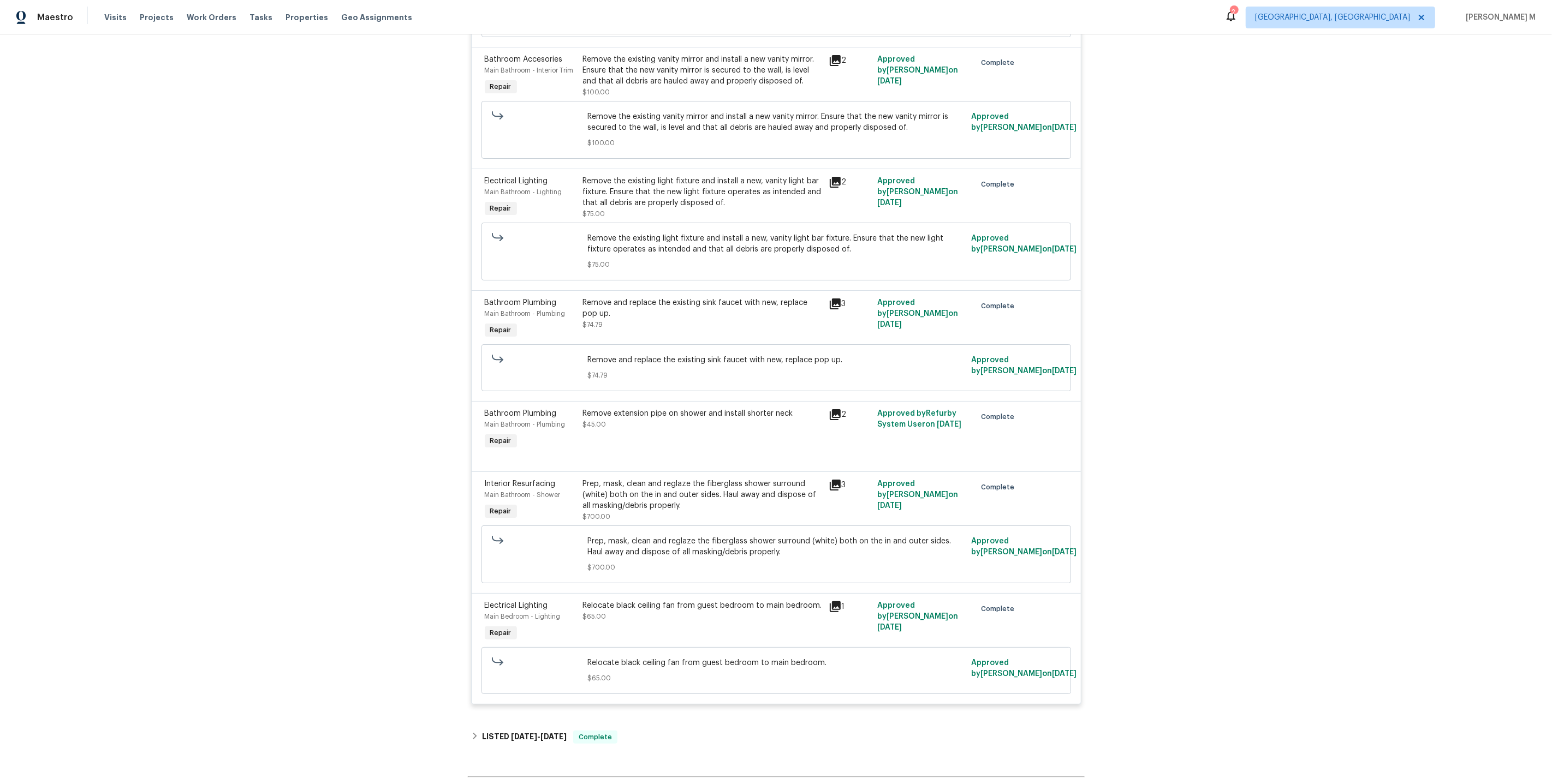
click at [1173, 201] on div "Back to all projects 12238 Bayonne St, Jacksonville, FL 32224 3 Beds | 2 Baths …" at bounding box center [776, 409] width 1552 height 749
click at [505, 730] on h6 "LISTED 9/3/25 - 9/4/25" at bounding box center [525, 737] width 85 height 13
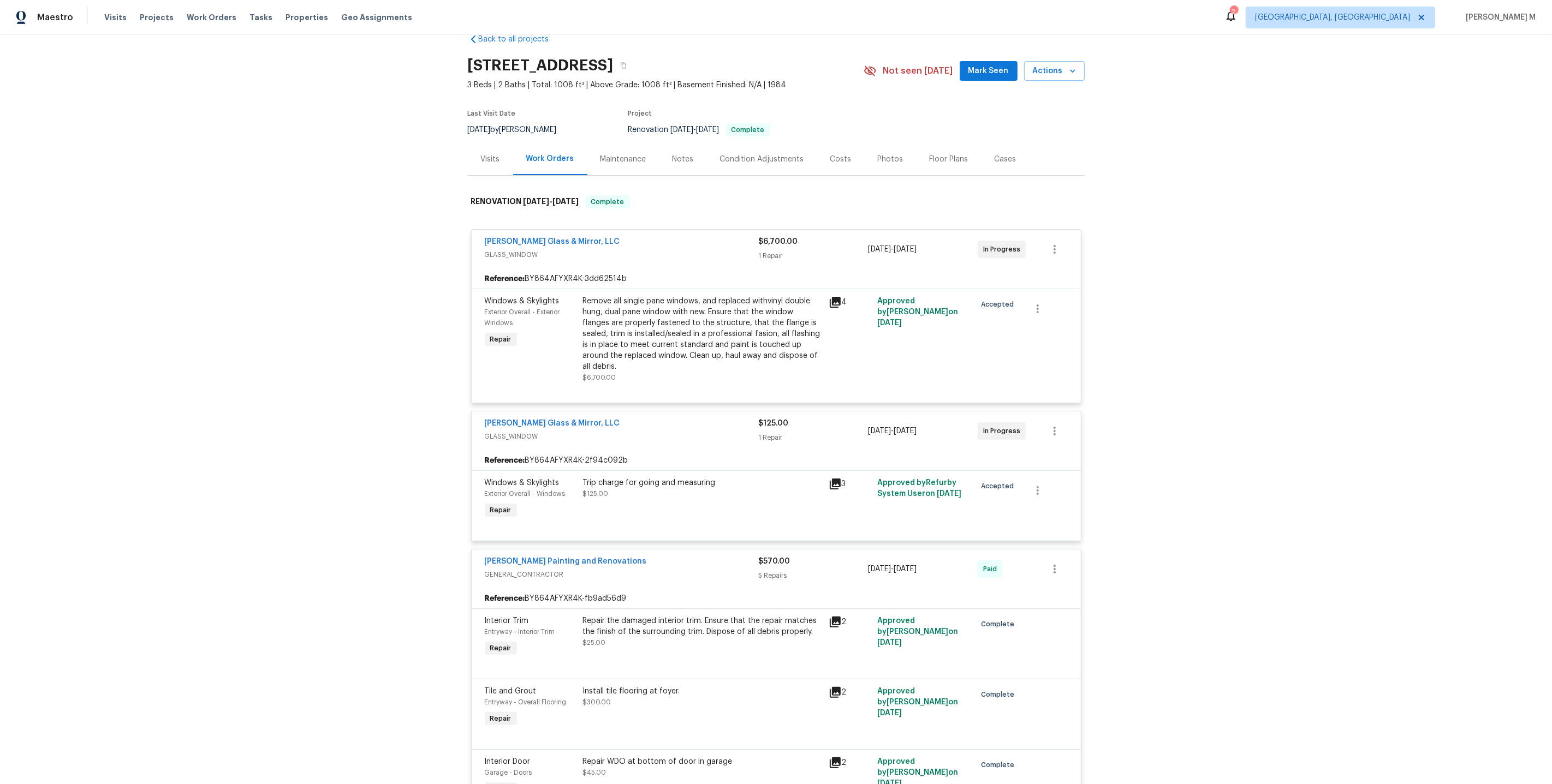
scroll to position [0, 0]
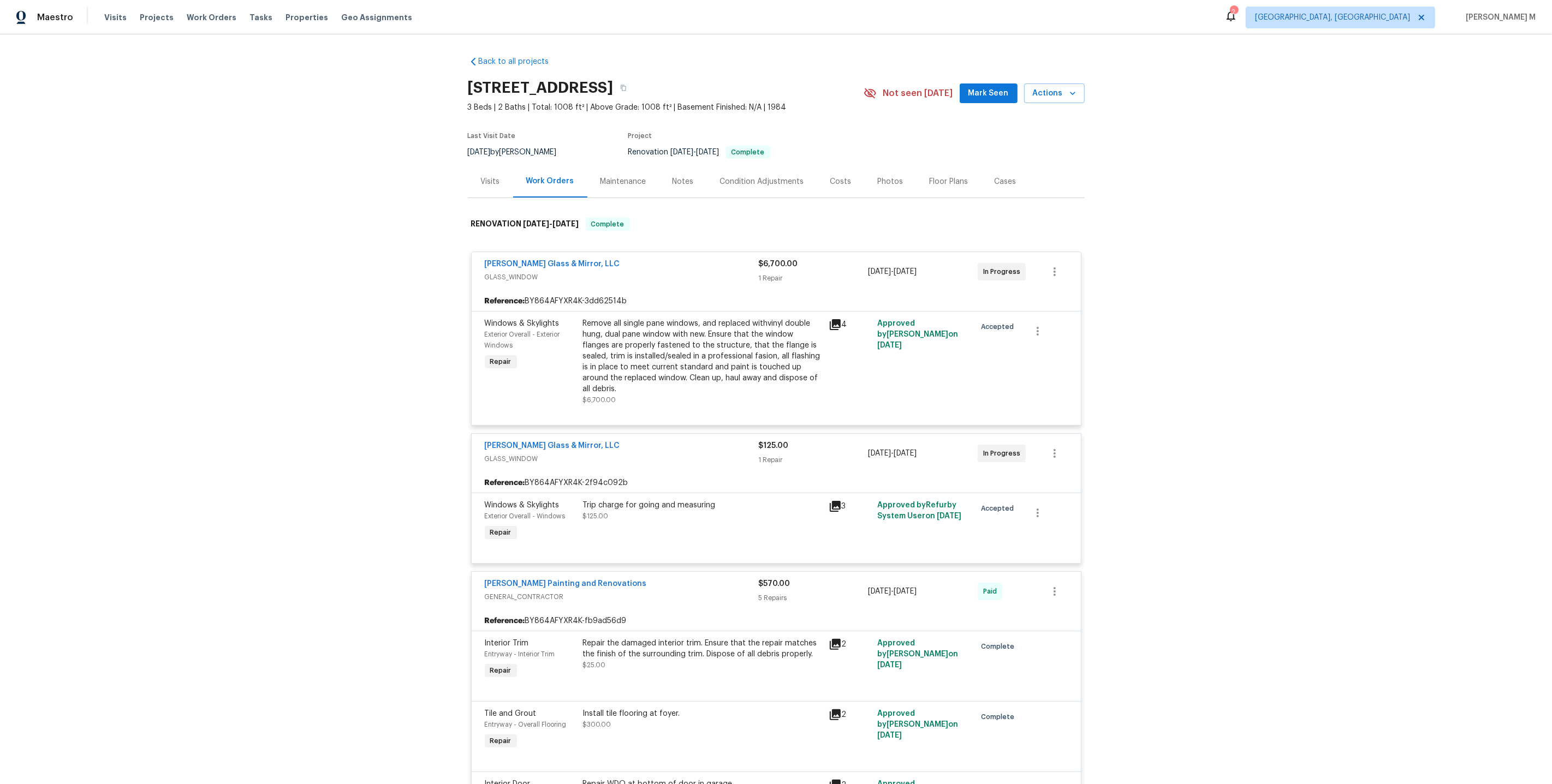
click at [616, 167] on div "Maintenance" at bounding box center [623, 181] width 72 height 32
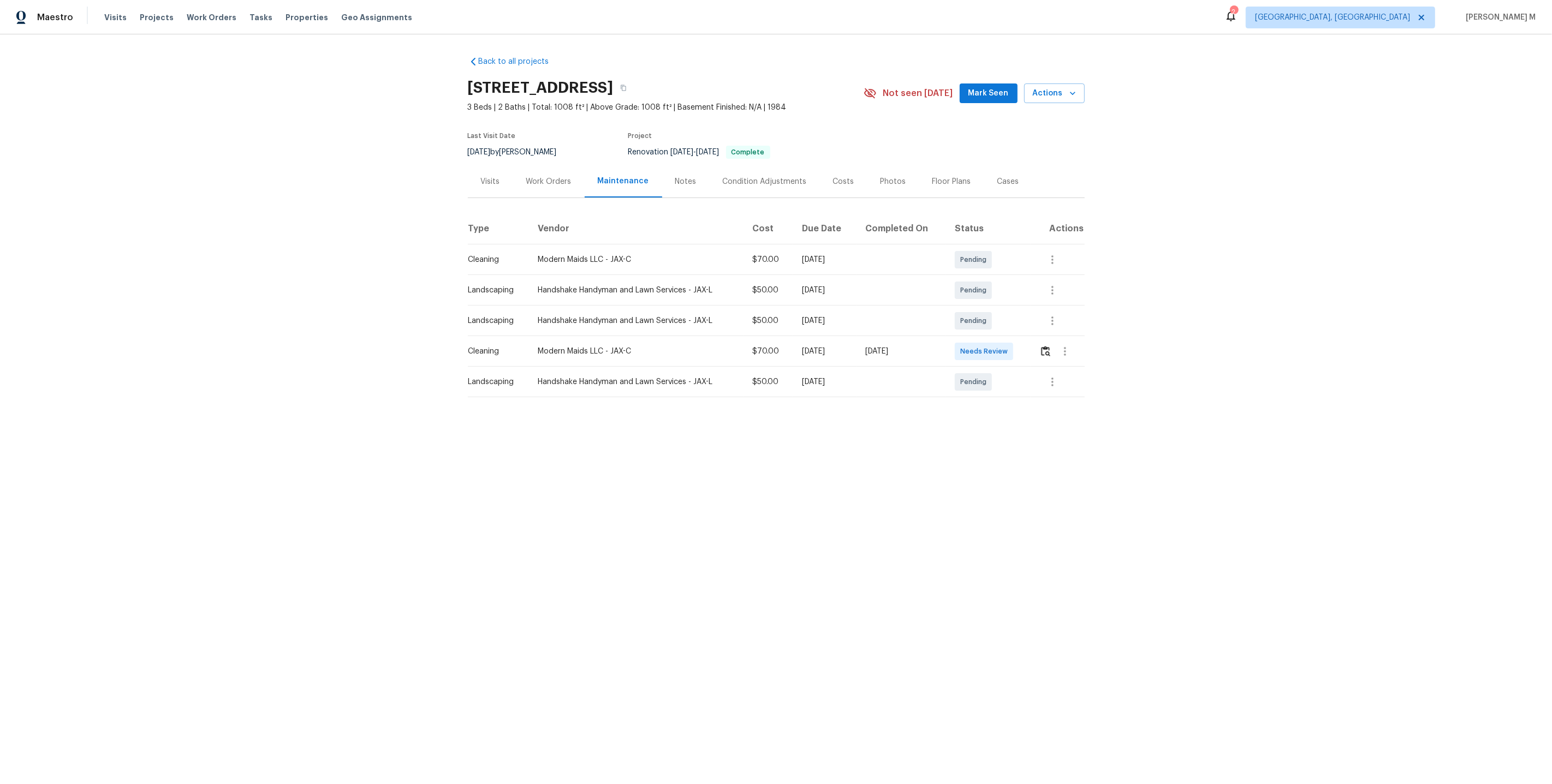
click at [933, 177] on div "Floor Plans" at bounding box center [952, 182] width 39 height 11
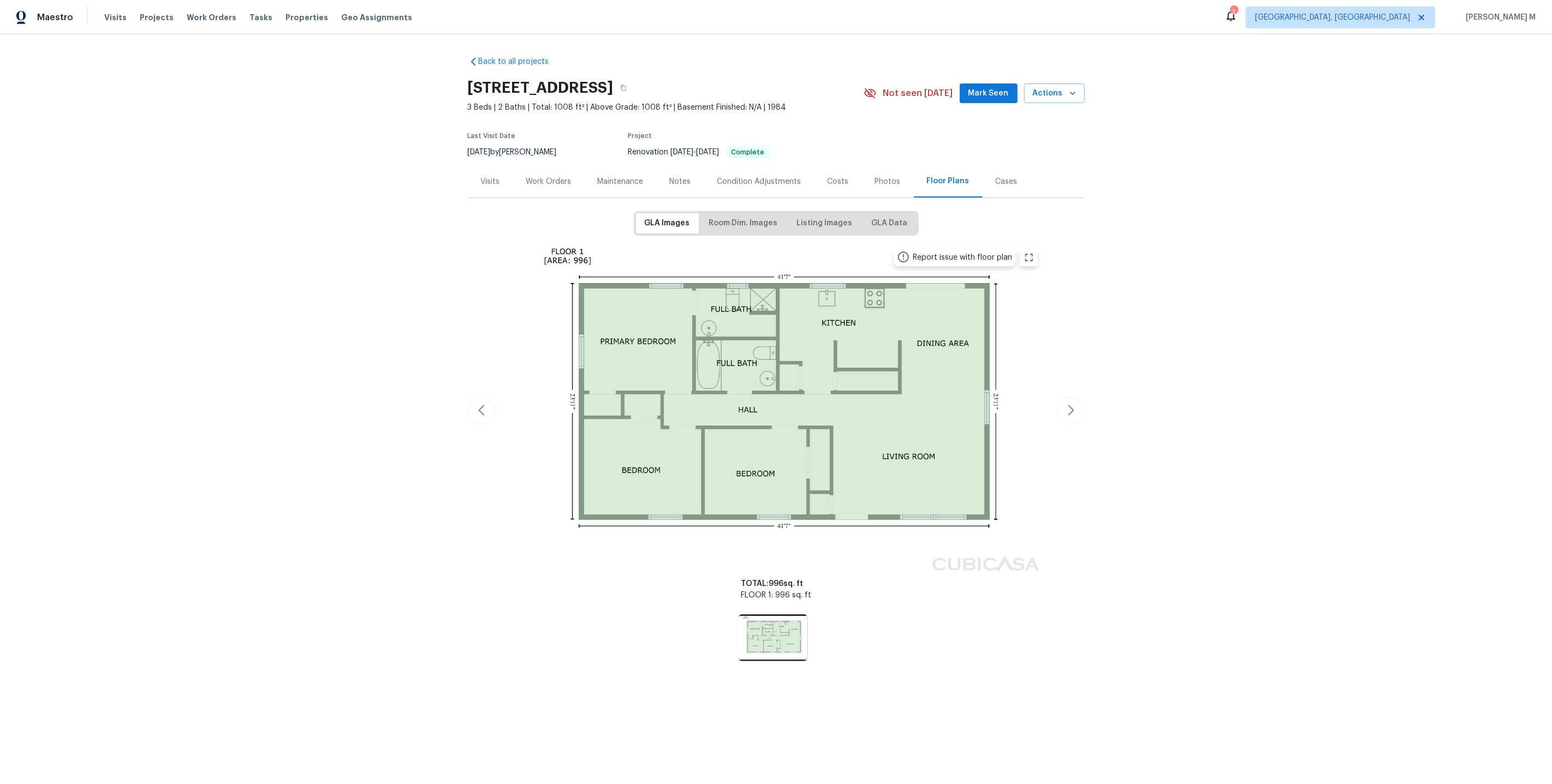
click at [533, 186] on div "Work Orders" at bounding box center [549, 181] width 72 height 32
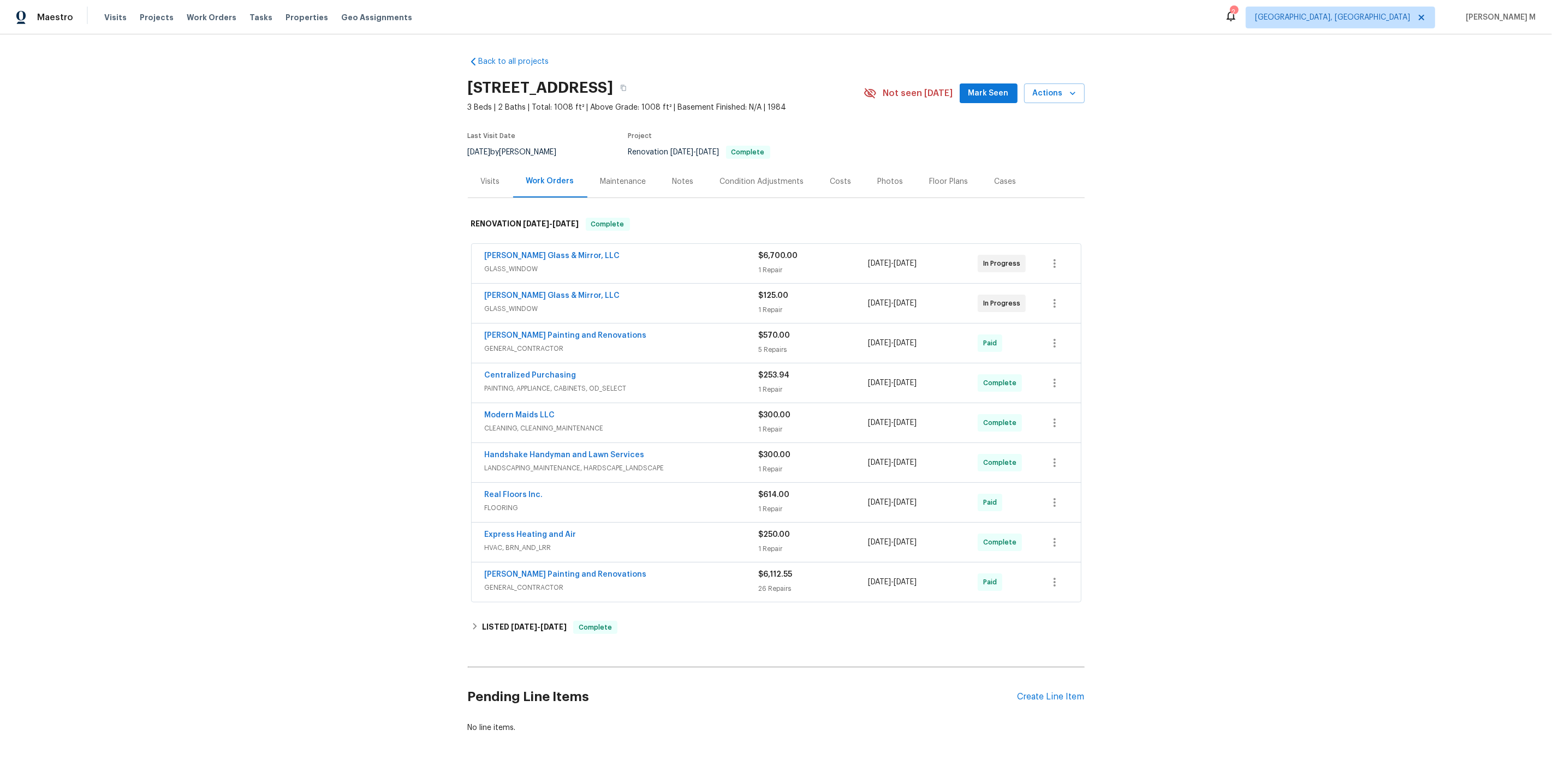
click at [1040, 672] on div "Pending Line Items Create Line Item" at bounding box center [776, 697] width 616 height 51
click at [1038, 692] on div "Create Line Item" at bounding box center [1051, 696] width 67 height 10
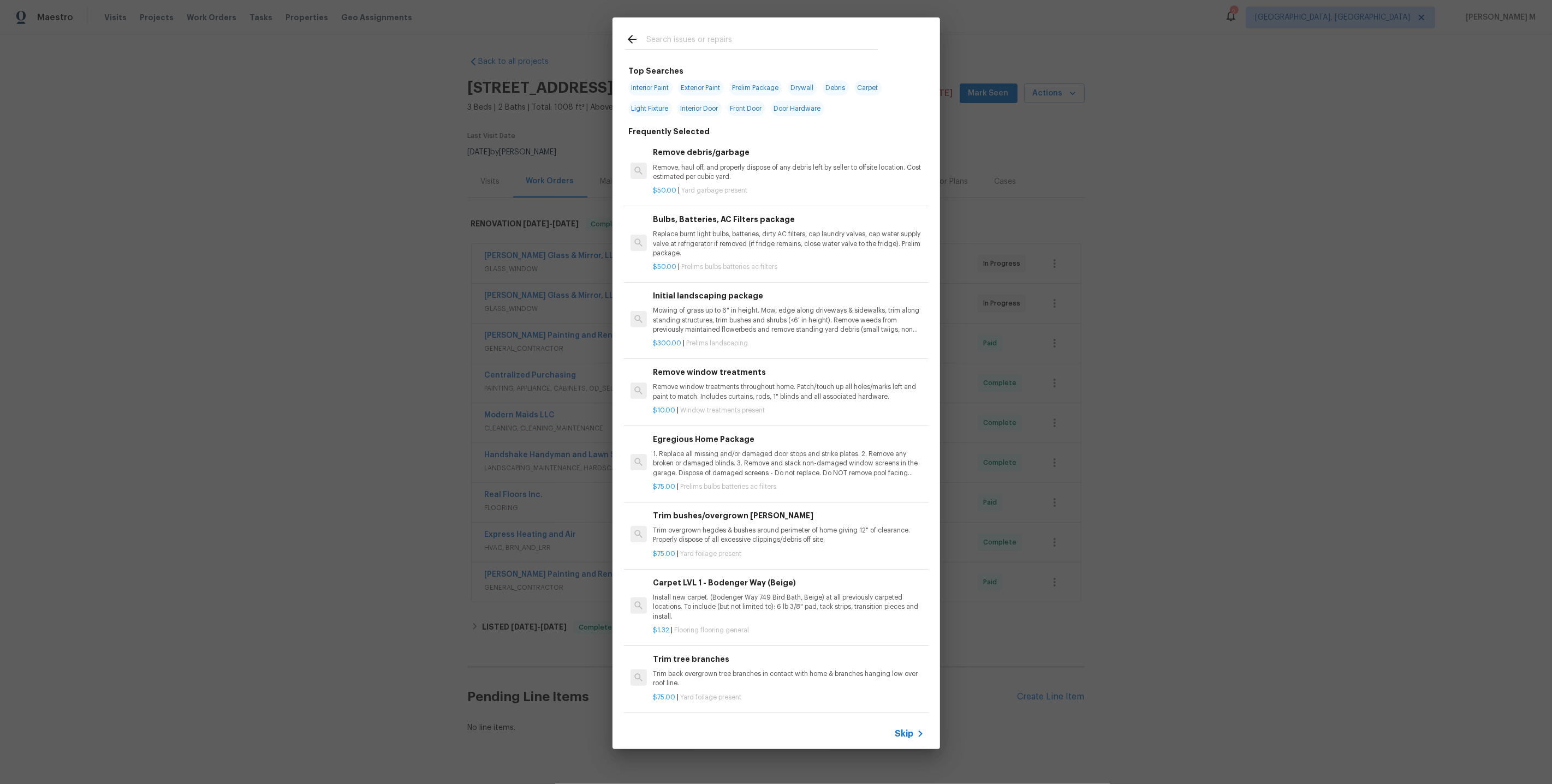
click at [899, 736] on span "Skip" at bounding box center [904, 734] width 19 height 11
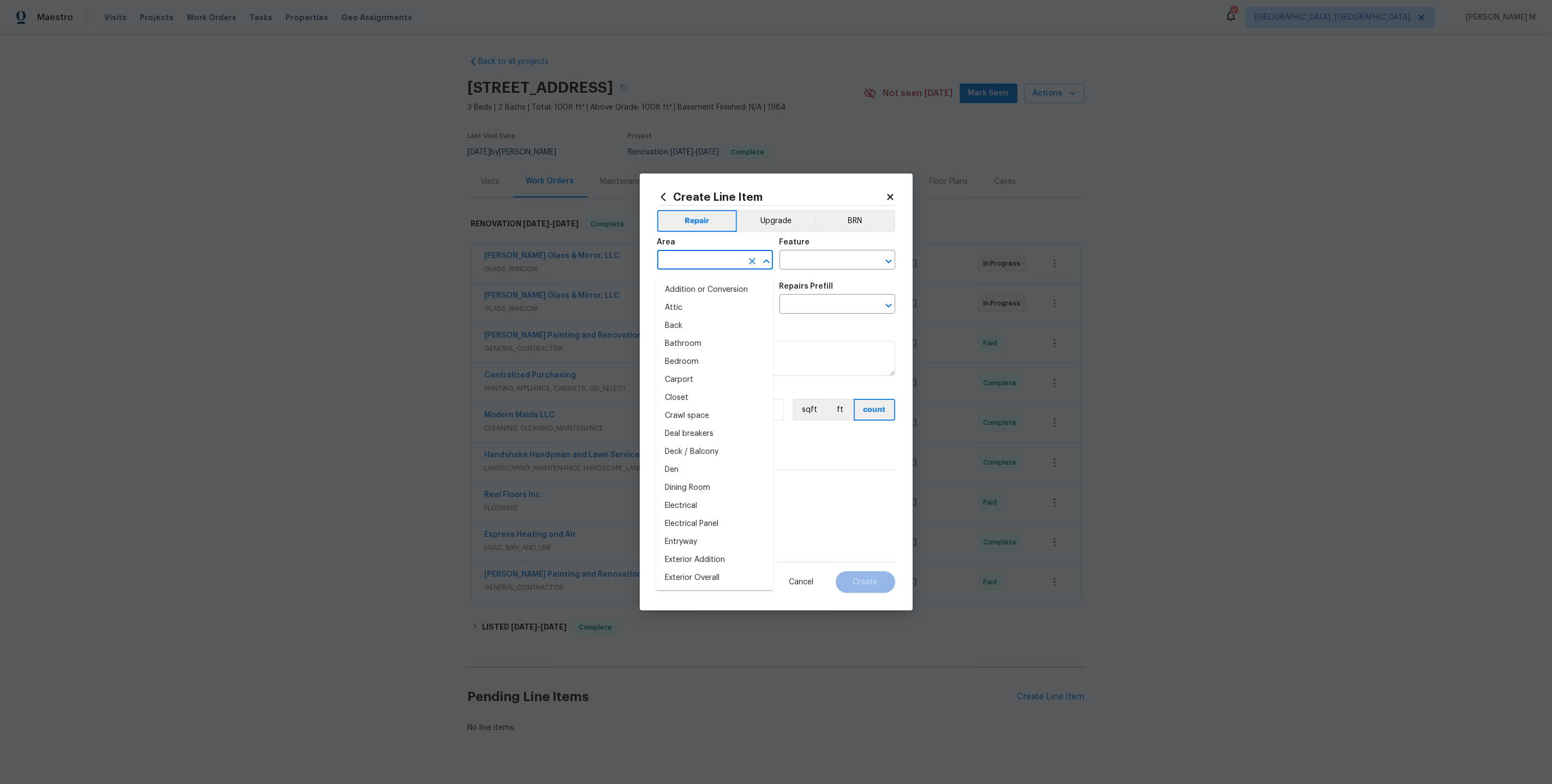
click at [713, 275] on body "Maestro Visits Projects Work Orders Tasks Properties Geo Assignments 2 Albuquer…" at bounding box center [776, 392] width 1552 height 784
click at [705, 291] on li "Bathroom" at bounding box center [715, 290] width 117 height 18
type input "Bathroom"
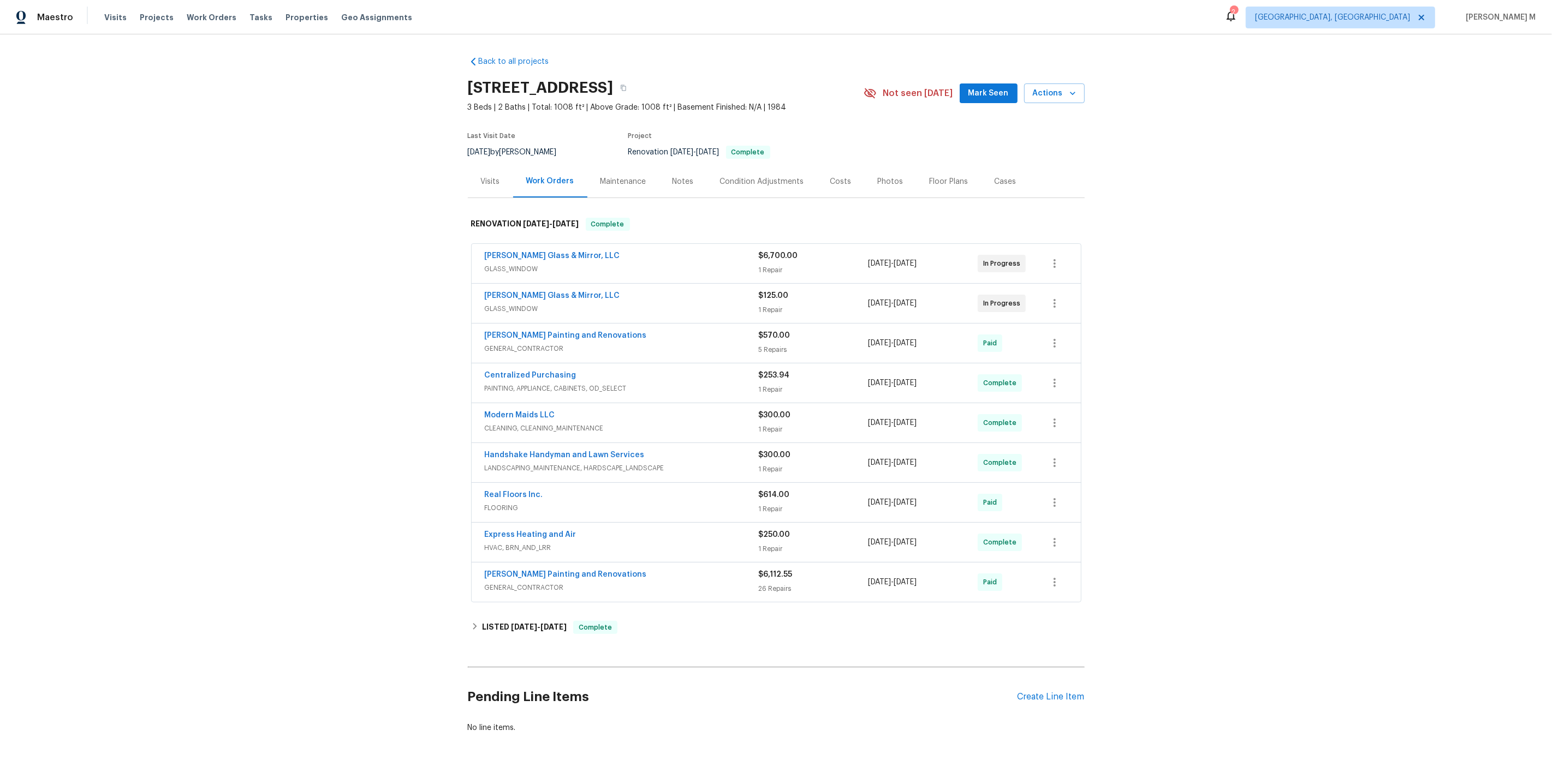
click at [919, 187] on div "Floor Plans" at bounding box center [949, 181] width 65 height 32
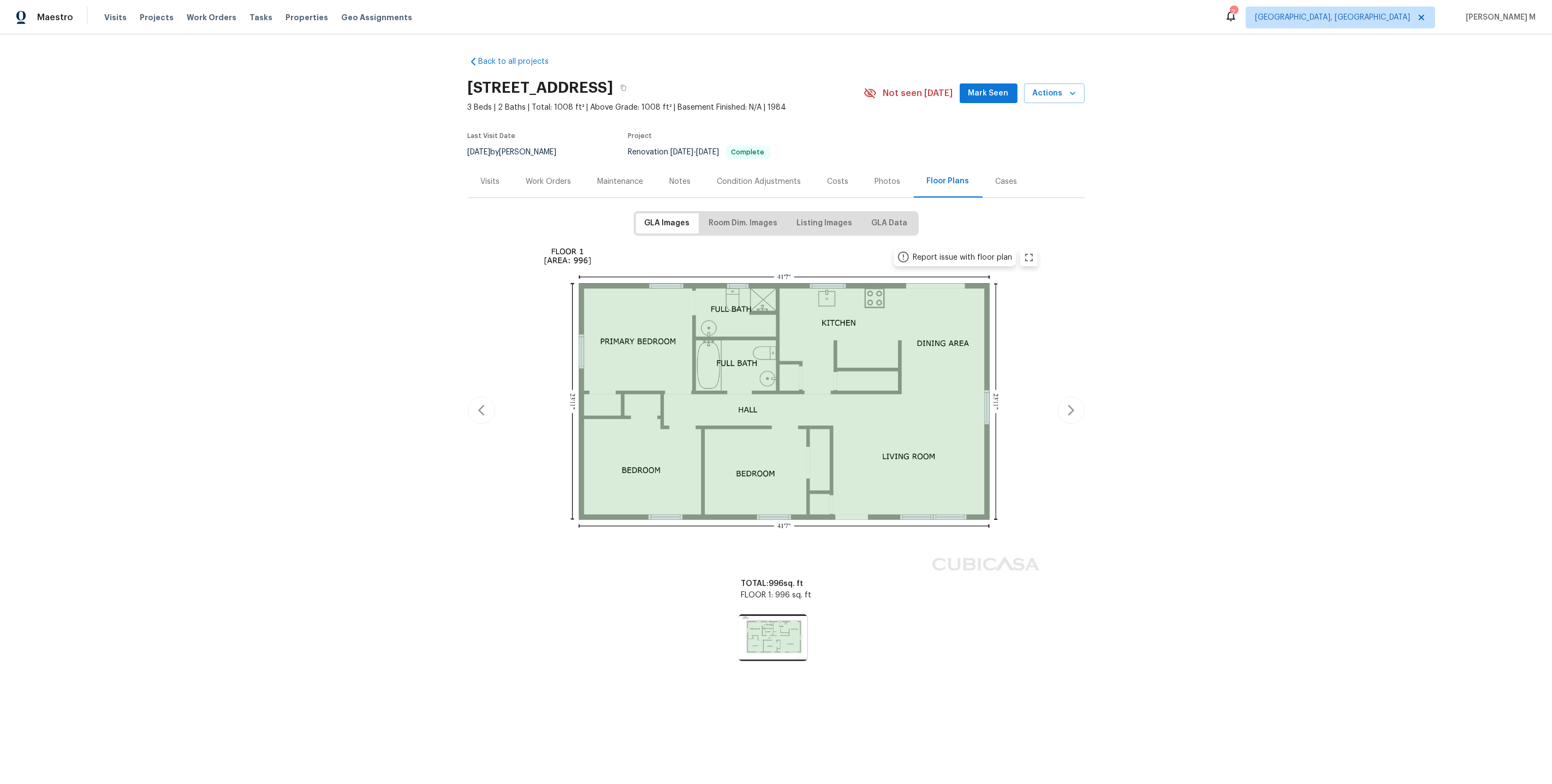
click at [556, 184] on div "Work Orders" at bounding box center [549, 181] width 72 height 32
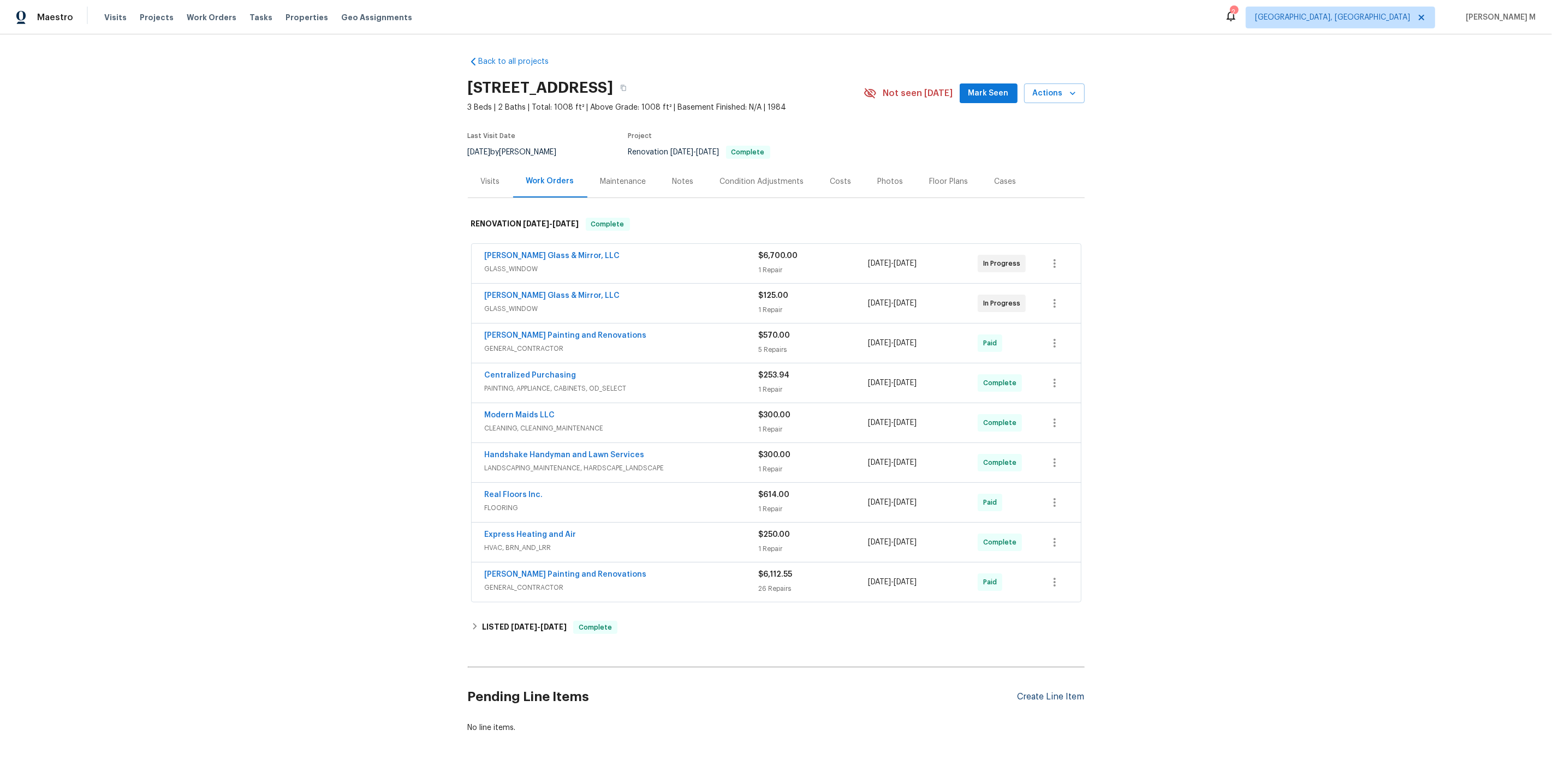
click at [1051, 692] on div "Create Line Item" at bounding box center [1051, 696] width 67 height 10
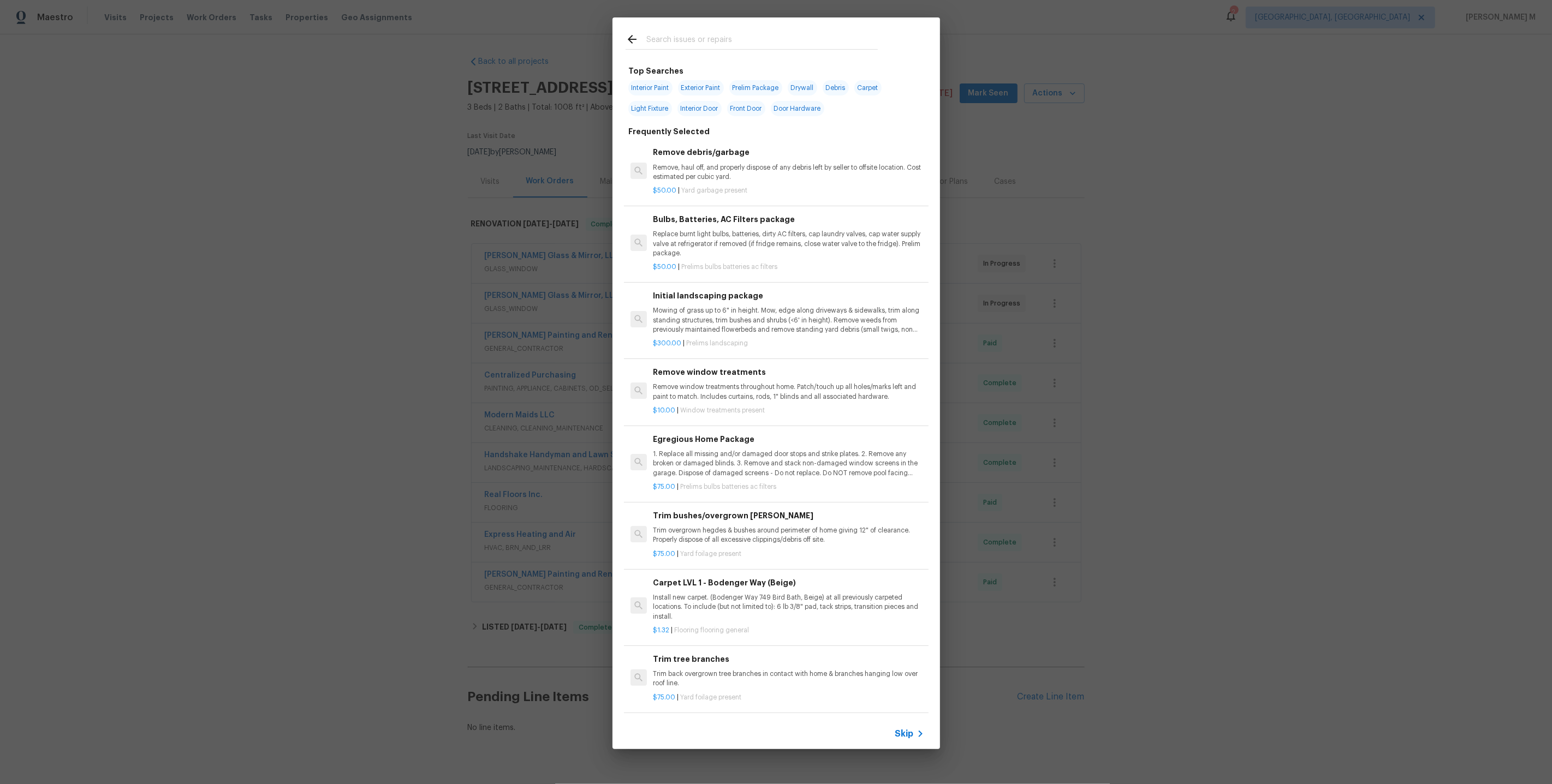
click at [912, 735] on span "Skip" at bounding box center [904, 734] width 19 height 11
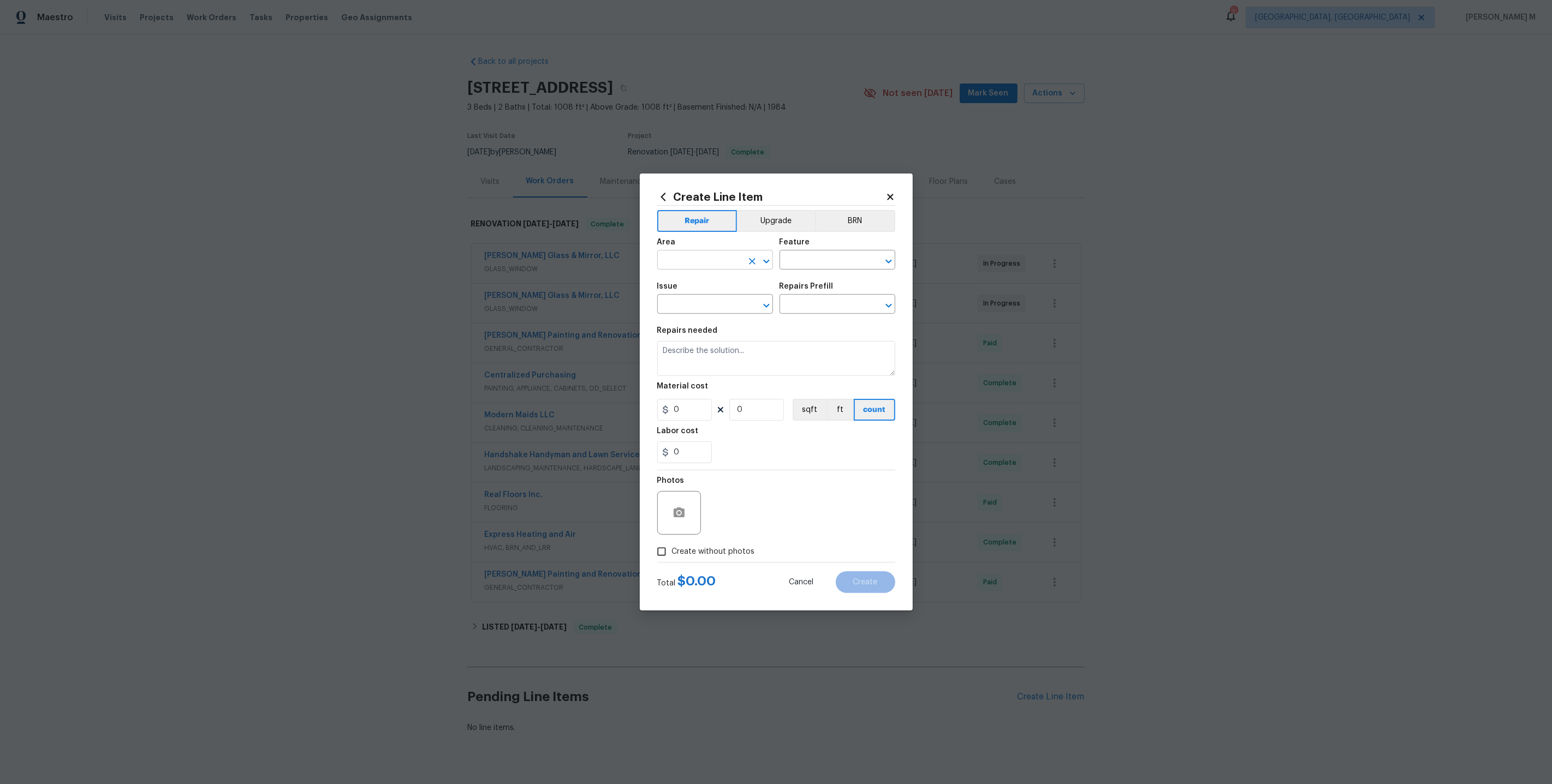
click at [693, 263] on input "text" at bounding box center [700, 261] width 85 height 17
click at [689, 313] on li "Bathroom" at bounding box center [715, 308] width 117 height 18
type input "Bathroom"
click at [825, 270] on input "text" at bounding box center [822, 261] width 85 height 17
click at [822, 318] on li "Toilet" at bounding box center [837, 316] width 117 height 18
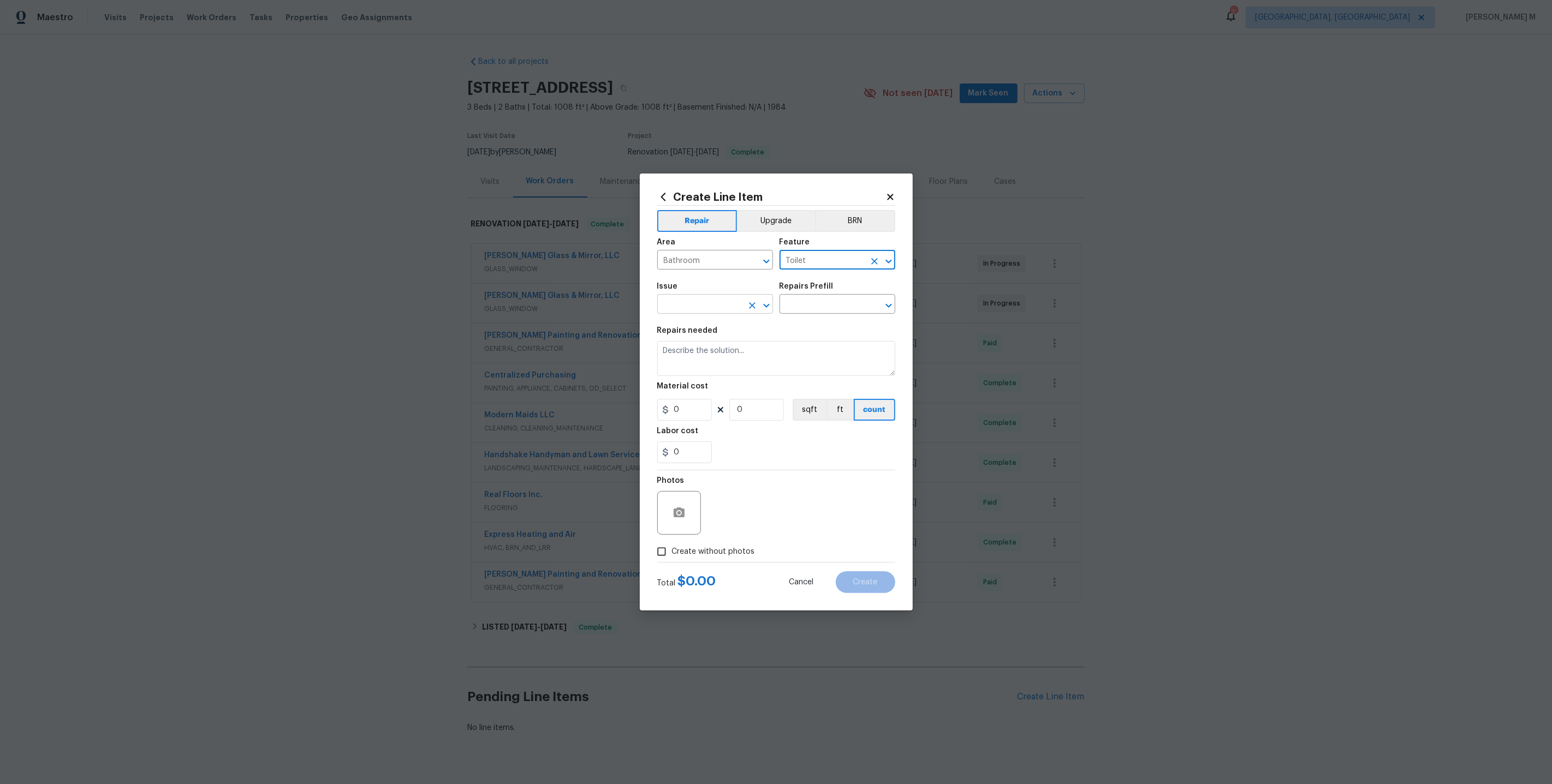
type input "Toilet"
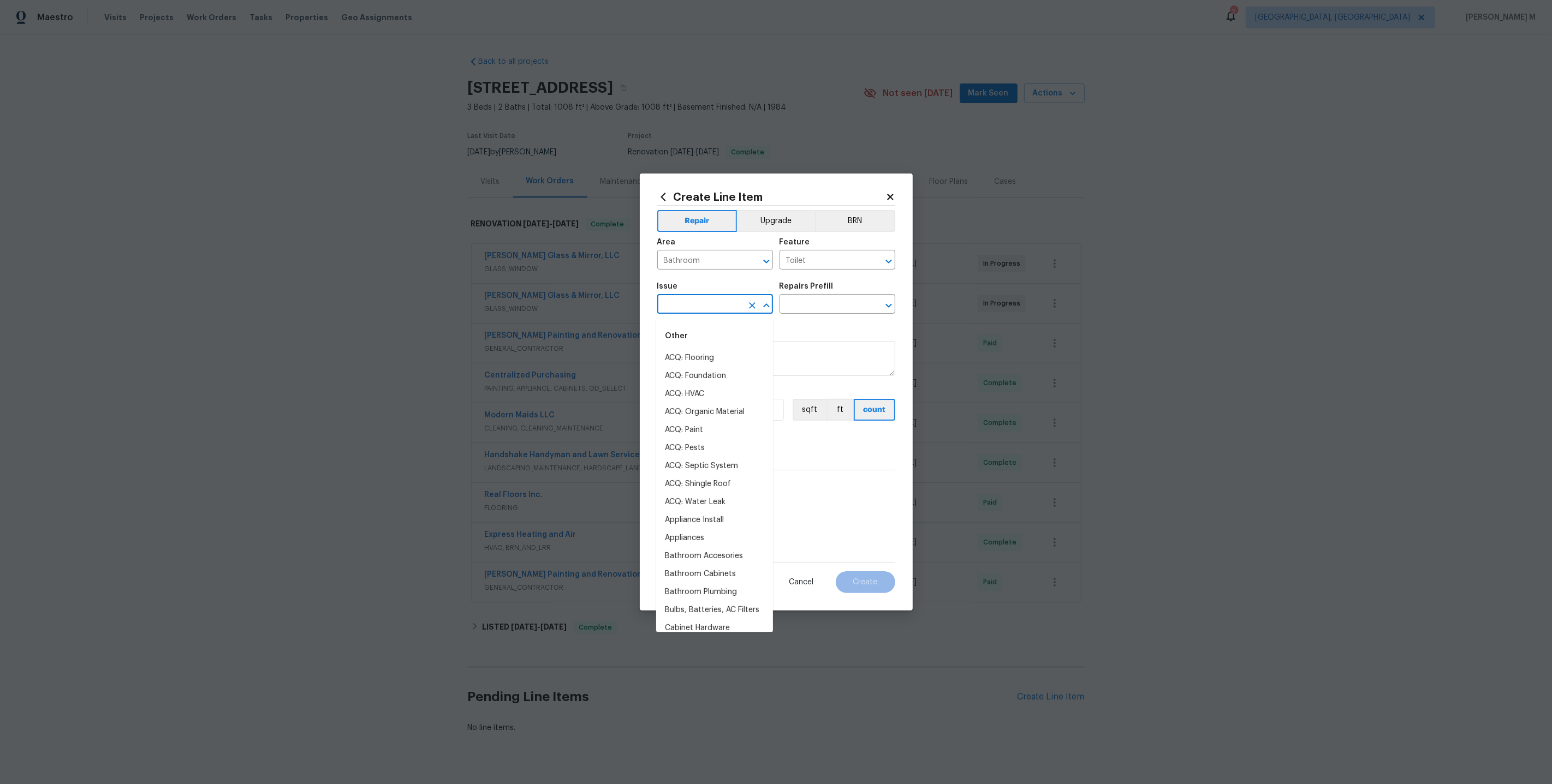
click at [671, 305] on input "text" at bounding box center [700, 306] width 85 height 17
type input "t"
click at [711, 391] on li "Bathroom Plumbing" at bounding box center [715, 393] width 117 height 18
type input "Bathroom Plumbing"
click at [826, 297] on div "Repairs Prefill" at bounding box center [837, 290] width 116 height 14
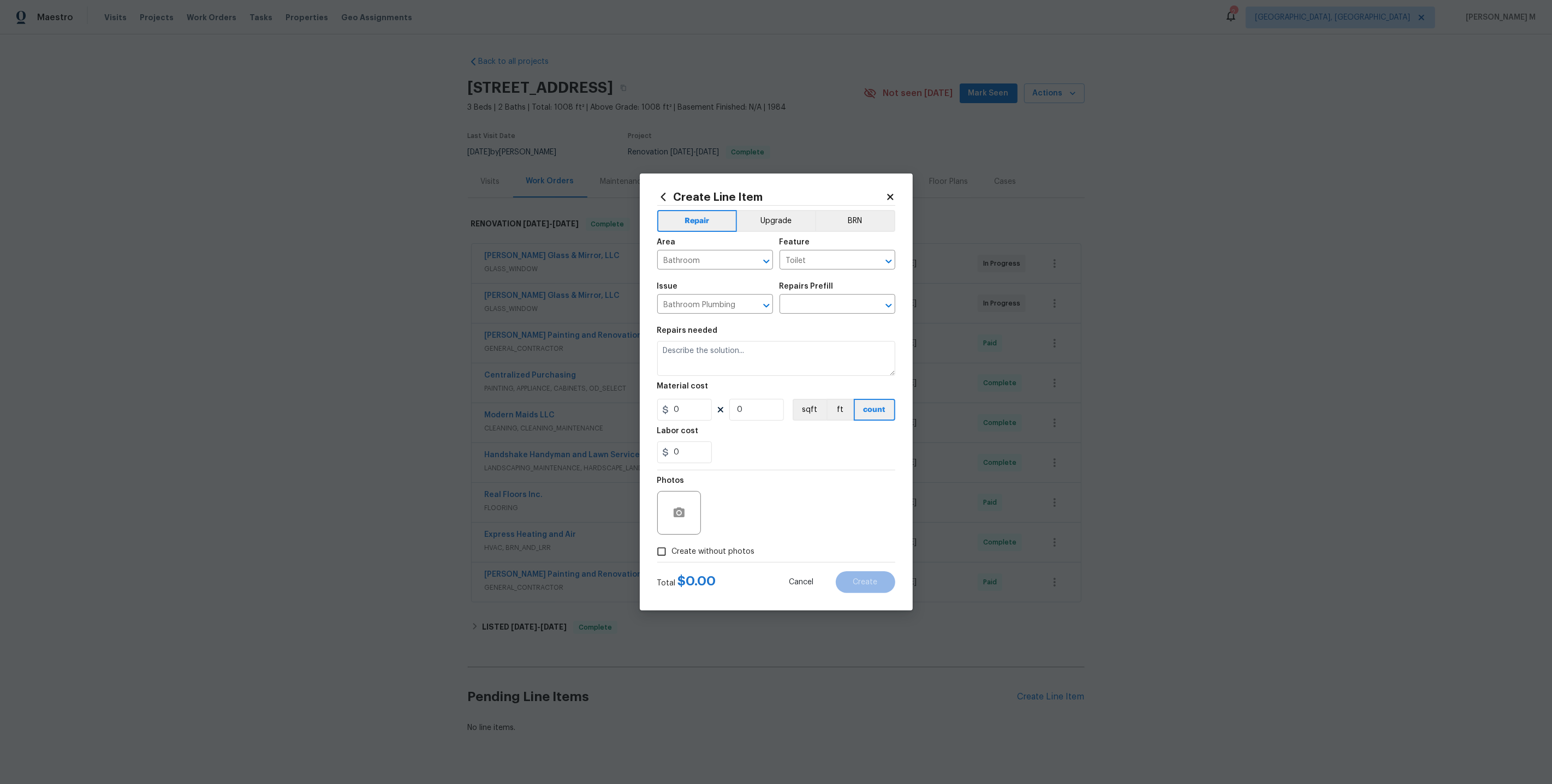
click at [821, 319] on div "Issue Bathroom Plumbing ​ Repairs Prefill ​" at bounding box center [776, 298] width 238 height 44
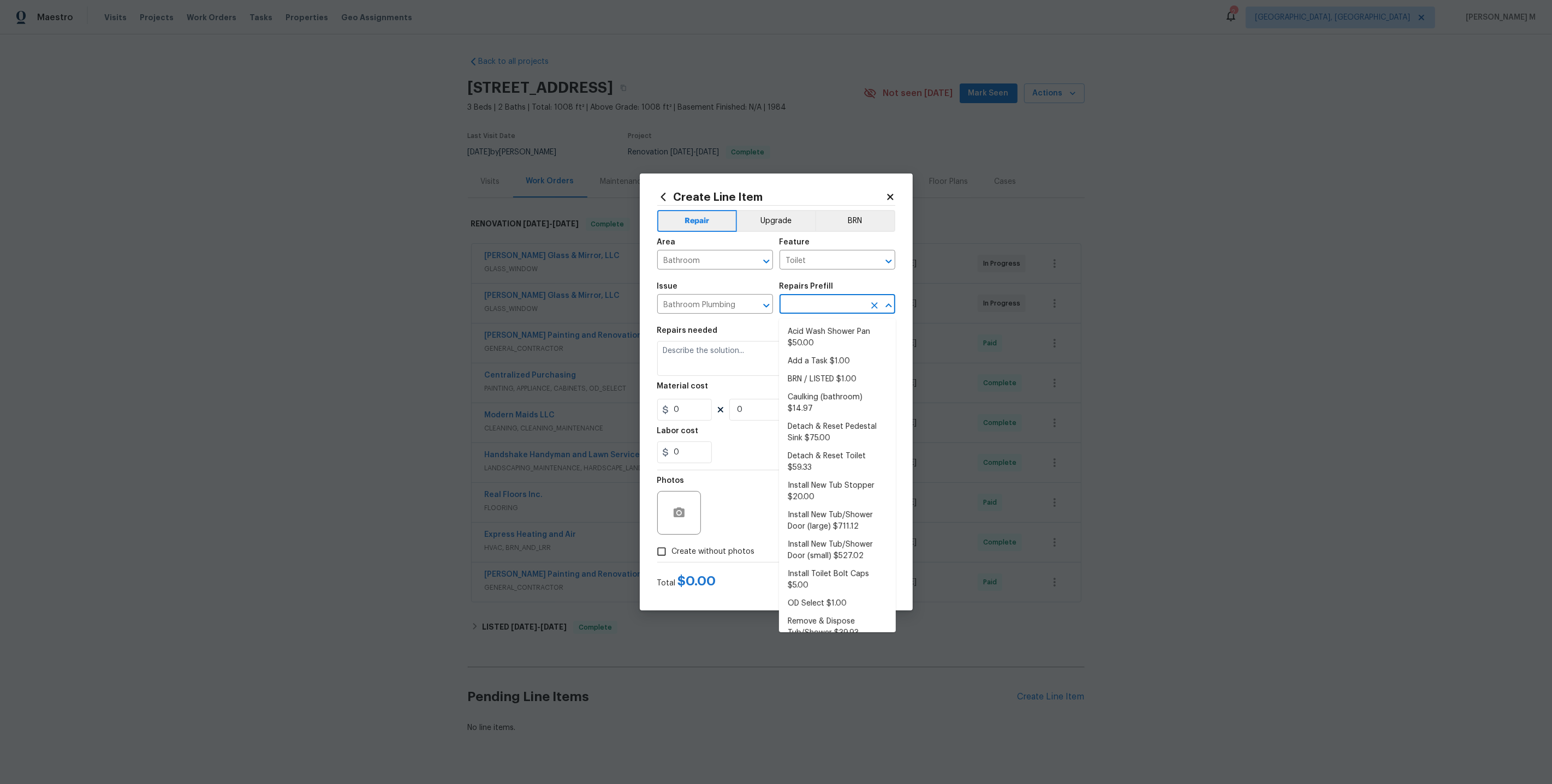
click at [821, 313] on input "text" at bounding box center [822, 306] width 85 height 17
click at [808, 362] on li "Add a Task $1.00" at bounding box center [837, 361] width 117 height 18
type input "Plumbing"
type input "Add a Task $1.00"
type textarea "HPM to detail"
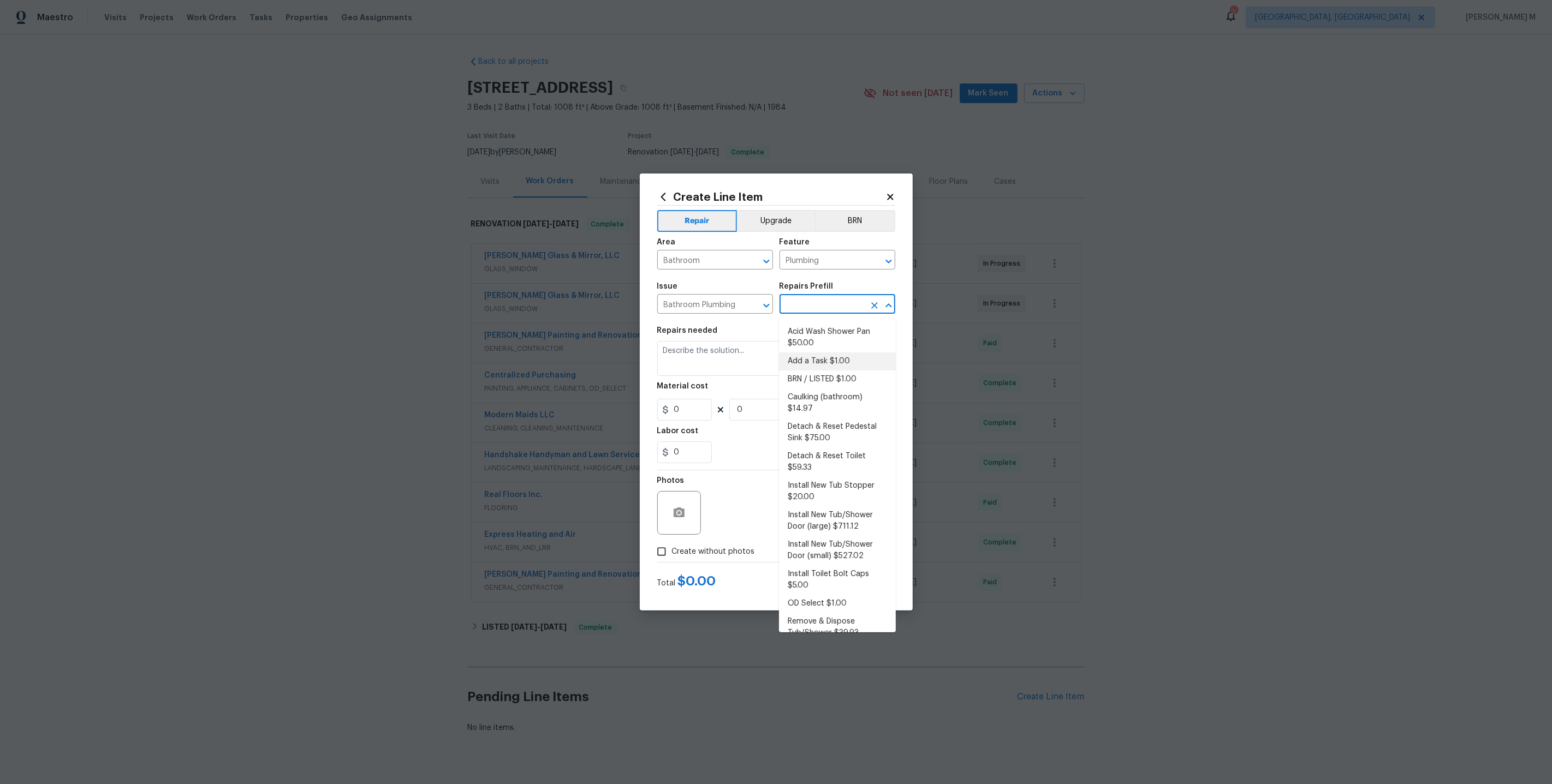
type input "1"
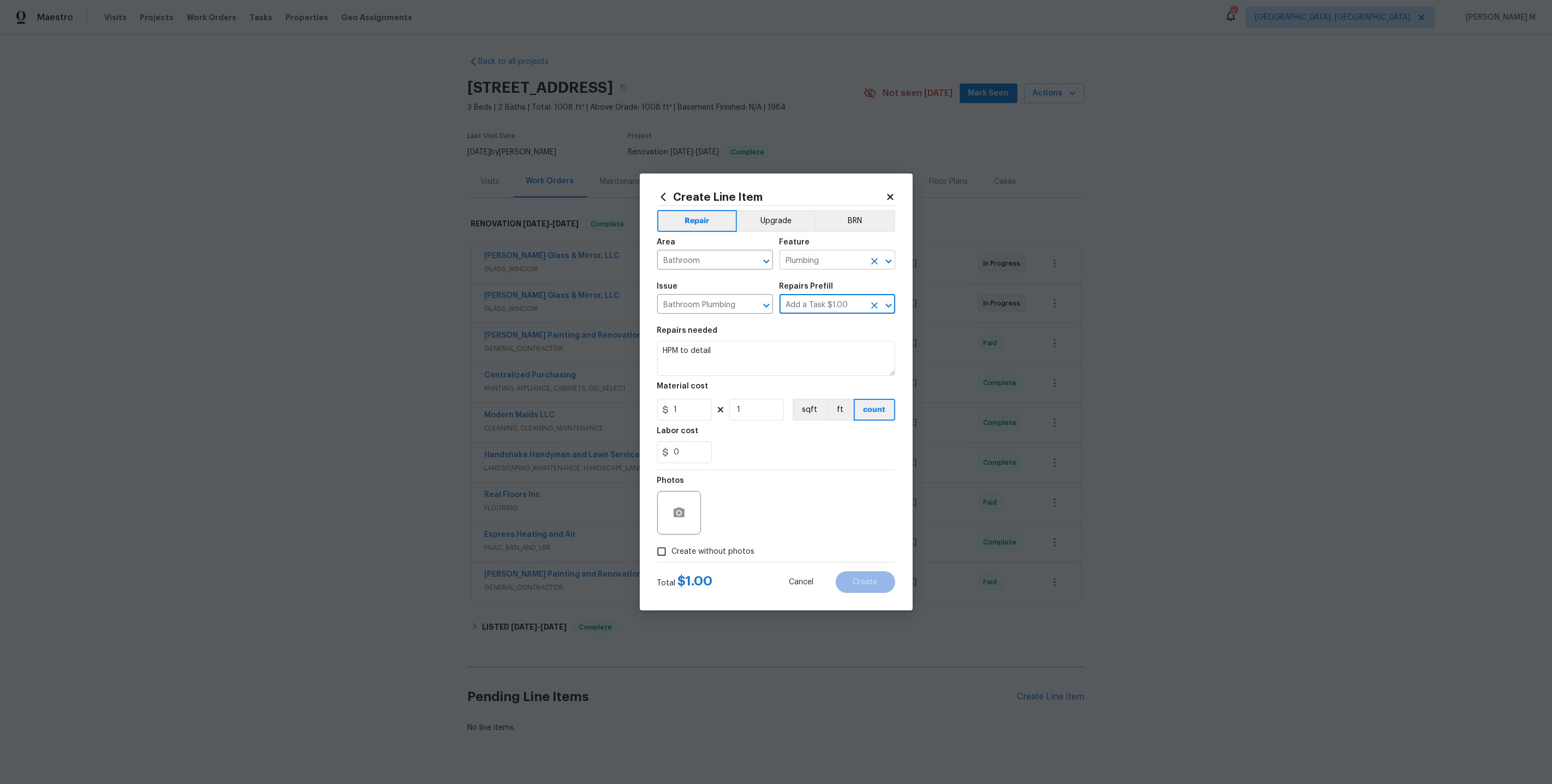
click at [814, 270] on input "Plumbing" at bounding box center [822, 261] width 85 height 17
click at [808, 314] on li "Toilet" at bounding box center [837, 316] width 117 height 18
type input "Toilet"
drag, startPoint x: 706, startPoint y: 265, endPoint x: 561, endPoint y: 265, distance: 145.0
click at [561, 265] on div "Create Line Item Repair Upgrade BRN Area Bathroom ​ Feature Toilet ​ Issue Bath…" at bounding box center [776, 392] width 1552 height 784
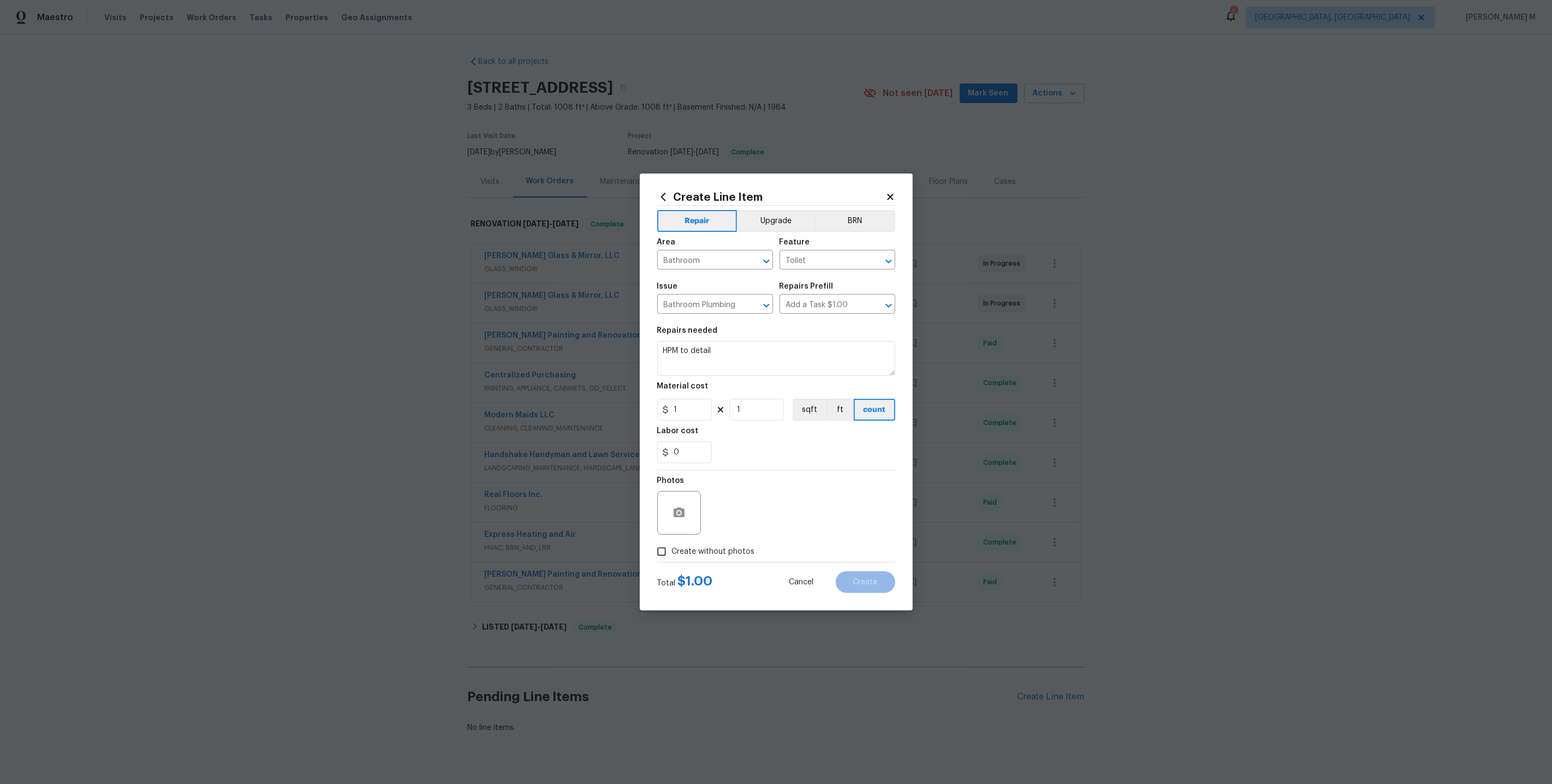
click at [820, 334] on div "Repairs needed" at bounding box center [776, 333] width 238 height 14
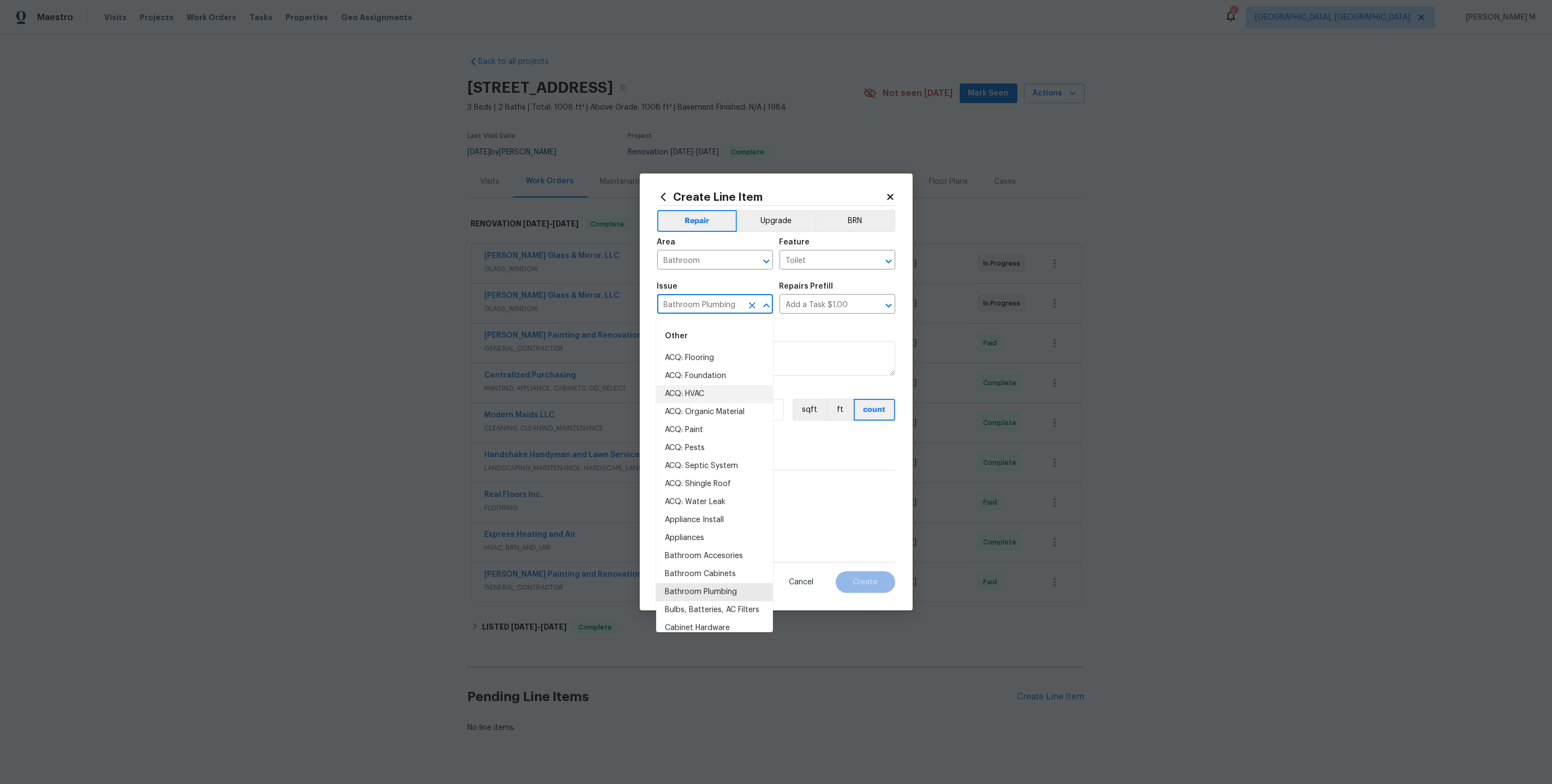
drag, startPoint x: 738, startPoint y: 308, endPoint x: 416, endPoint y: 308, distance: 322.0
click at [416, 308] on div "Create Line Item Repair Upgrade BRN Area Bathroom ​ Feature Toilet ​ Issue Bath…" at bounding box center [776, 392] width 1552 height 784
drag, startPoint x: 825, startPoint y: 308, endPoint x: 615, endPoint y: 308, distance: 210.0
click at [615, 308] on div "Create Line Item Repair Upgrade BRN Area Bathroom ​ Feature Toilet ​ Issue Bath…" at bounding box center [776, 392] width 1552 height 784
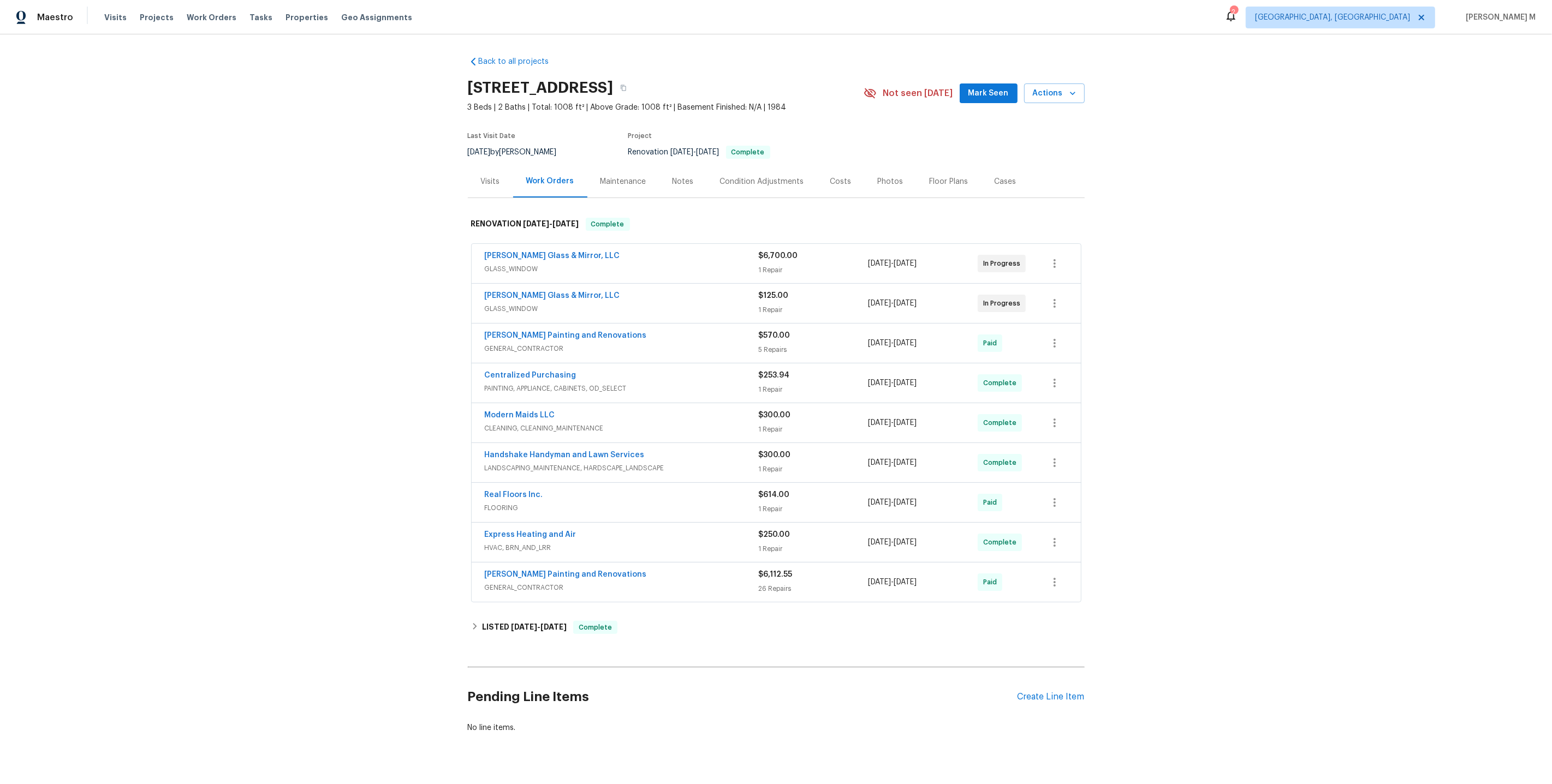
click at [535, 263] on span "GLASS_WINDOW" at bounding box center [621, 269] width 274 height 11
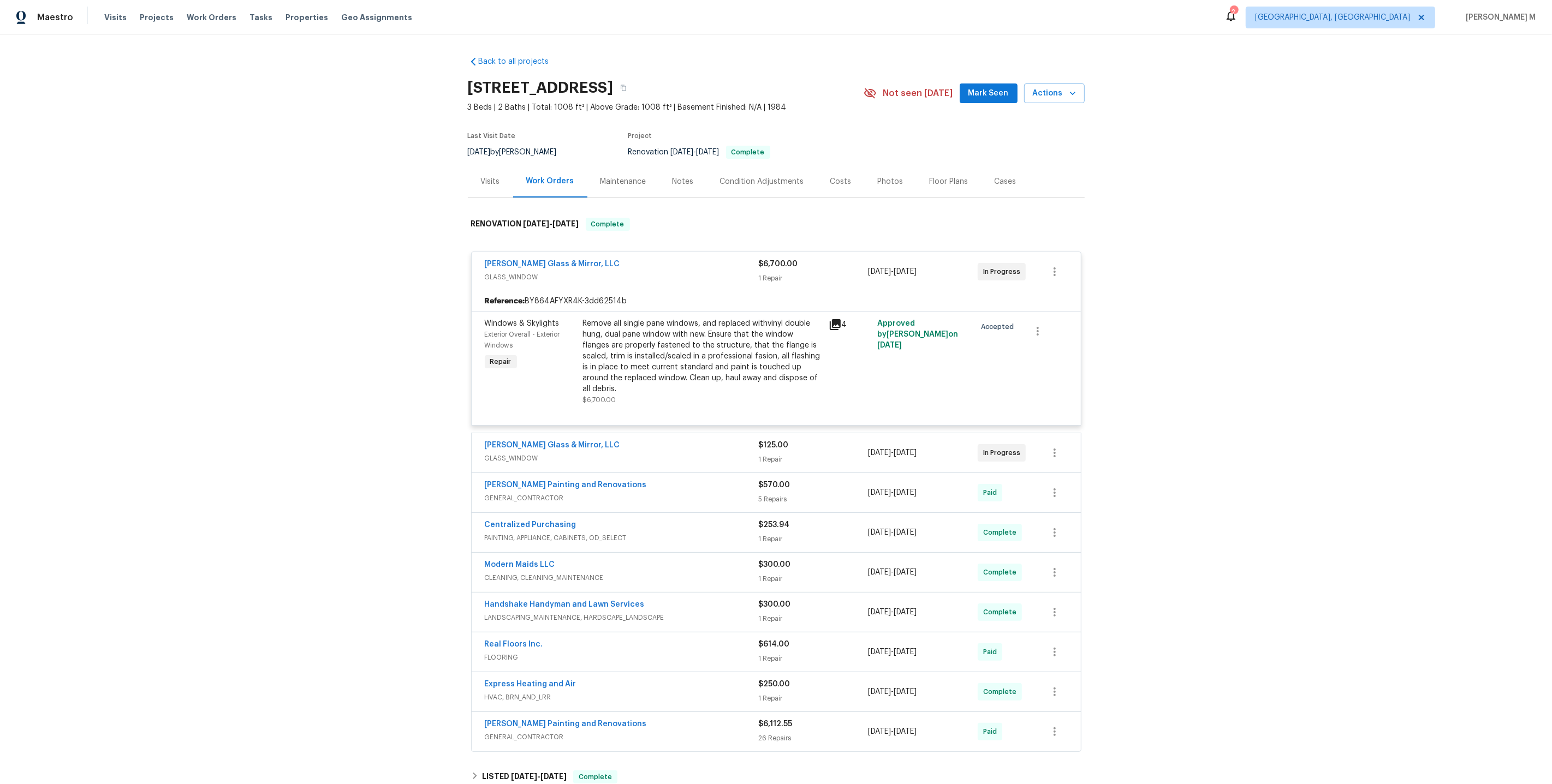
click at [521, 347] on div "Windows & Skylights Exterior Overall - Exterior Windows Repair" at bounding box center [531, 361] width 98 height 93
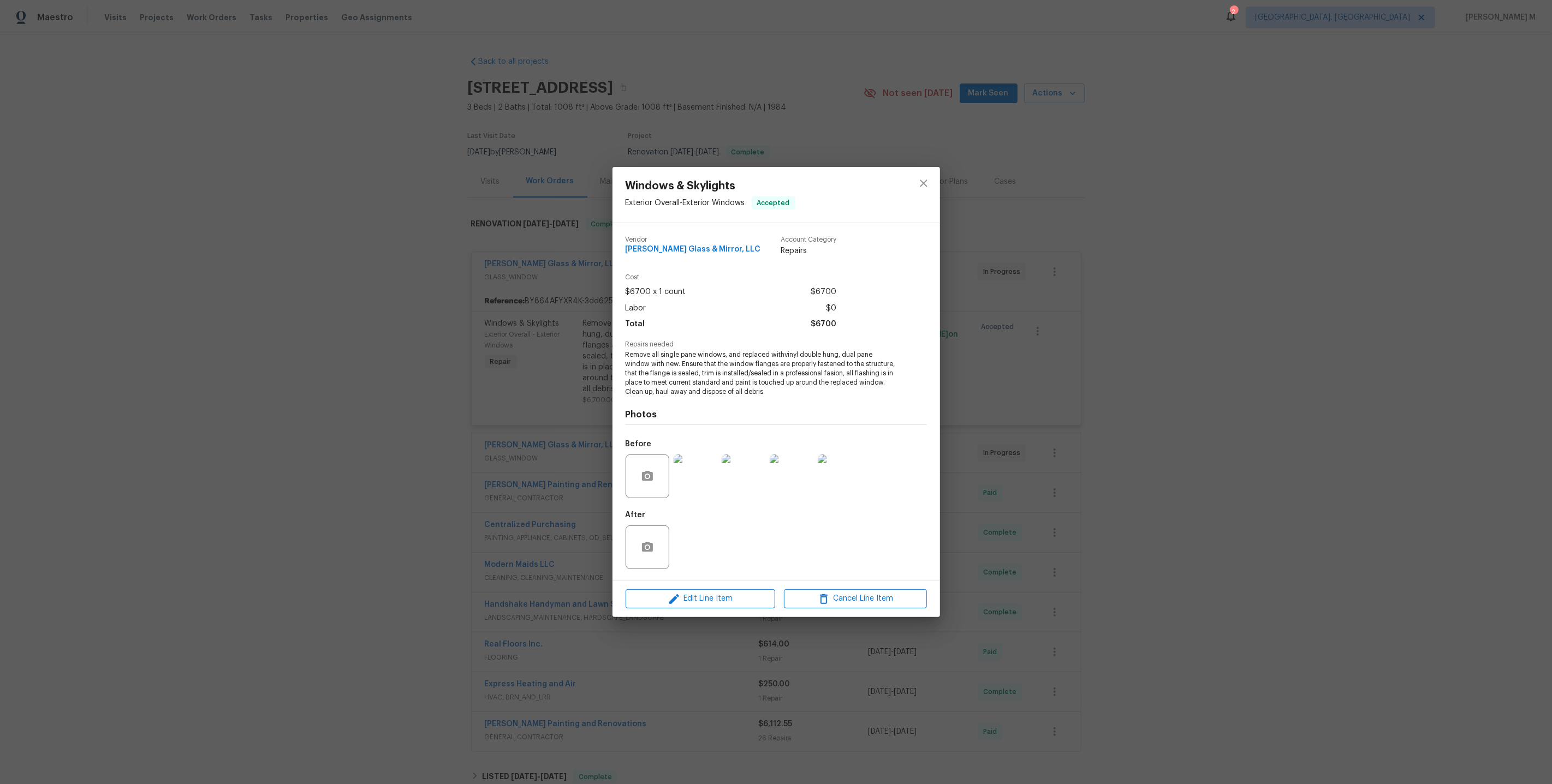
click at [509, 349] on div "Windows & Skylights Exterior Overall - Exterior Windows Accepted Vendor [PERSON…" at bounding box center [776, 392] width 1552 height 784
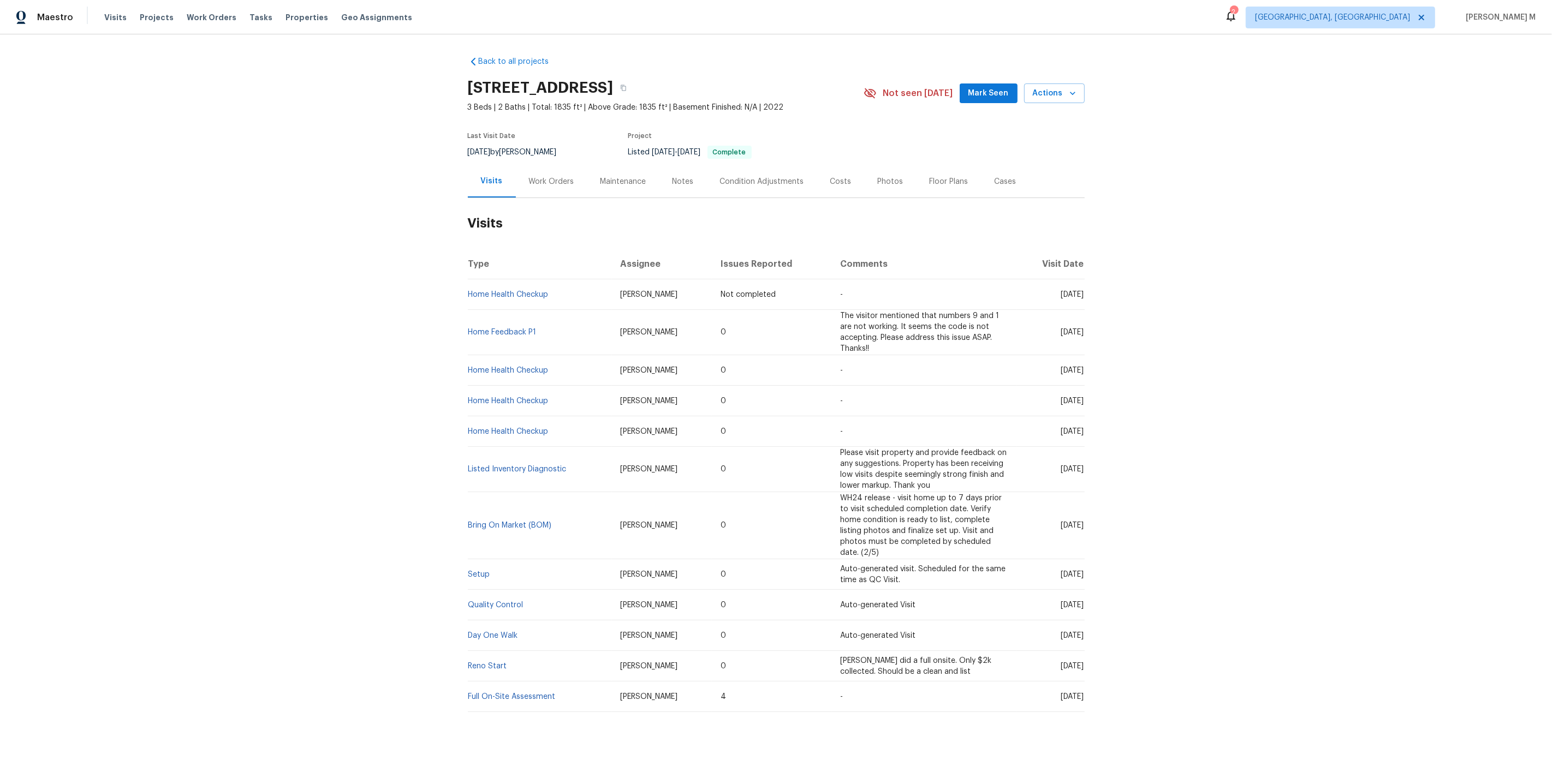
click at [543, 198] on h2 "Visits" at bounding box center [776, 224] width 616 height 51
click at [539, 182] on div "Work Orders" at bounding box center [551, 181] width 72 height 32
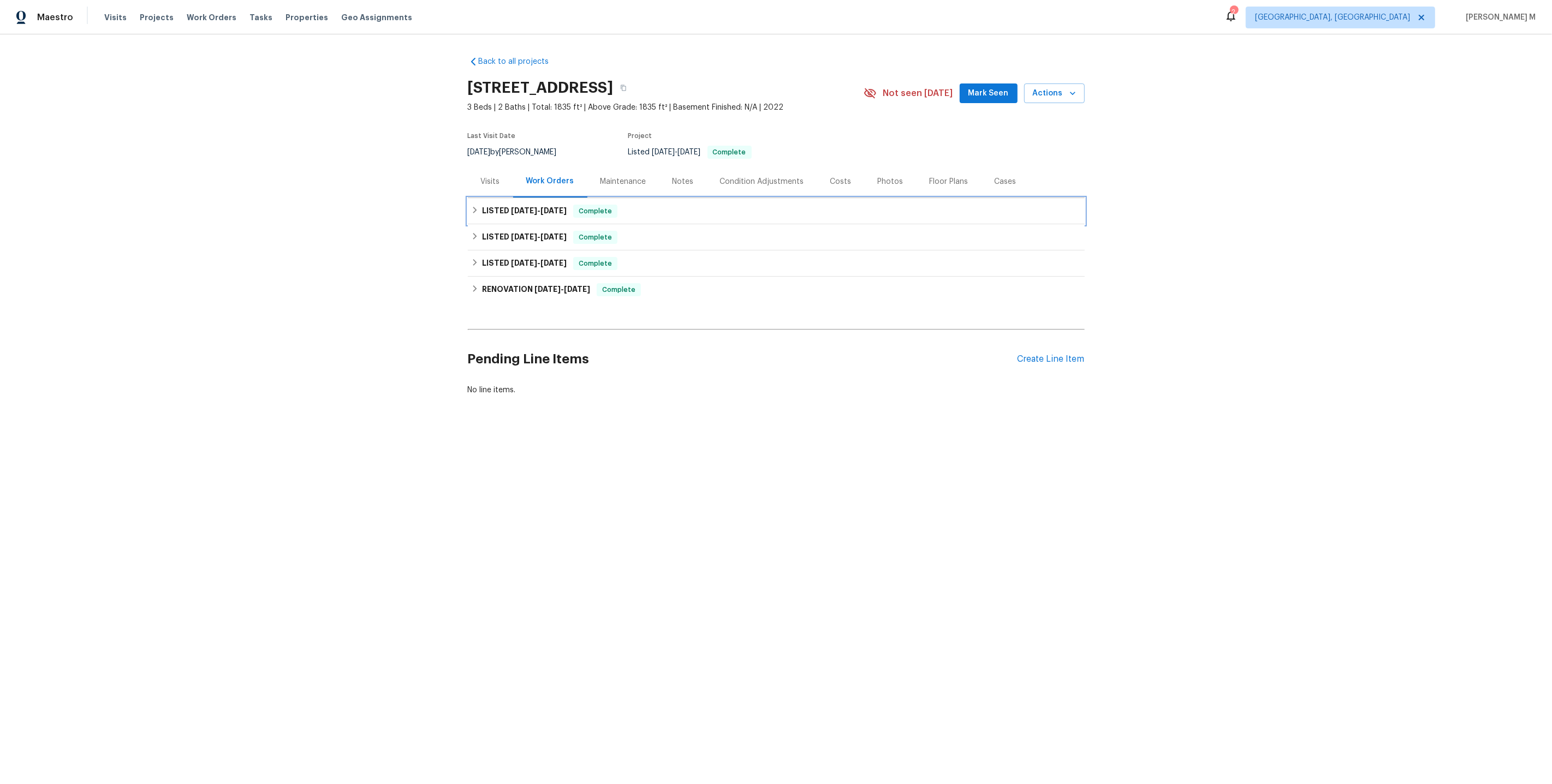
click at [526, 207] on span "[DATE]" at bounding box center [524, 210] width 26 height 8
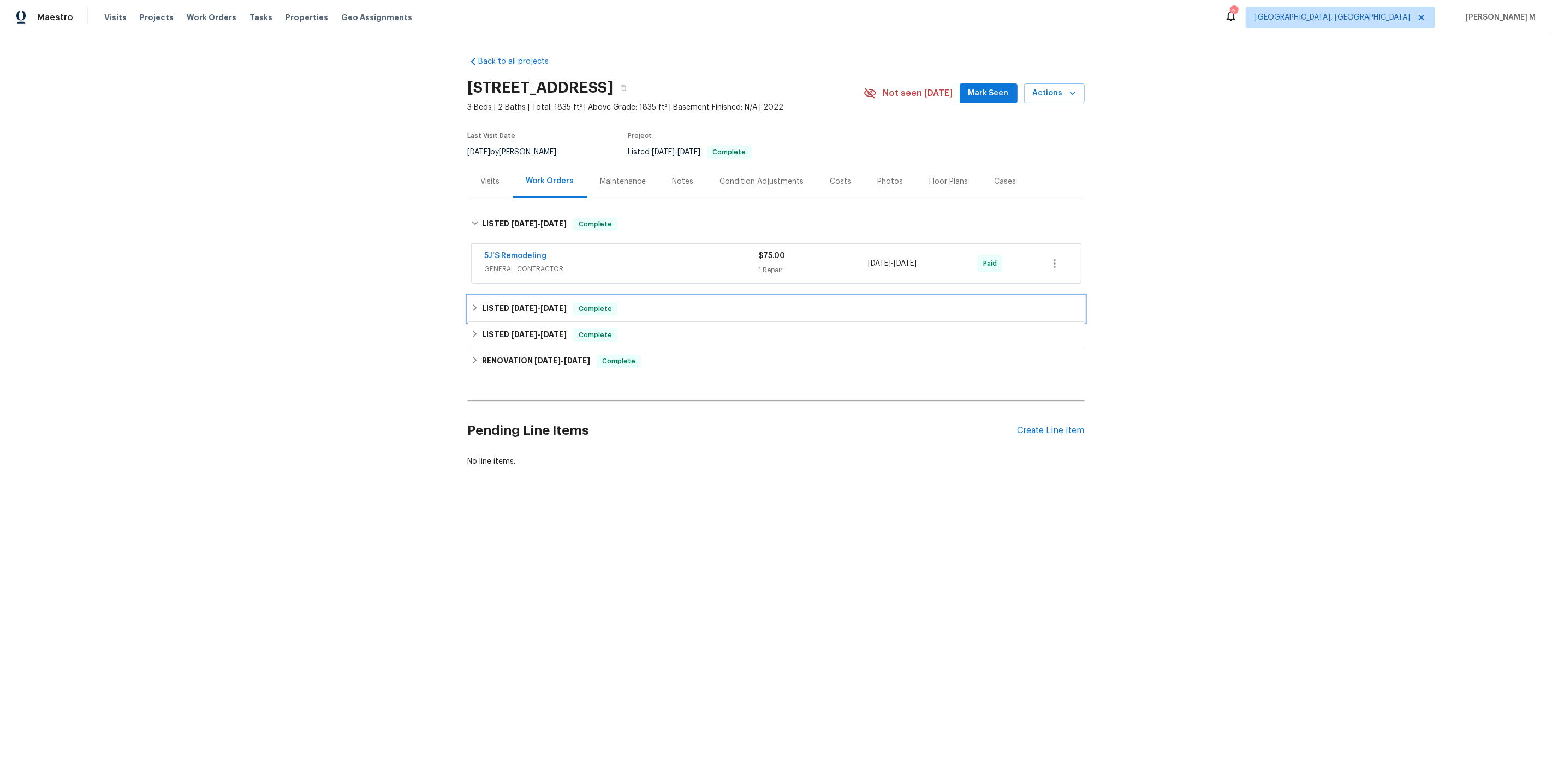
click at [516, 305] on span "[DATE]" at bounding box center [524, 309] width 26 height 8
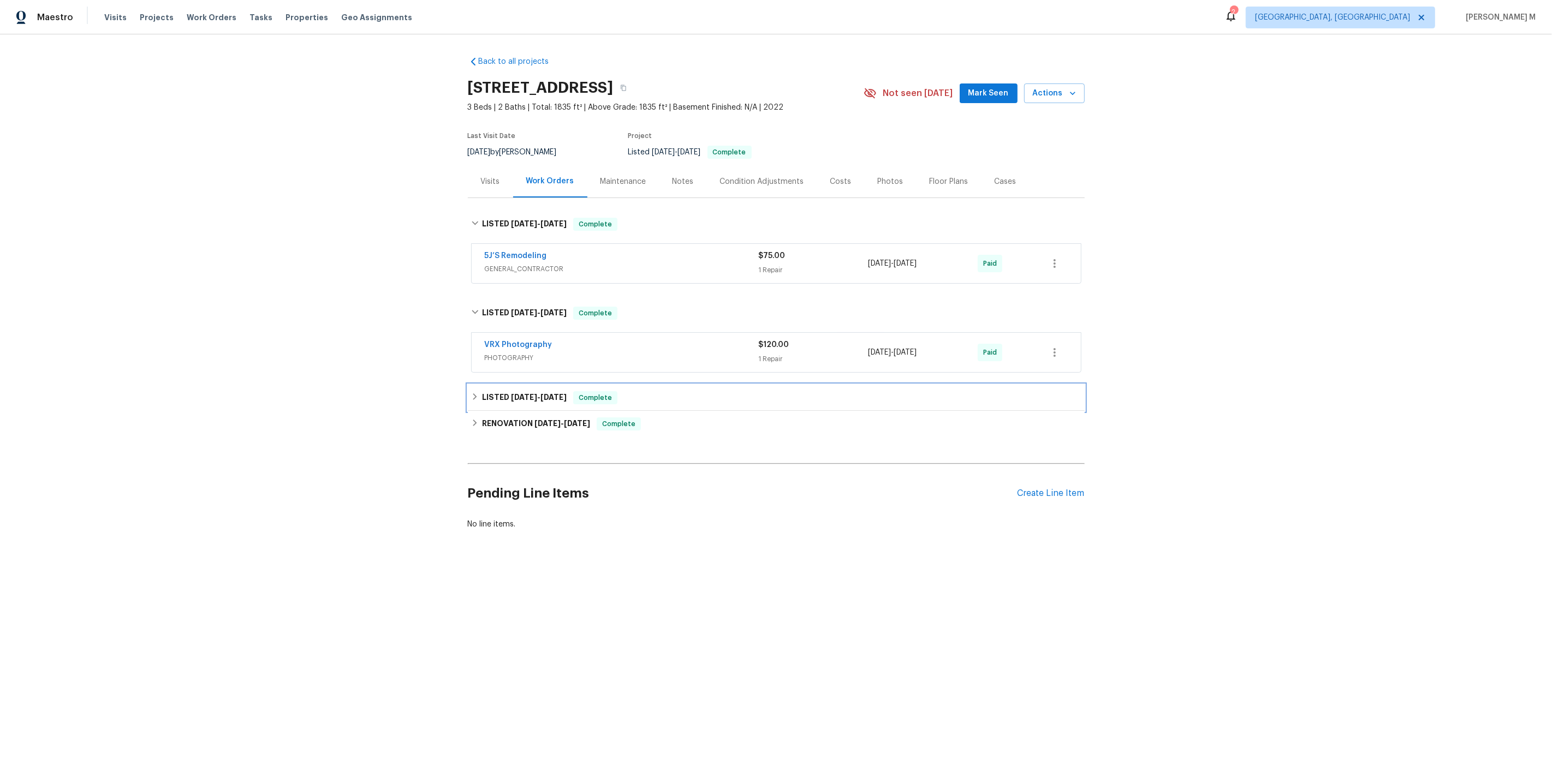
click at [518, 393] on h6 "LISTED [DATE] - [DATE]" at bounding box center [525, 398] width 85 height 13
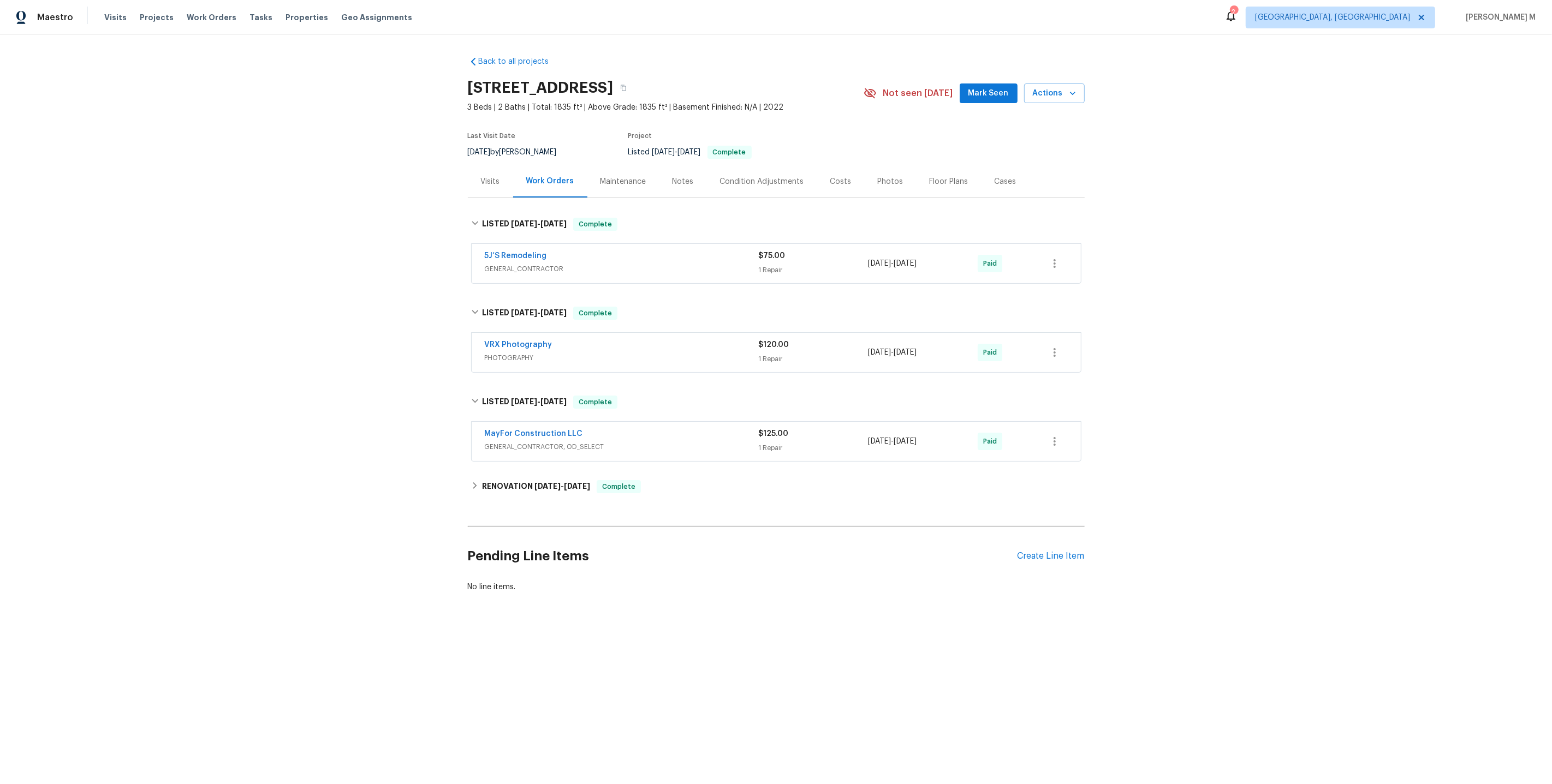
click at [519, 459] on div "Back to all projects [STREET_ADDRESS] 3 Beds | 2 Baths | Total: 1835 ft² | Abov…" at bounding box center [776, 324] width 616 height 554
click at [519, 480] on h6 "RENOVATION [DATE] - [DATE]" at bounding box center [536, 487] width 108 height 13
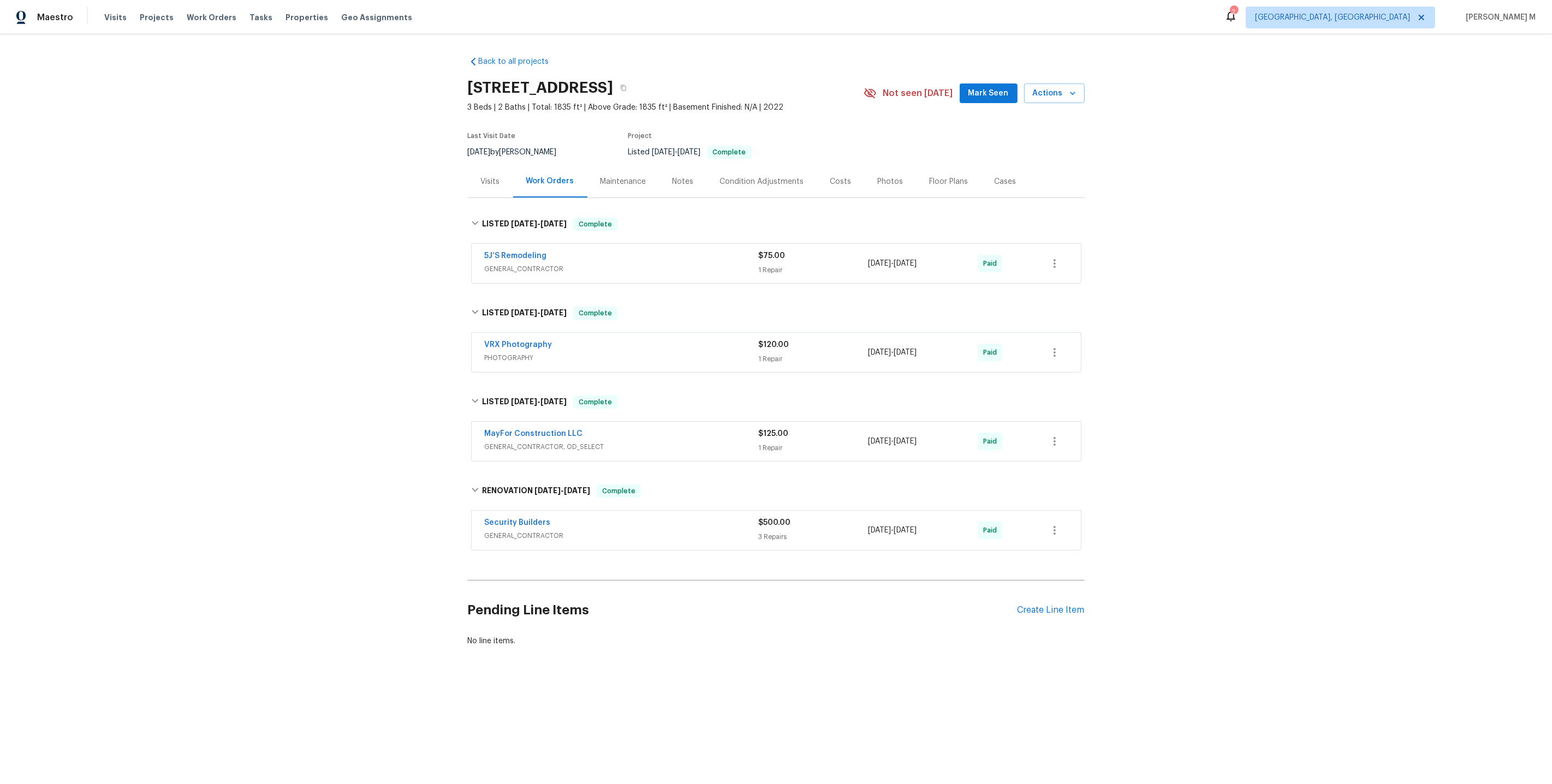
click at [515, 263] on span "GENERAL_CONTRACTOR" at bounding box center [621, 269] width 274 height 11
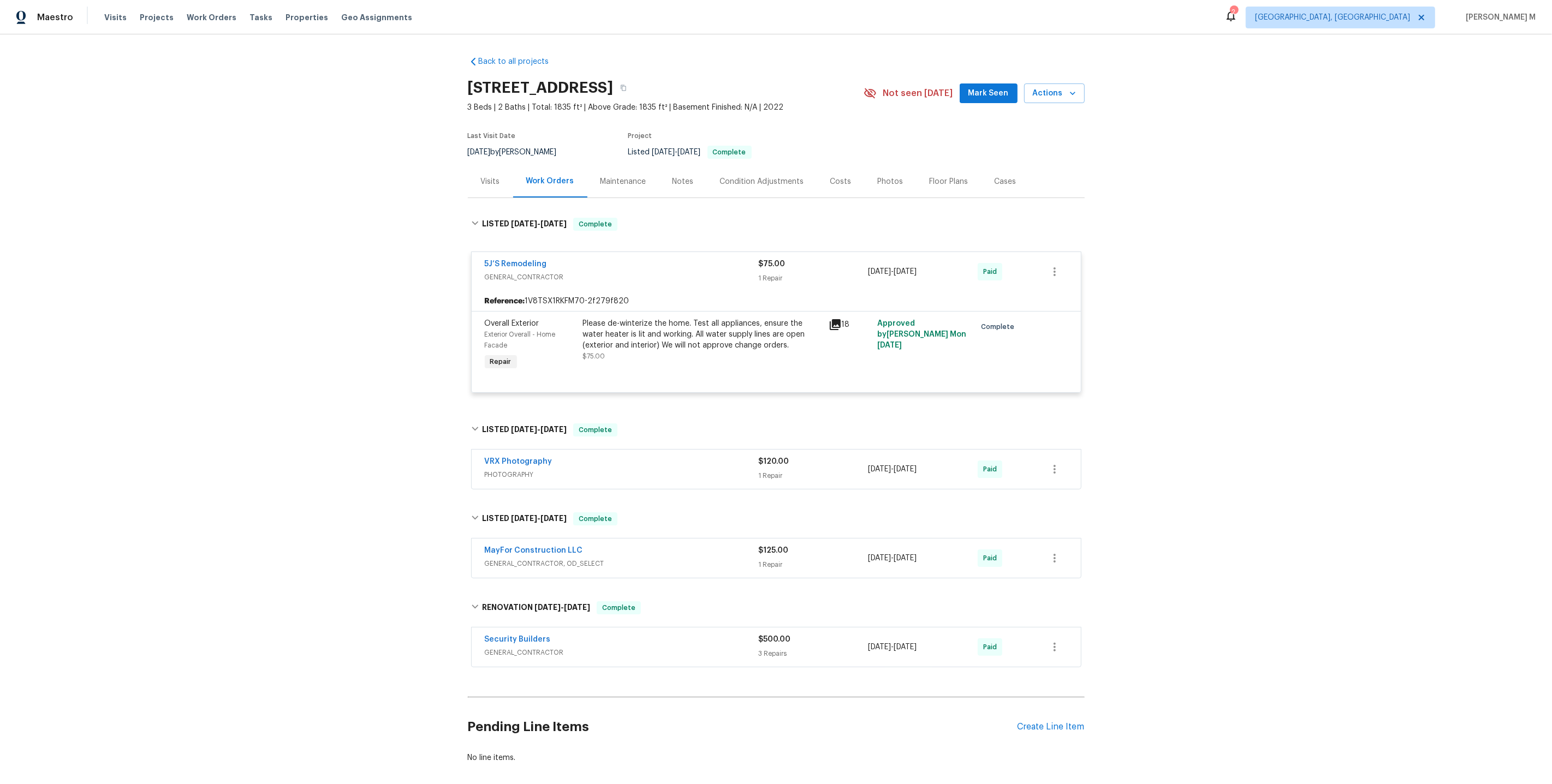
click at [673, 339] on div "Please de-winterize the home. Test all appliances, ensure the water heater is l…" at bounding box center [702, 334] width 239 height 33
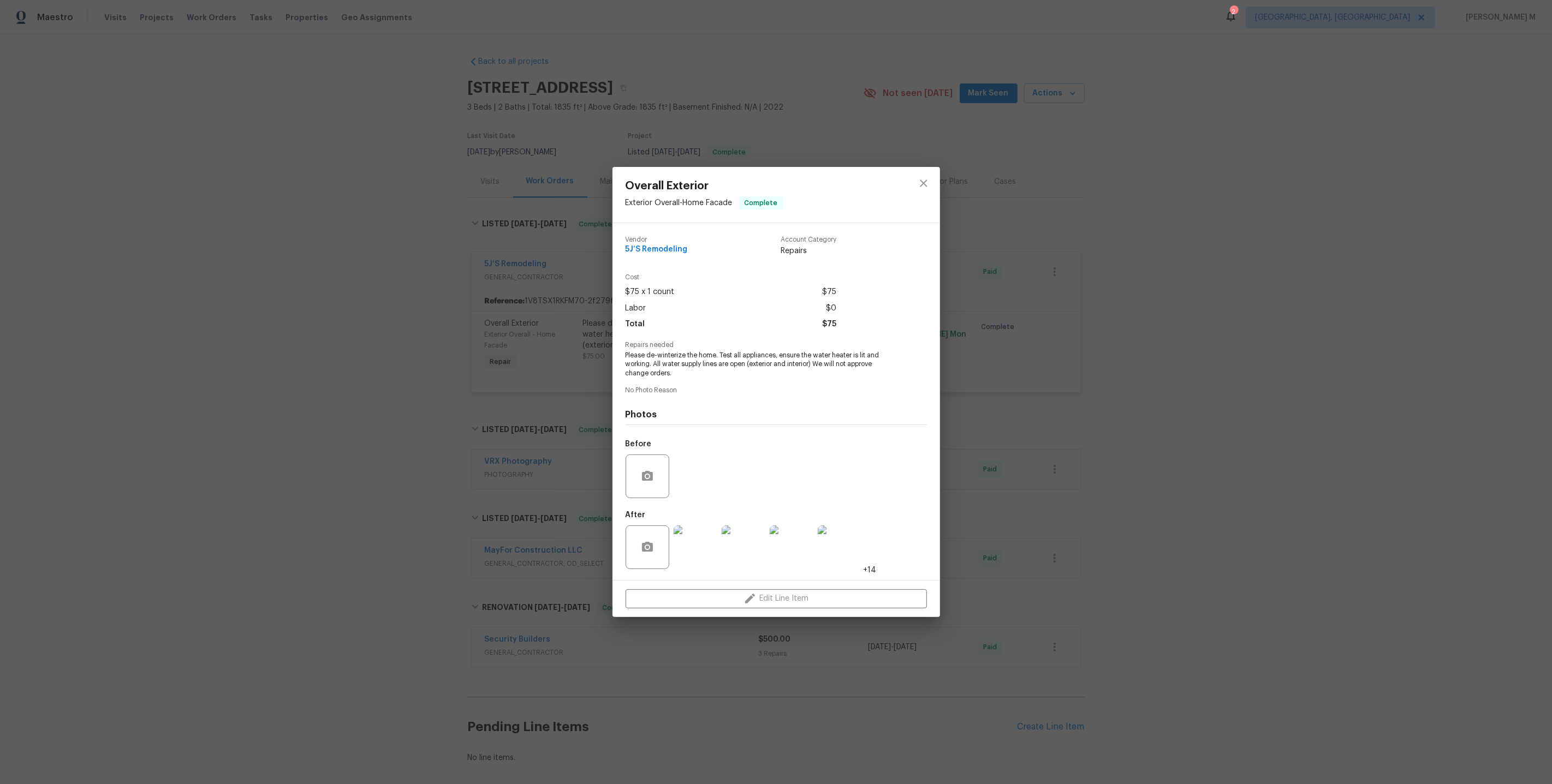
click at [695, 546] on img at bounding box center [696, 547] width 43 height 43
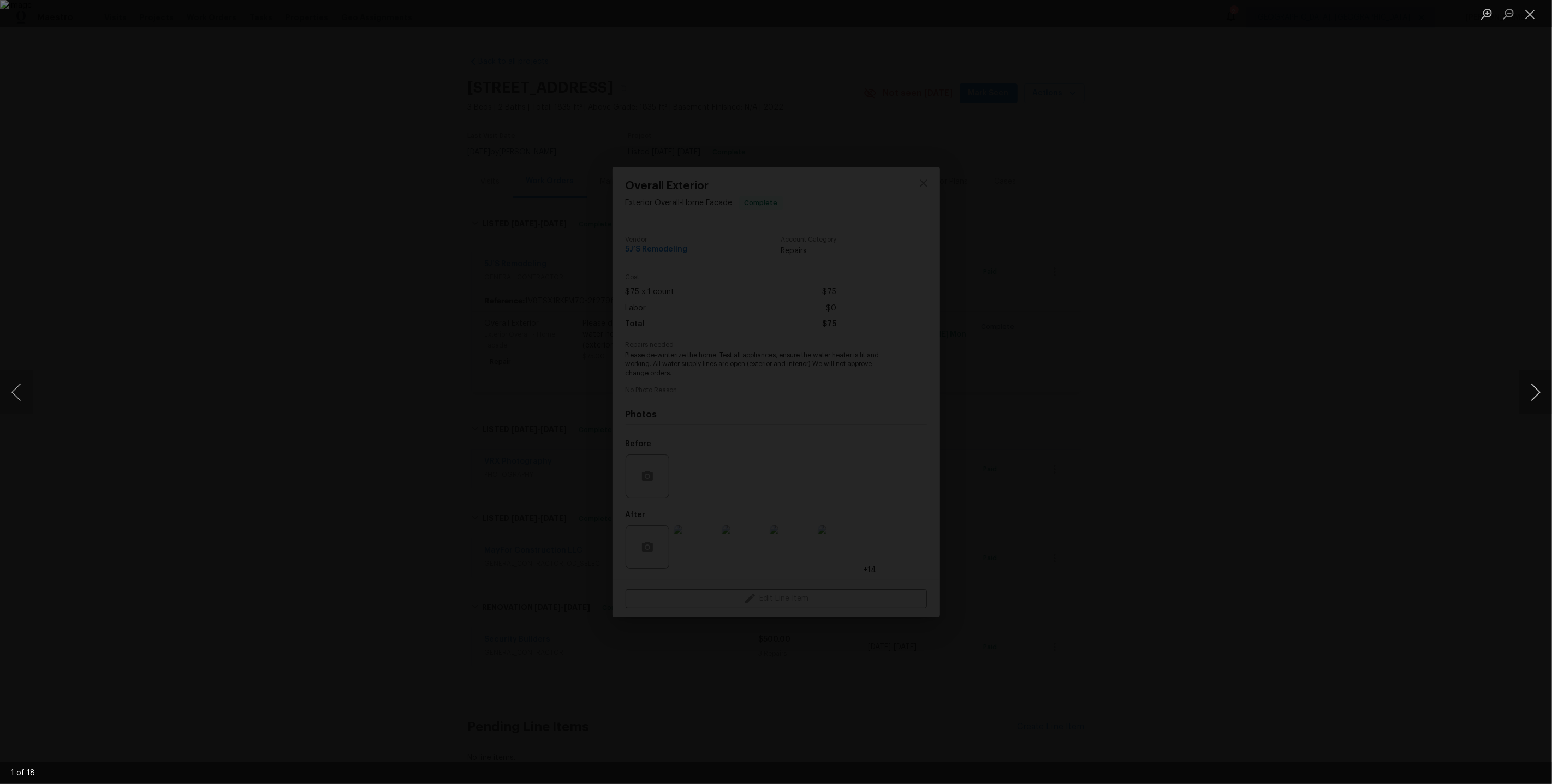
click at [1531, 395] on button "Next image" at bounding box center [1535, 392] width 33 height 43
click at [1531, 393] on button "Next image" at bounding box center [1535, 392] width 33 height 43
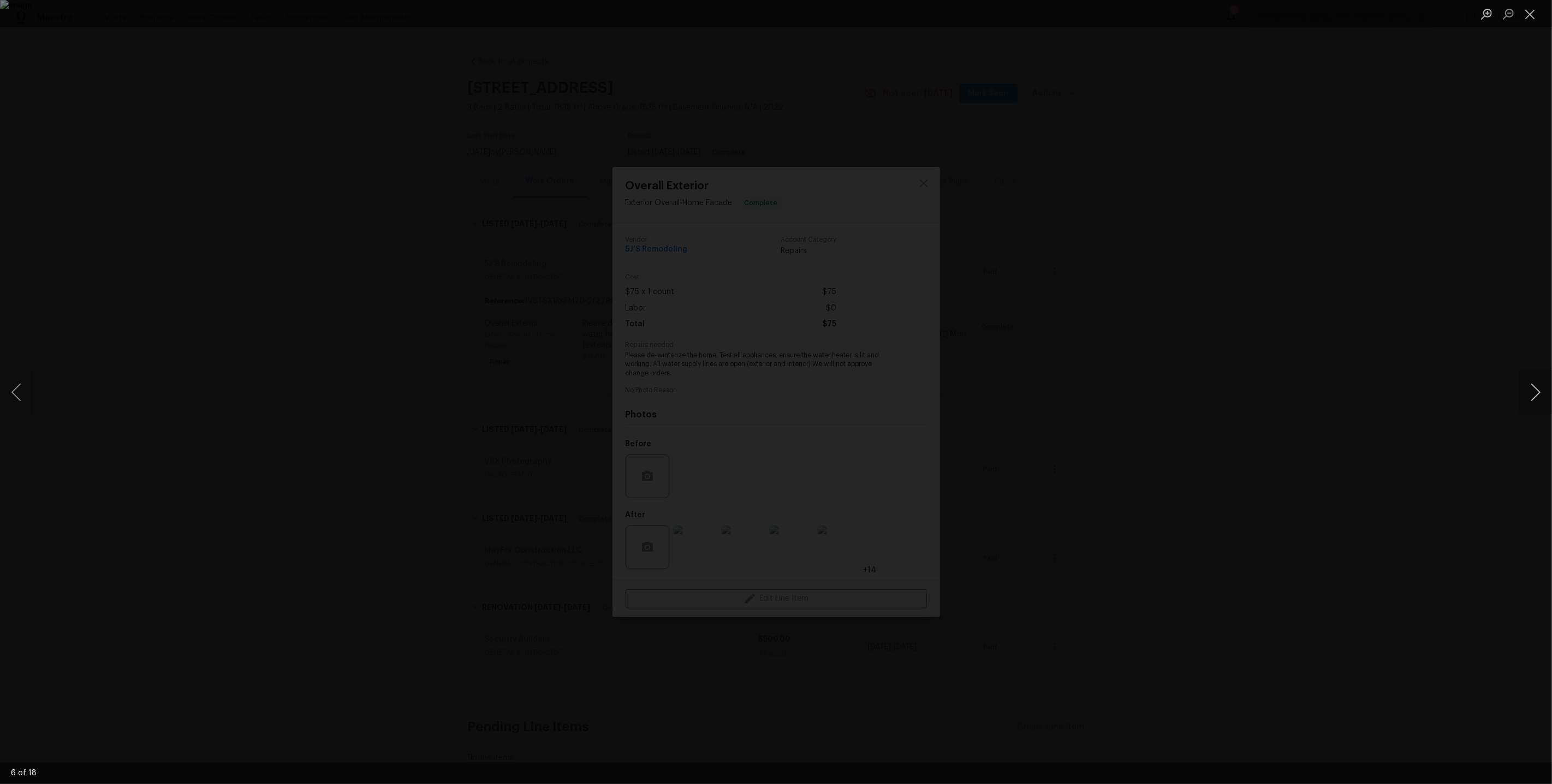
click at [1531, 393] on button "Next image" at bounding box center [1535, 392] width 33 height 43
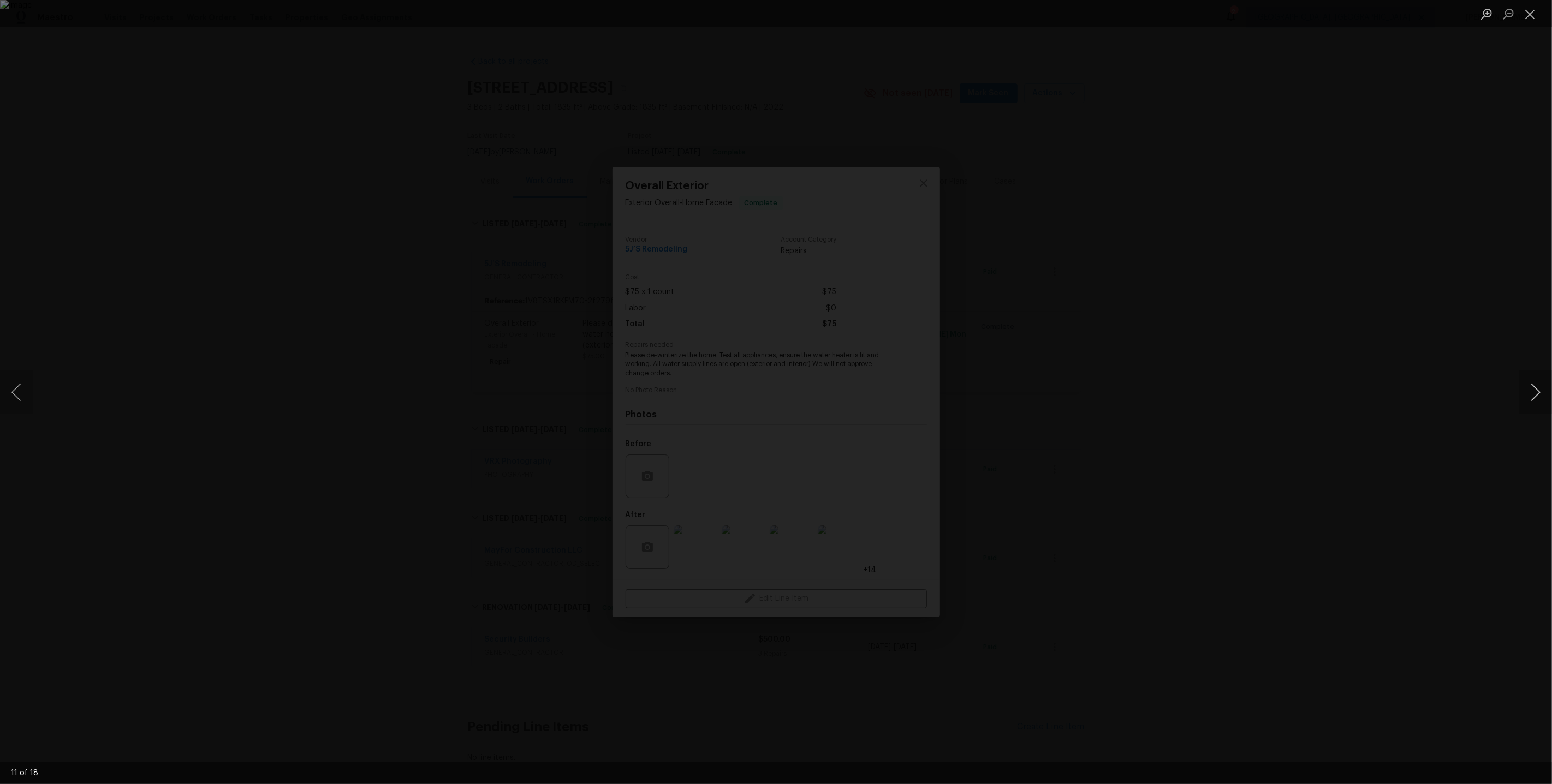
click at [1531, 393] on button "Next image" at bounding box center [1535, 392] width 33 height 43
click at [1530, 393] on button "Next image" at bounding box center [1535, 392] width 33 height 43
click at [1529, 393] on button "Next image" at bounding box center [1535, 392] width 33 height 43
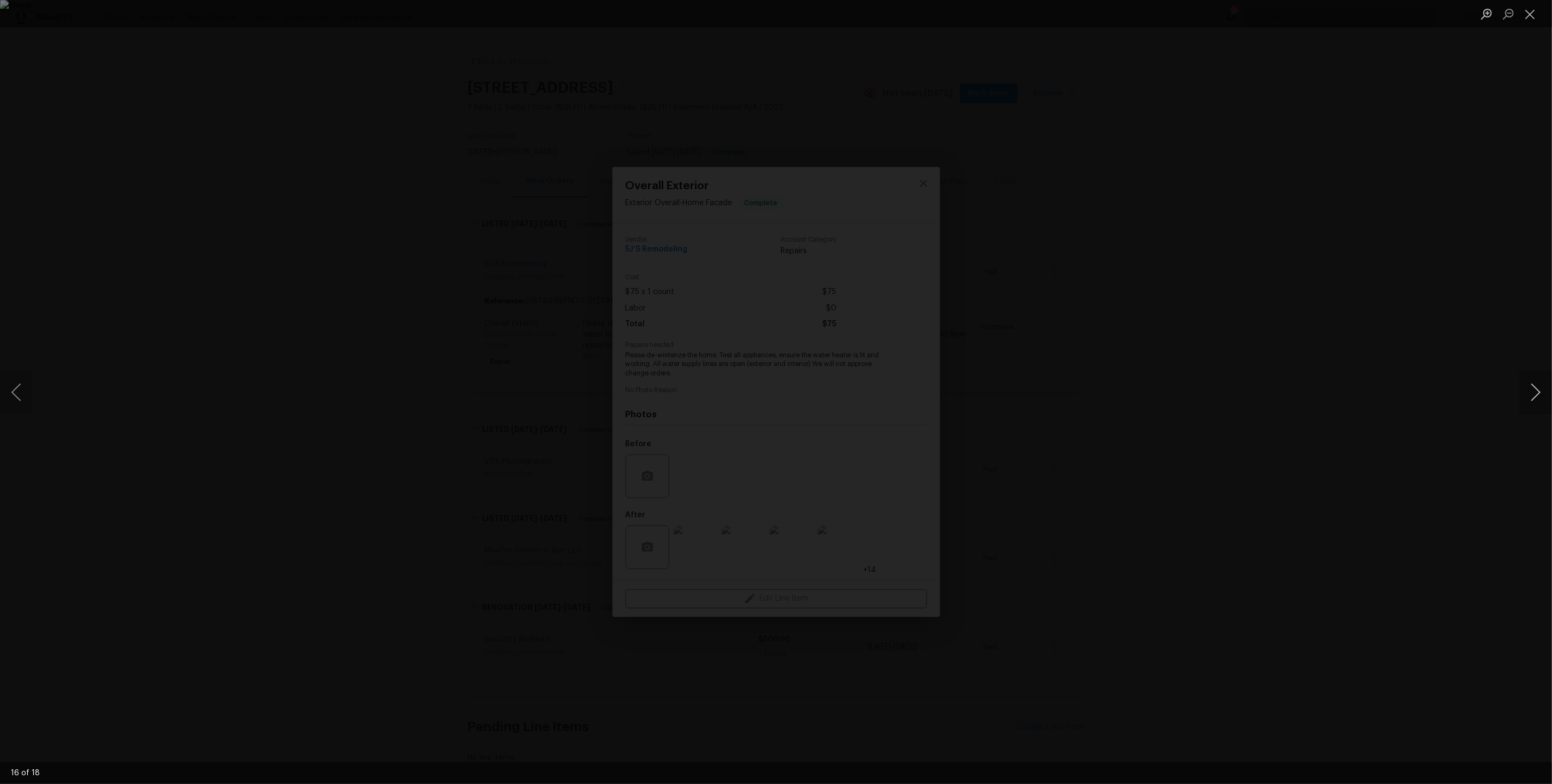
click at [1529, 393] on button "Next image" at bounding box center [1535, 392] width 33 height 43
click at [1528, 23] on button "Close lightbox" at bounding box center [1529, 14] width 22 height 19
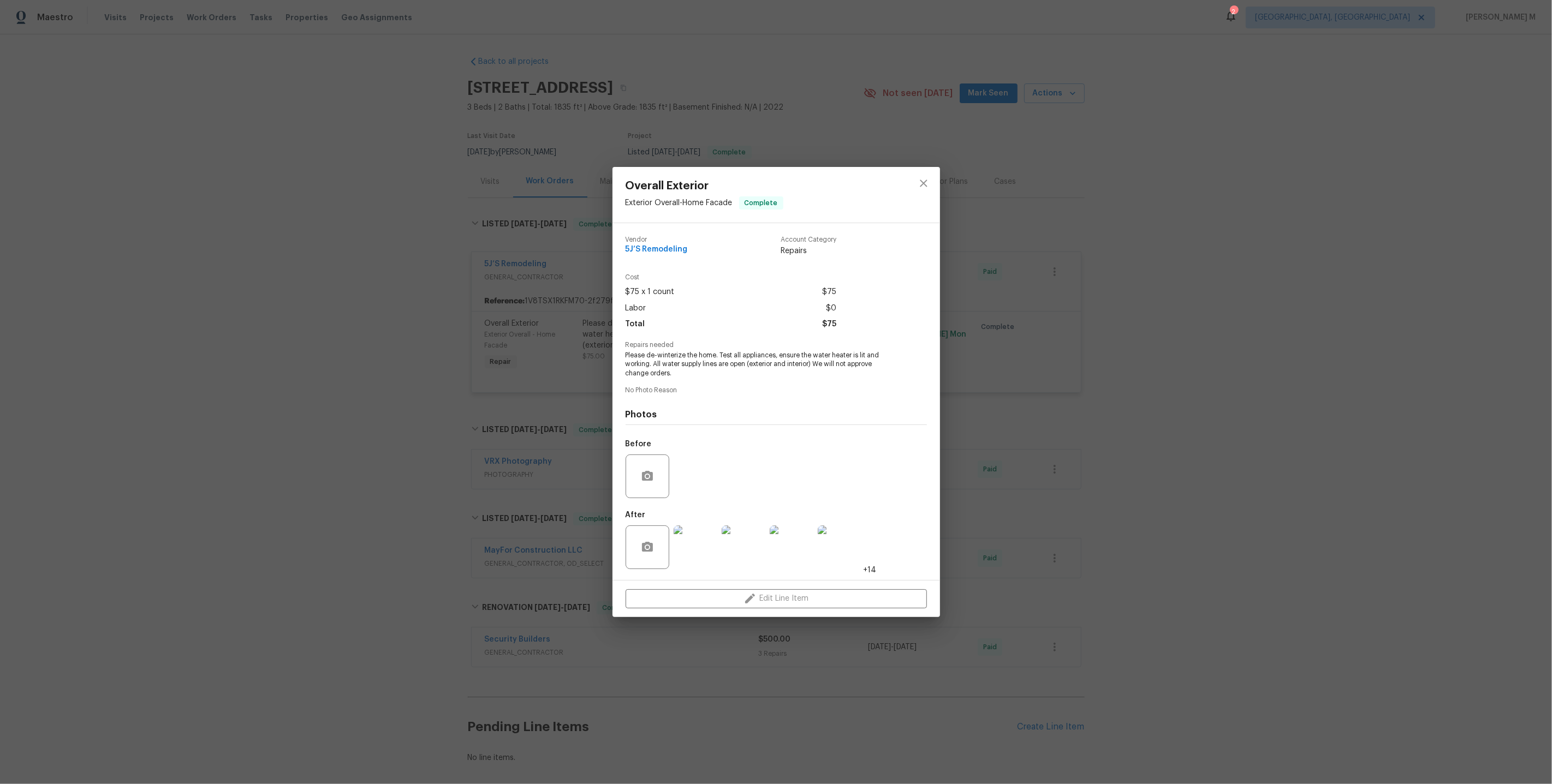
click at [1094, 251] on div "Overall Exterior Exterior Overall - Home Facade Complete Vendor 5J’S Remodeling…" at bounding box center [776, 392] width 1552 height 784
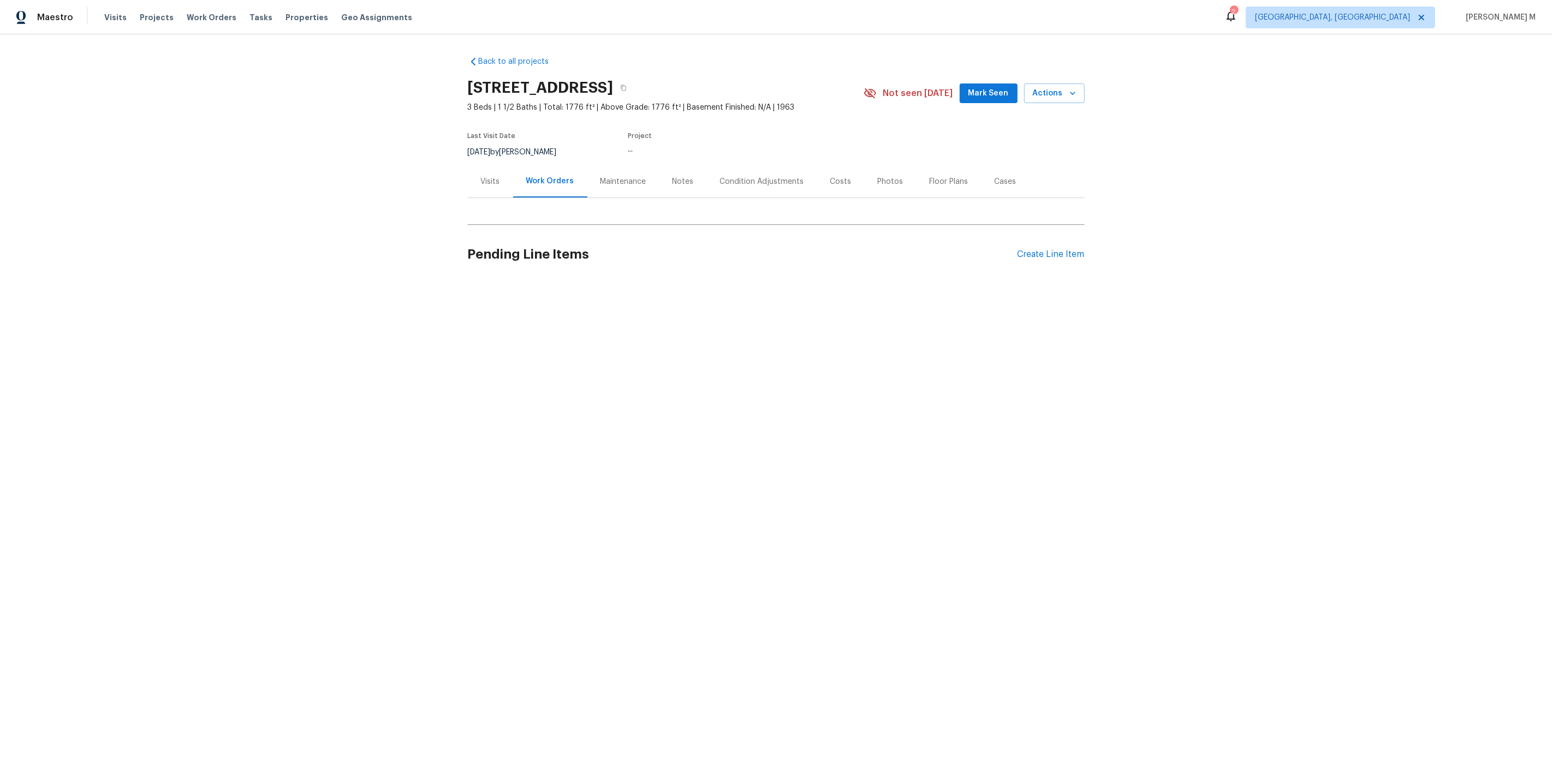
click at [548, 190] on div "Work Orders" at bounding box center [550, 181] width 75 height 32
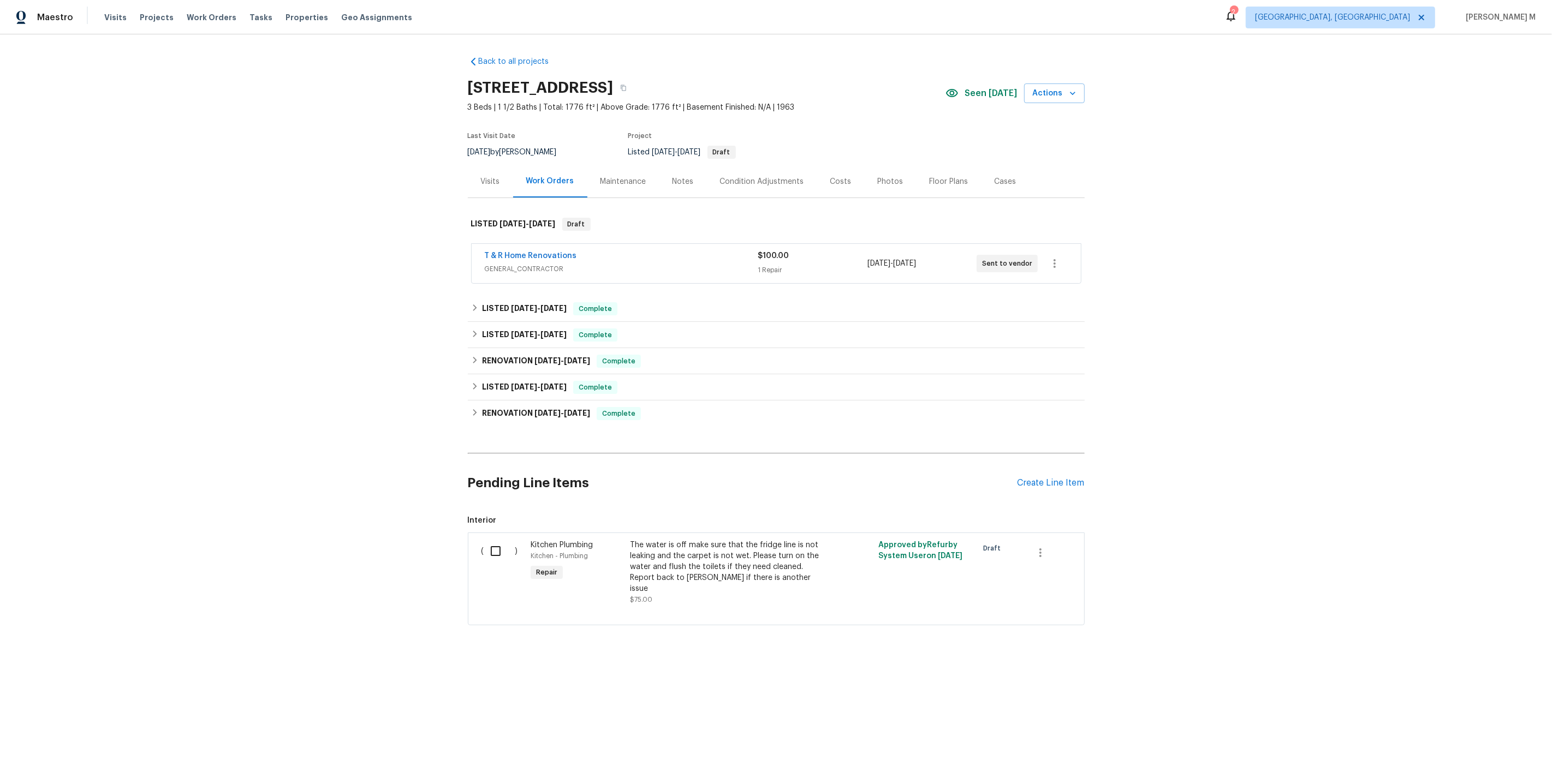
click at [536, 263] on span "GENERAL_CONTRACTOR" at bounding box center [621, 269] width 274 height 11
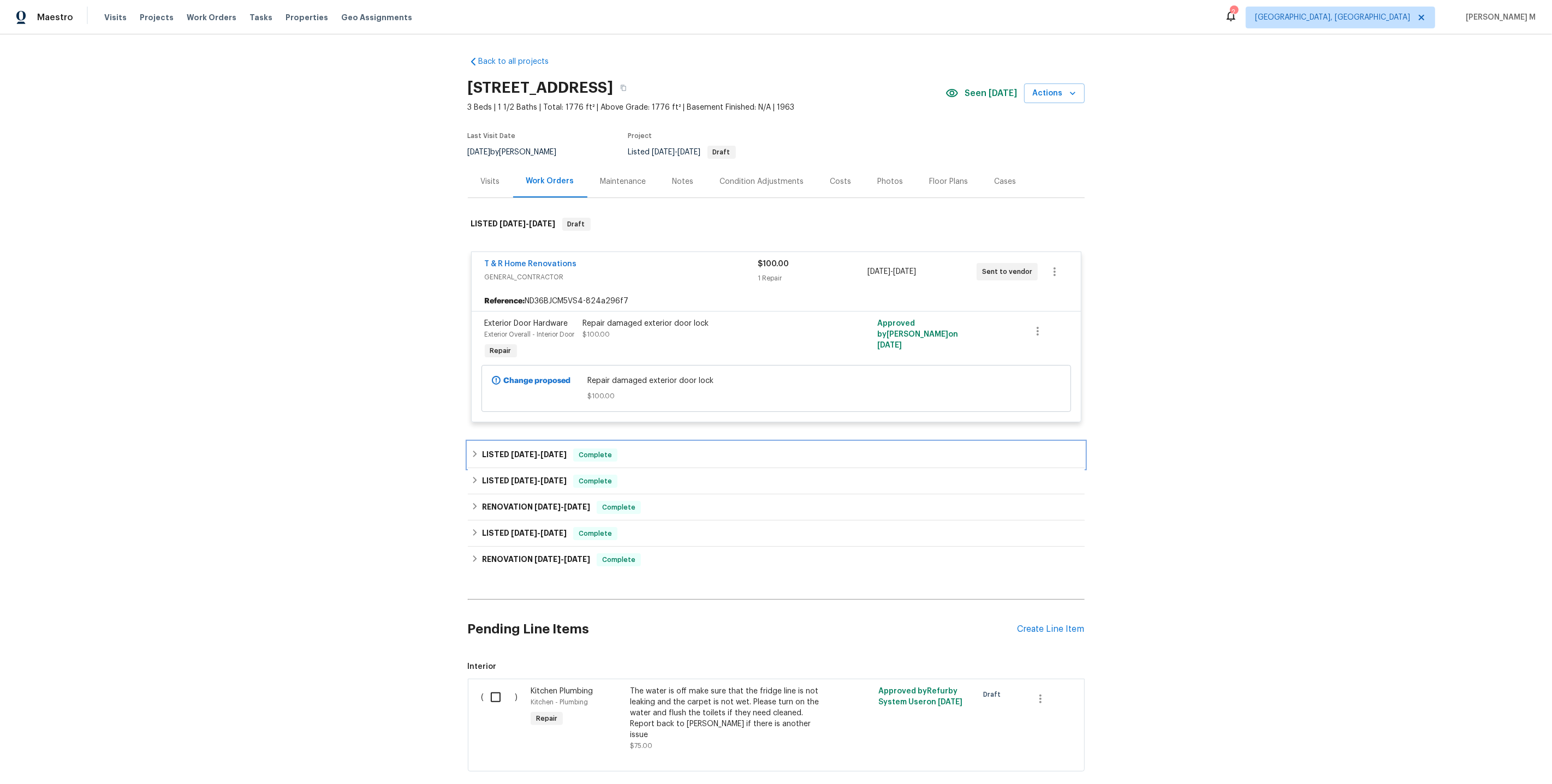
click at [576, 449] on span "Complete" at bounding box center [595, 455] width 42 height 11
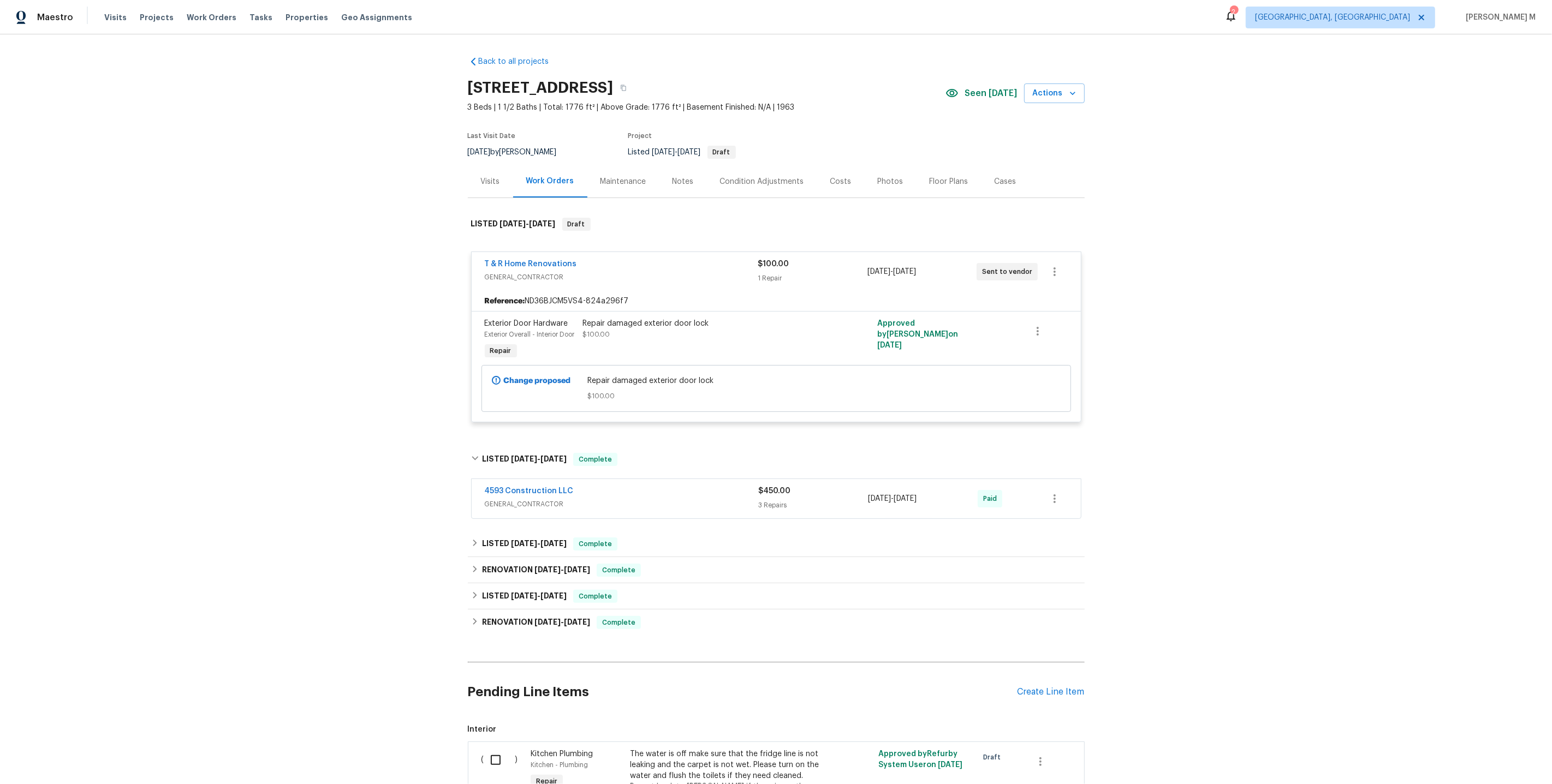
click at [535, 499] on span "GENERAL_CONTRACTOR" at bounding box center [621, 505] width 274 height 11
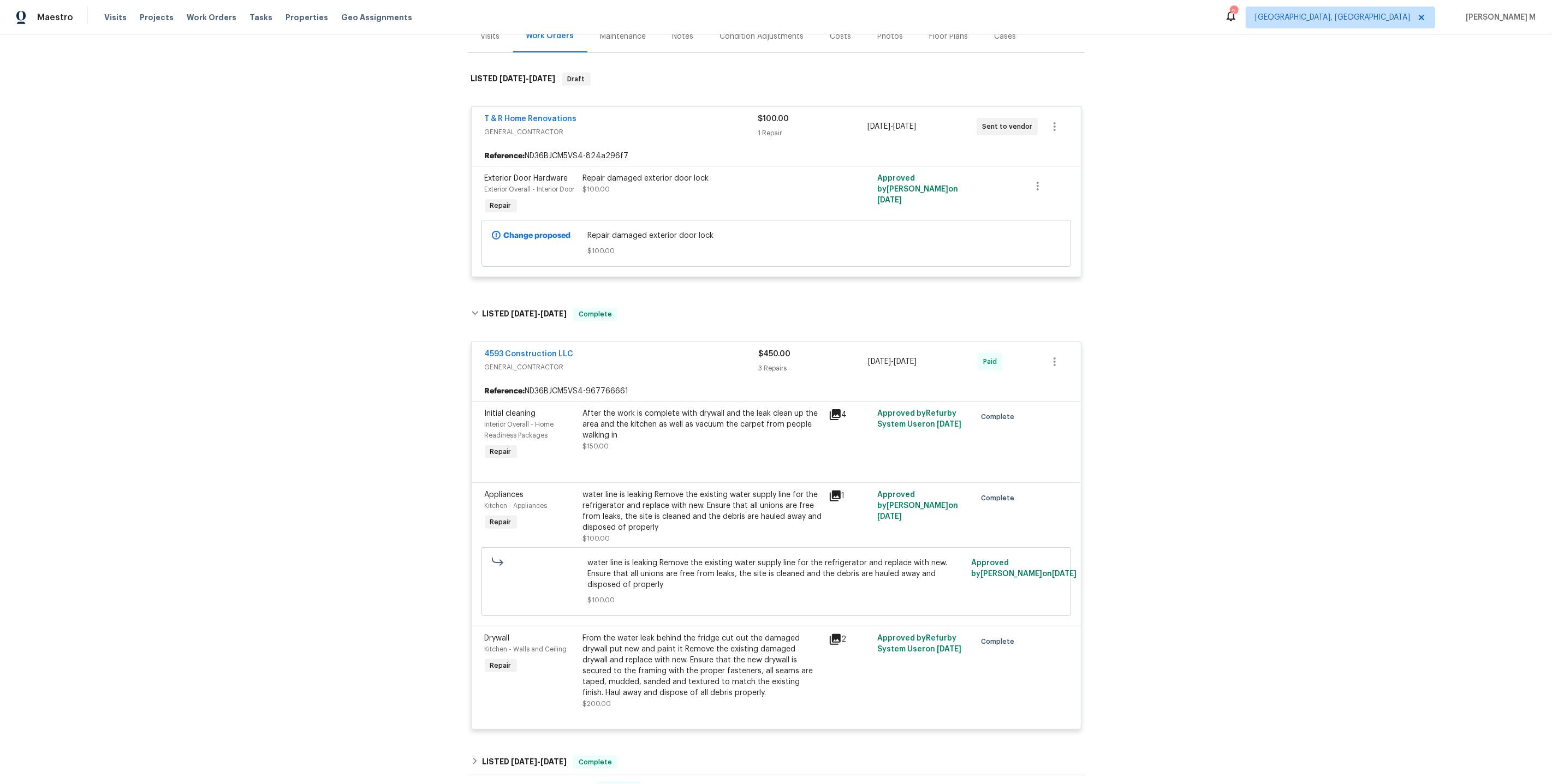
scroll to position [147, 0]
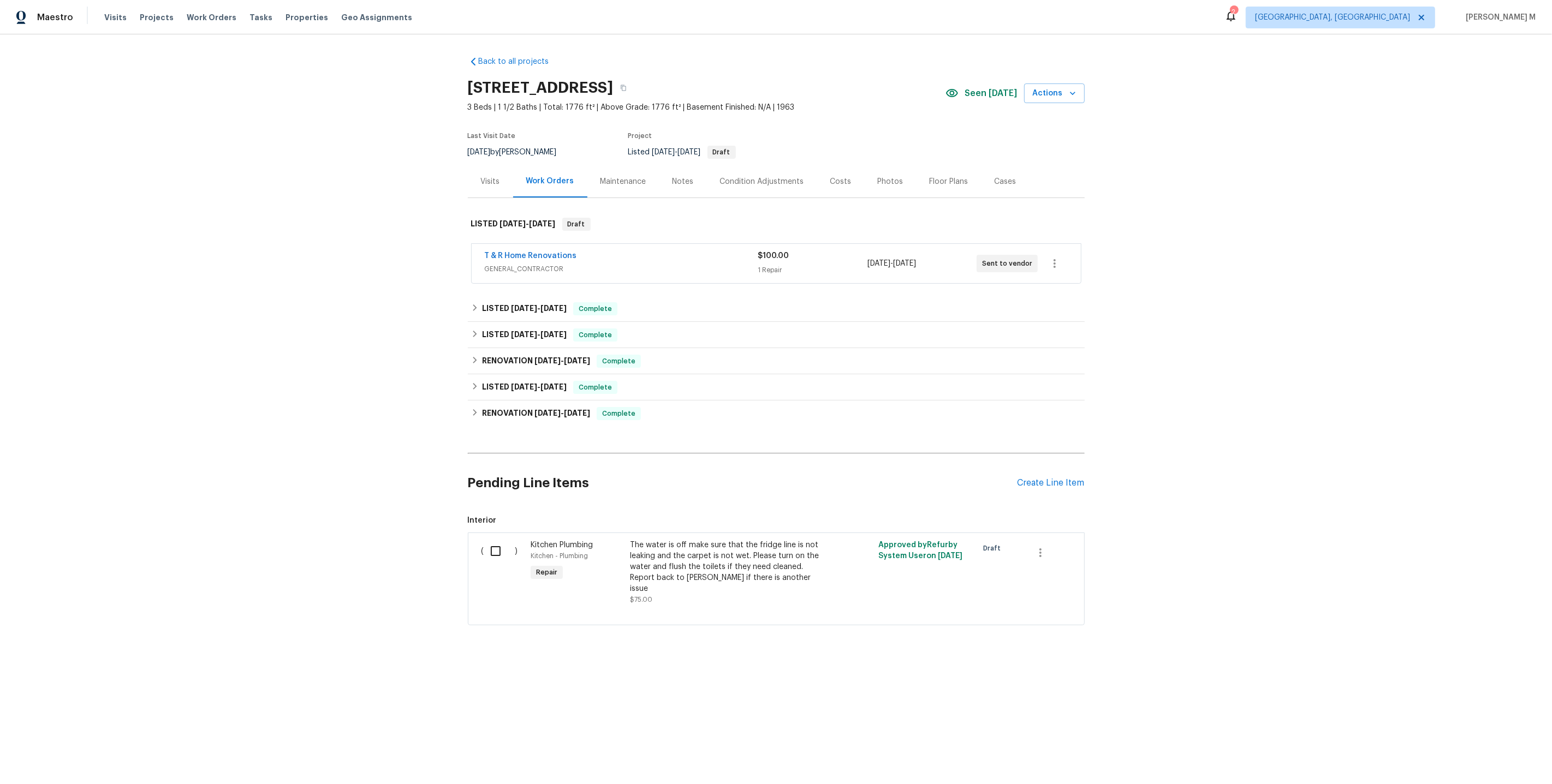
click at [619, 176] on div "Maintenance" at bounding box center [623, 182] width 46 height 11
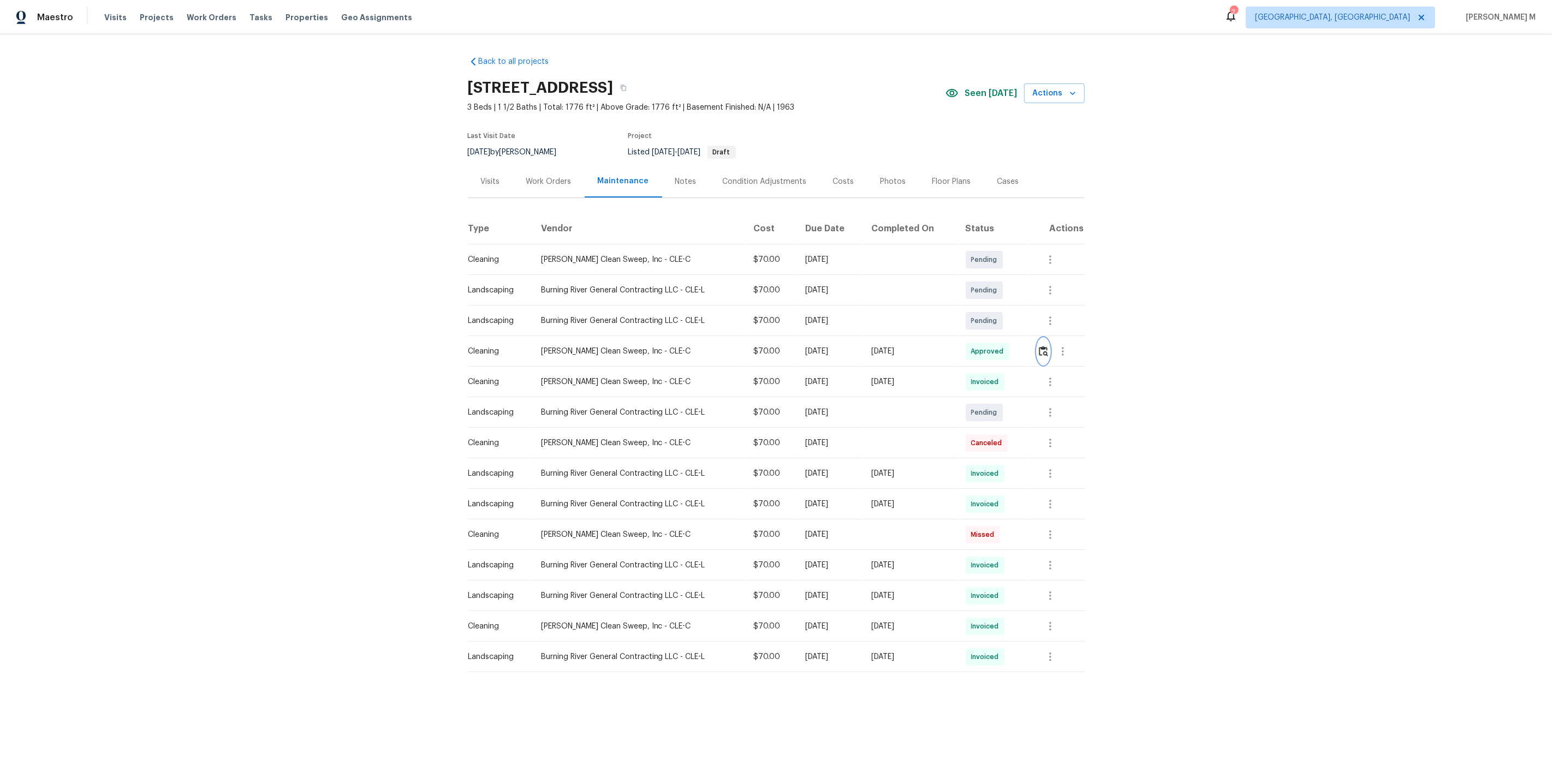
click at [1045, 346] on img "button" at bounding box center [1043, 351] width 9 height 10
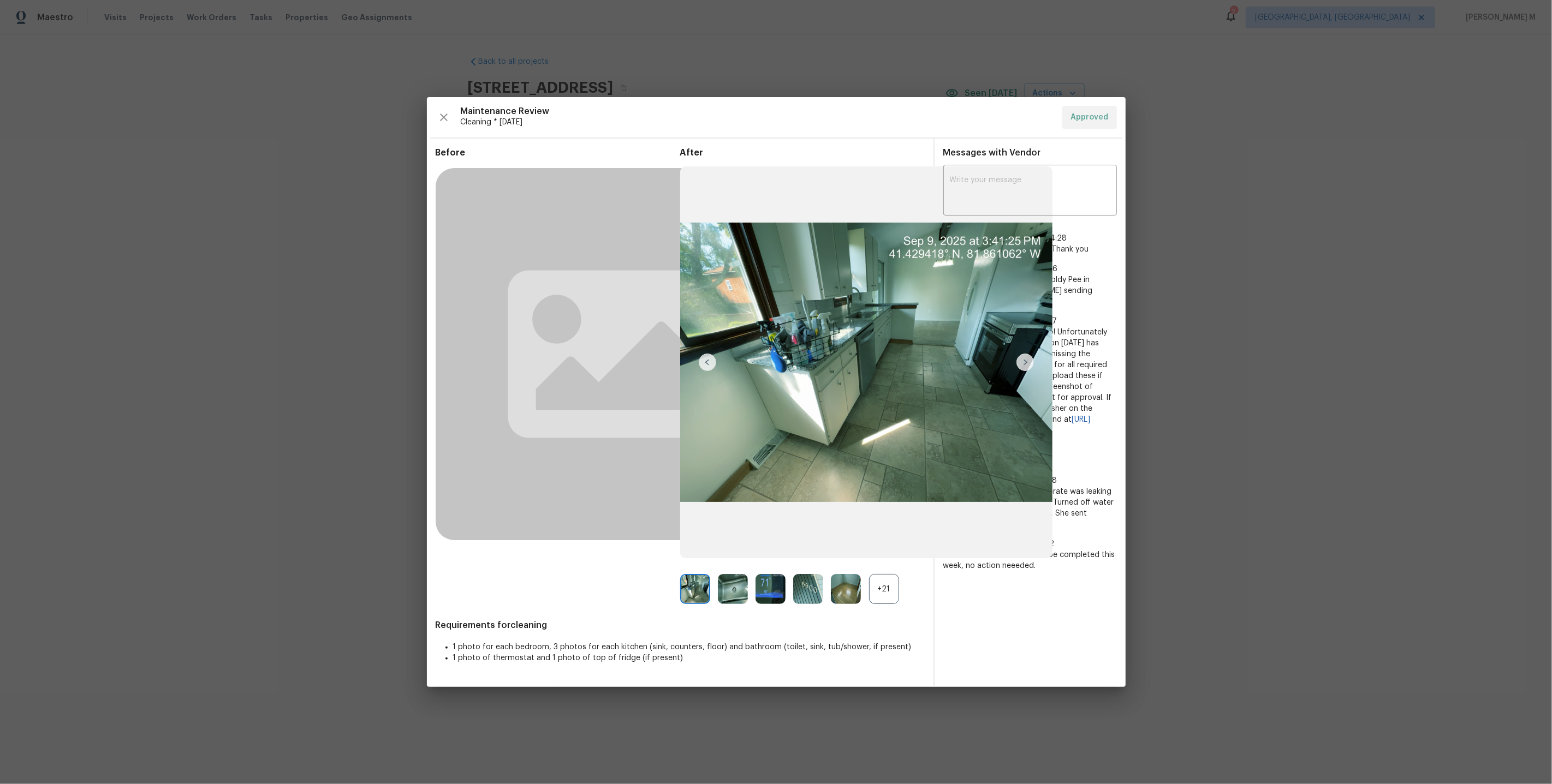
click at [879, 588] on div "+21" at bounding box center [885, 589] width 30 height 30
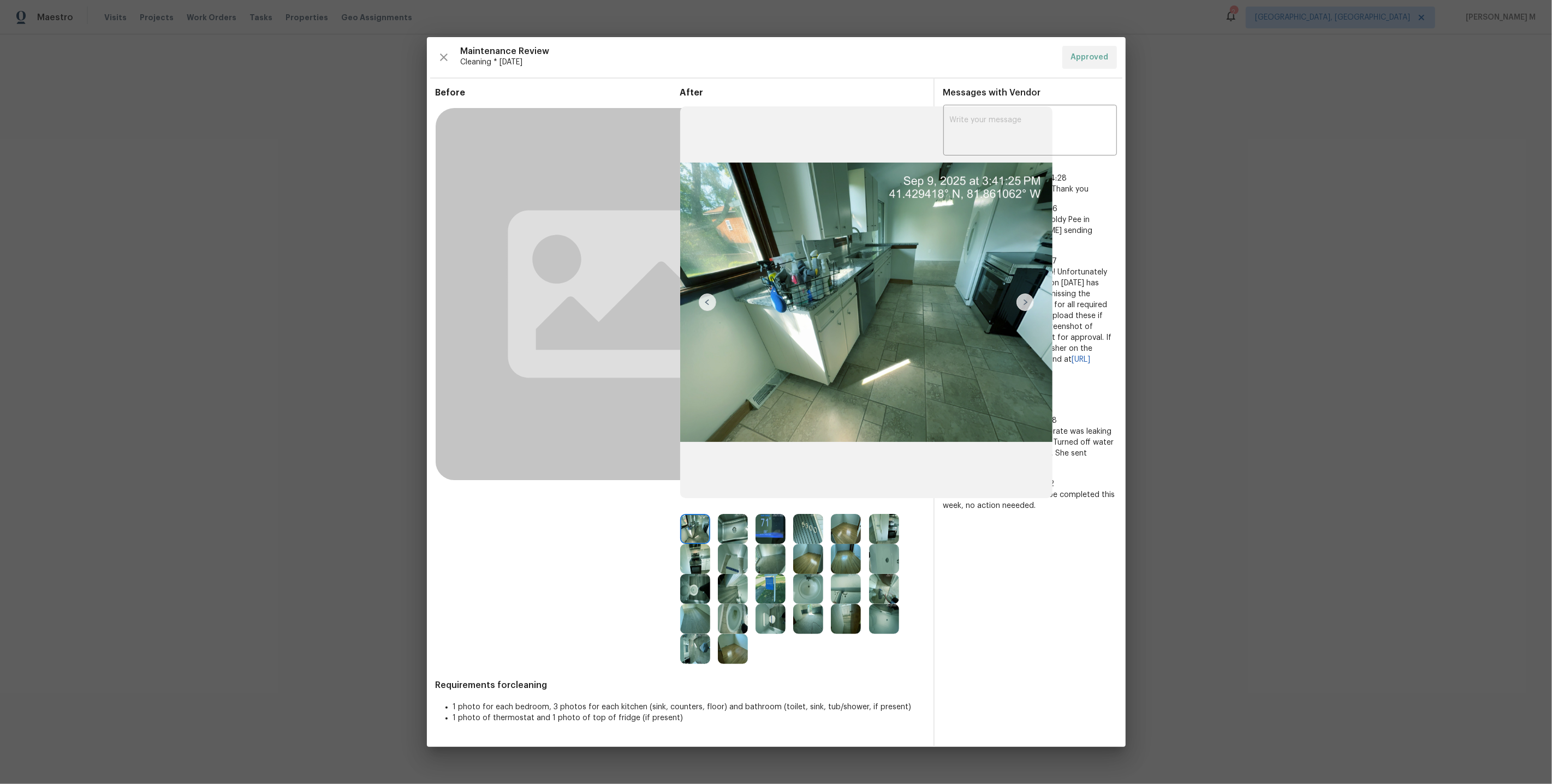
click at [724, 618] on img at bounding box center [733, 619] width 30 height 30
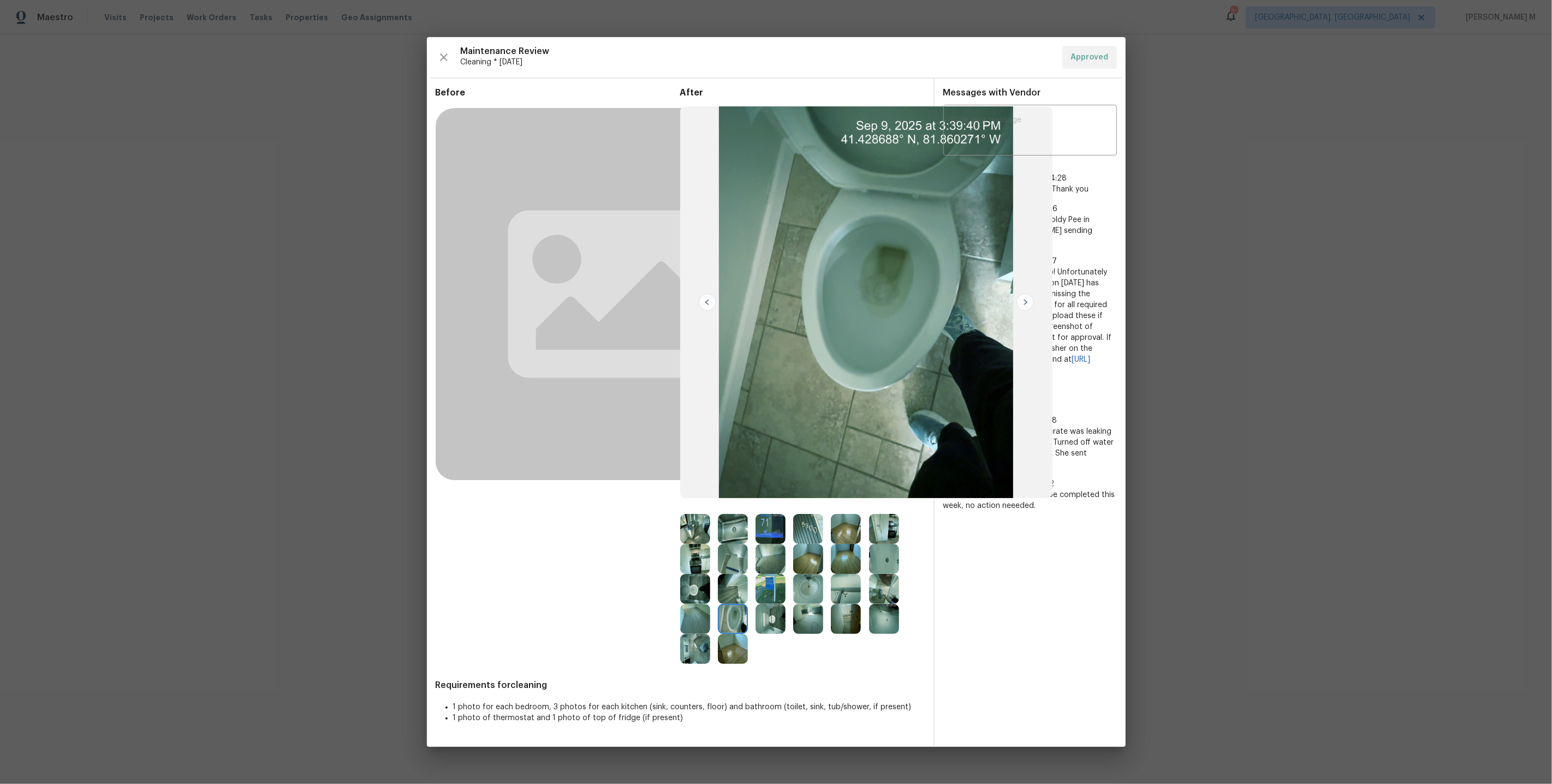
click at [731, 646] on img at bounding box center [733, 649] width 30 height 30
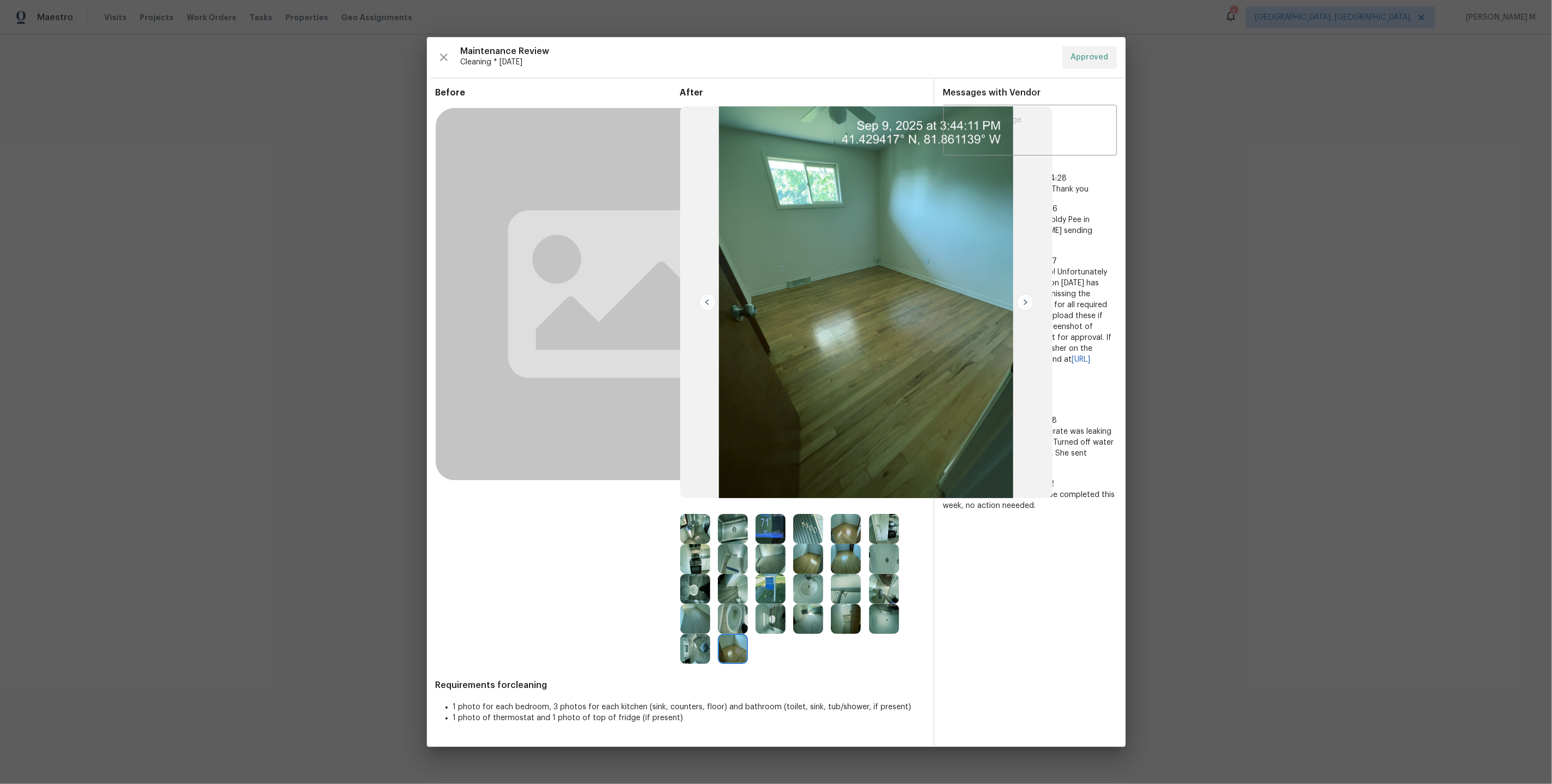
click at [692, 620] on img at bounding box center [695, 619] width 30 height 30
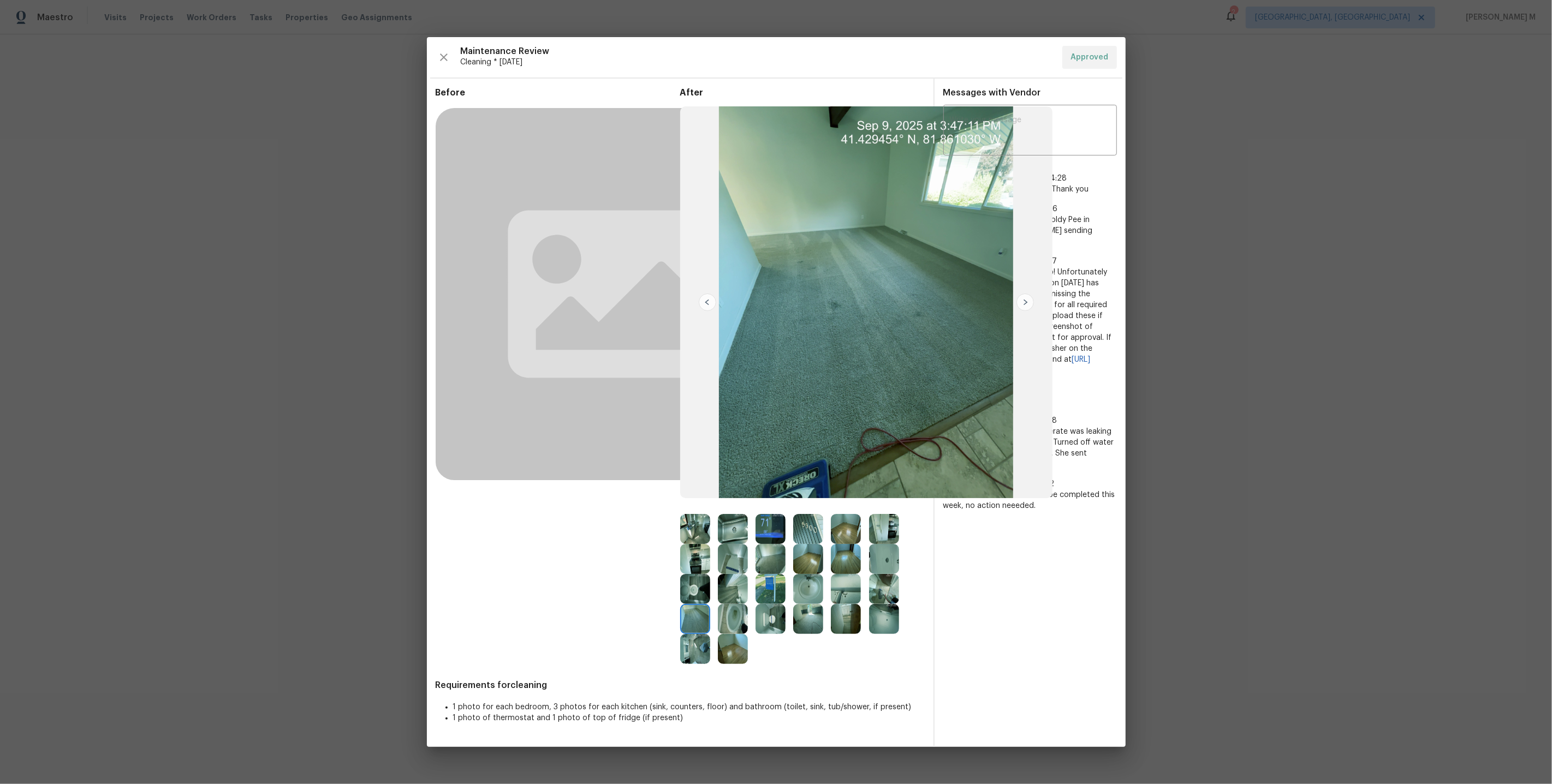
click at [690, 582] on img at bounding box center [695, 589] width 30 height 30
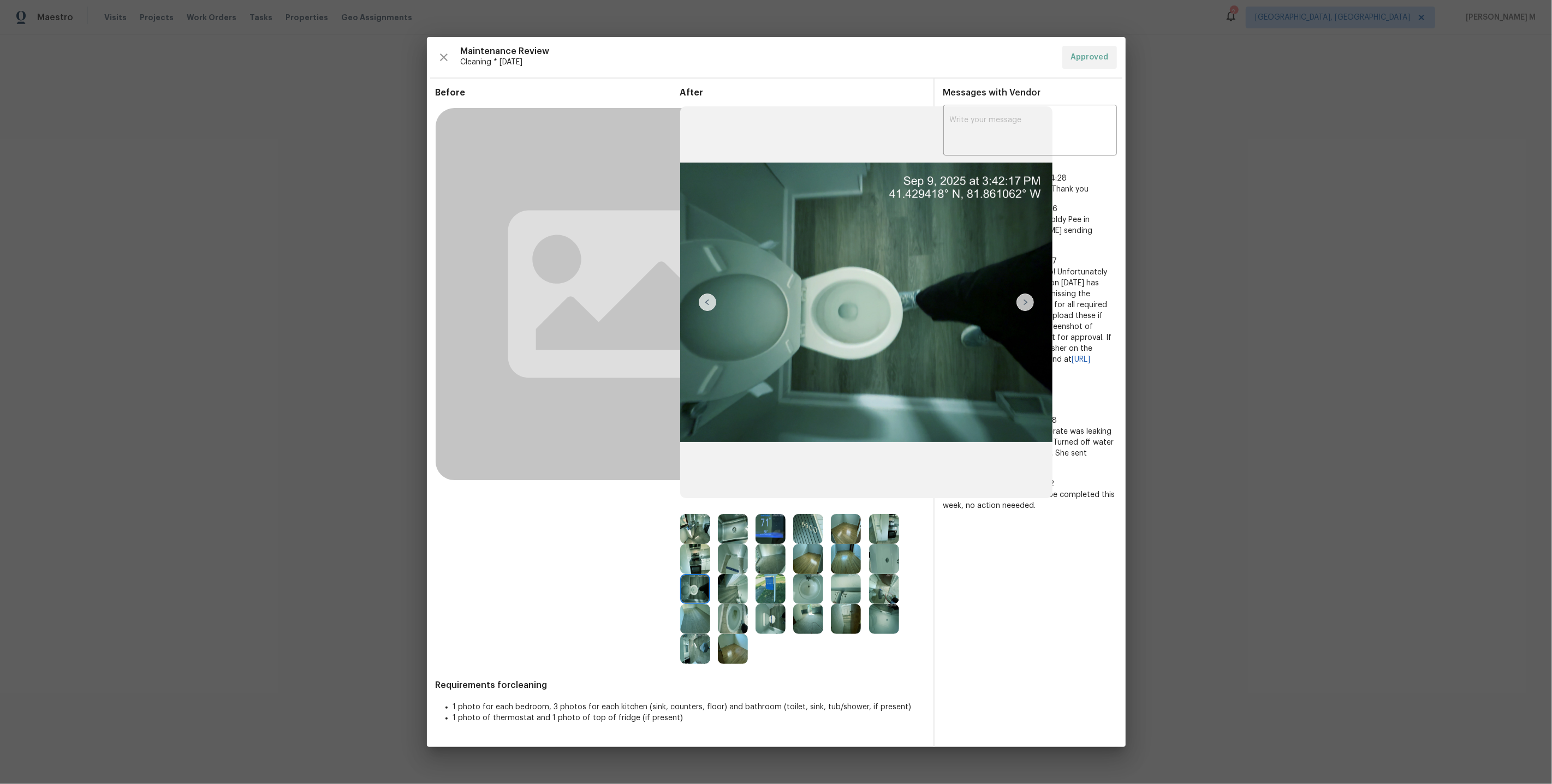
click at [815, 592] on img at bounding box center [808, 589] width 30 height 30
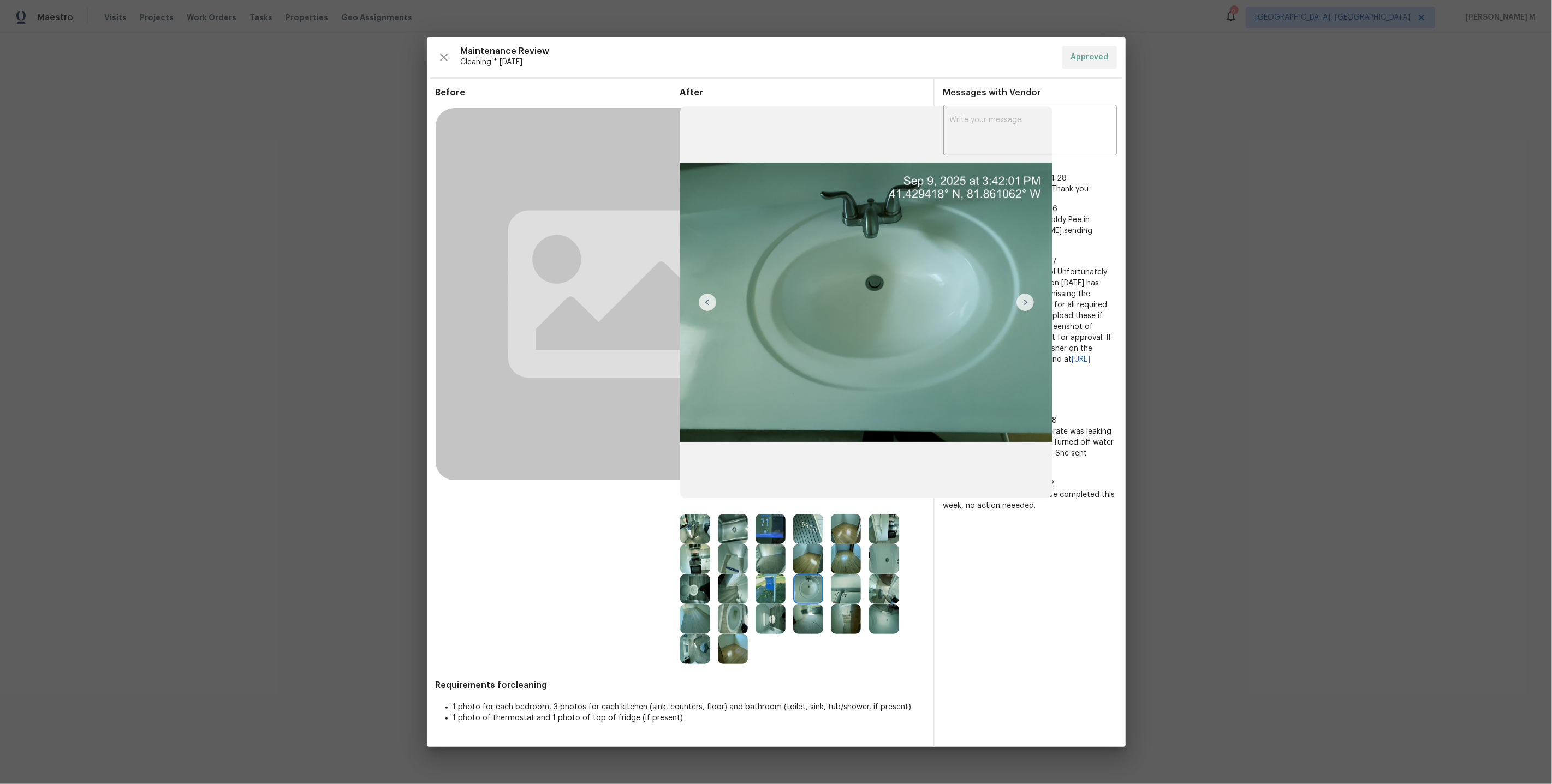
click at [884, 611] on img at bounding box center [885, 619] width 30 height 30
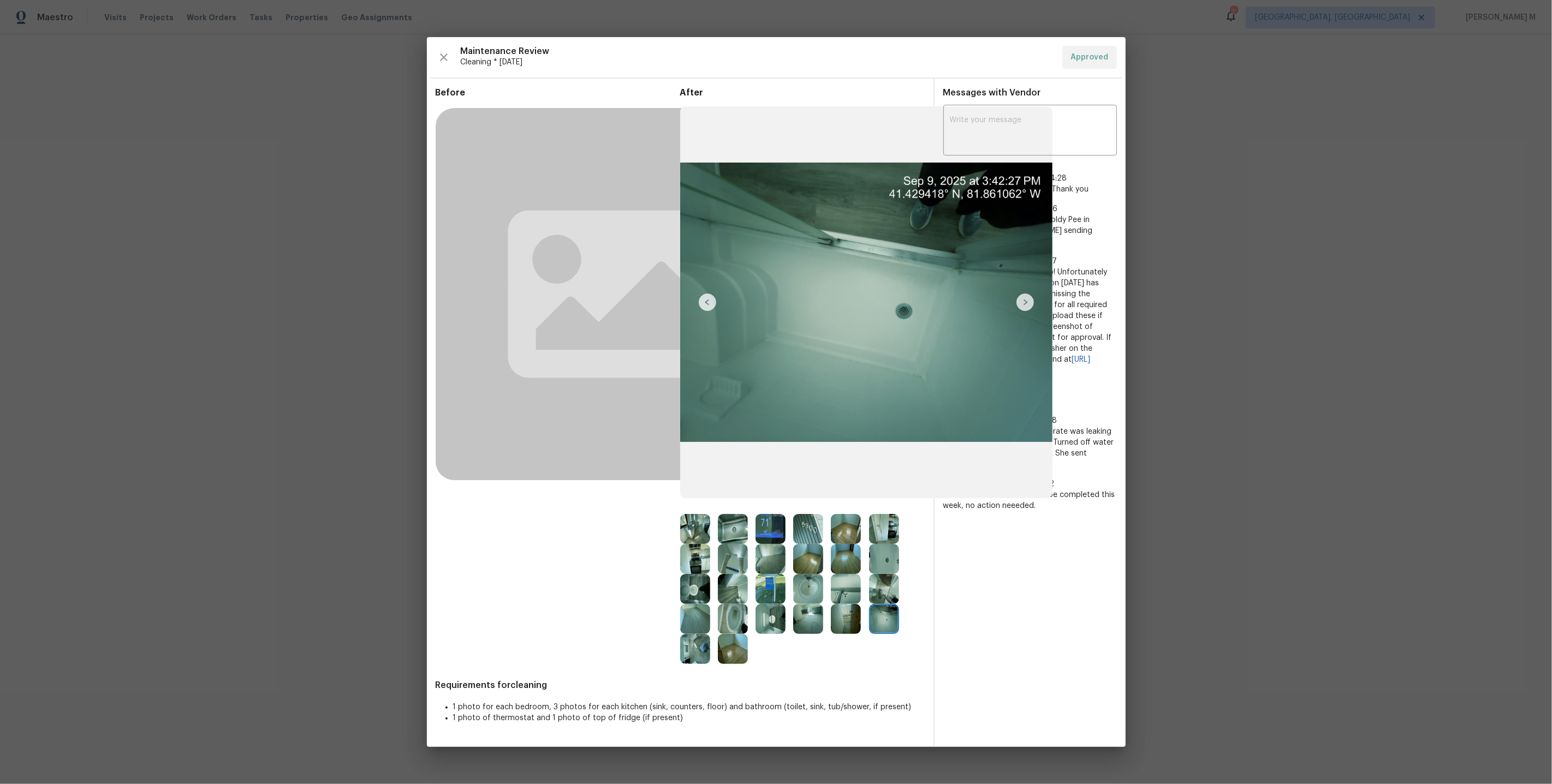
click at [734, 647] on img at bounding box center [733, 649] width 30 height 30
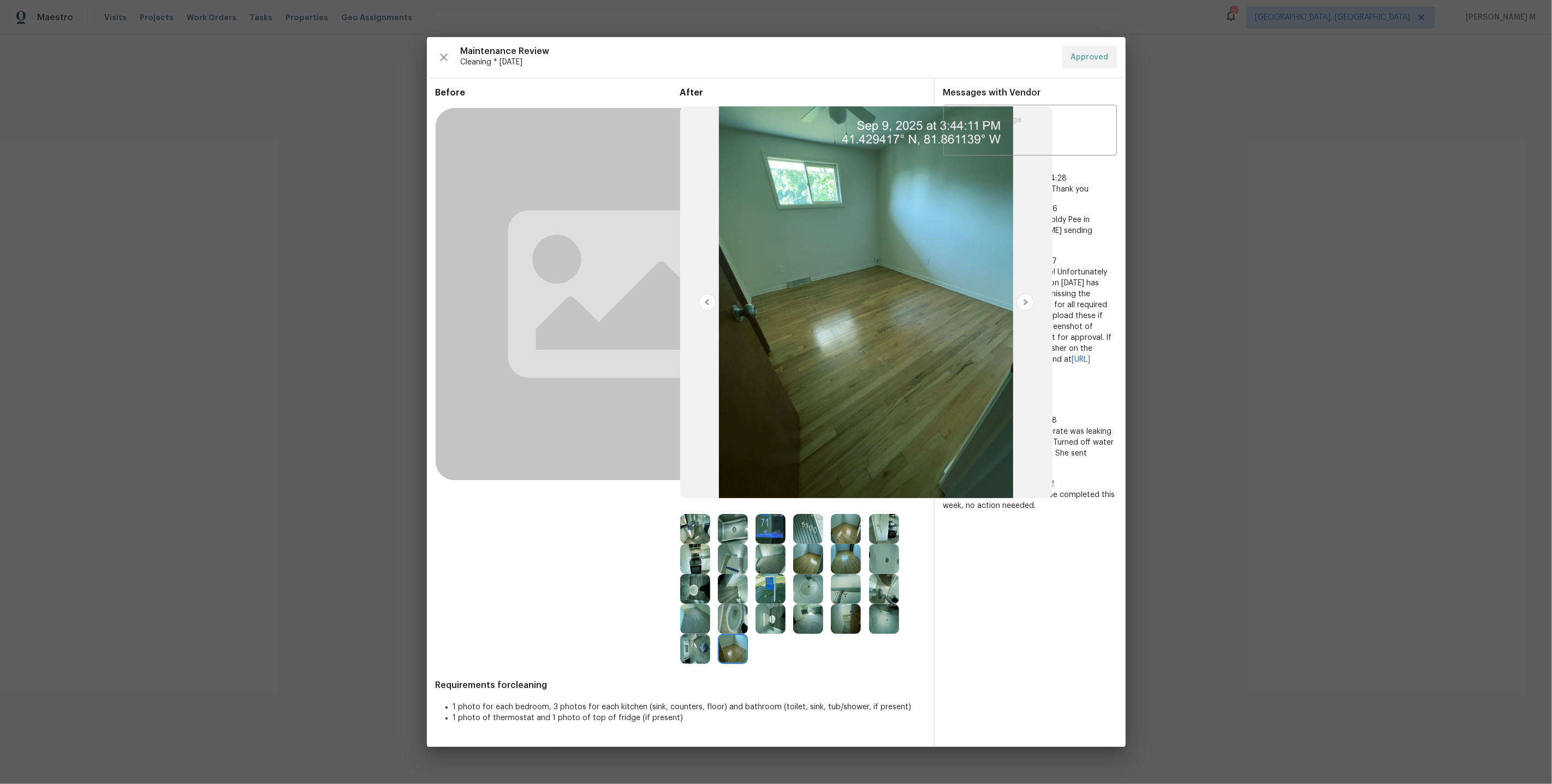
click at [727, 568] on img at bounding box center [733, 559] width 30 height 30
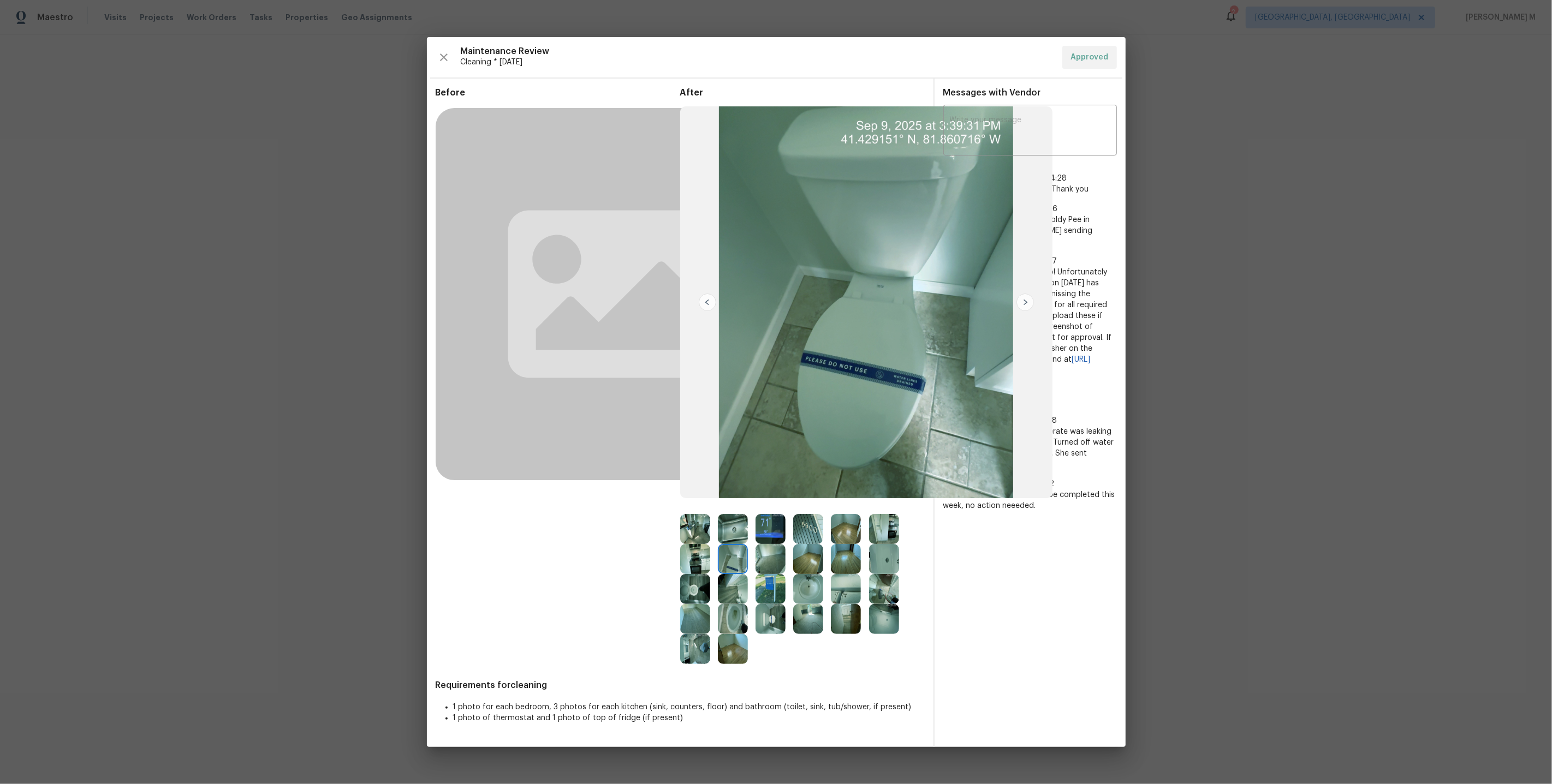
click at [726, 561] on img at bounding box center [733, 559] width 30 height 30
click at [881, 591] on img at bounding box center [885, 589] width 30 height 30
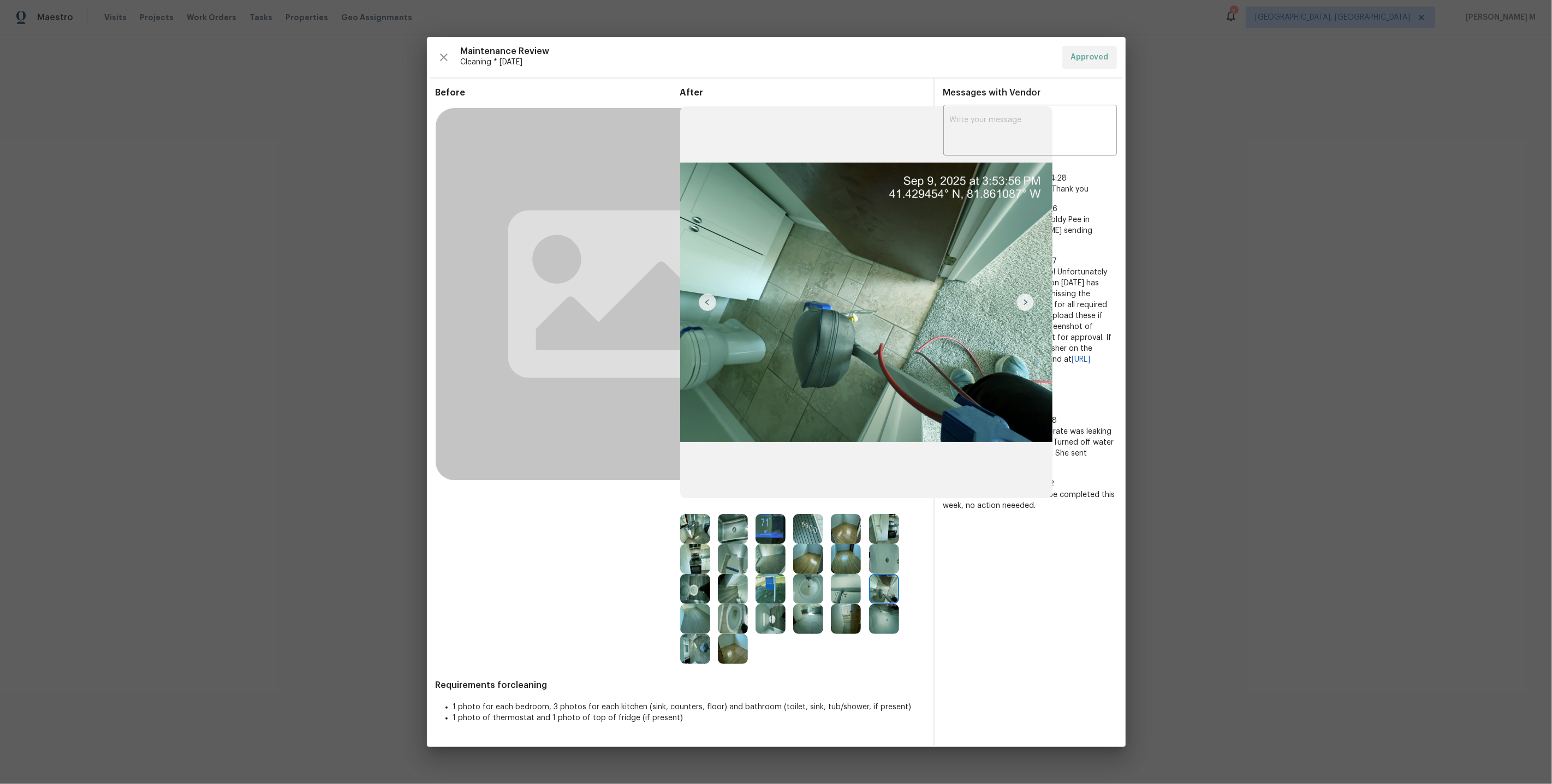
click at [858, 532] on img at bounding box center [846, 529] width 30 height 30
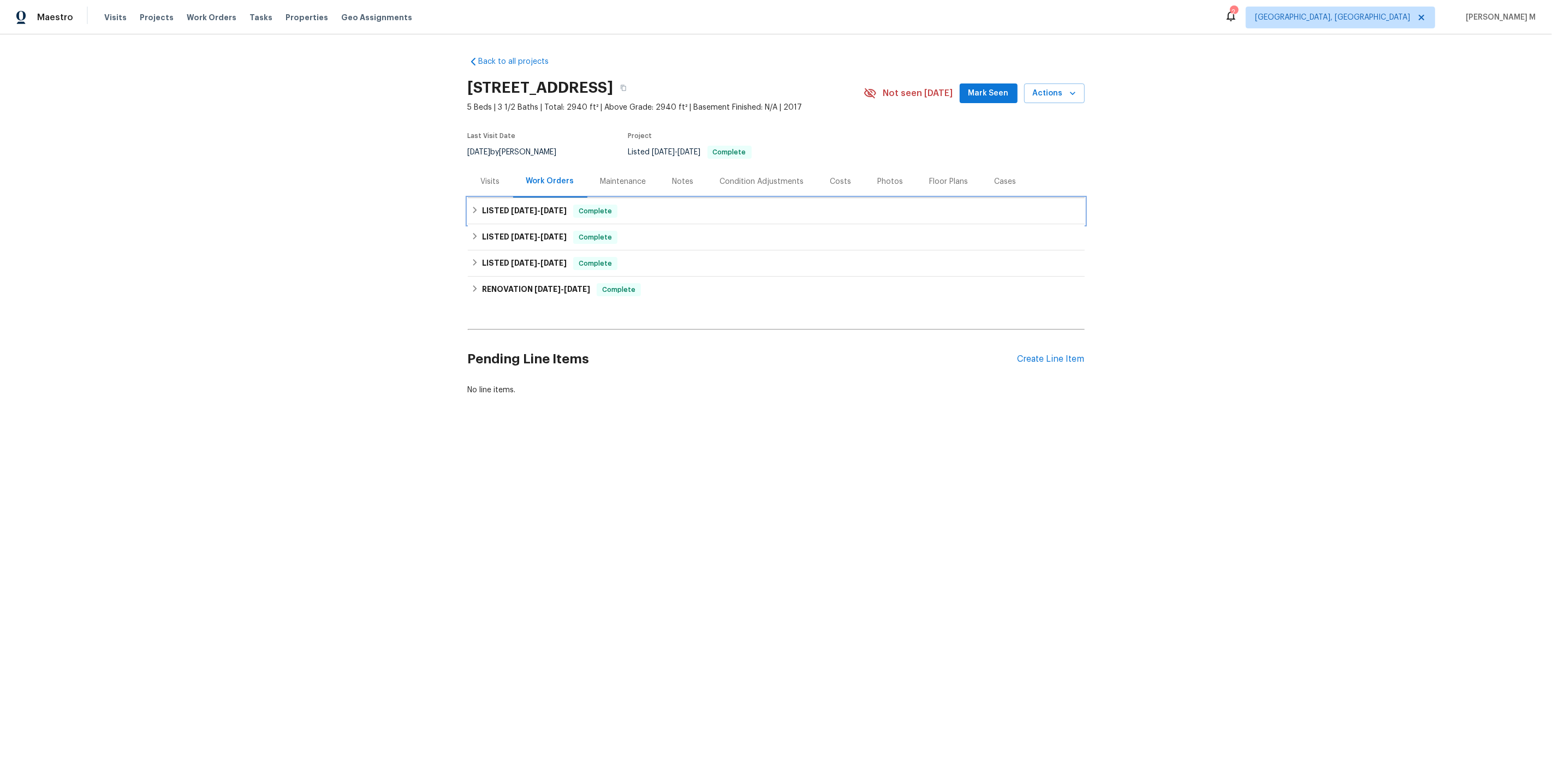
click at [518, 213] on div "LISTED [DATE] - [DATE] Complete" at bounding box center [776, 211] width 616 height 26
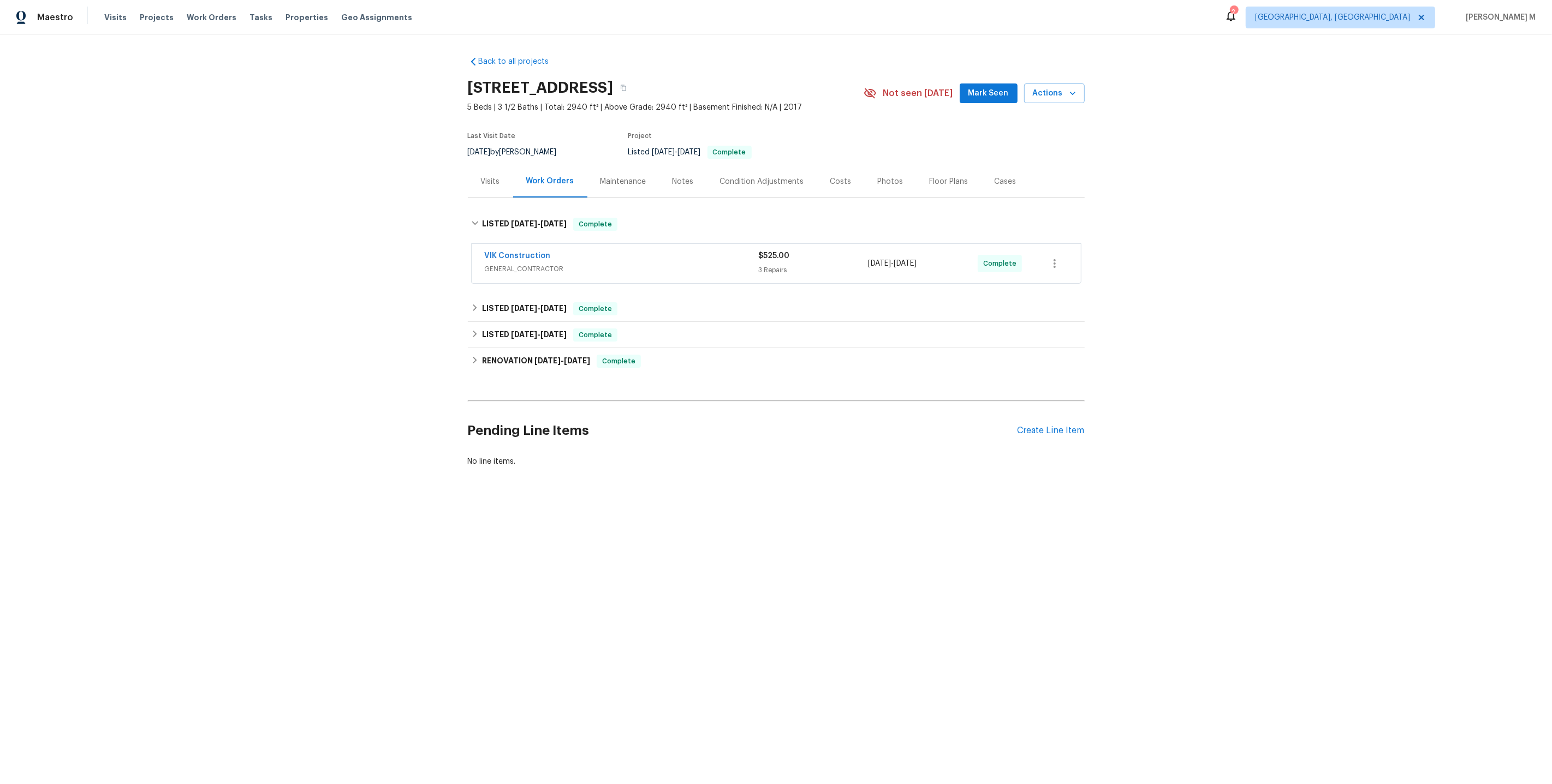
click at [522, 263] on span "GENERAL_CONTRACTOR" at bounding box center [621, 269] width 274 height 11
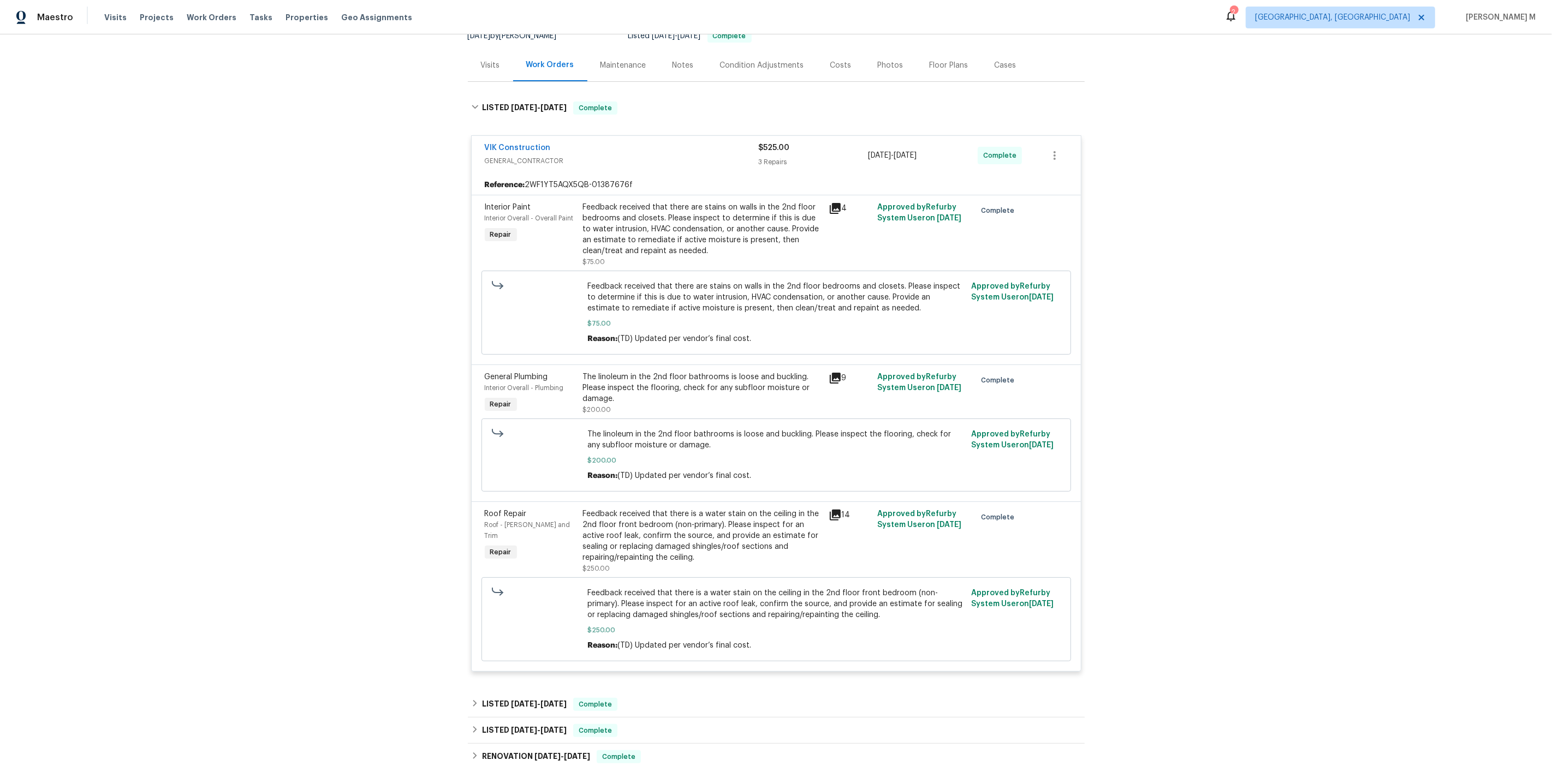
scroll to position [118, 0]
click at [676, 388] on div "The linoleum in the 2nd floor bathrooms is loose and buckling. Please inspect t…" at bounding box center [702, 385] width 239 height 33
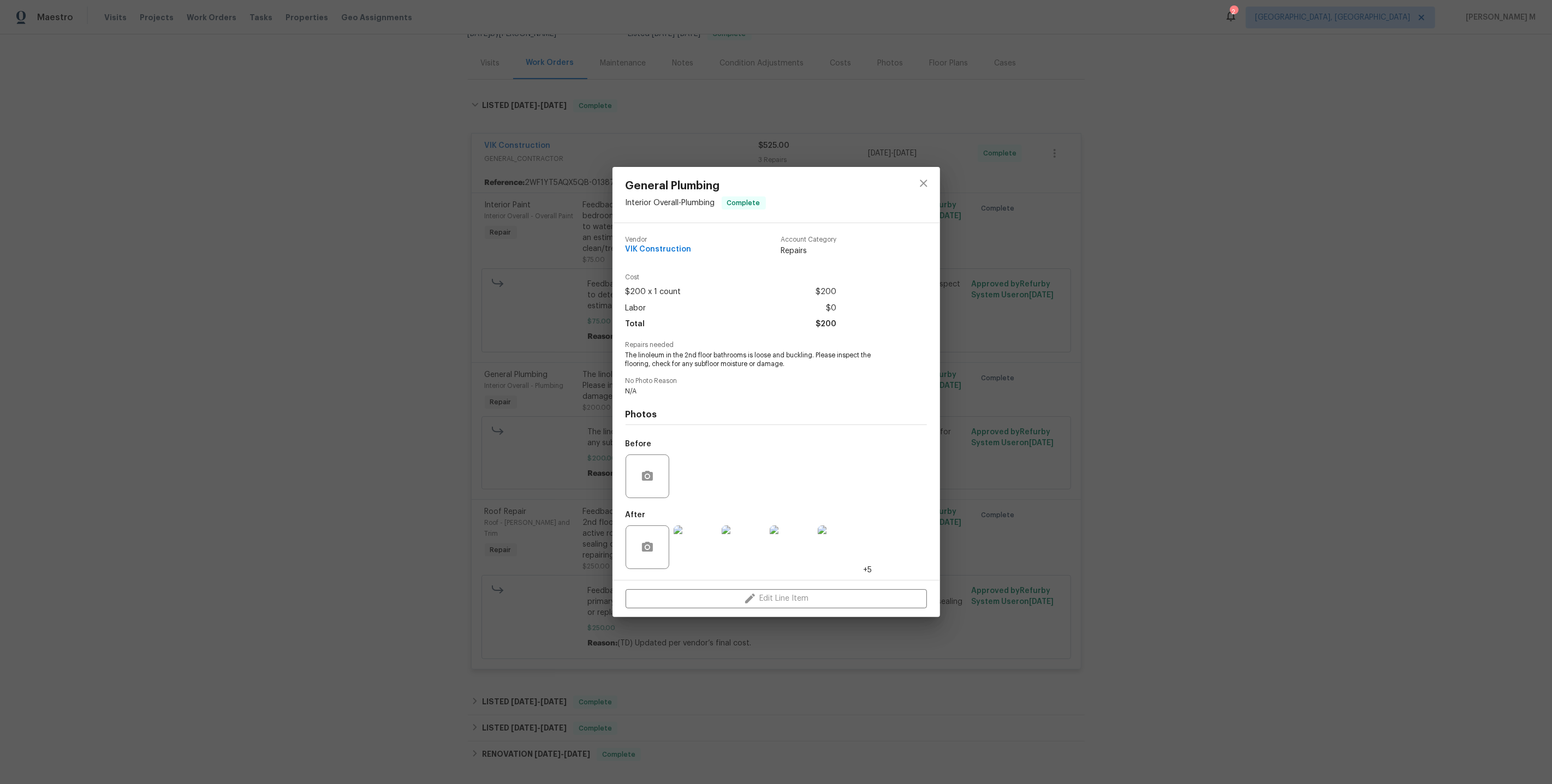
click at [686, 543] on img at bounding box center [696, 547] width 43 height 43
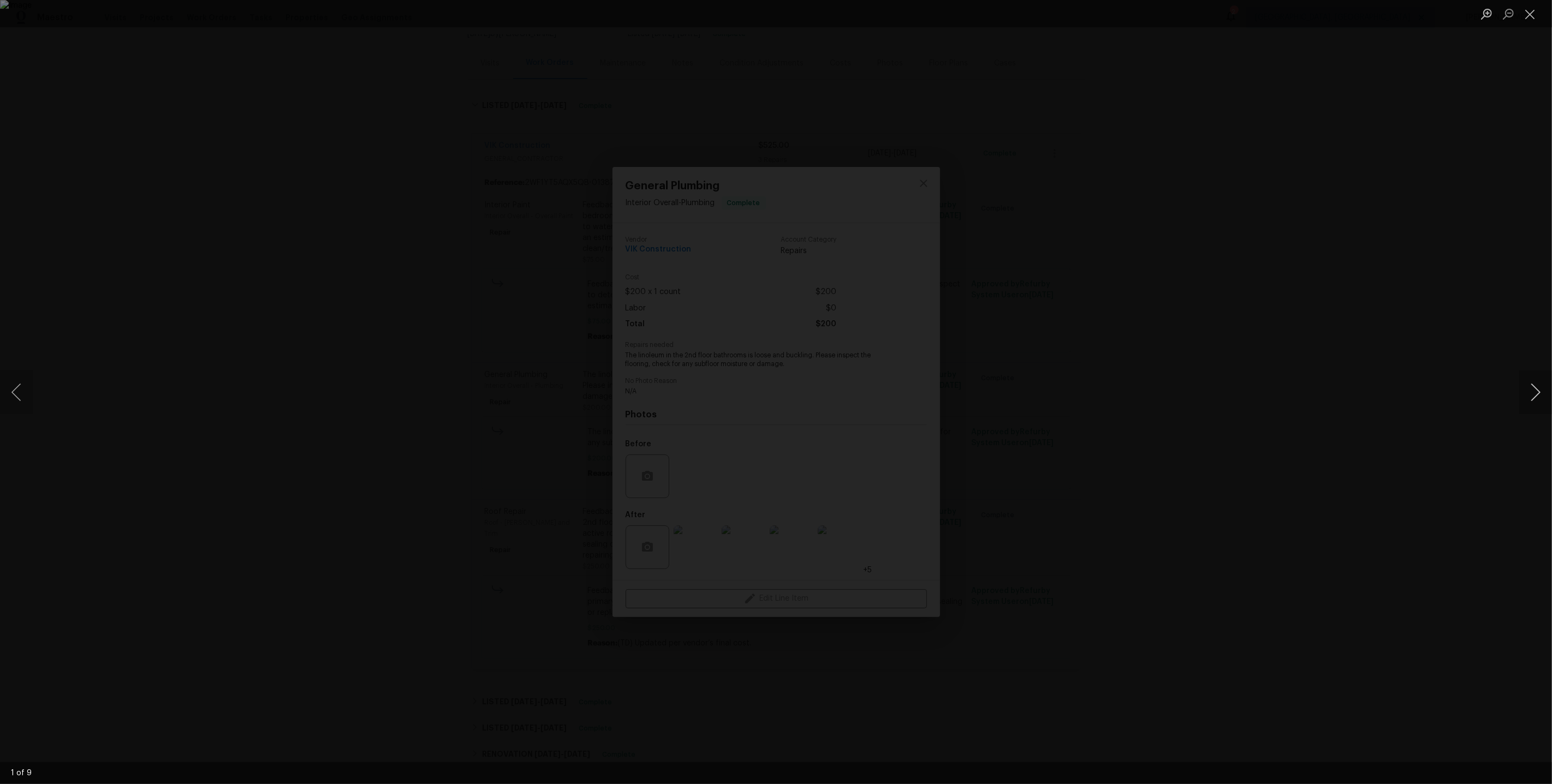
click at [1534, 388] on button "Next image" at bounding box center [1535, 392] width 33 height 43
click at [1426, 303] on div "Lightbox" at bounding box center [776, 392] width 1552 height 784
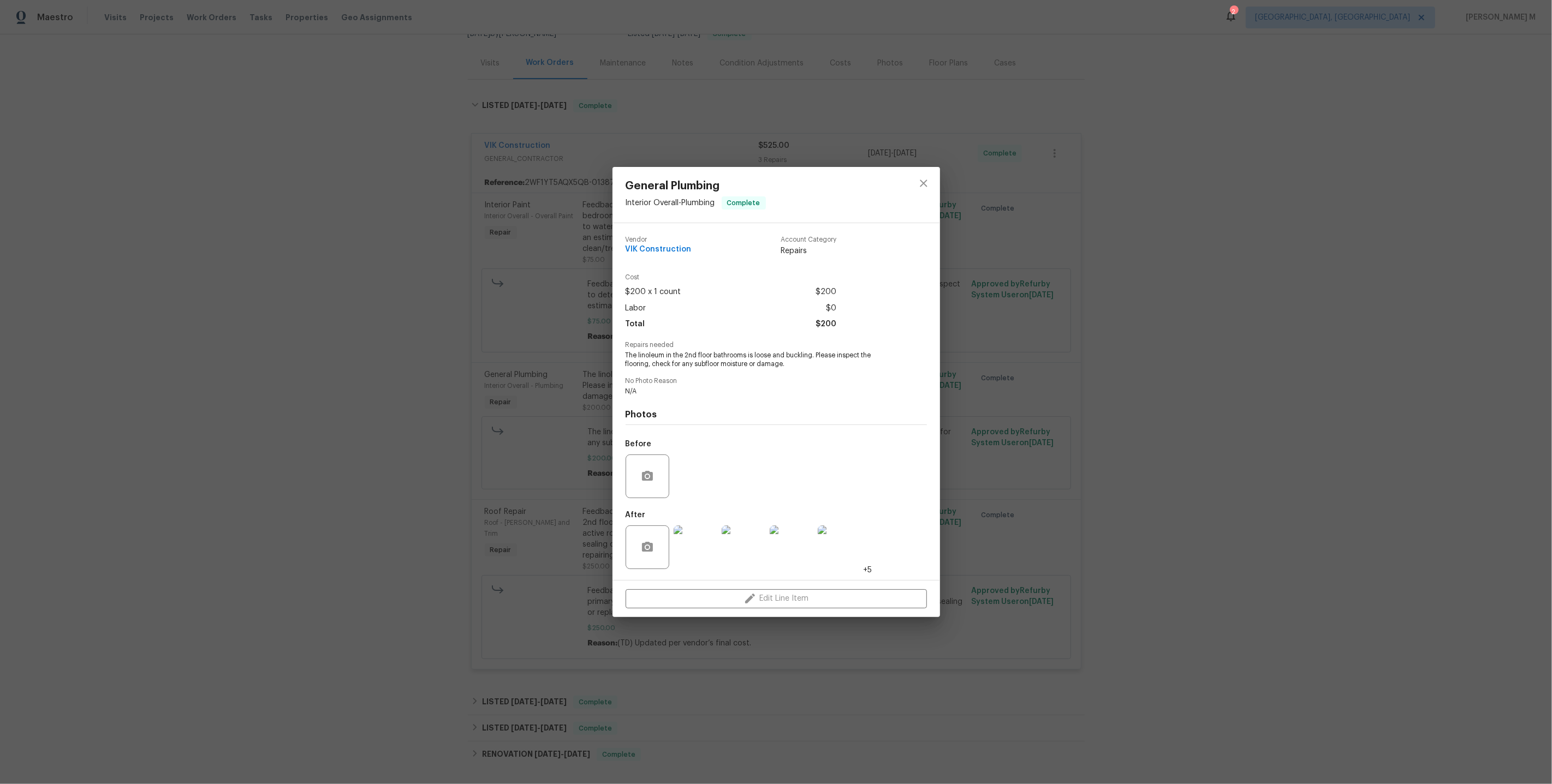
click at [1100, 353] on div "General Plumbing Interior Overall - Plumbing Complete Vendor VIK Construction A…" at bounding box center [776, 392] width 1552 height 784
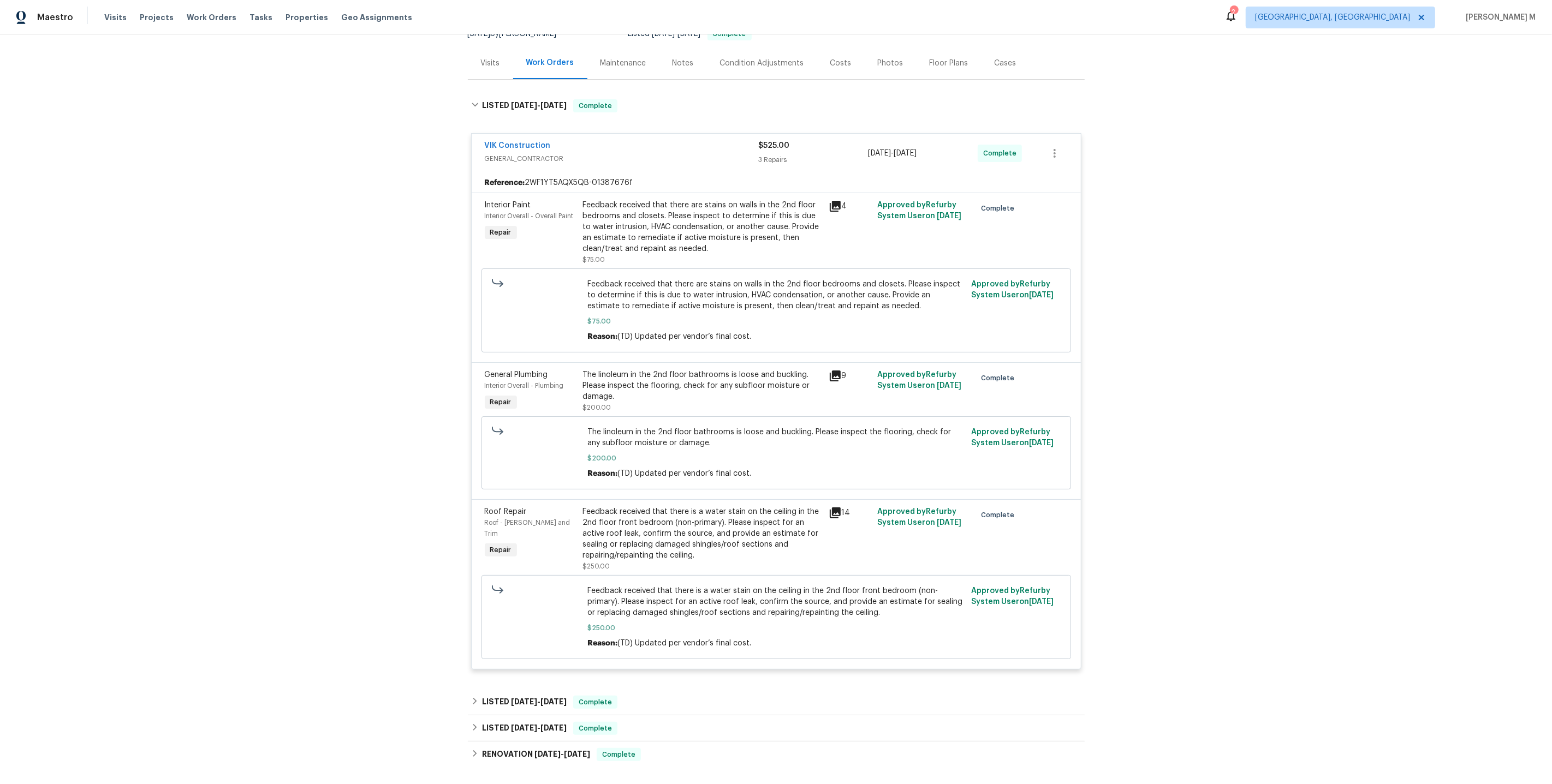
scroll to position [0, 0]
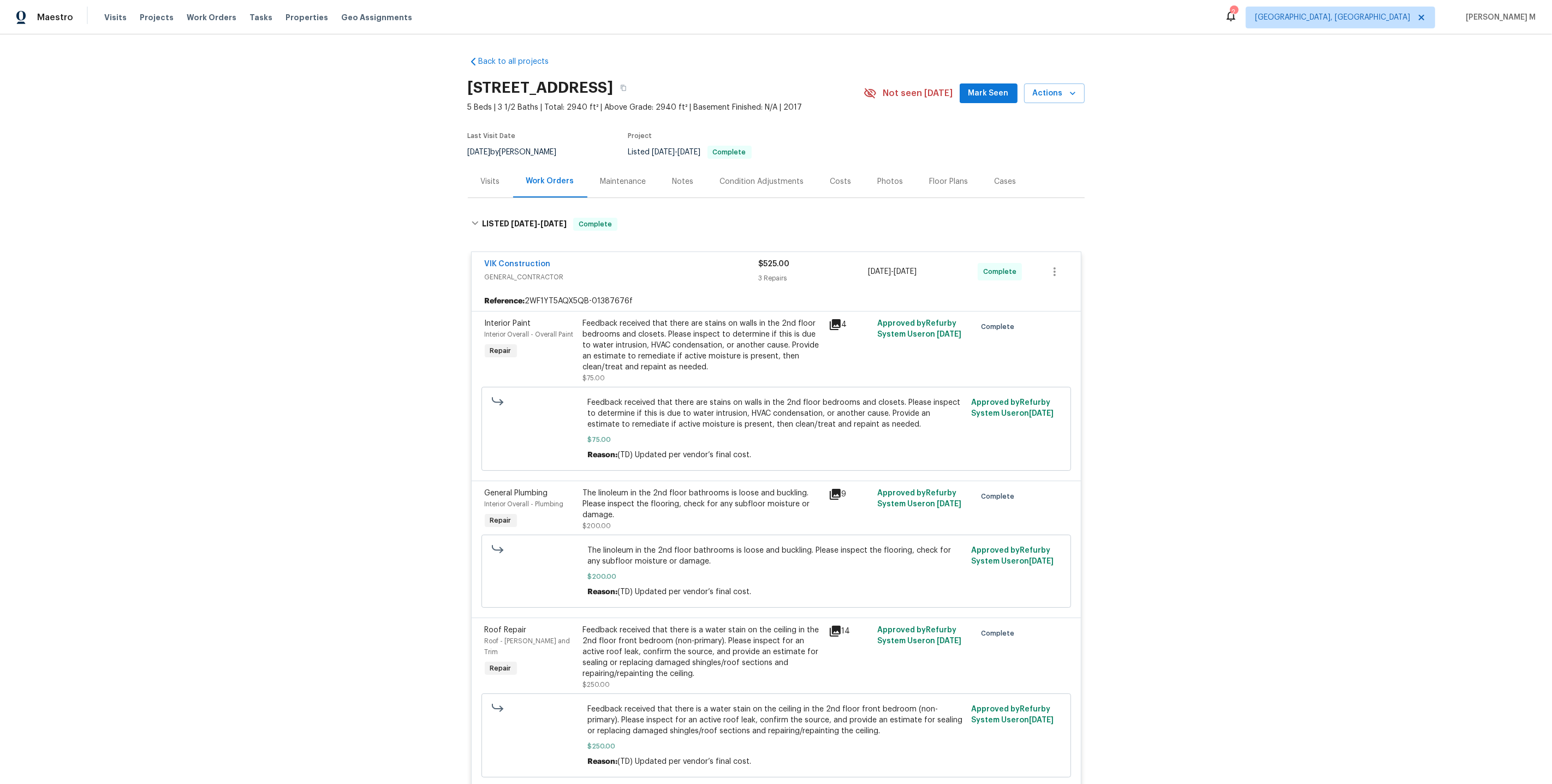
click at [629, 178] on div "Maintenance" at bounding box center [623, 182] width 46 height 11
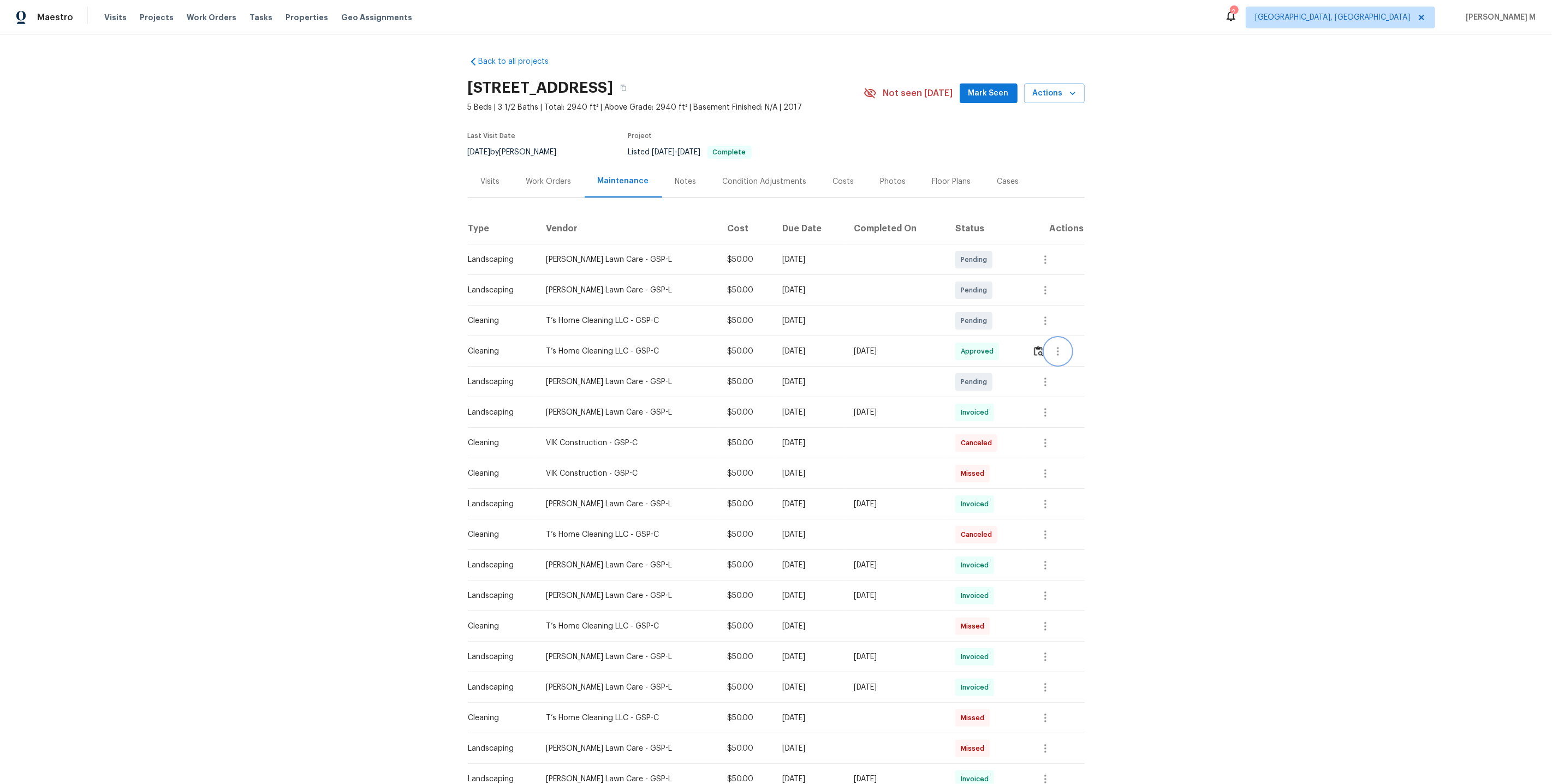
click at [1056, 344] on icon "button" at bounding box center [1058, 351] width 13 height 13
click at [1056, 344] on li "Message vendor" at bounding box center [1085, 345] width 76 height 18
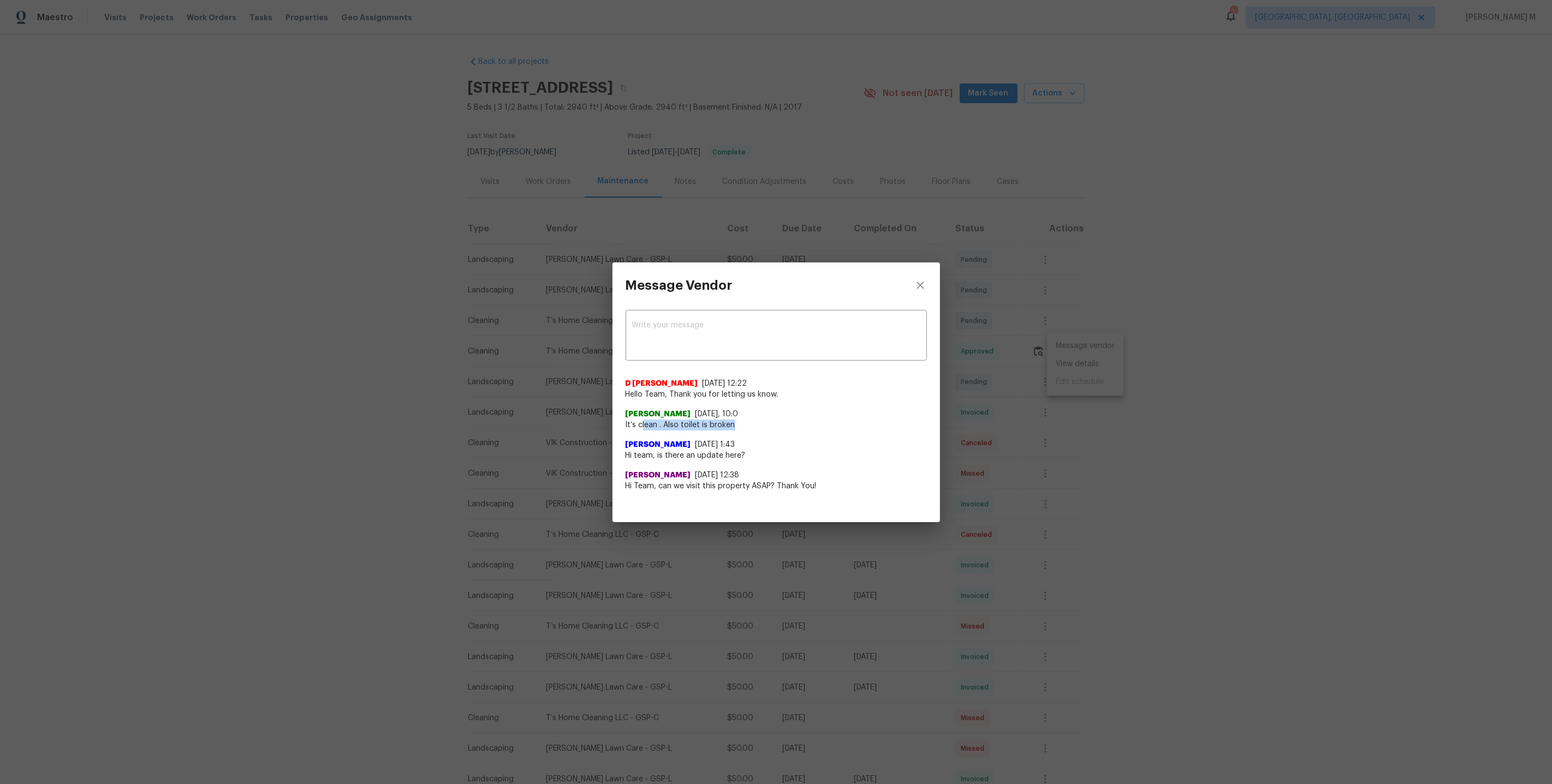
drag, startPoint x: 642, startPoint y: 424, endPoint x: 751, endPoint y: 421, distance: 109.0
click at [752, 423] on span "It’s clean . Also toilet is broken" at bounding box center [776, 425] width 301 height 11
click at [1221, 507] on div "Message Vendor x ​ D Kamesh 9/8/25, 12:22 Hello Team, Thank you for letting us …" at bounding box center [776, 392] width 1552 height 784
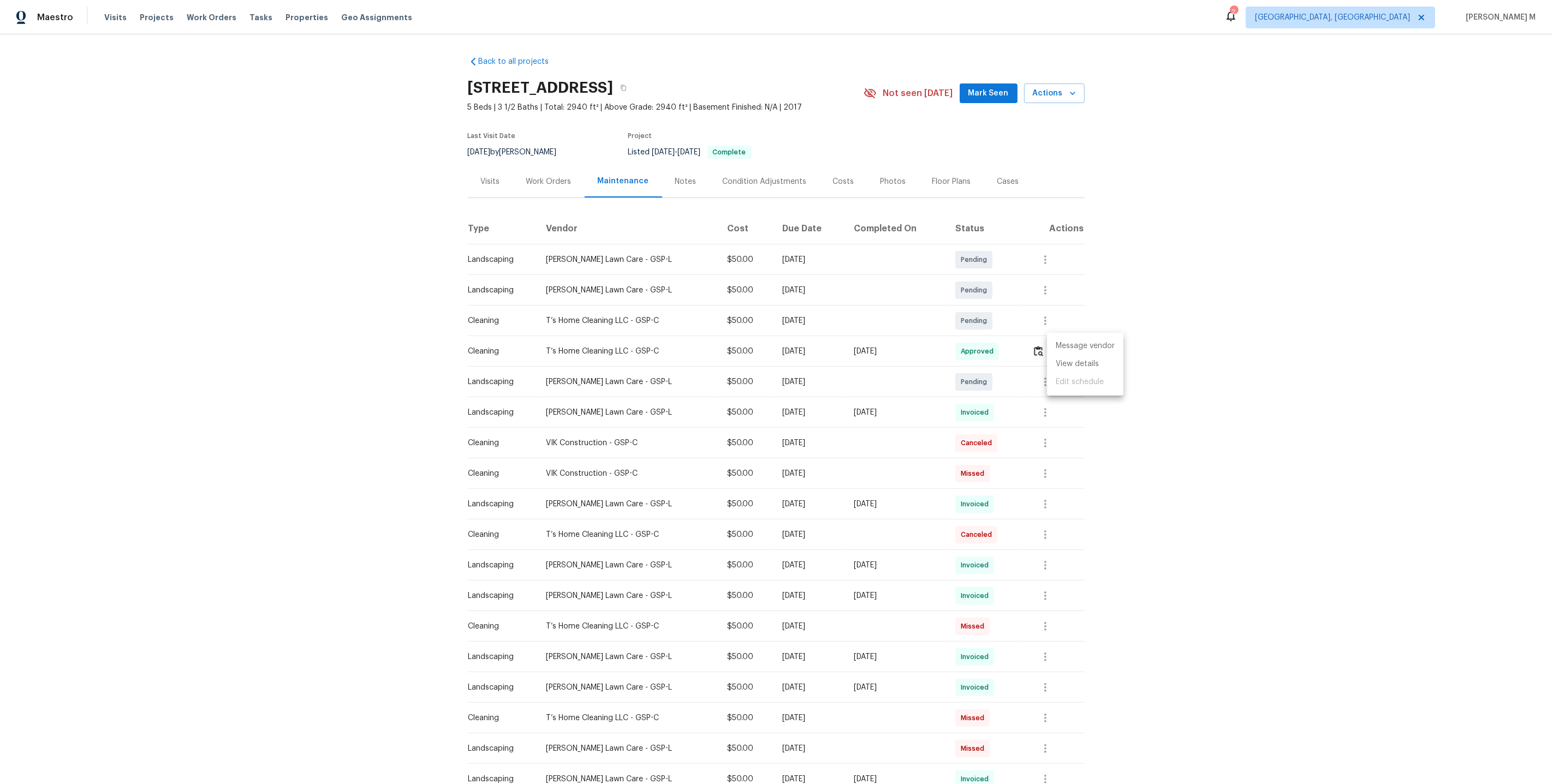
click at [1088, 375] on ul "Message vendor View details Edit schedule" at bounding box center [1085, 364] width 76 height 62
click at [557, 189] on div at bounding box center [776, 392] width 1552 height 784
click at [551, 184] on div "Work Orders" at bounding box center [549, 181] width 72 height 32
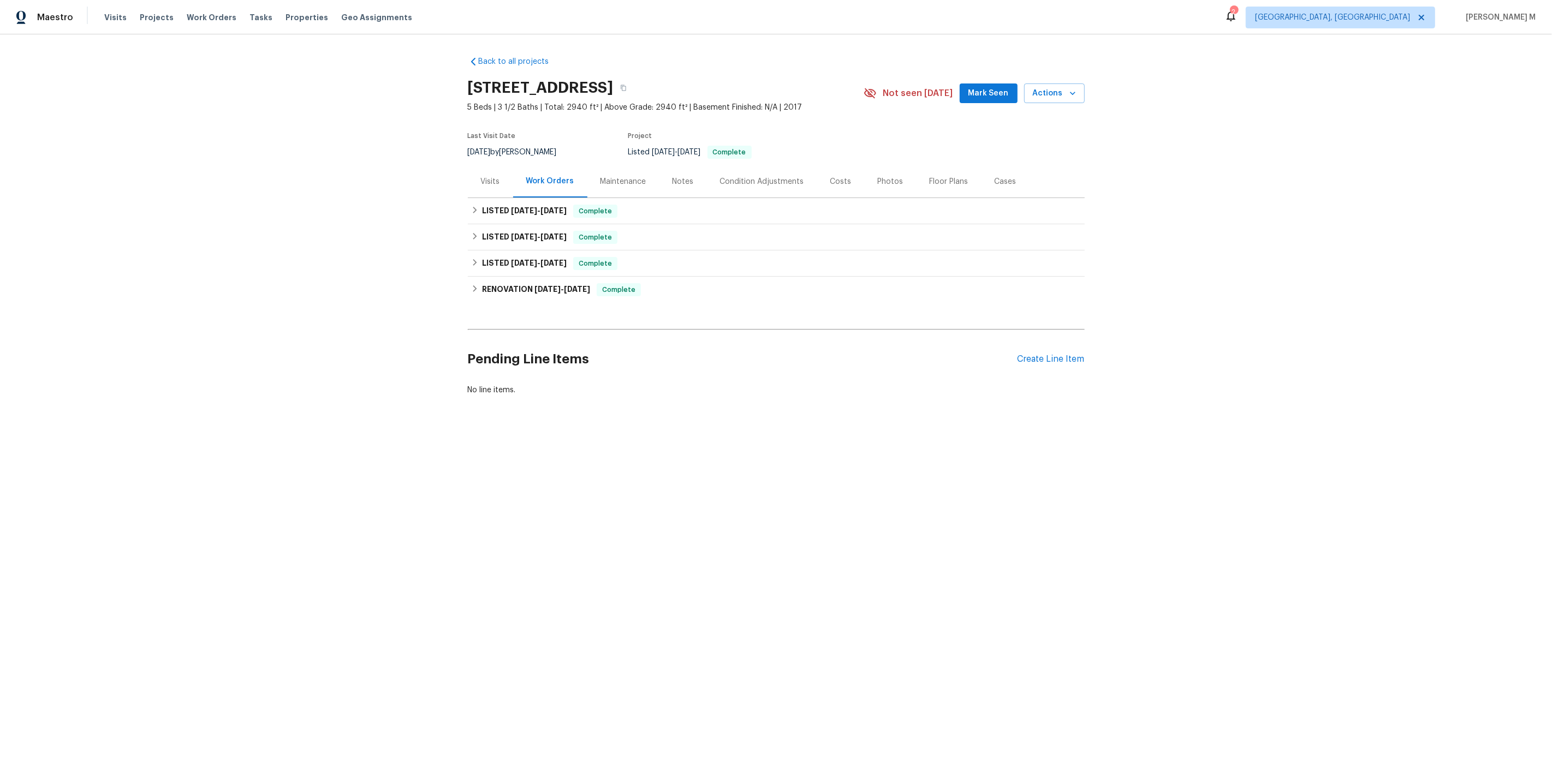
click at [1054, 342] on div "Pending Line Items Create Line Item" at bounding box center [776, 359] width 616 height 51
click at [1052, 354] on div "Create Line Item" at bounding box center [1051, 359] width 67 height 10
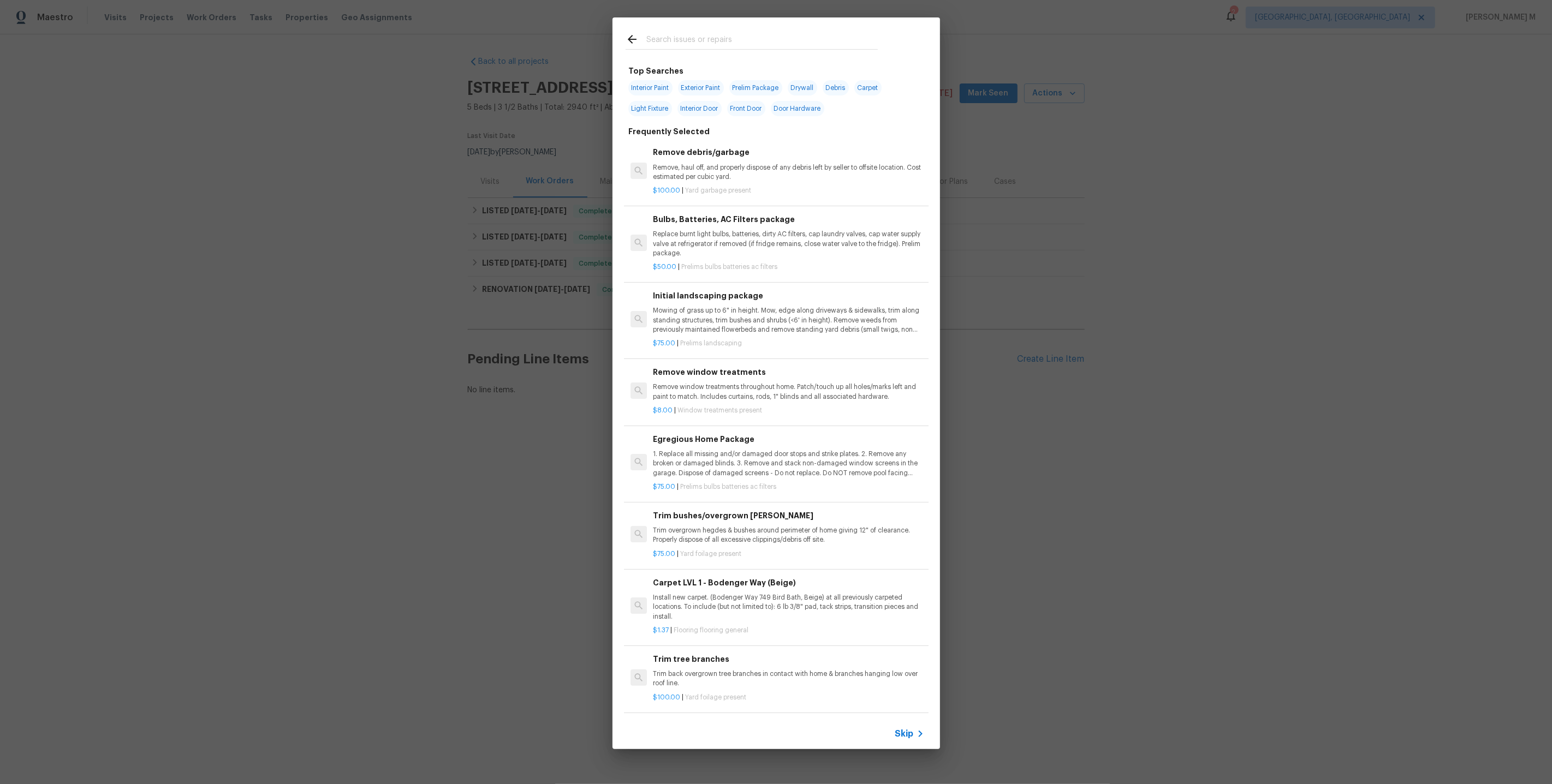
click at [902, 734] on span "Skip" at bounding box center [904, 734] width 19 height 11
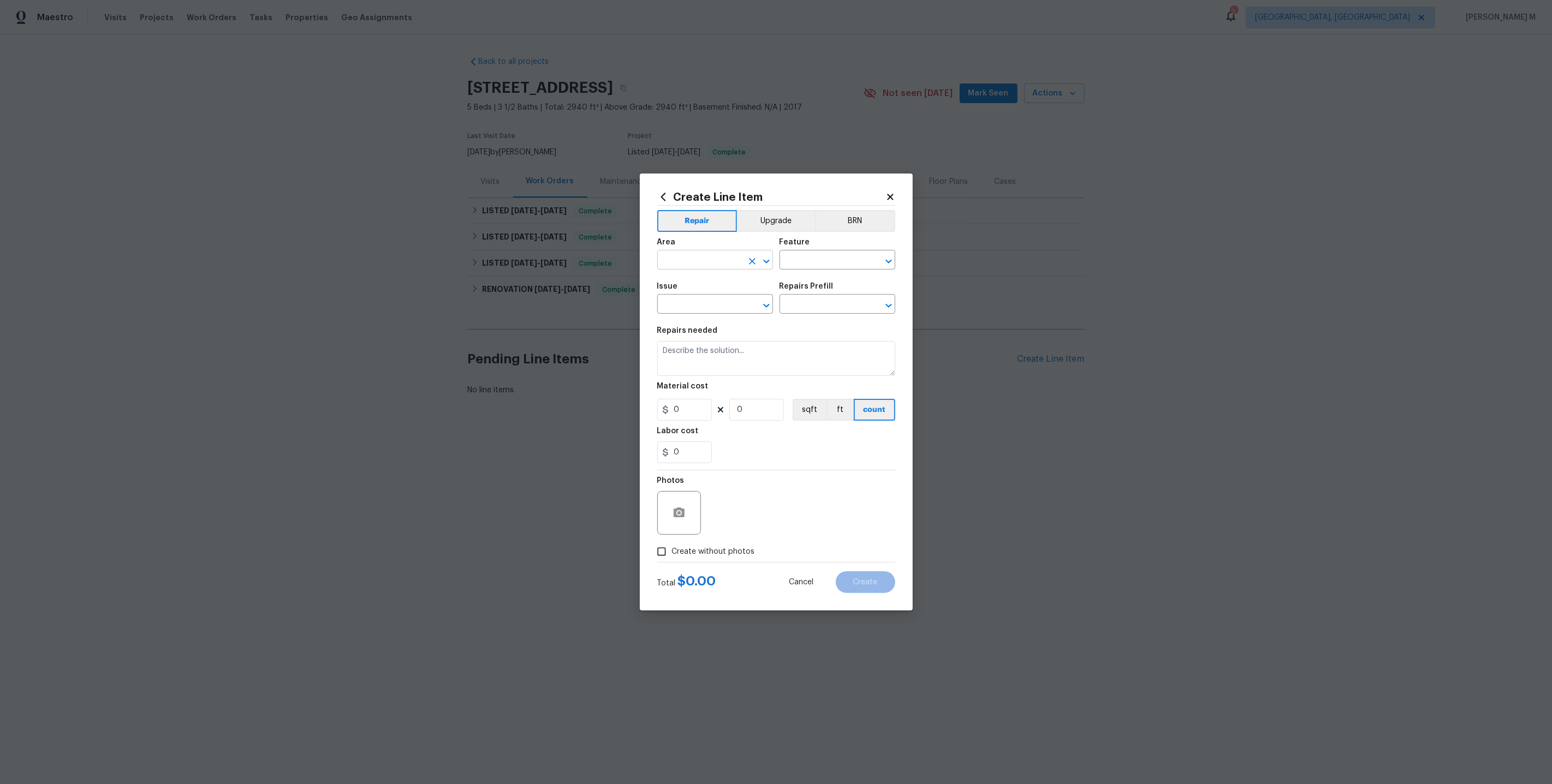
click at [716, 265] on input "text" at bounding box center [700, 261] width 85 height 17
click at [698, 288] on li "Bathroom" at bounding box center [715, 290] width 117 height 18
type input "Bathroom"
click at [861, 260] on input "text" at bounding box center [822, 261] width 85 height 17
click at [845, 316] on li "Toilet" at bounding box center [837, 316] width 117 height 18
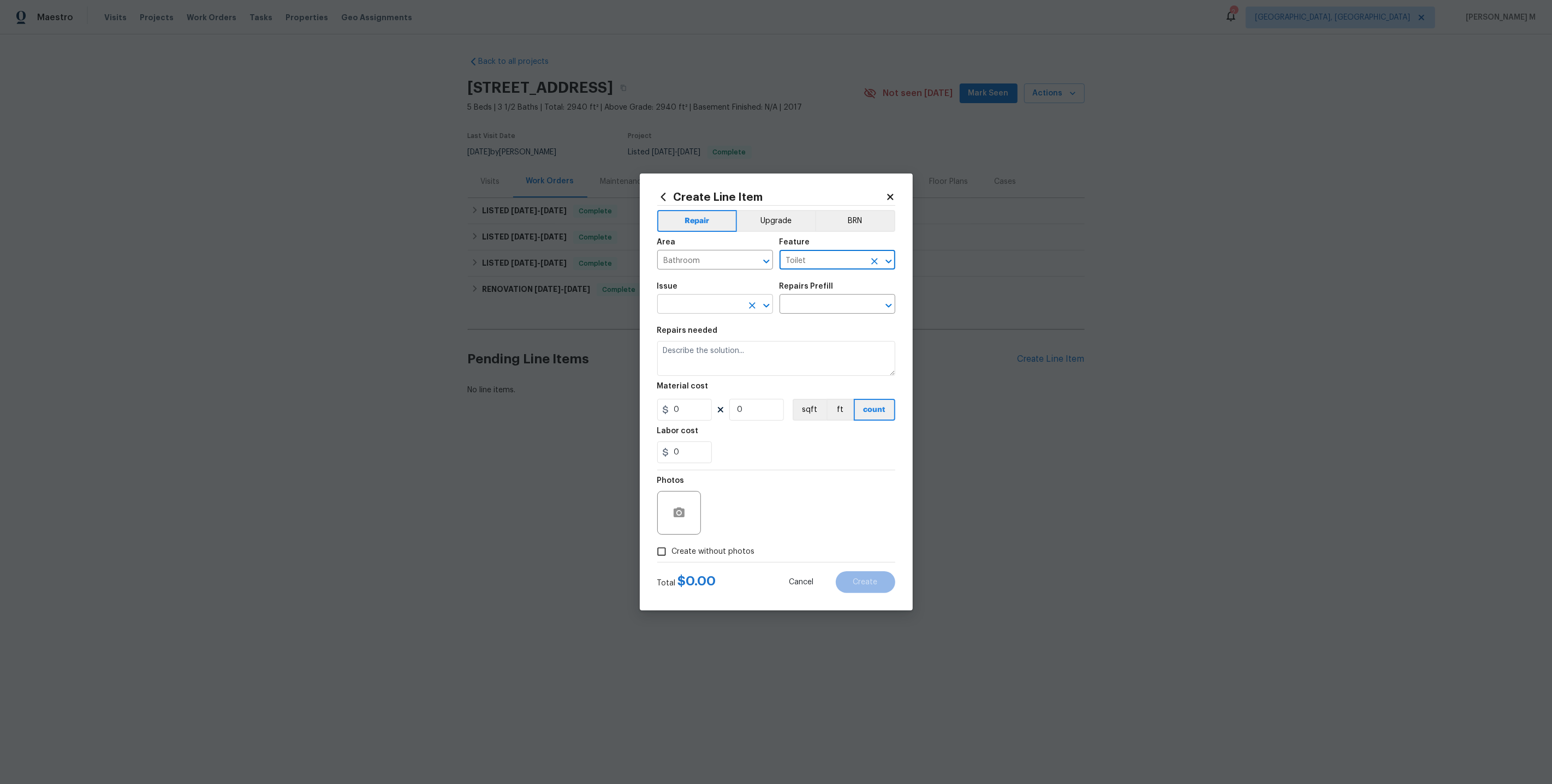
type input "Toilet"
click at [713, 301] on input "text" at bounding box center [700, 306] width 85 height 17
click at [703, 353] on li "Bathroom Plumbing" at bounding box center [715, 358] width 117 height 18
drag, startPoint x: 735, startPoint y: 309, endPoint x: 572, endPoint y: 309, distance: 163.0
click at [572, 309] on div "Create Line Item Repair Upgrade BRN Area Bathroom ​ Feature Toilet ​ Issue Bath…" at bounding box center [776, 392] width 1552 height 784
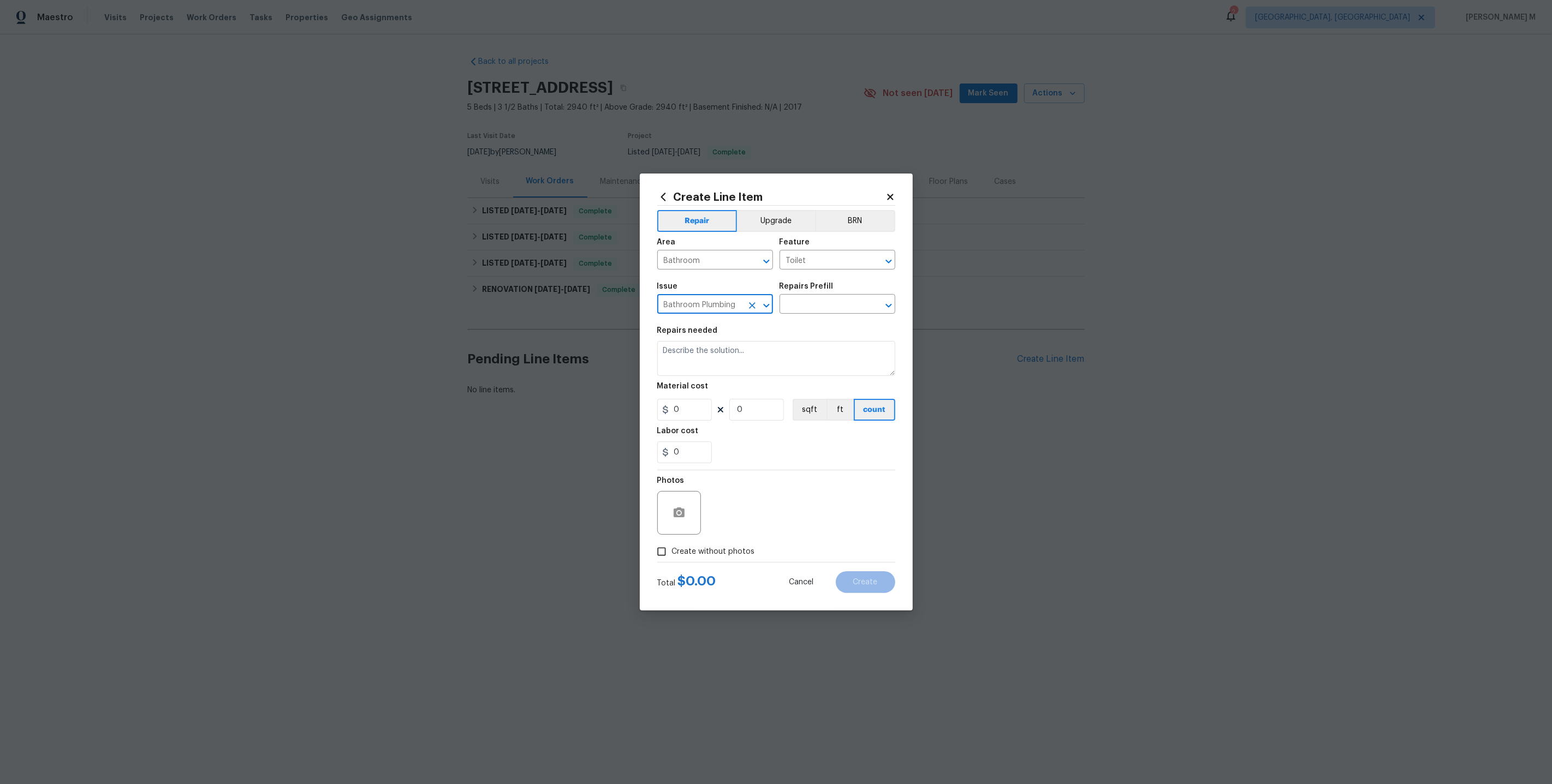
type input "Bathroom Plumbing"
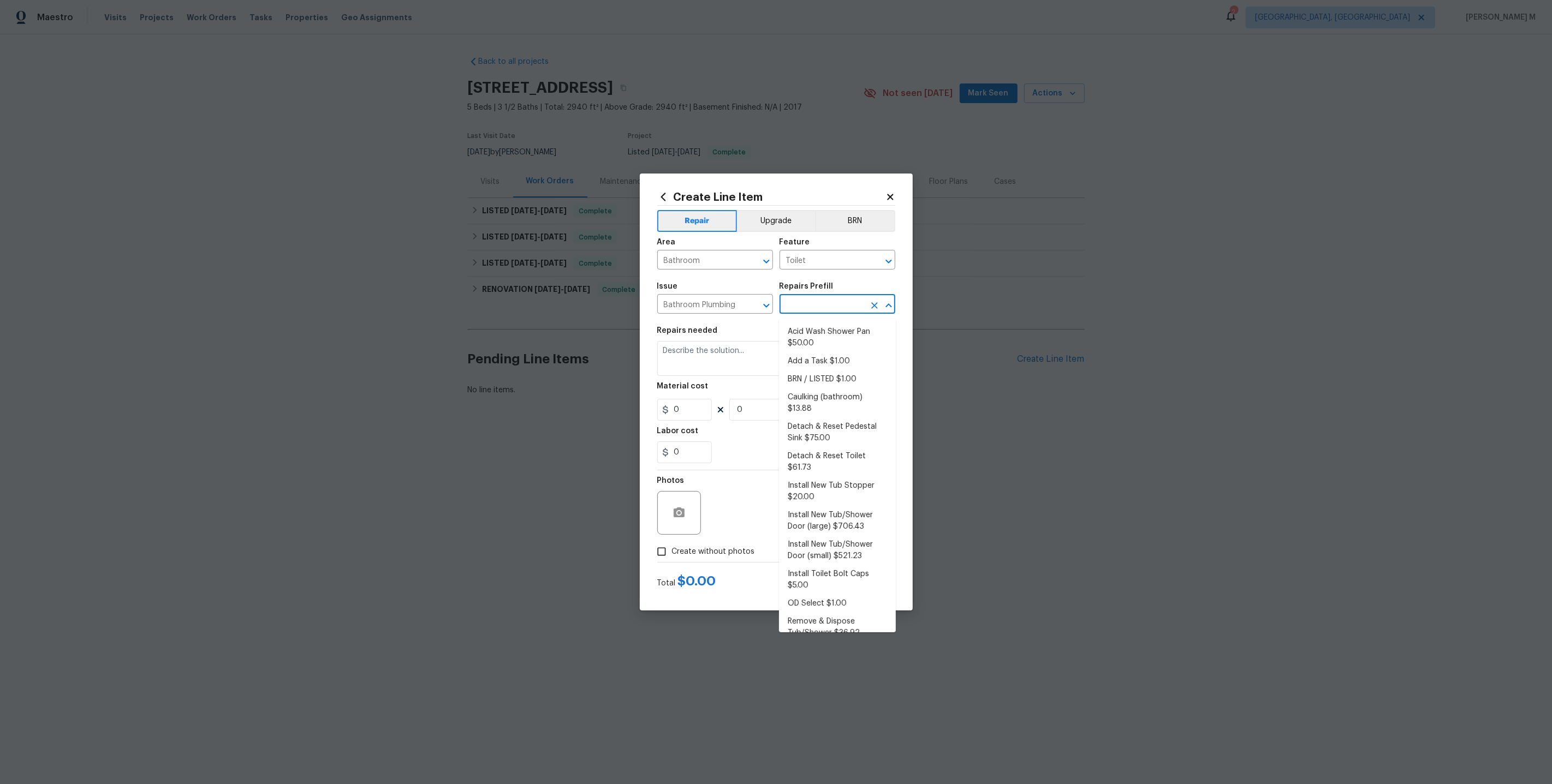
click at [814, 306] on input "text" at bounding box center [822, 306] width 85 height 17
click at [826, 400] on li "Caulking (bathroom) $13.88" at bounding box center [837, 403] width 117 height 29
type input "Plumbing"
type input "Caulking (bathroom) $13.88"
type textarea "Overall Interior Caulking Package (Wet Areas) to include sinks, bathtubs, showe…"
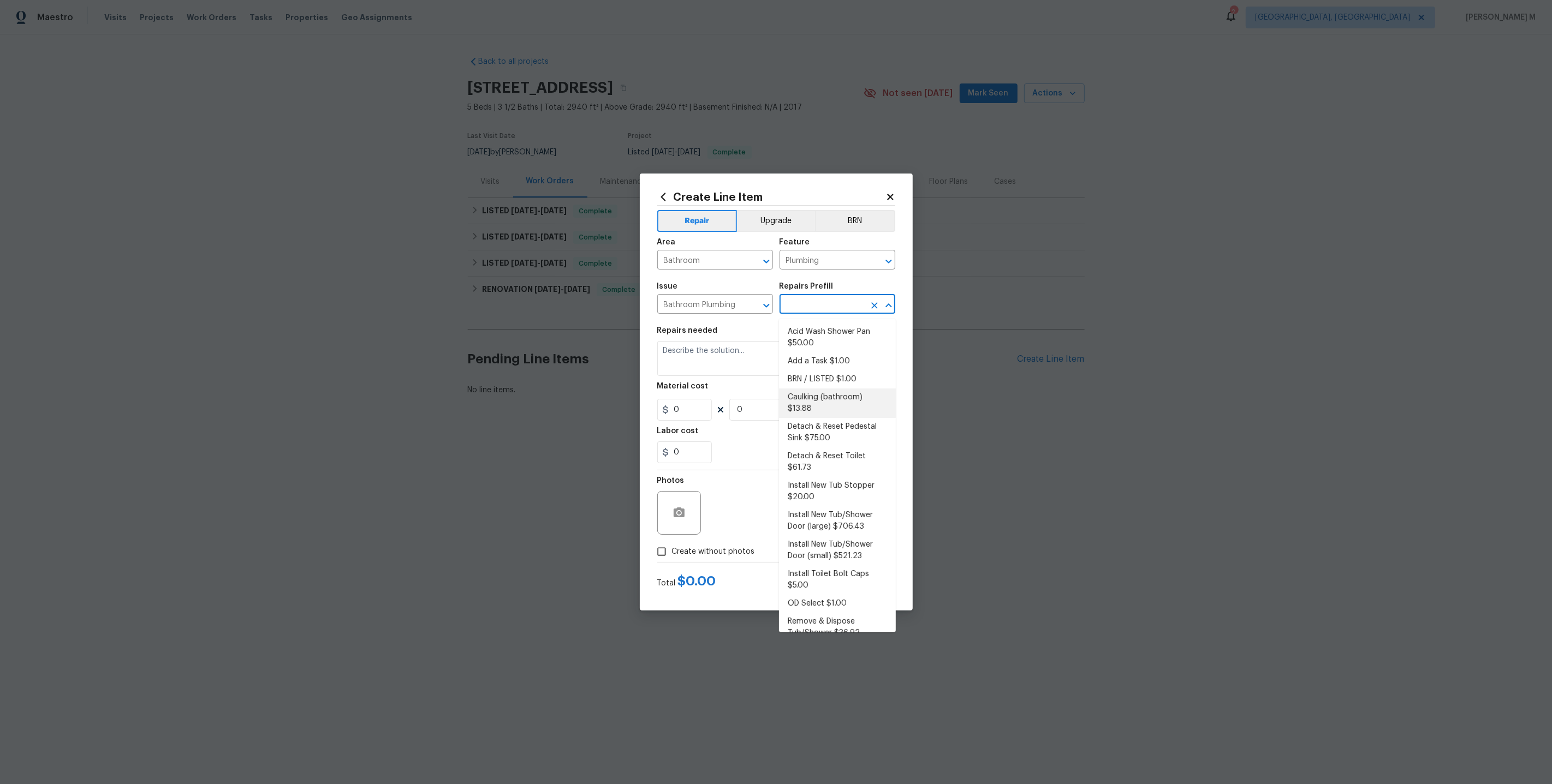
type input "13.88"
type input "1"
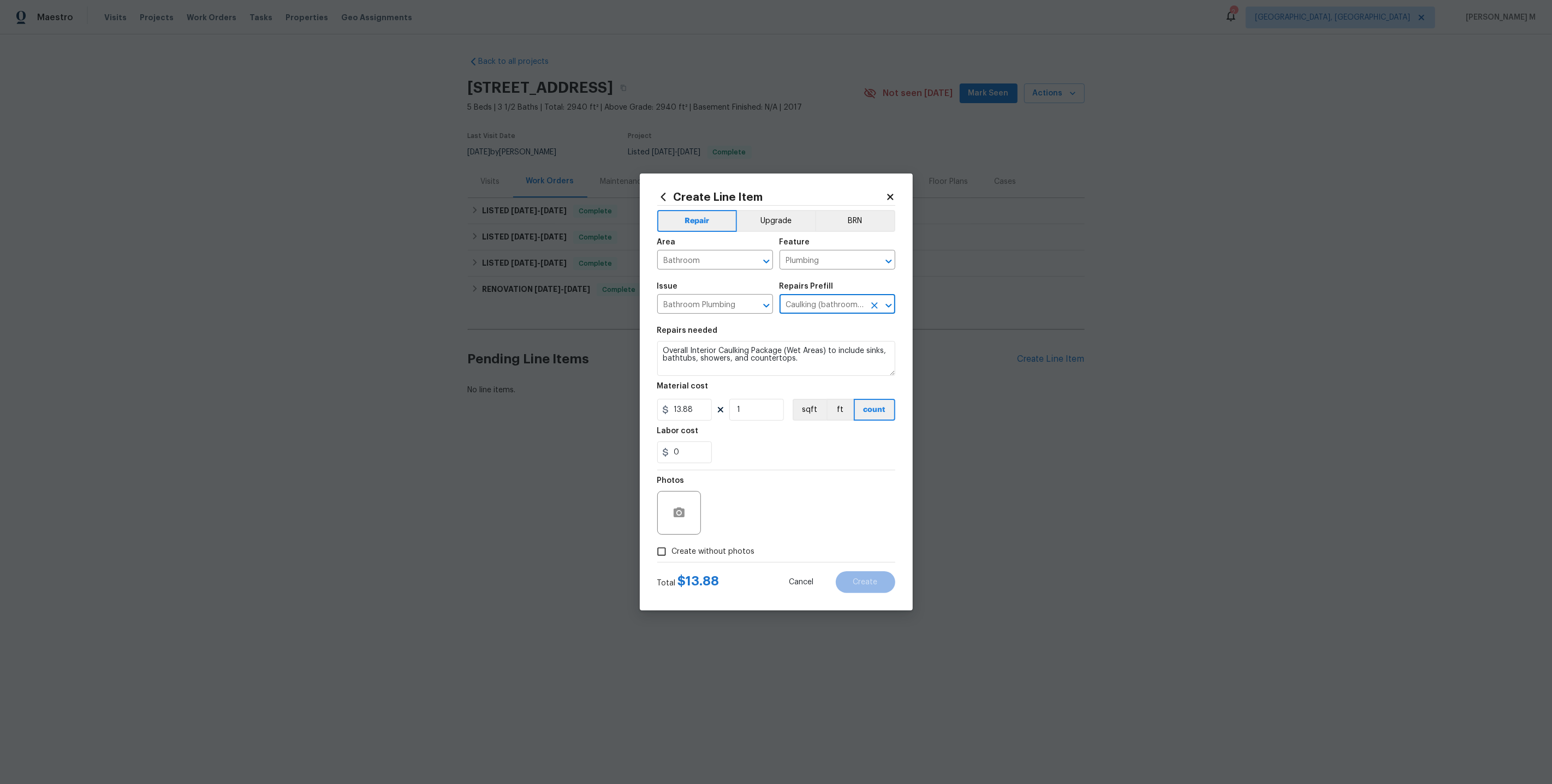
drag, startPoint x: 784, startPoint y: 307, endPoint x: 876, endPoint y: 307, distance: 92.0
click at [876, 307] on div "Caulking (bathroom) $13.88 ​" at bounding box center [837, 306] width 116 height 17
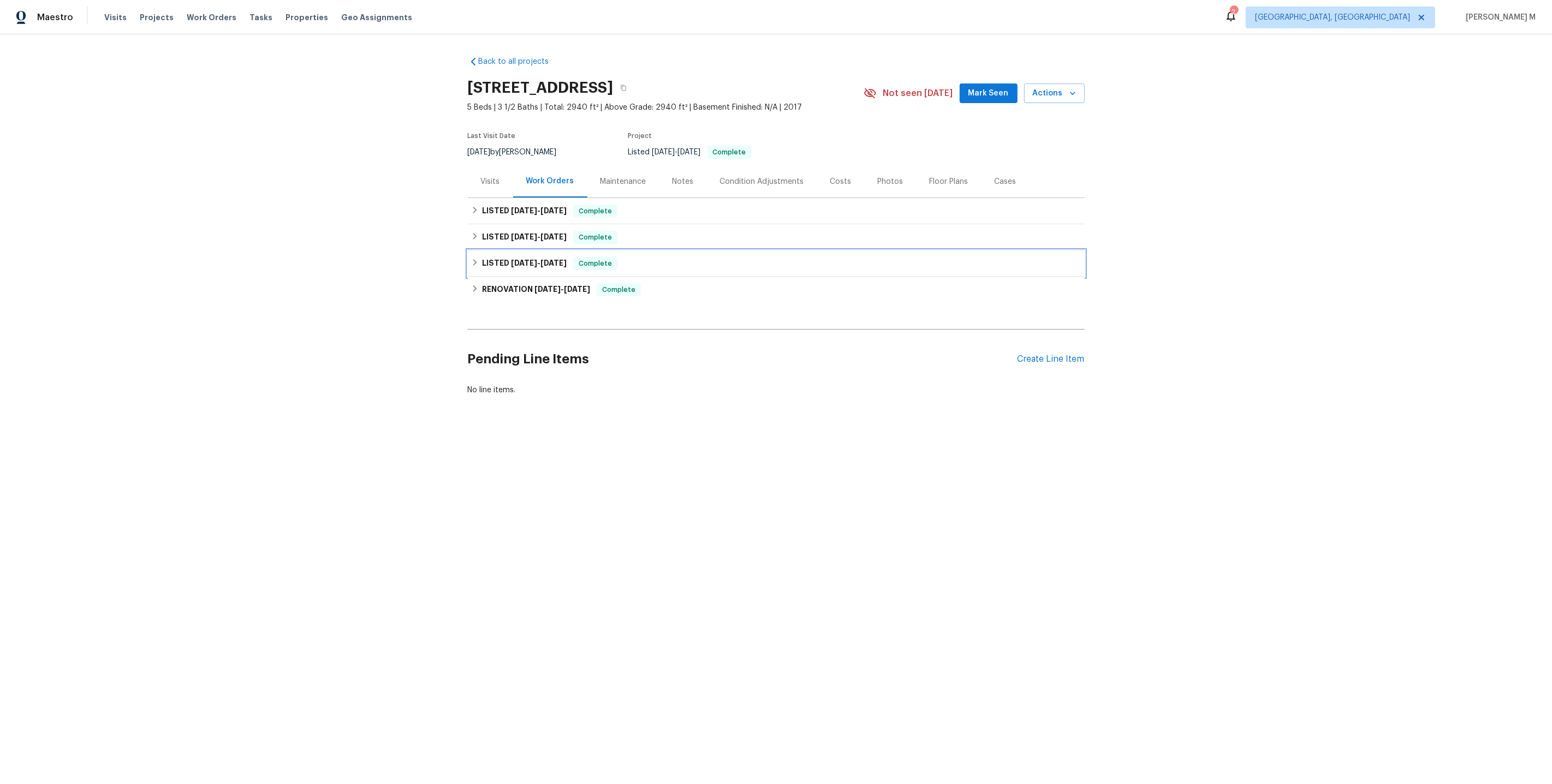
click at [502, 257] on h6 "LISTED 4/8/25 - 4/9/25" at bounding box center [525, 263] width 85 height 13
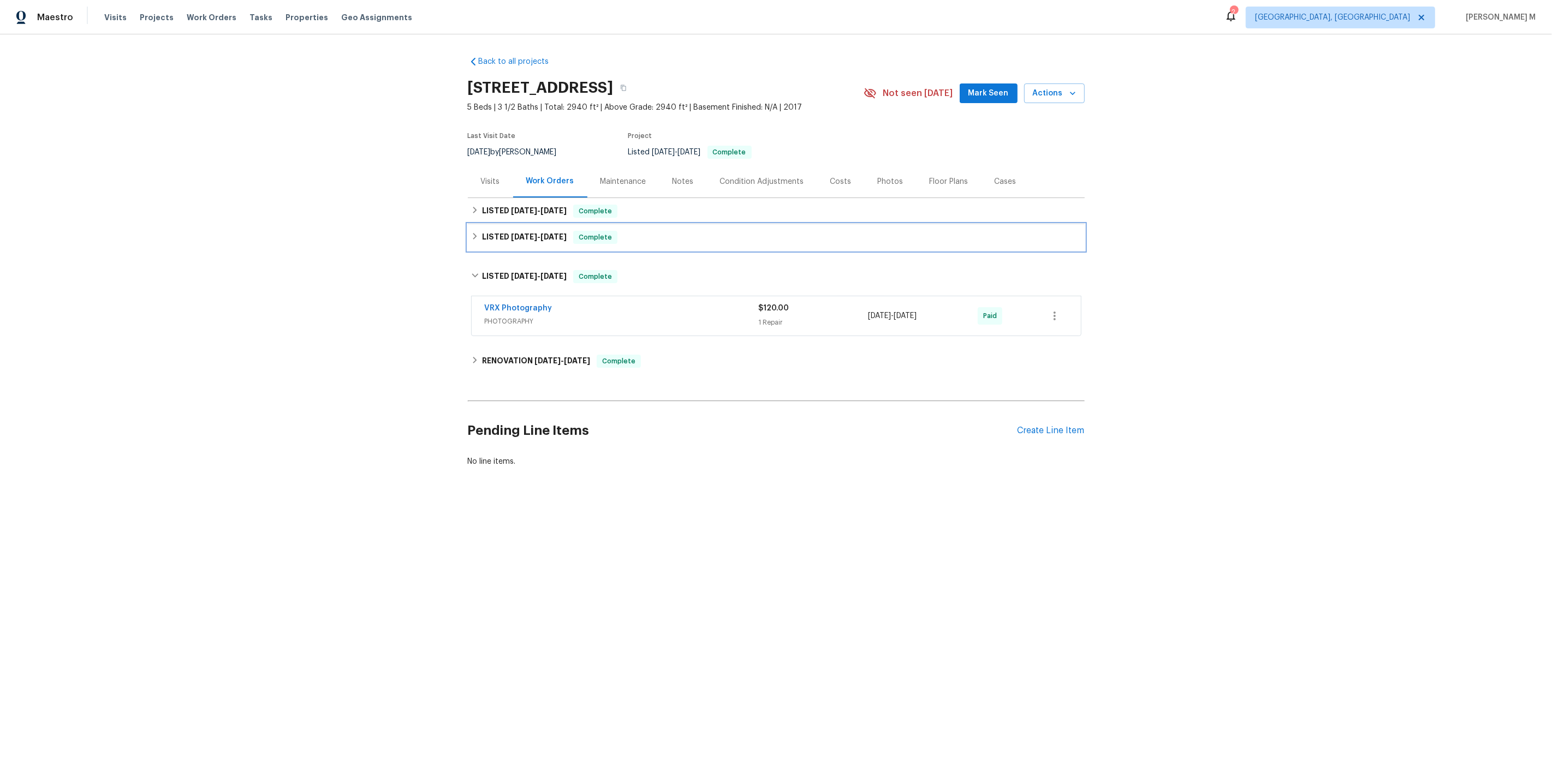
click at [502, 237] on h6 "LISTED 7/31/25 - 8/5/25" at bounding box center [525, 238] width 85 height 13
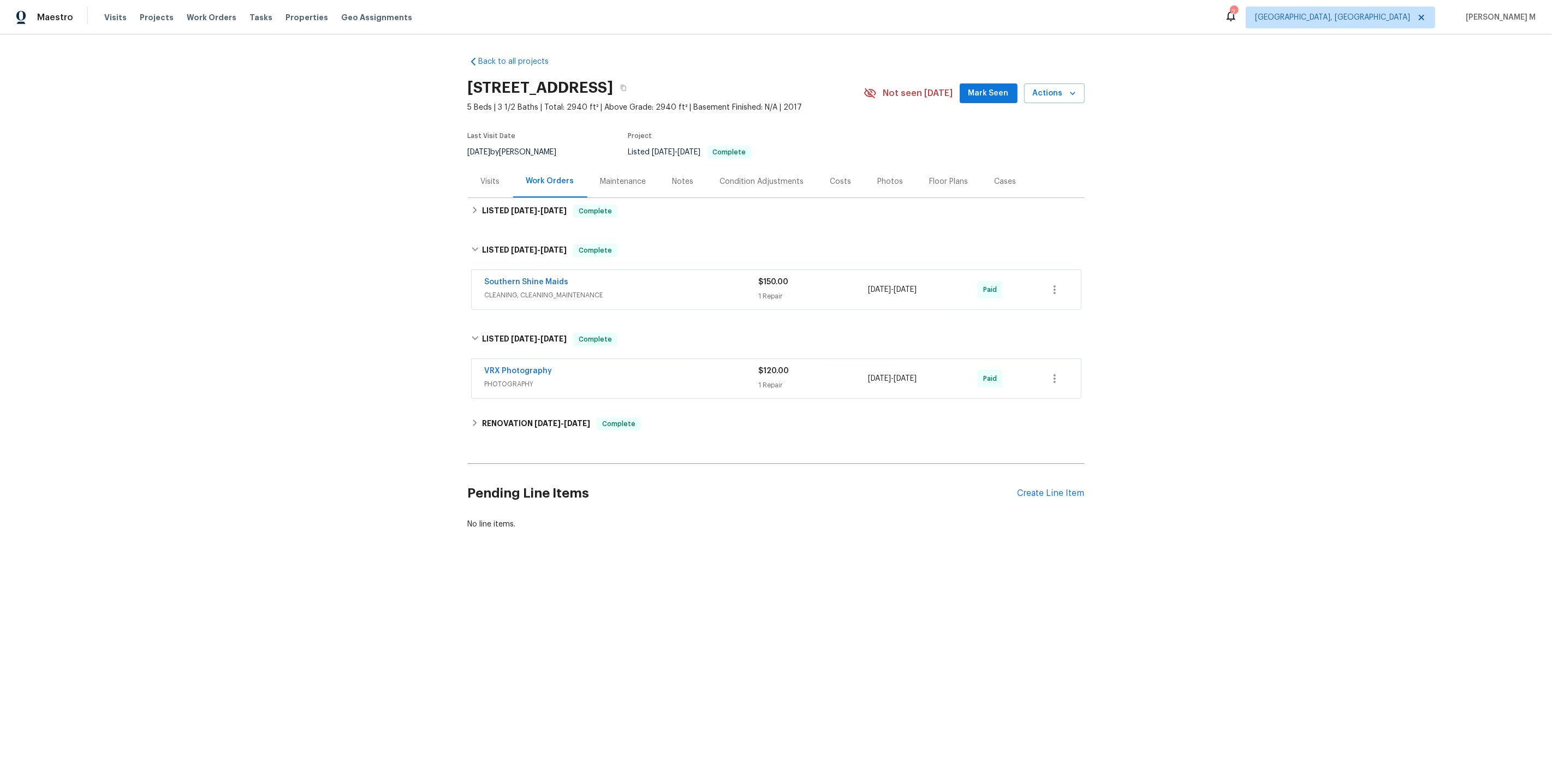
click at [514, 290] on span "CLEANING, CLEANING_MAINTENANCE" at bounding box center [621, 295] width 274 height 11
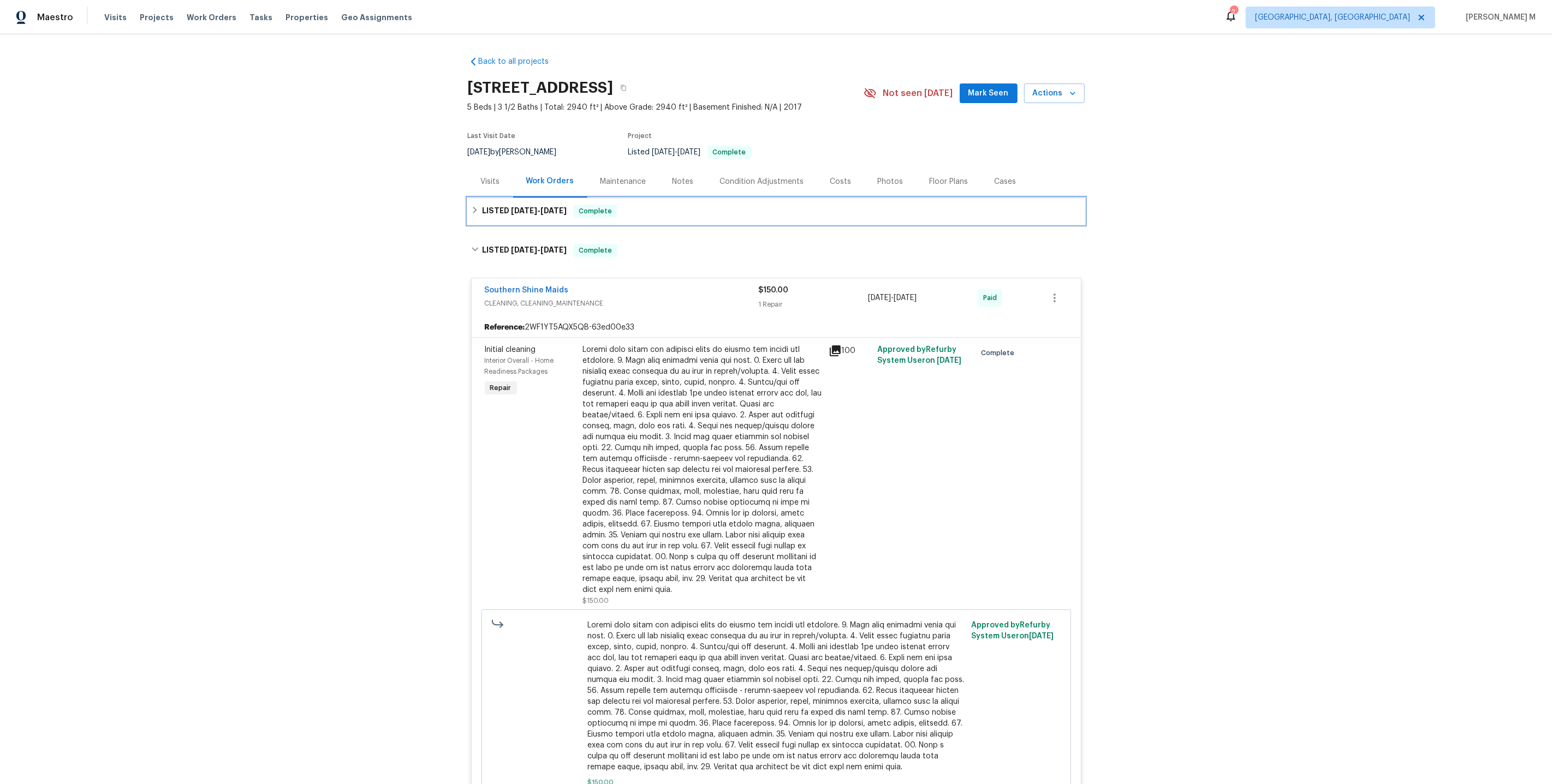
click at [515, 218] on div "LISTED 9/2/25 - 9/8/25 Complete" at bounding box center [776, 211] width 616 height 26
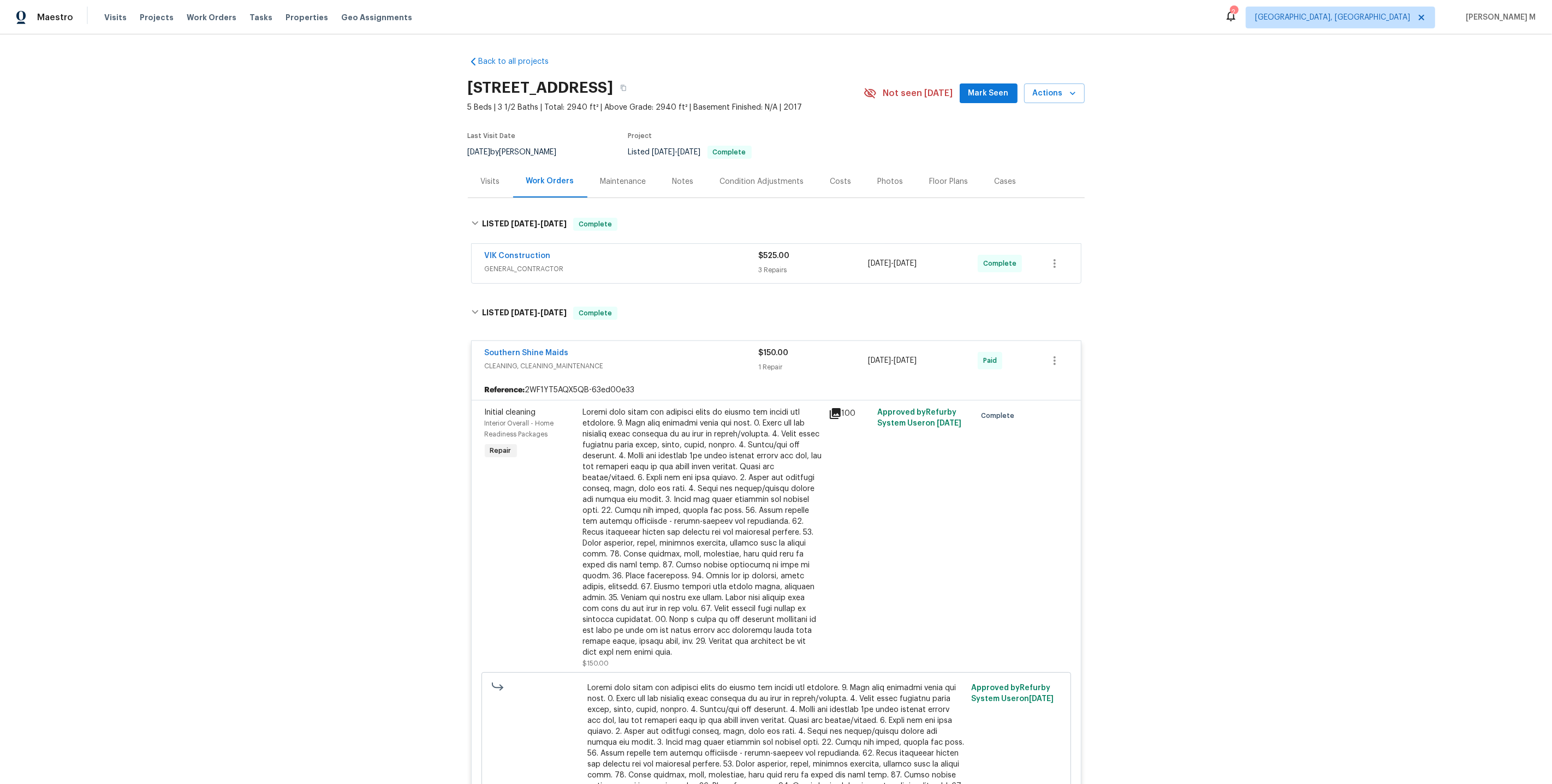
click at [518, 265] on span "GENERAL_CONTRACTOR" at bounding box center [621, 269] width 274 height 11
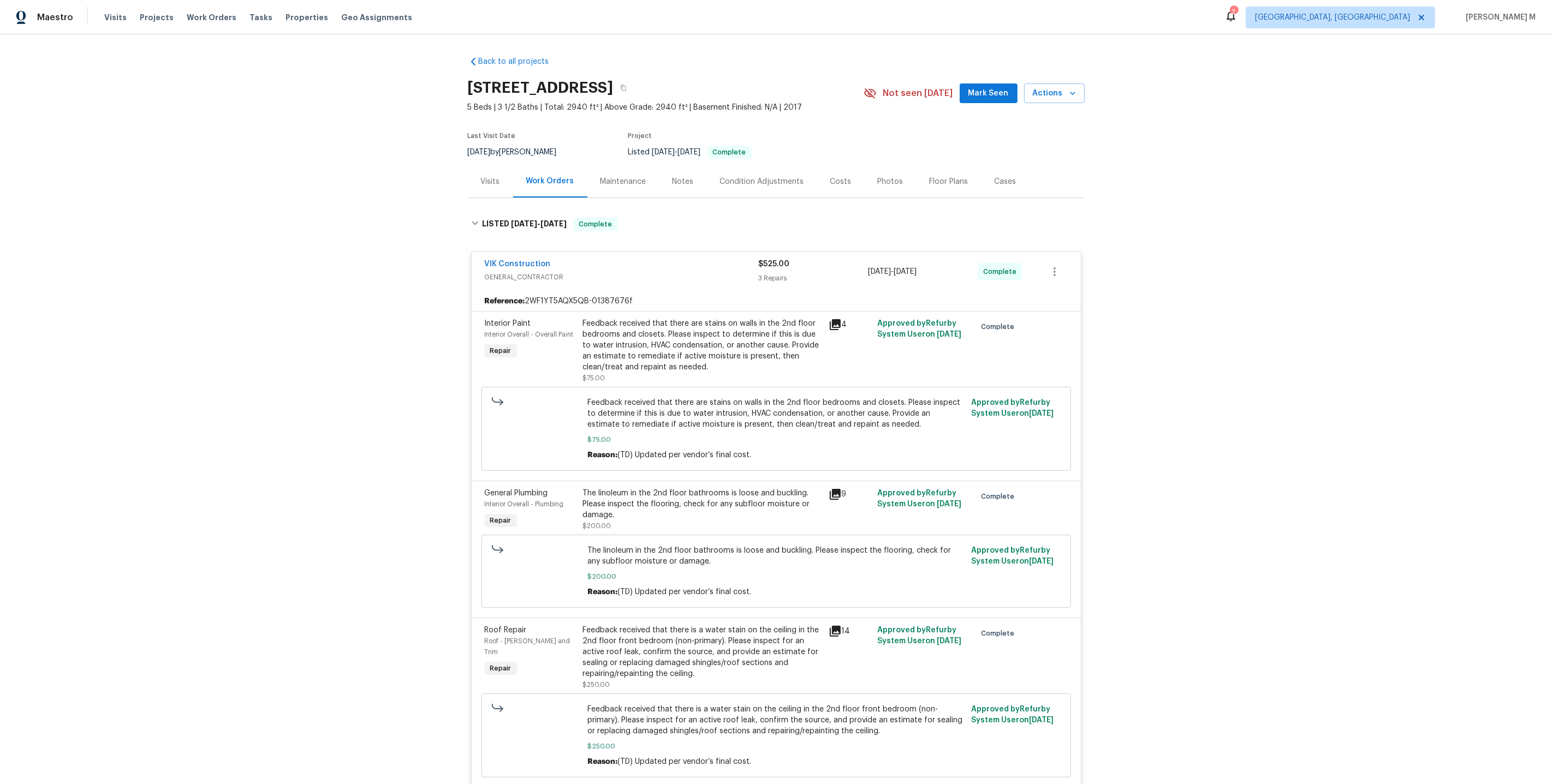
scroll to position [44, 0]
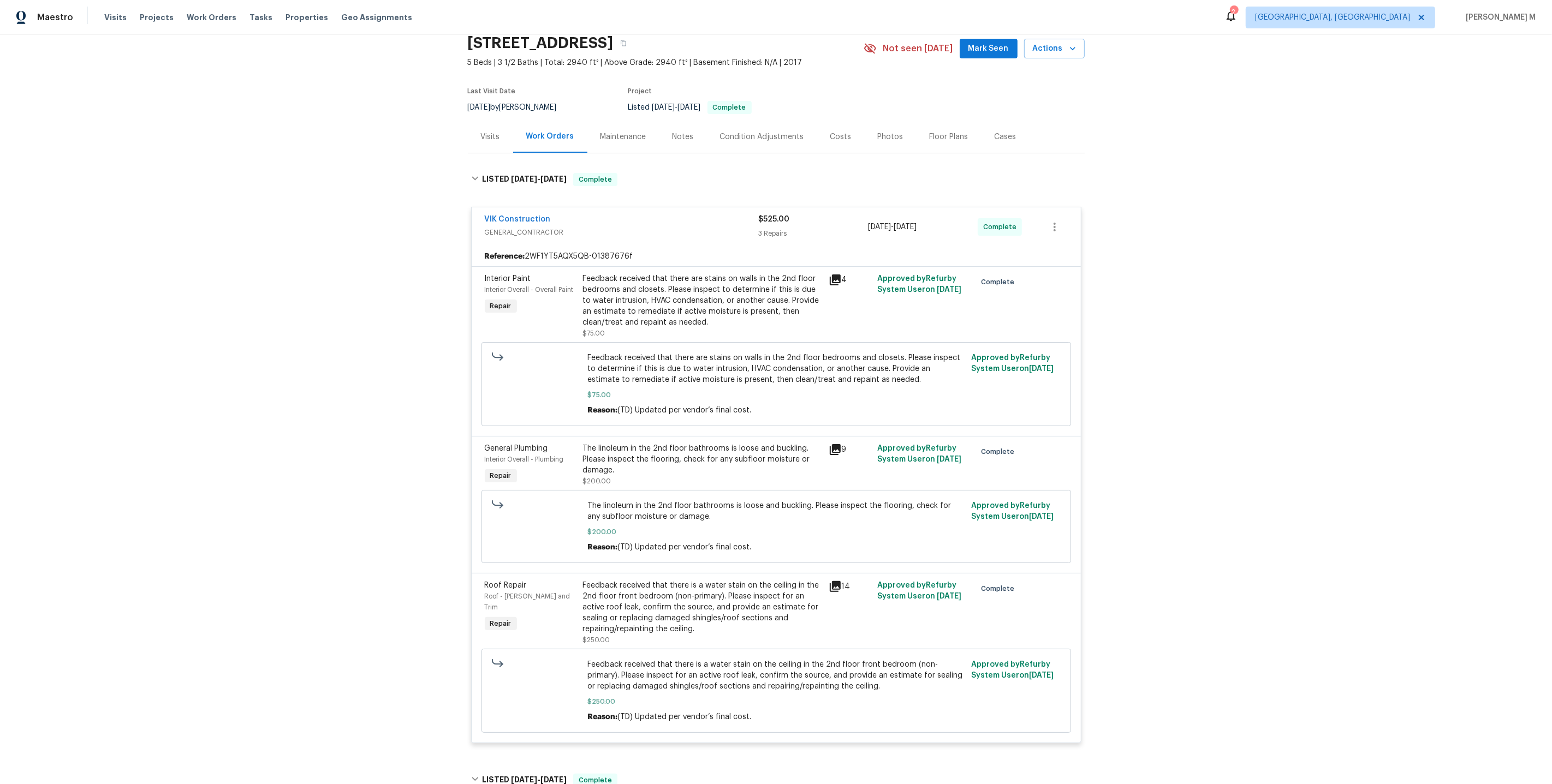
click at [678, 459] on div "The linoleum in the 2nd floor bathrooms is loose and buckling. Please inspect t…" at bounding box center [702, 459] width 239 height 33
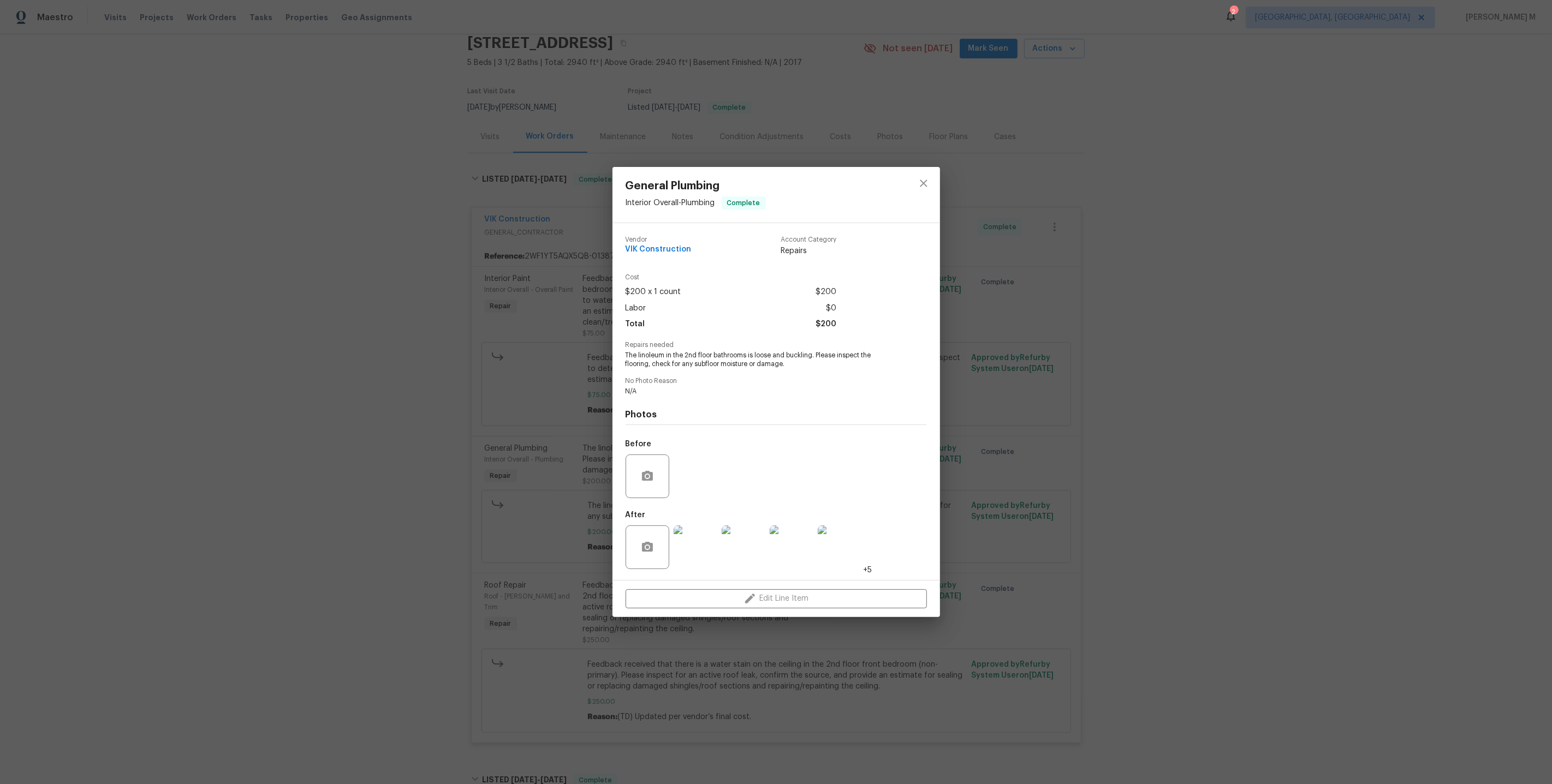
click at [864, 564] on span "+5" at bounding box center [868, 570] width 8 height 11
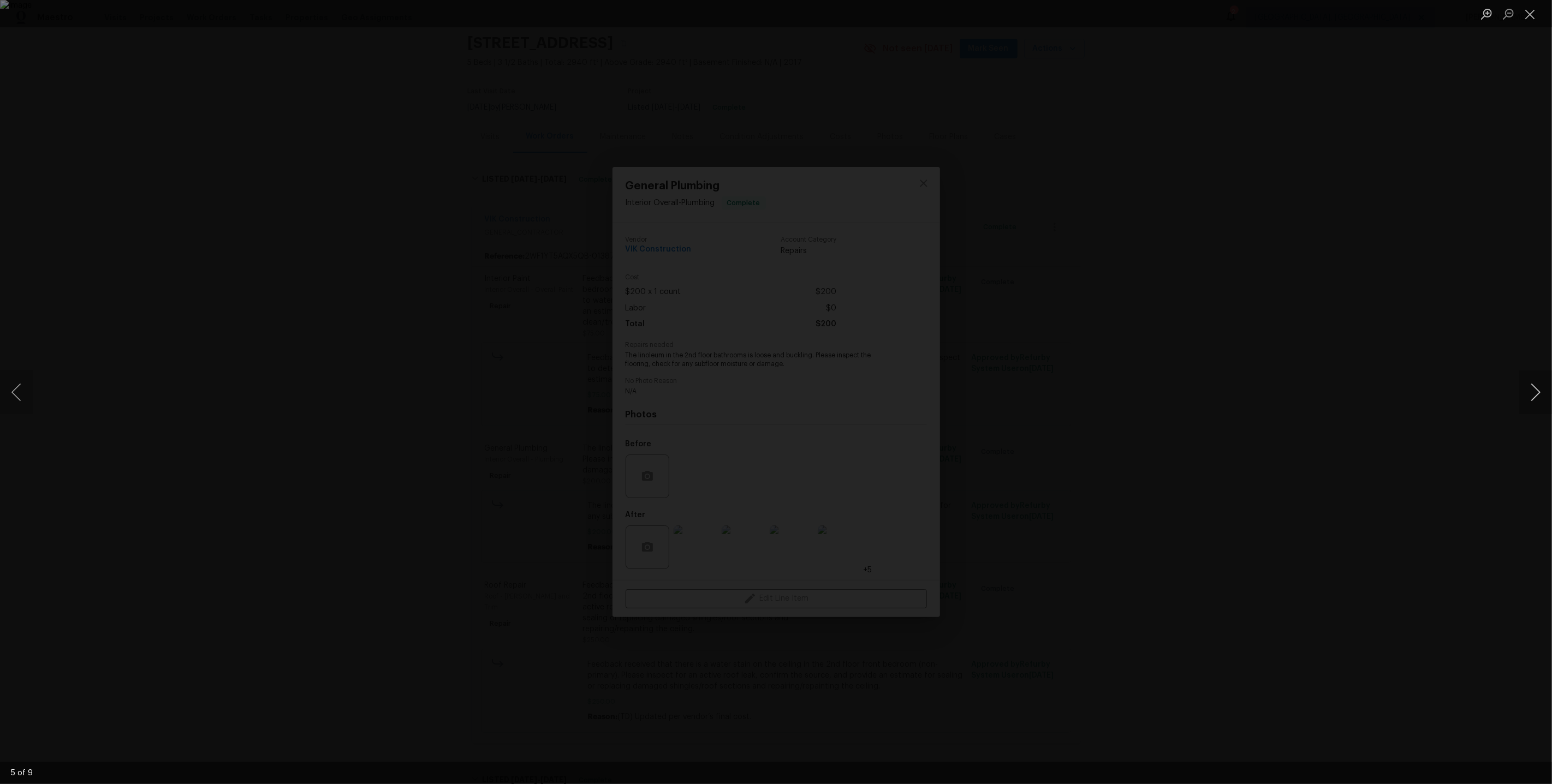
click at [1530, 399] on button "Next image" at bounding box center [1535, 392] width 33 height 43
click at [1474, 233] on div "Lightbox" at bounding box center [776, 392] width 1552 height 784
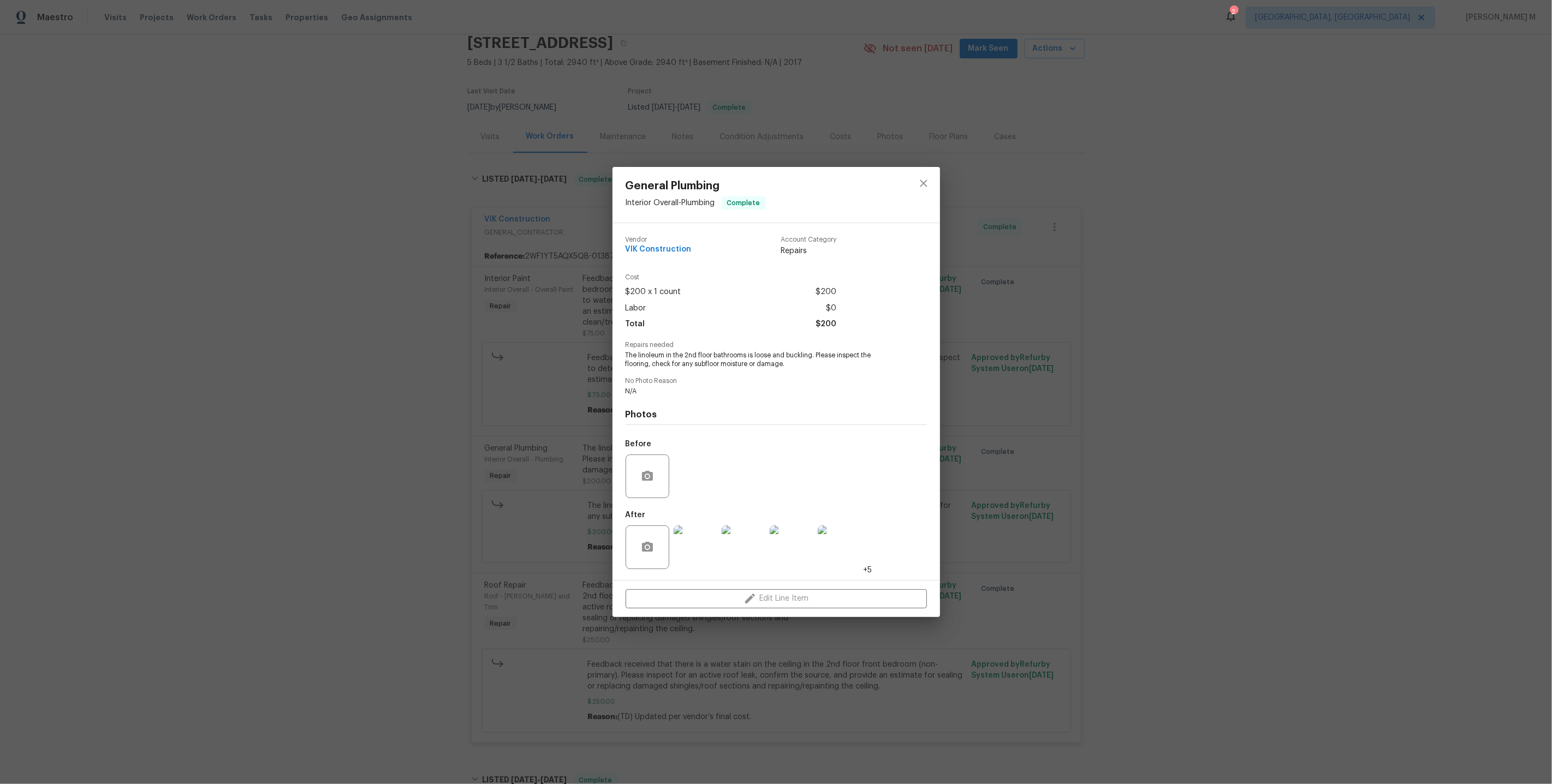
click at [1474, 233] on div "General Plumbing Interior Overall - Plumbing Complete Vendor VIK Construction A…" at bounding box center [776, 392] width 1552 height 784
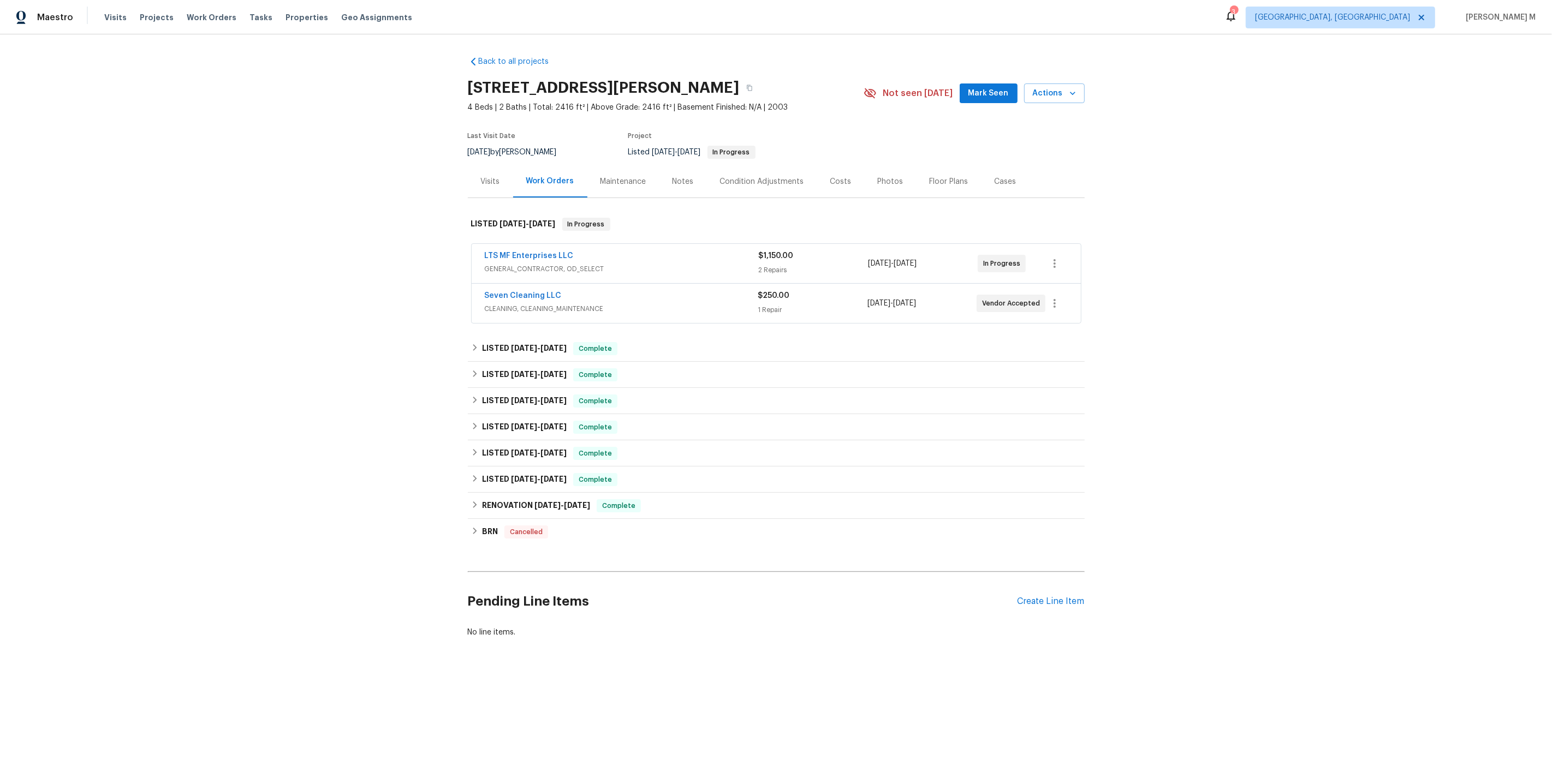
click at [591, 263] on span "GENERAL_CONTRACTOR, OD_SELECT" at bounding box center [621, 269] width 274 height 11
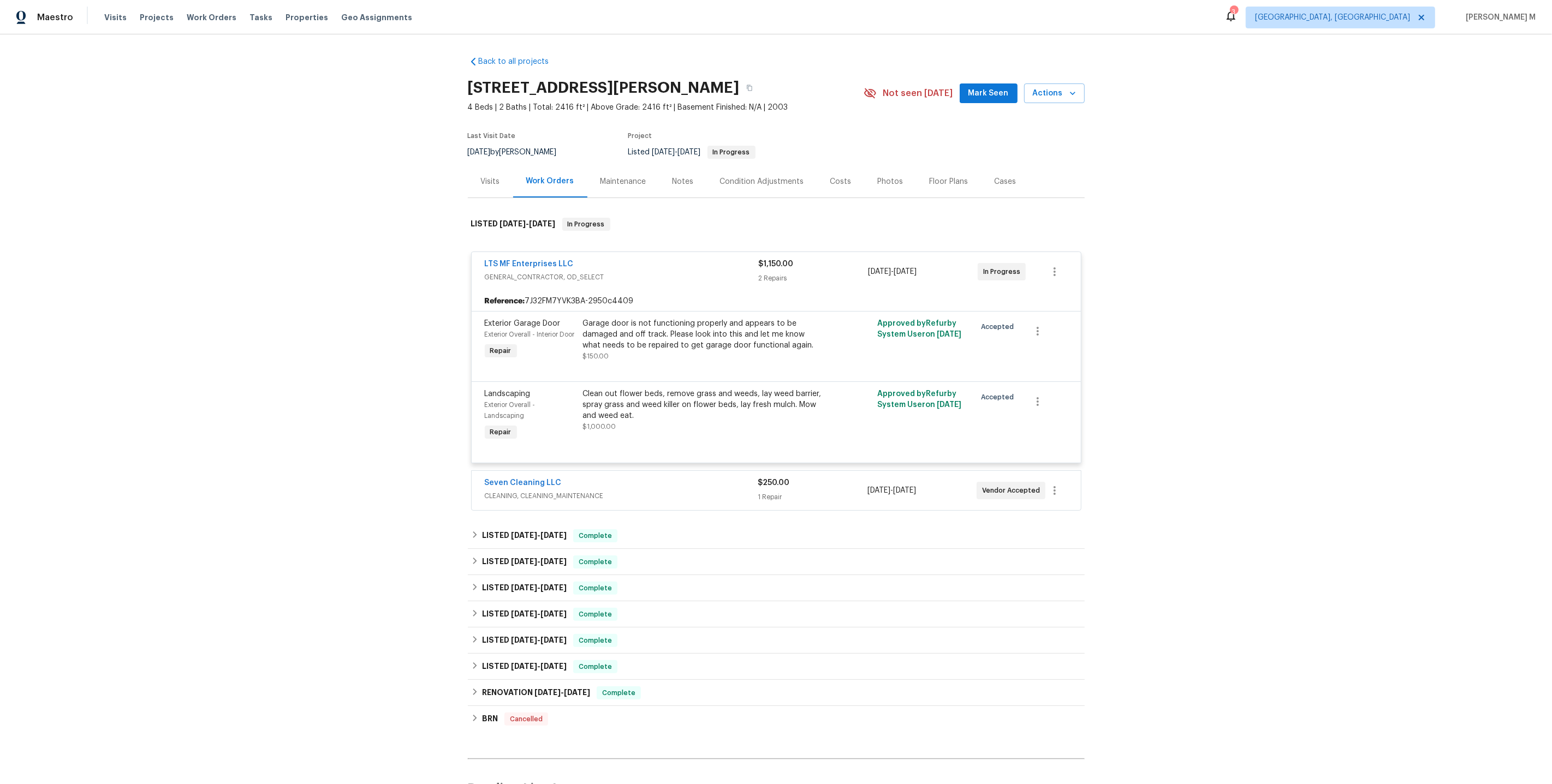
click at [531, 491] on span "CLEANING, CLEANING_MAINTENANCE" at bounding box center [621, 496] width 274 height 11
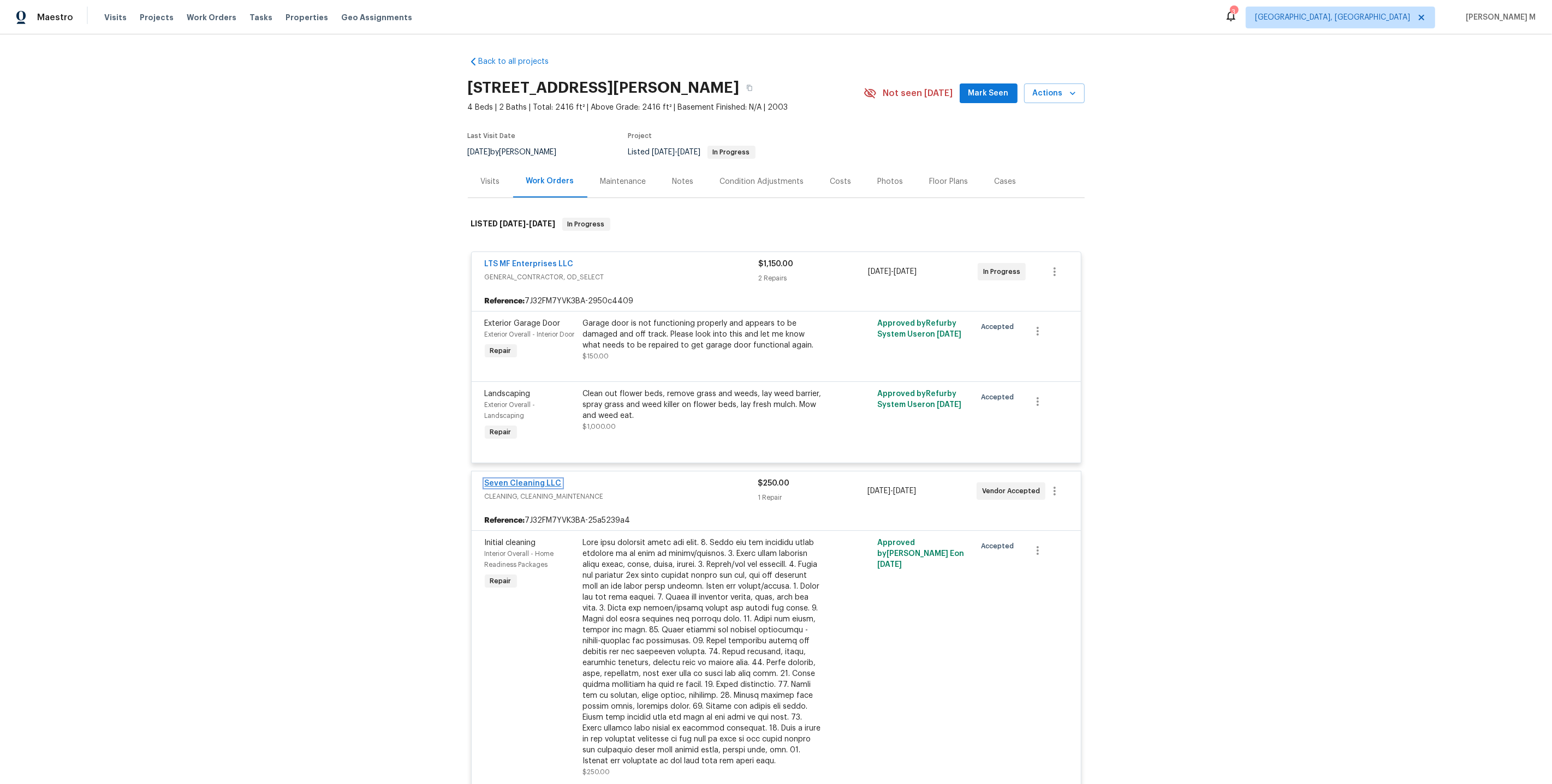
click at [530, 479] on link "Seven Cleaning LLC" at bounding box center [523, 483] width 77 height 8
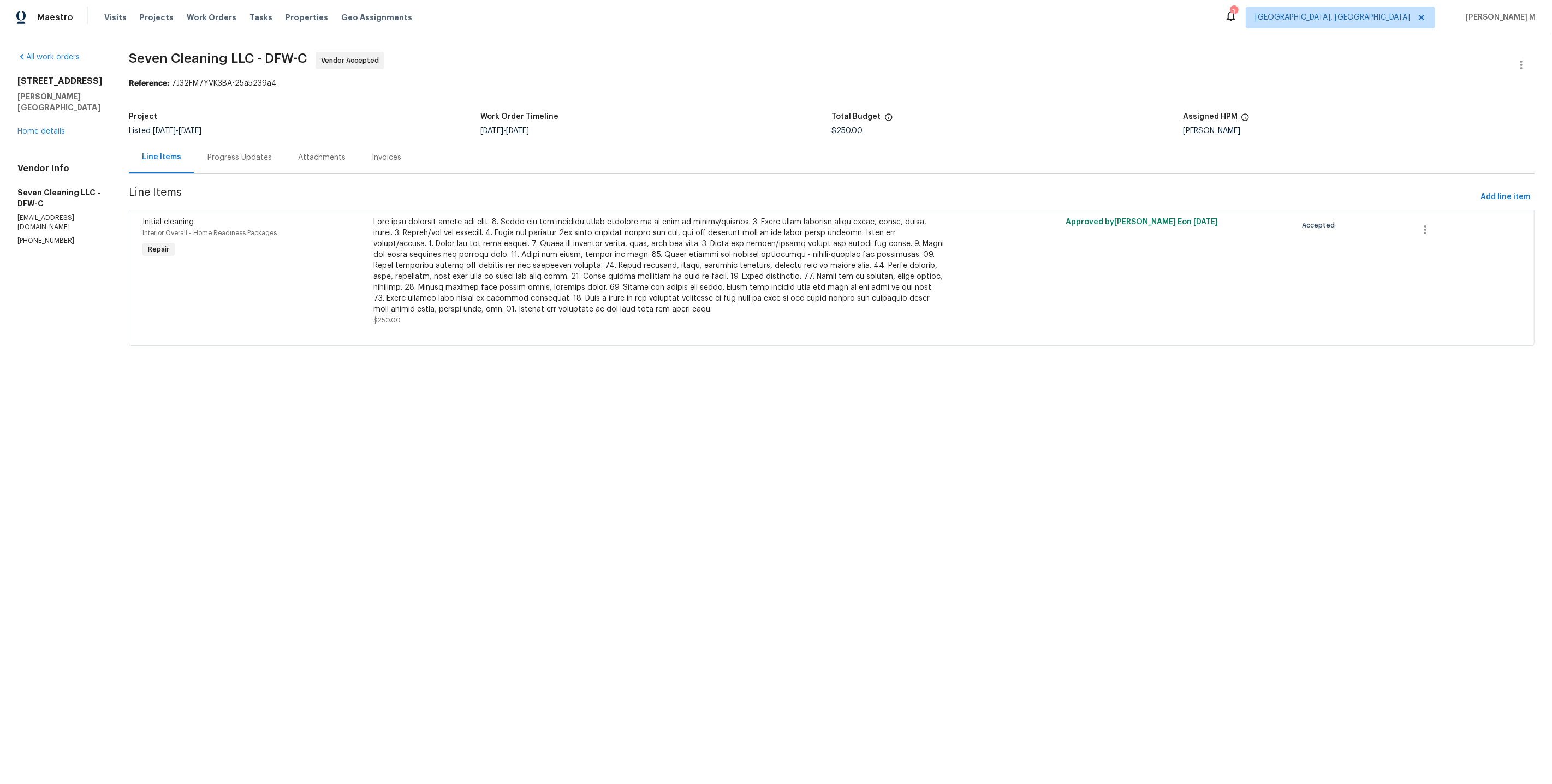
click at [260, 168] on div "Progress Updates" at bounding box center [240, 158] width 91 height 32
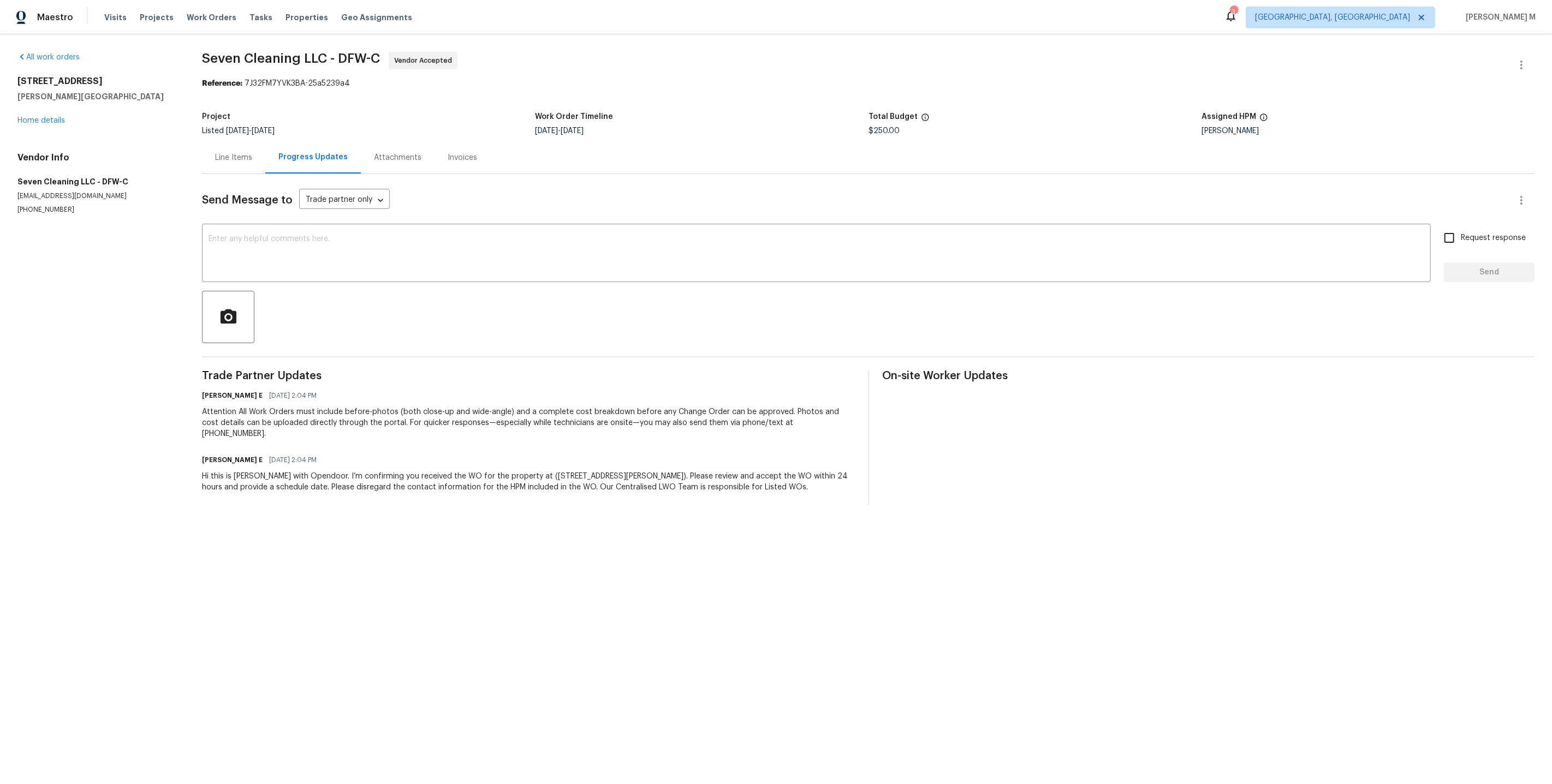
click at [242, 155] on div "Line Items" at bounding box center [233, 158] width 37 height 11
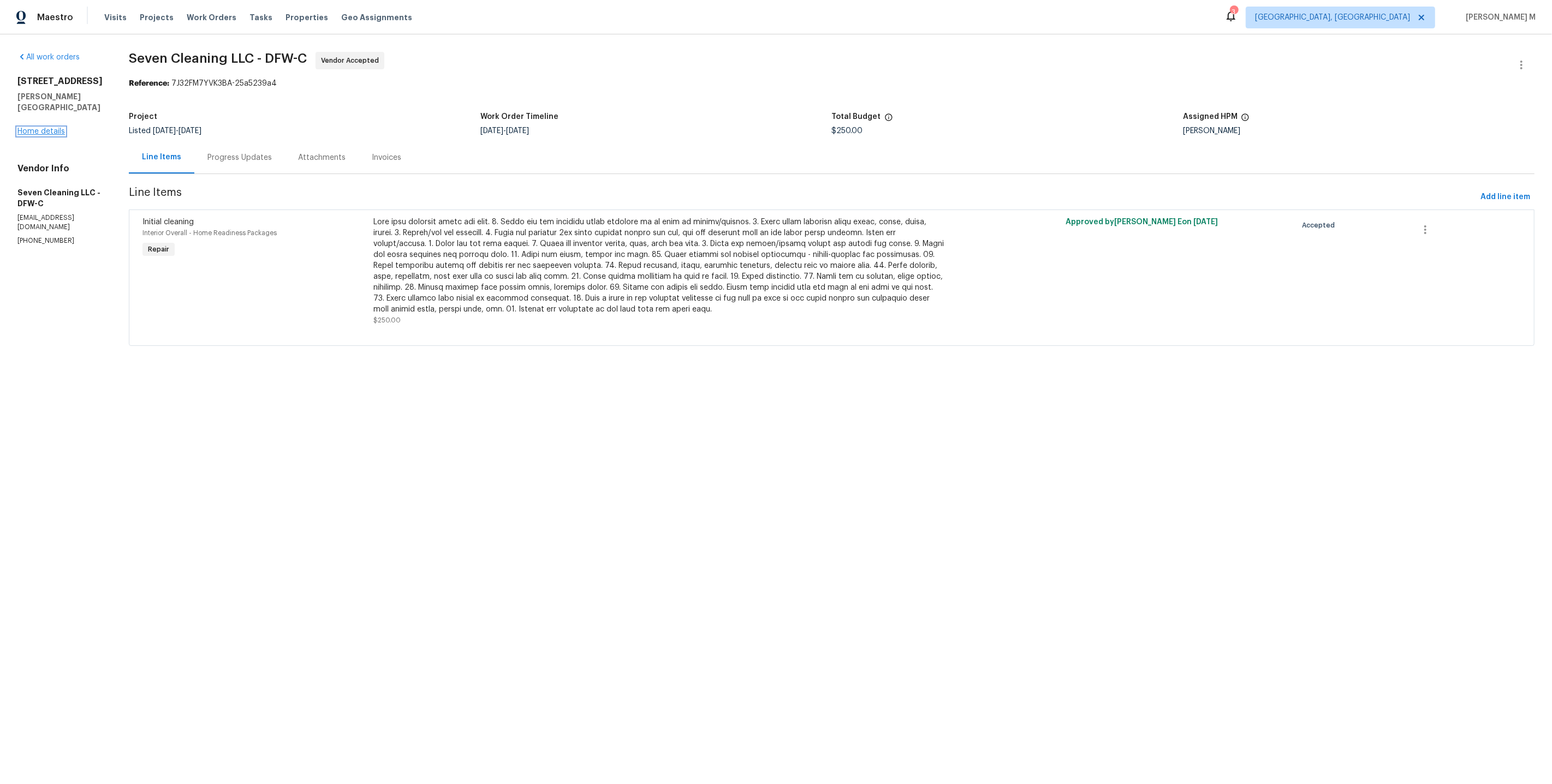
click at [49, 127] on link "Home details" at bounding box center [42, 131] width 47 height 8
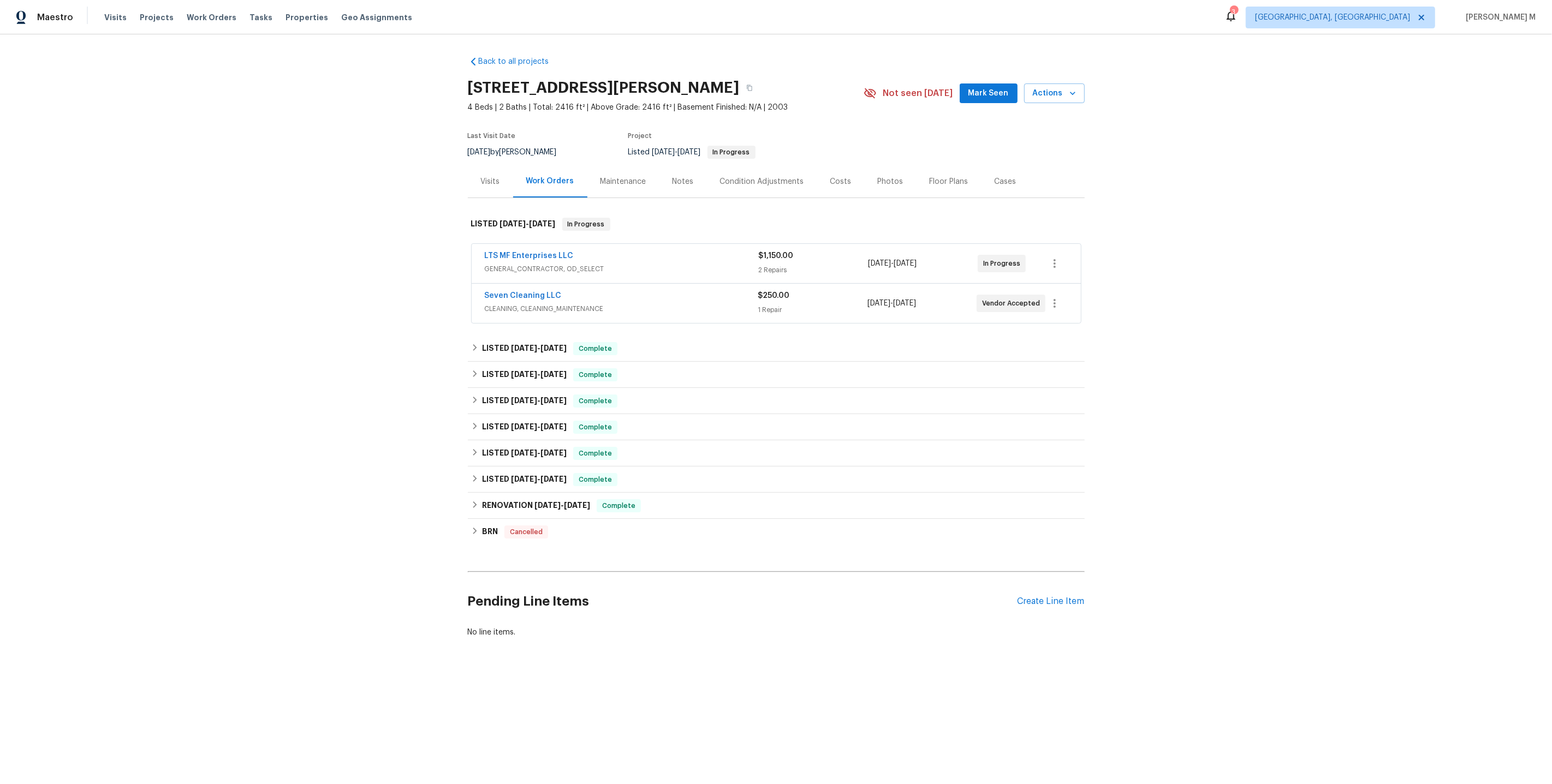
click at [514, 303] on span "CLEANING, CLEANING_MAINTENANCE" at bounding box center [621, 309] width 274 height 11
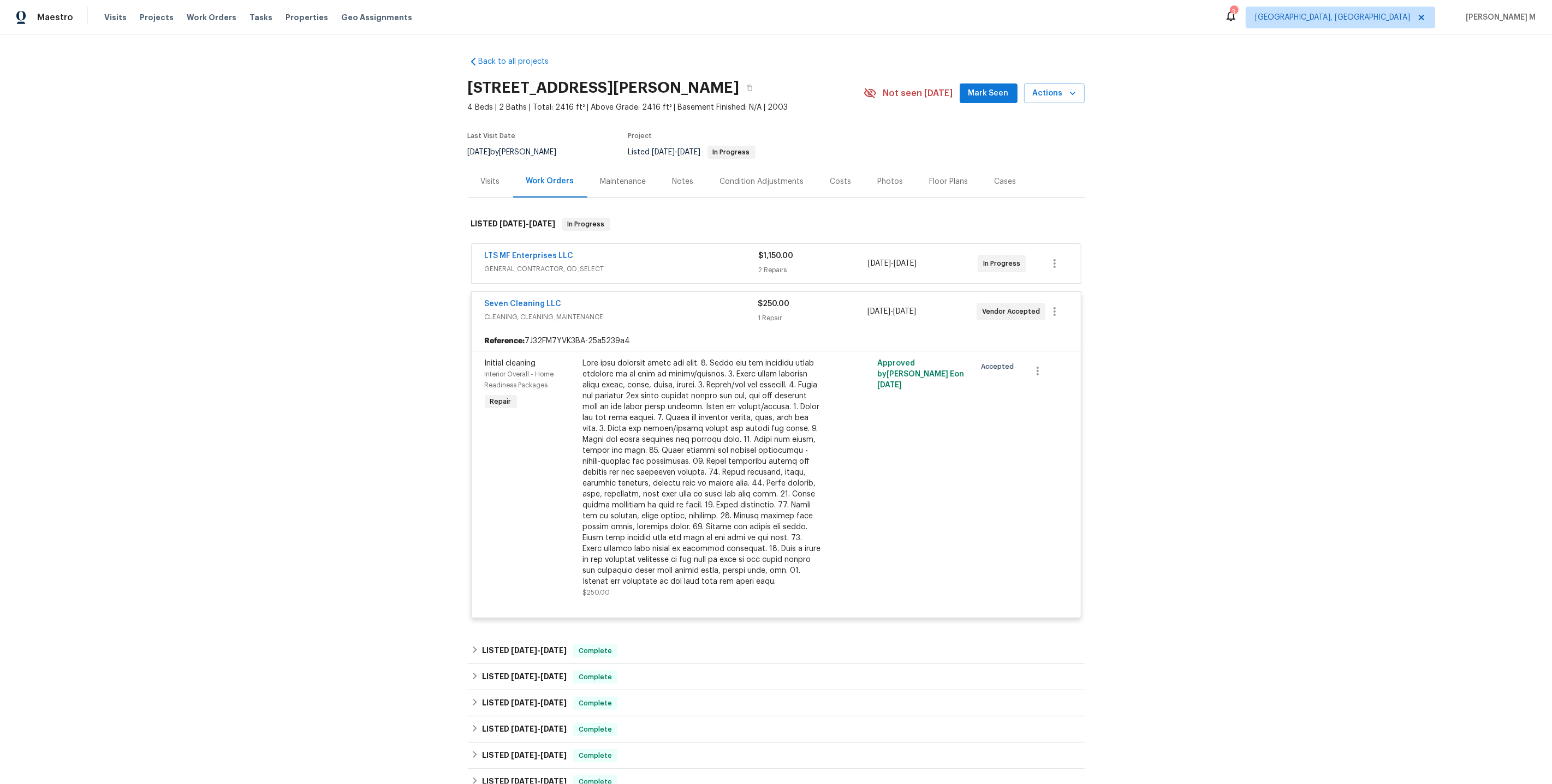
click at [983, 186] on div "Cases" at bounding box center [1005, 181] width 48 height 32
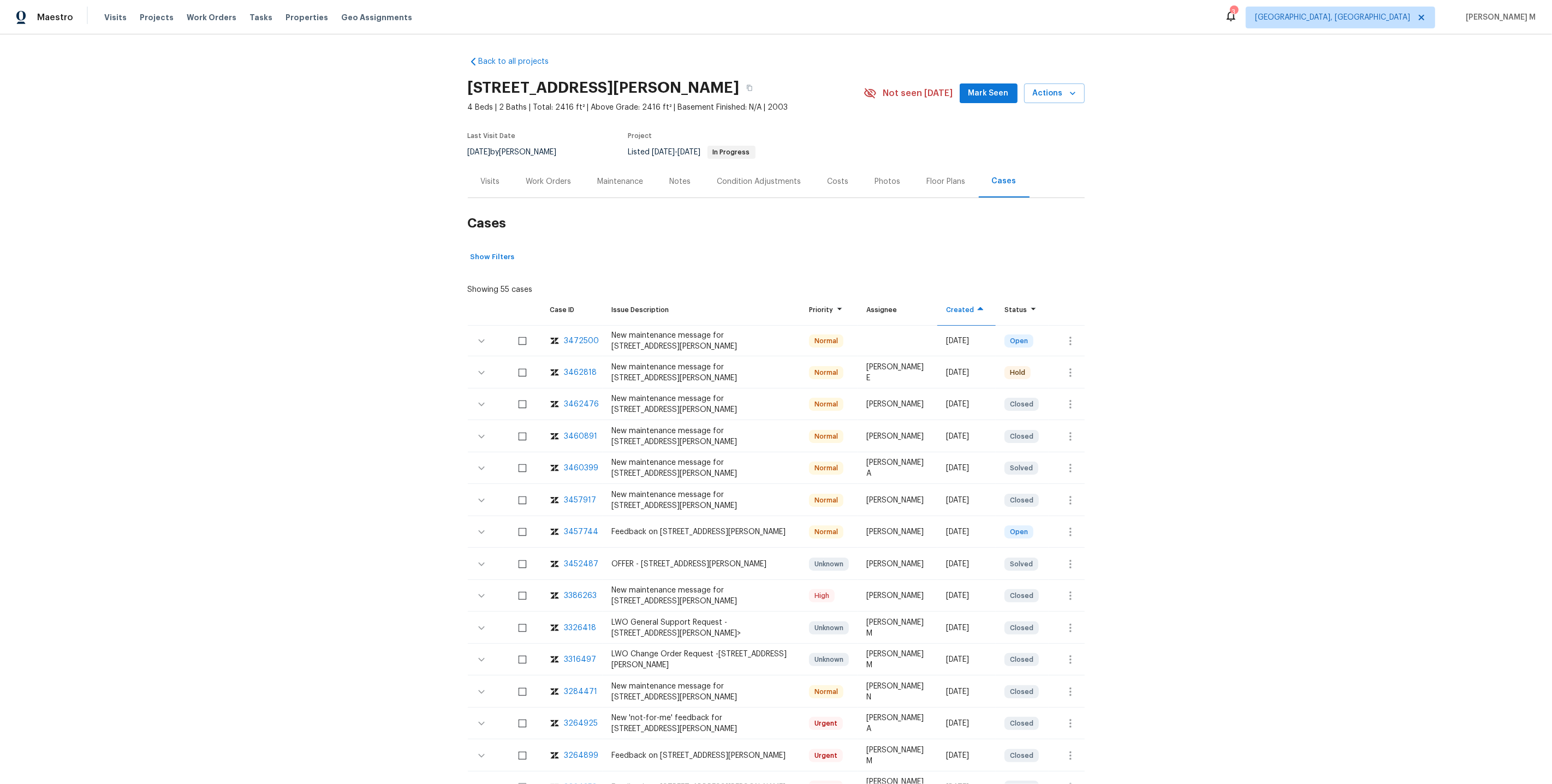
click at [573, 367] on div "3462818" at bounding box center [581, 373] width 33 height 11
click at [550, 183] on div "Work Orders" at bounding box center [549, 181] width 72 height 32
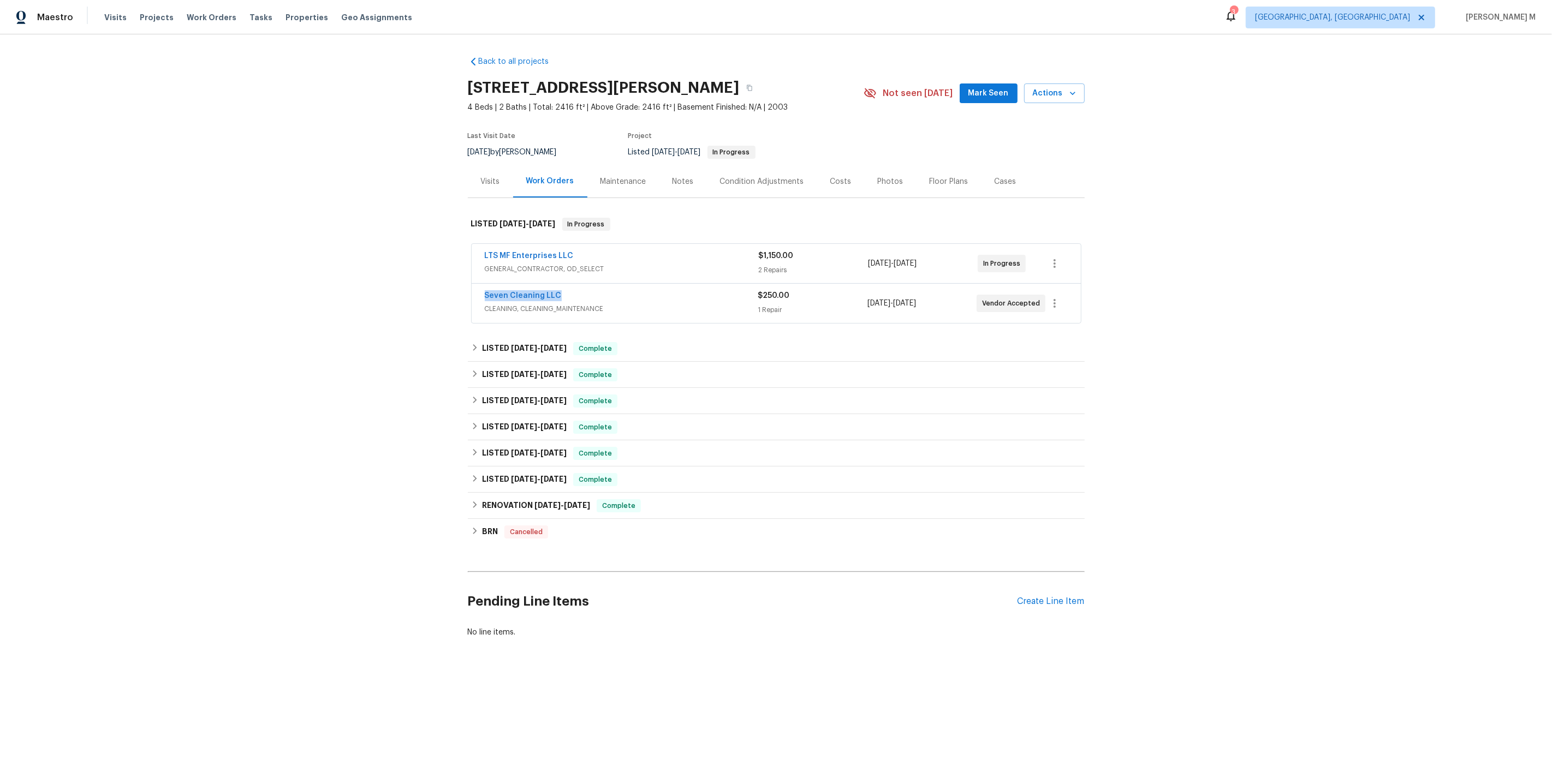
drag, startPoint x: 560, startPoint y: 287, endPoint x: 249, endPoint y: 289, distance: 311.0
click at [249, 289] on div "Back to all projects 570 Olive Branch Rd, Brock, TX 76087 4 Beds | 2 Baths | To…" at bounding box center [776, 373] width 1552 height 677
copy link "Seven Cleaning LLC"
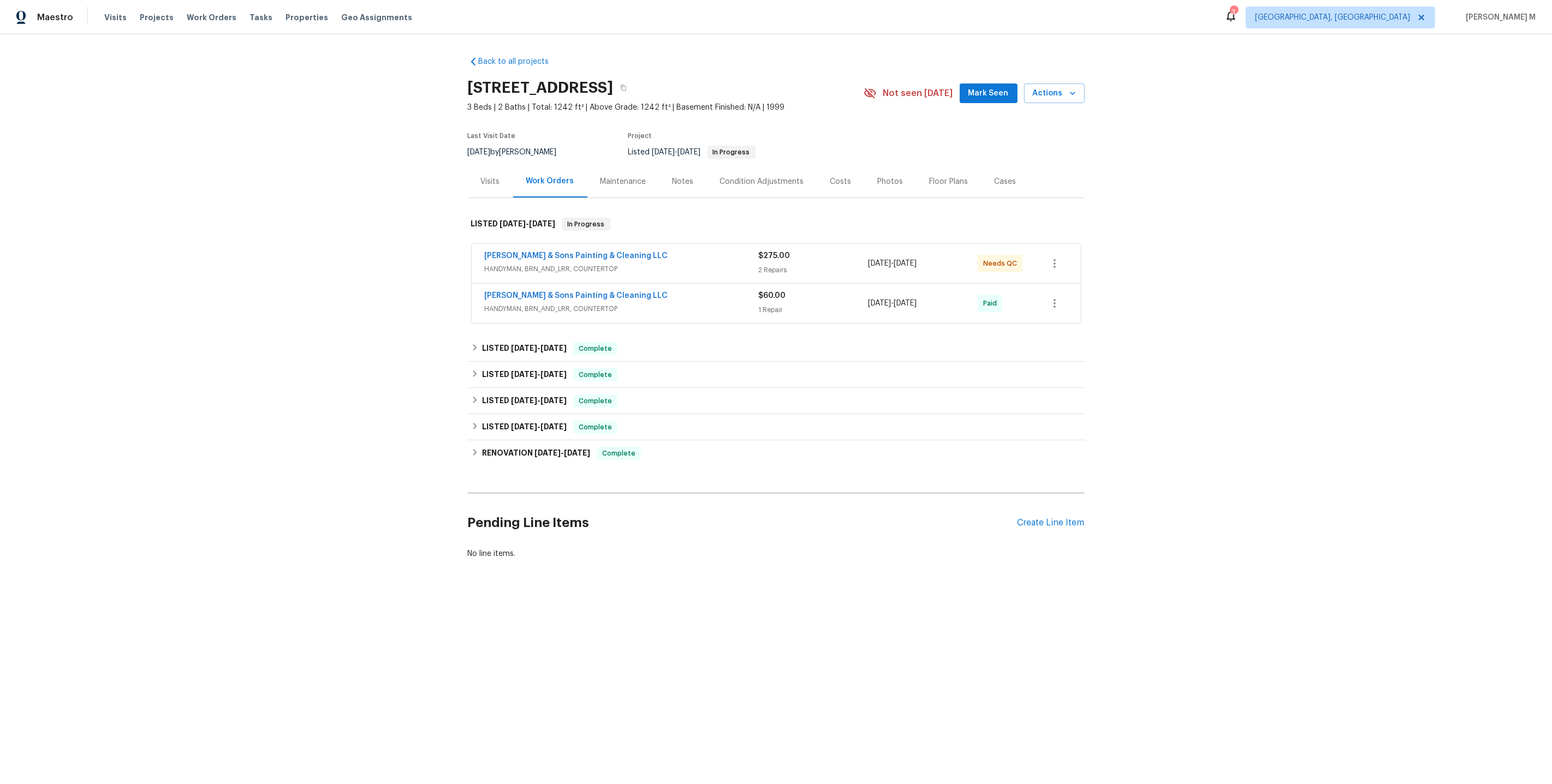
click at [548, 263] on span "HANDYMAN, BRN_AND_LRR, COUNTERTOP" at bounding box center [621, 269] width 274 height 11
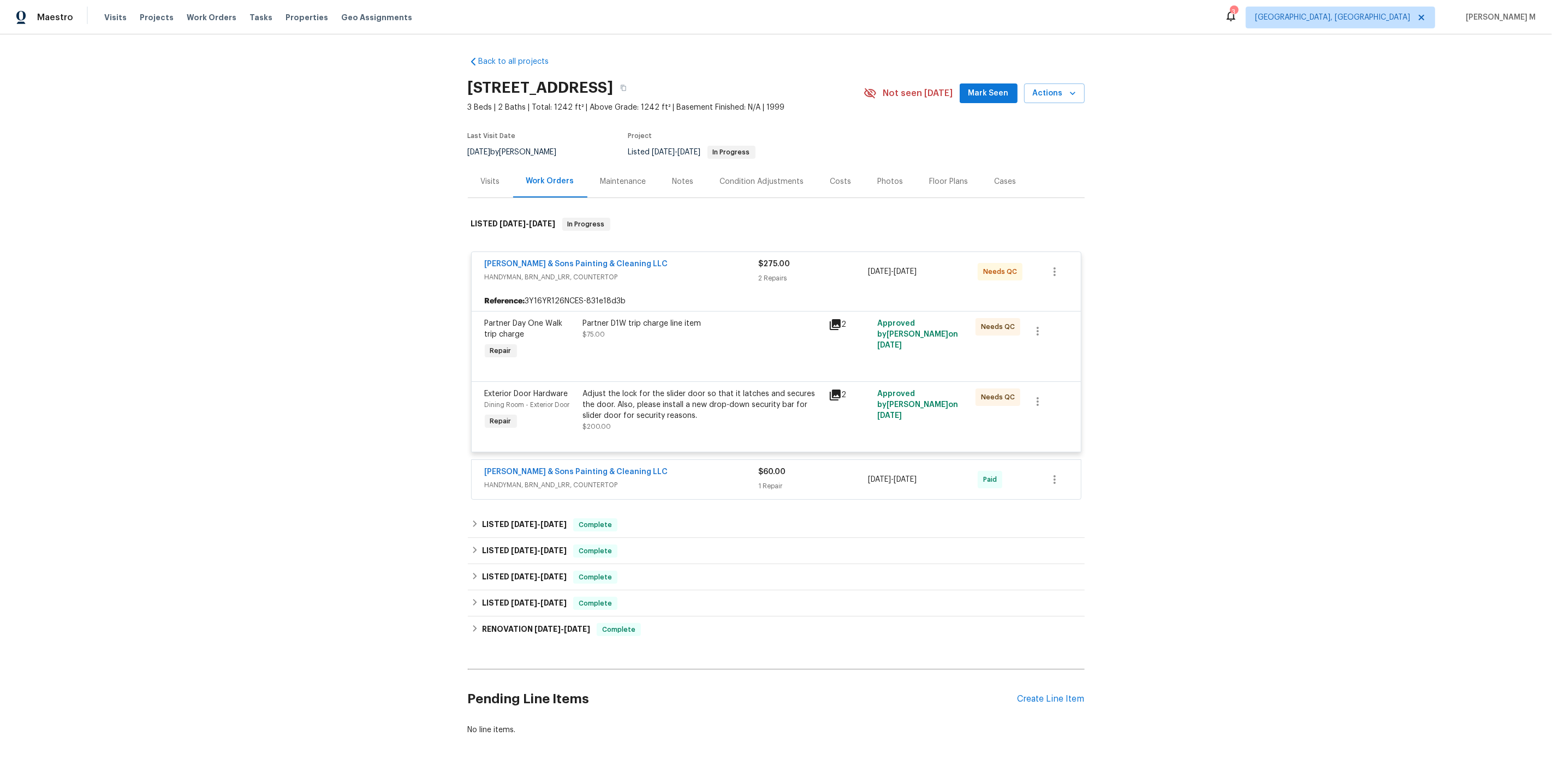
click at [607, 180] on div "Maintenance" at bounding box center [623, 182] width 46 height 11
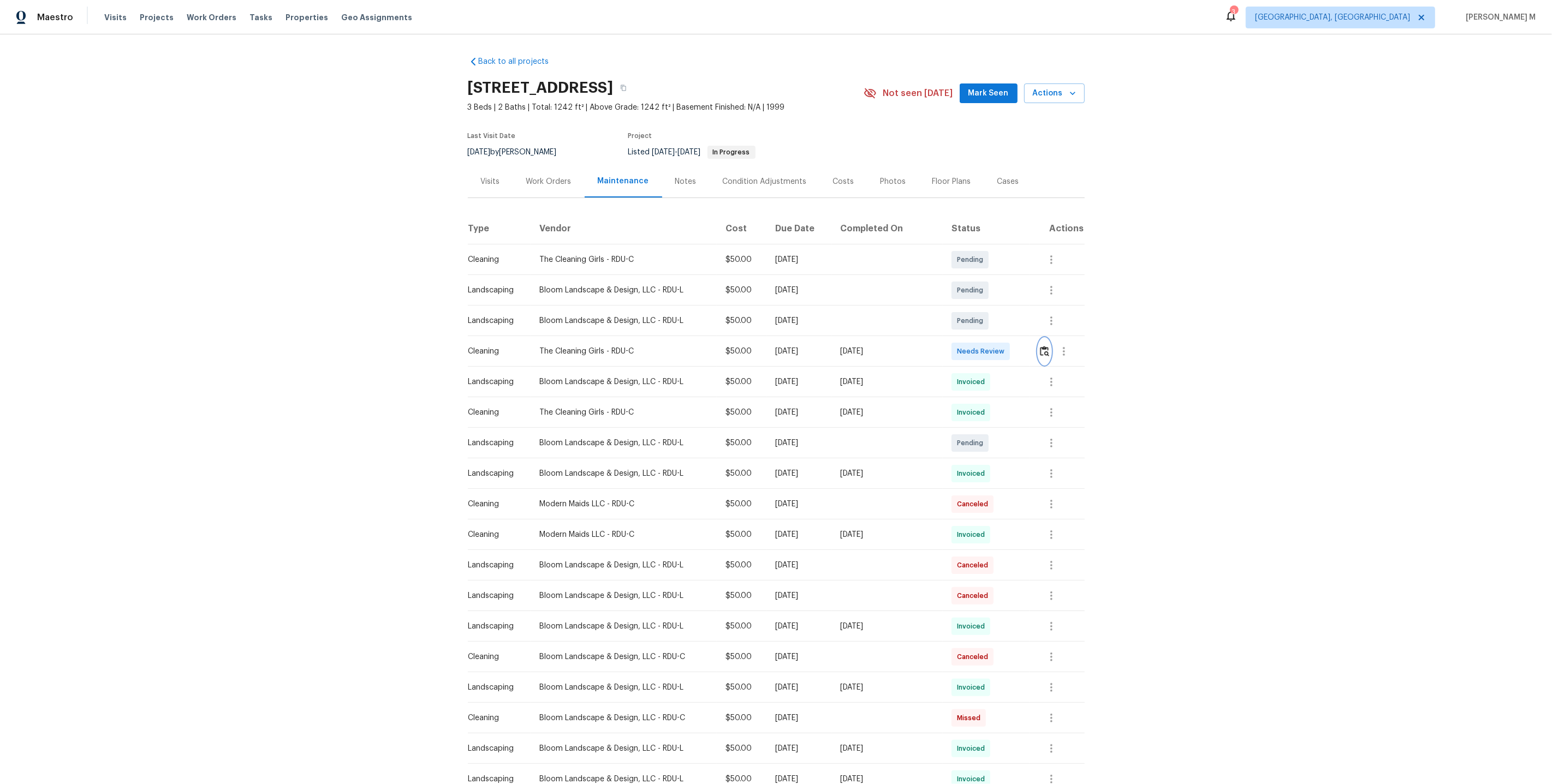
click at [1045, 357] on button "button" at bounding box center [1044, 352] width 12 height 26
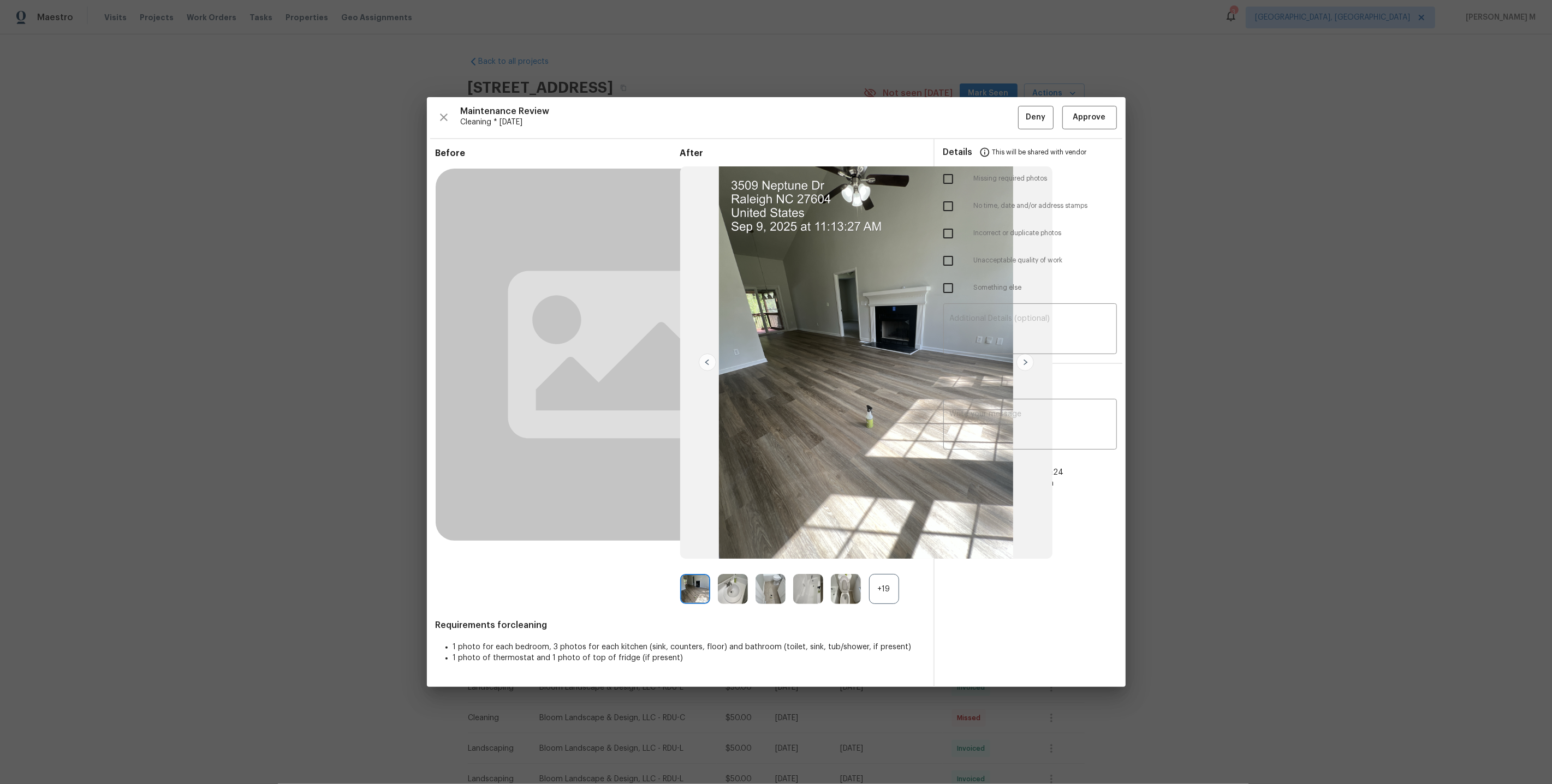
click at [876, 582] on div "+19" at bounding box center [885, 589] width 30 height 30
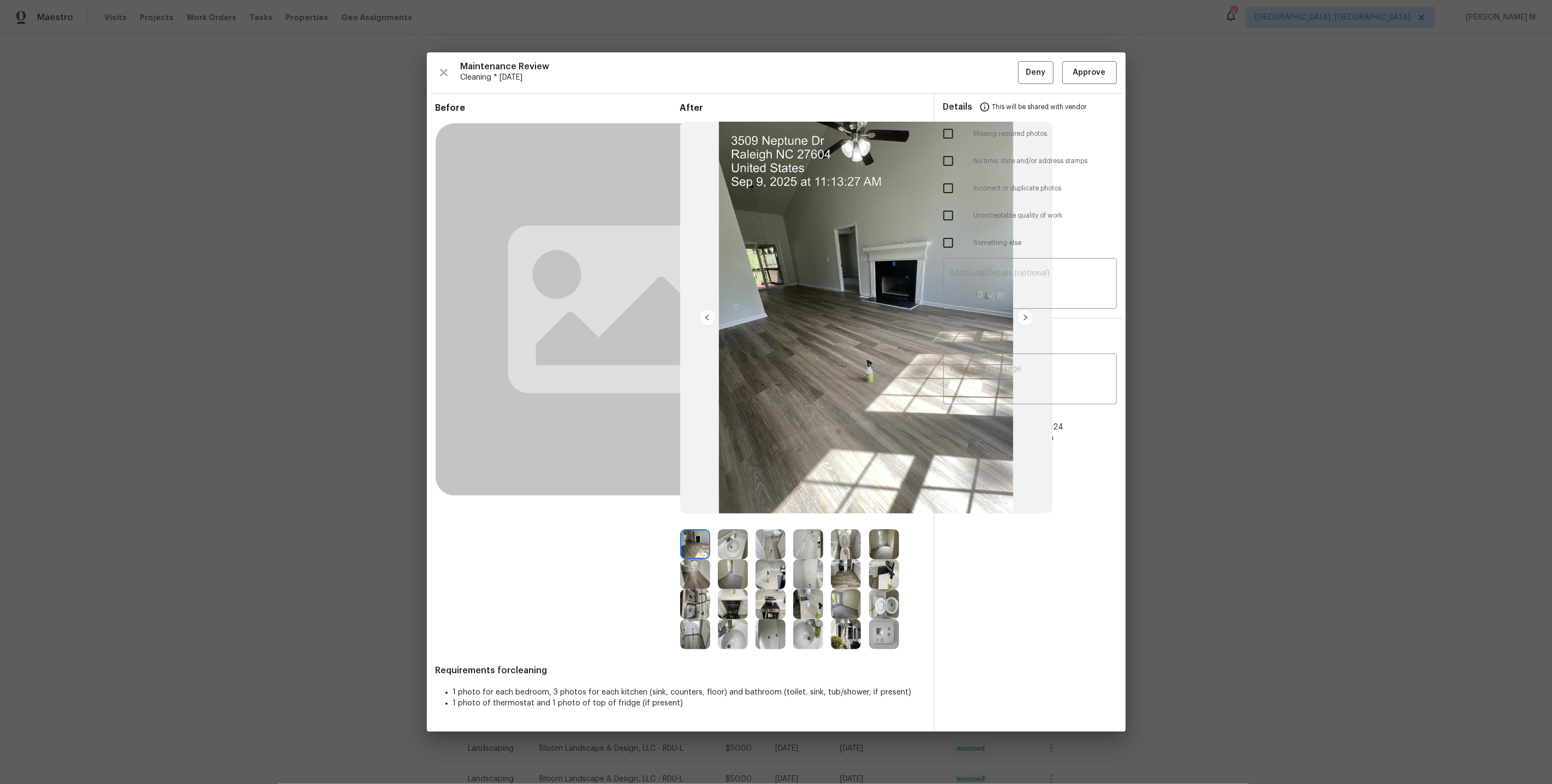
click at [721, 639] on img at bounding box center [733, 634] width 30 height 30
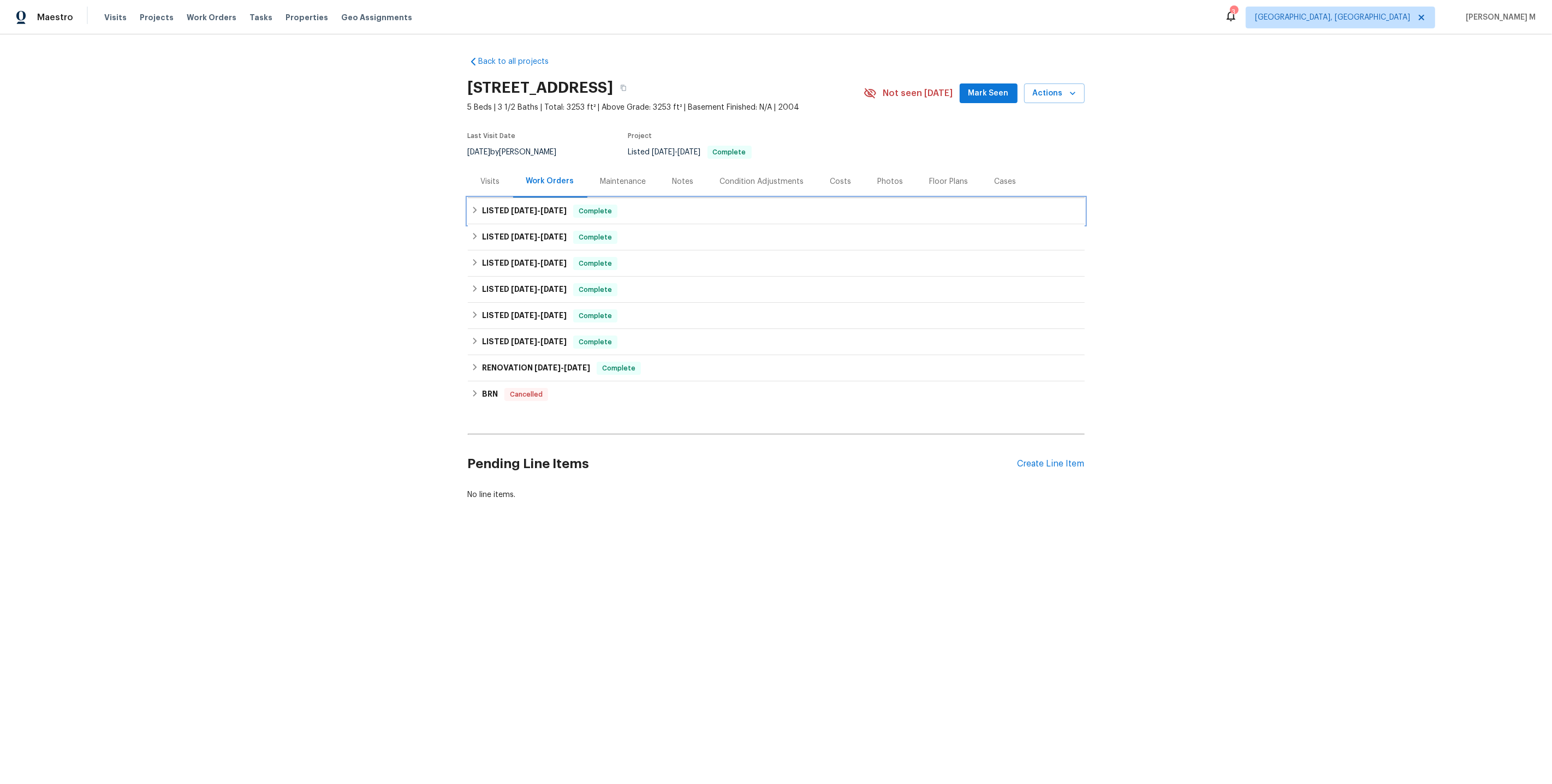
click at [528, 213] on div "LISTED [DATE] - [DATE] Complete" at bounding box center [776, 211] width 616 height 26
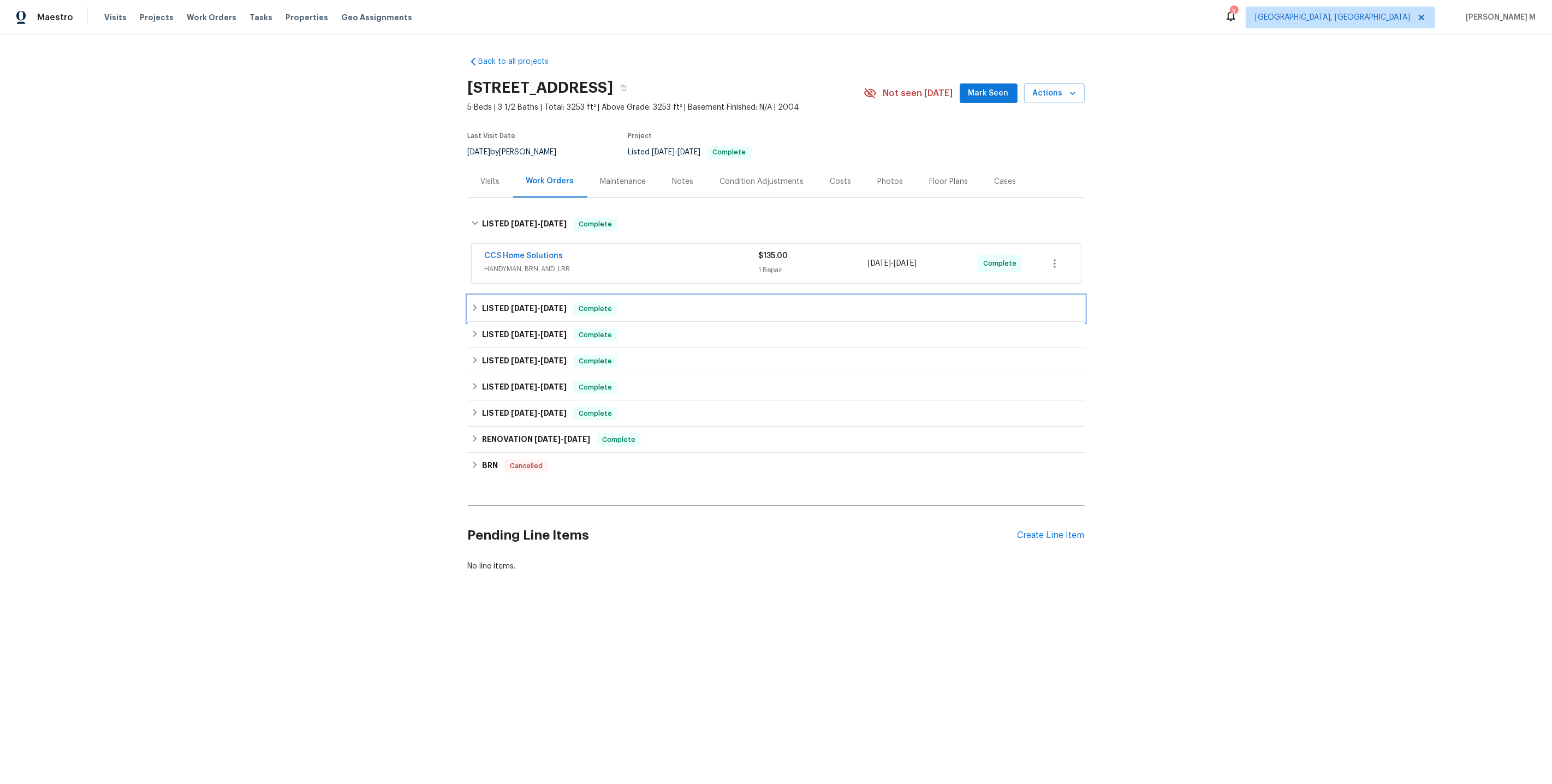
click at [513, 311] on div "LISTED [DATE] - [DATE] Complete" at bounding box center [776, 309] width 616 height 26
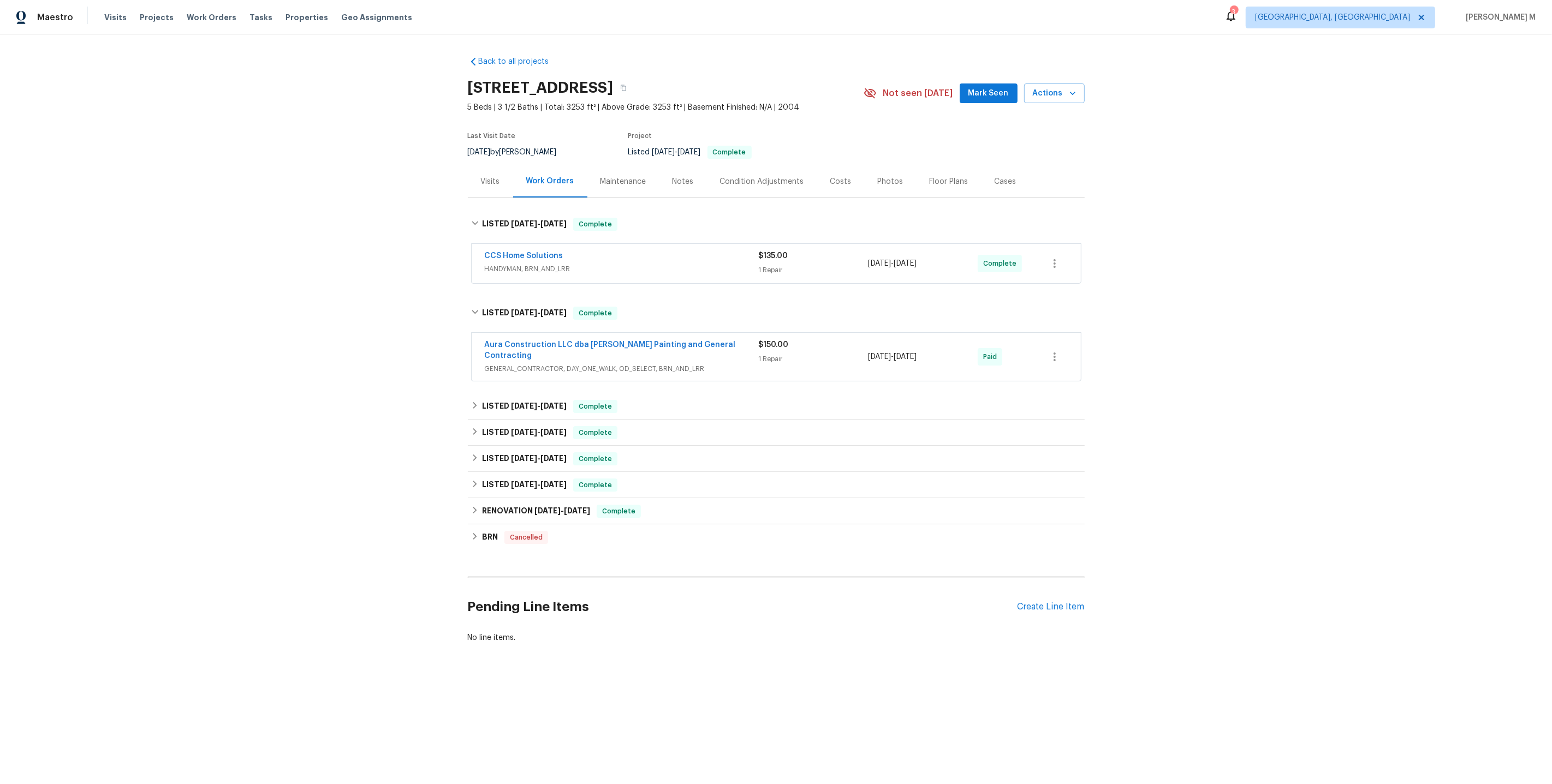
click at [335, 255] on div "Back to all projects [STREET_ADDRESS] 5 Beds | 3 1/2 Baths | Total: 3253 ft² | …" at bounding box center [776, 375] width 1552 height 683
click at [1058, 602] on div "Create Line Item" at bounding box center [1051, 607] width 67 height 10
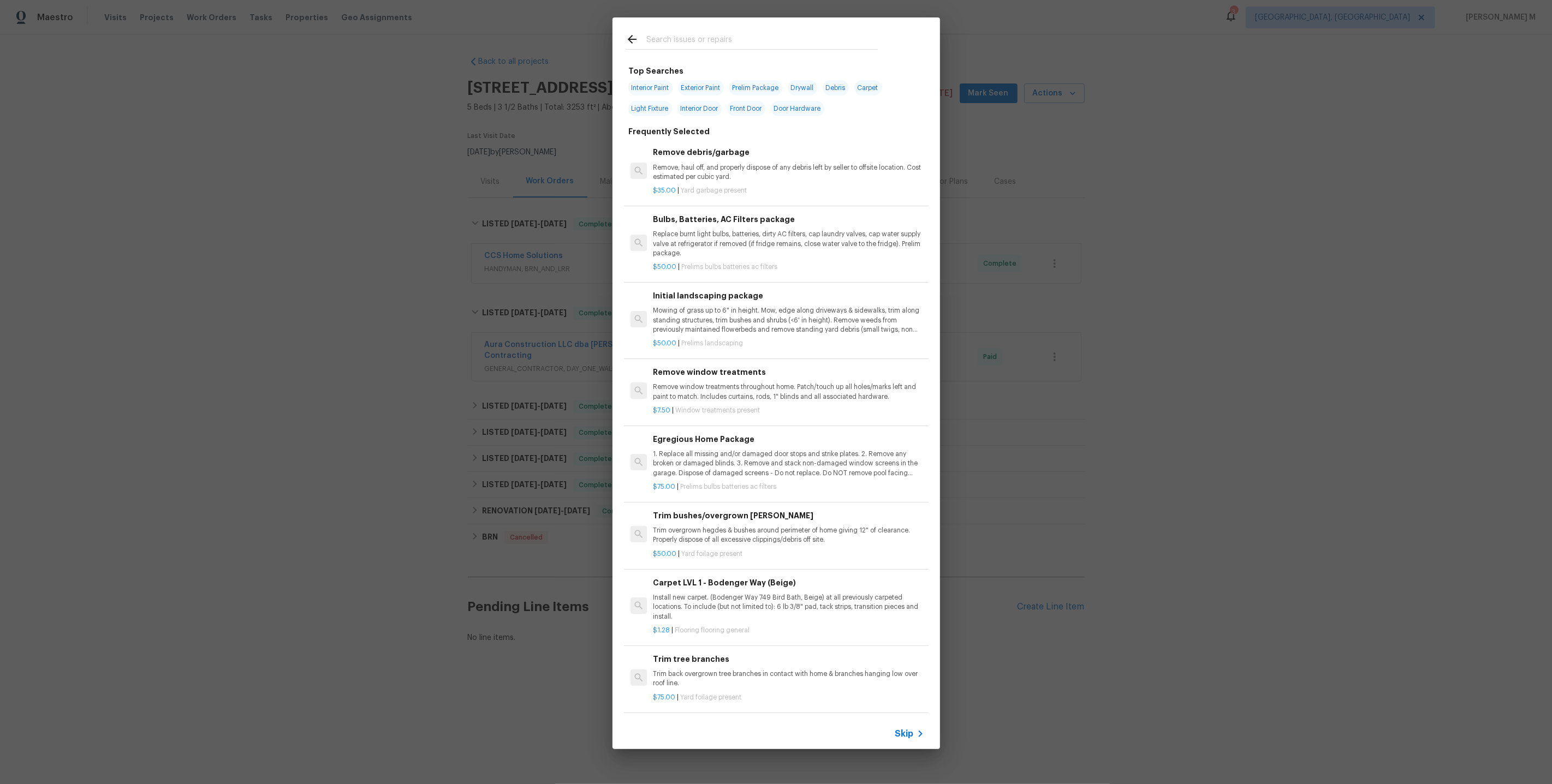
click at [911, 737] on span "Skip" at bounding box center [904, 734] width 19 height 11
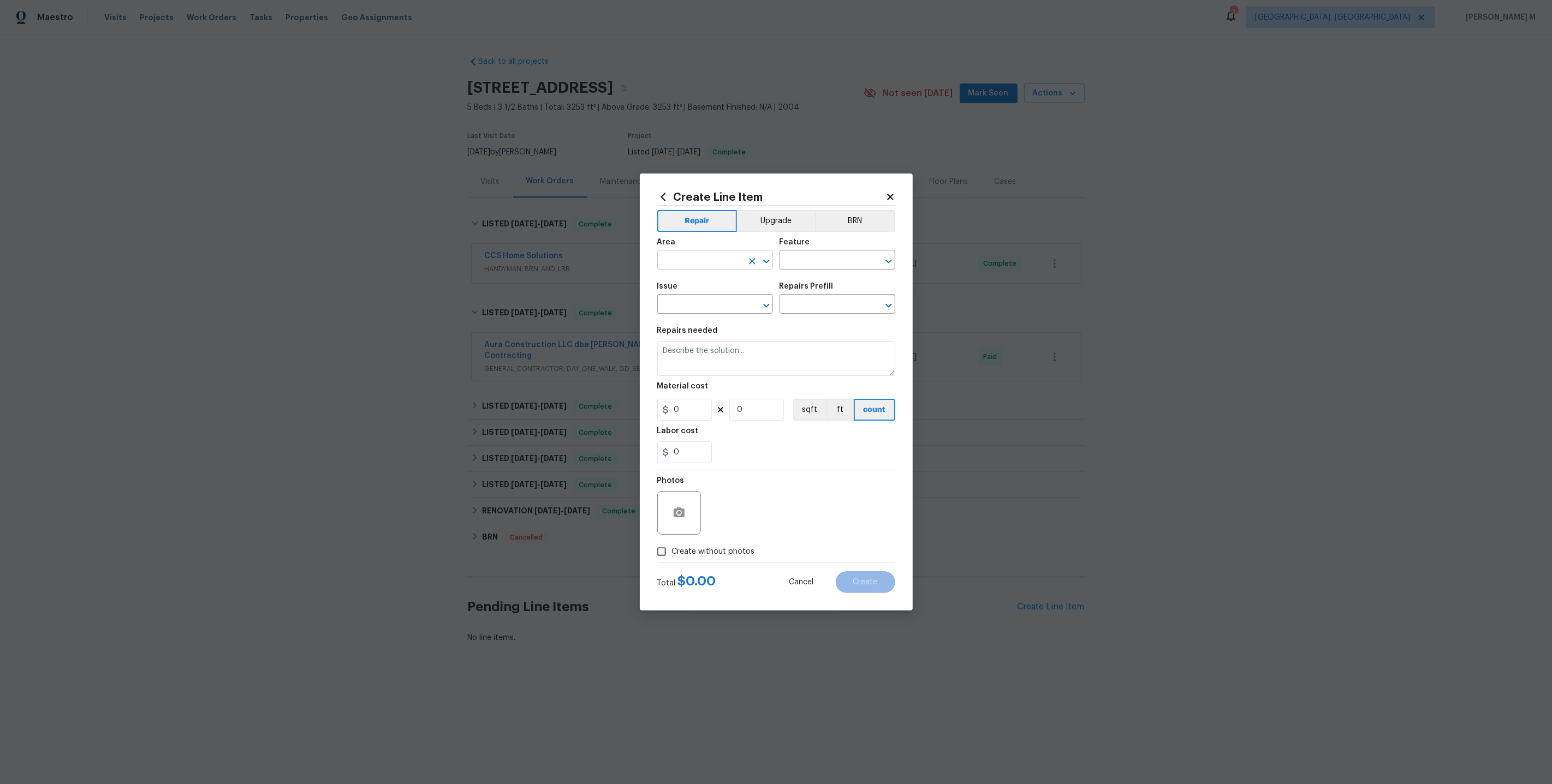
click at [709, 264] on input "text" at bounding box center [700, 261] width 85 height 17
click at [715, 285] on li "Exterior Addition" at bounding box center [715, 290] width 117 height 18
type input "Exterior Addition"
click at [826, 268] on input "text" at bounding box center [822, 261] width 85 height 17
click at [822, 319] on li "Pests" at bounding box center [837, 316] width 117 height 18
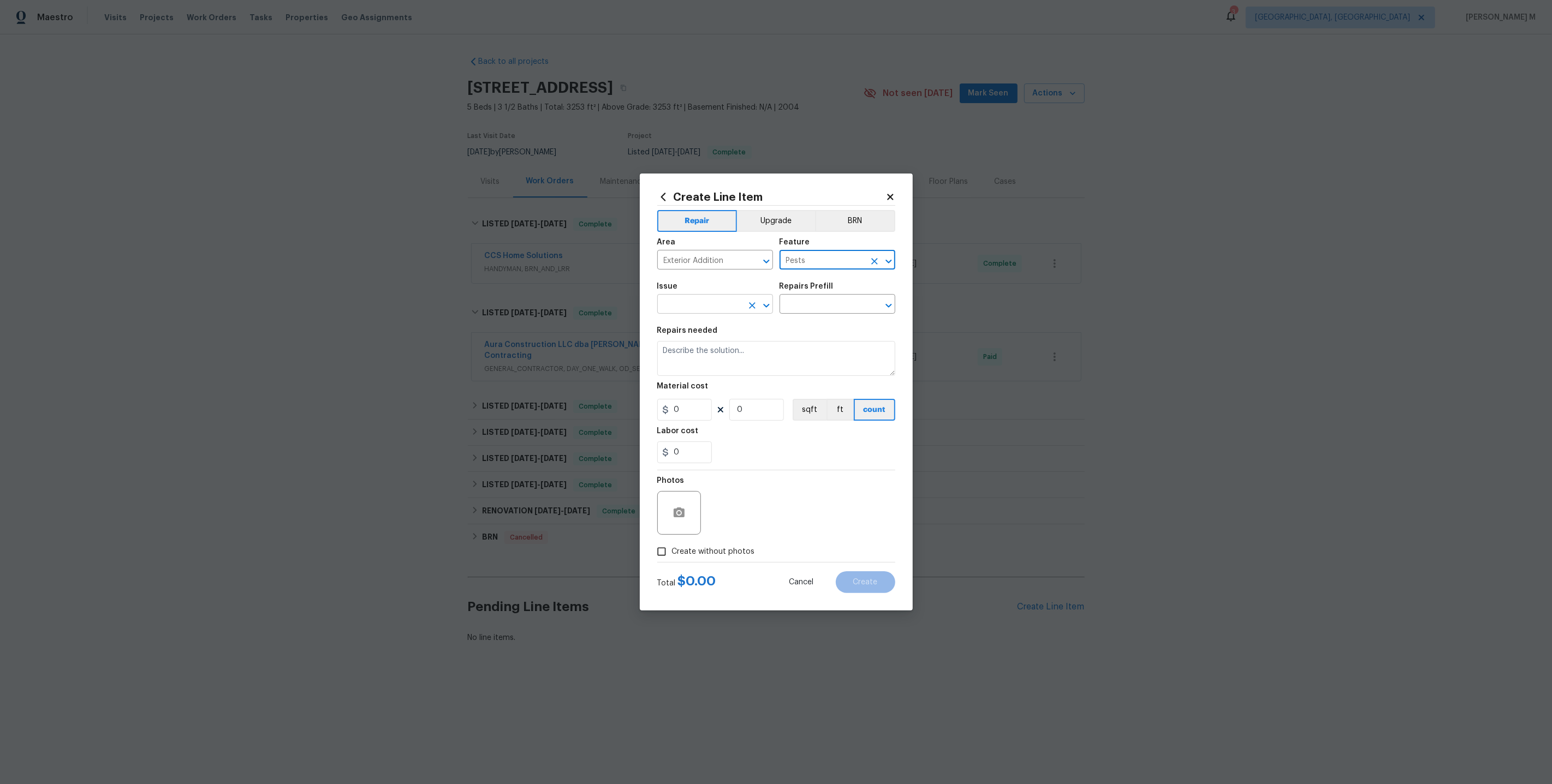
type input "Pests"
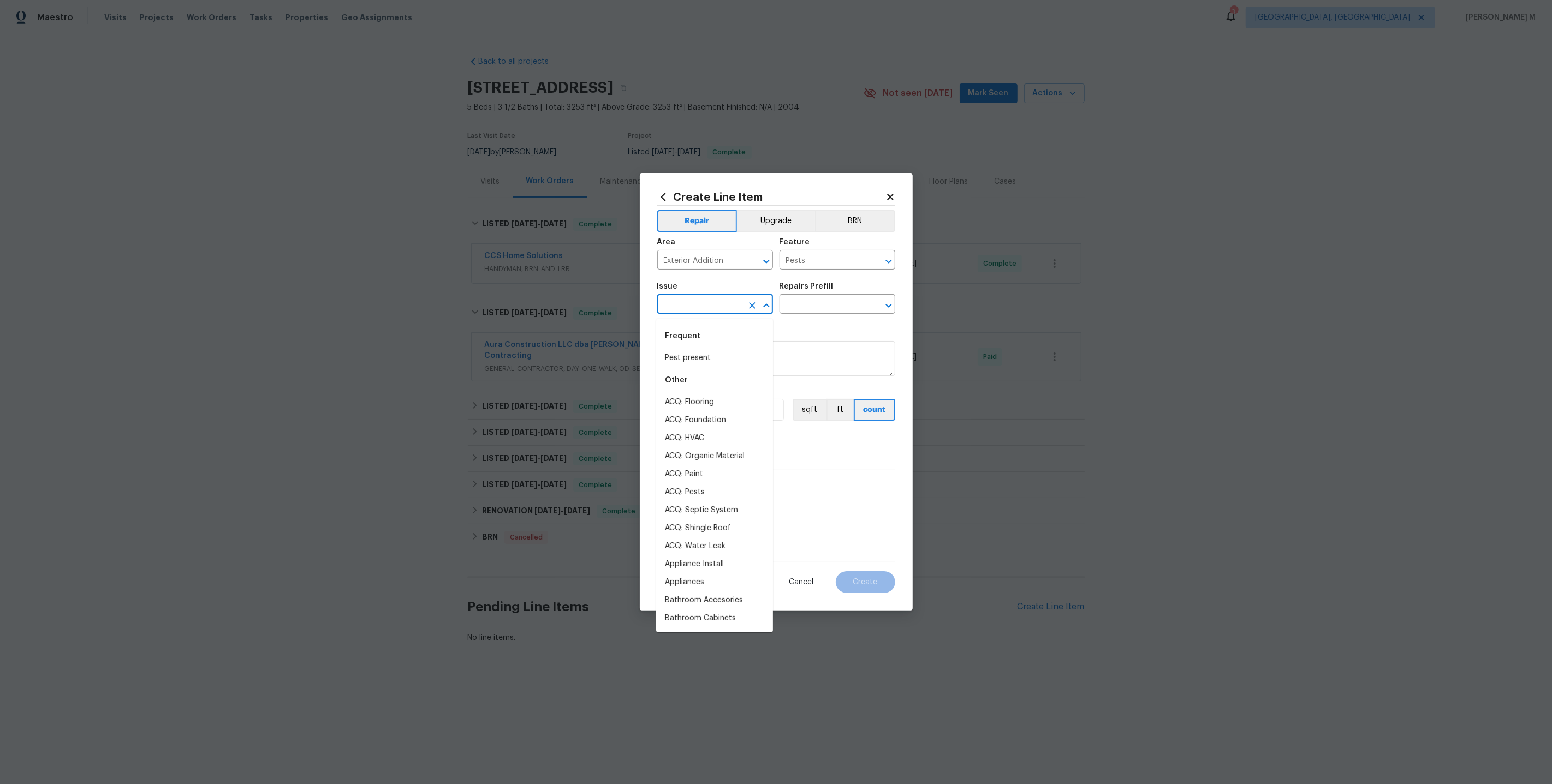
click at [717, 301] on input "text" at bounding box center [700, 306] width 85 height 17
click at [734, 358] on li "Pest present" at bounding box center [715, 358] width 117 height 18
type input "Pest present"
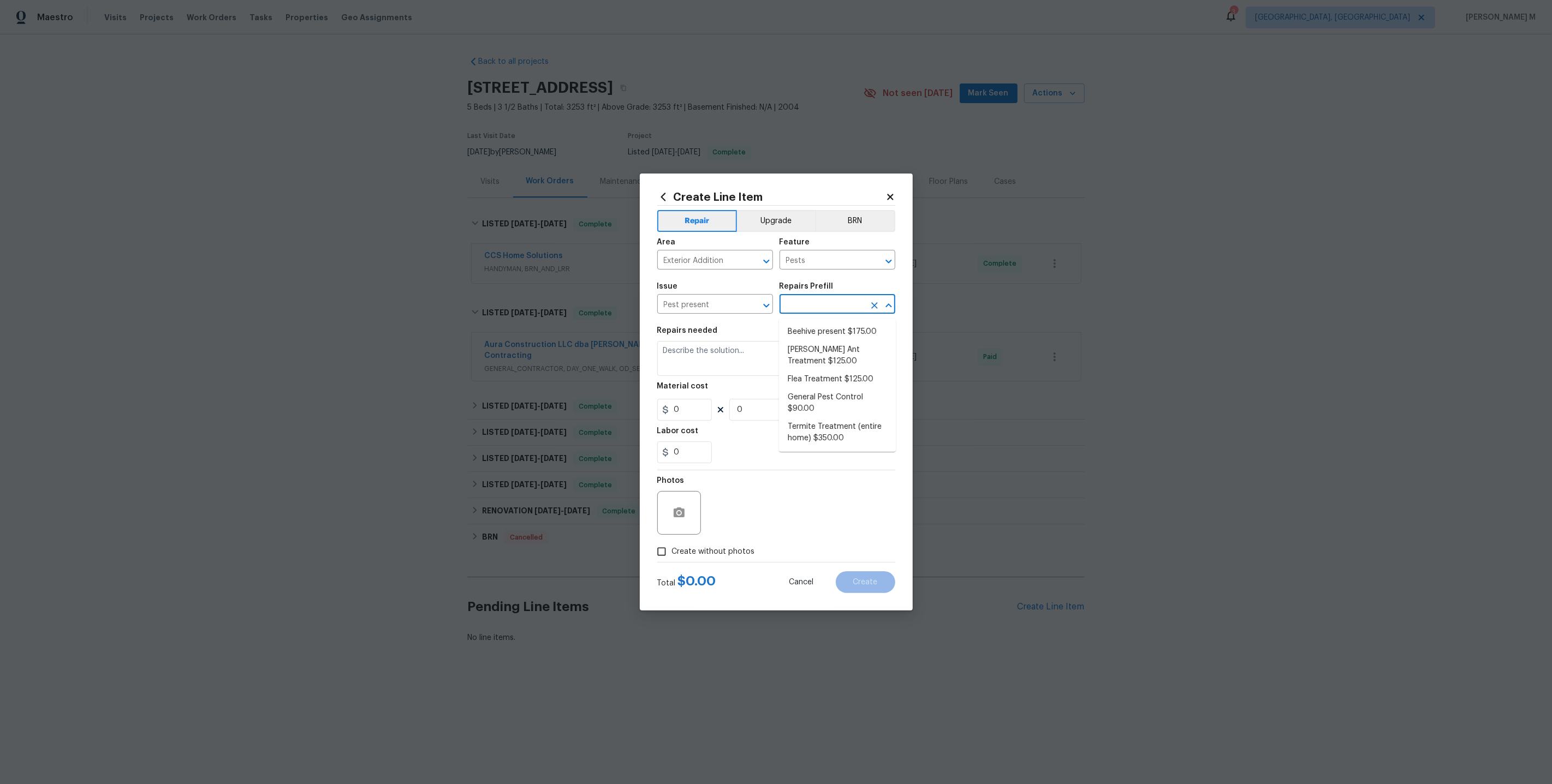
click at [805, 306] on input "text" at bounding box center [822, 306] width 85 height 17
click at [801, 391] on li "General Pest Control $90.00" at bounding box center [837, 403] width 117 height 29
type input "General Pest Control $90.00"
type textarea "General pest treatment for active pest/insect infestation - non termite"
type input "90"
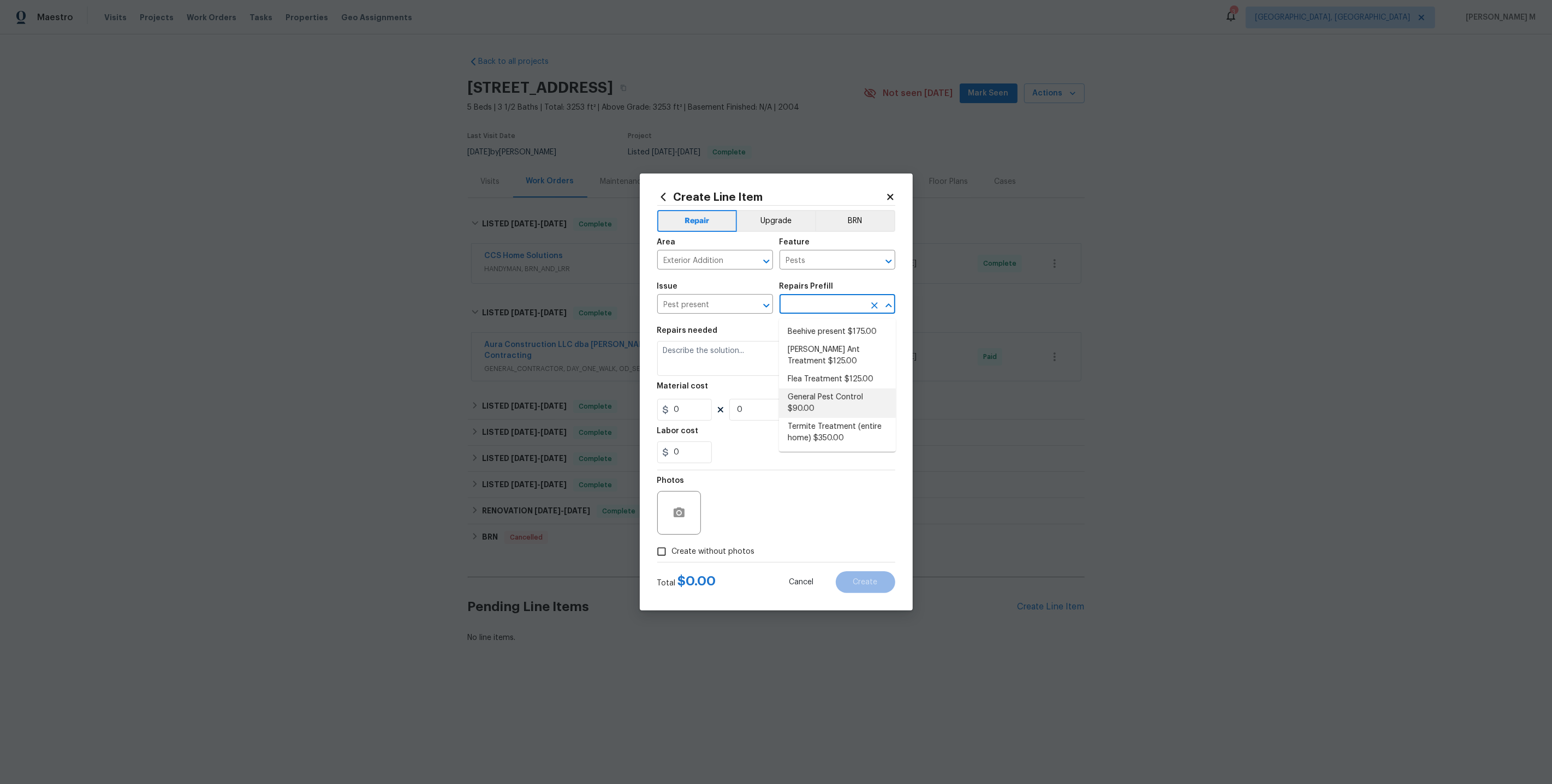
type input "1"
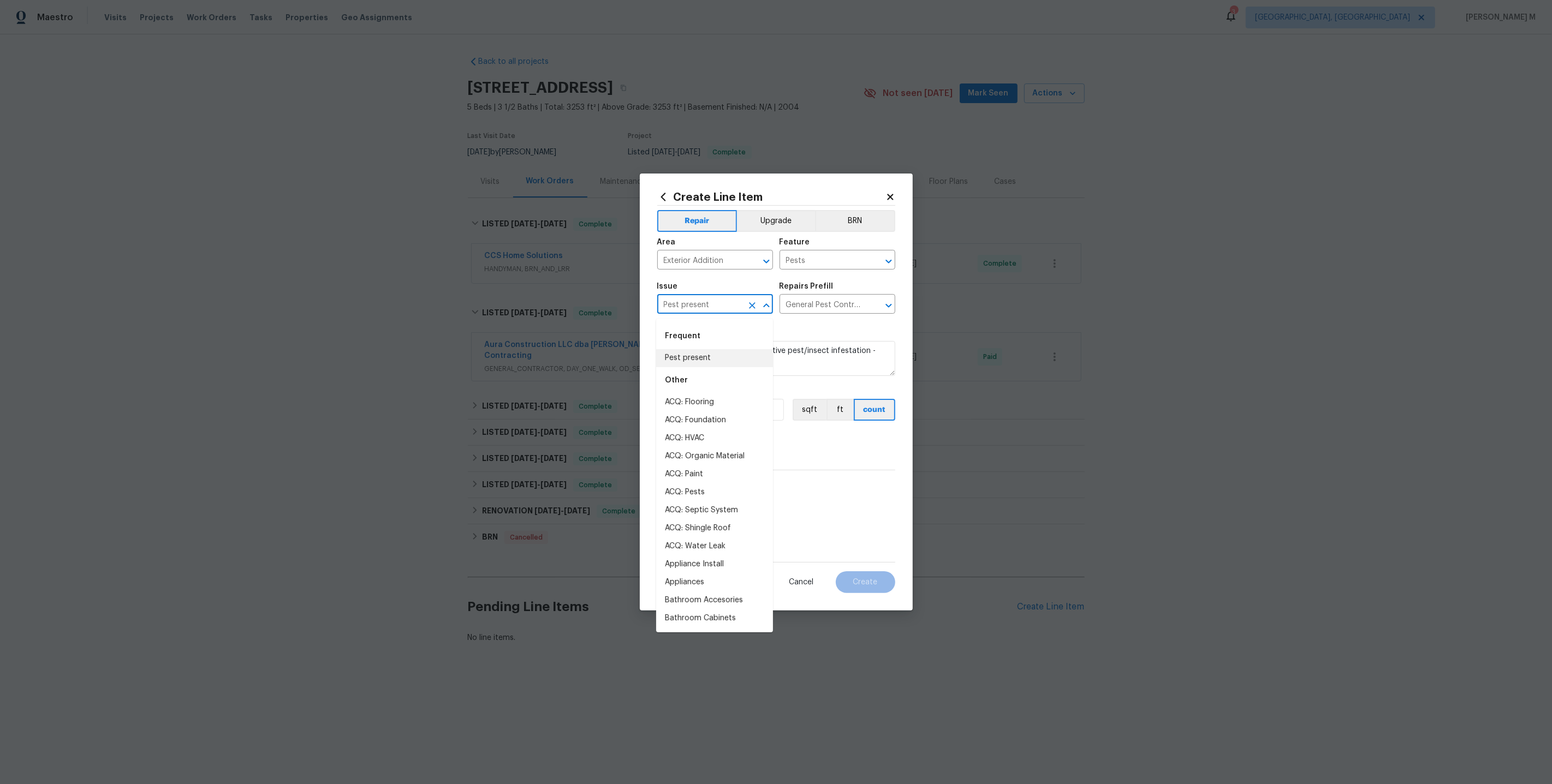
drag, startPoint x: 723, startPoint y: 310, endPoint x: 549, endPoint y: 310, distance: 174.0
click at [549, 310] on div "Create Line Item Repair Upgrade BRN Area Exterior Addition ​ Feature Pests ​ Is…" at bounding box center [776, 392] width 1552 height 784
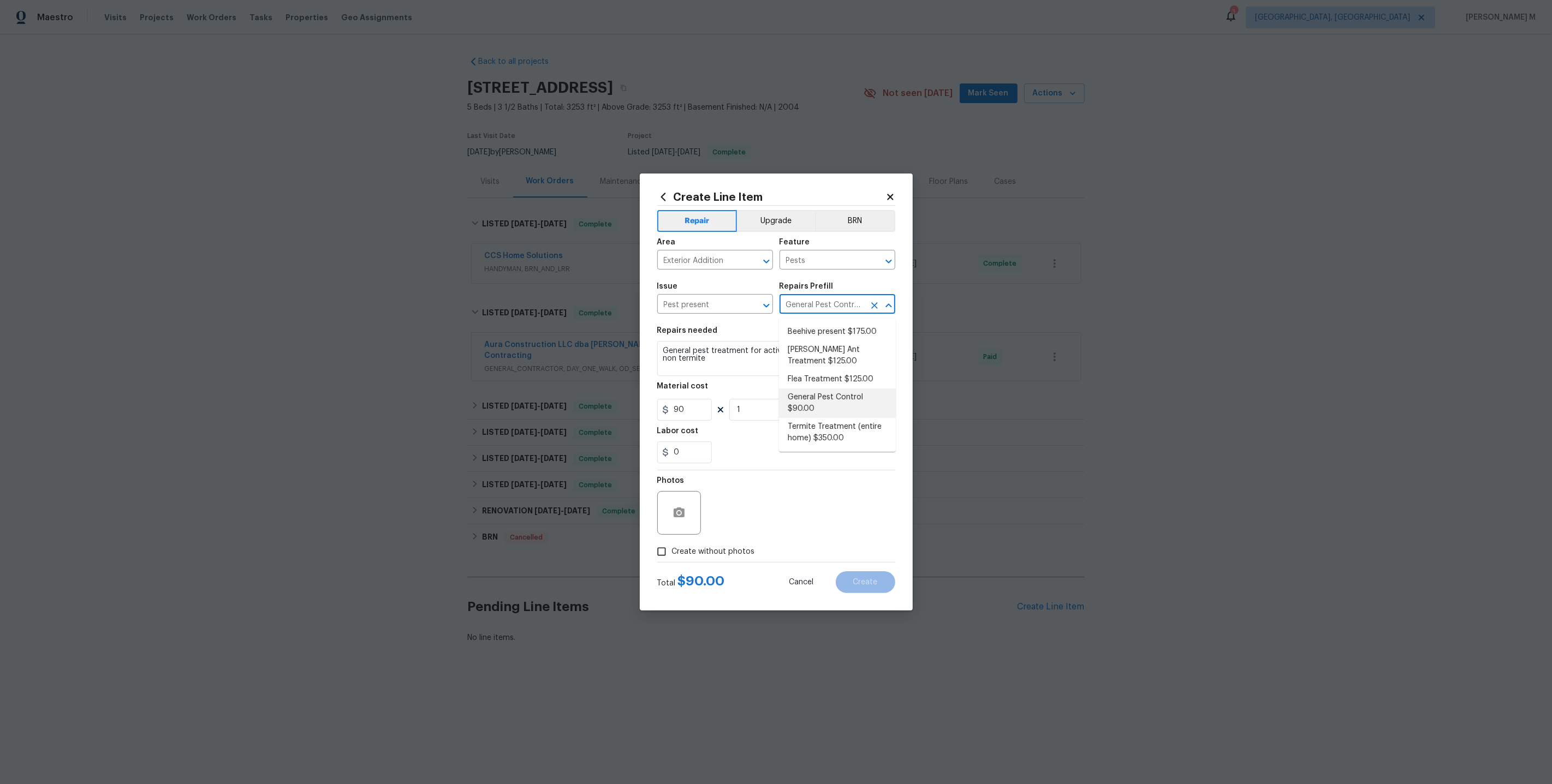
scroll to position [0, 23]
drag, startPoint x: 784, startPoint y: 309, endPoint x: 931, endPoint y: 313, distance: 147.1
click at [933, 313] on div "Create Line Item Repair Upgrade BRN Area Exterior Addition ​ Feature Pests ​ Is…" at bounding box center [776, 392] width 1552 height 784
